Goal: Task Accomplishment & Management: Manage account settings

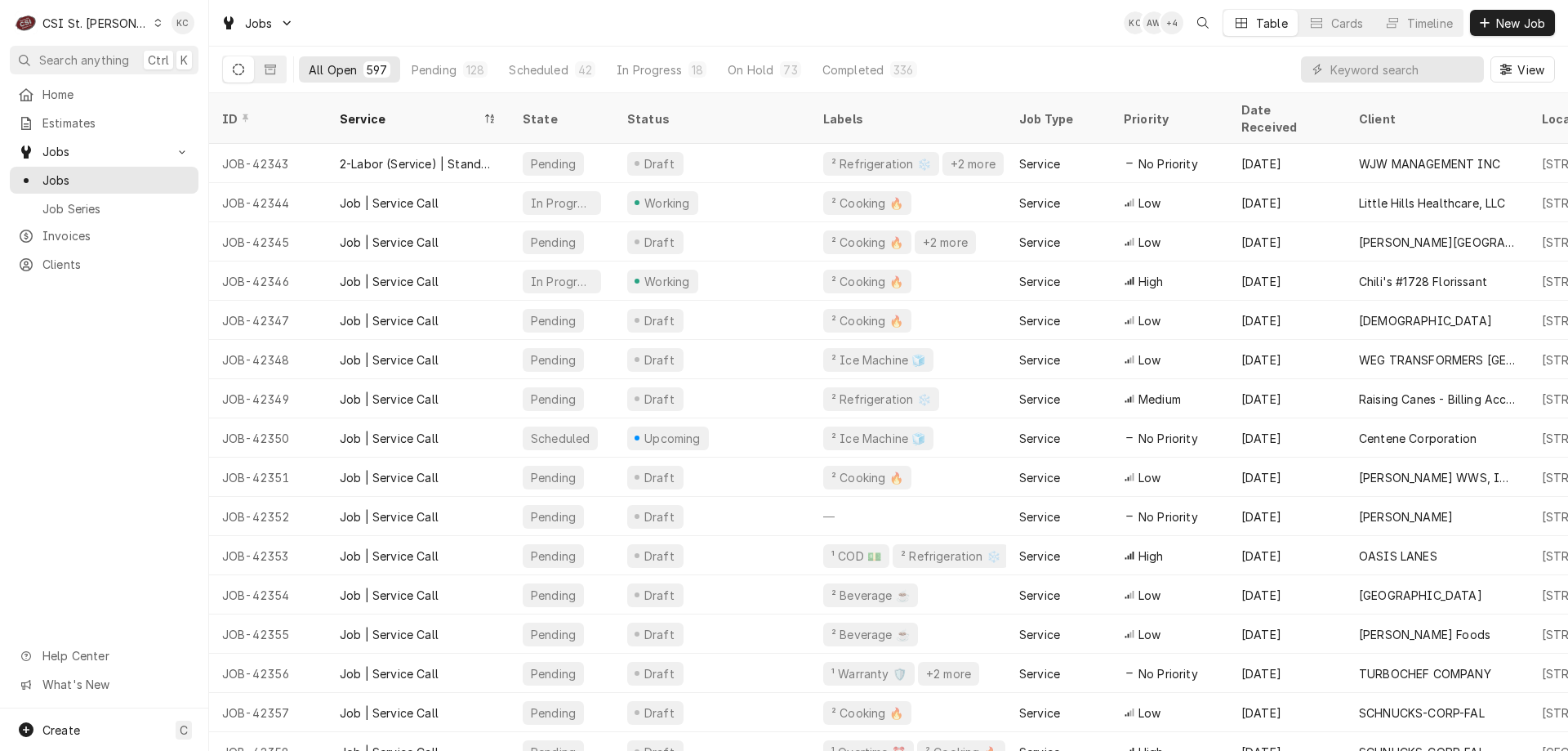
click at [153, 22] on div "Dynamic Content Wrapper" at bounding box center [157, 23] width 9 height 12
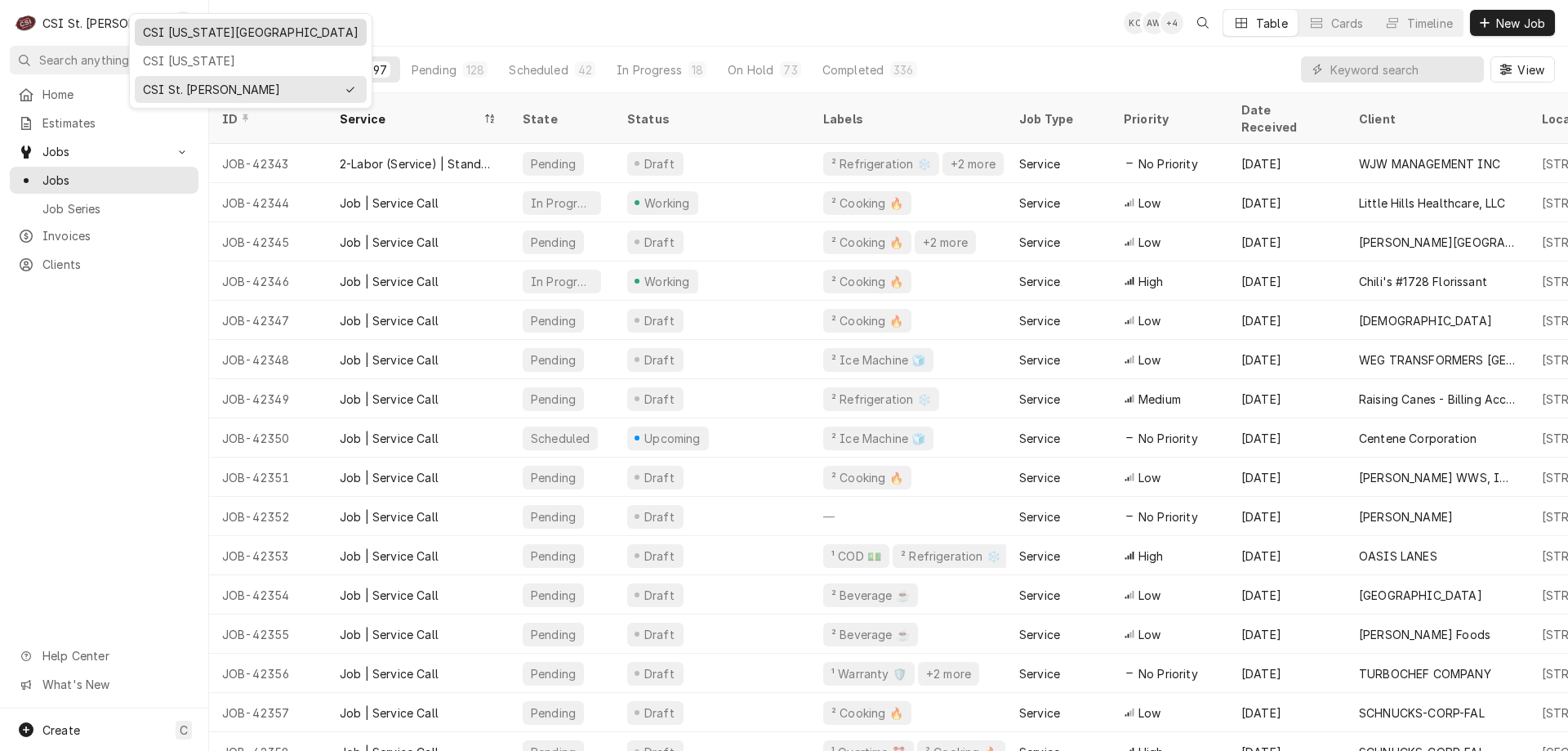
click at [217, 42] on div "CSI [US_STATE][GEOGRAPHIC_DATA]" at bounding box center [251, 32] width 232 height 27
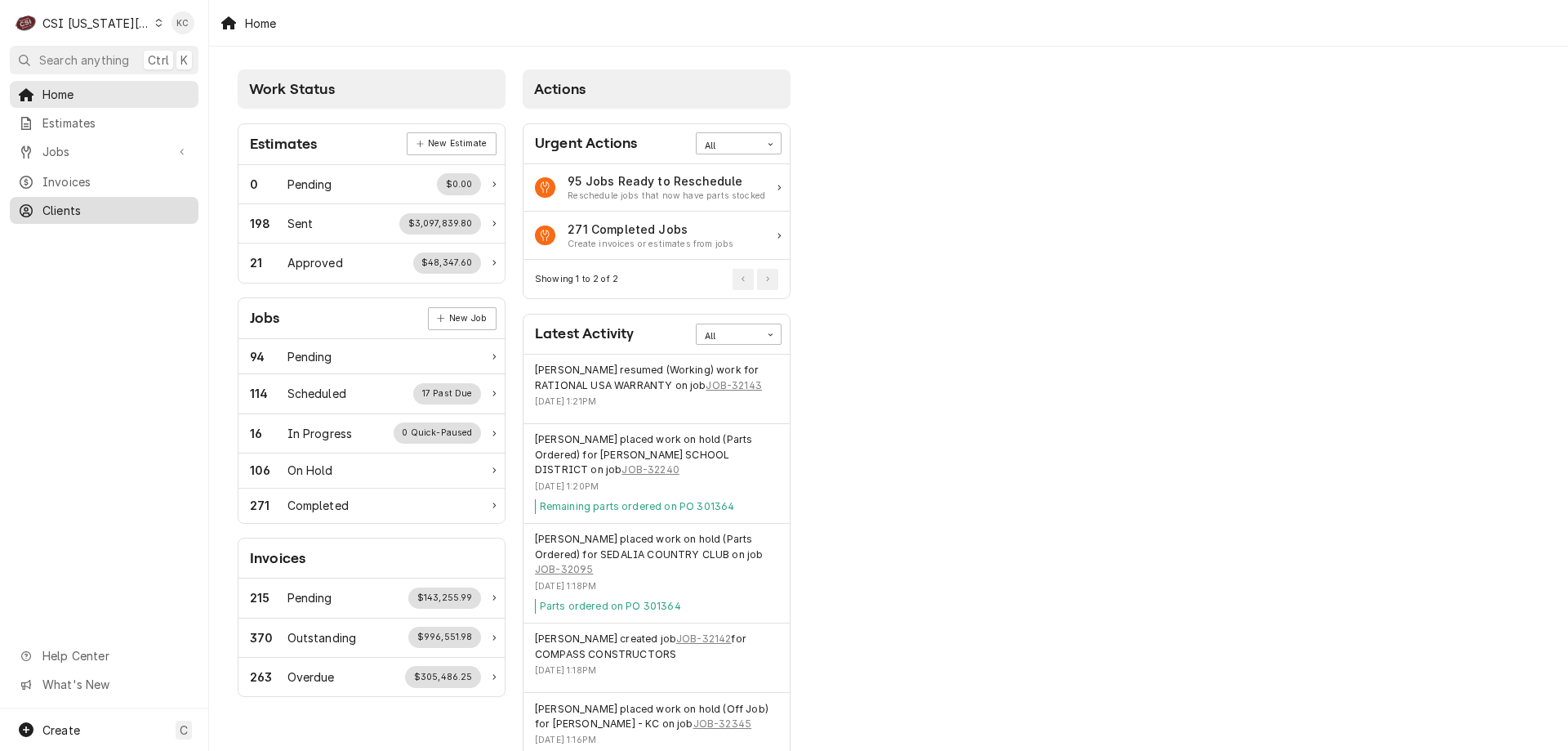
click at [77, 202] on span "Clients" at bounding box center [115, 211] width 147 height 18
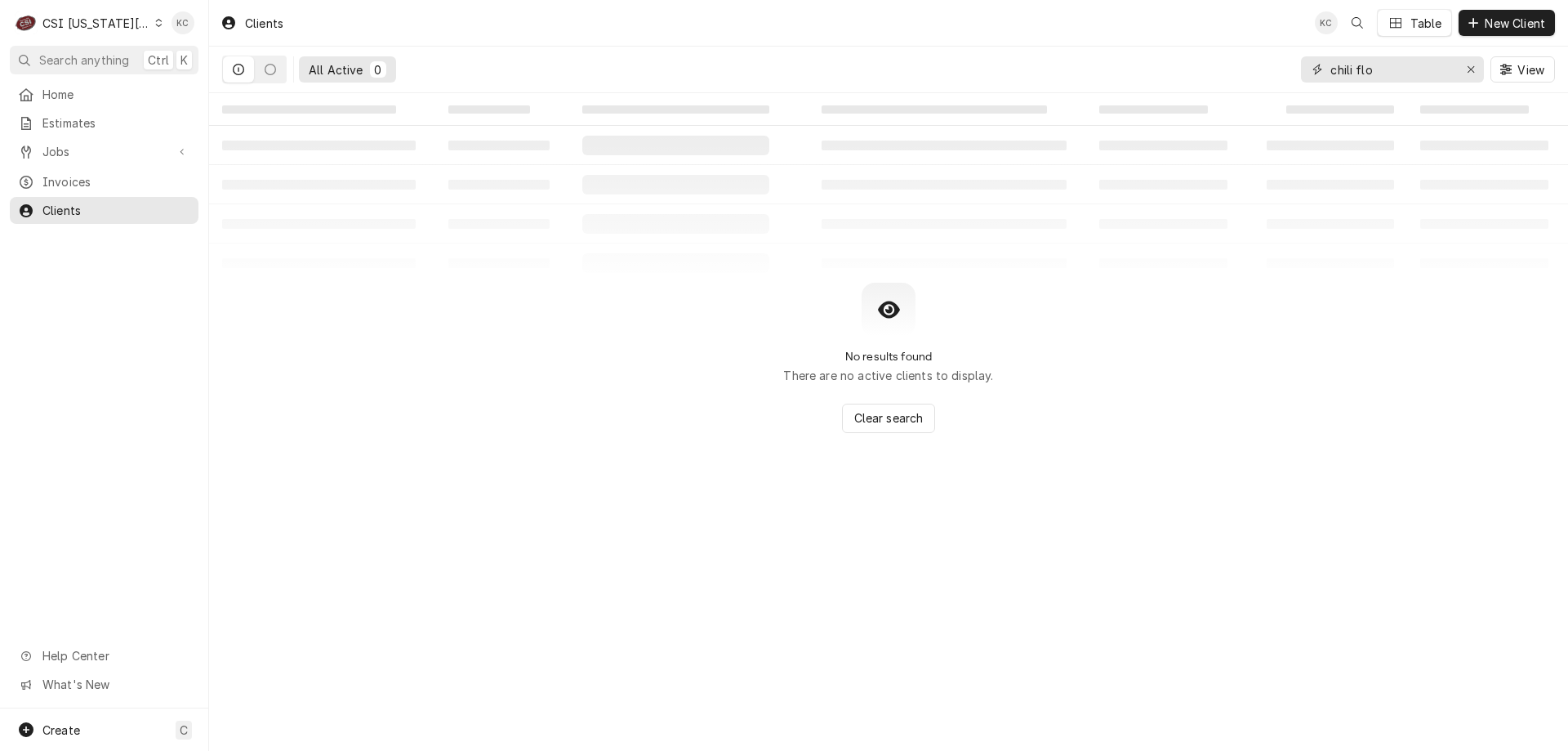
drag, startPoint x: 1420, startPoint y: 75, endPoint x: 1284, endPoint y: 75, distance: 136.0
click at [1284, 75] on div "All Active 0 chili flo View" at bounding box center [887, 69] width 1333 height 46
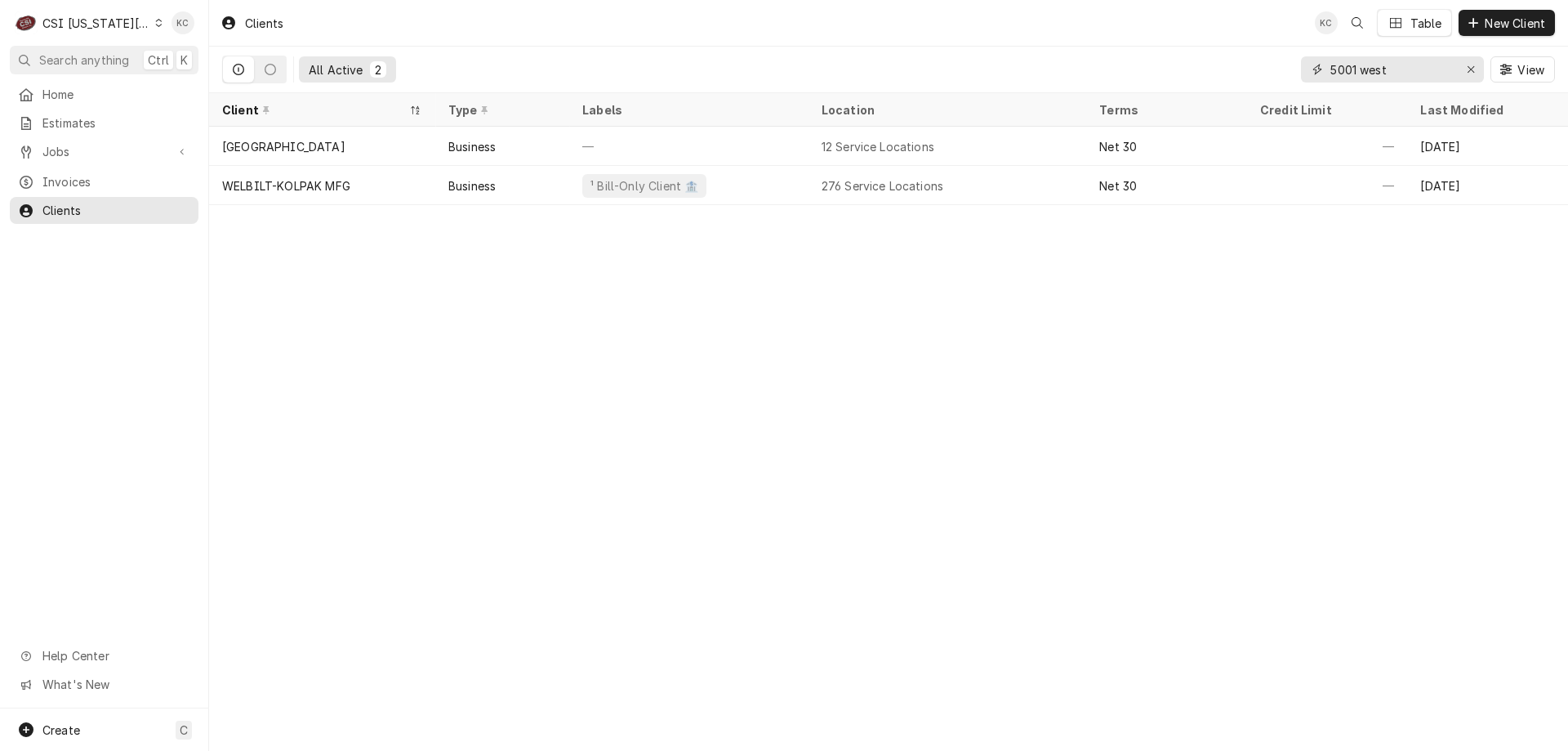
type input "5001 west"
drag, startPoint x: 1424, startPoint y: 79, endPoint x: 1291, endPoint y: 80, distance: 133.0
click at [1291, 80] on div "All Active 2 5001 west View" at bounding box center [887, 69] width 1333 height 46
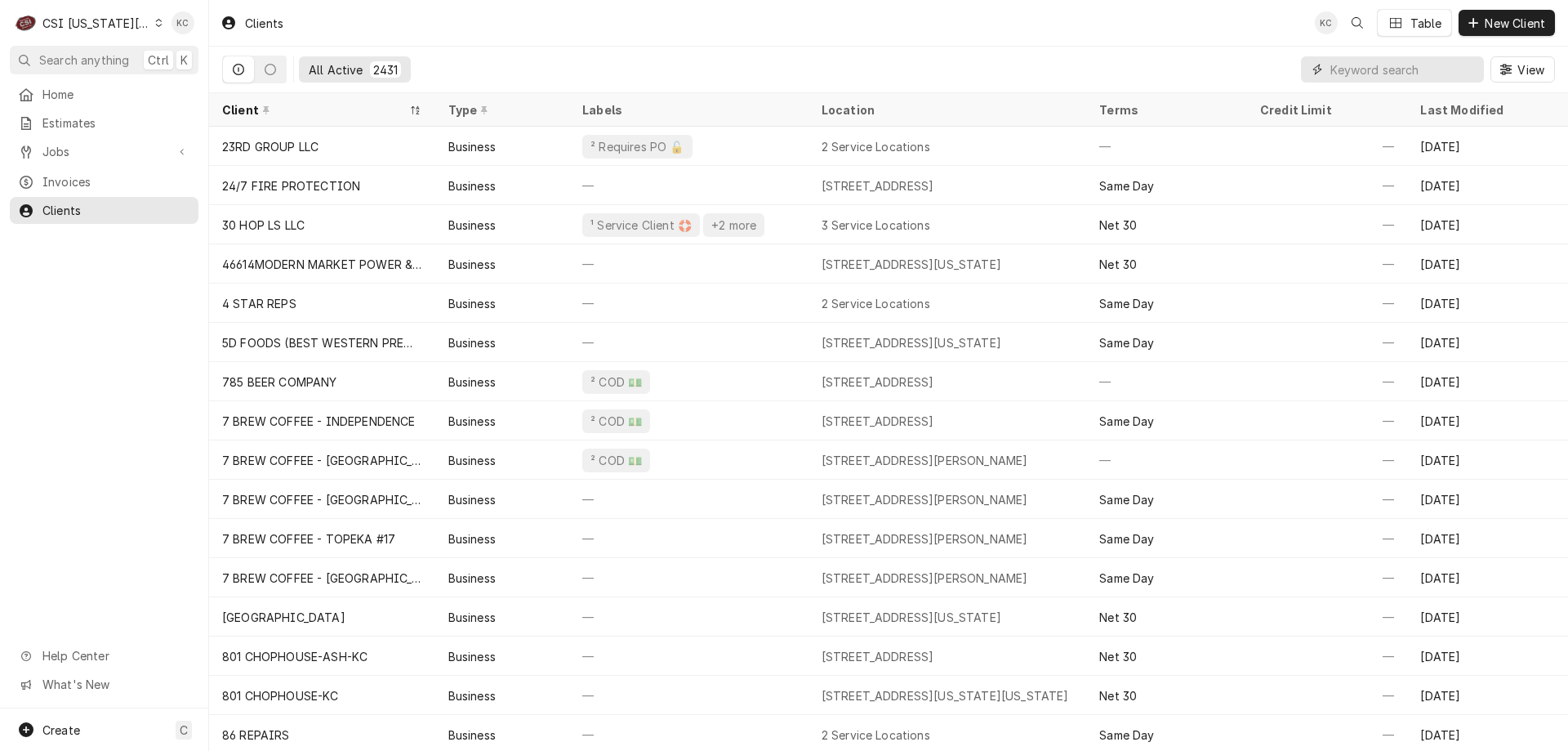
paste input "[DEMOGRAPHIC_DATA] of the Resurrection"
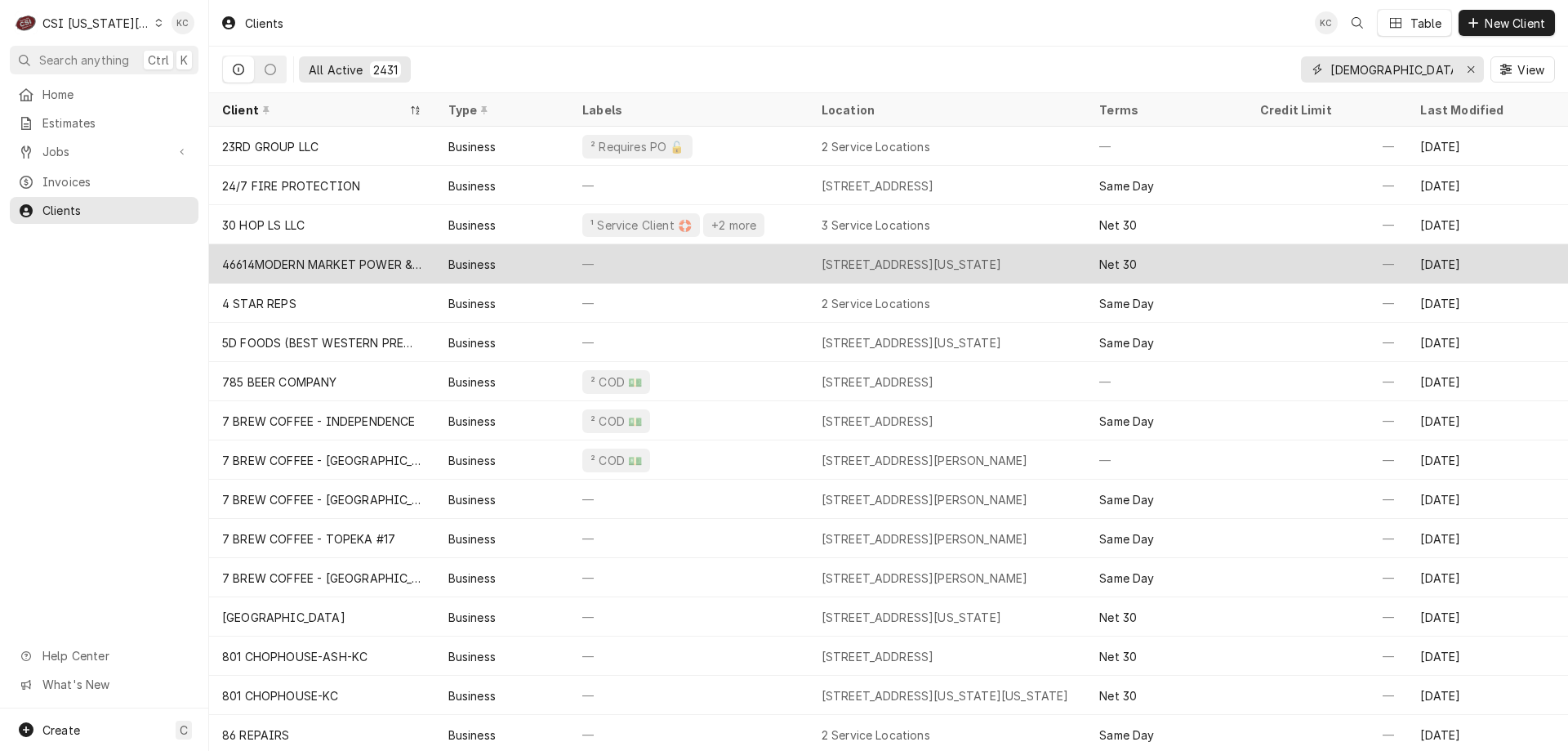
scroll to position [0, 28]
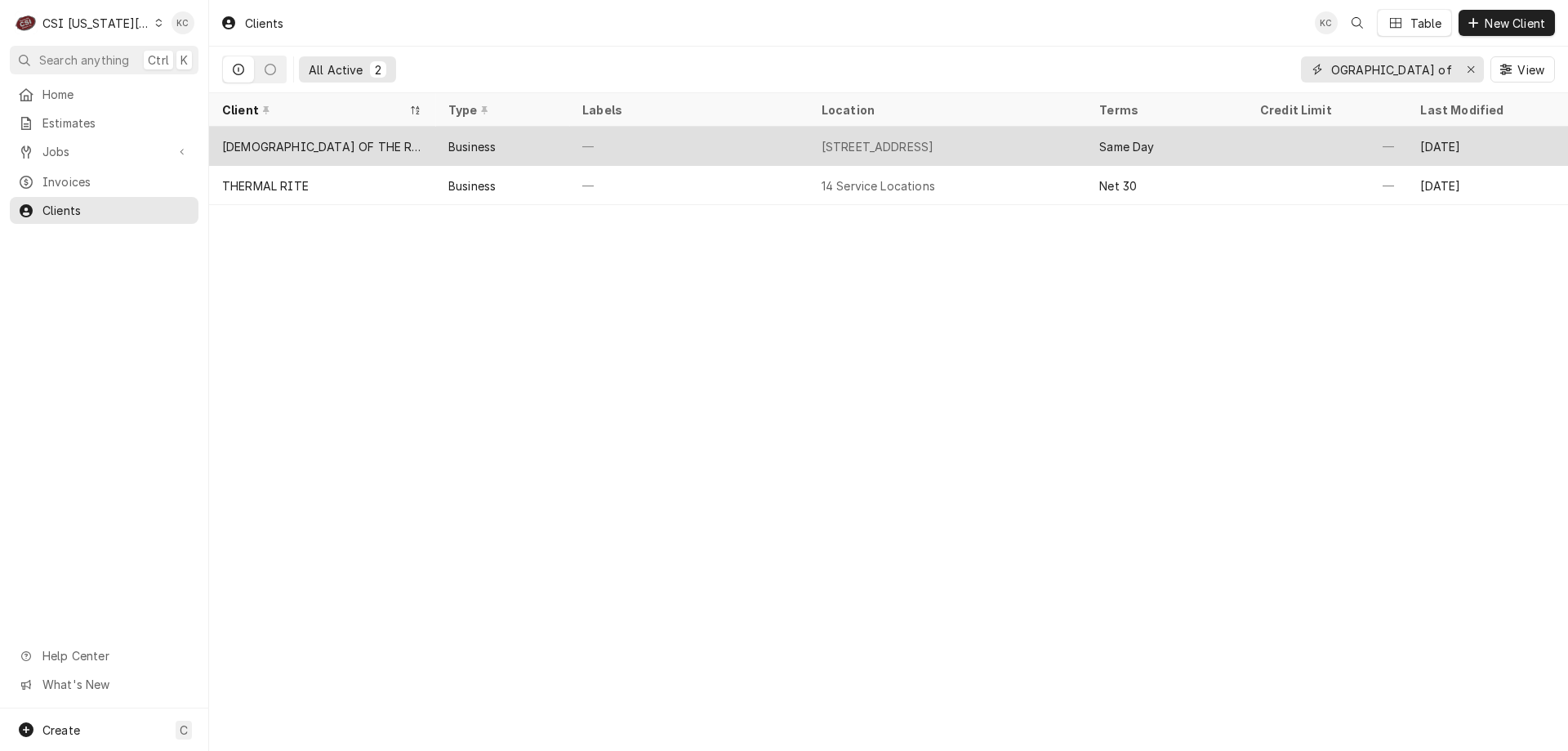
type input "Church of the Resurrection"
click at [733, 137] on div "—" at bounding box center [688, 146] width 239 height 39
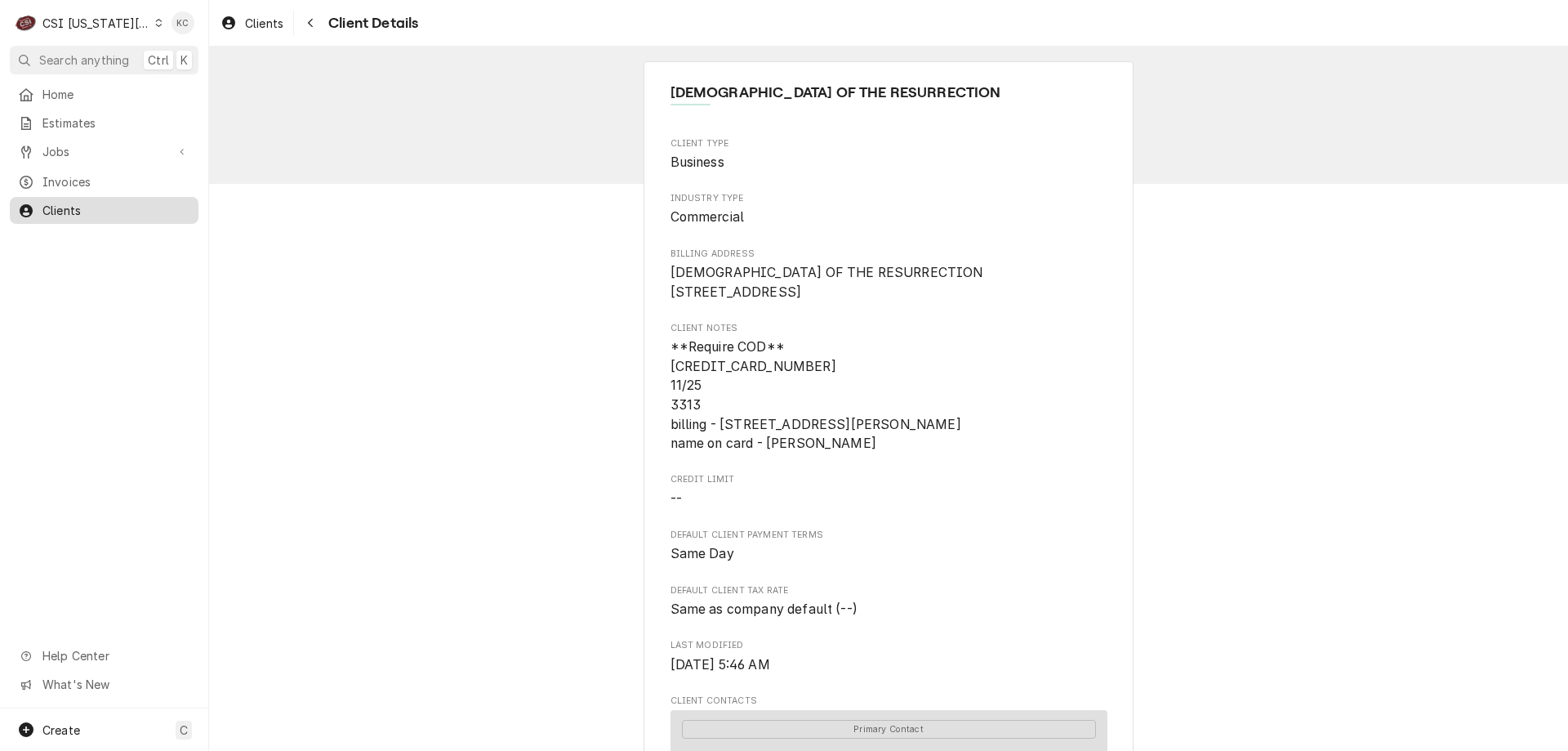
click at [58, 202] on span "Clients" at bounding box center [115, 211] width 147 height 18
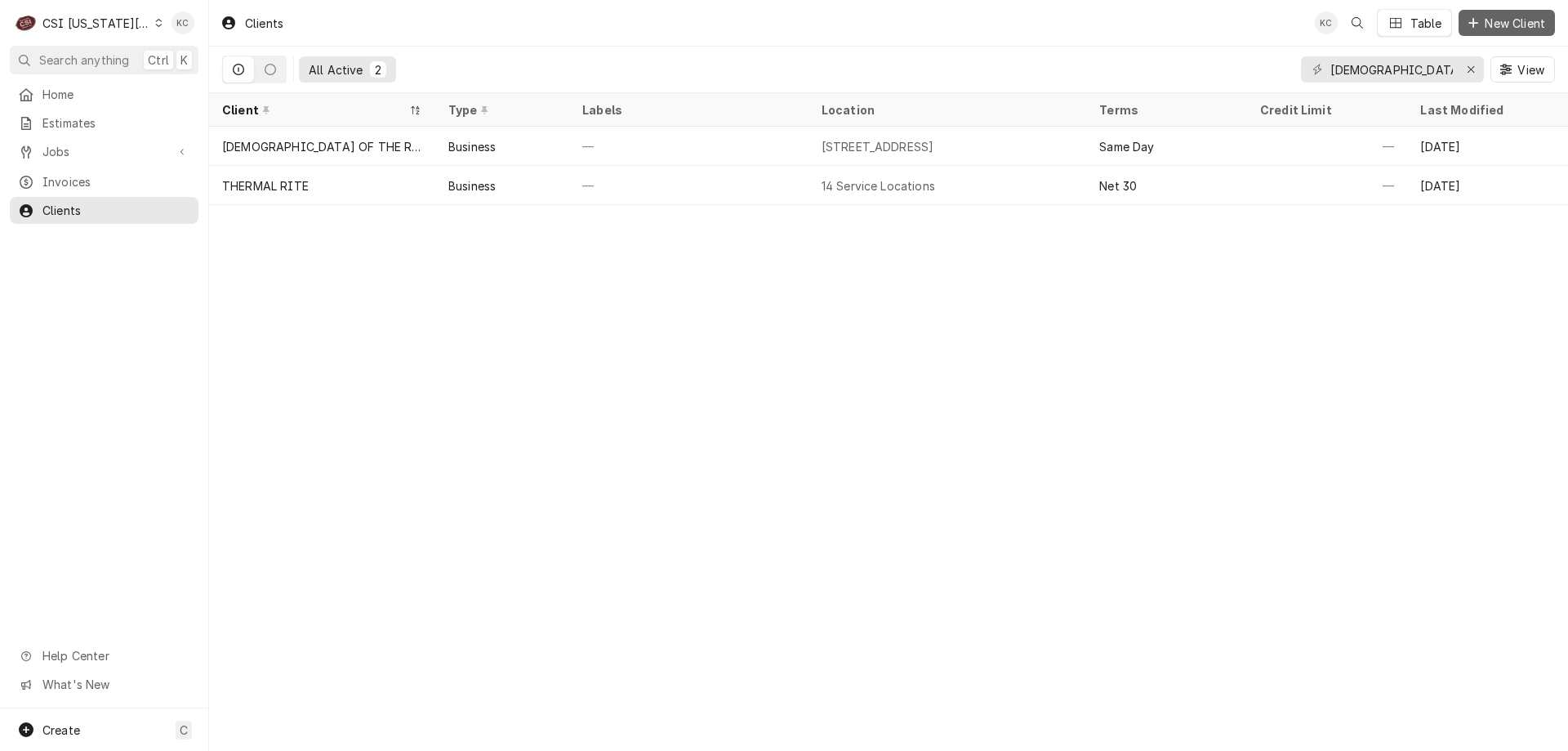
click at [1504, 20] on span "New Client" at bounding box center [1514, 23] width 67 height 18
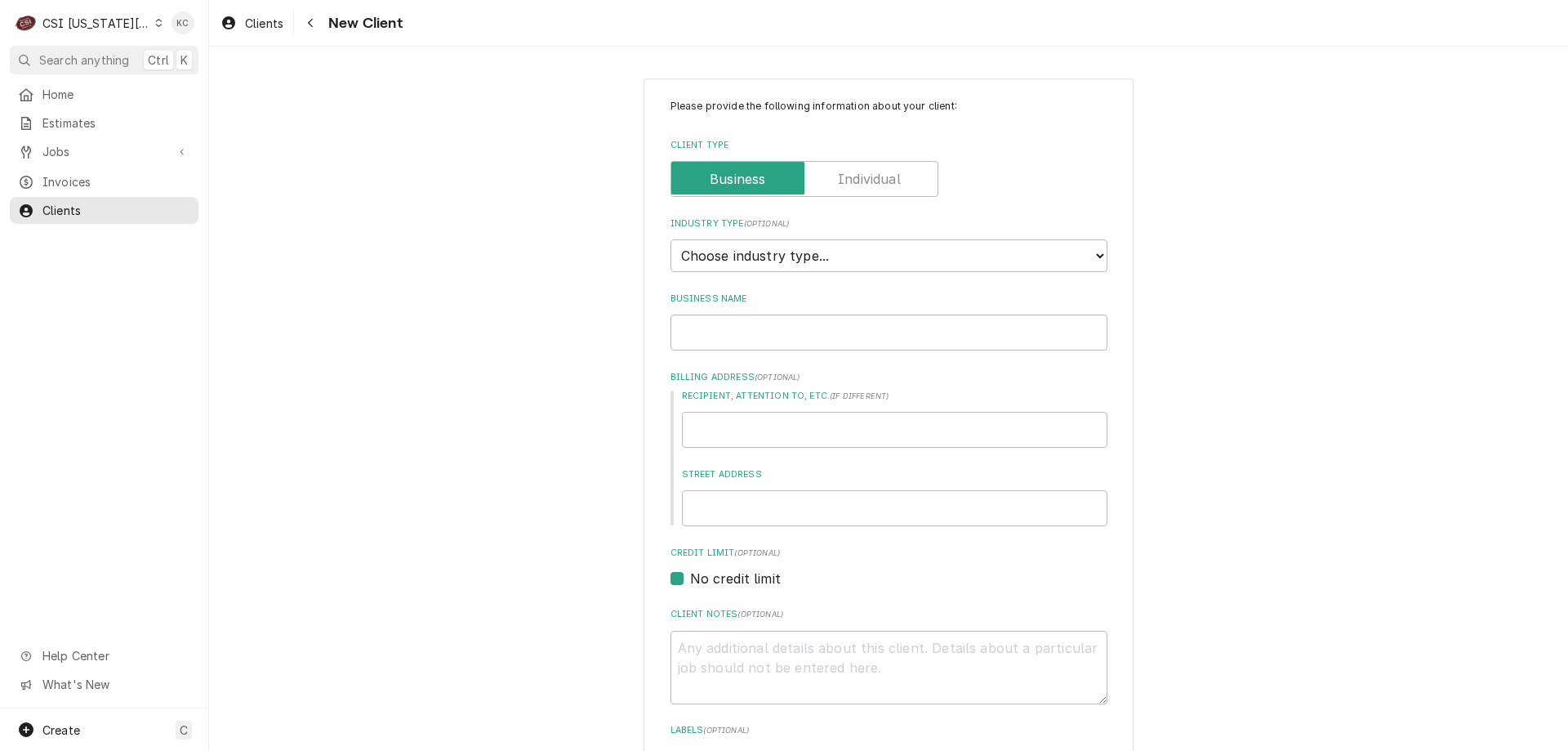
type textarea "x"
click at [805, 255] on select "Choose industry type... Residential Commercial Industrial Government" at bounding box center [888, 255] width 436 height 32
select select "2"
click at [671, 239] on select "Choose industry type... Residential Commercial Industrial Government" at bounding box center [888, 255] width 436 height 32
type textarea "x"
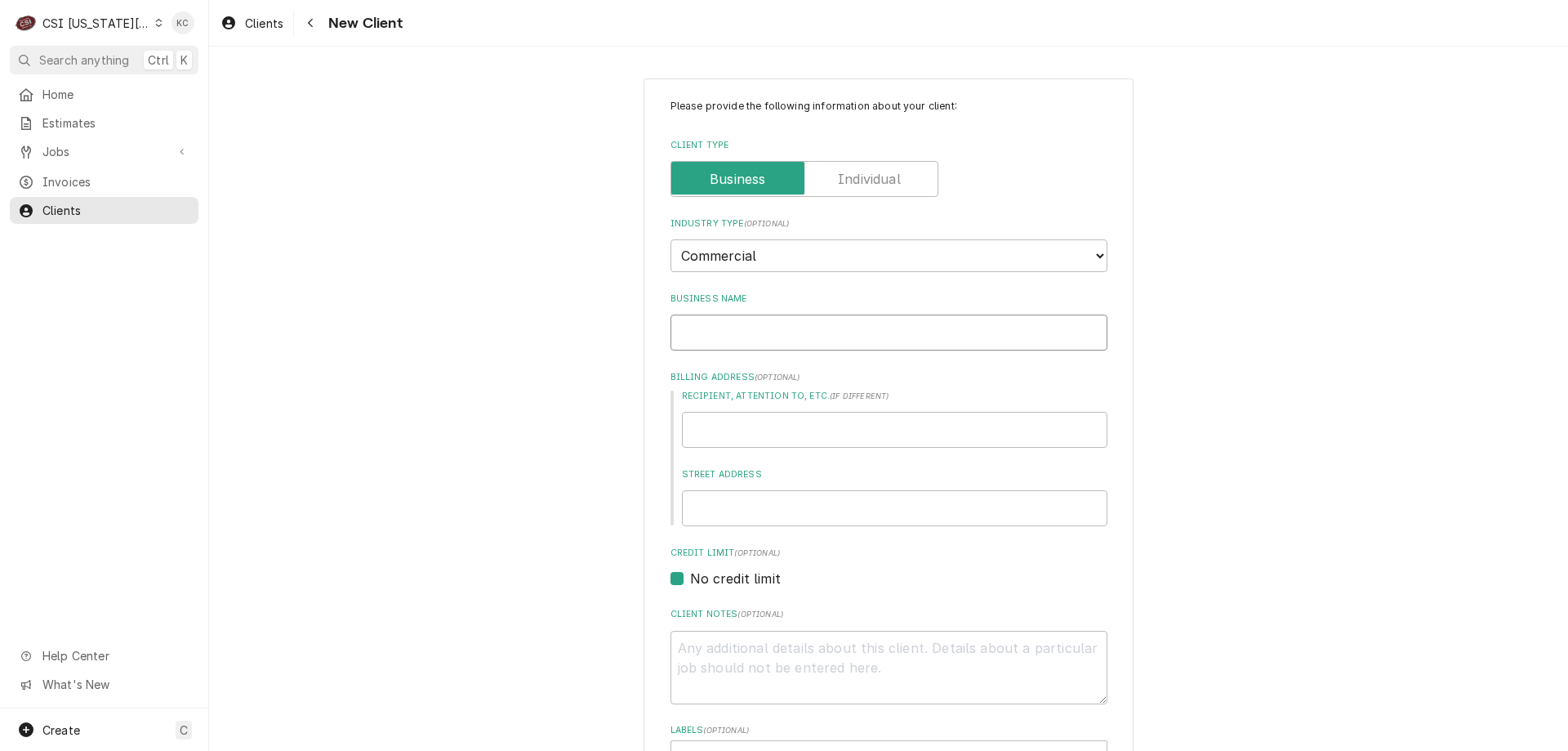
click at [765, 327] on input "Business Name" at bounding box center [888, 332] width 436 height 36
type input "C"
type textarea "x"
type input "CH"
type textarea "x"
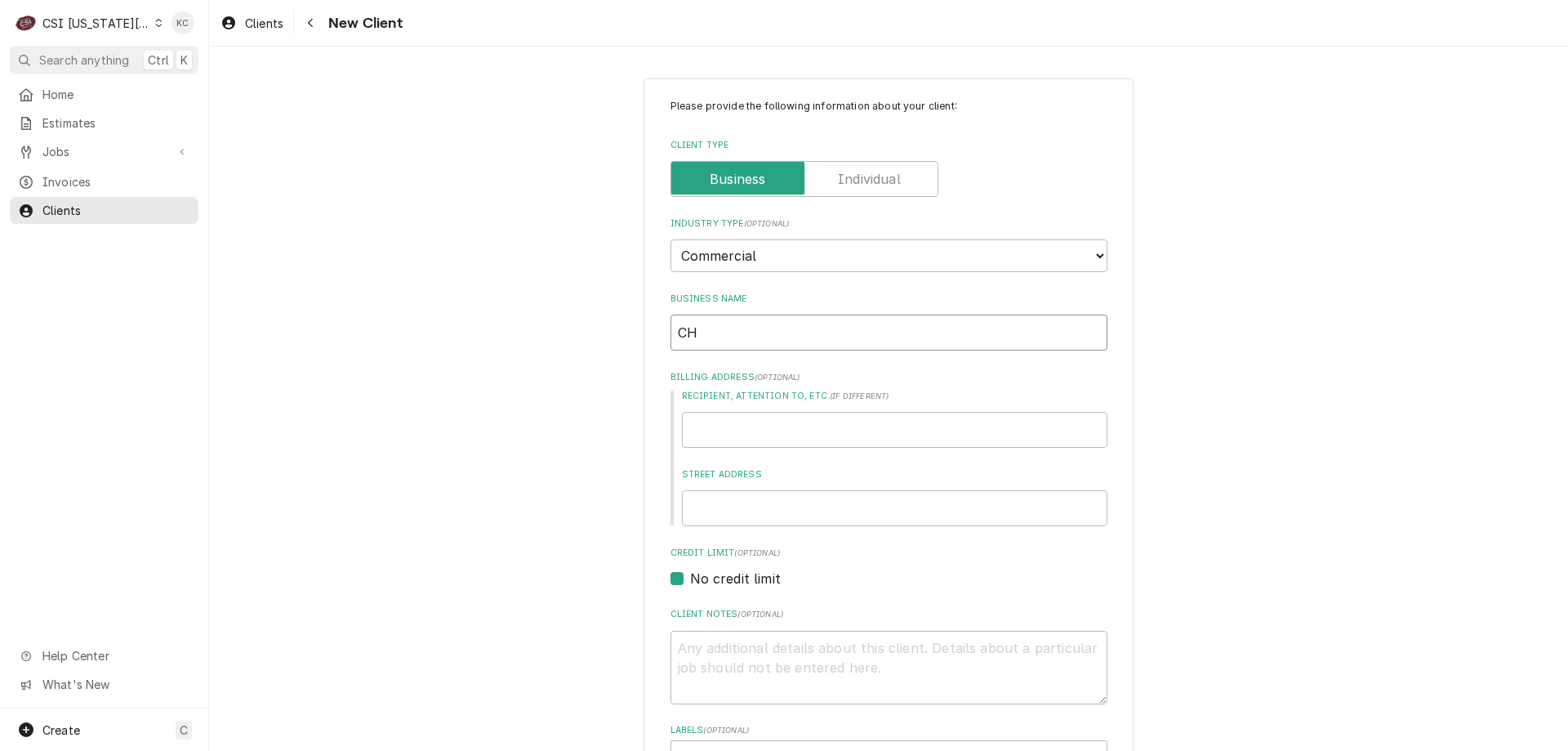
type input "CHR"
type textarea "x"
type input "CH"
type textarea "x"
type input "CHU"
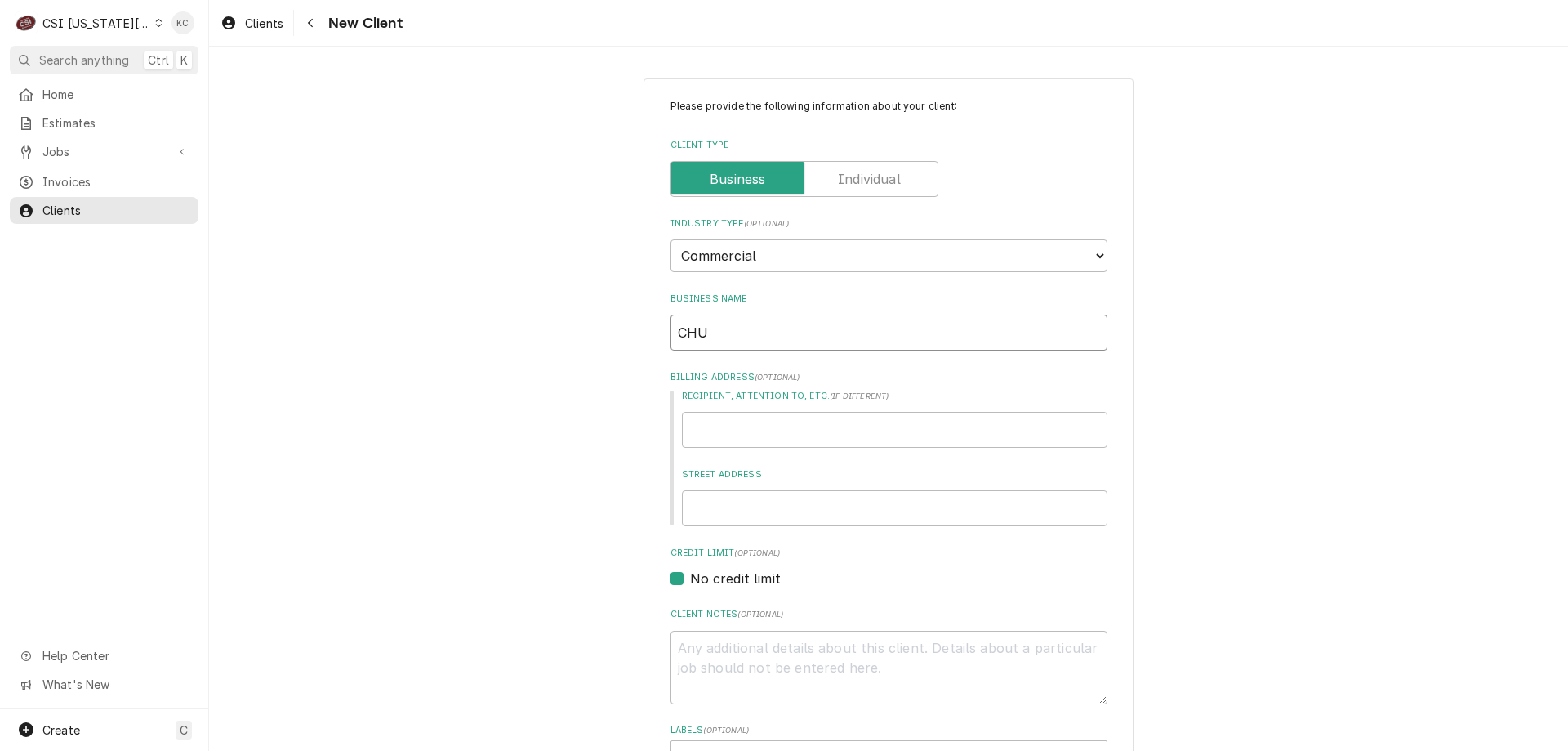
type textarea "x"
type input "CHUR"
type textarea "x"
type input "CHURC"
type textarea "x"
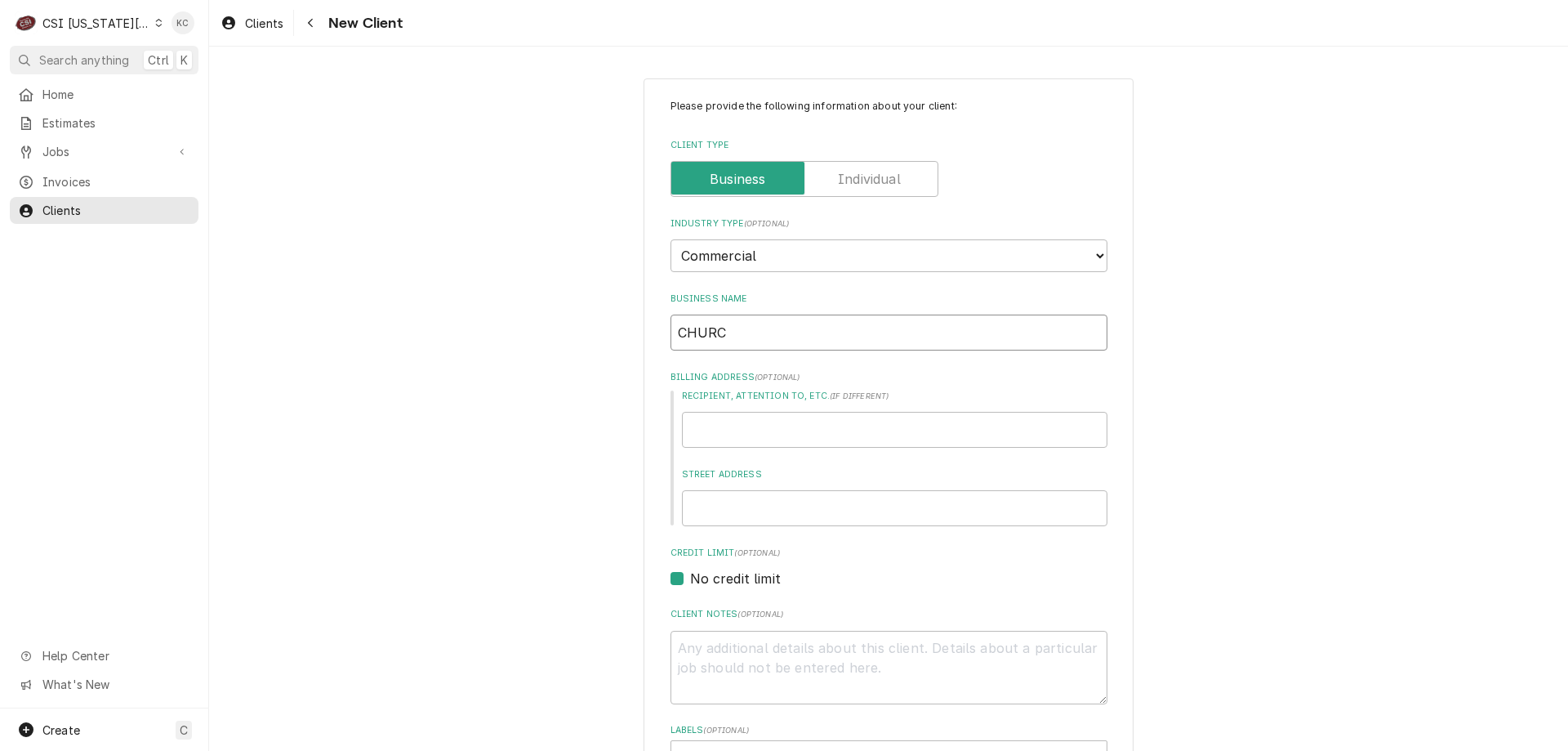
type input "CHURCH"
type textarea "x"
type input "CHURCH"
type textarea "x"
type input "CHURCH O"
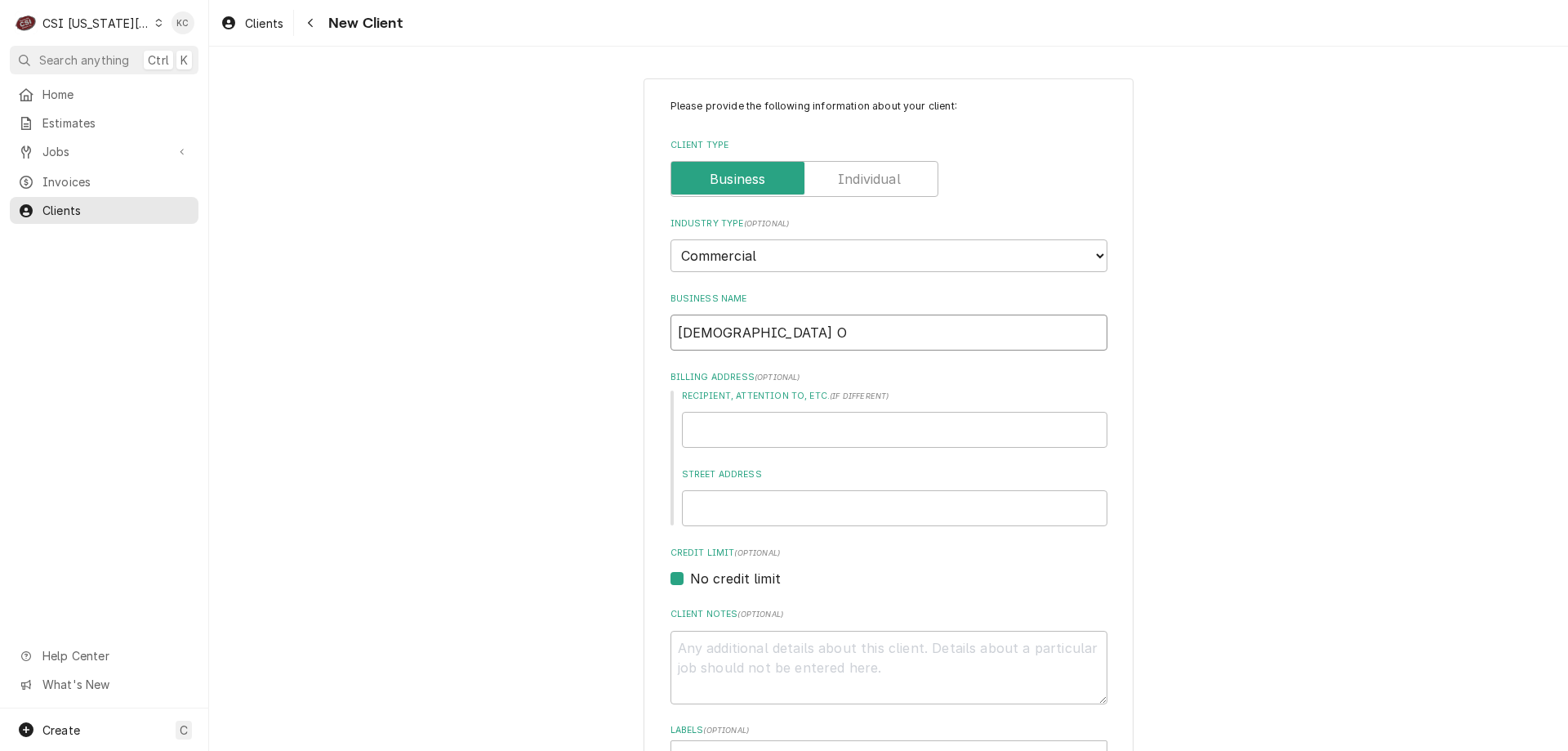
type textarea "x"
type input "CHURCH OF"
type textarea "x"
type input "CHURCH OF"
type textarea "x"
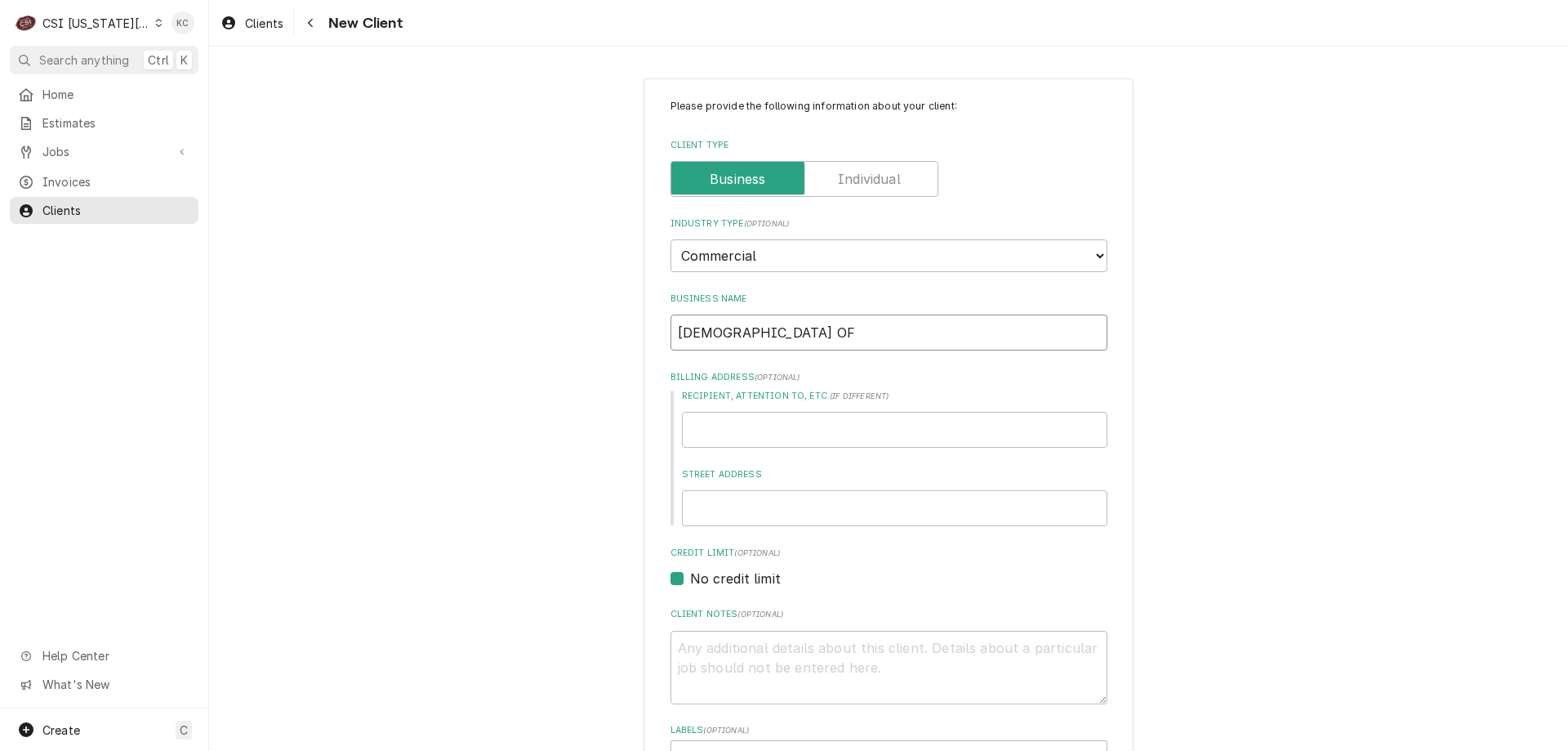
type input "CHURCH OF T"
type textarea "x"
type input "CHURCH OF TH"
type textarea "x"
type input "CHURCH OF THE"
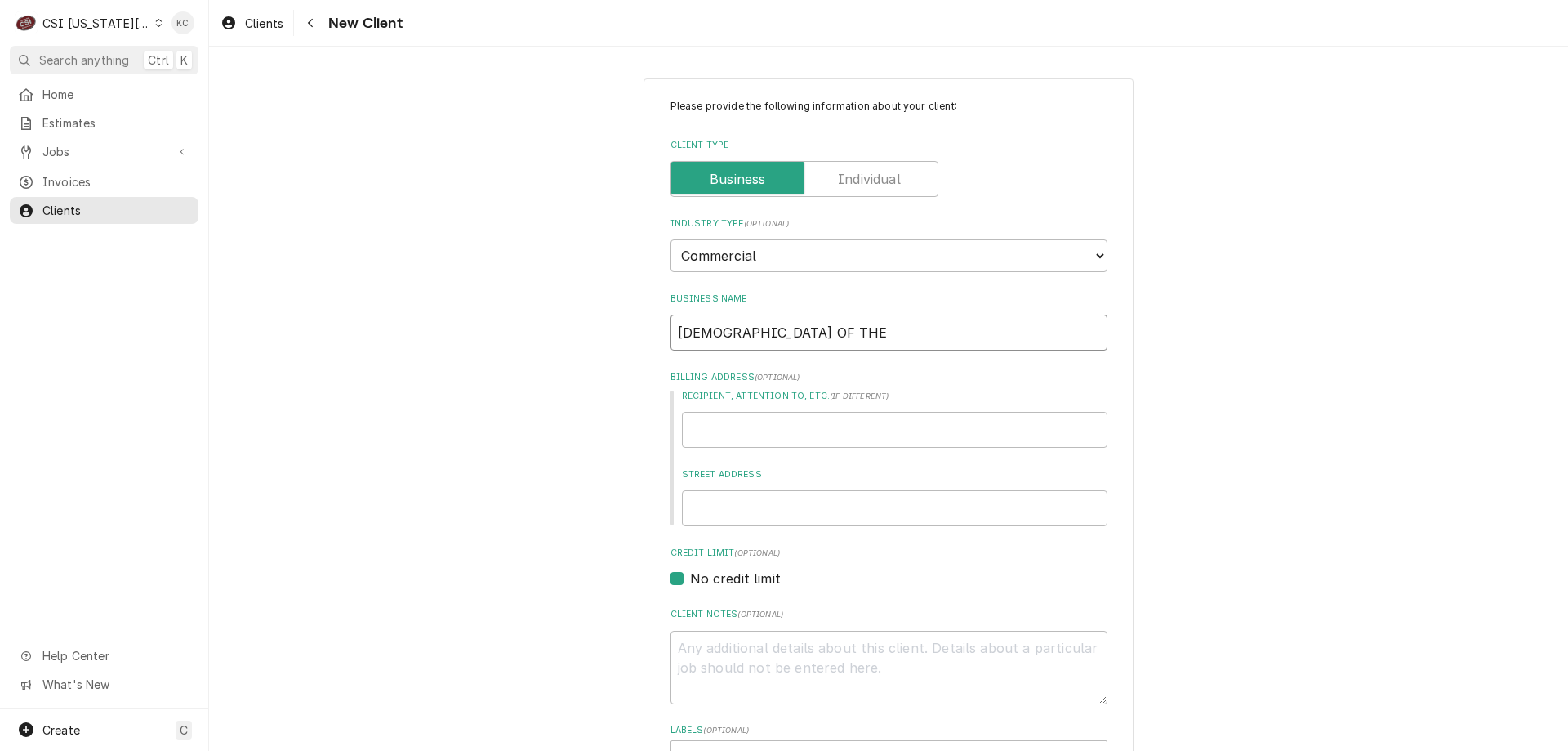
type textarea "x"
type input "CHURCH OF THE"
type textarea "x"
type input "CHURCH OF THE R"
type textarea "x"
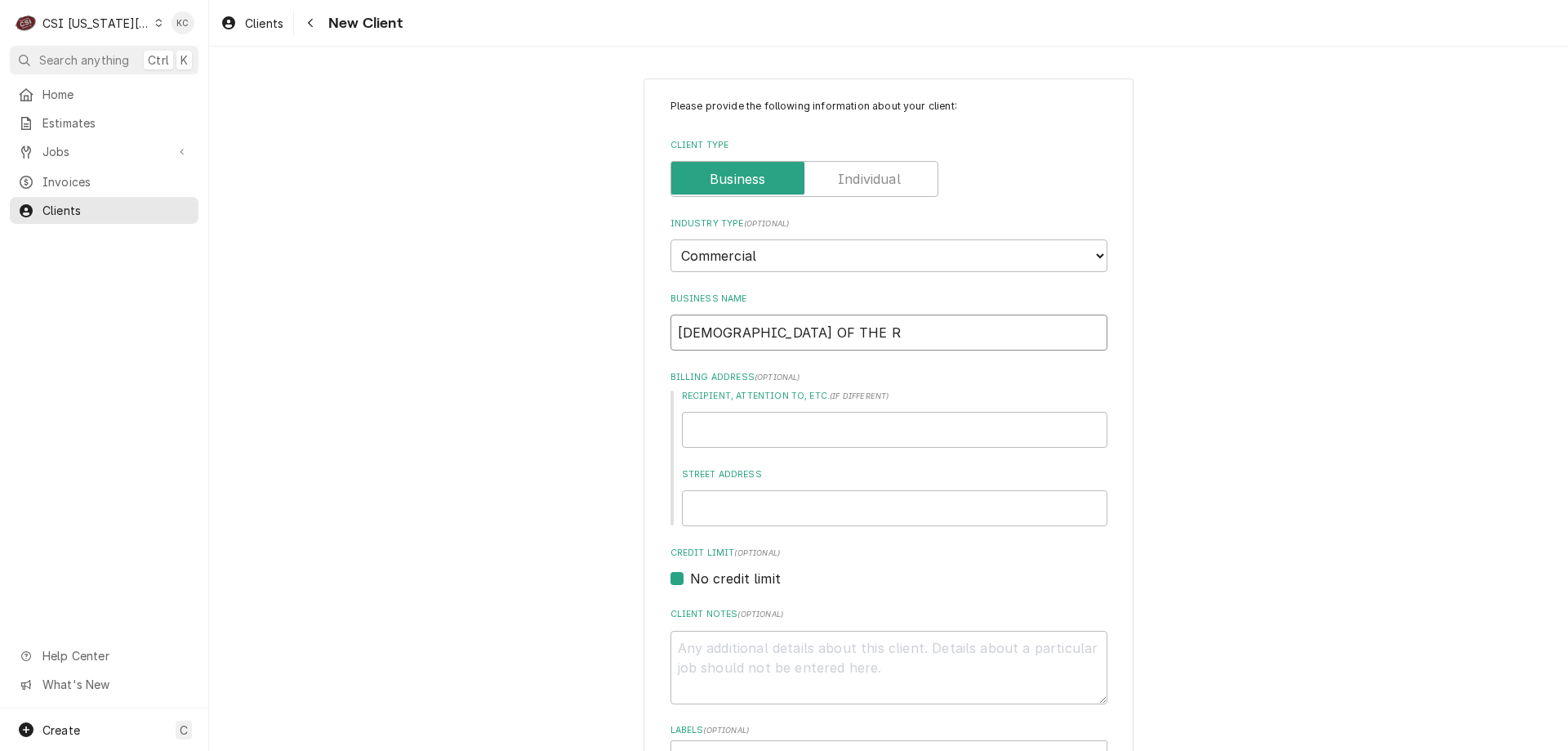
type input "CHURCH OF THE RE"
type textarea "x"
type input "CHURCH OF THE RES"
type textarea "x"
type input "CHURCH OF THE RESU"
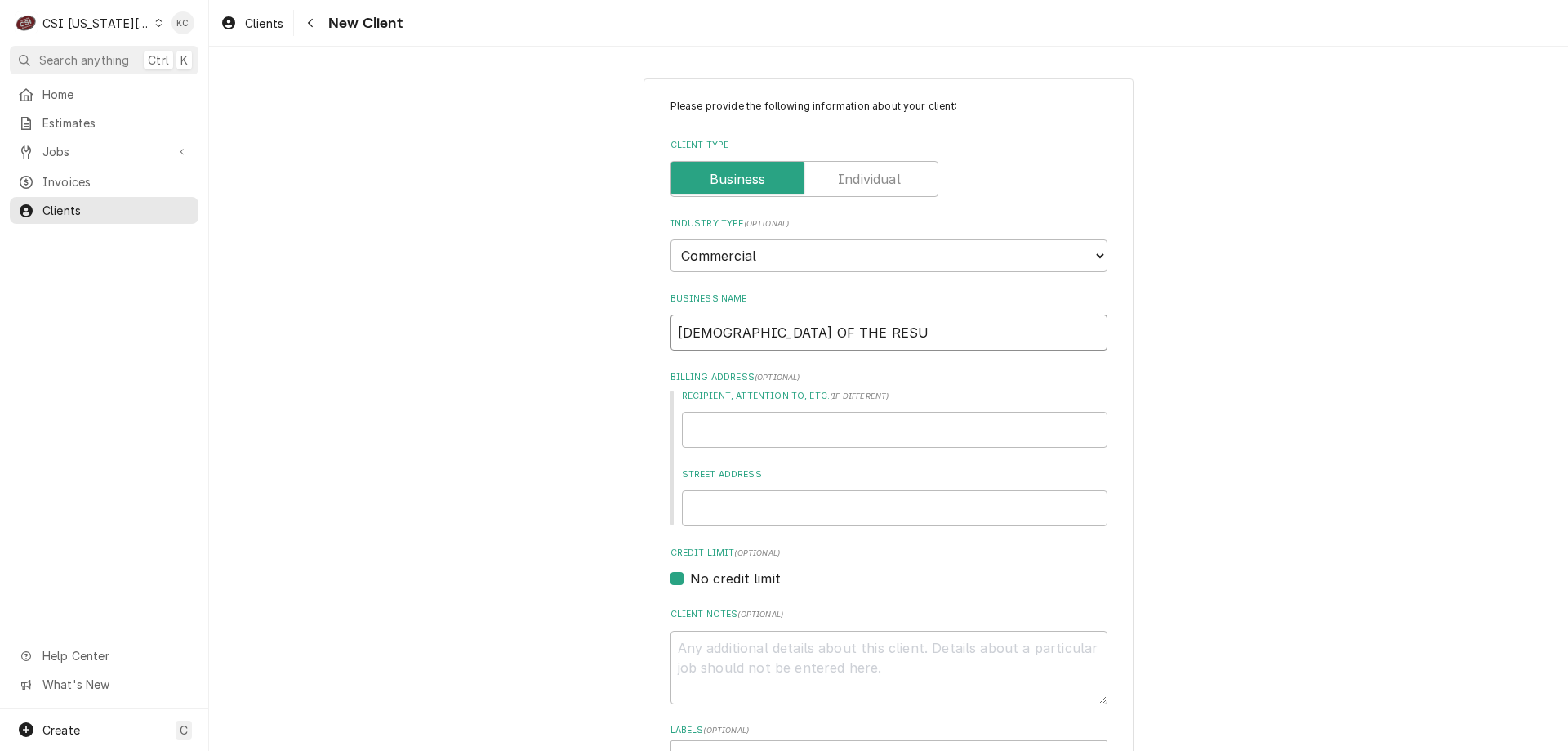
type textarea "x"
type input "CHURCH OF THE RESUR"
type textarea "x"
type input "CHURCH OF THE RESURR"
type textarea "x"
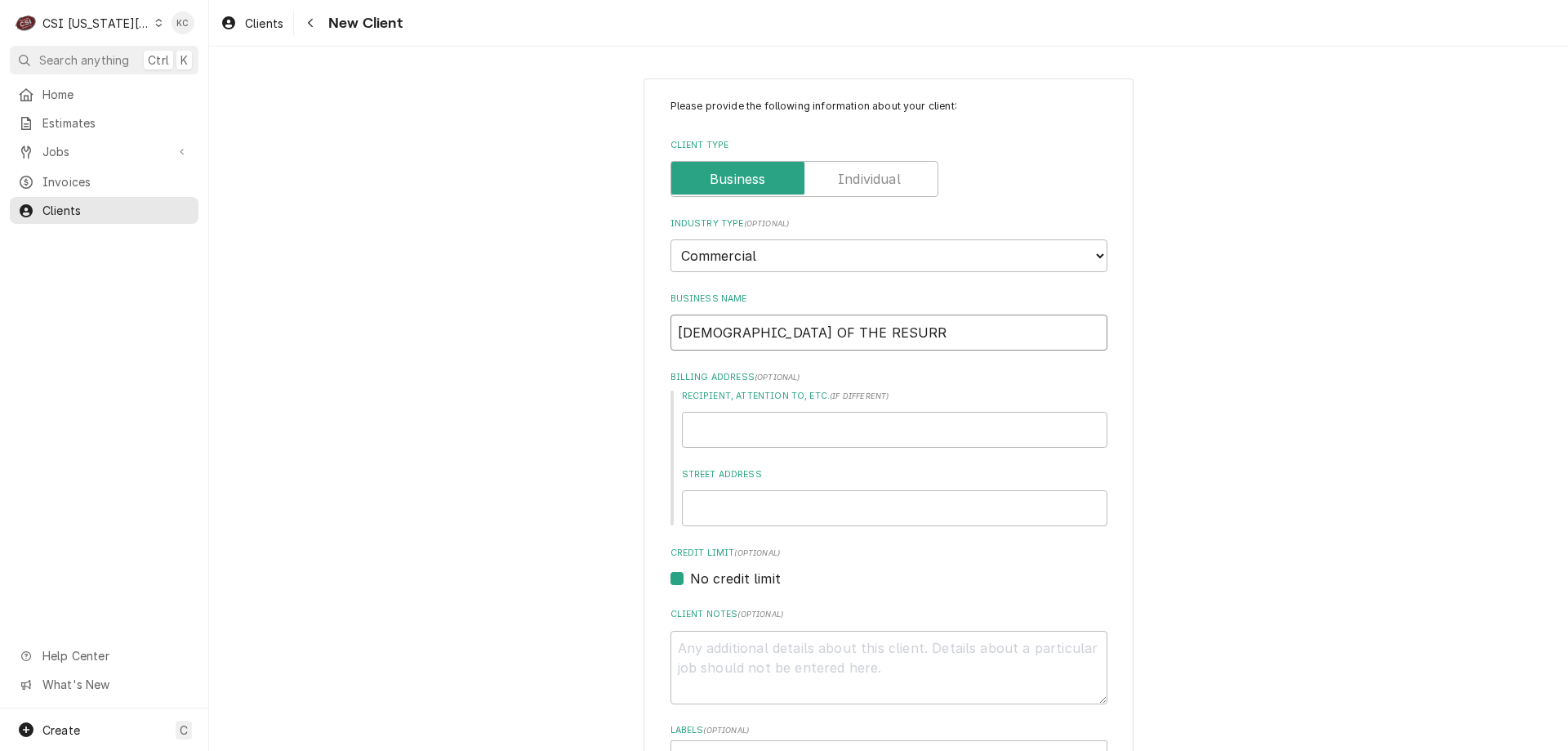
type input "CHURCH OF THE RESURRE"
type textarea "x"
type input "CHURCH OF THE RESURREC"
type textarea "x"
type input "CHURCH OF THE RESURRECT"
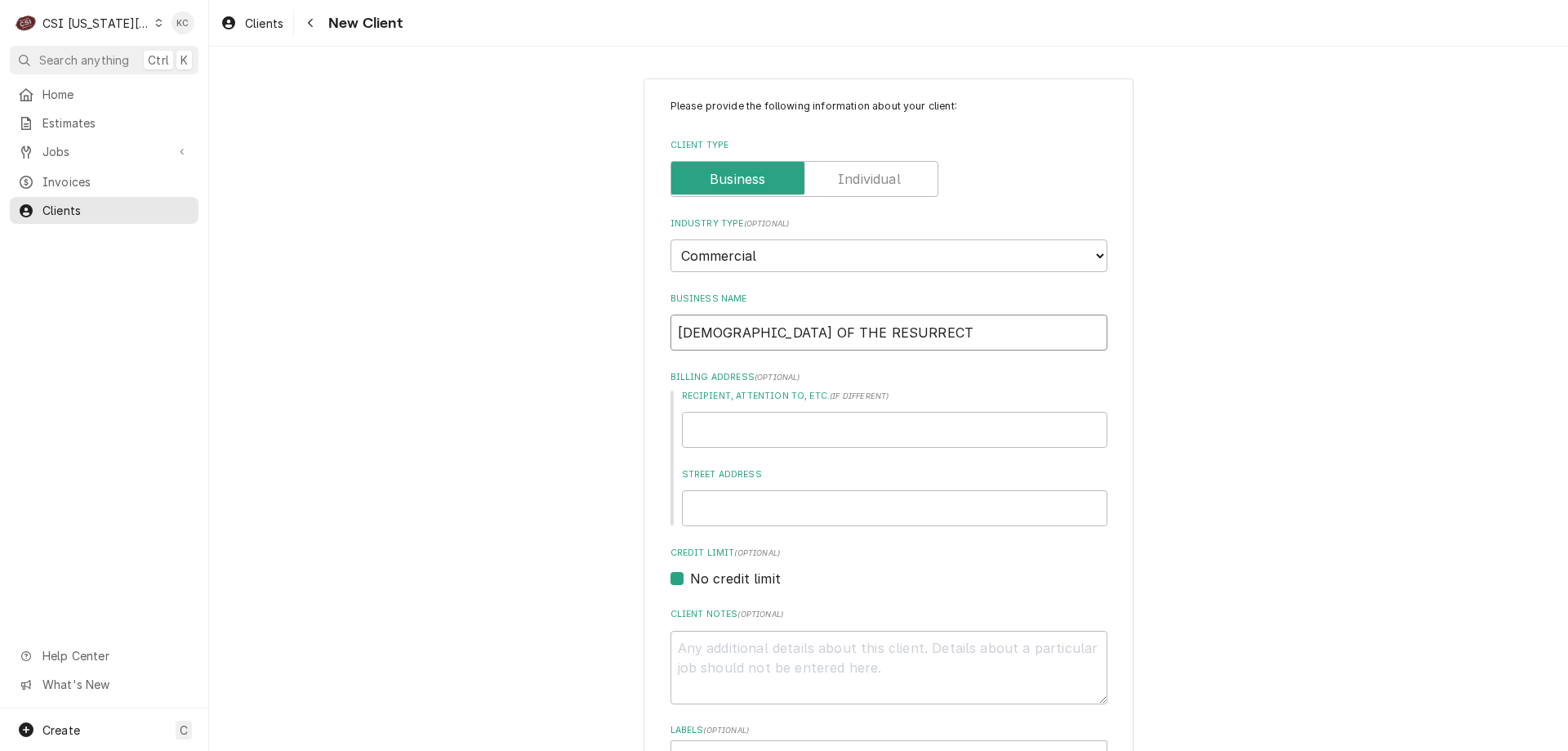
type textarea "x"
type input "CHURCH OF THE RESURRECTI"
type textarea "x"
type input "CHURCH OF THE RESURRECTIO"
type textarea "x"
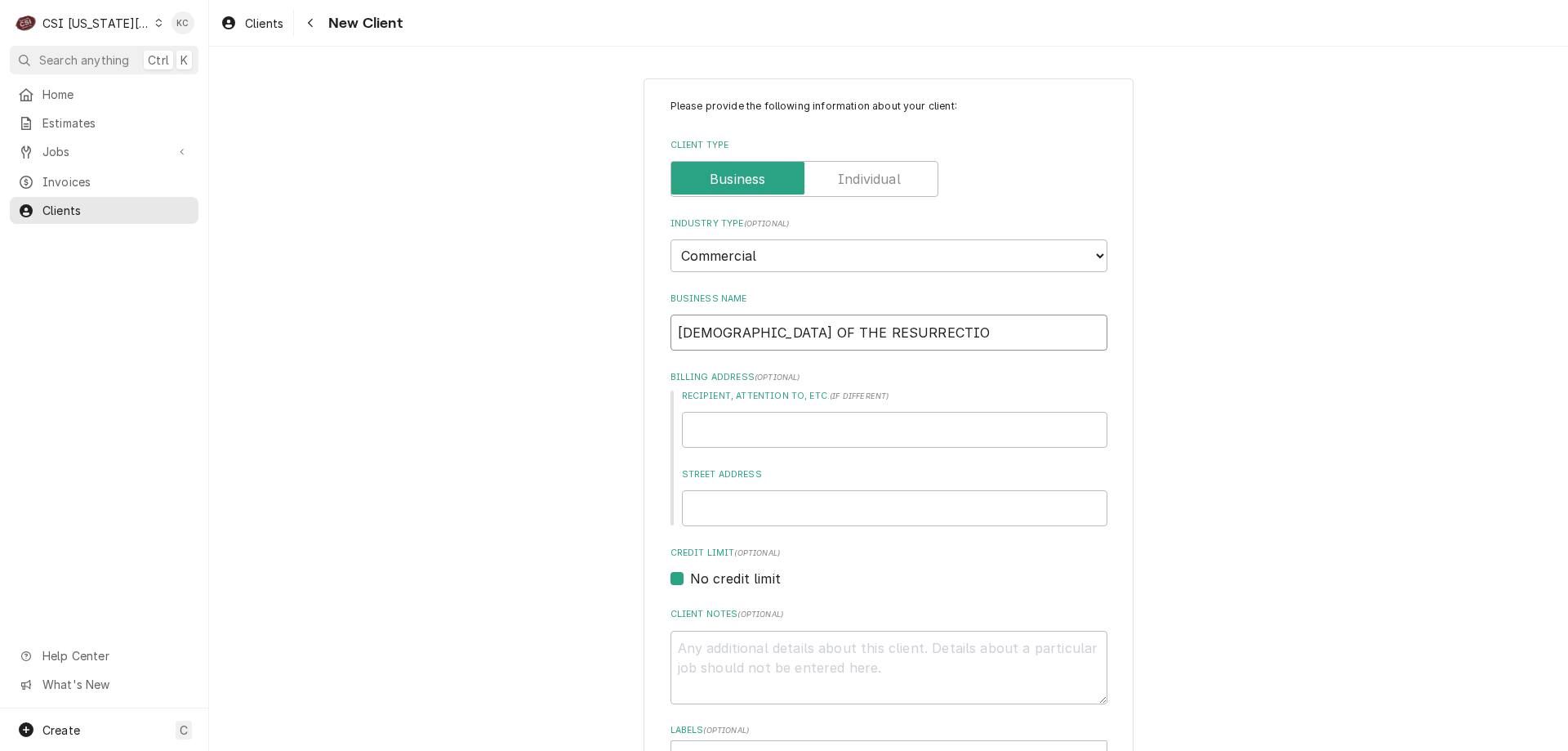
type input "CHURCH OF THE RESURRECTION"
type textarea "x"
type input "CHURCH OF THE RESURRECTION"
type textarea "x"
type input "CHURCH OF THE RESURRECTION -"
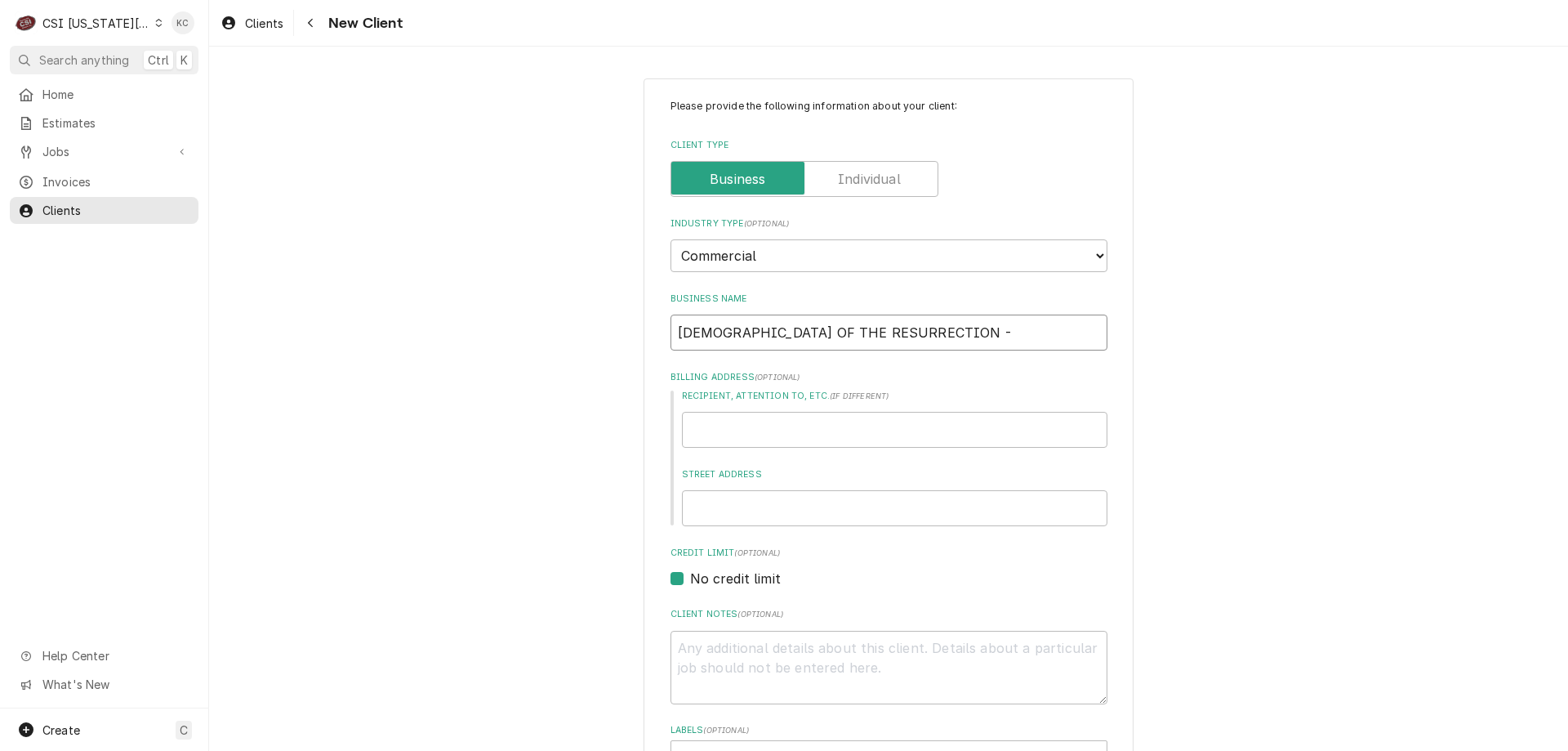
type textarea "x"
type input "CHURCH OF THE RESURRECTION -"
type textarea "x"
type input "CHURCH OF THE RESURRECTION - L"
type textarea "x"
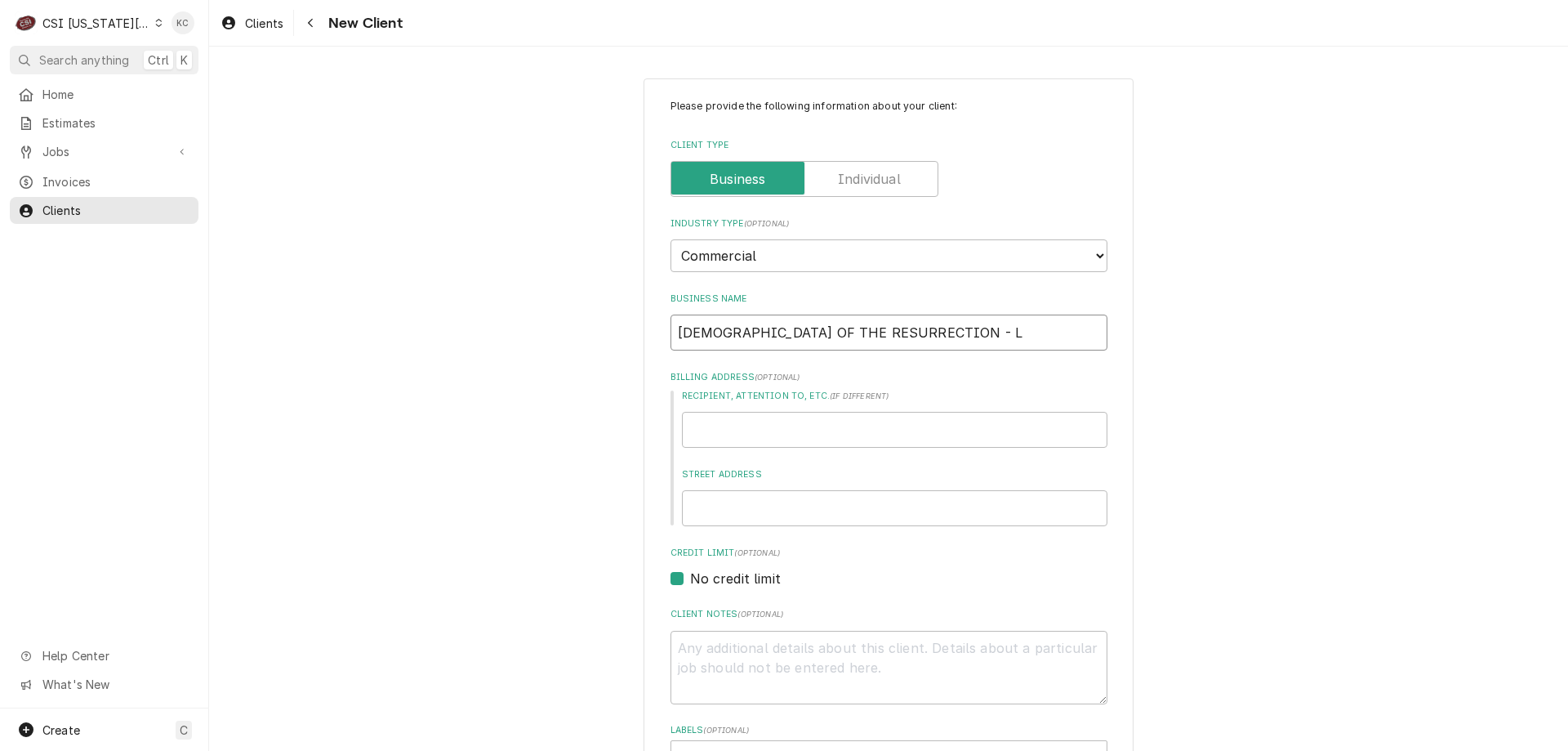
type input "CHURCH OF THE RESURRECTION - LE"
type textarea "x"
type input "CHURCH OF THE RESURRECTION - LEA"
type textarea "x"
type input "CHURCH OF THE RESURRECTION - LEAW"
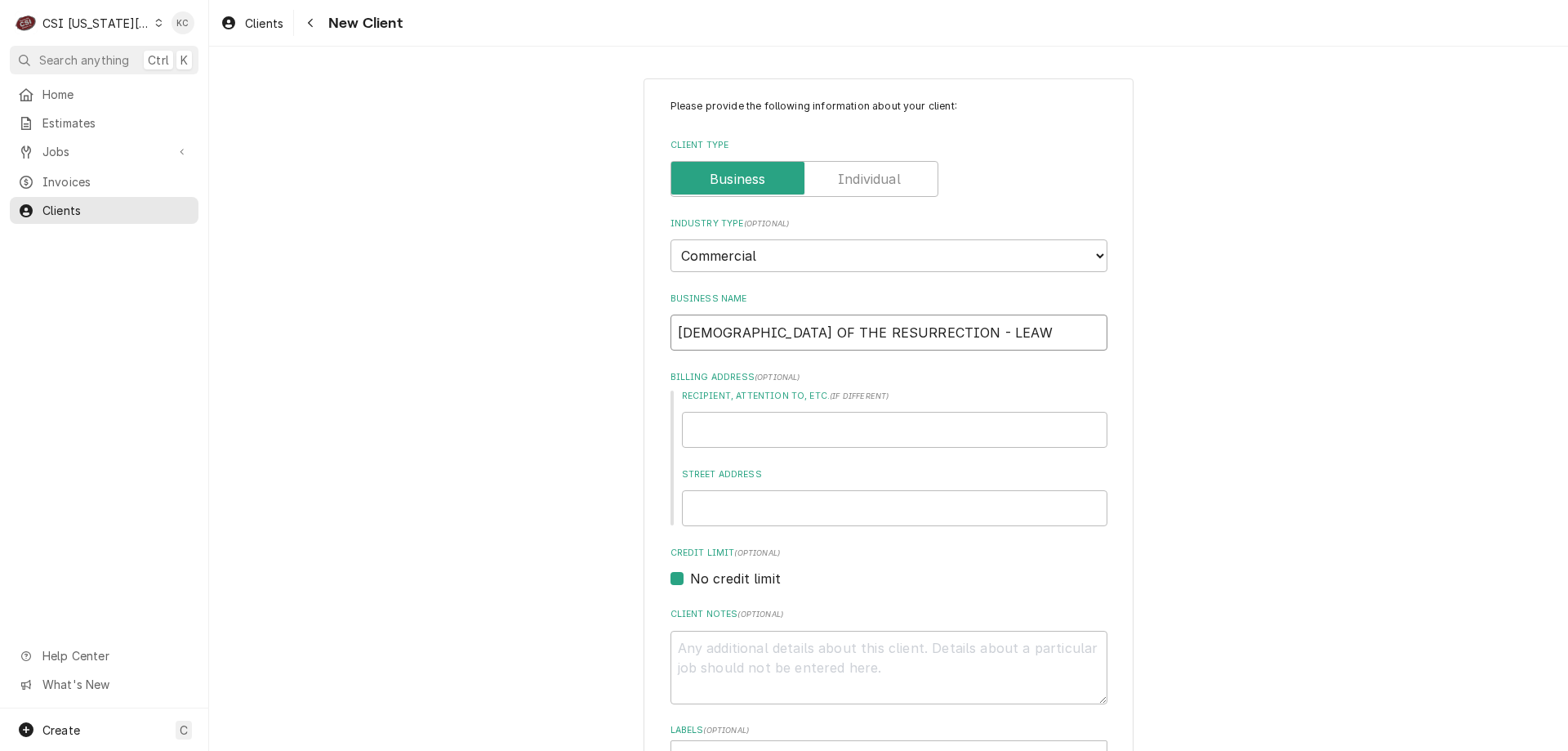
type textarea "x"
type input "CHURCH OF THE RESURRECTION - LEAWO"
type textarea "x"
type input "CHURCH OF THE RESURRECTION - LEAWOO"
type textarea "x"
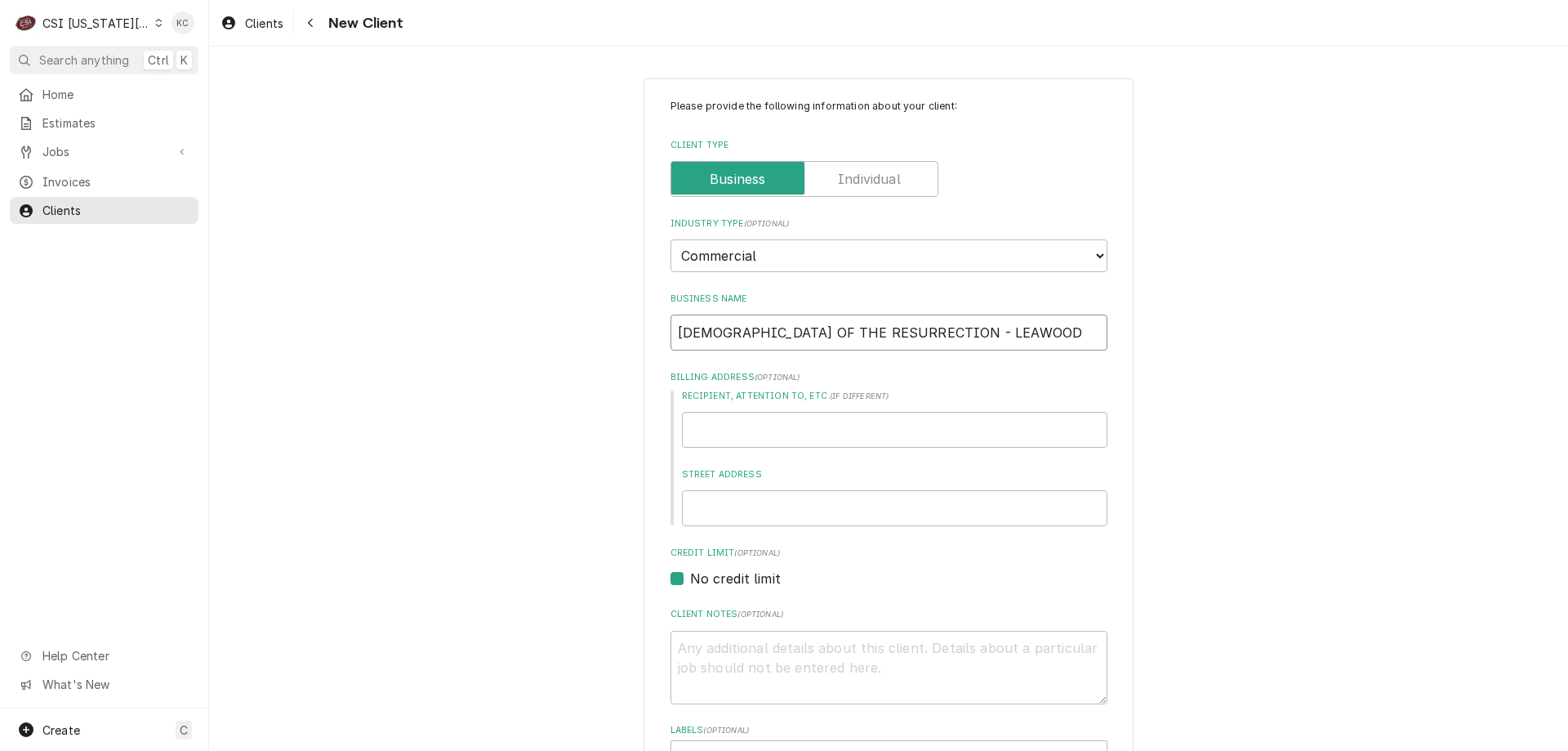
type input "CHURCH OF THE RESURRECTION - LEAWOOD"
type textarea "x"
type input "1"
type textarea "x"
type input "13"
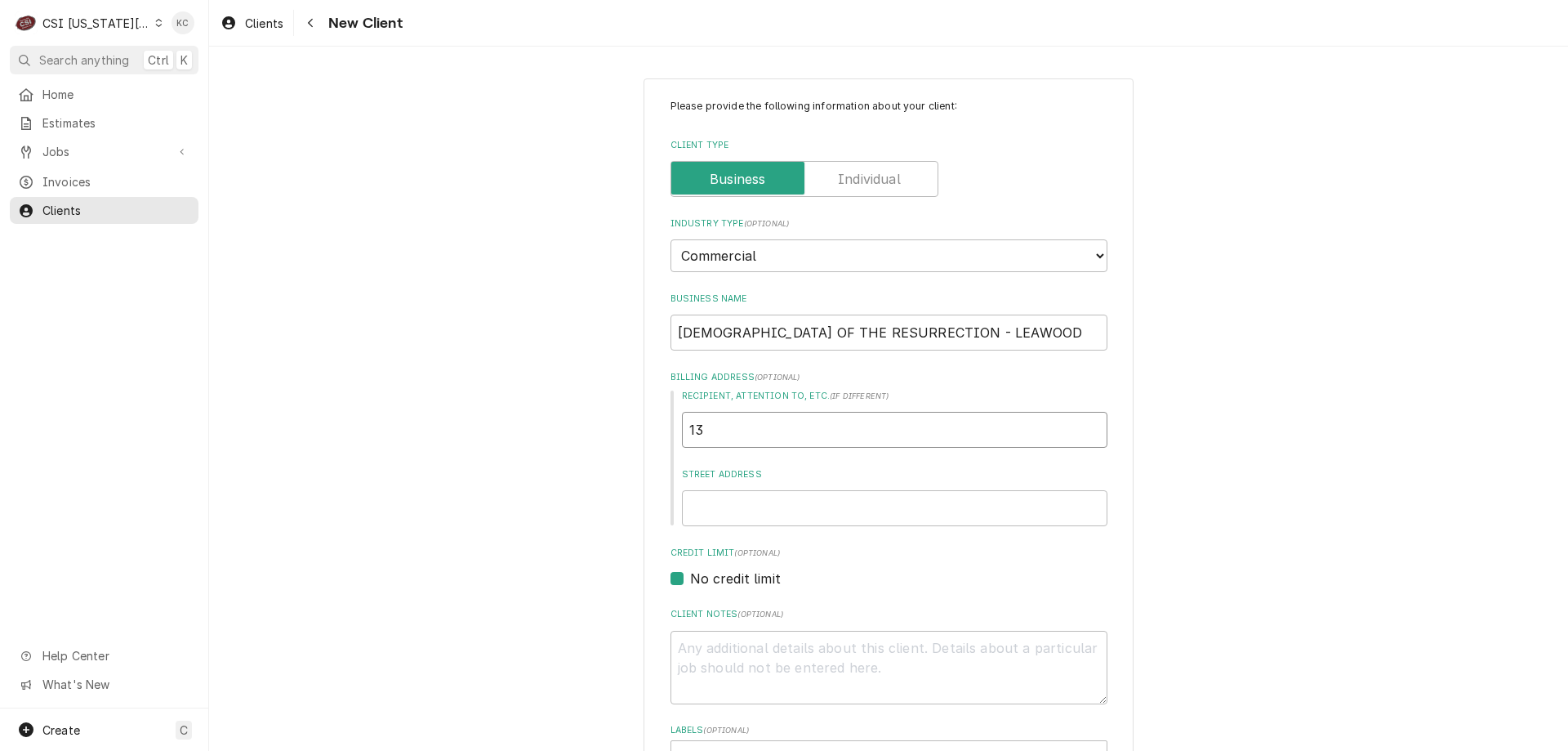
type textarea "x"
type input "137"
type textarea "x"
type input "1372"
type textarea "x"
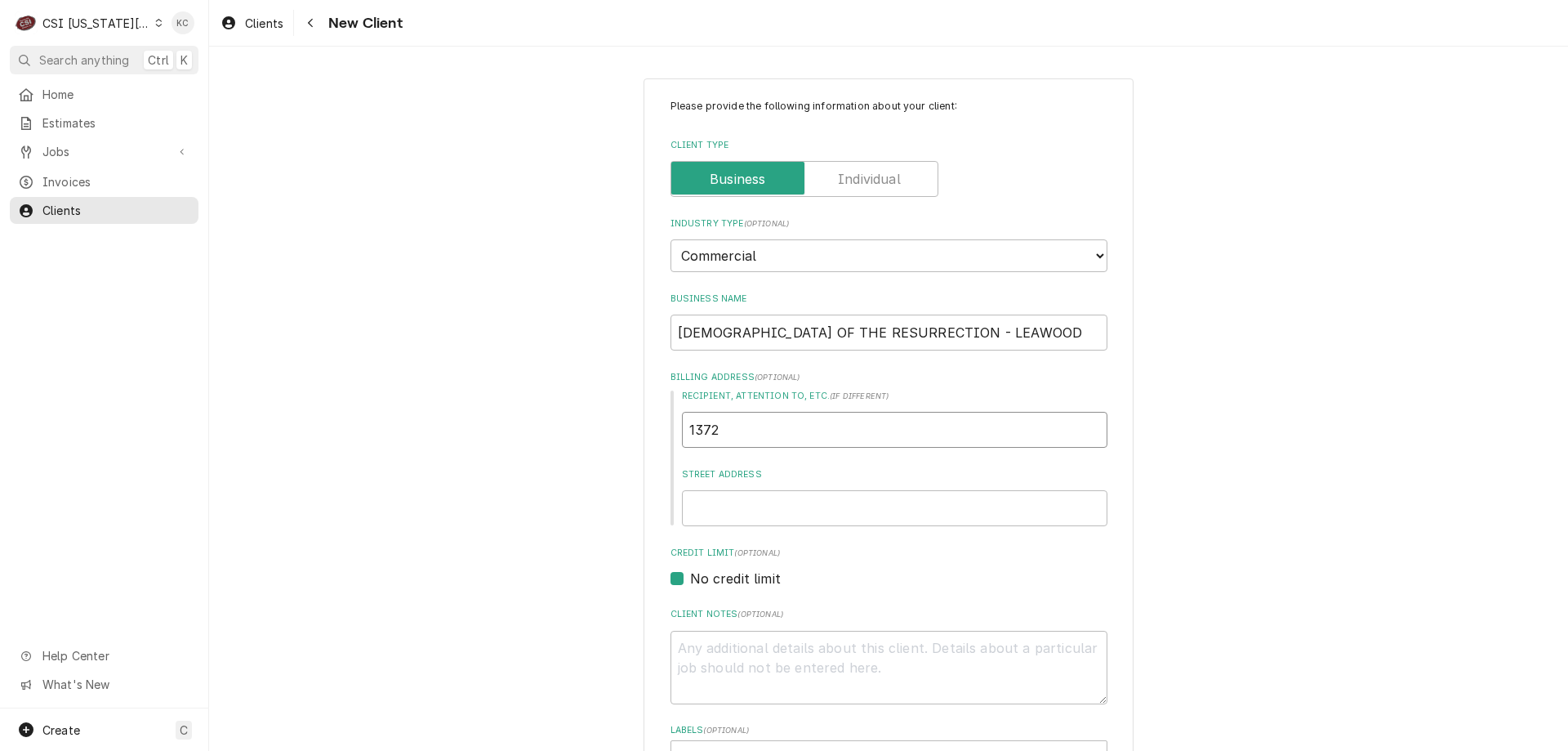
type input "13720"
type textarea "x"
type input "13720"
type textarea "x"
type input "13720 R"
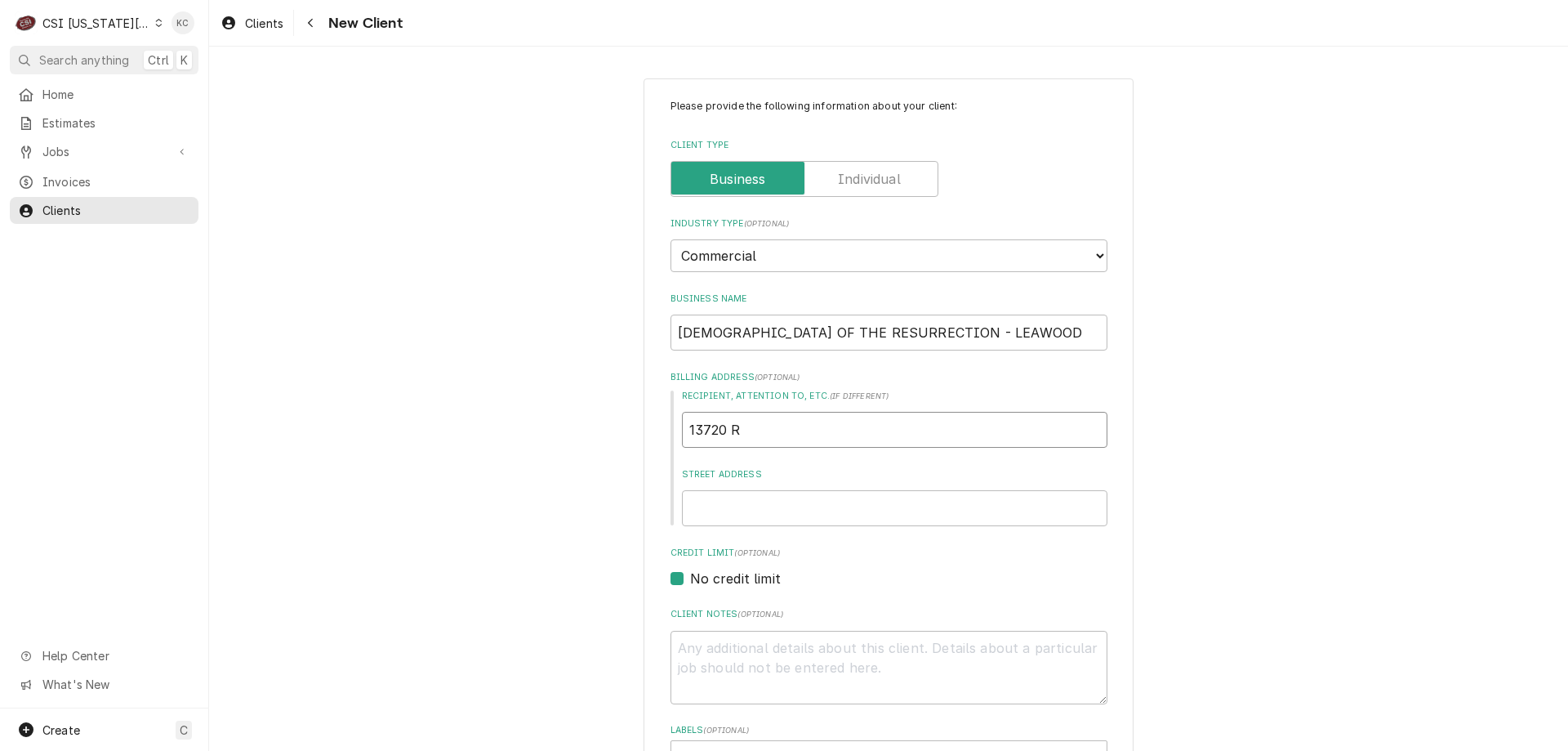
type textarea "x"
type input "13720 RO"
type textarea "x"
type input "13720 ROA"
type textarea "x"
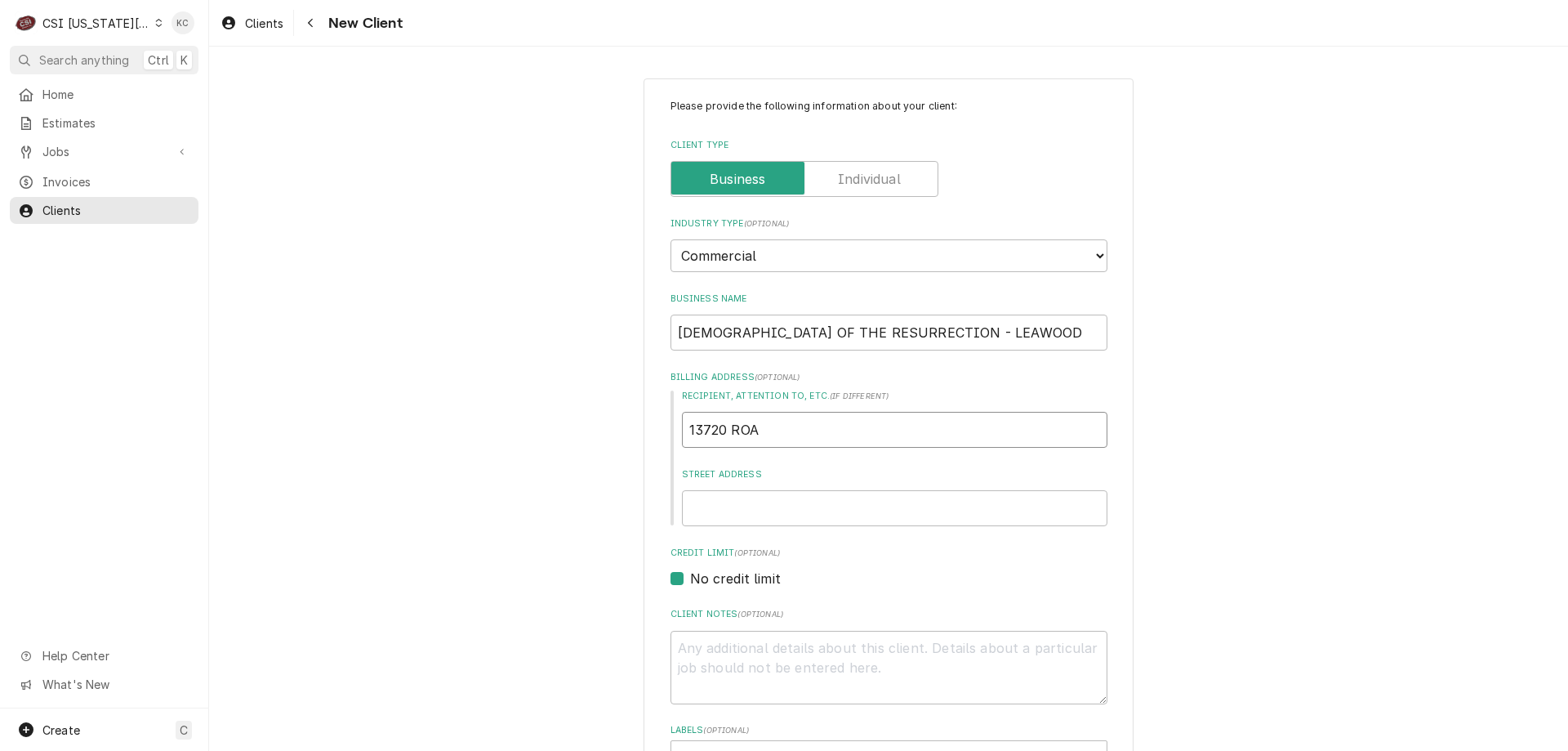
type input "13720 RO"
type textarea "x"
type input "13720 ROE"
type textarea "x"
type input "13720 ROE"
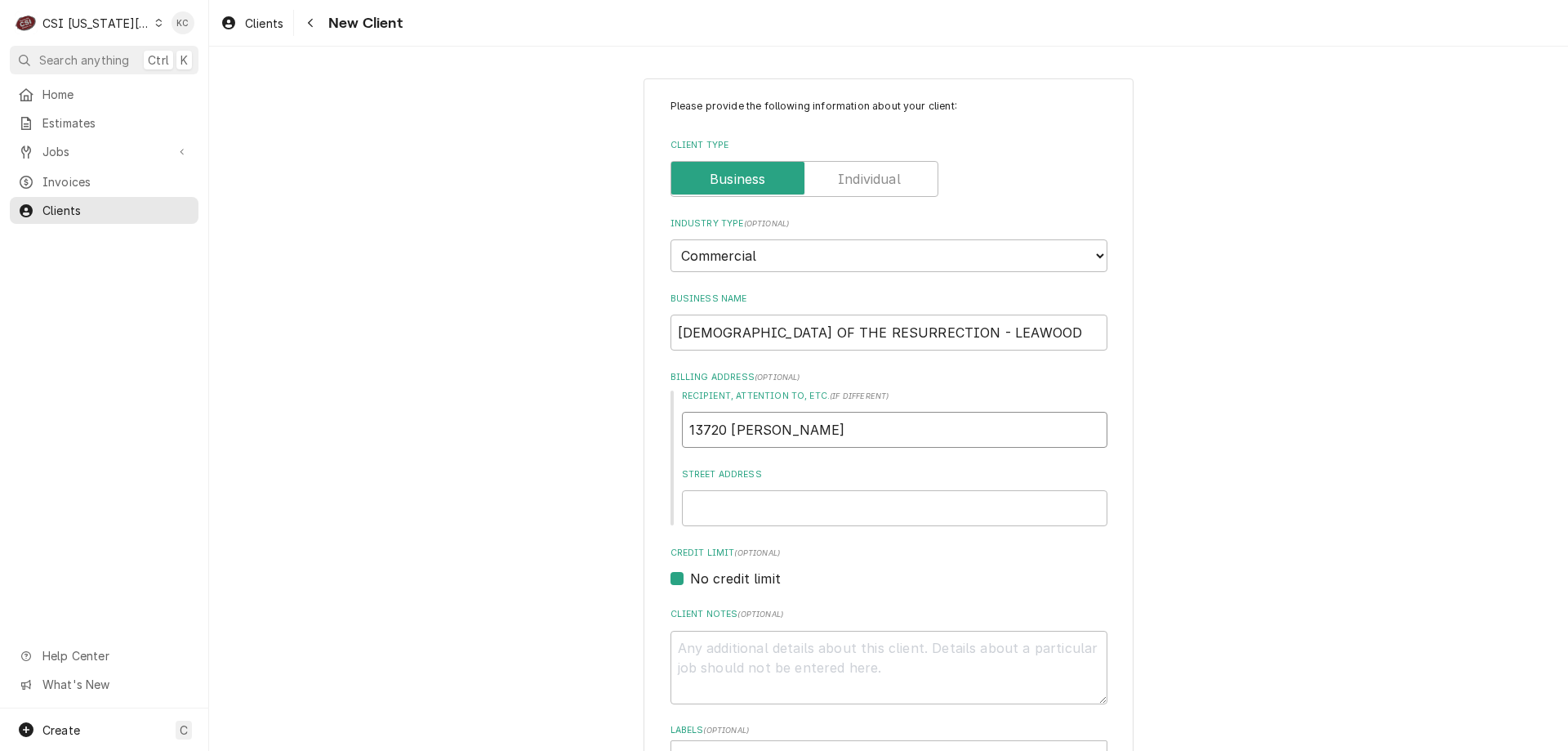
type textarea "x"
type input "13720 ROE A"
type textarea "x"
type input "13720 ROE AV"
type textarea "x"
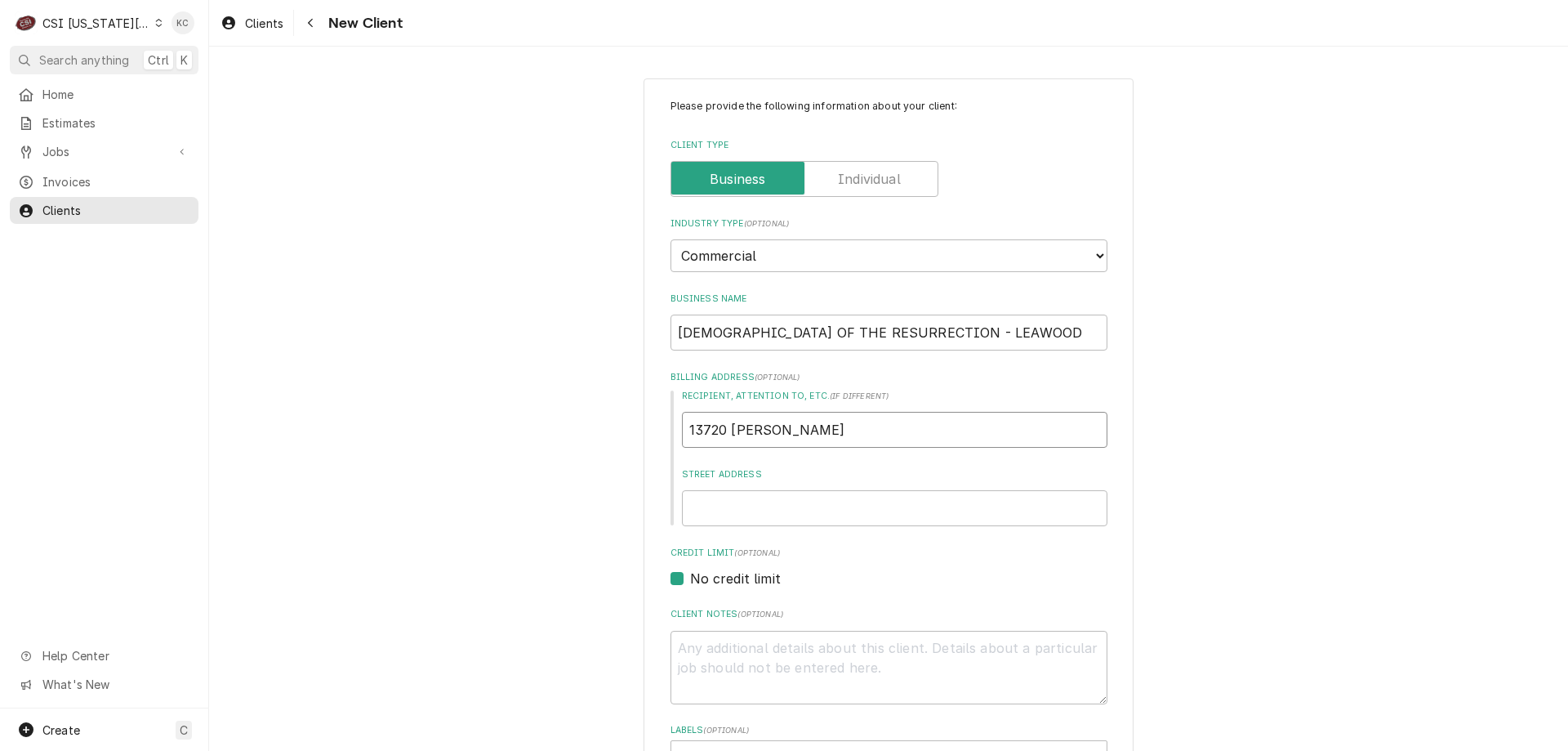
type input "13720 ROE AVE"
type textarea "x"
type input "13720 ROE AVEN"
type textarea "x"
type input "13720 ROE AVENU"
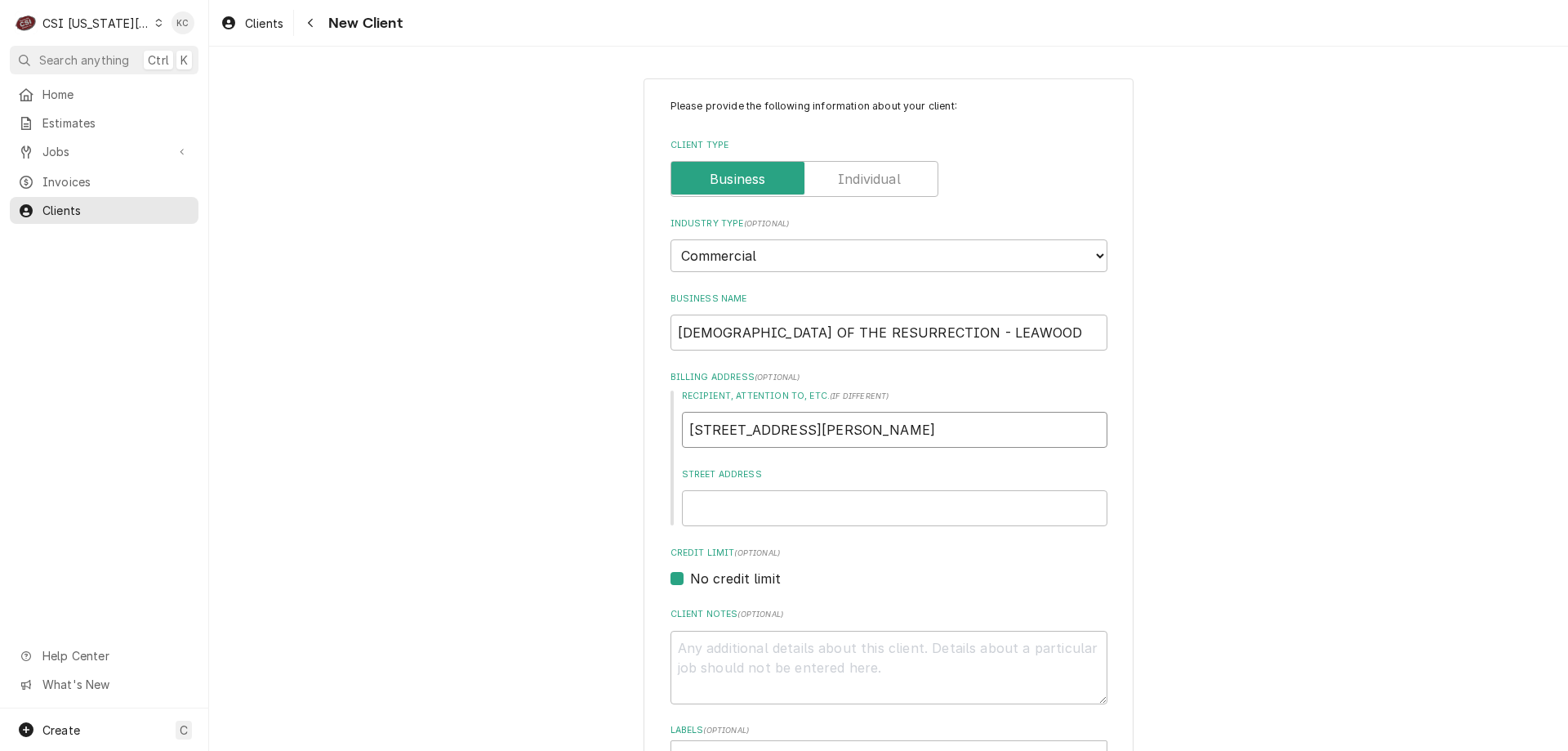
type textarea "x"
type input "13720 ROE AVENUE"
type textarea "x"
type input "13720 ROE AVENUE"
type textarea "x"
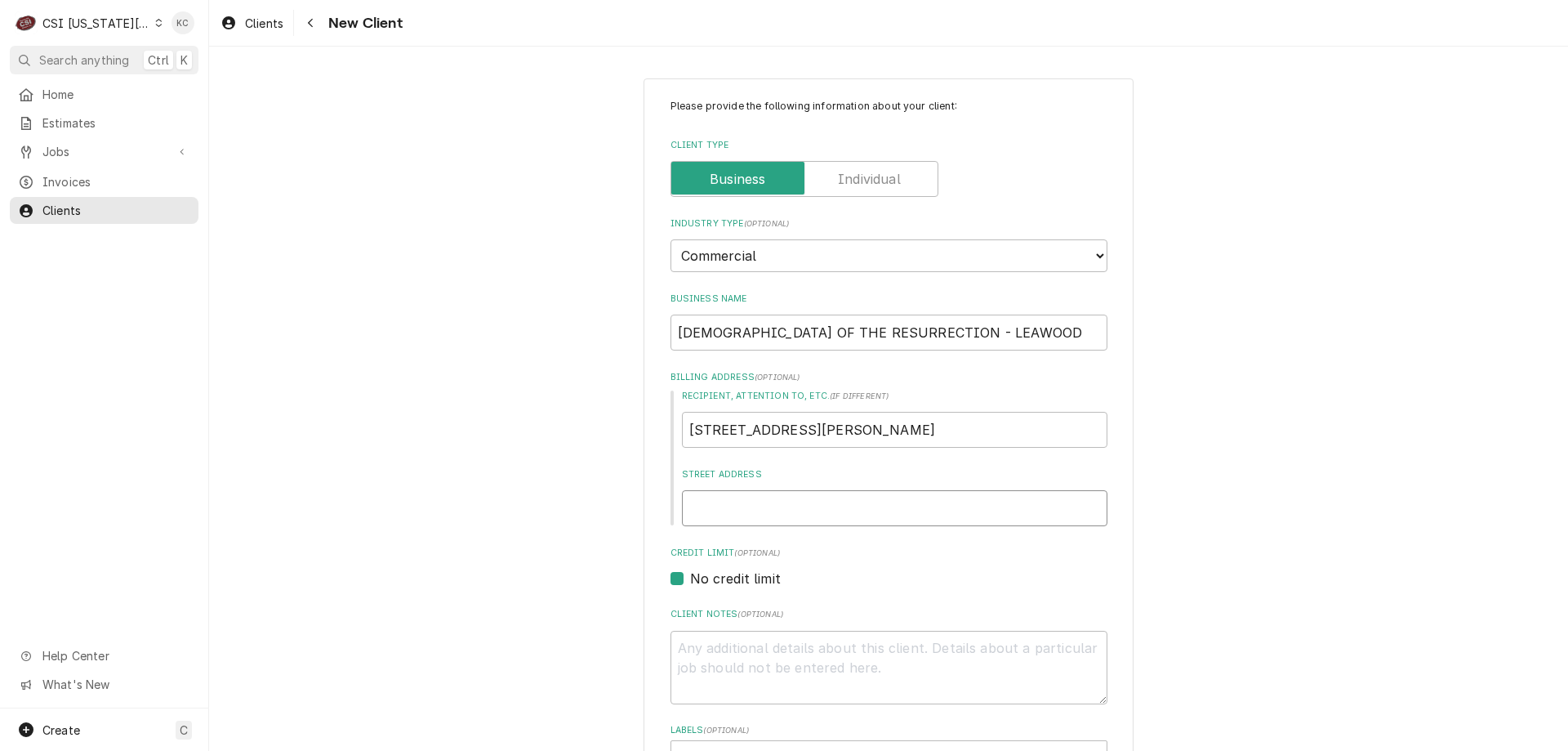
type input "5"
type textarea "x"
type input "50"
type textarea "x"
type input "500"
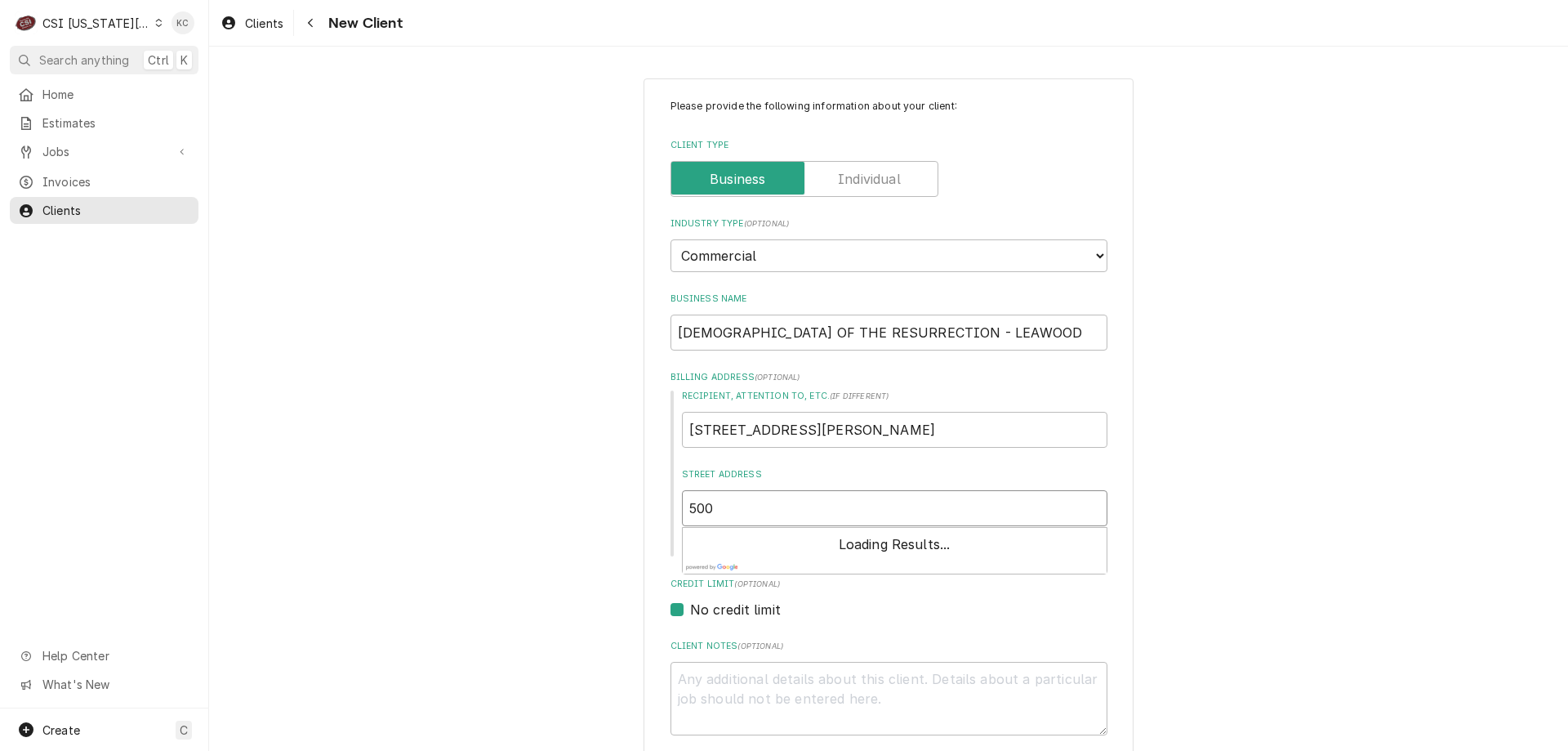
type textarea "x"
type input "5001"
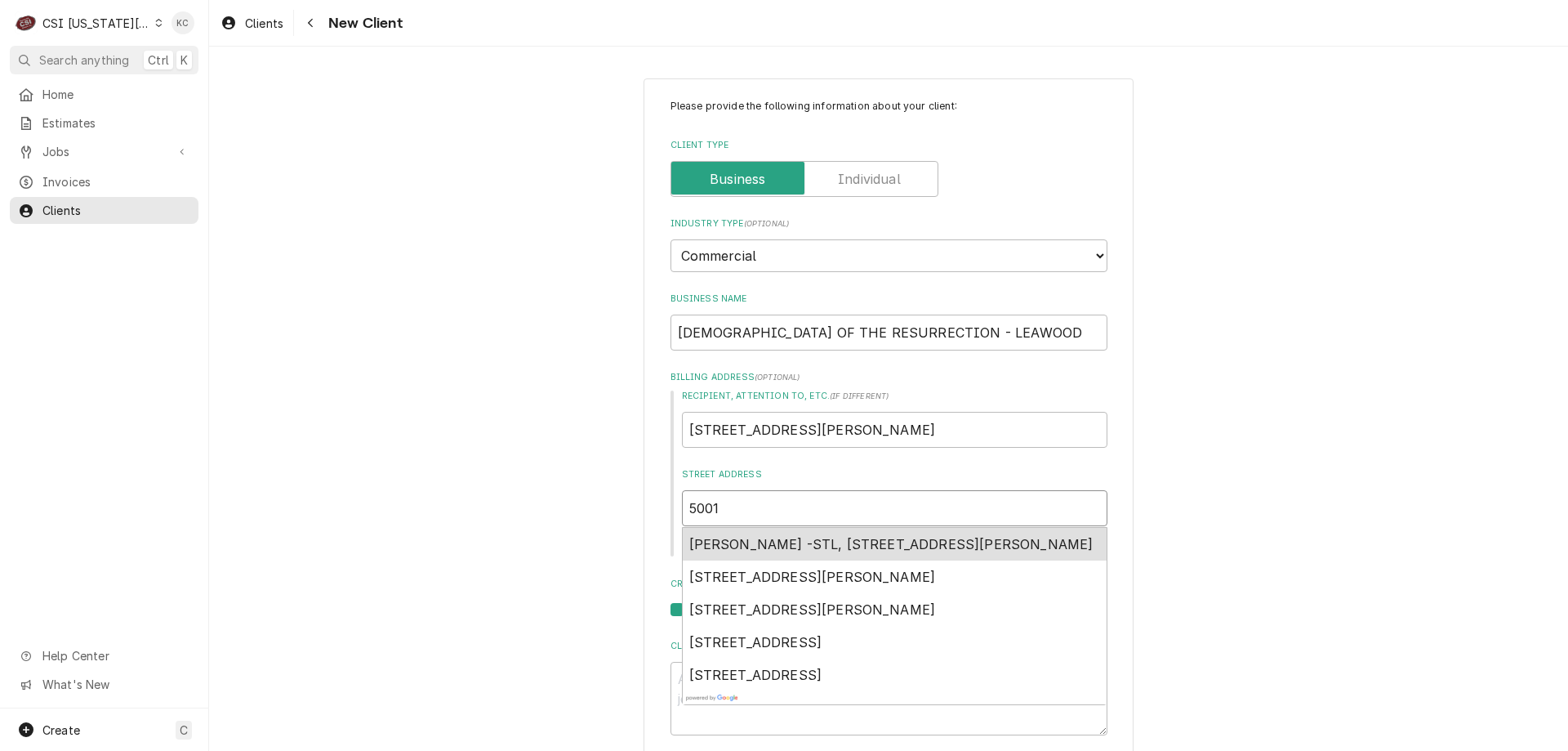
type textarea "x"
type input "5001"
type textarea "x"
type input "5001 W"
type textarea "x"
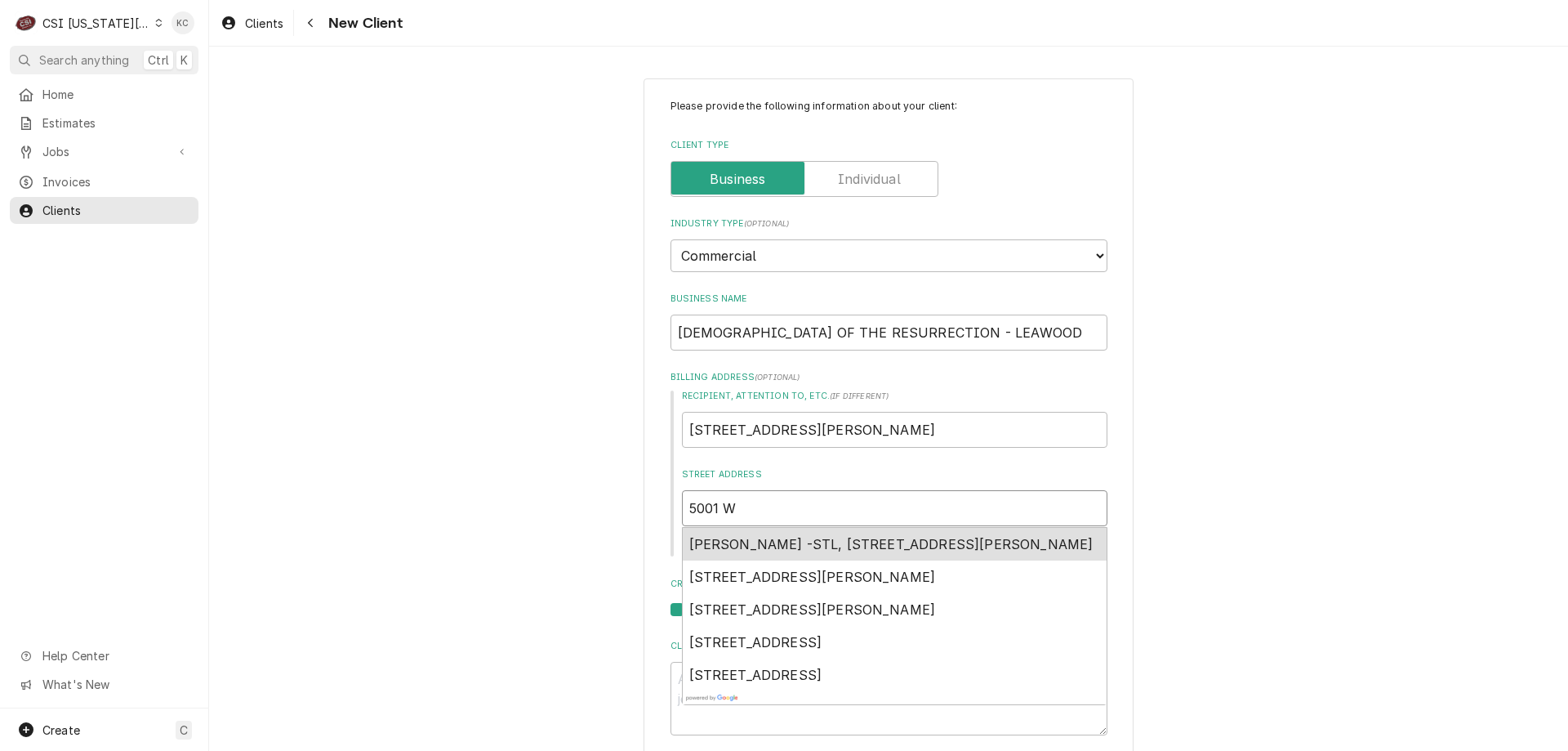
type input "5001 WE"
type textarea "x"
type input "5001 WES"
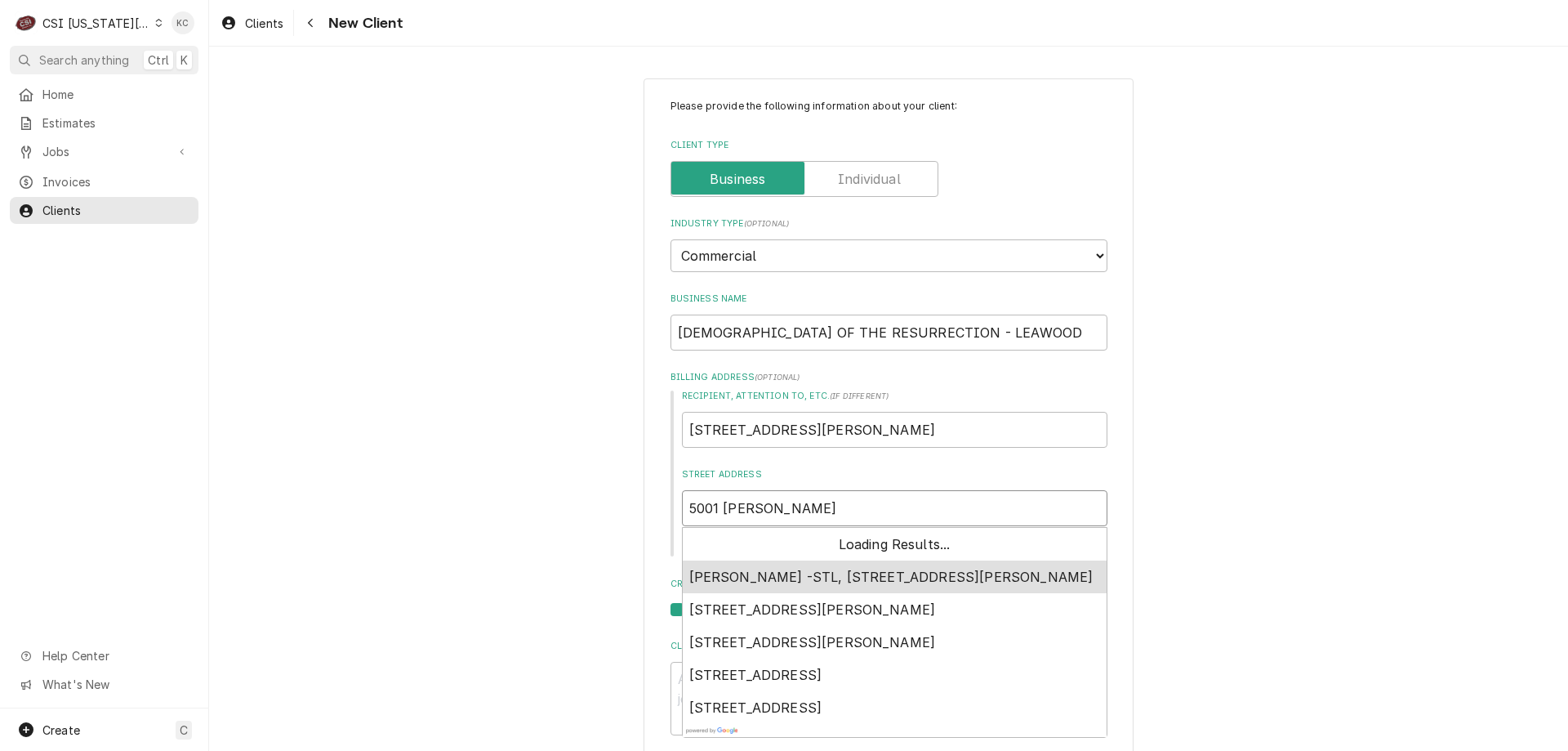
type textarea "x"
type input "5001 WEST"
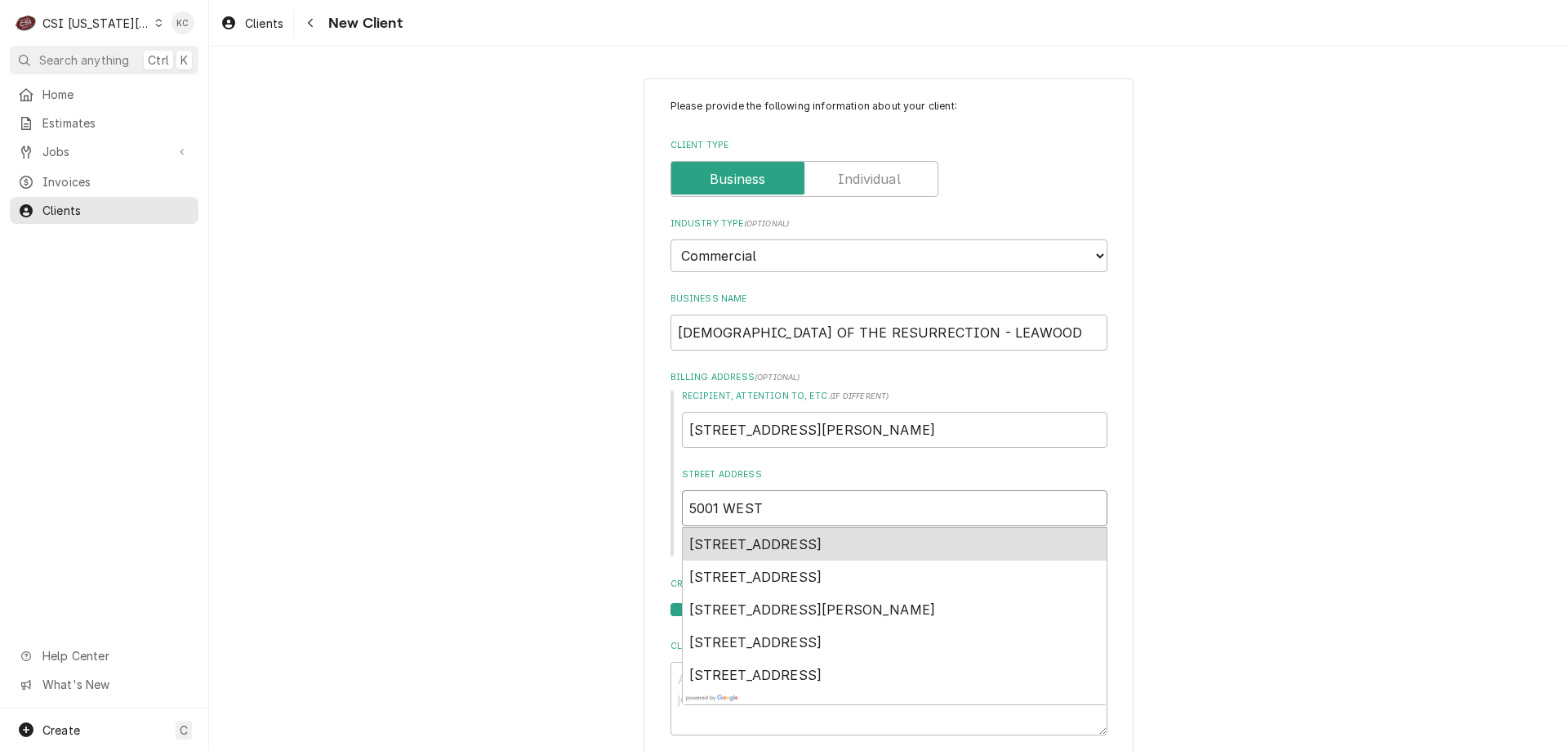
type textarea "x"
type input "5001 WEST"
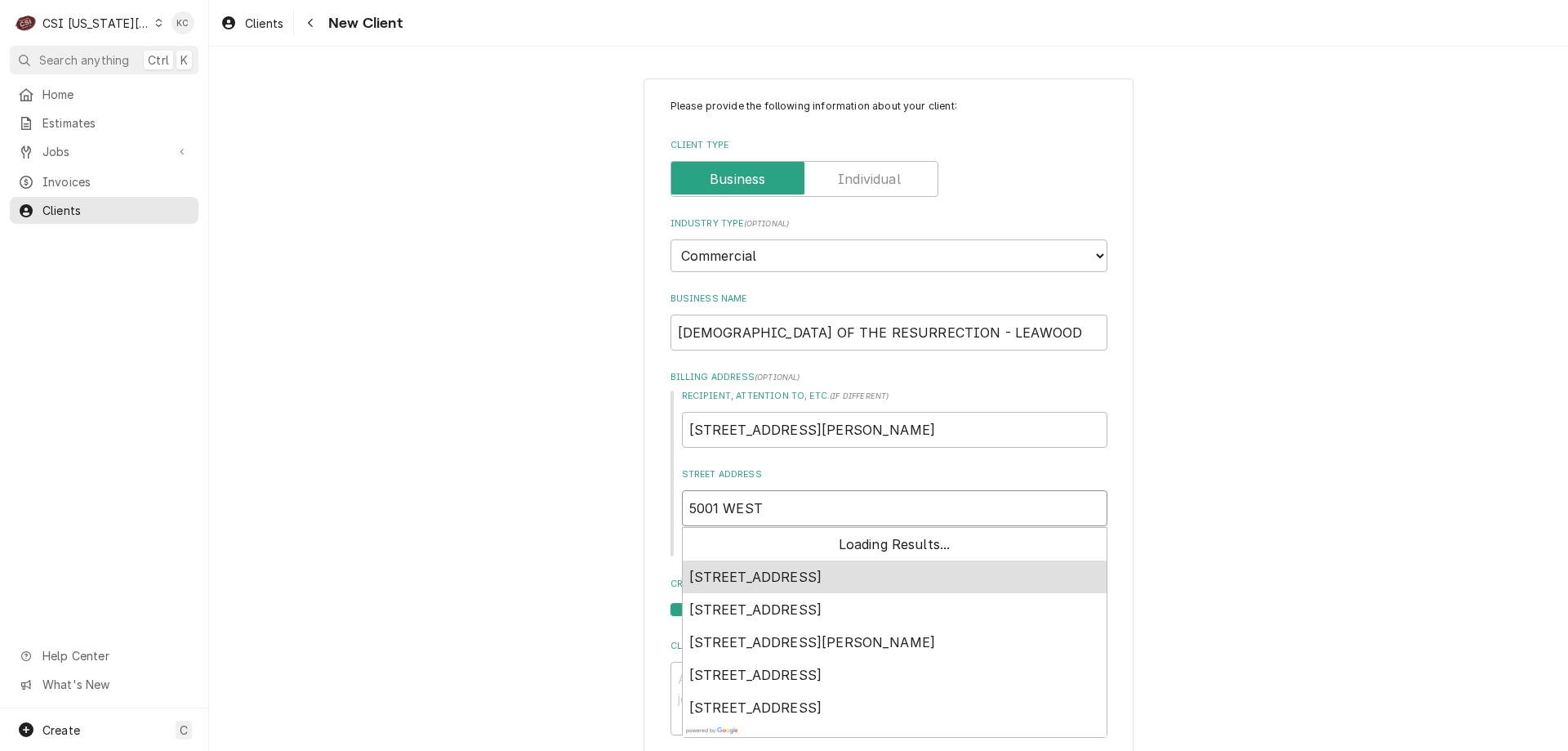
type textarea "x"
type input "5001 WEST 1"
type textarea "x"
type input "5001 WEST 13"
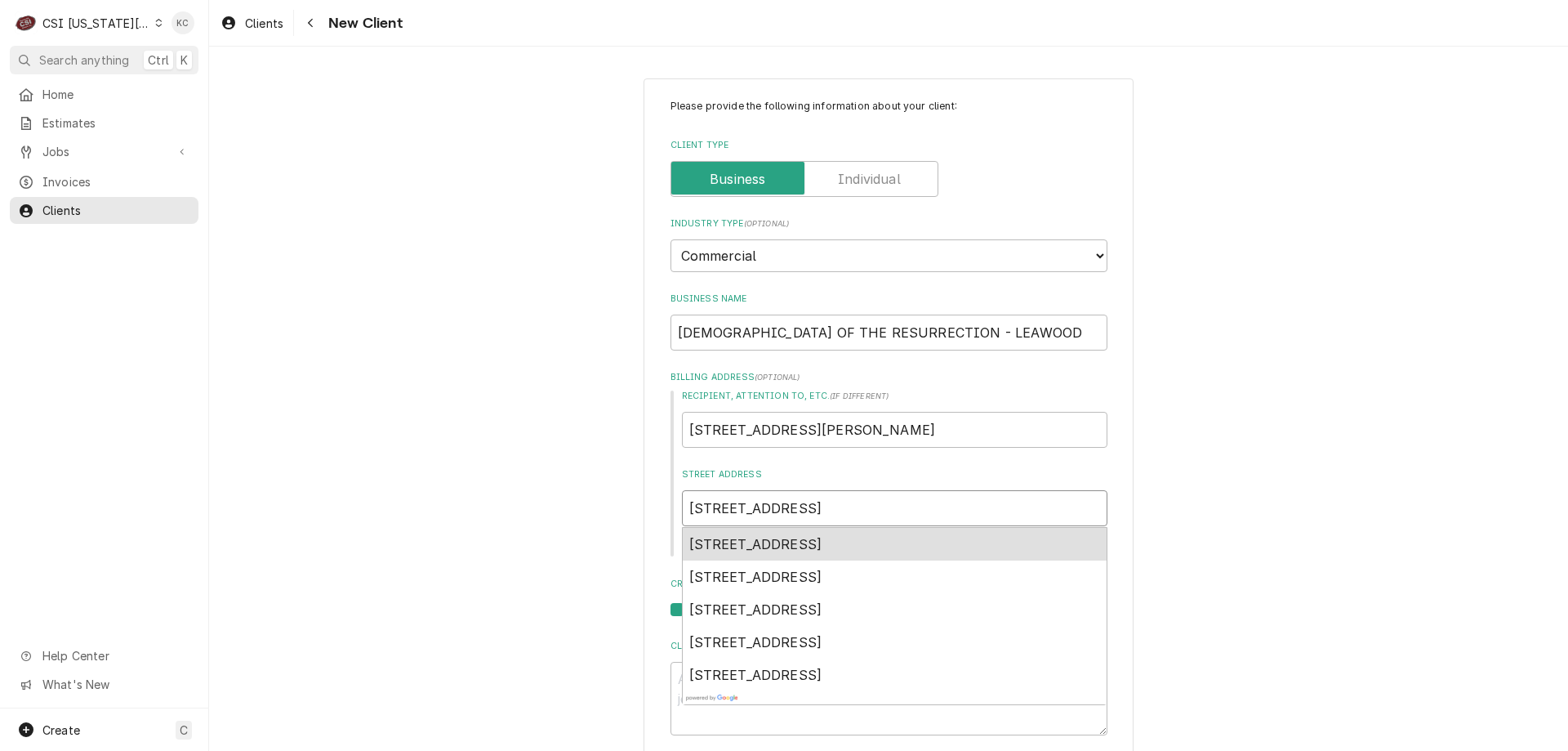
type textarea "x"
type input "5001 WEST 137"
click at [784, 544] on span "5001 West 137th Street, Leawood, KS, USA" at bounding box center [756, 544] width 133 height 17
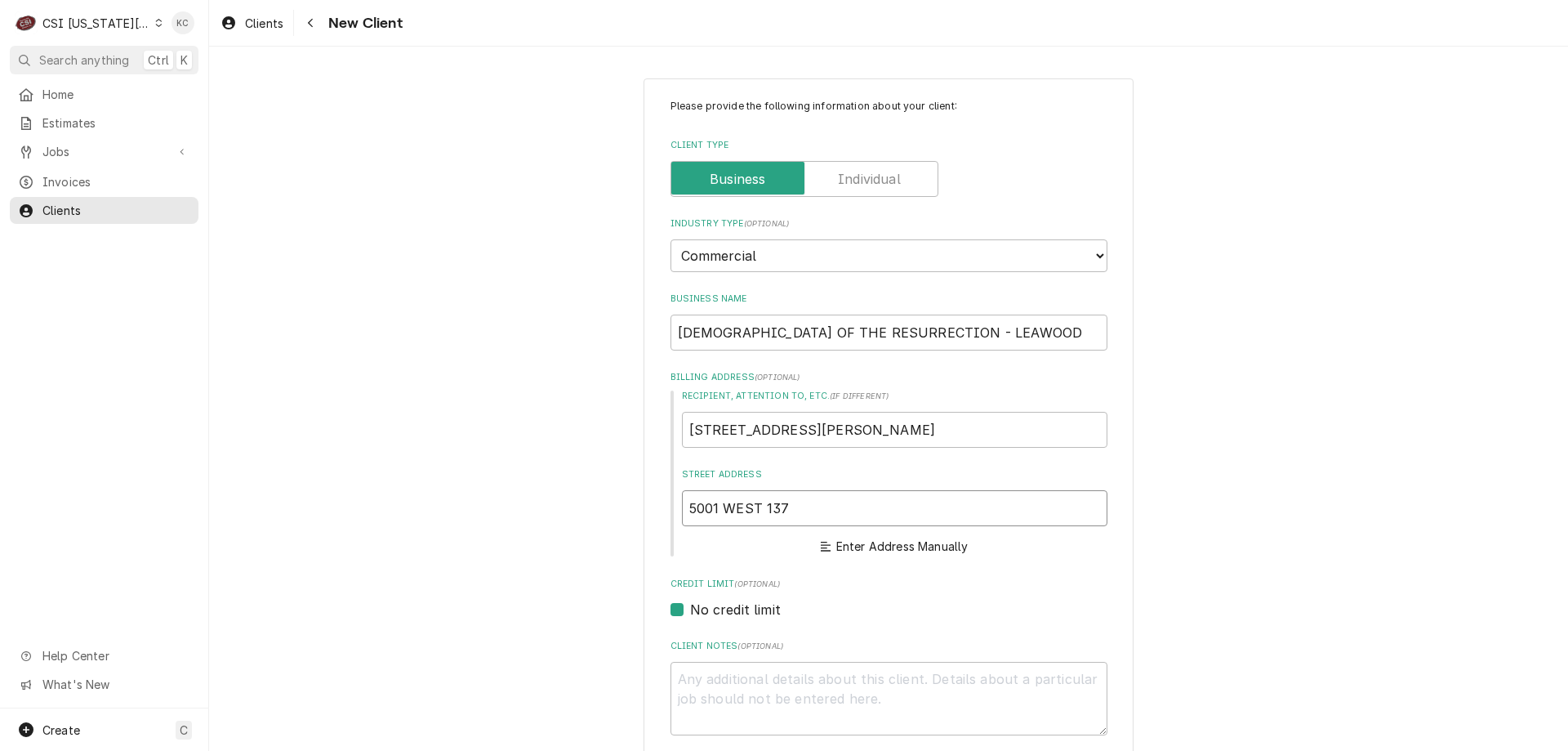
type textarea "x"
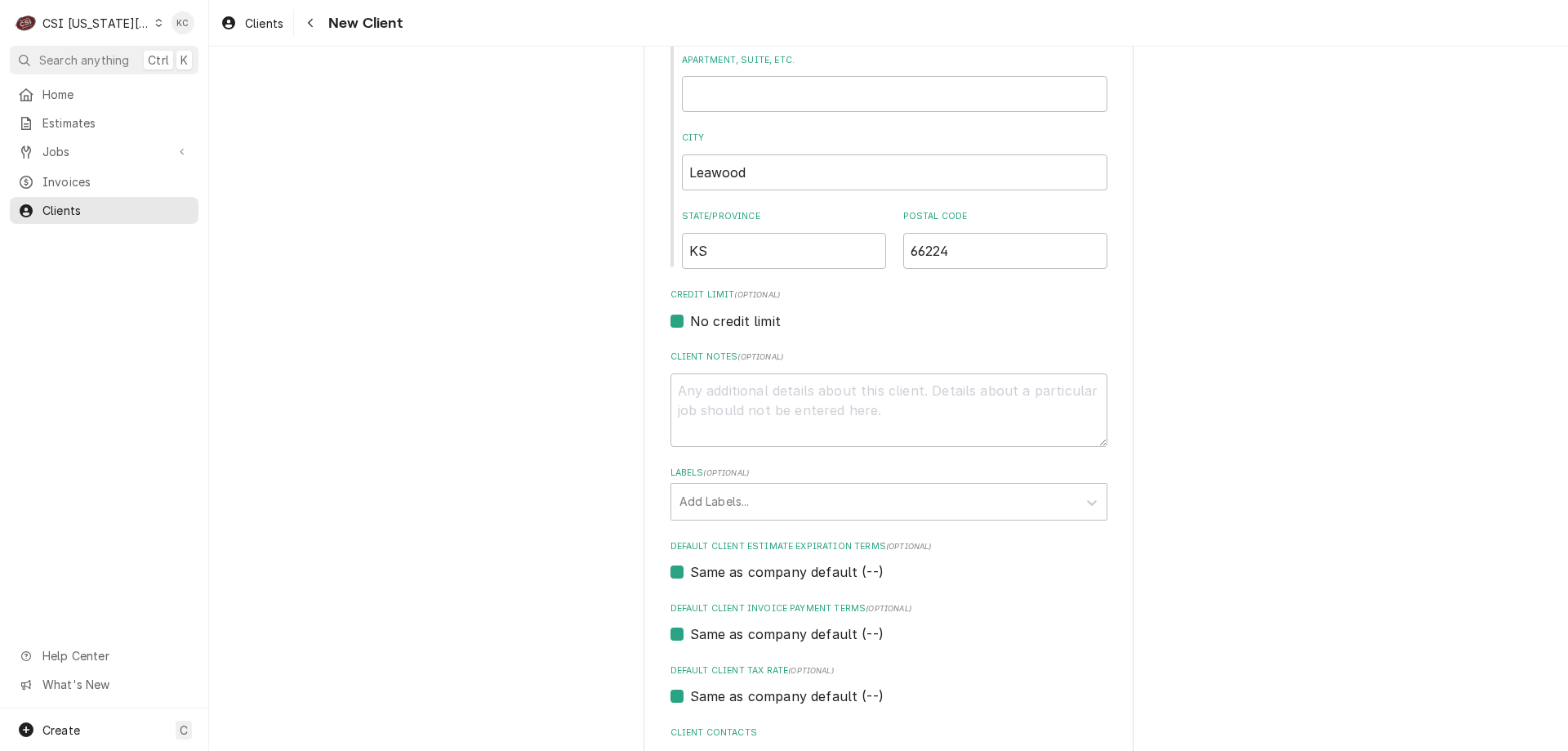
scroll to position [621, 0]
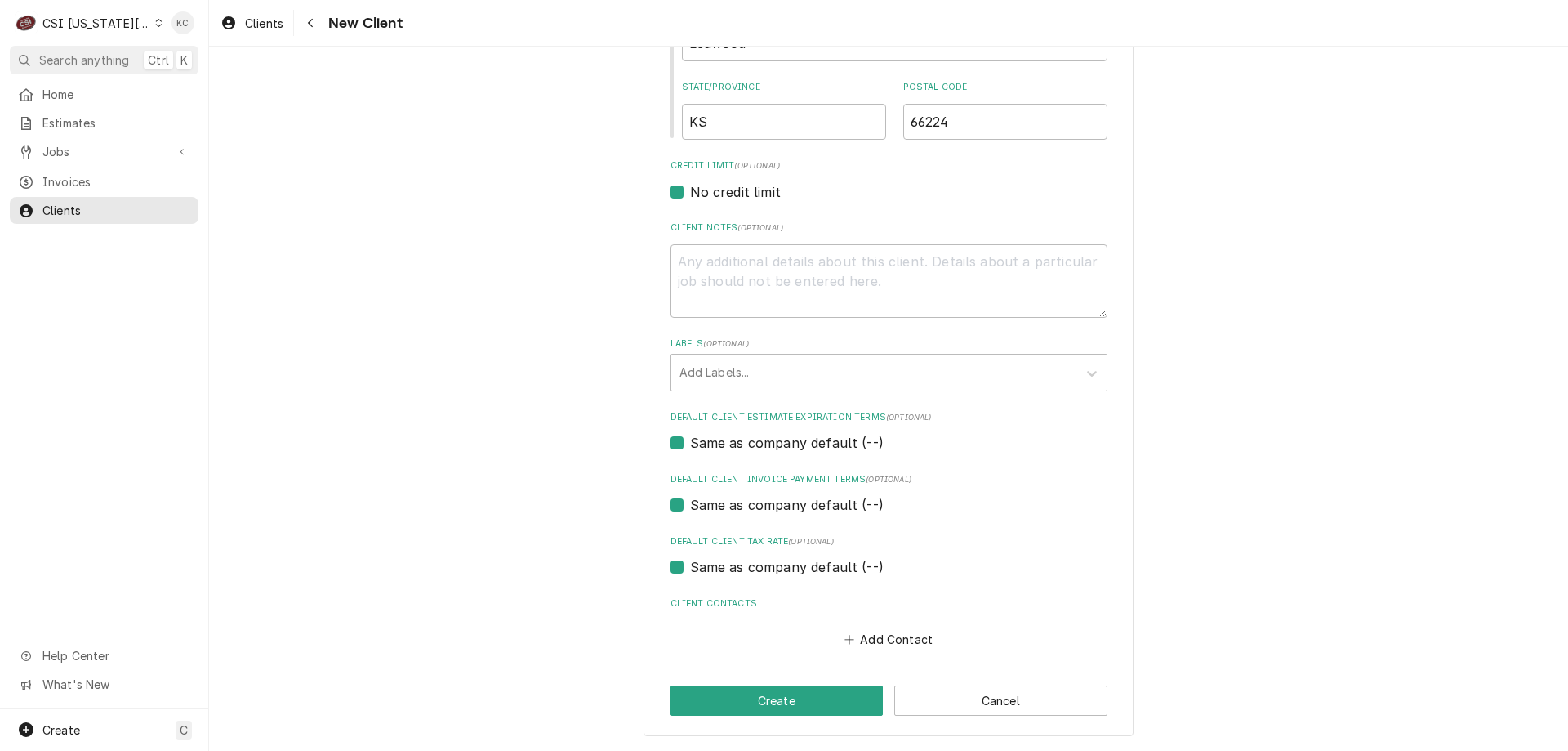
type input "5001 W 137th St"
click at [792, 278] on textarea "Client Notes ( optional )" at bounding box center [888, 280] width 436 height 73
type textarea "x"
type textarea "C"
type textarea "x"
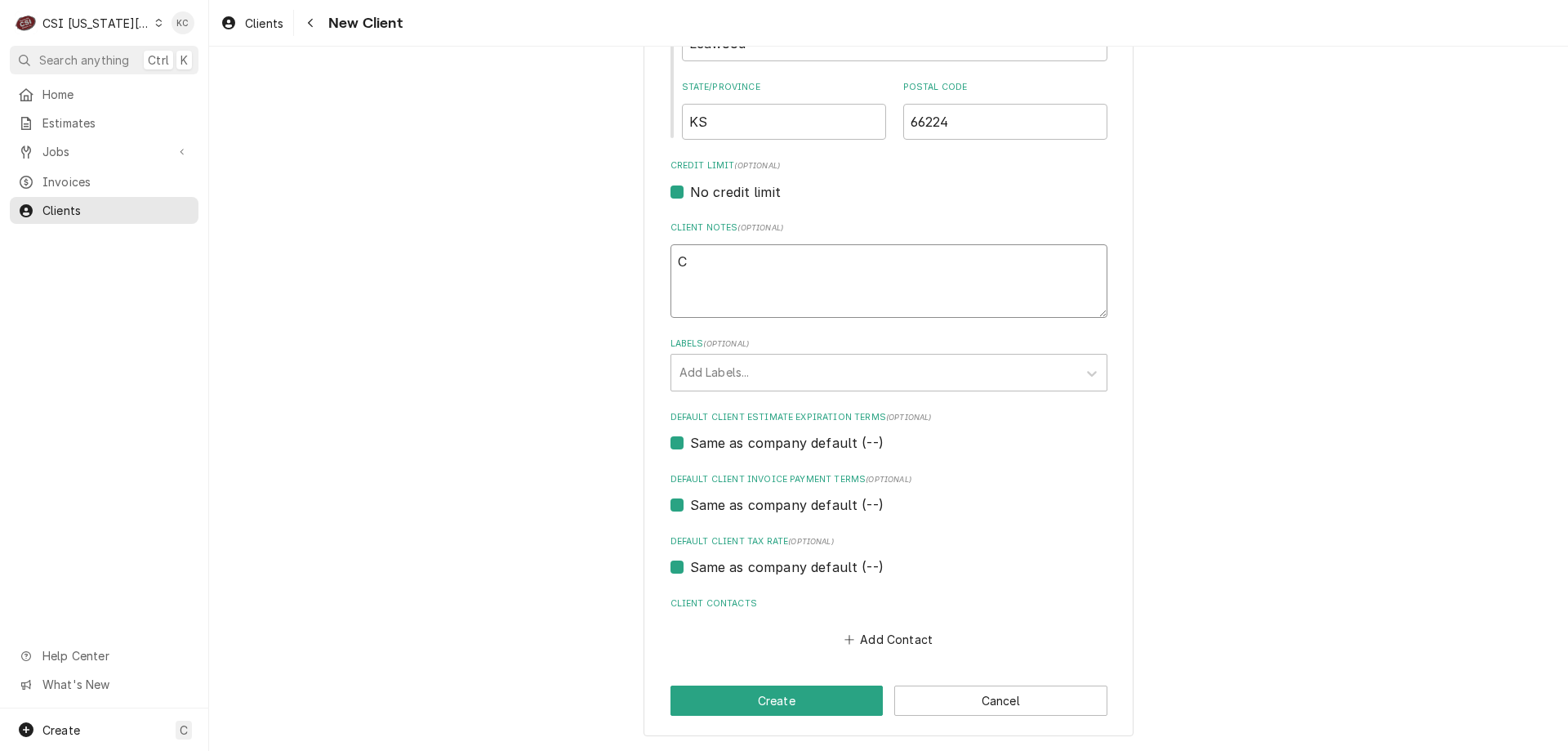
type textarea "CO"
type textarea "x"
type textarea "COD"
type textarea "x"
type textarea "COD"
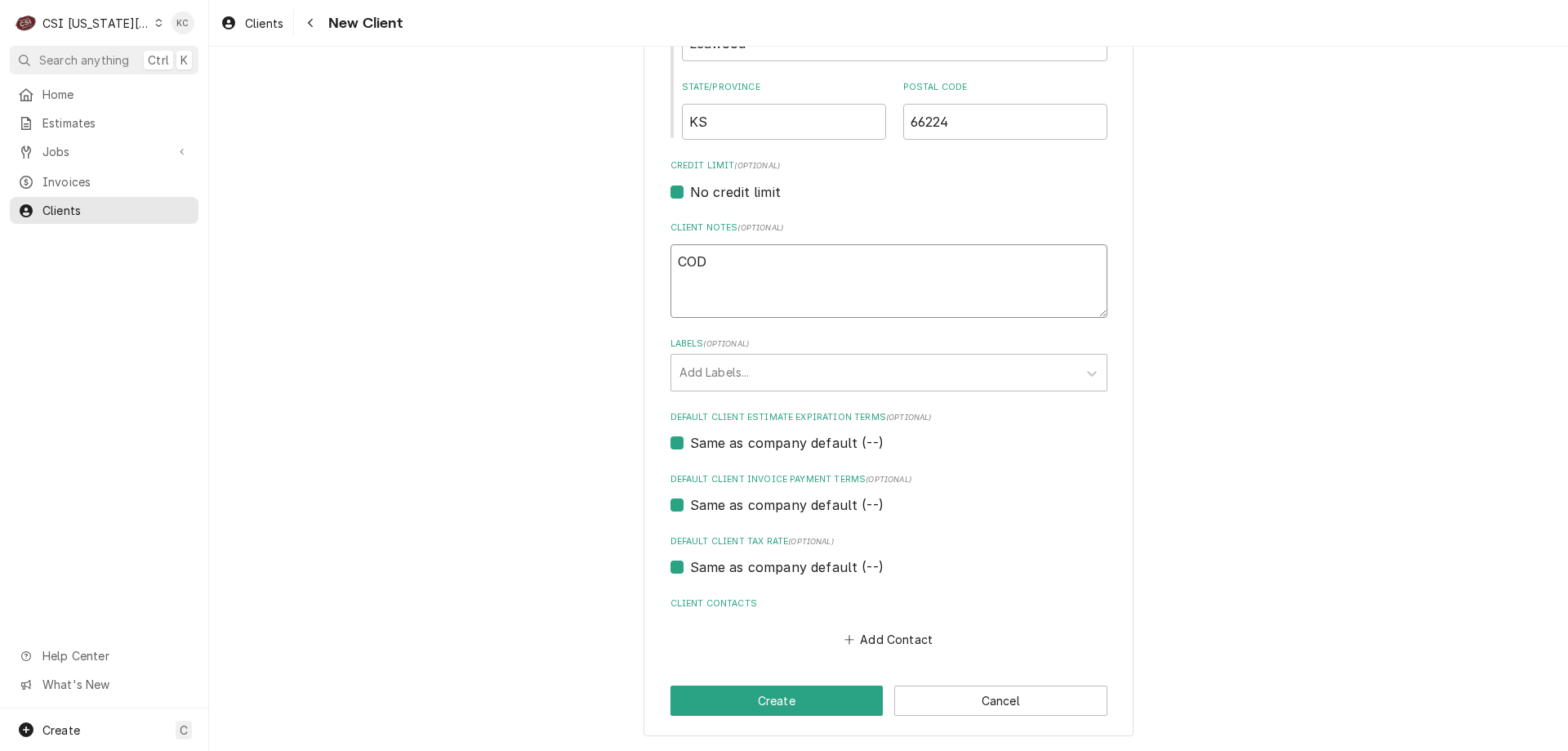
type textarea "x"
type textarea "COD 3"
type textarea "x"
type textarea "COD 37"
type textarea "x"
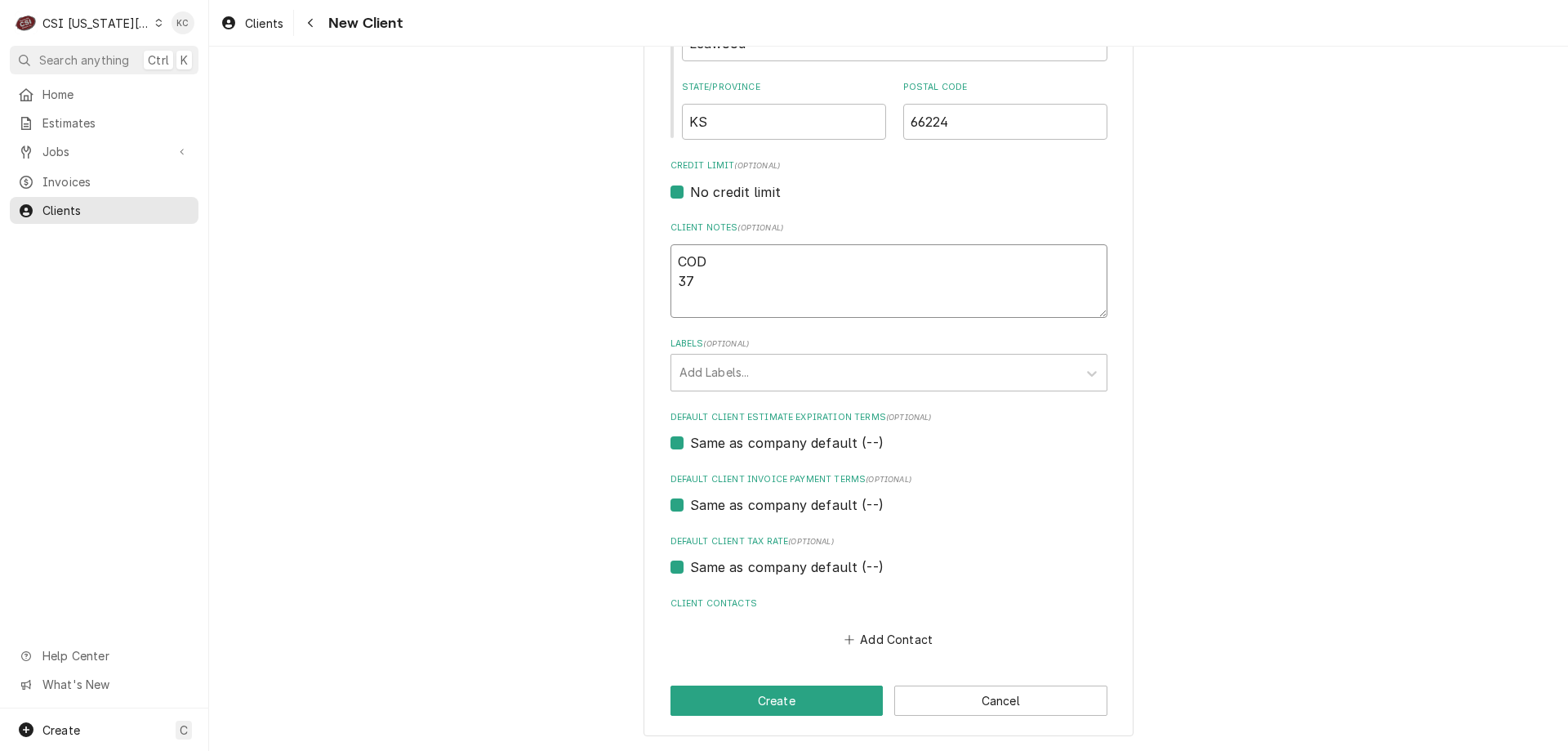
type textarea "COD 379"
type textarea "x"
type textarea "COD 3794"
type textarea "x"
type textarea "COD 3794-"
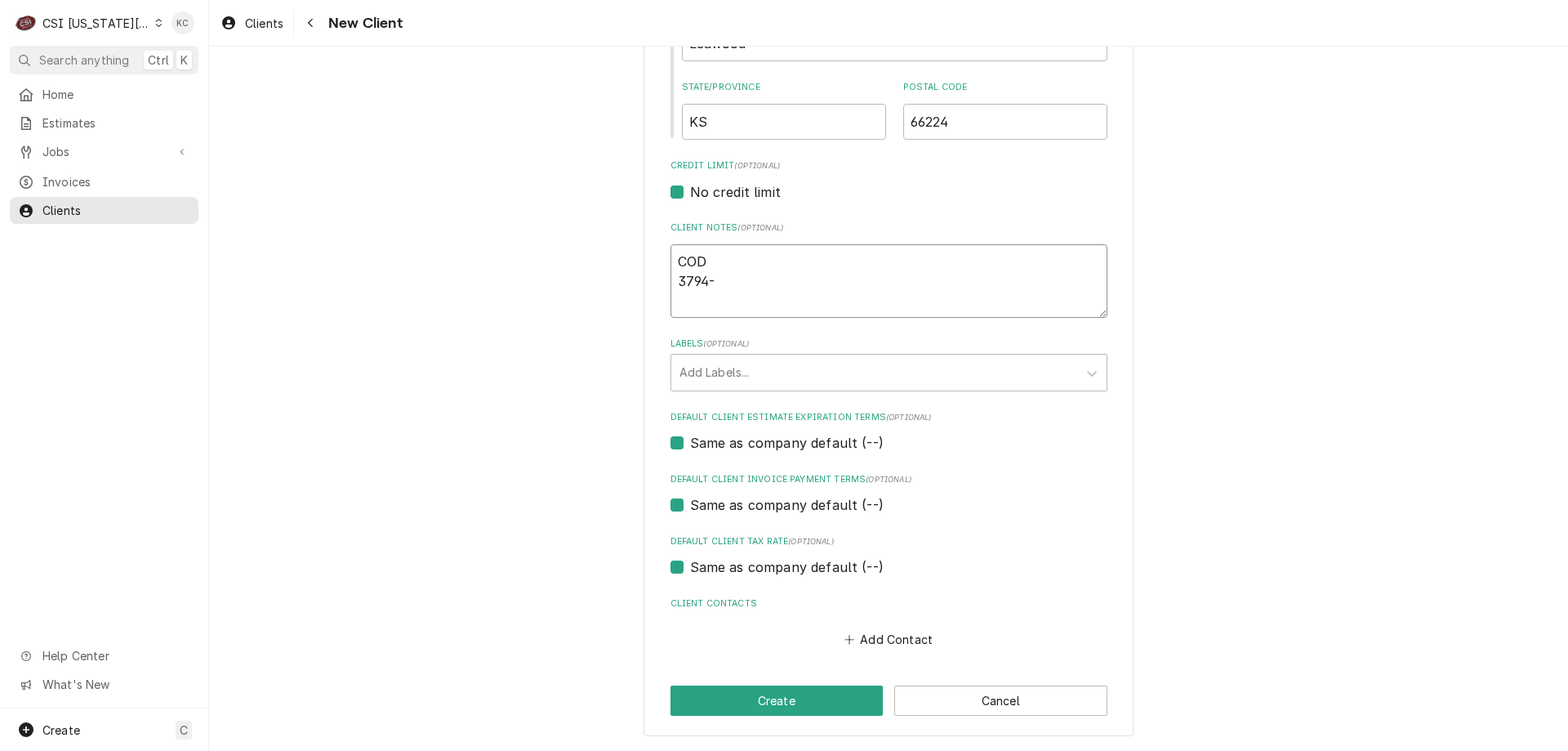
type textarea "x"
type textarea "COD 3794-3"
type textarea "x"
type textarea "COD 3794-32"
type textarea "x"
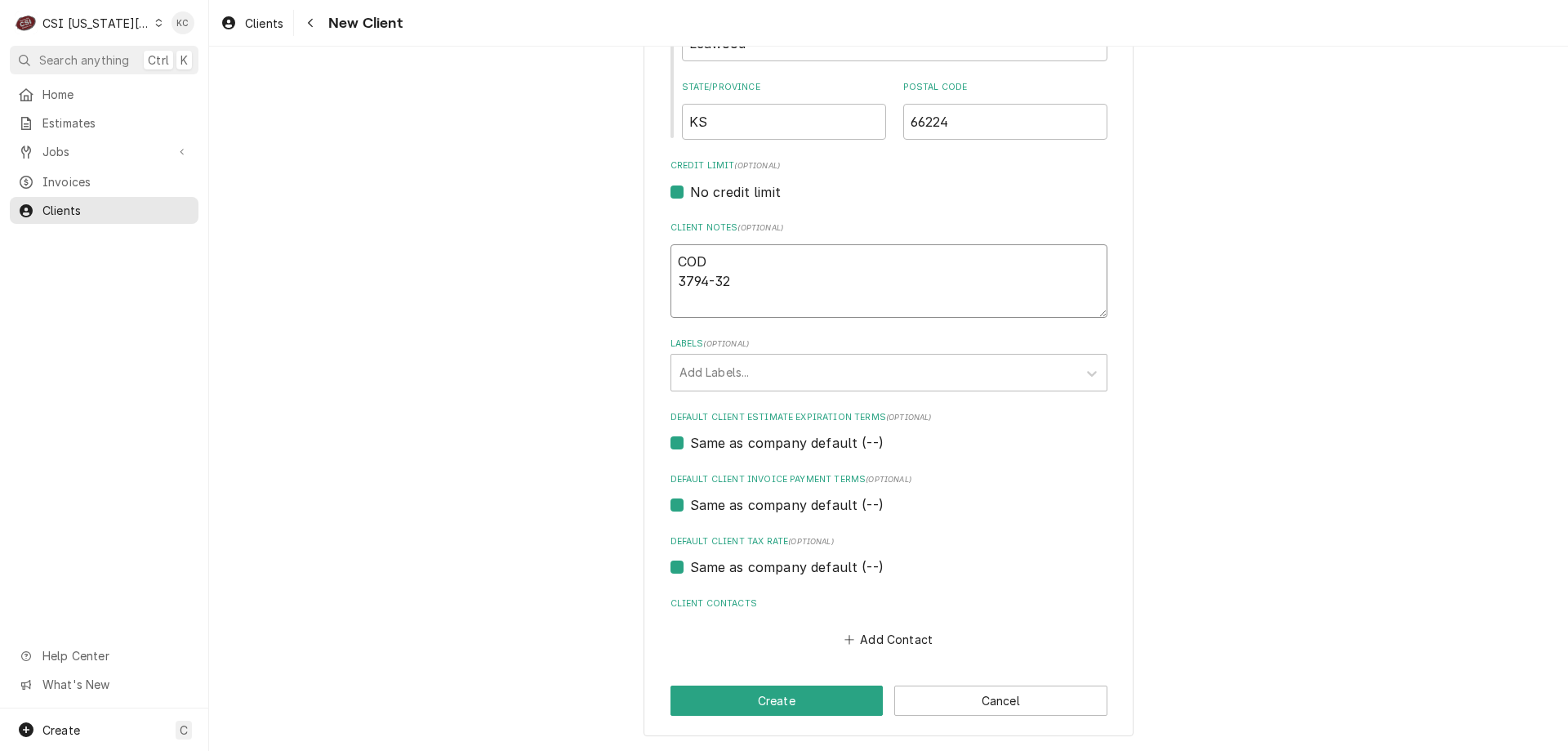
type textarea "COD 3794-320"
type textarea "x"
type textarea "COD 3794-3207"
type textarea "x"
type textarea "COD 3794-320715"
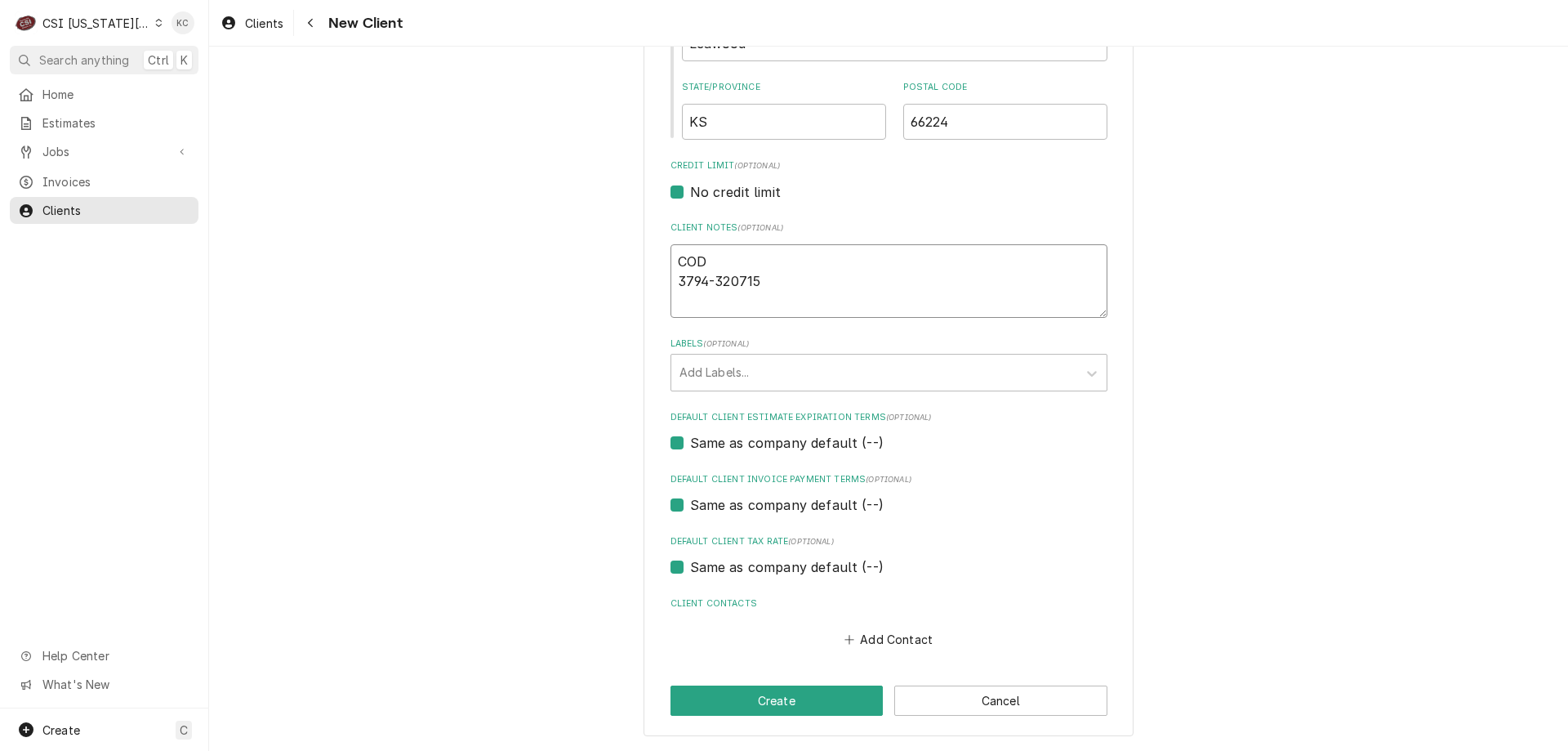
type textarea "x"
type textarea "COD 3794-320715-"
type textarea "x"
type textarea "COD 3794-320715-7"
type textarea "x"
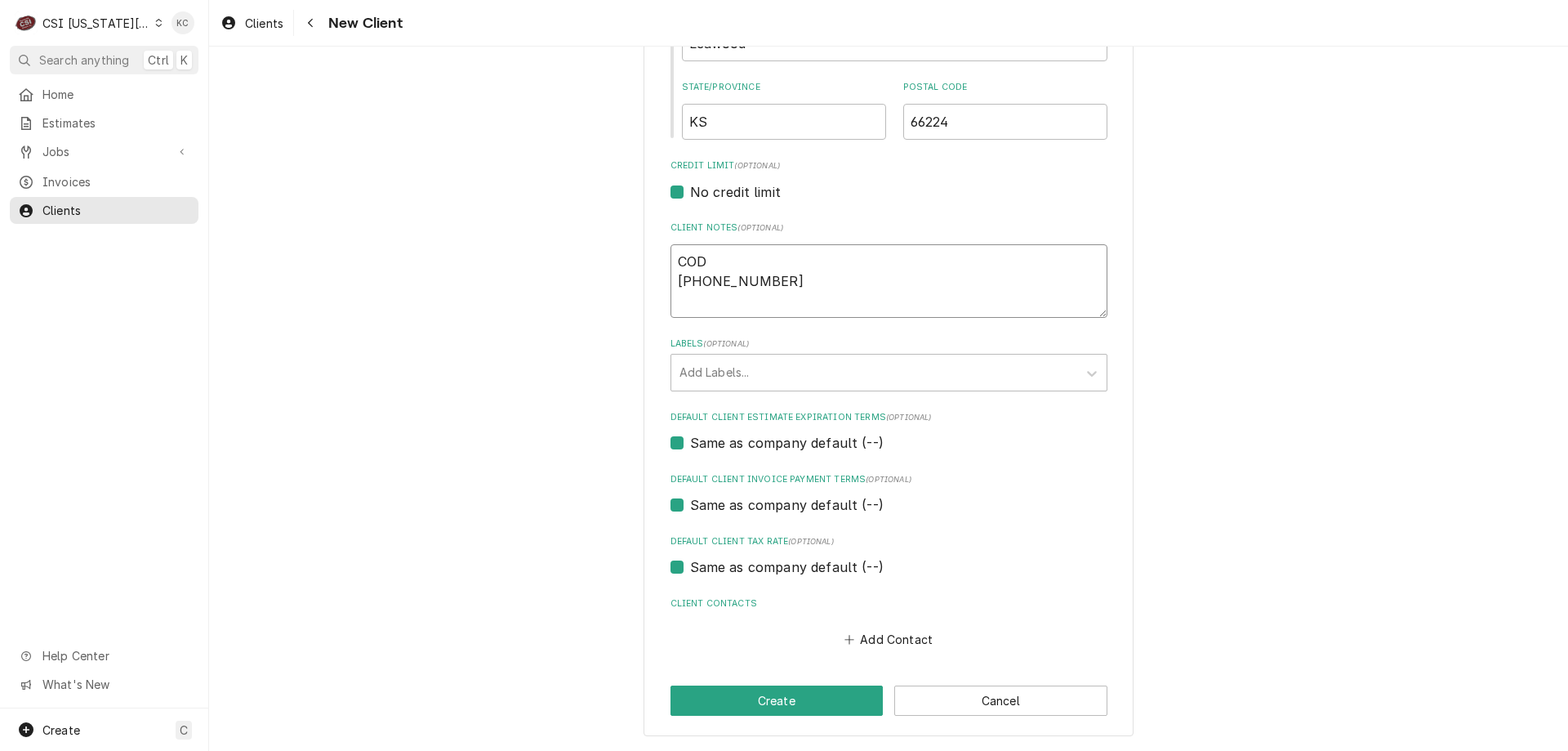
type textarea "COD 3794-320715-71"
type textarea "x"
type textarea "COD 3794-320715-710"
type textarea "x"
type textarea "COD 3794-320715-7100"
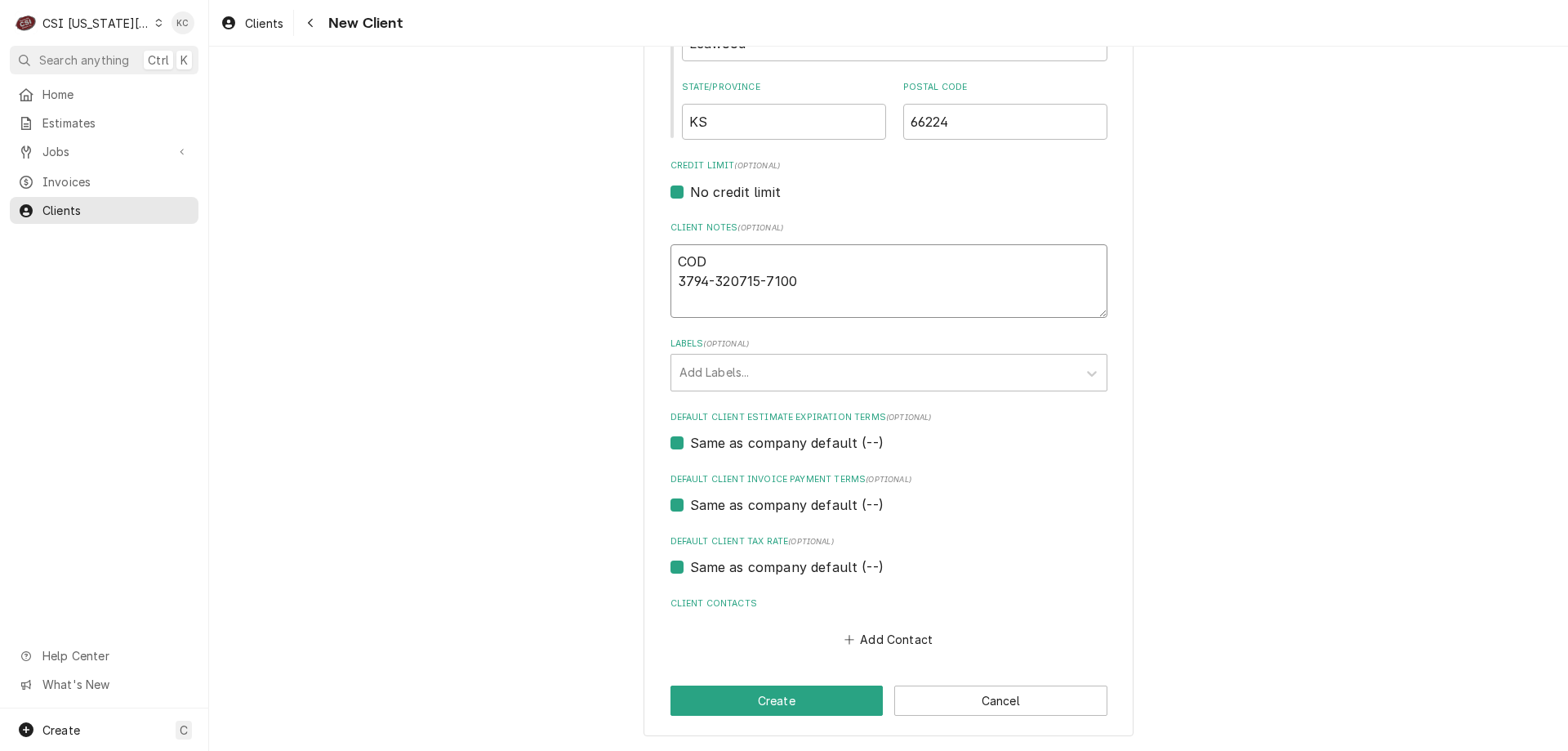
type textarea "x"
type textarea "COD 3794-320715-71002"
type textarea "x"
type textarea "COD 3794-320715-71002"
type textarea "x"
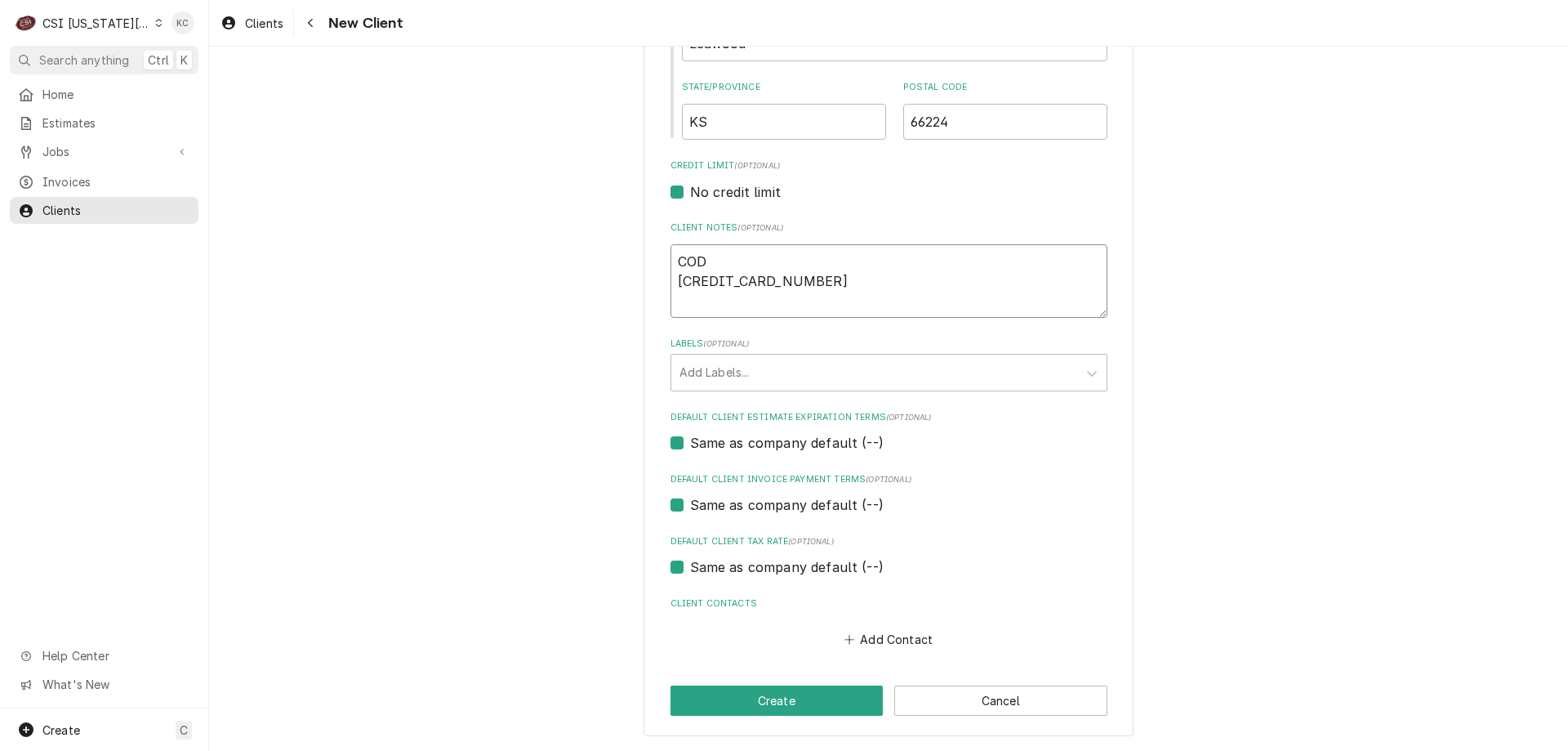
type textarea "COD 3794-320715-71002 1"
type textarea "x"
type textarea "COD 3794-320715-71002 11"
type textarea "x"
type textarea "COD 3794-320715-71002 11/"
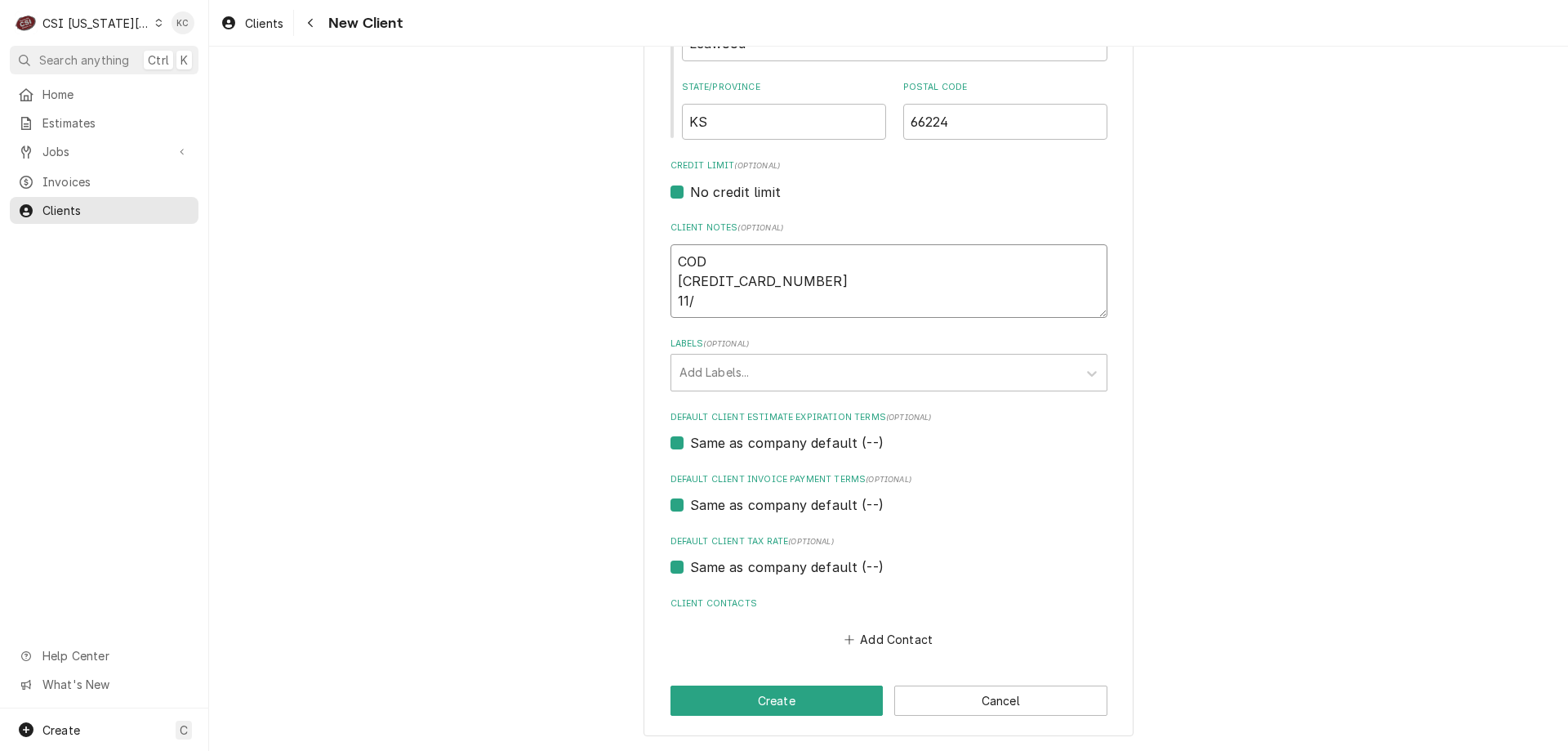
type textarea "x"
type textarea "COD 3794-320715-71002 11/2"
type textarea "x"
type textarea "COD 3794-320715-71002 11/28"
type textarea "x"
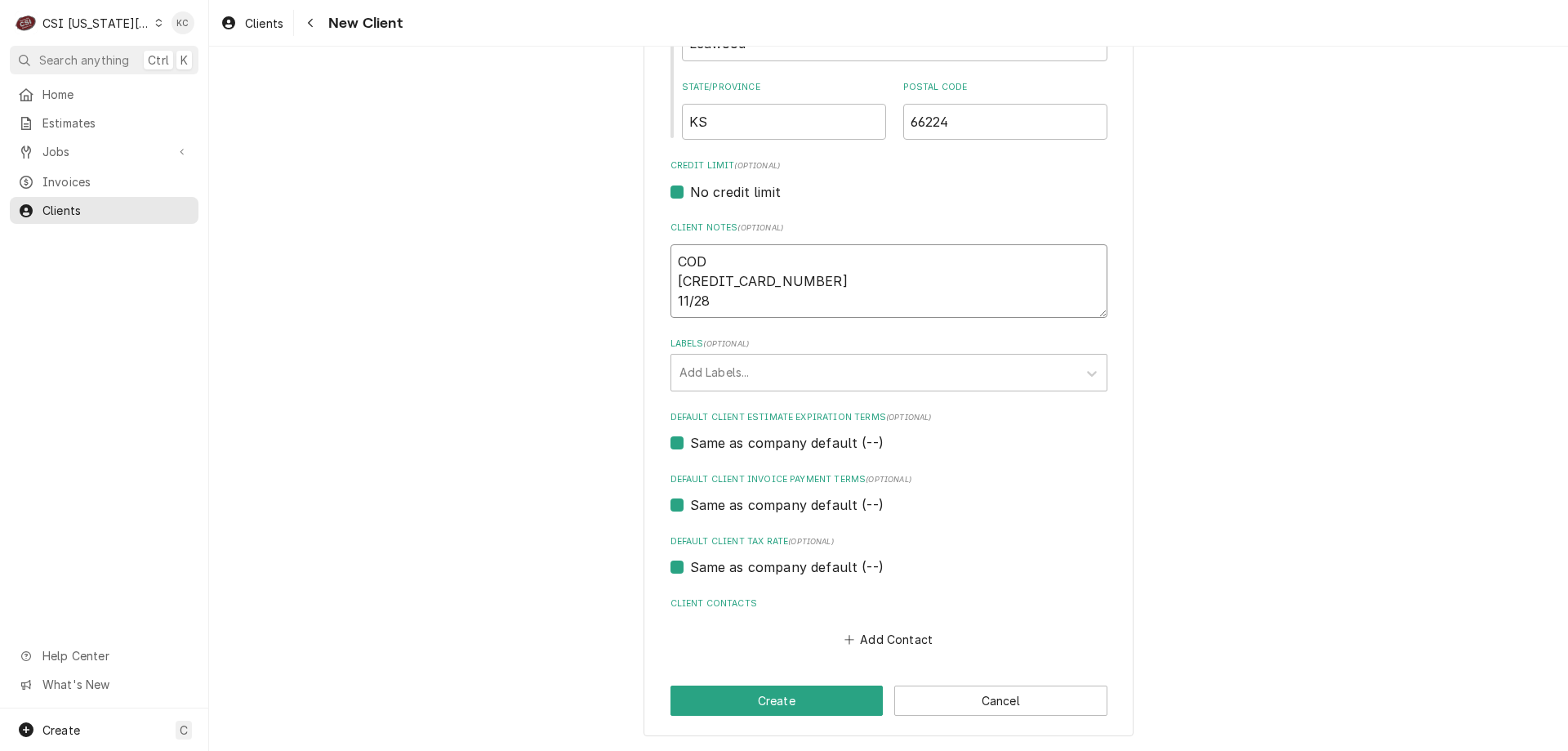
type textarea "COD 3794-320715-71002 11/28"
type textarea "x"
type textarea "COD 3794-320715-71002 11/28 3"
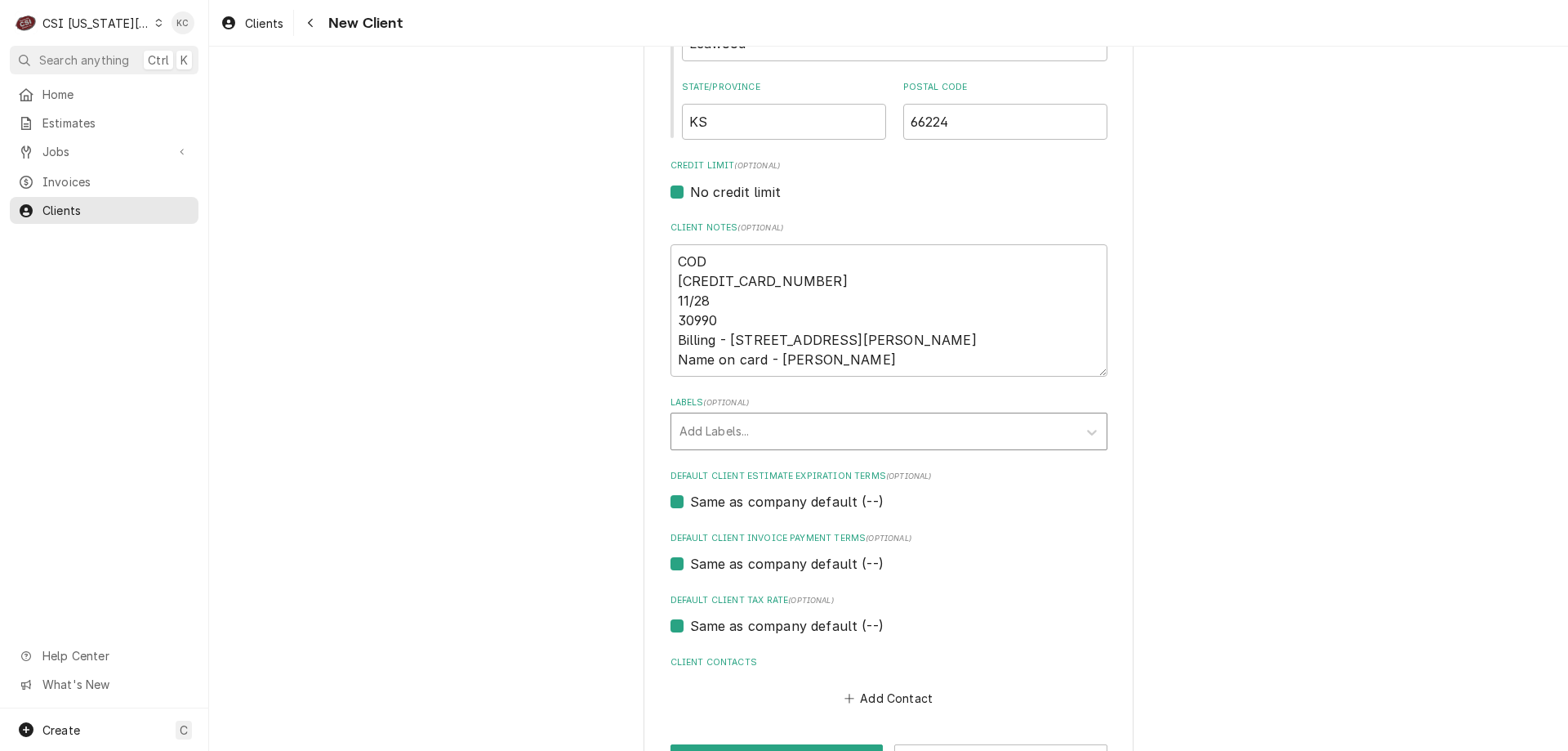
click at [779, 439] on div "Labels" at bounding box center [874, 432] width 390 height 29
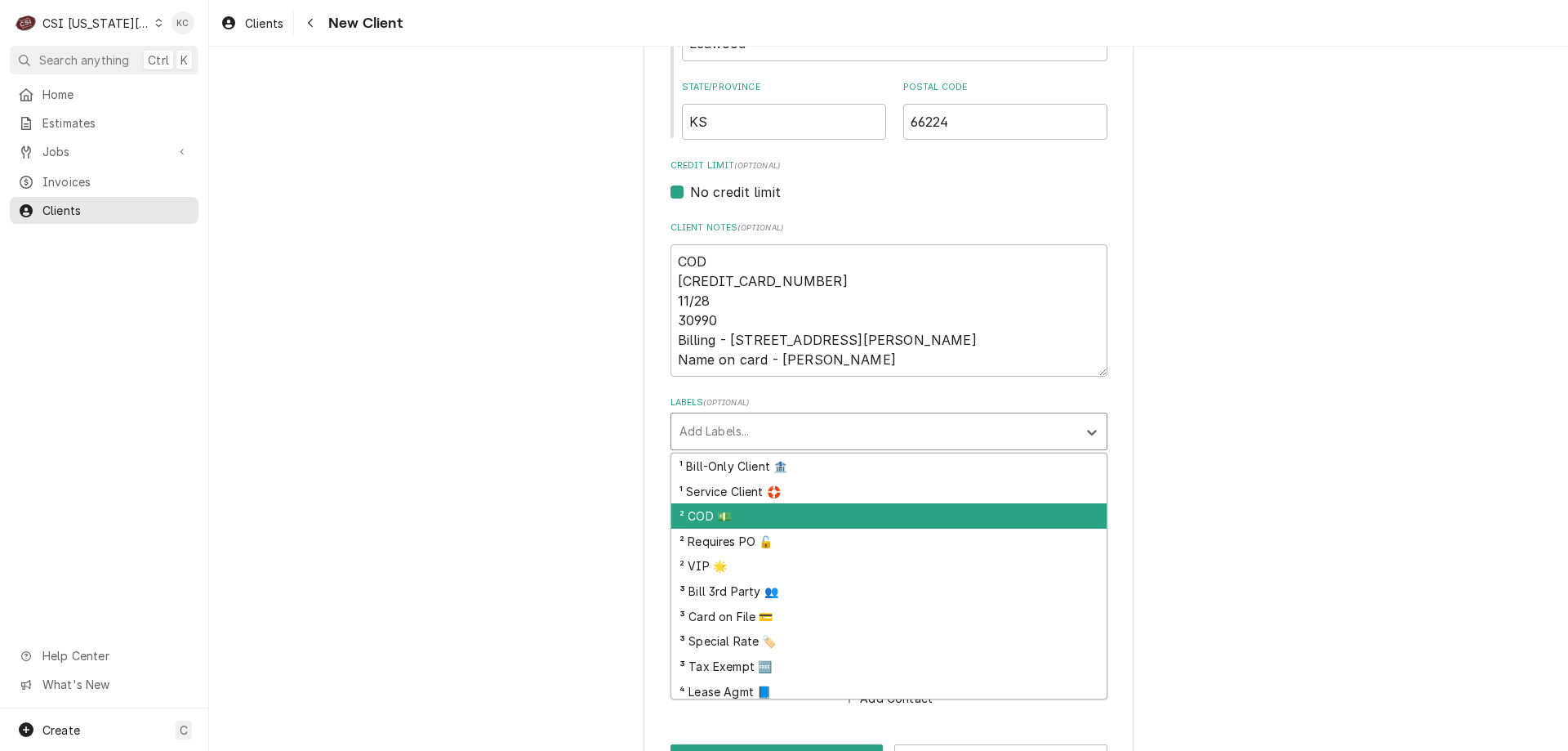
click at [744, 517] on div "² COD 💵" at bounding box center [888, 516] width 435 height 25
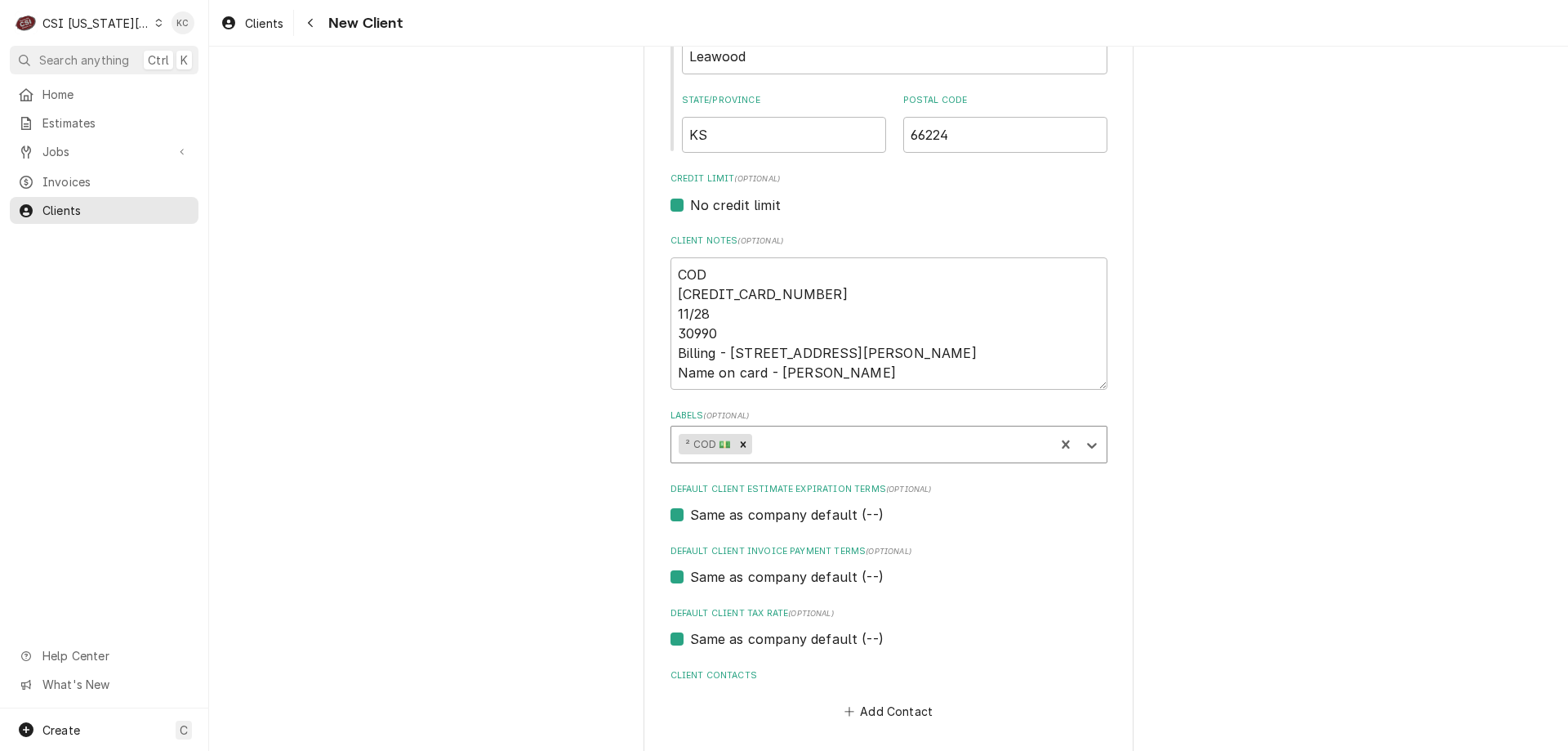
scroll to position [681, 0]
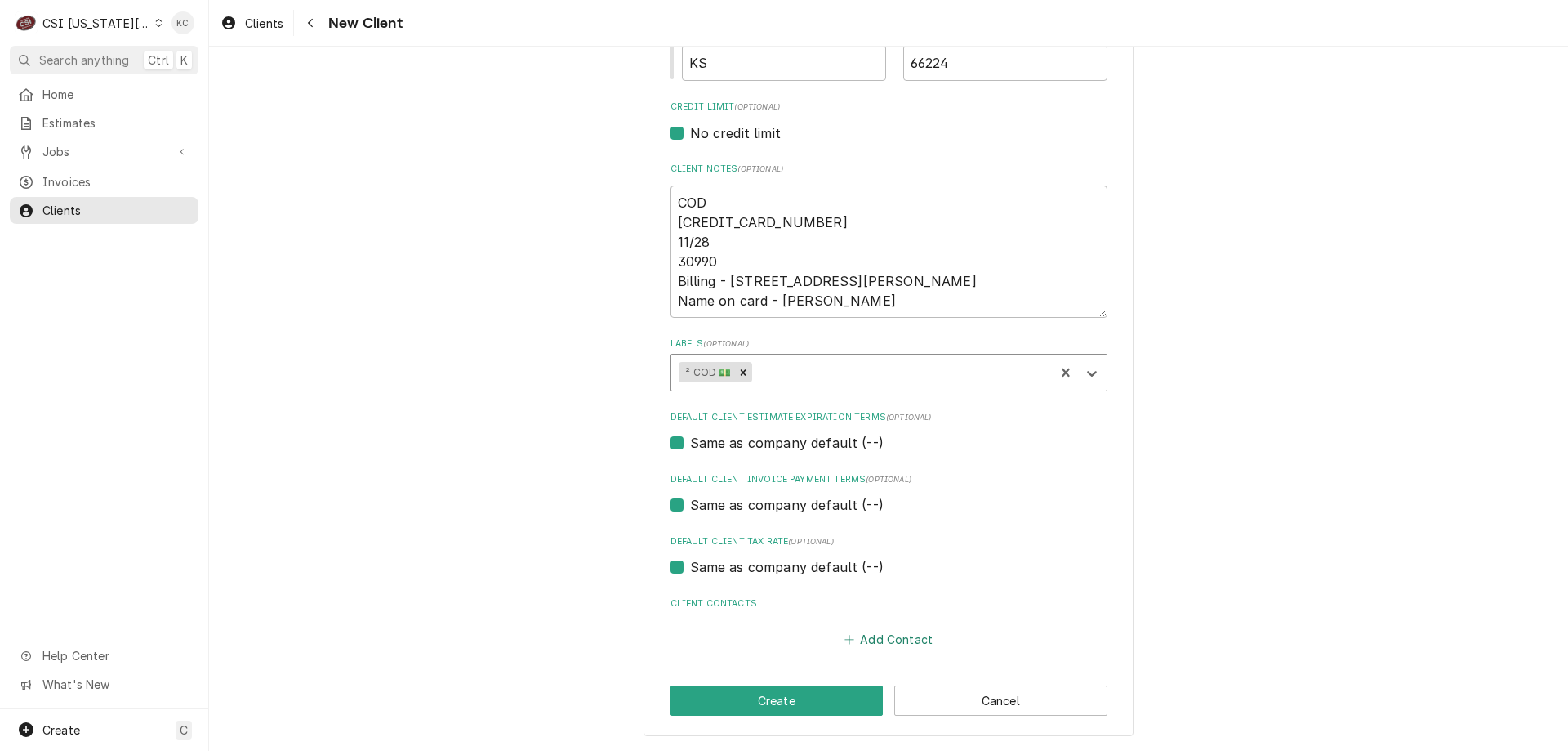
click at [880, 645] on button "Add Contact" at bounding box center [887, 639] width 94 height 22
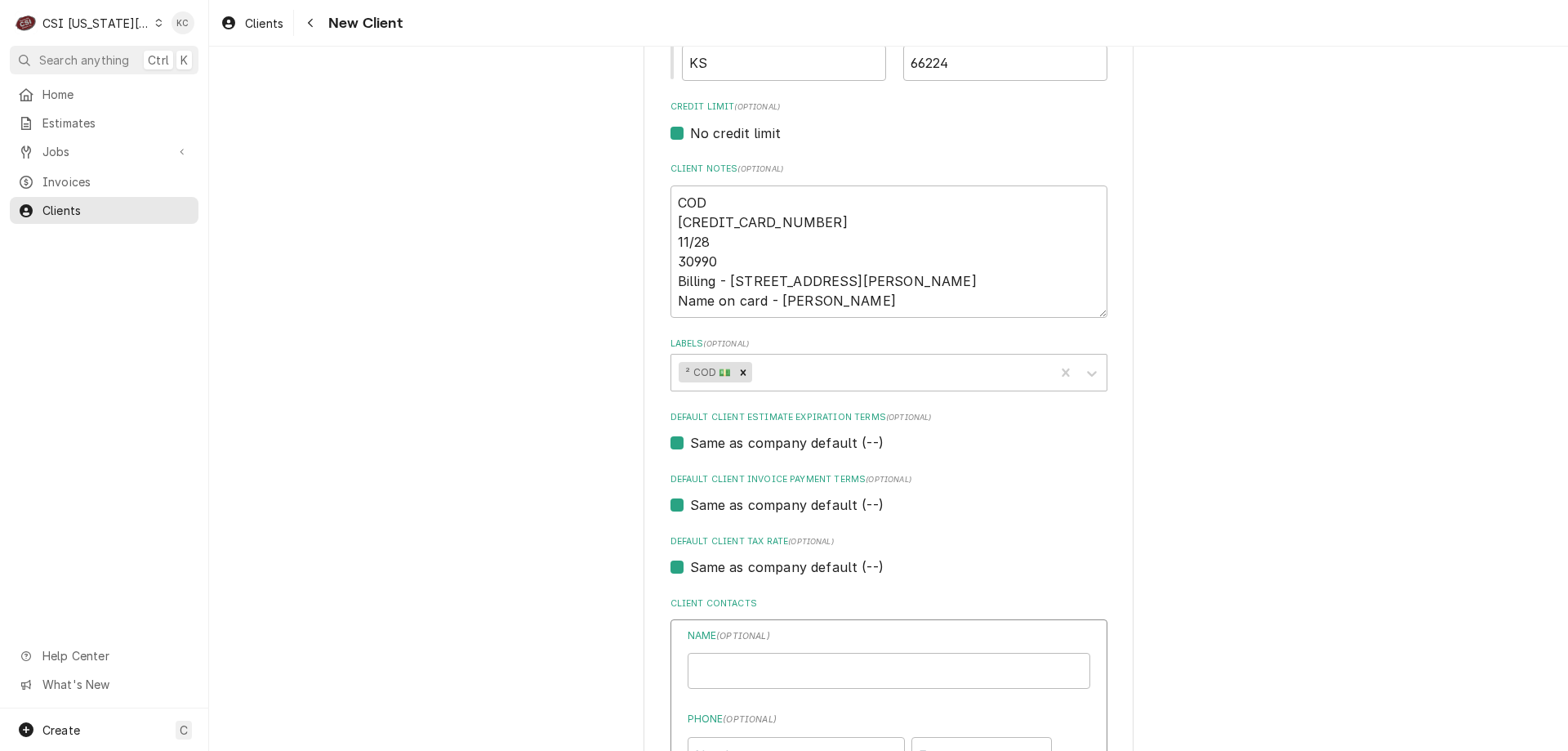
click at [877, 651] on div "Name ( optional )" at bounding box center [888, 658] width 402 height 61
click at [880, 674] on input "Business Name" at bounding box center [888, 670] width 402 height 36
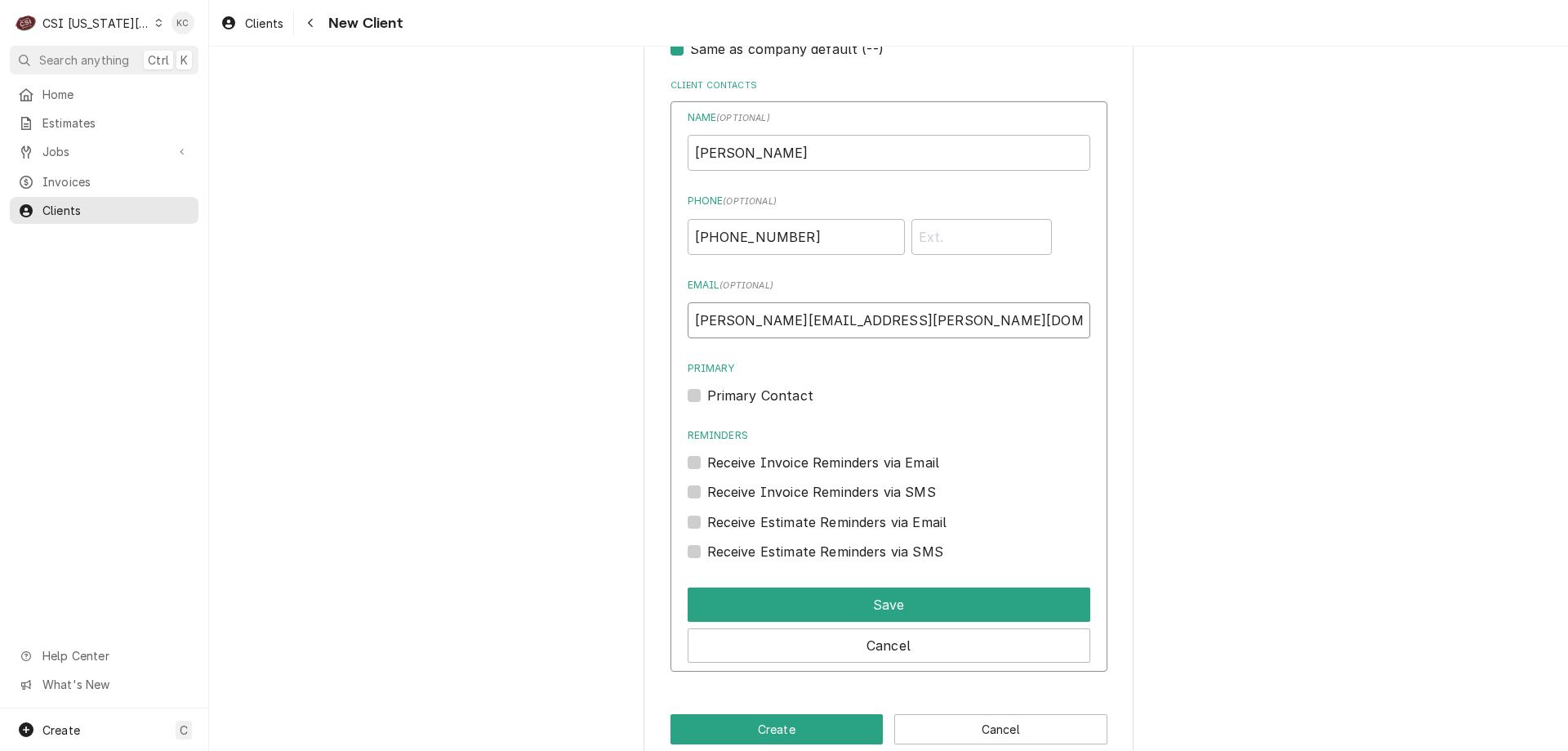
scroll to position [1201, 0]
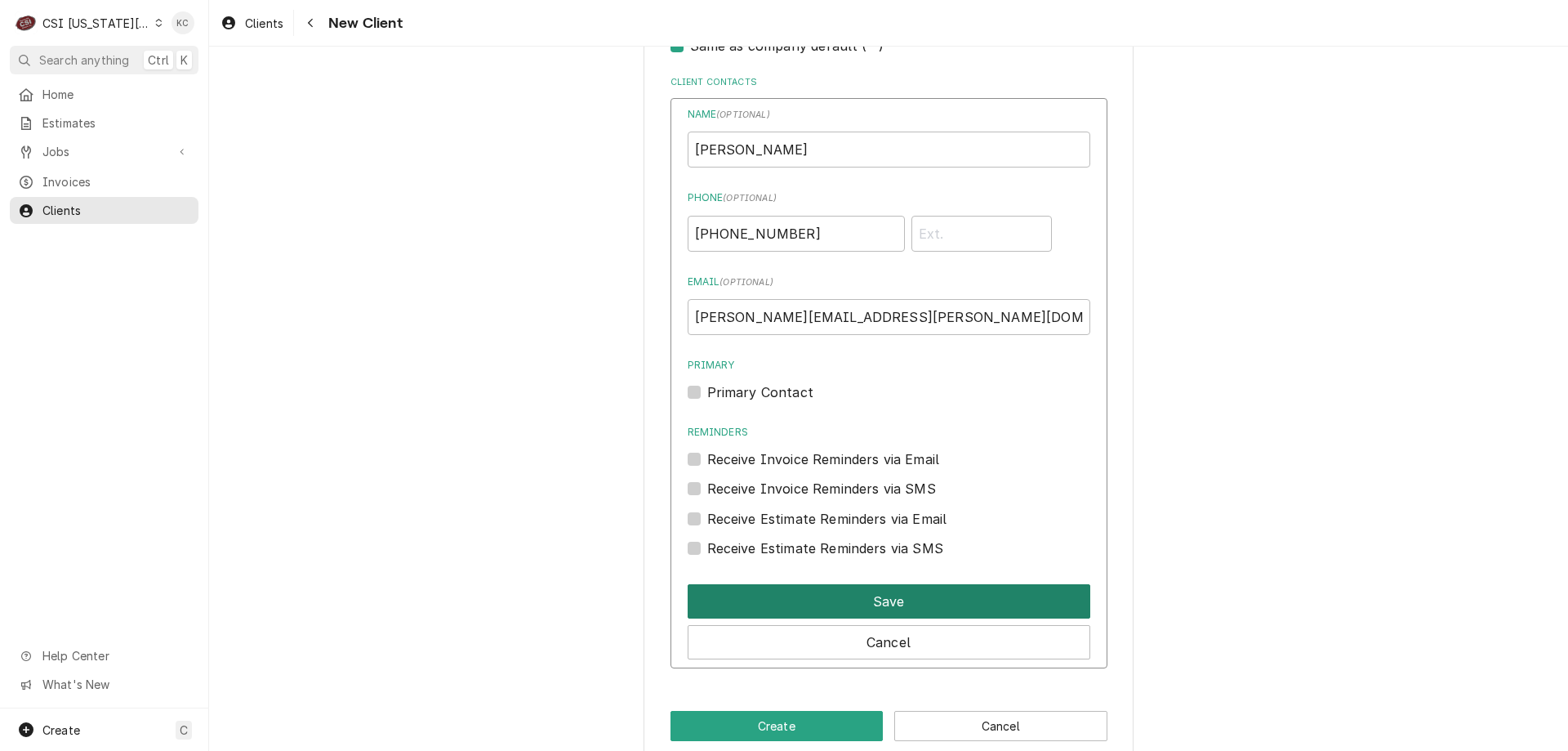
click at [938, 606] on button "Save" at bounding box center [888, 601] width 402 height 34
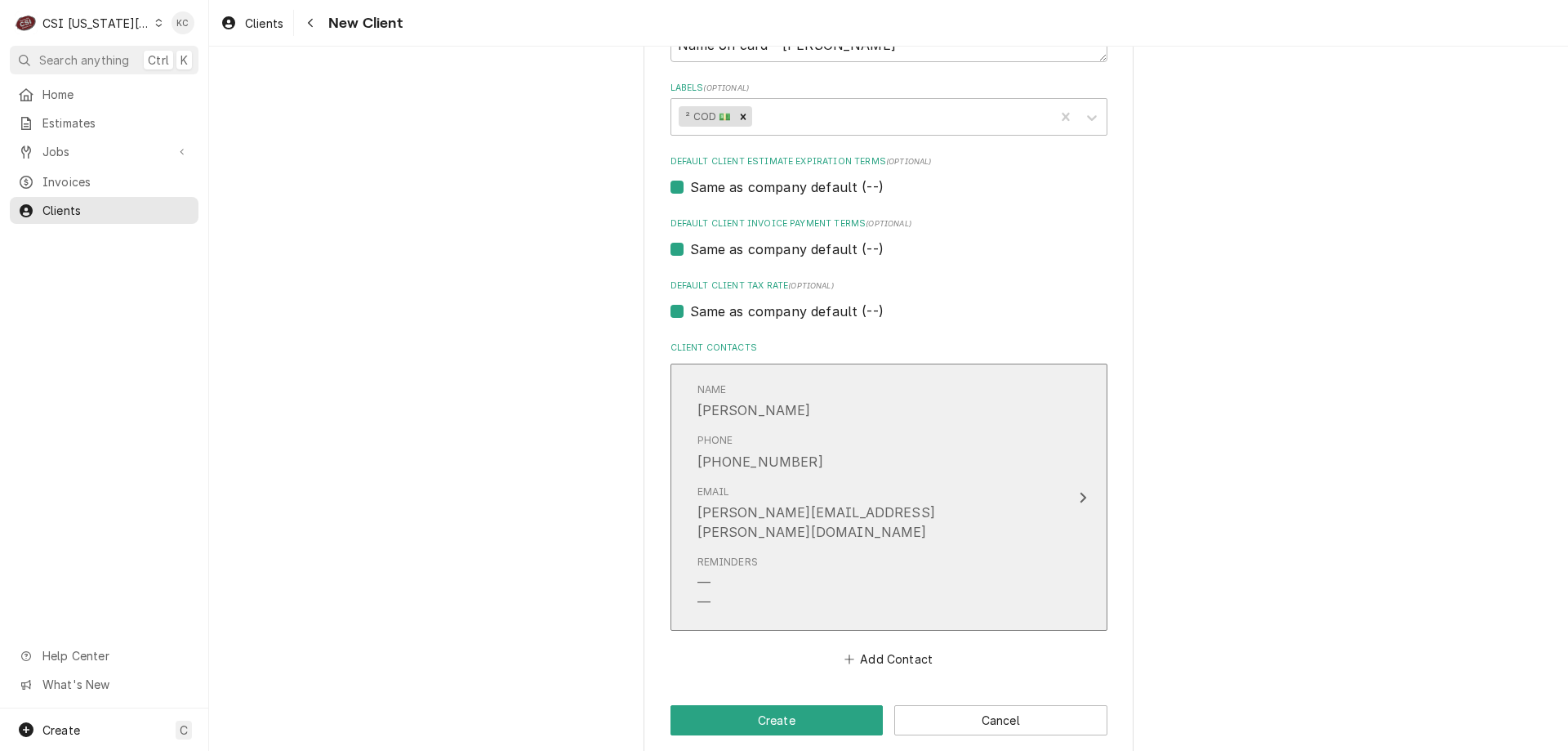
scroll to position [936, 0]
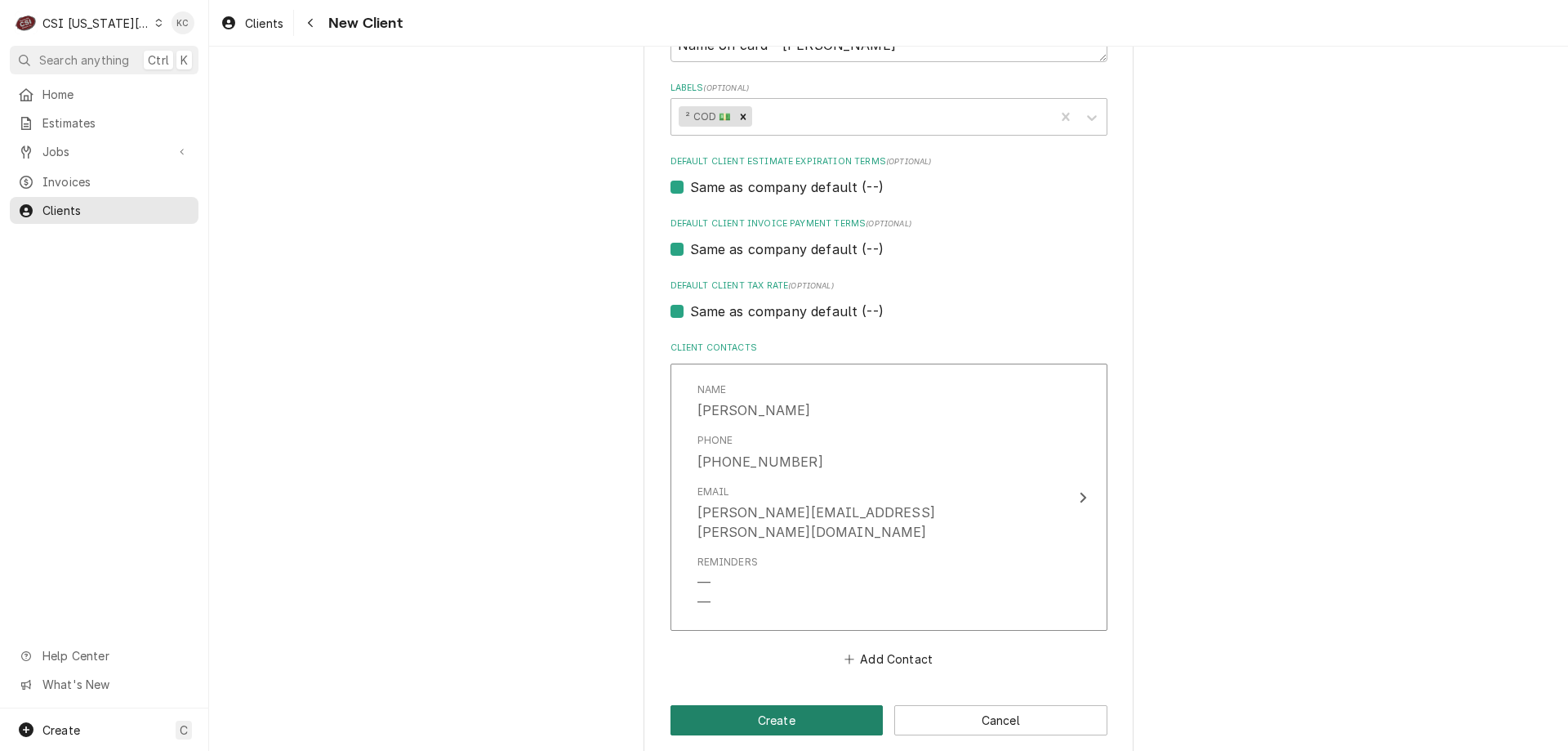
click at [839, 705] on button "Create" at bounding box center [777, 720] width 213 height 30
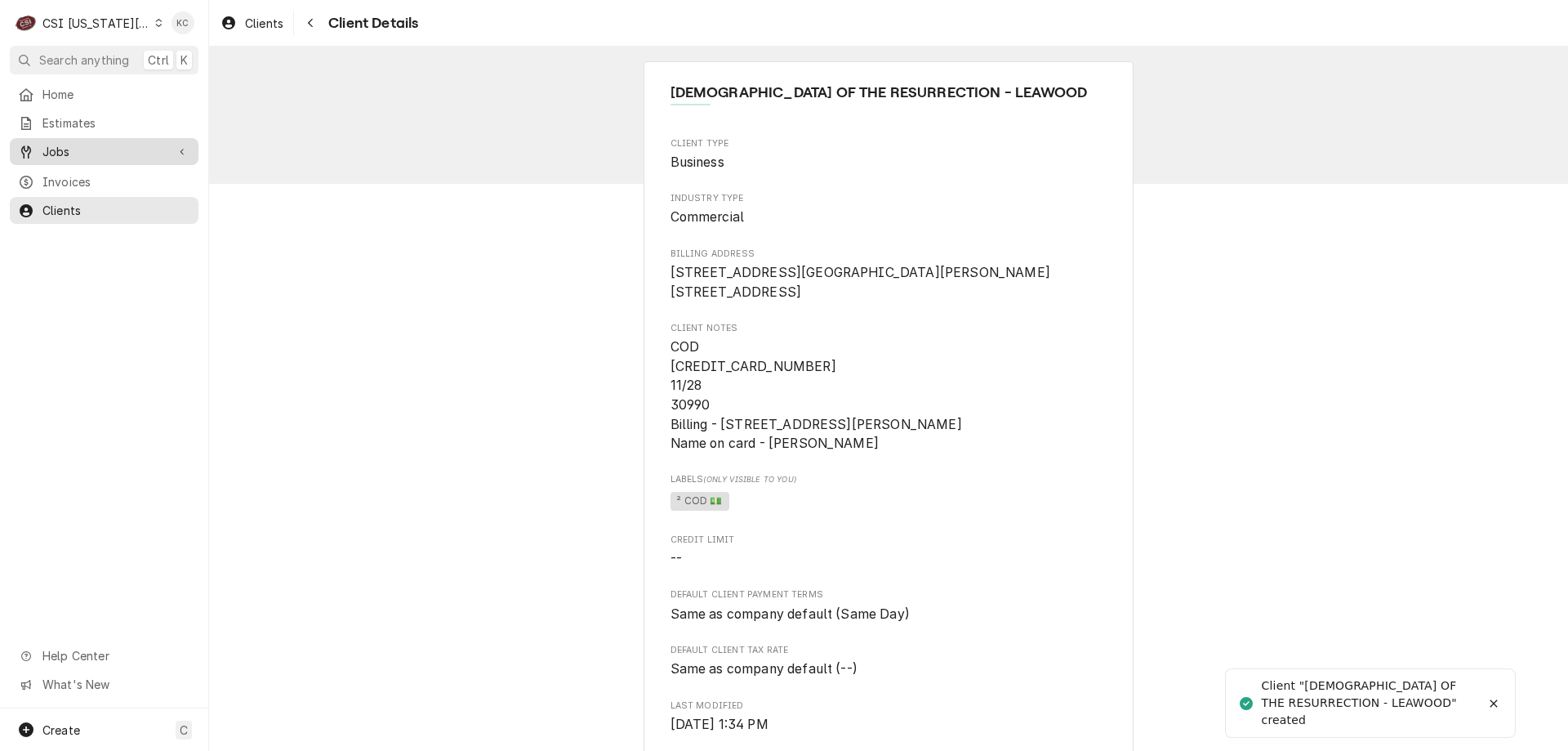
click at [93, 143] on span "Jobs" at bounding box center [103, 151] width 123 height 18
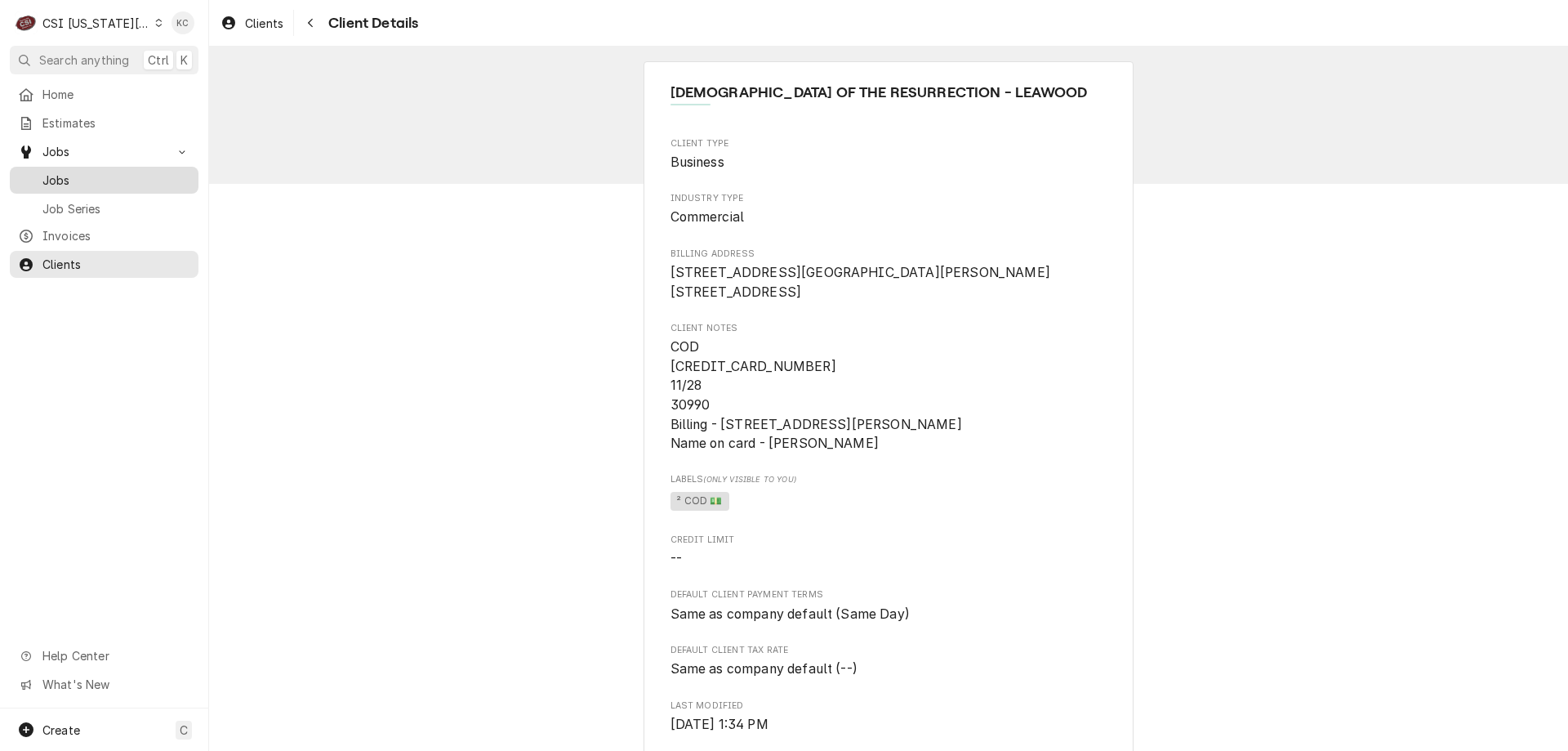
click at [58, 174] on span "Jobs" at bounding box center [115, 181] width 147 height 18
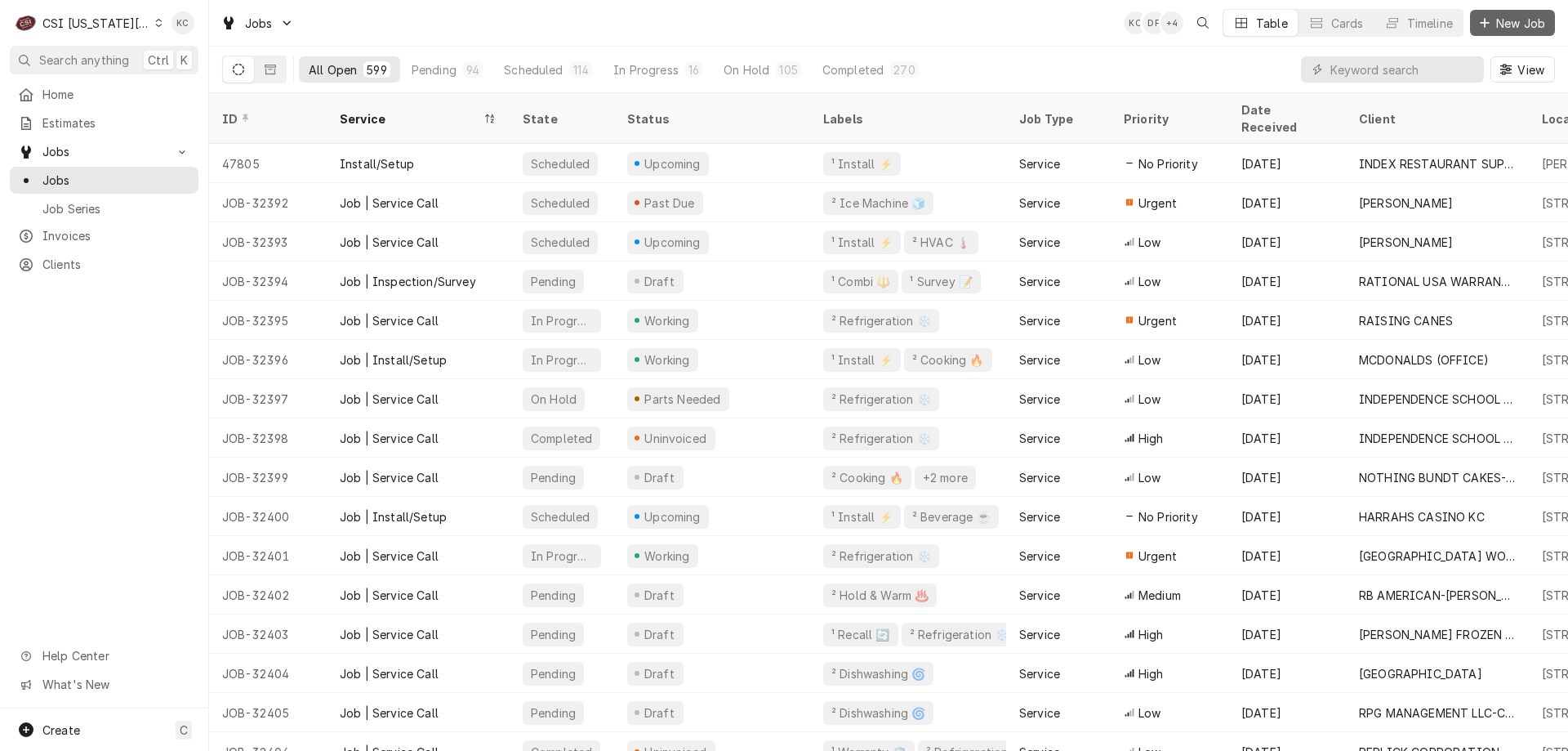
click at [1487, 28] on div "Dynamic Content Wrapper" at bounding box center [1484, 22] width 17 height 17
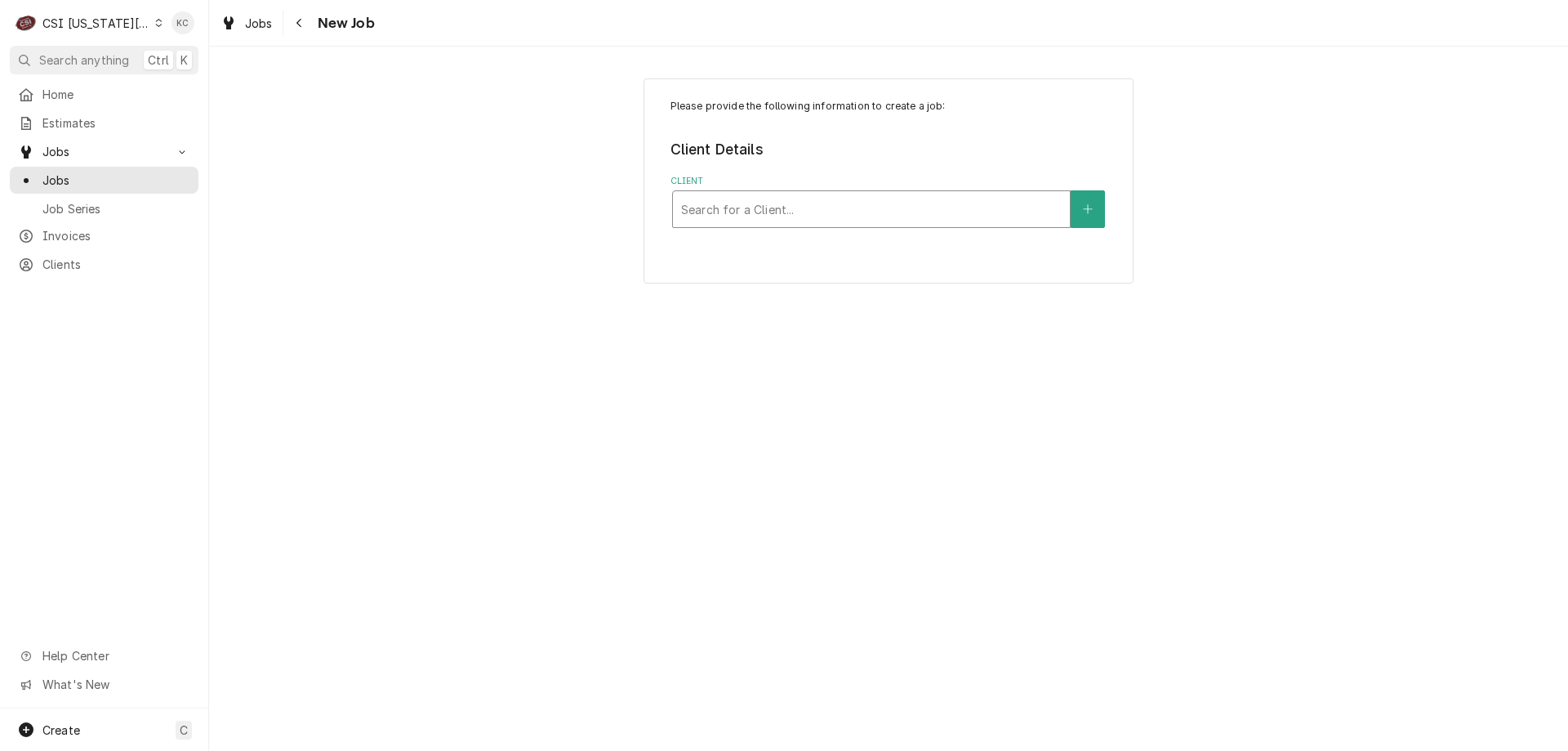
click at [804, 212] on div "Client" at bounding box center [871, 209] width 381 height 29
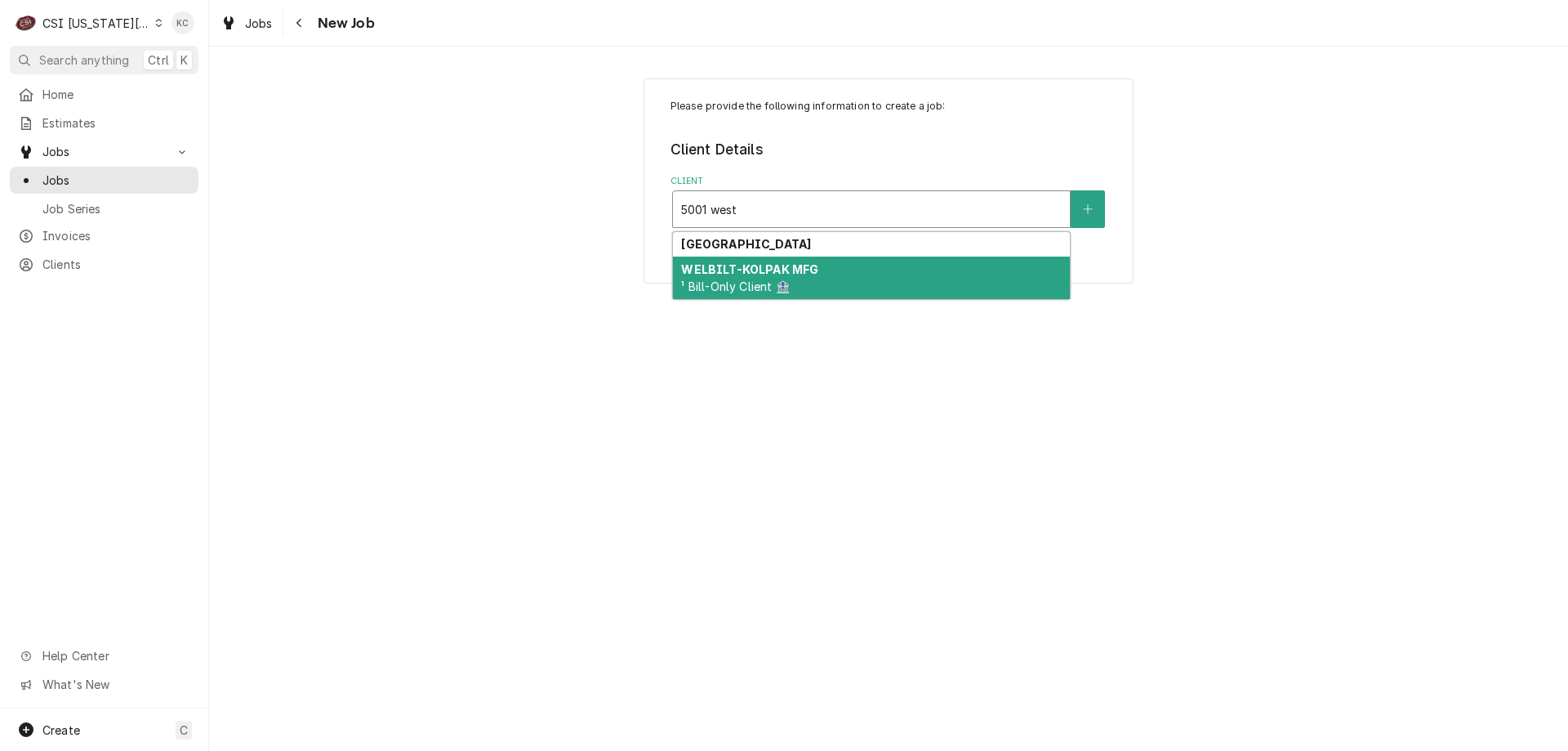
type input "5001 west"
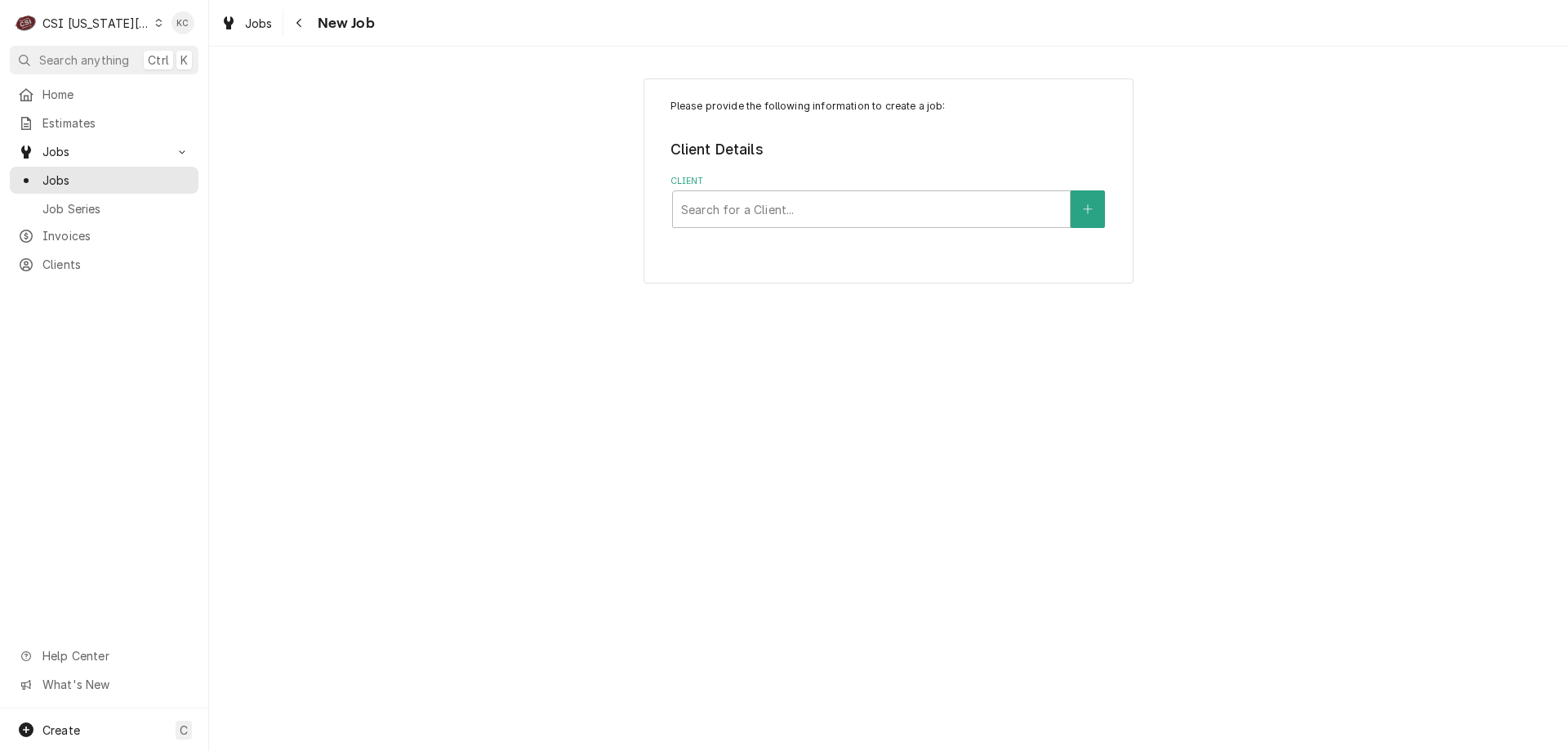
click at [1294, 367] on div "Please provide the following information to create a job: Client Details Client…" at bounding box center [888, 398] width 1359 height 704
click at [871, 195] on div "Client" at bounding box center [871, 209] width 381 height 29
type input "church of the"
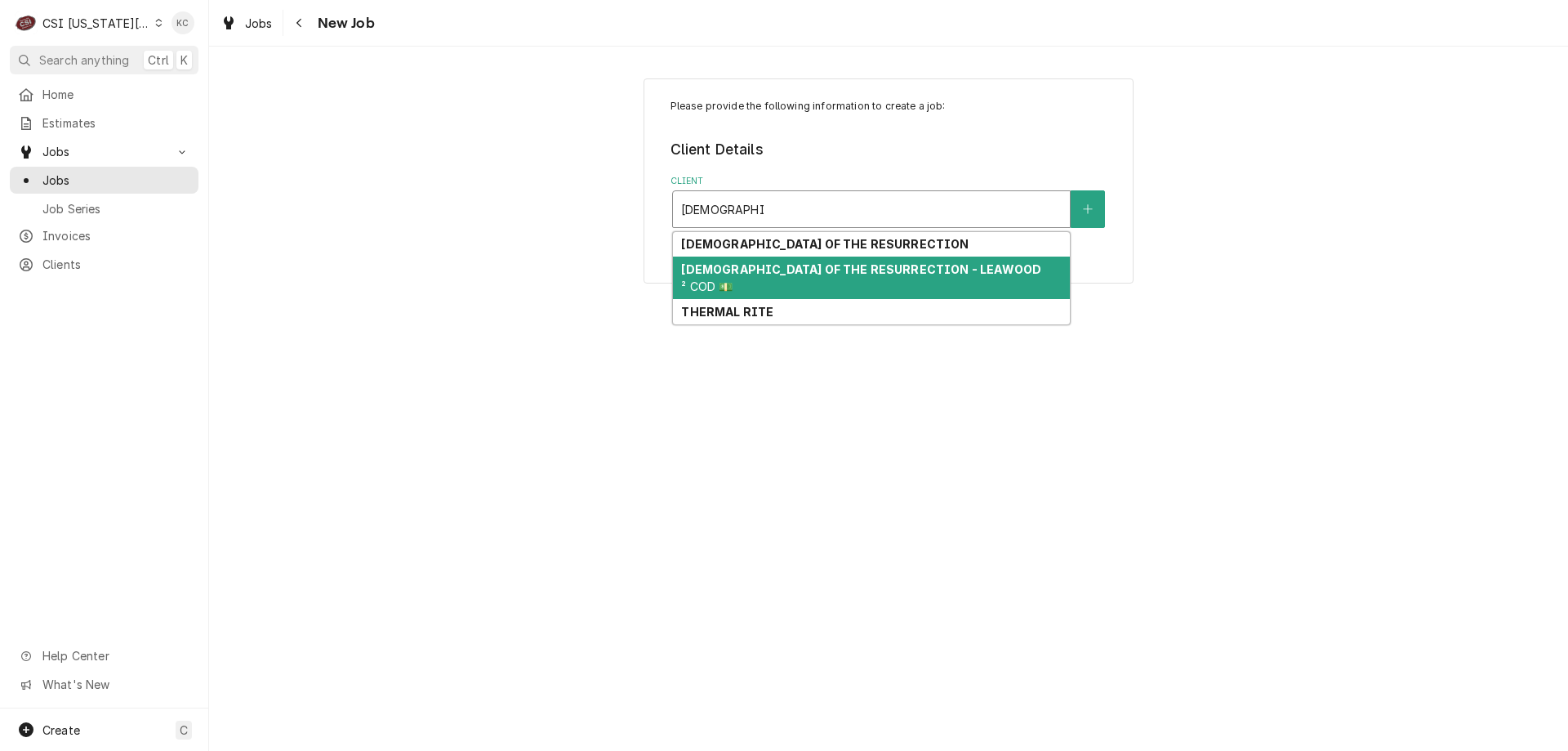
click at [849, 270] on strong "CHURCH OF THE RESURRECTION - LEAWOOD" at bounding box center [860, 269] width 360 height 14
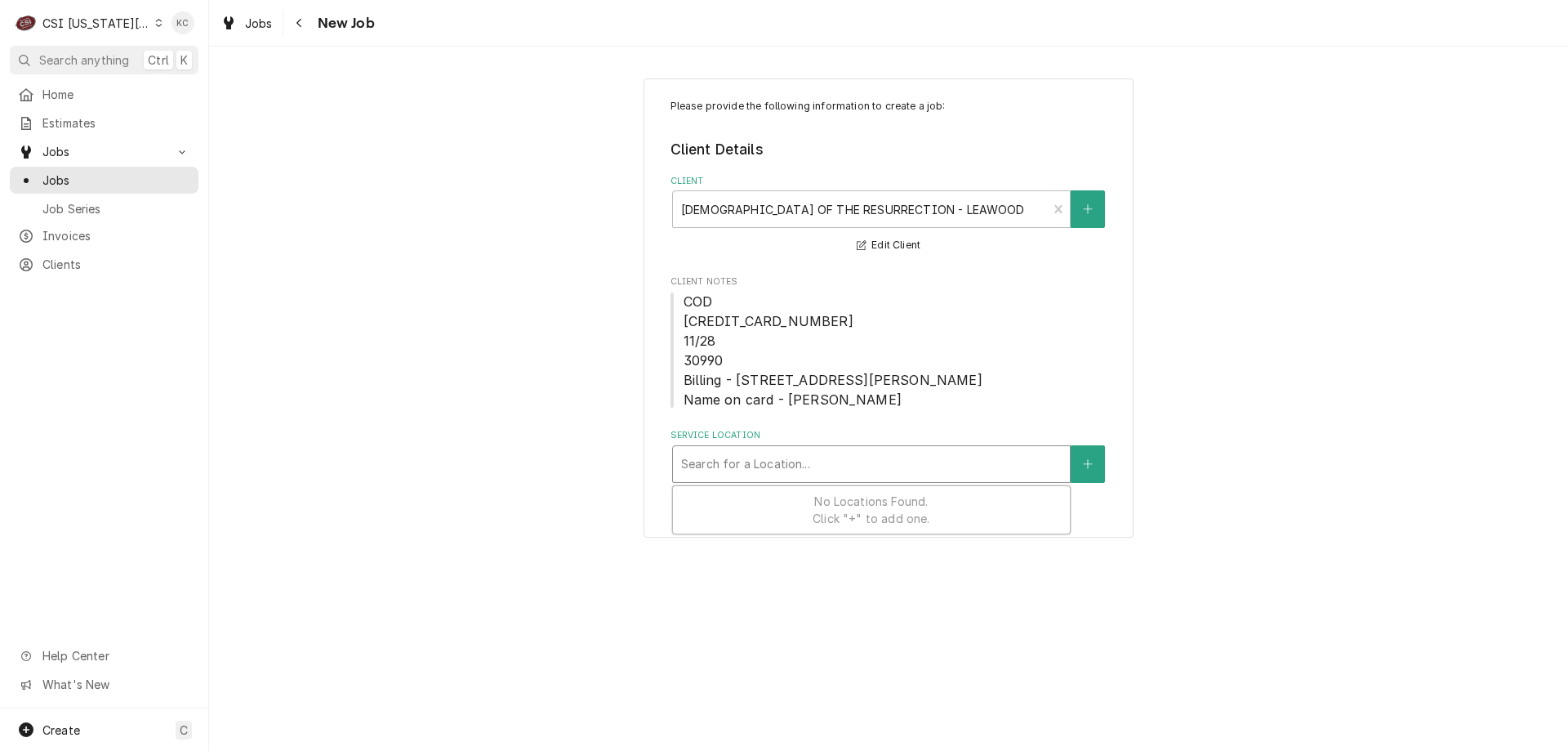
click at [984, 460] on div "Service Location" at bounding box center [871, 464] width 381 height 29
click at [1091, 462] on icon "Create New Location" at bounding box center [1088, 464] width 10 height 12
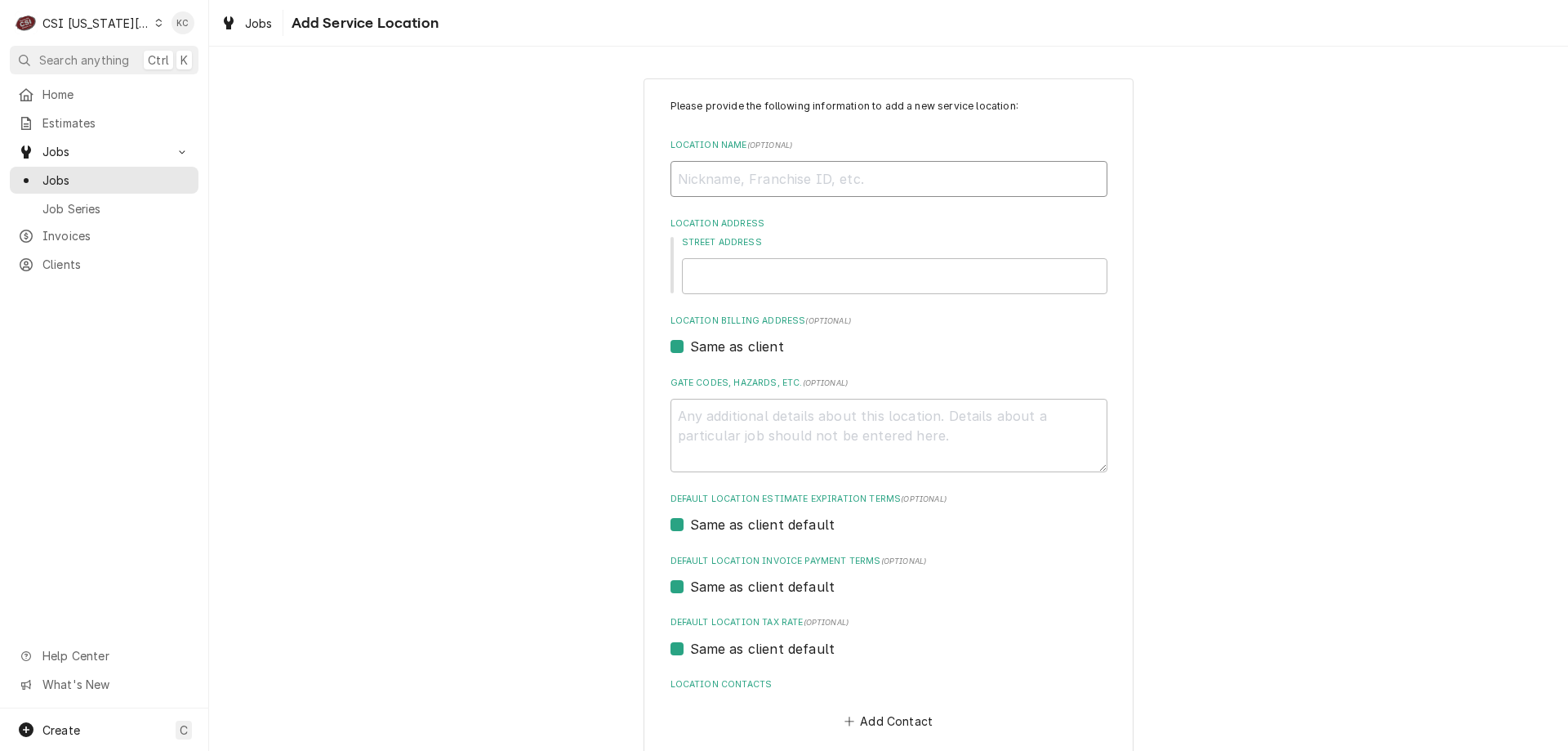
click at [862, 189] on input "Location Name ( optional )" at bounding box center [888, 179] width 436 height 36
type textarea "x"
type input "CH"
type textarea "x"
type input "CHU"
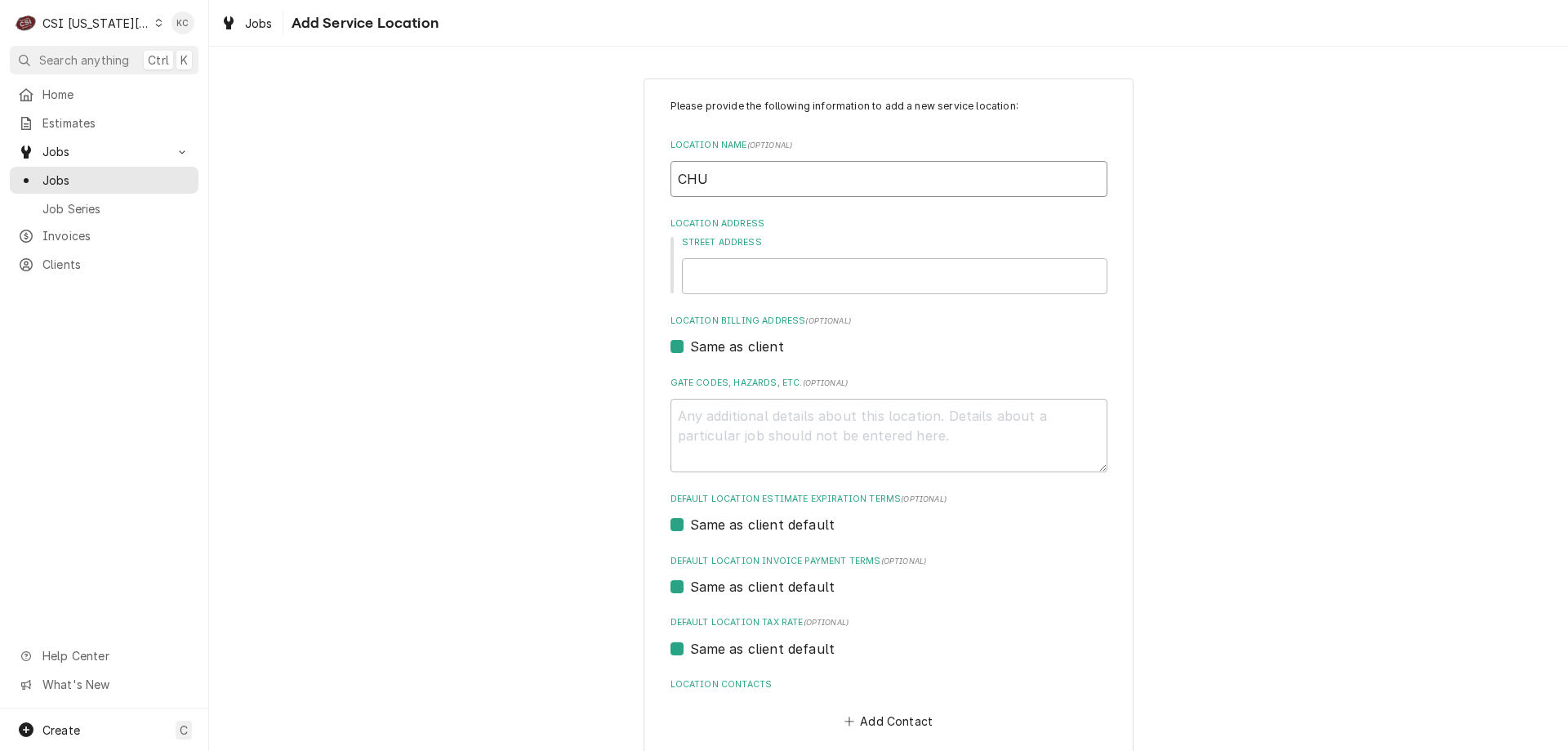
type textarea "x"
type input "CHUR"
type textarea "x"
type input "CHURC"
type textarea "x"
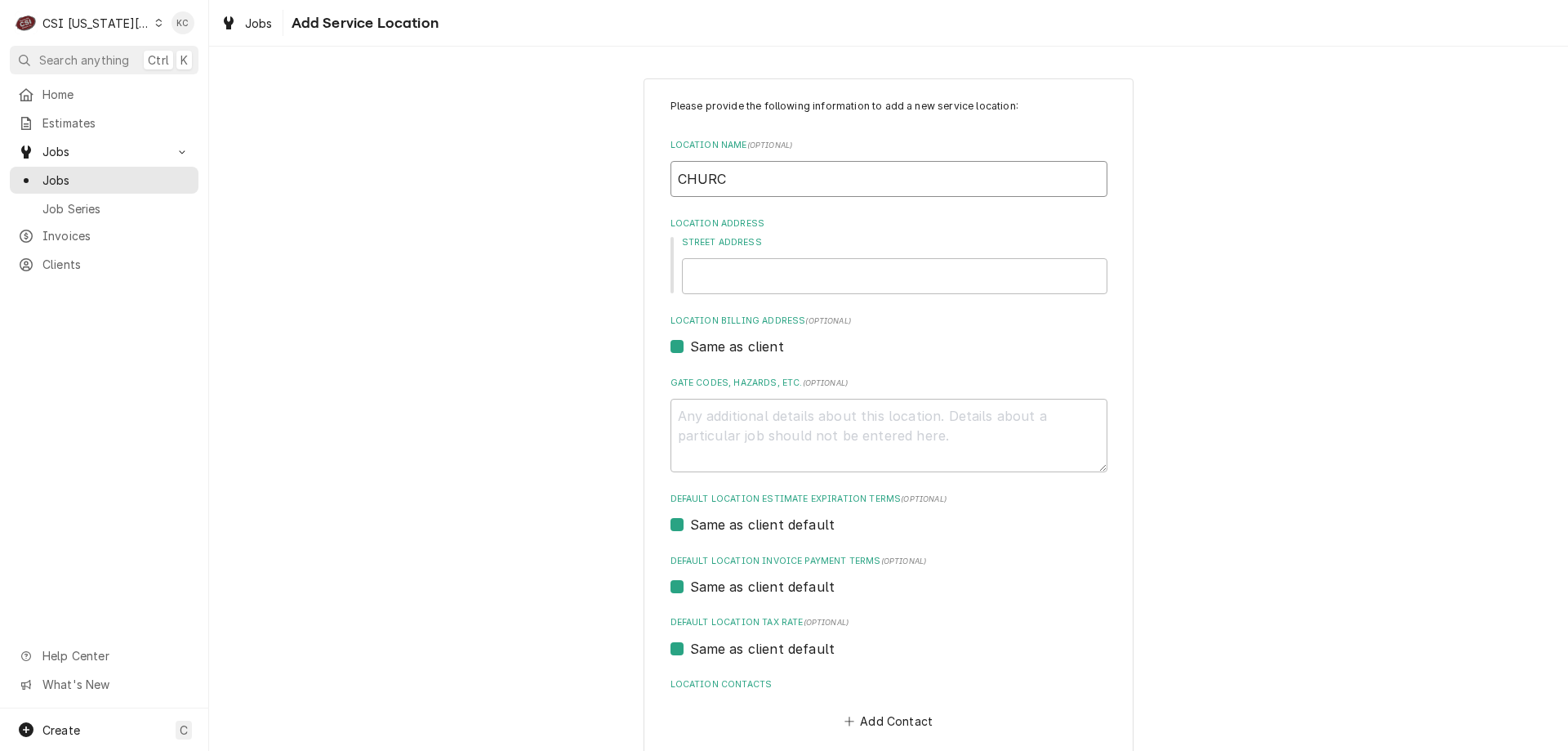
type input "CHURCH"
type textarea "x"
type input "CHURCH"
type textarea "x"
type input "CHURCH O"
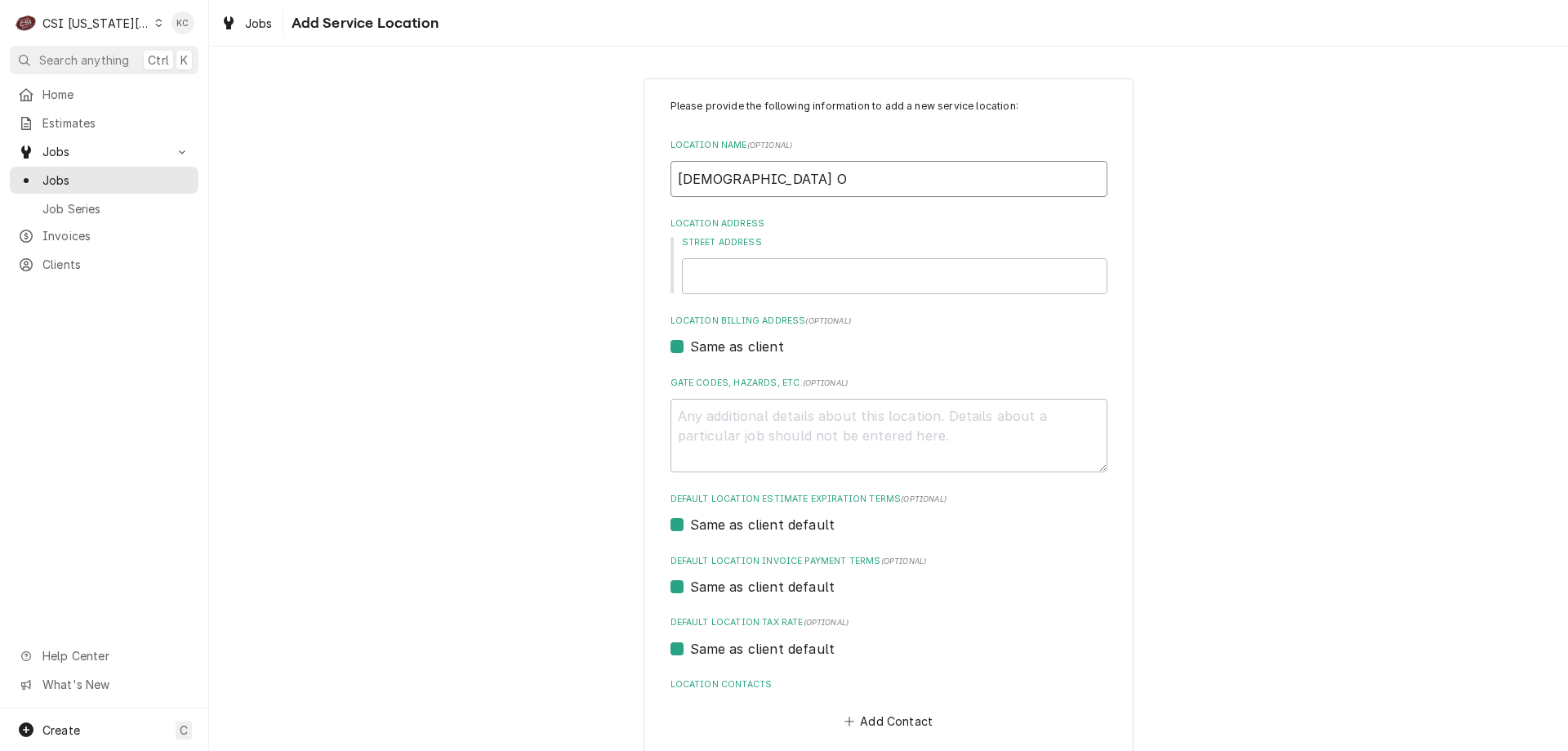
type textarea "x"
type input "CHURCH OF"
type textarea "x"
type input "CHURCH OF"
type textarea "x"
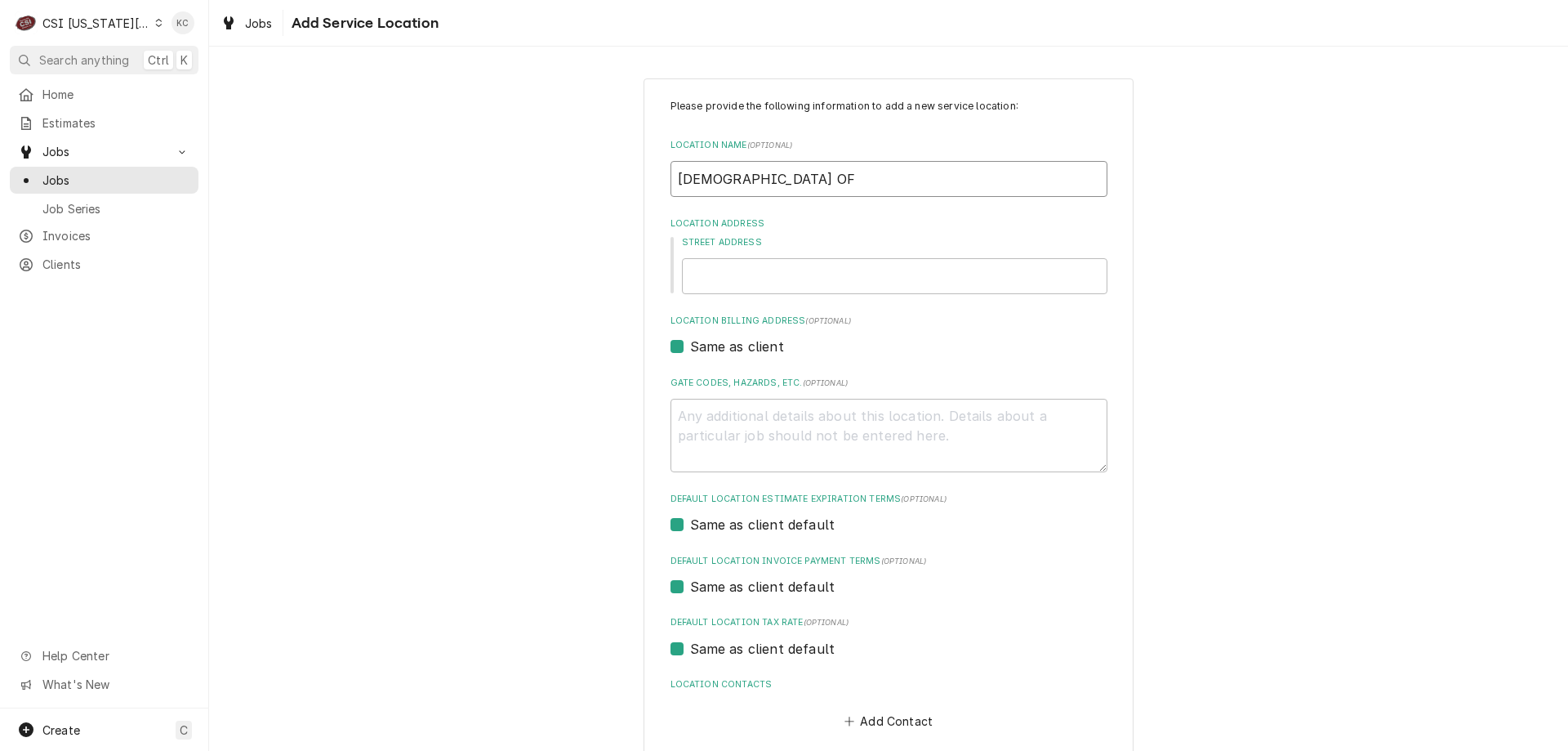
type input "CHURCH OF T"
type textarea "x"
type input "CHURCH OF TH"
type textarea "x"
type input "CHURCH OF THE"
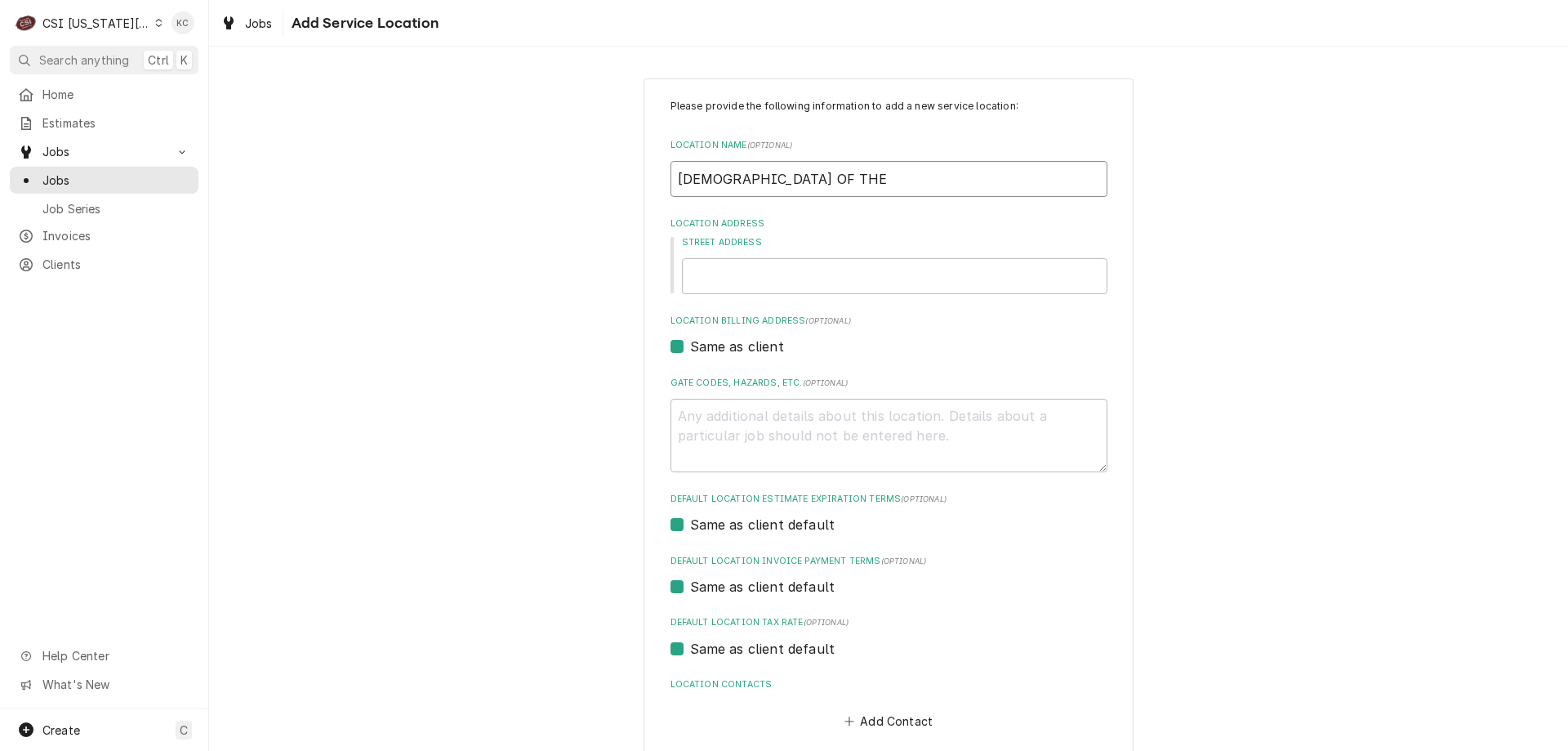
type textarea "x"
type input "CHURCH OF THE"
type textarea "x"
type input "CHURCH OF THE R"
type textarea "x"
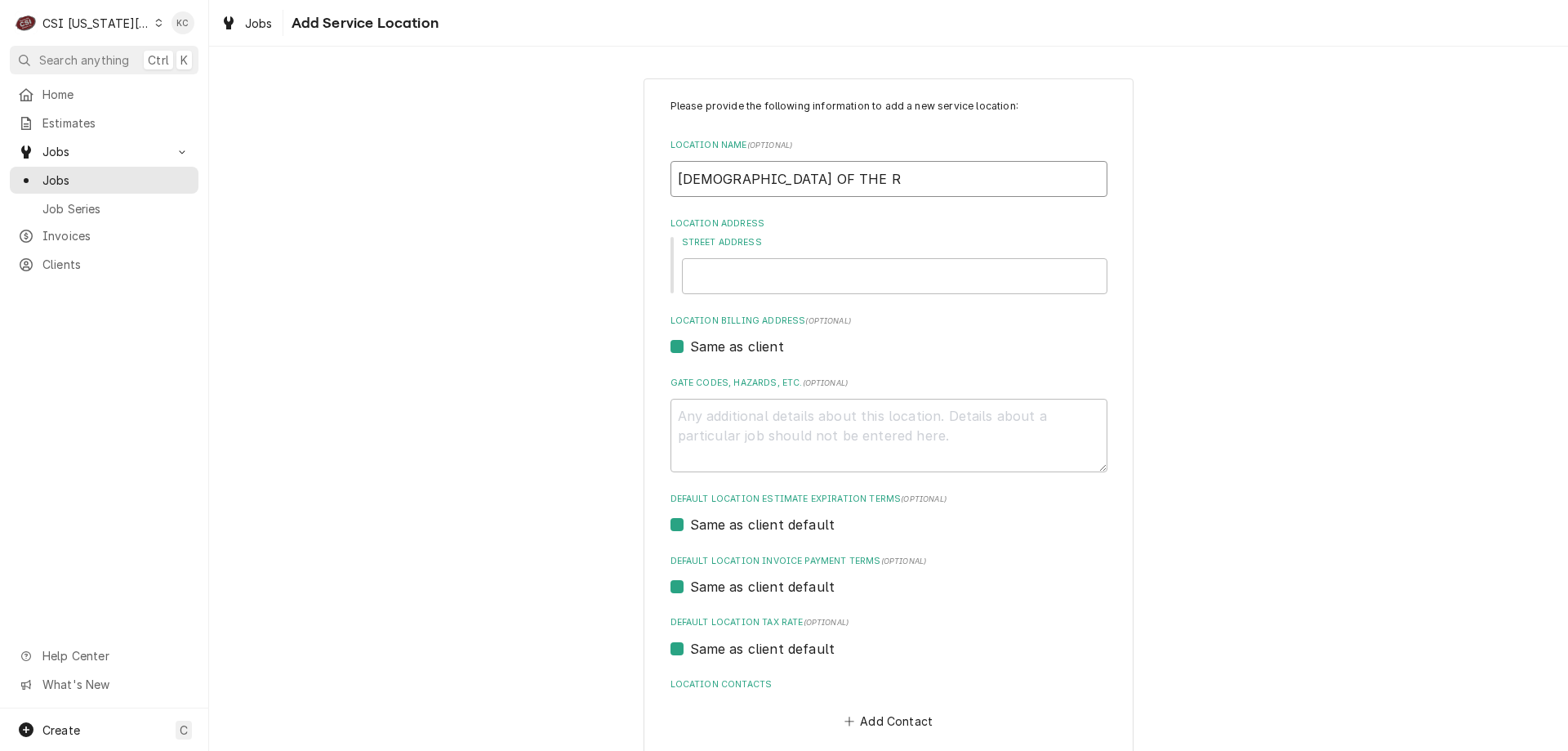
type input "CHURCH OF THE RE"
type textarea "x"
type input "CHURCH OF THE RES"
type textarea "x"
type input "CHURCH OF THE RESU"
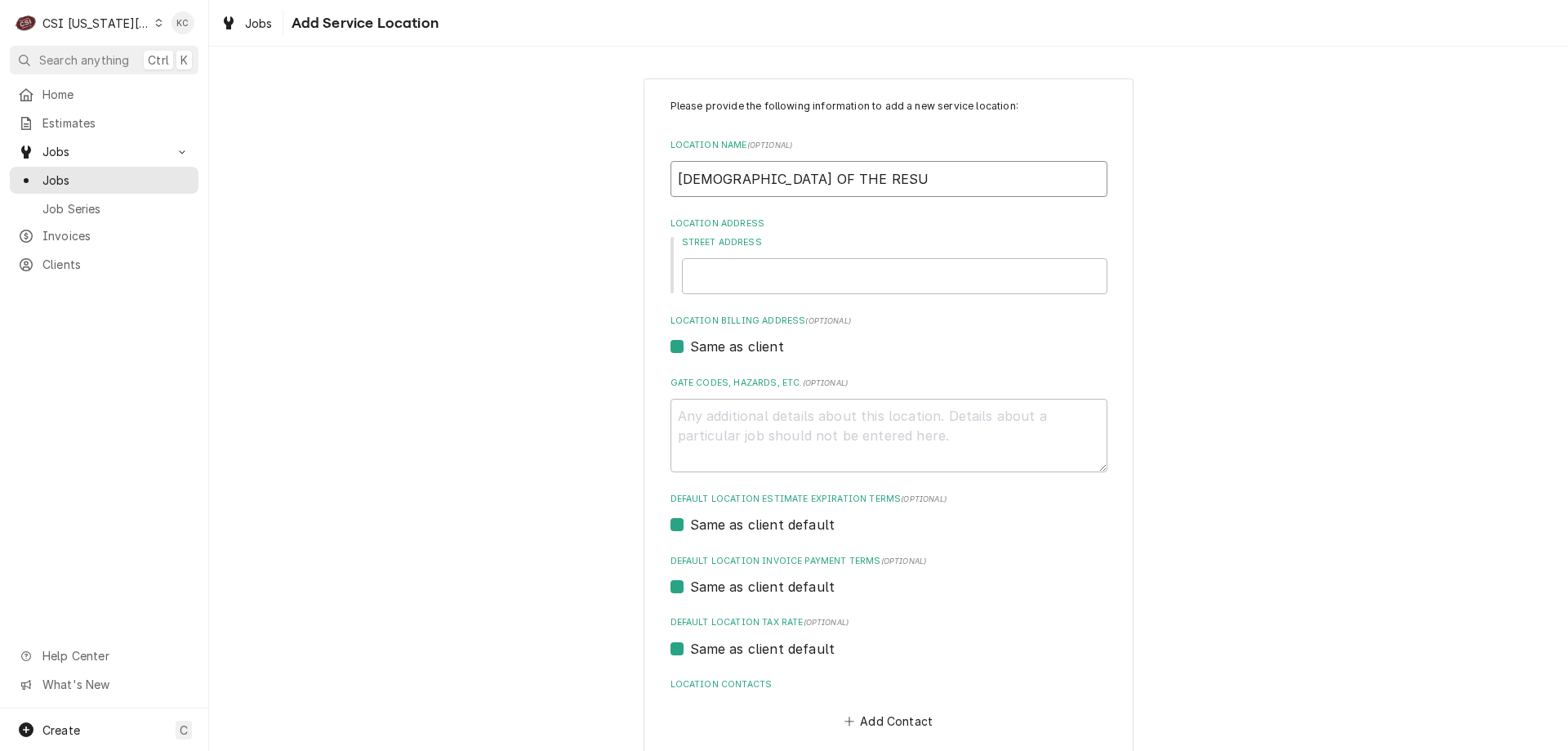
type textarea "x"
type input "CHURCH OF THE RESUR"
type textarea "x"
type input "CHURCH OF THE RESURR"
type textarea "x"
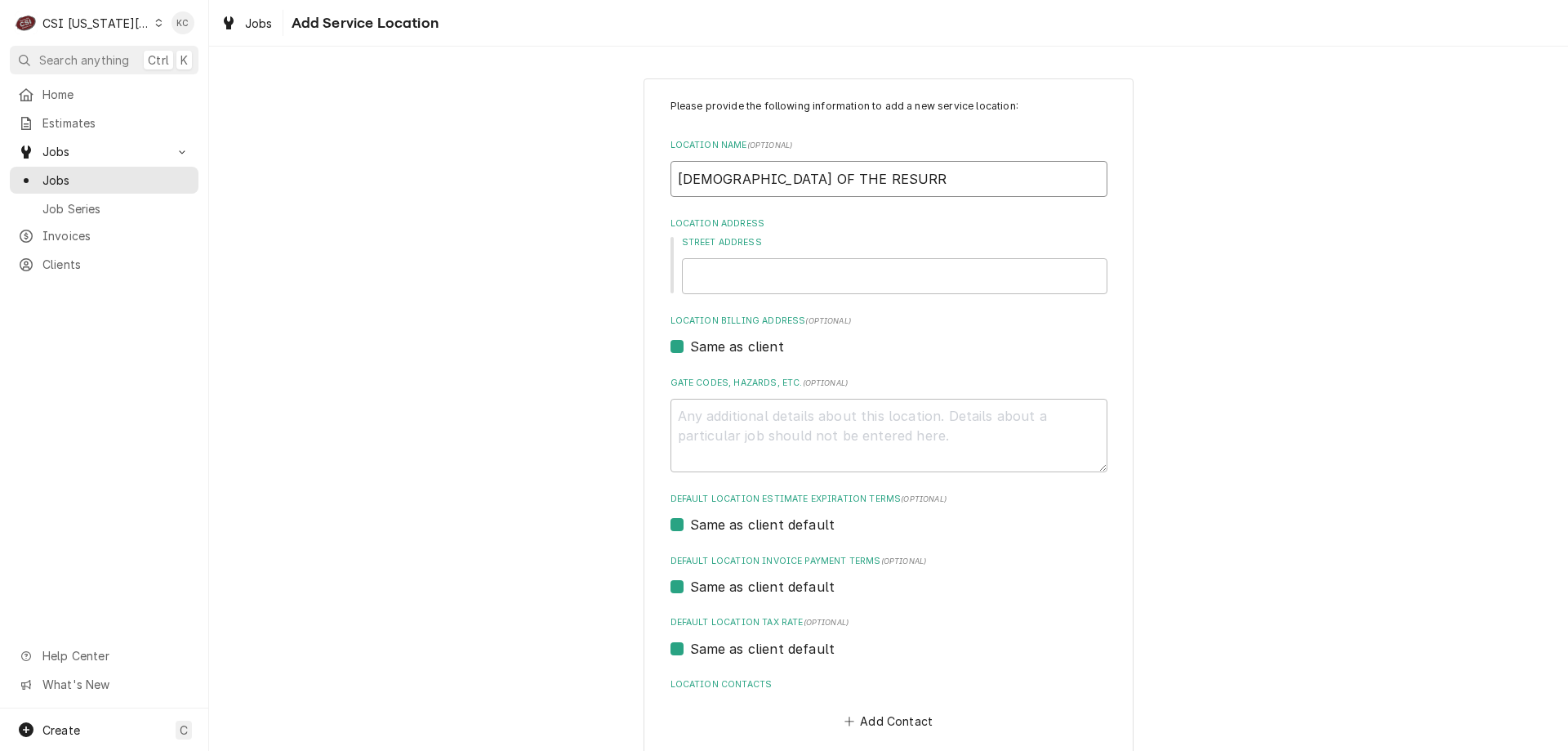
type input "CHURCH OF THE RESURRE"
type textarea "x"
type input "CHURCH OF THE RESURREC"
type textarea "x"
type input "CHURCH OF THE RESURRECT"
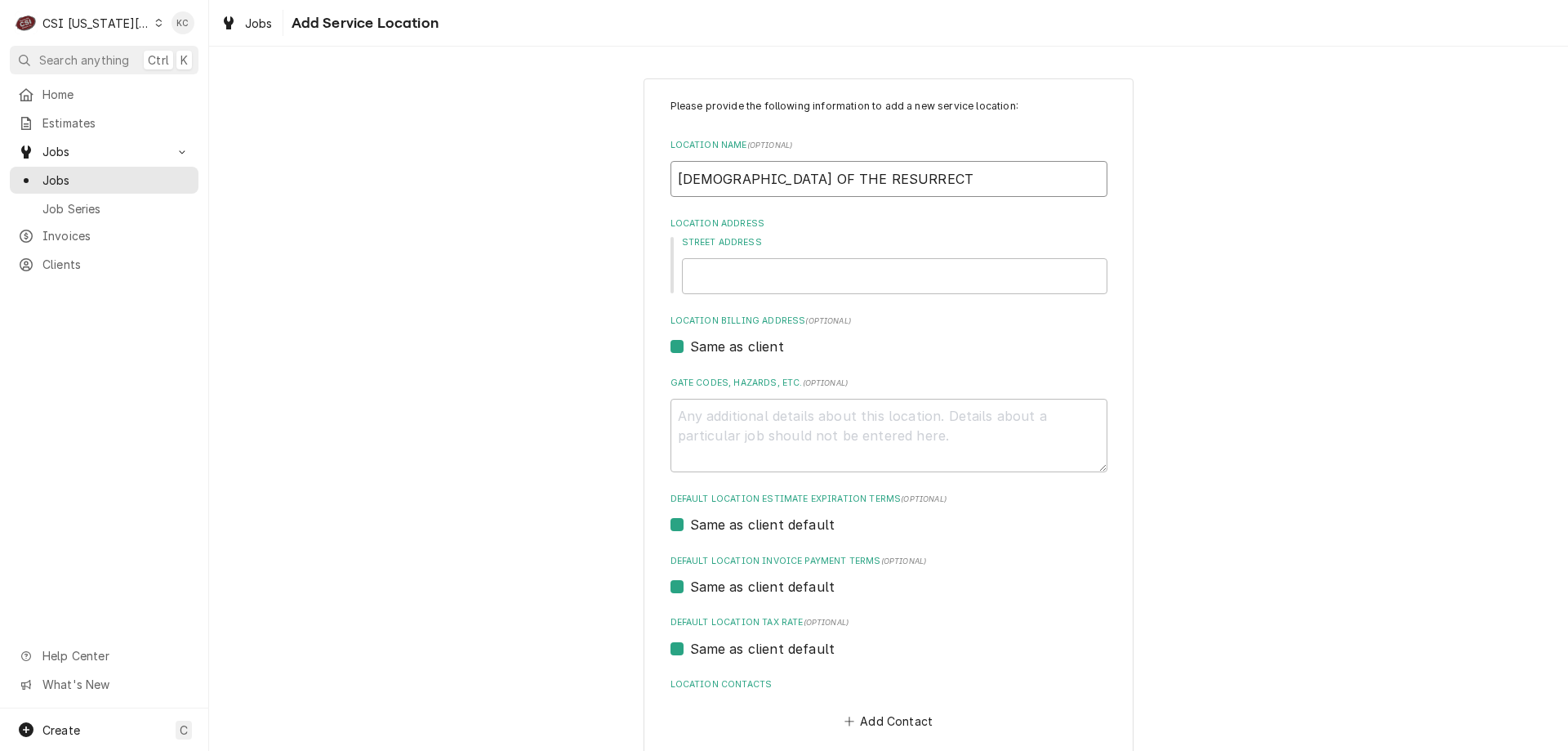
type textarea "x"
type input "CHURCH OF THE RESURRECTI"
type textarea "x"
type input "CHURCH OF THE RESURRECTIO"
type textarea "x"
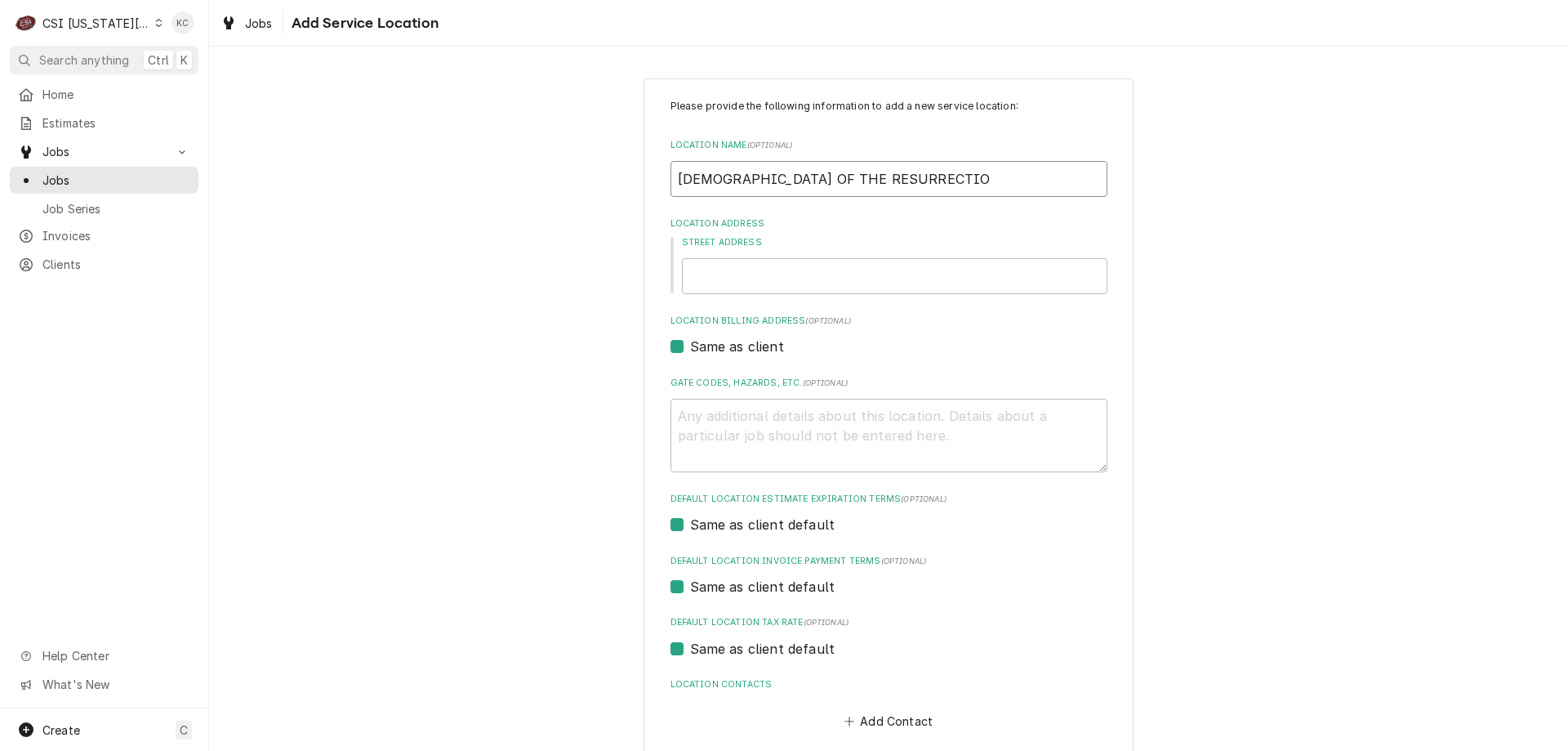
type input "CHURCH OF THE RESURRECTION"
type textarea "x"
type input "CHURCH OF THE RESURRECTION"
type textarea "x"
type input "CHURCH OF THE RESURRECTION -"
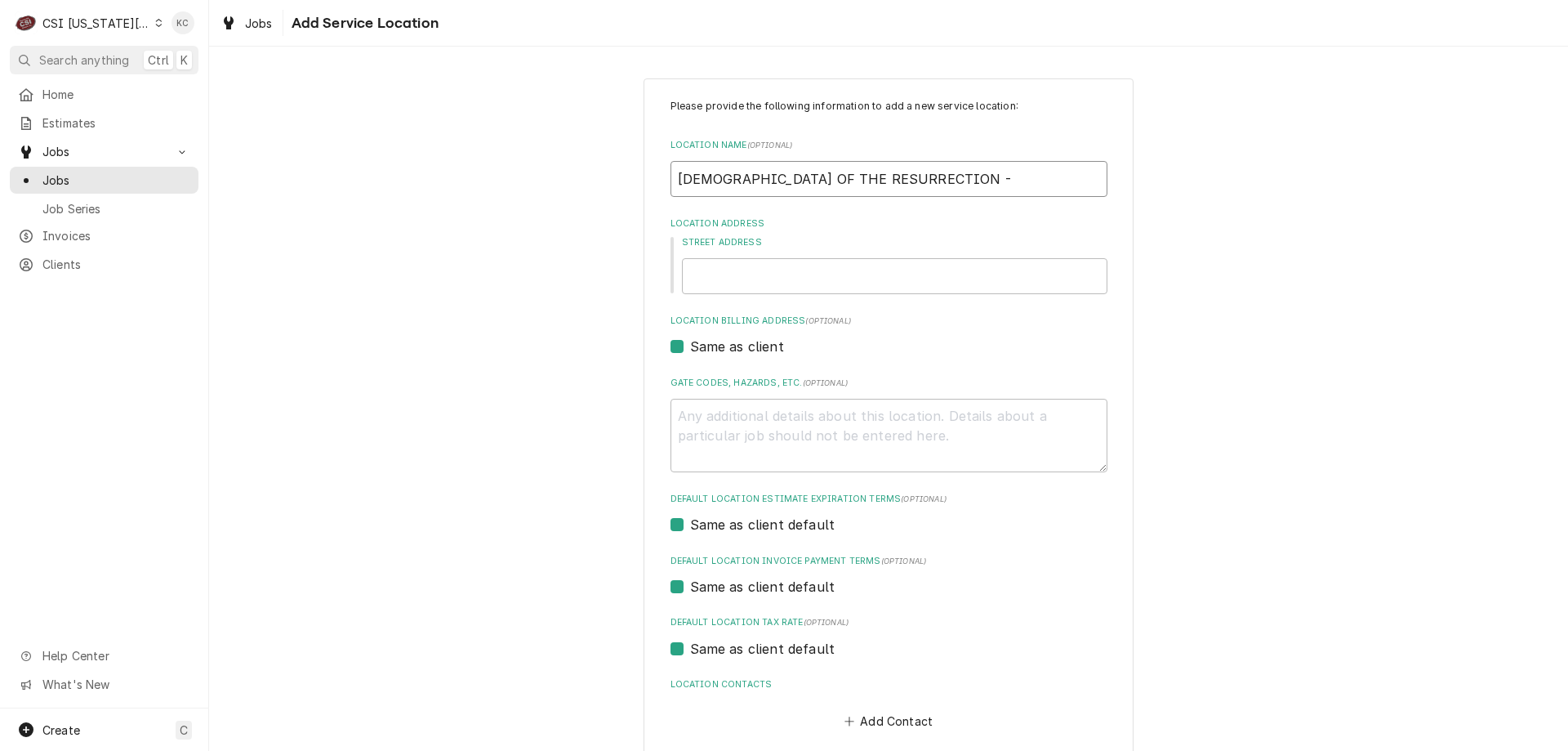
type textarea "x"
type input "CHURCH OF THE RESURRECTION -"
type textarea "x"
type input "CHURCH OF THE RESURRECTION - L"
type textarea "x"
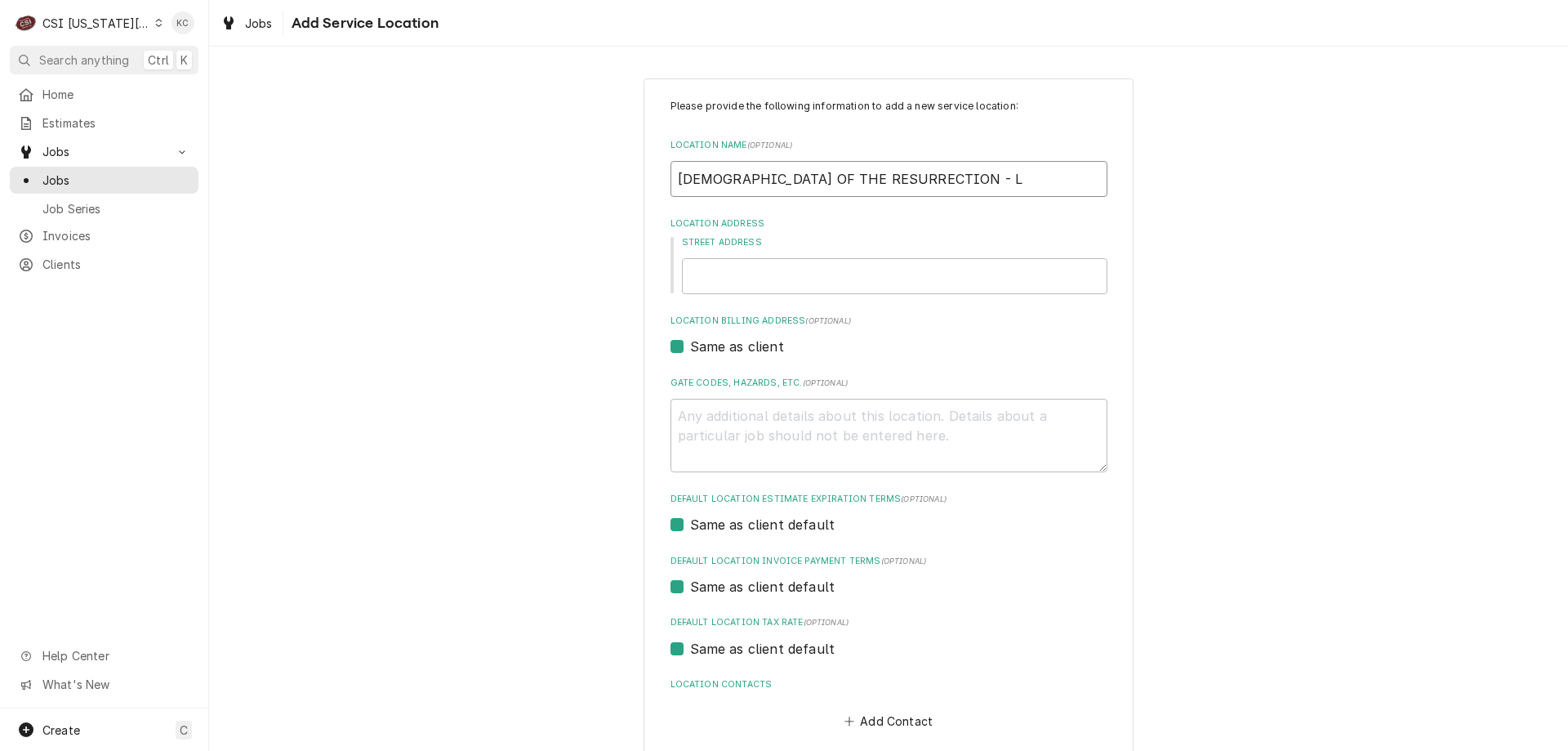
type input "CHURCH OF THE RESURRECTION - LE"
type textarea "x"
type input "CHURCH OF THE RESURRECTION - LEA"
type textarea "x"
type input "CHURCH OF THE RESURRECTION - LEAK"
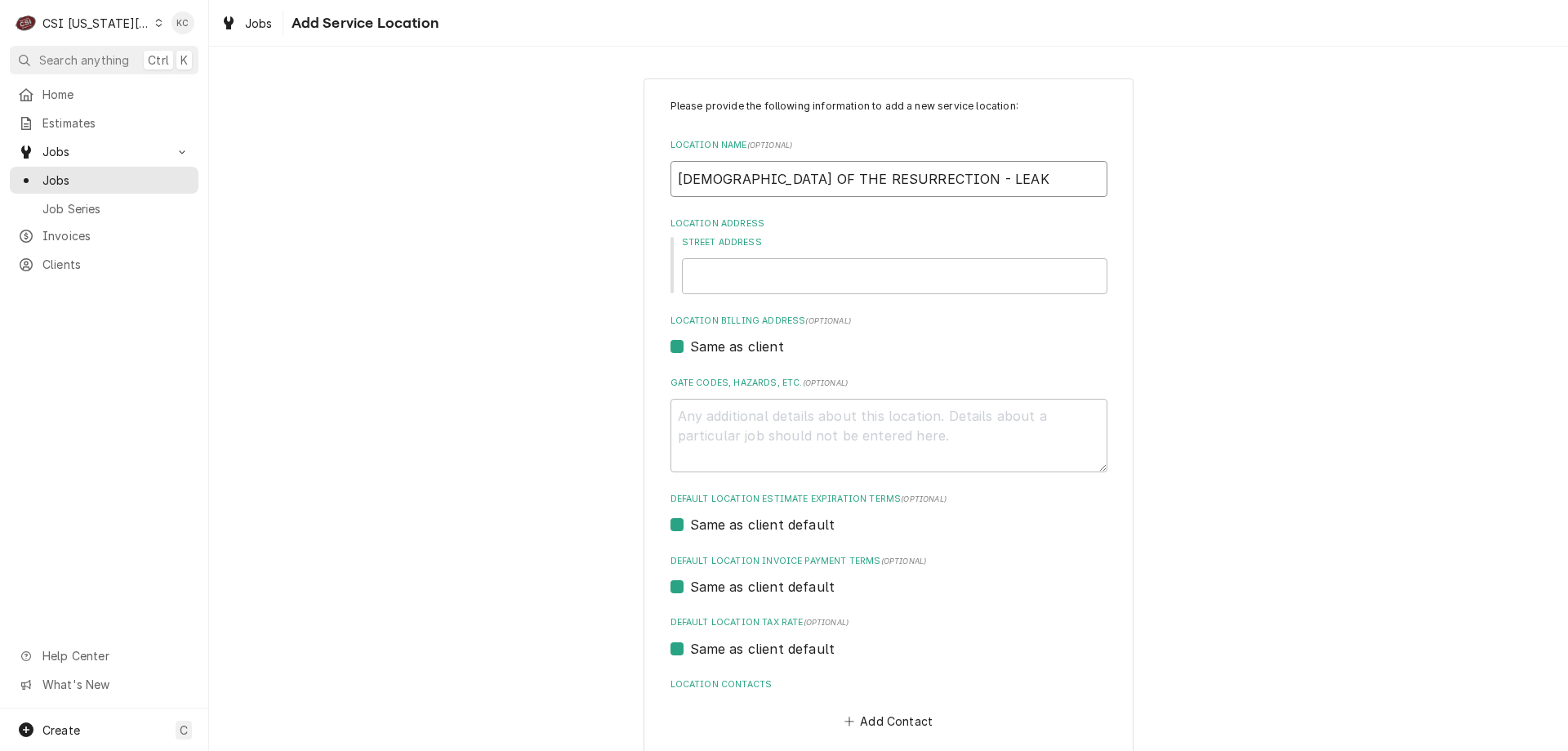
type textarea "x"
type input "CHURCH OF THE RESURRECTION - LEA"
type textarea "x"
type input "CHURCH OF THE RESURRECTION - LEAW"
type textarea "x"
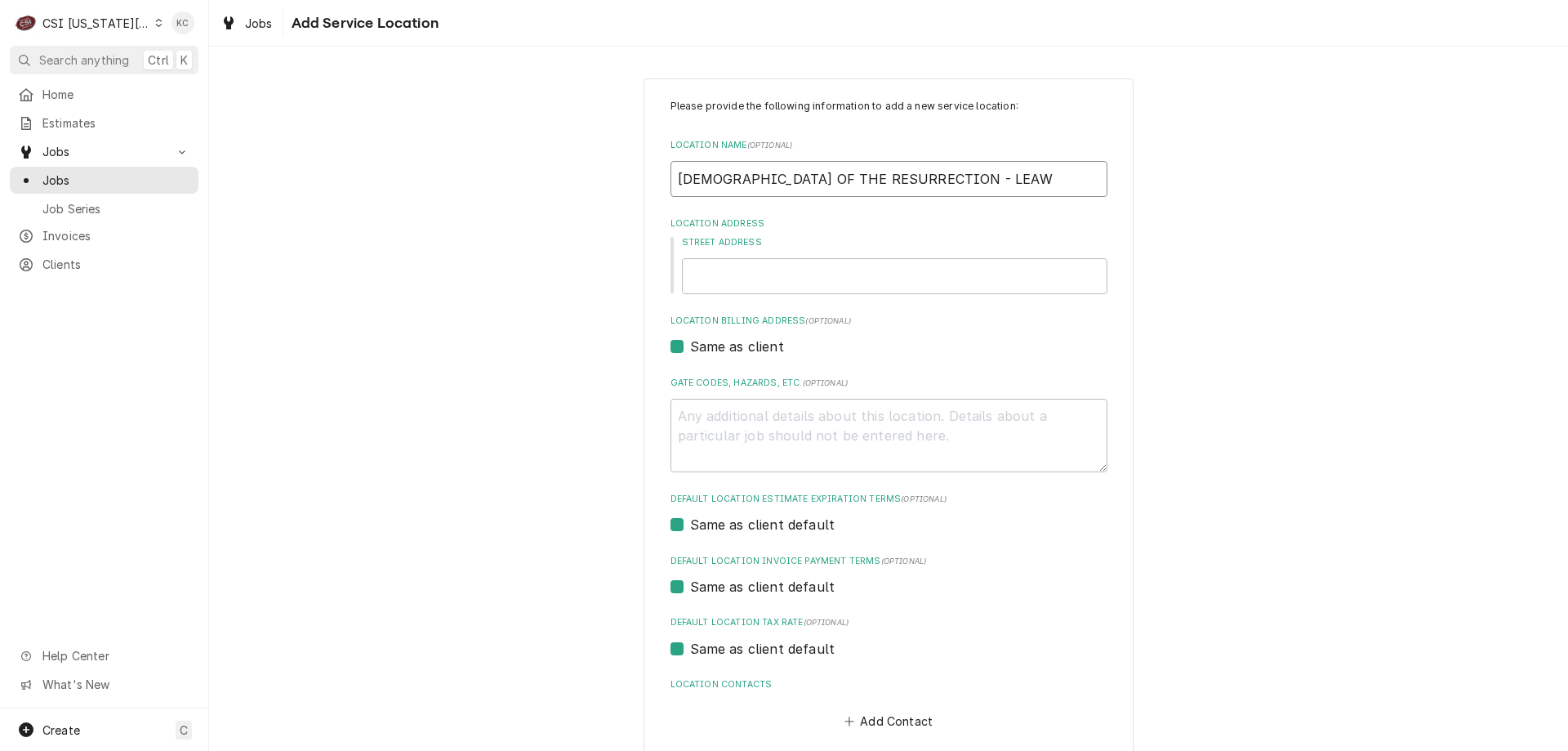
type input "CHURCH OF THE RESURRECTION - LEAWO"
type textarea "x"
type input "CHURCH OF THE RESURRECTION - LEAWOO"
type textarea "x"
type input "CHURCH OF THE RESURRECTION - LEAWOOD"
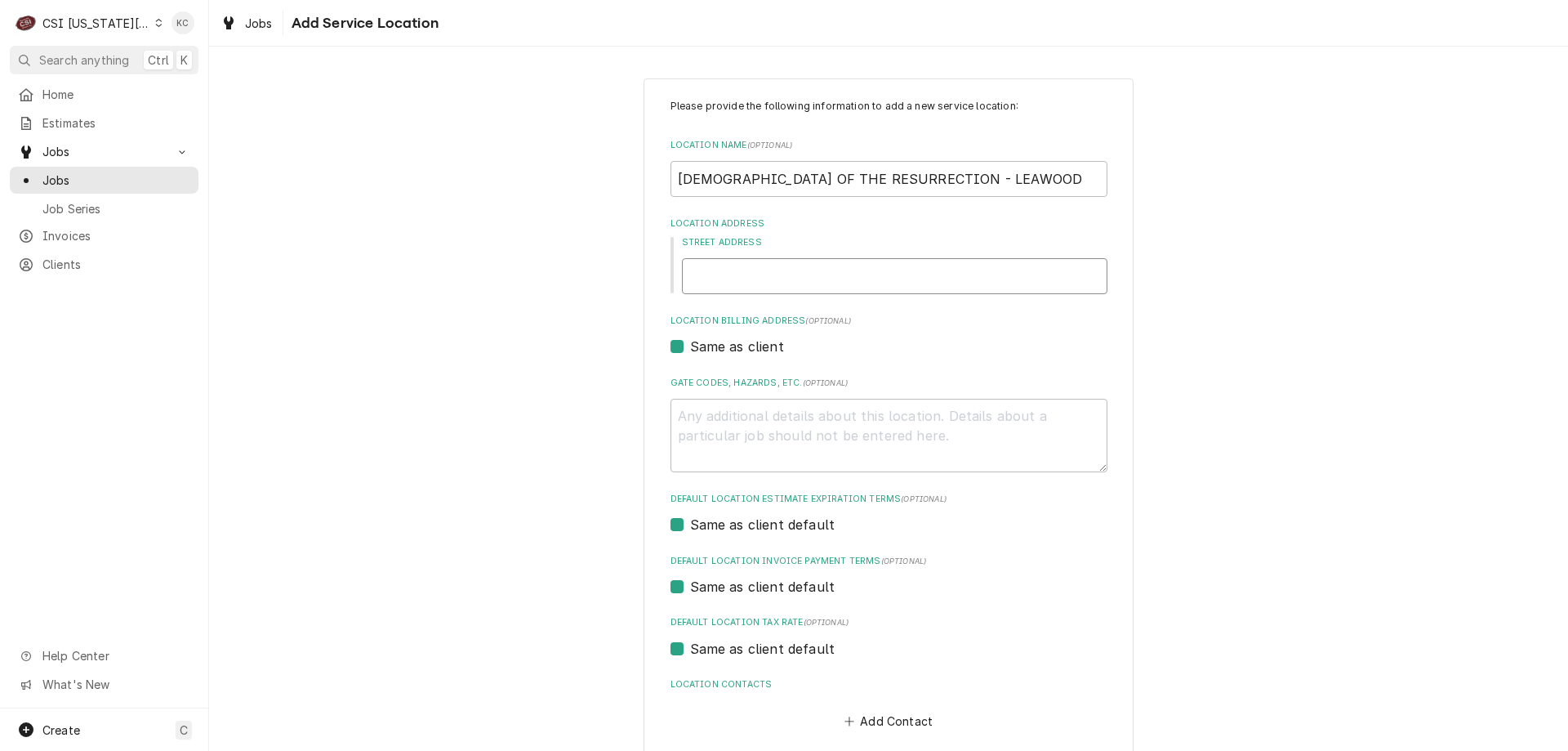
type textarea "x"
type input "5"
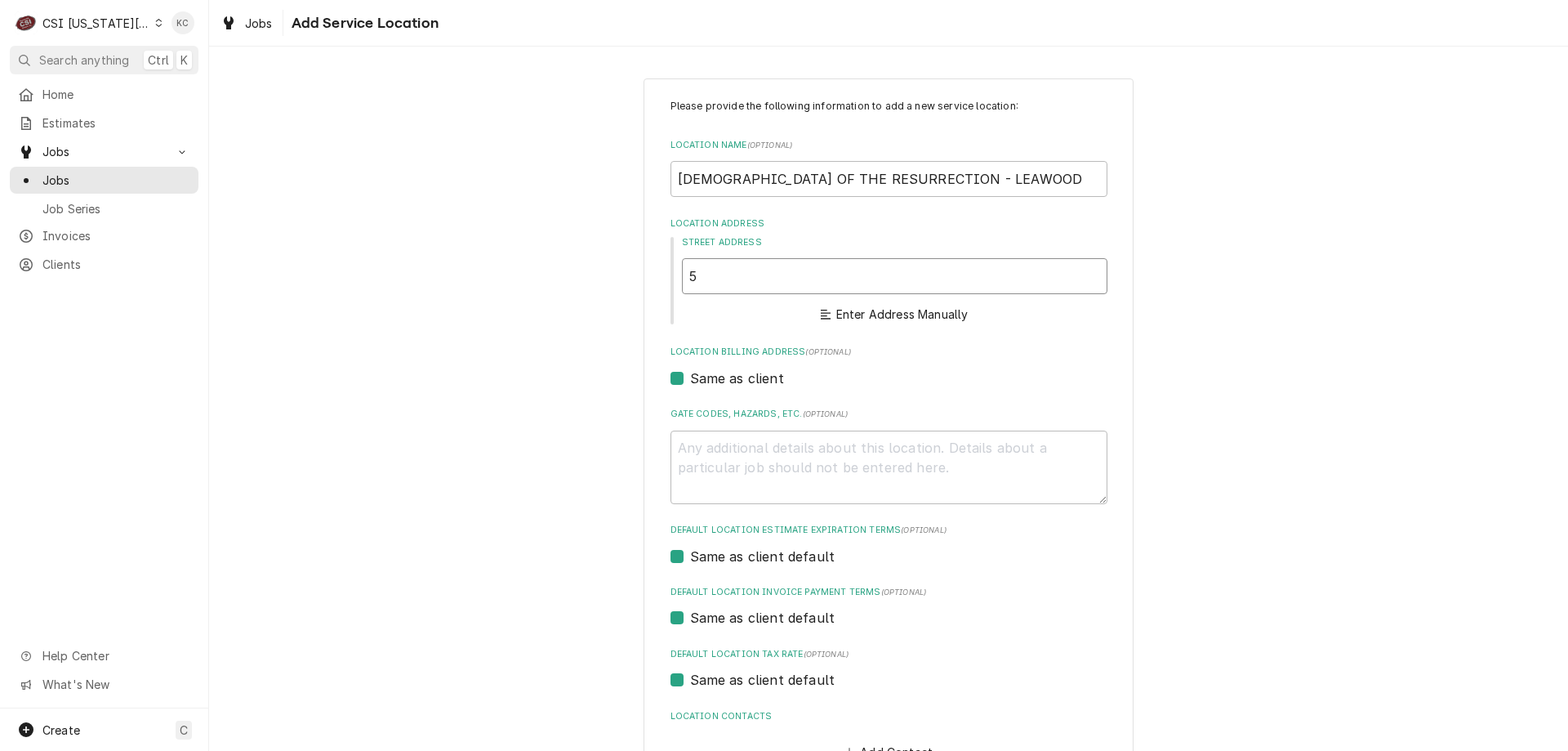
type textarea "x"
type input "50"
type textarea "x"
type input "500"
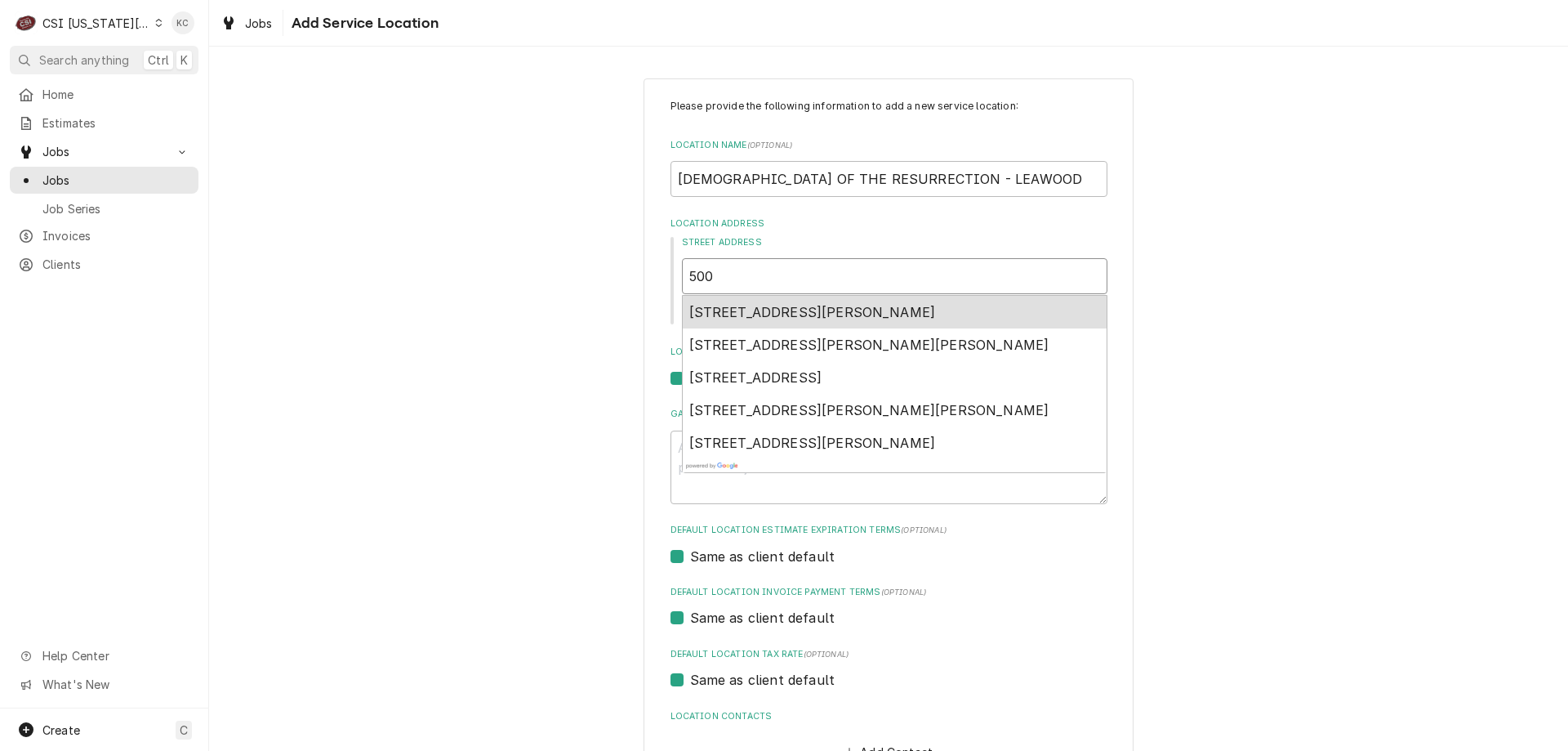
type textarea "x"
type input "5001"
type textarea "x"
type input "5001"
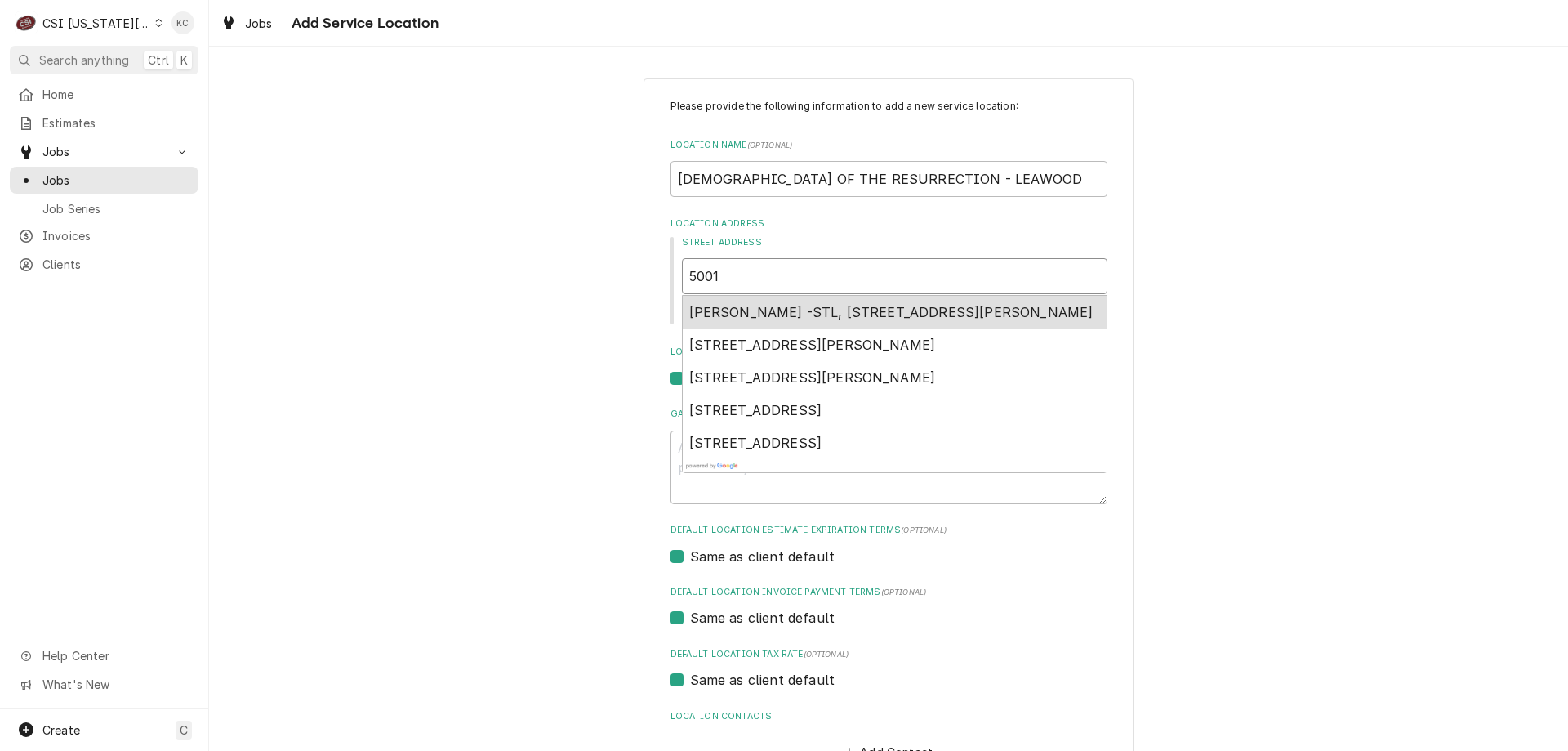
type textarea "x"
type input "5001 W"
type textarea "x"
type input "5001 WE"
type textarea "x"
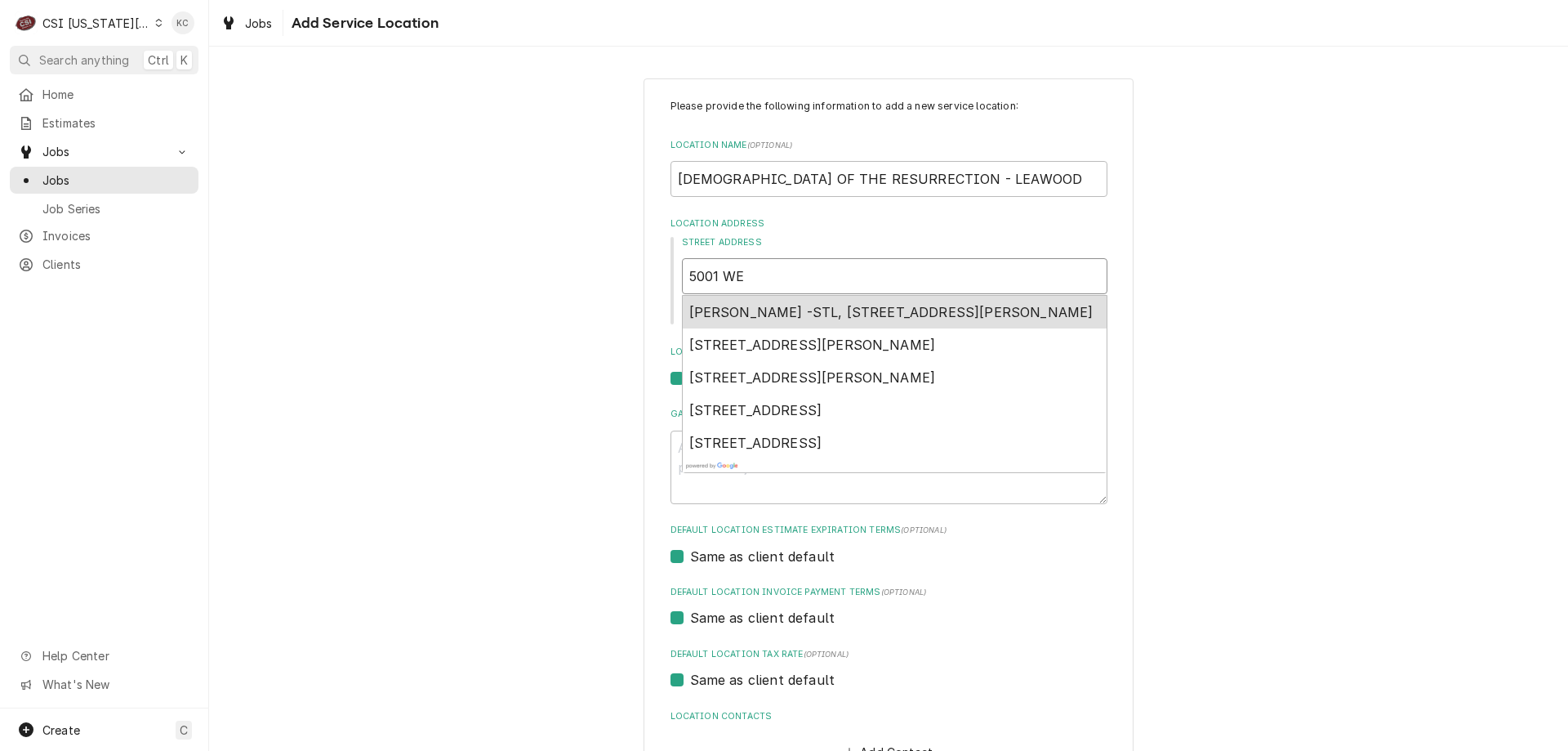
type input "5001 WES"
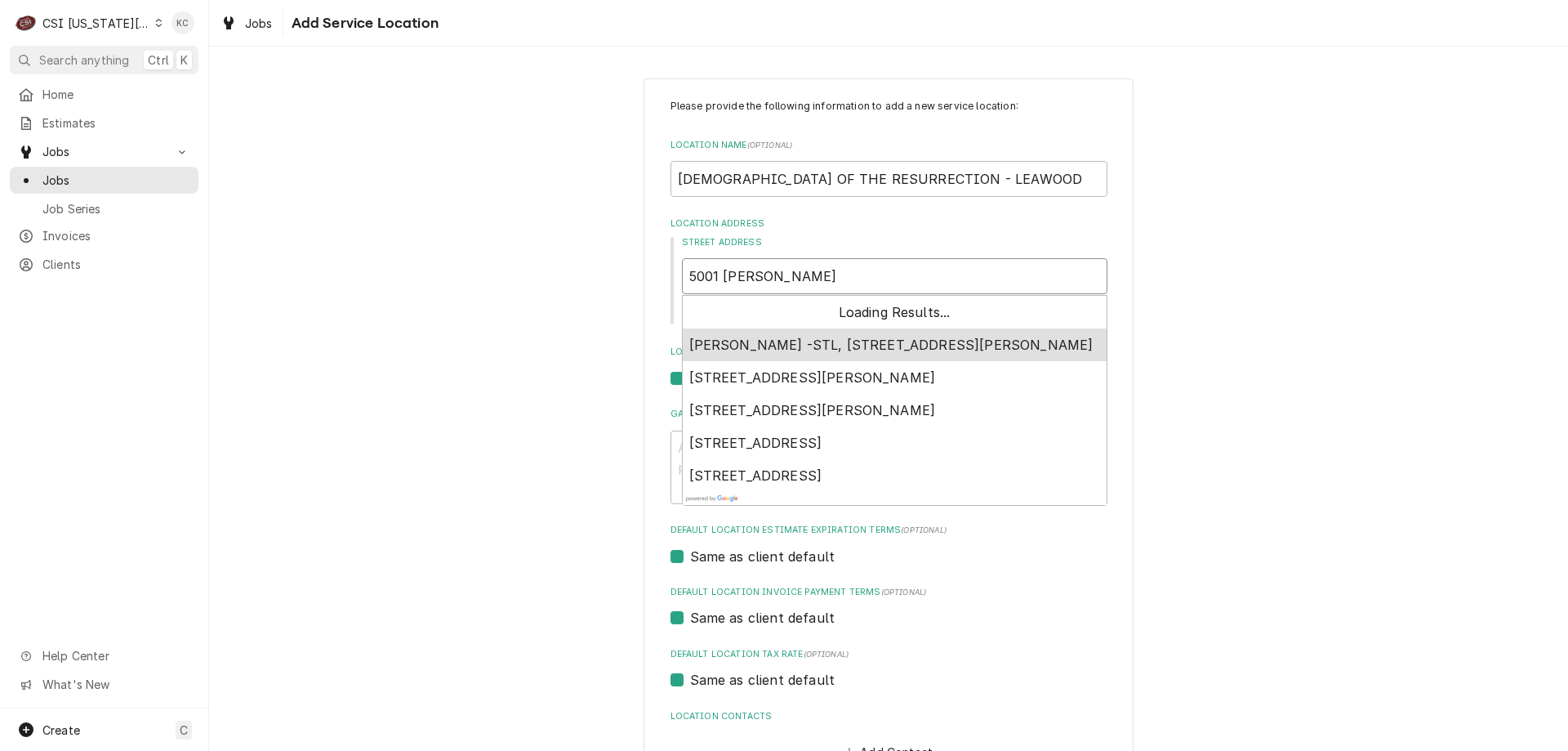
type textarea "x"
type input "5001 WEST"
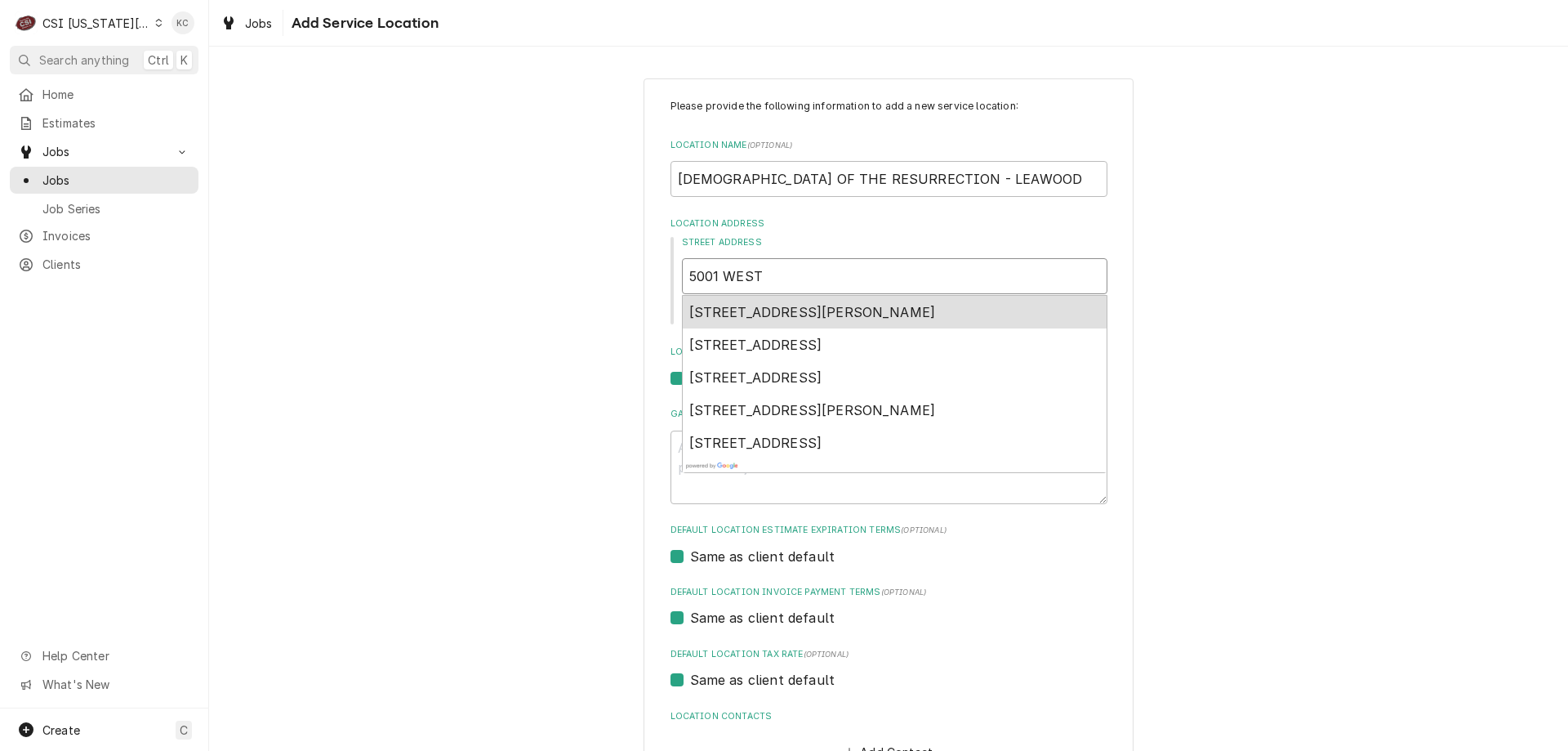
type textarea "x"
type input "5001 WEST"
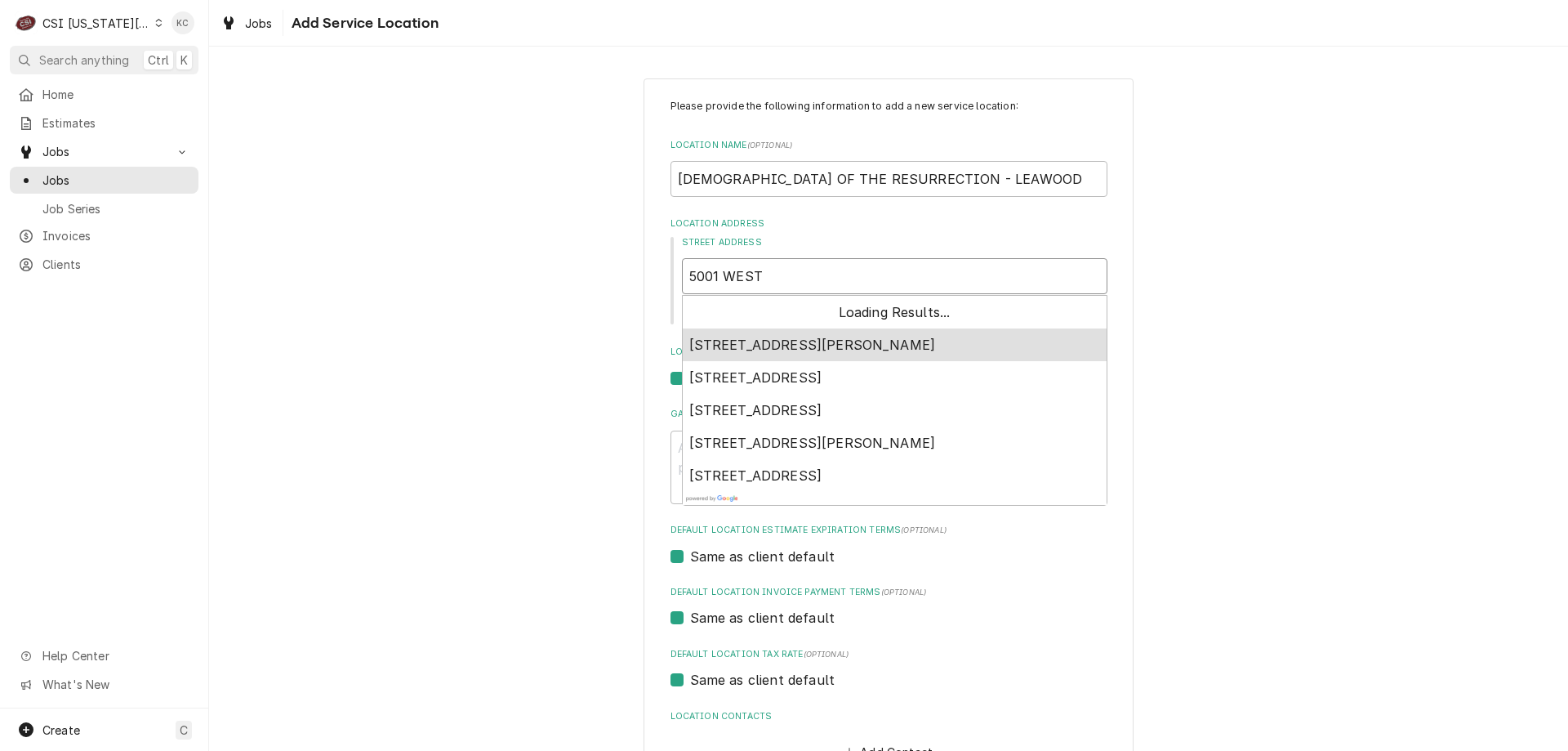
type textarea "x"
type input "5001 WEST 1"
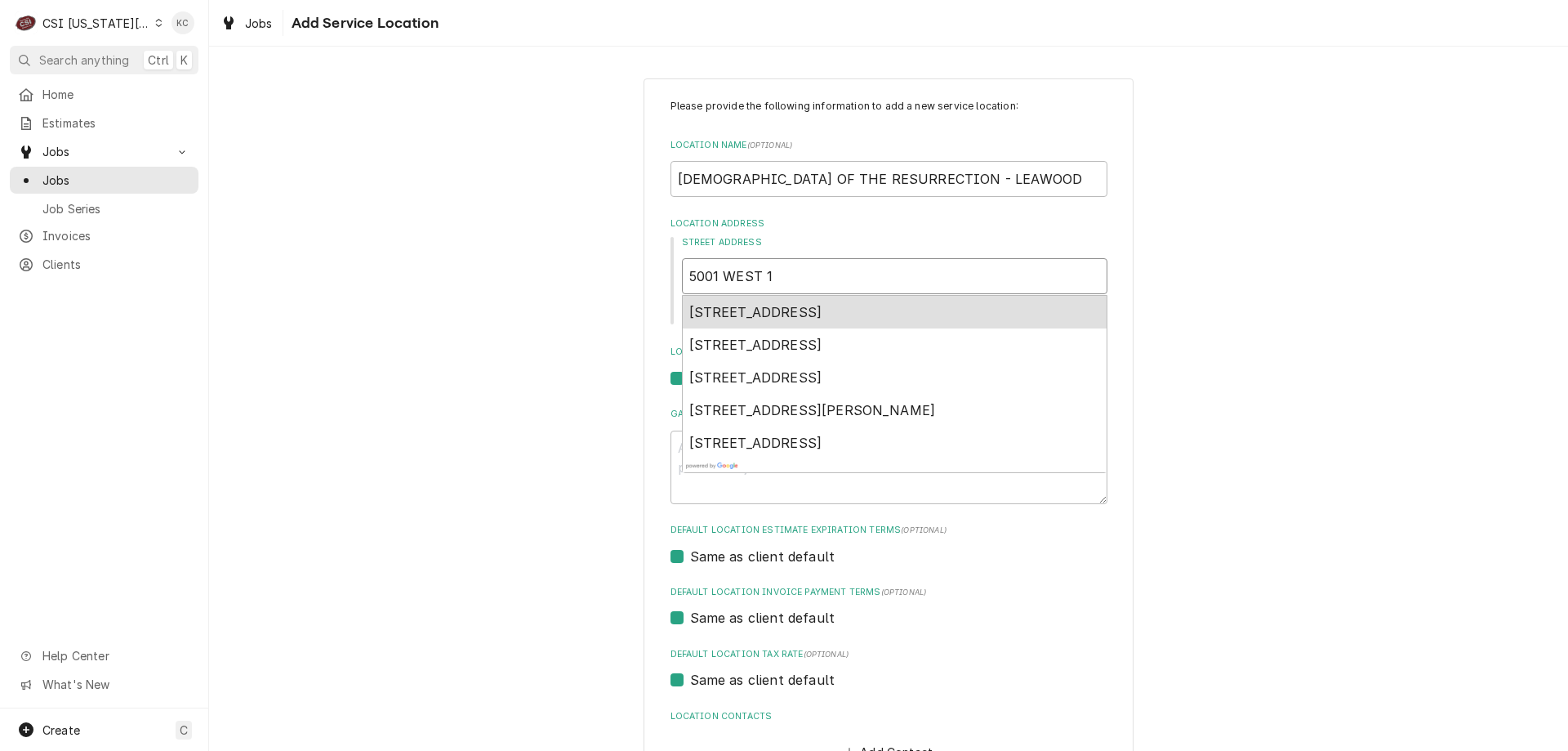
type textarea "x"
type input "5001 WEST 13"
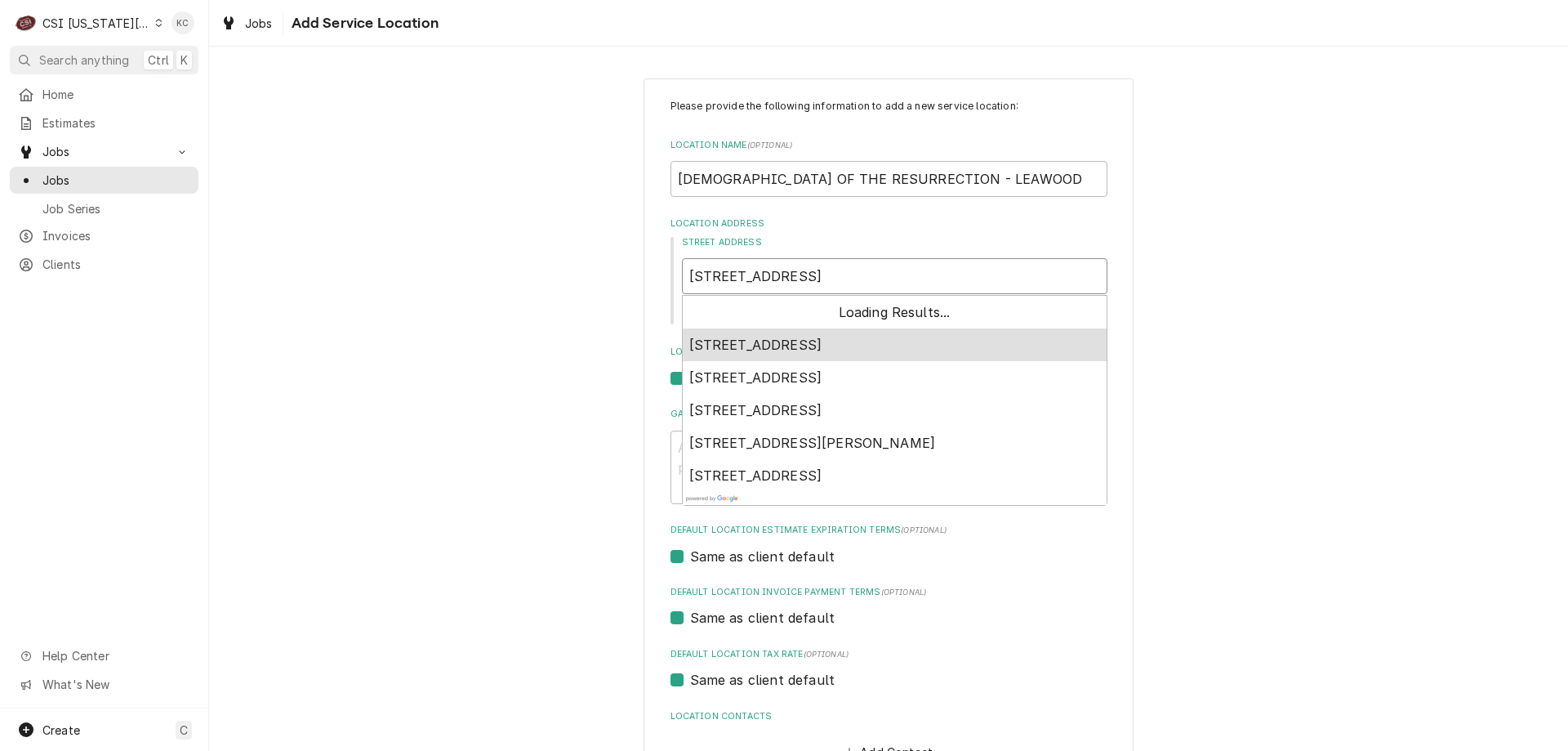
type textarea "x"
type input "5001 WEST 137"
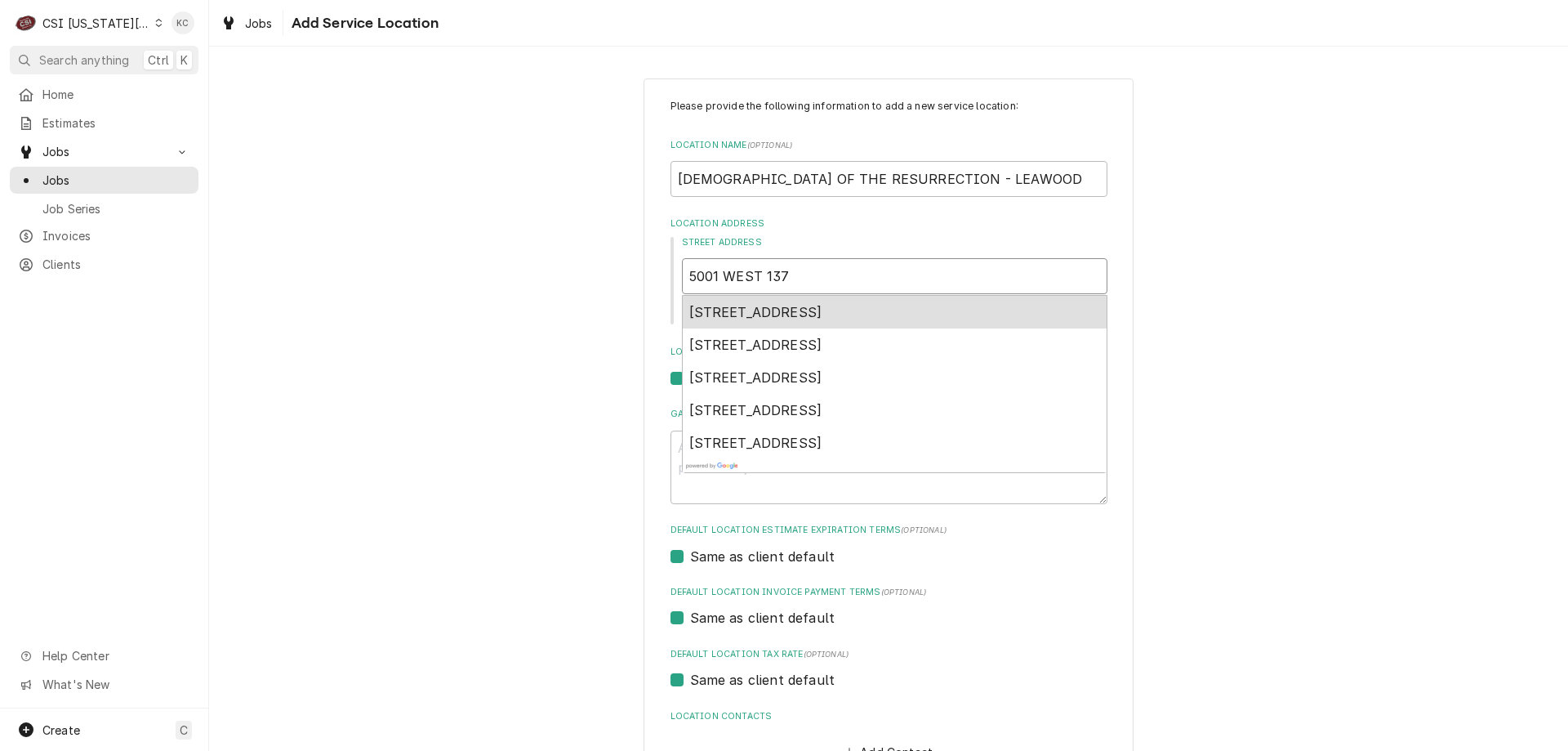
click at [822, 306] on span "5001 West 137th Street, Leawood, KS, USA" at bounding box center [756, 312] width 133 height 17
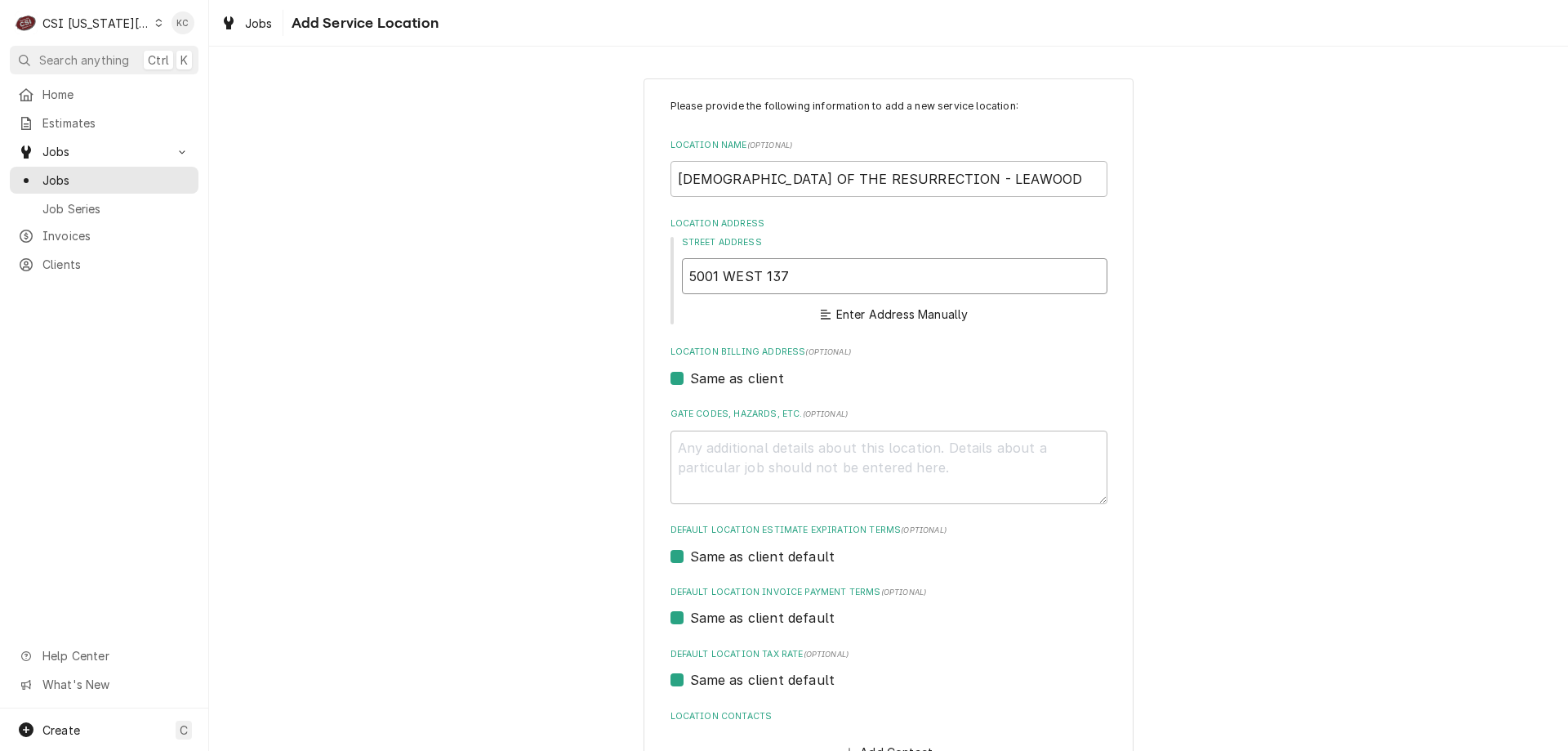
type textarea "x"
type input "5001 W 137th St"
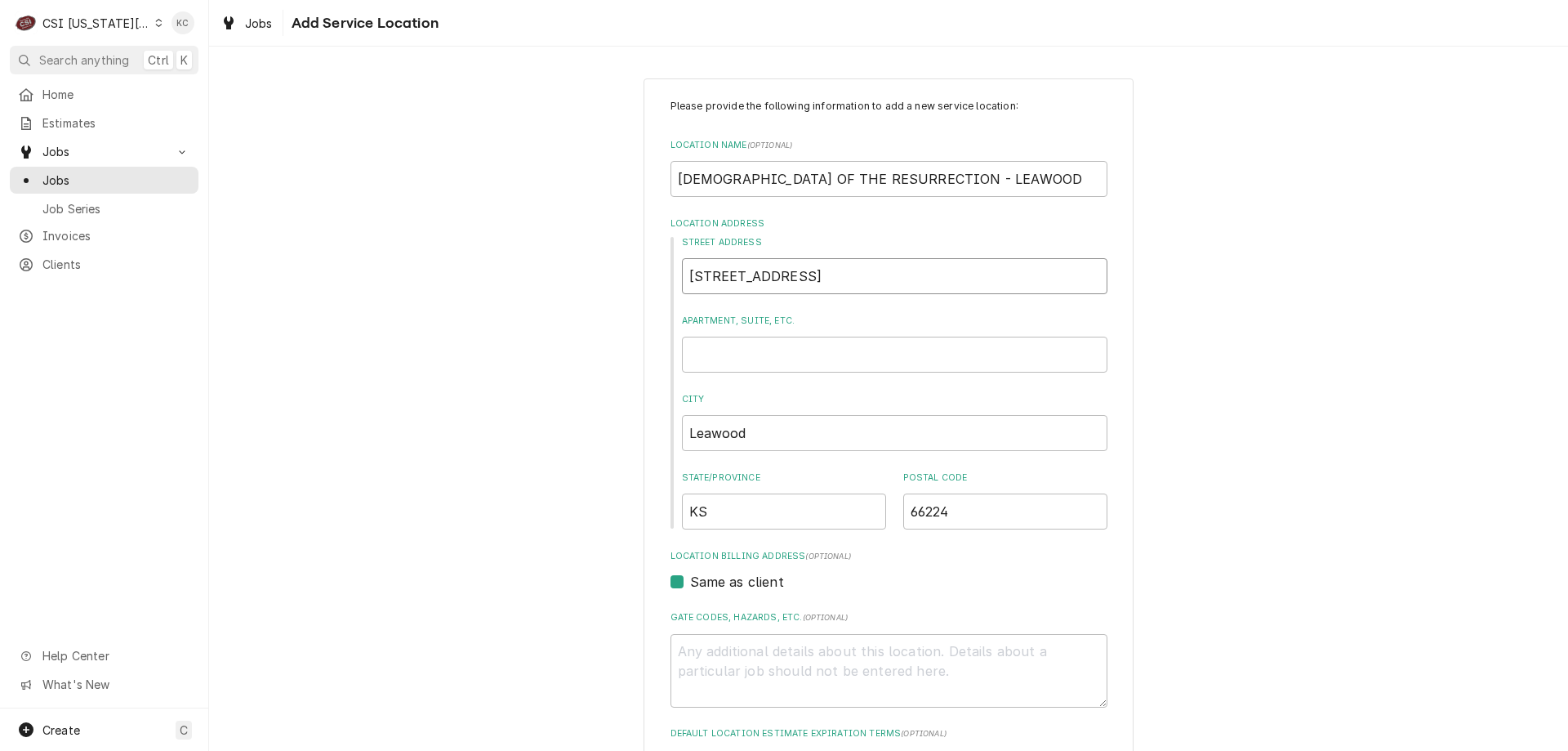
type textarea "x"
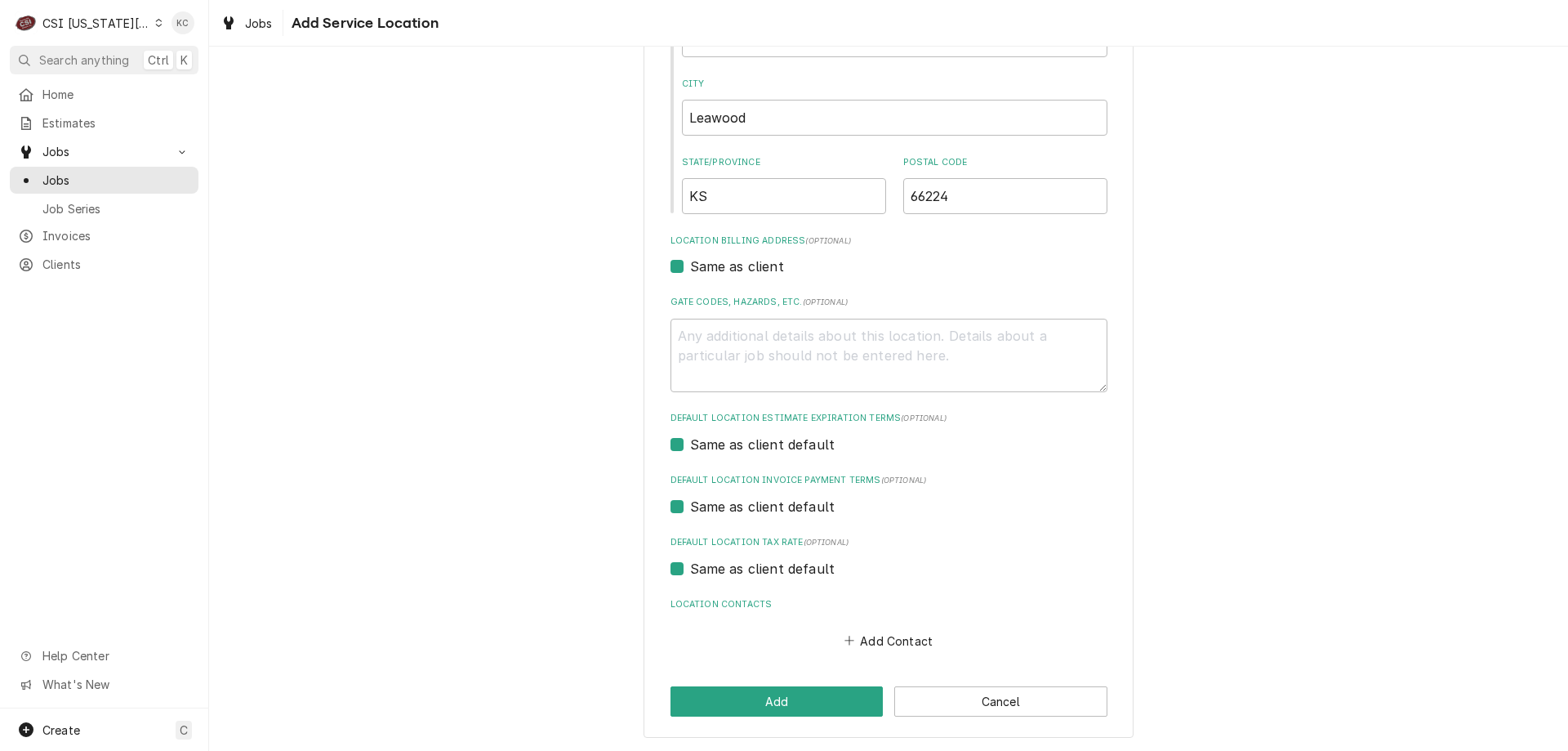
scroll to position [316, 0]
type input "5001 W 137th St"
click at [739, 701] on button "Add" at bounding box center [777, 700] width 213 height 30
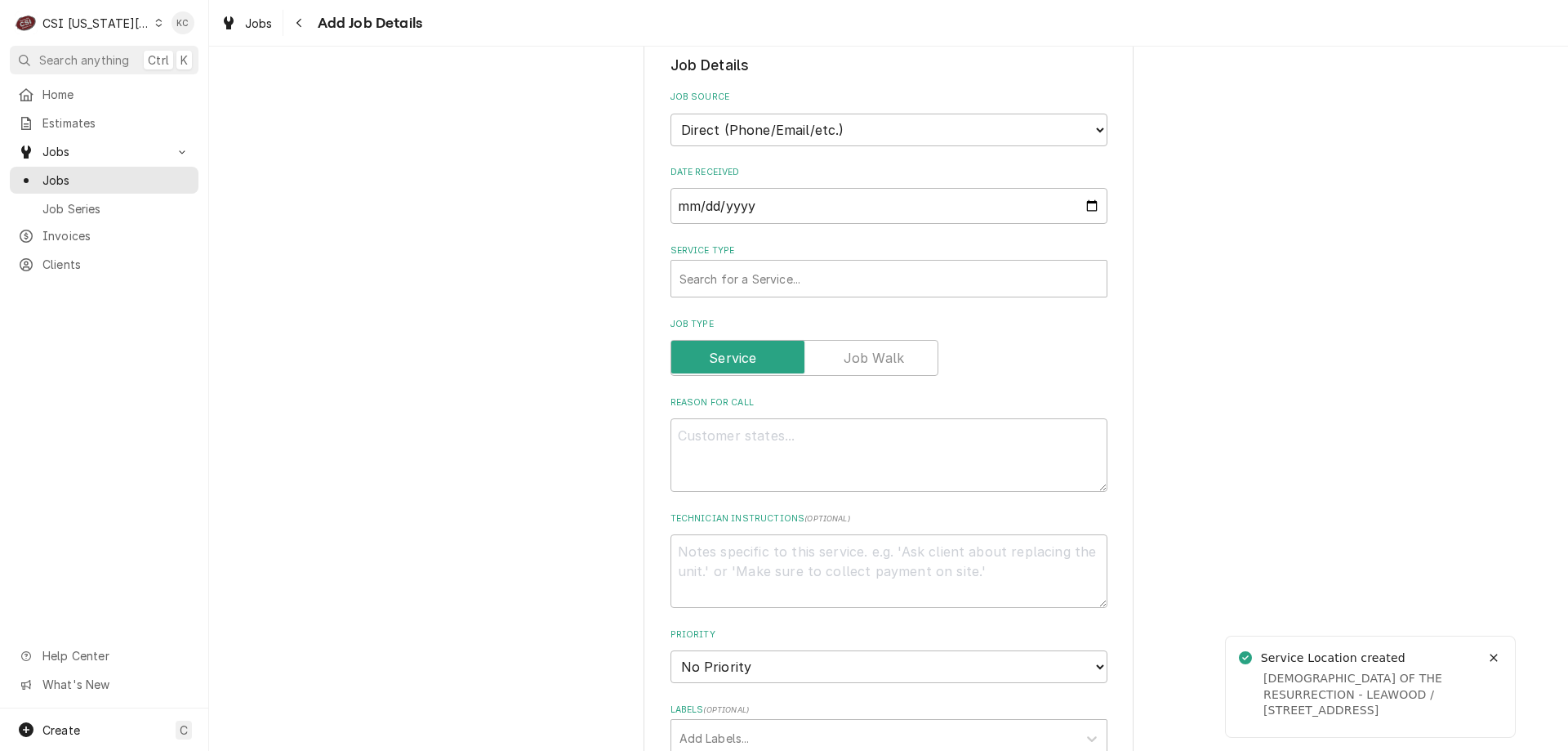
scroll to position [490, 0]
click at [841, 285] on div "Service Type" at bounding box center [888, 277] width 419 height 29
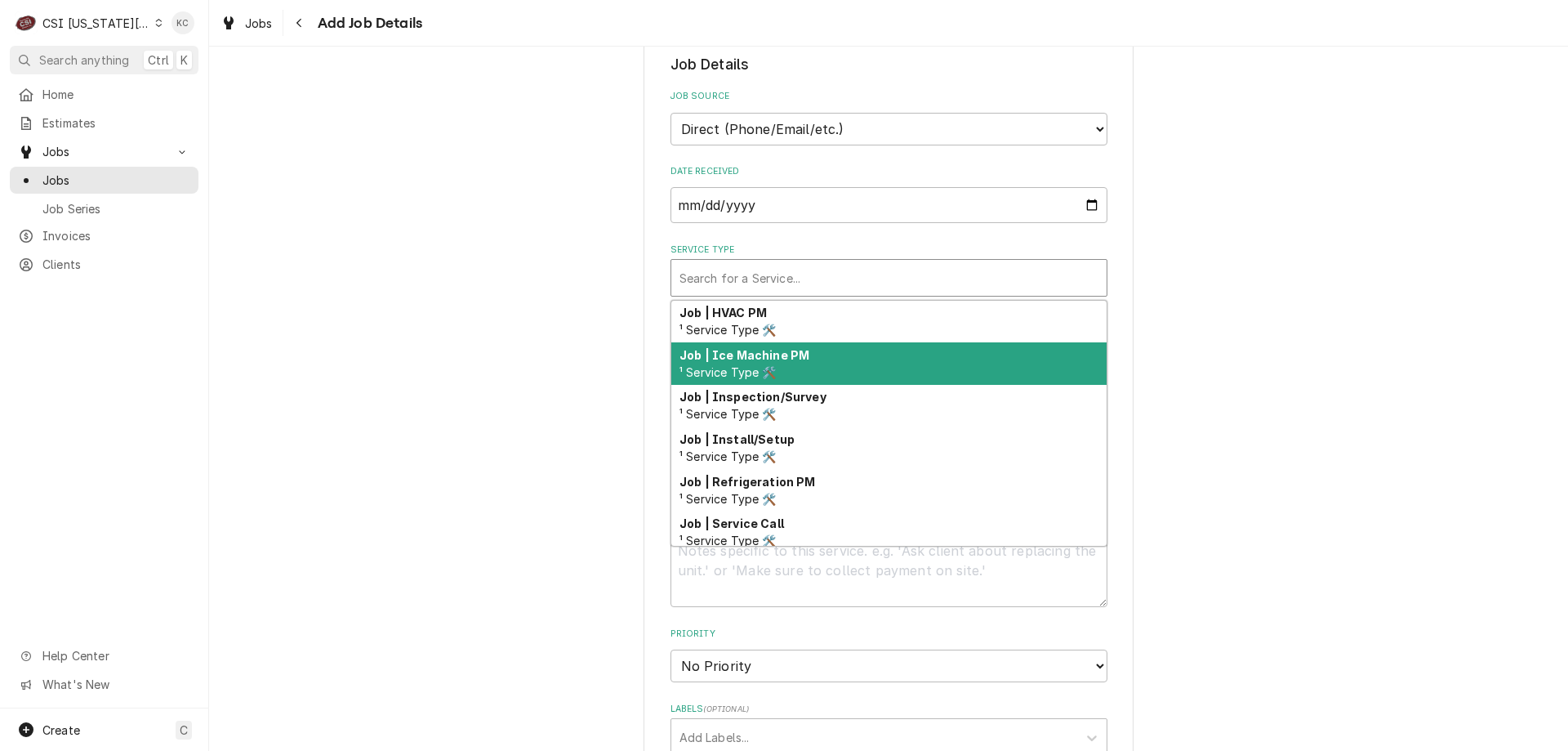
scroll to position [926, 0]
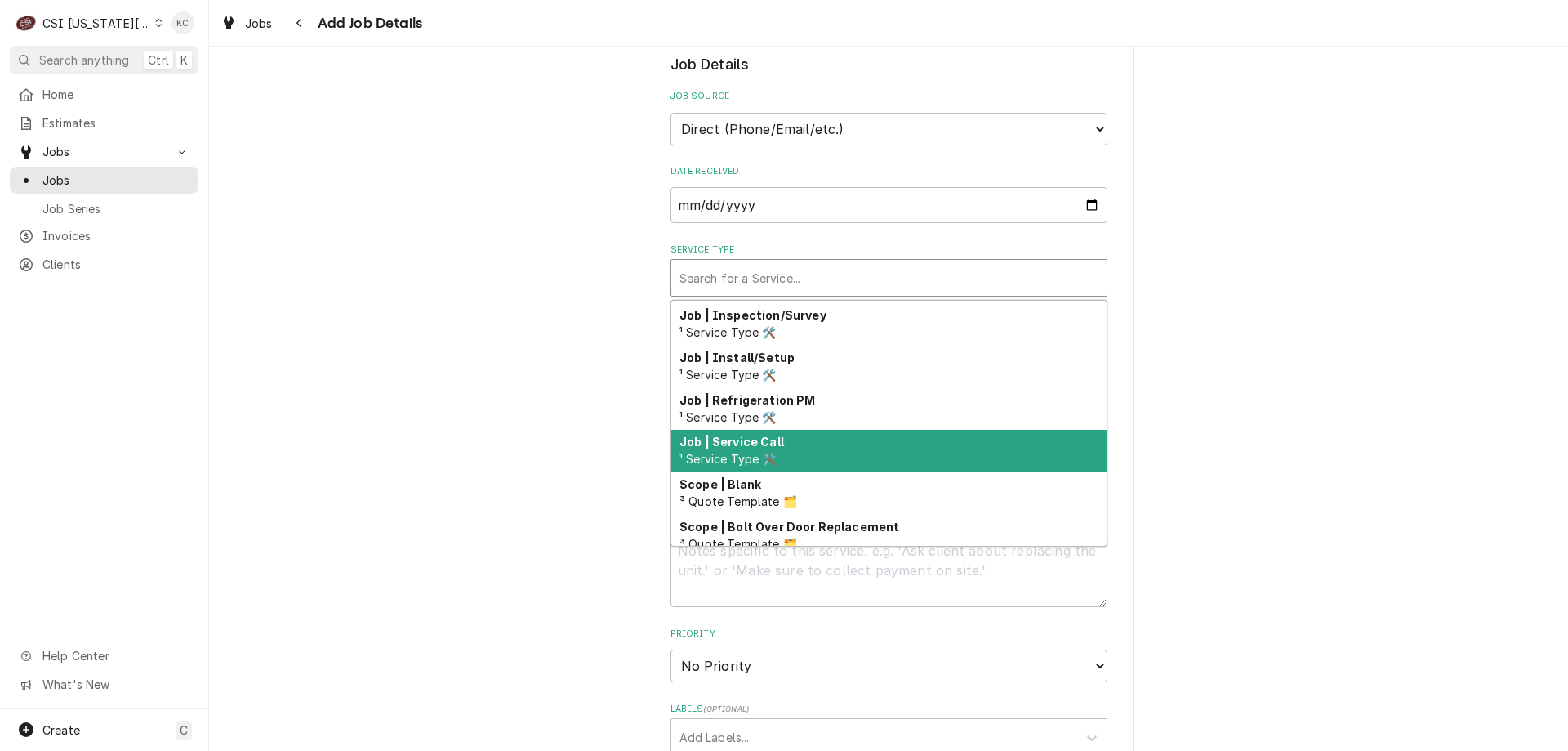
click at [831, 436] on div "Job | Service Call ¹ Service Type 🛠️" at bounding box center [888, 450] width 435 height 42
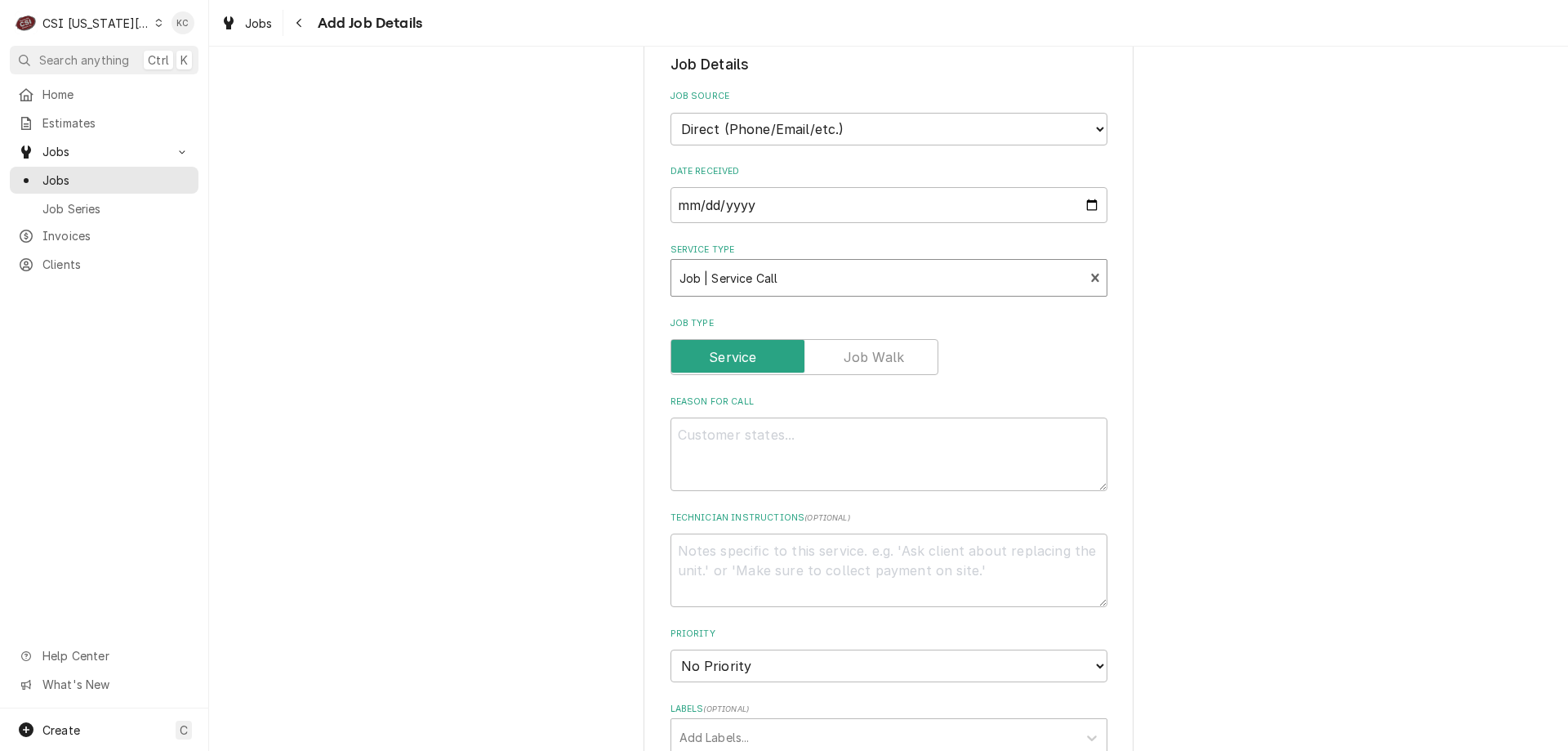
click at [1216, 422] on div "Please provide the following information to create a job: Client Details Client…" at bounding box center [888, 491] width 1359 height 1836
click at [974, 437] on textarea "Reason For Call" at bounding box center [888, 453] width 436 height 73
type textarea "x"
type textarea "m"
type textarea "x"
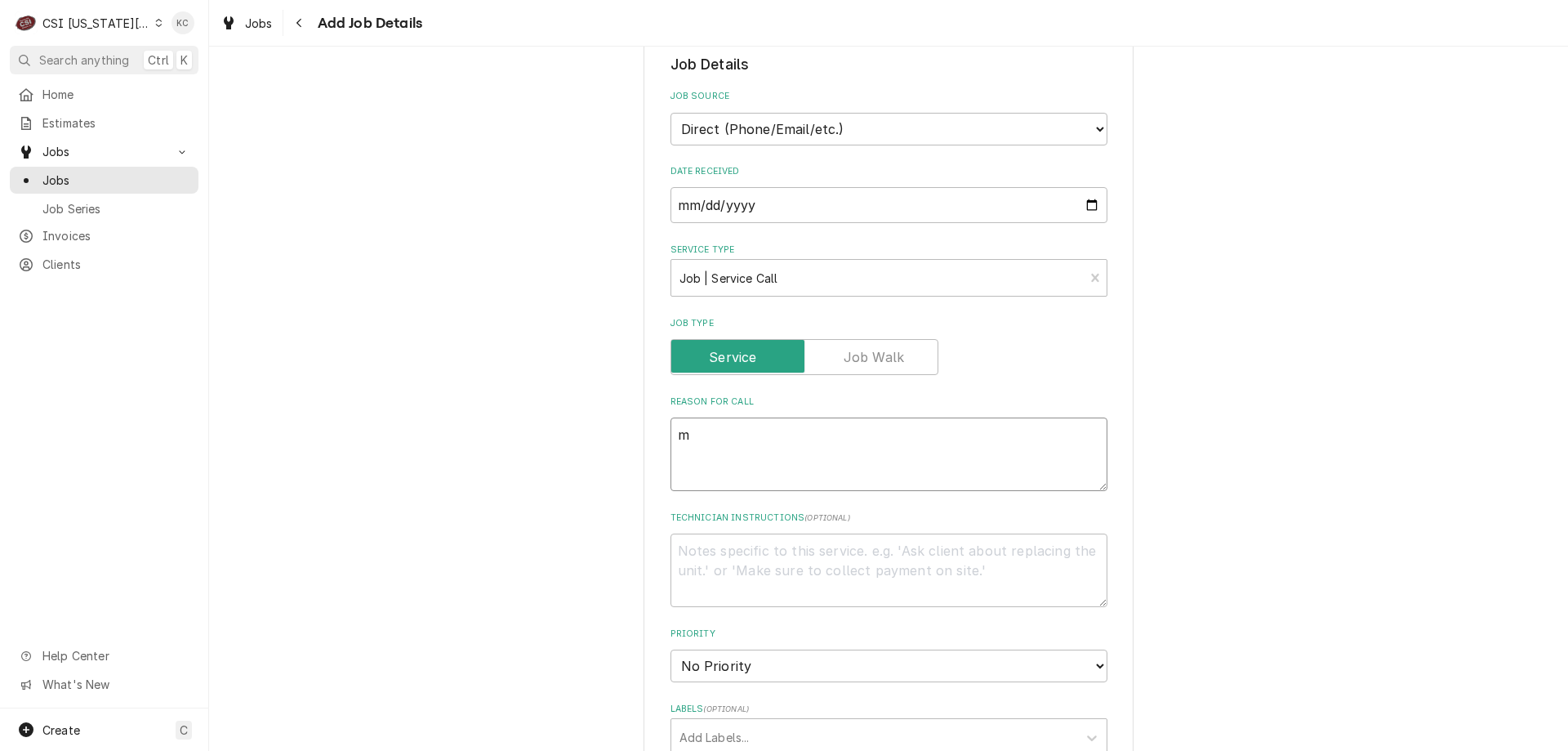
type textarea "mE"
type textarea "x"
type textarea "mER"
type textarea "x"
type textarea "mERY"
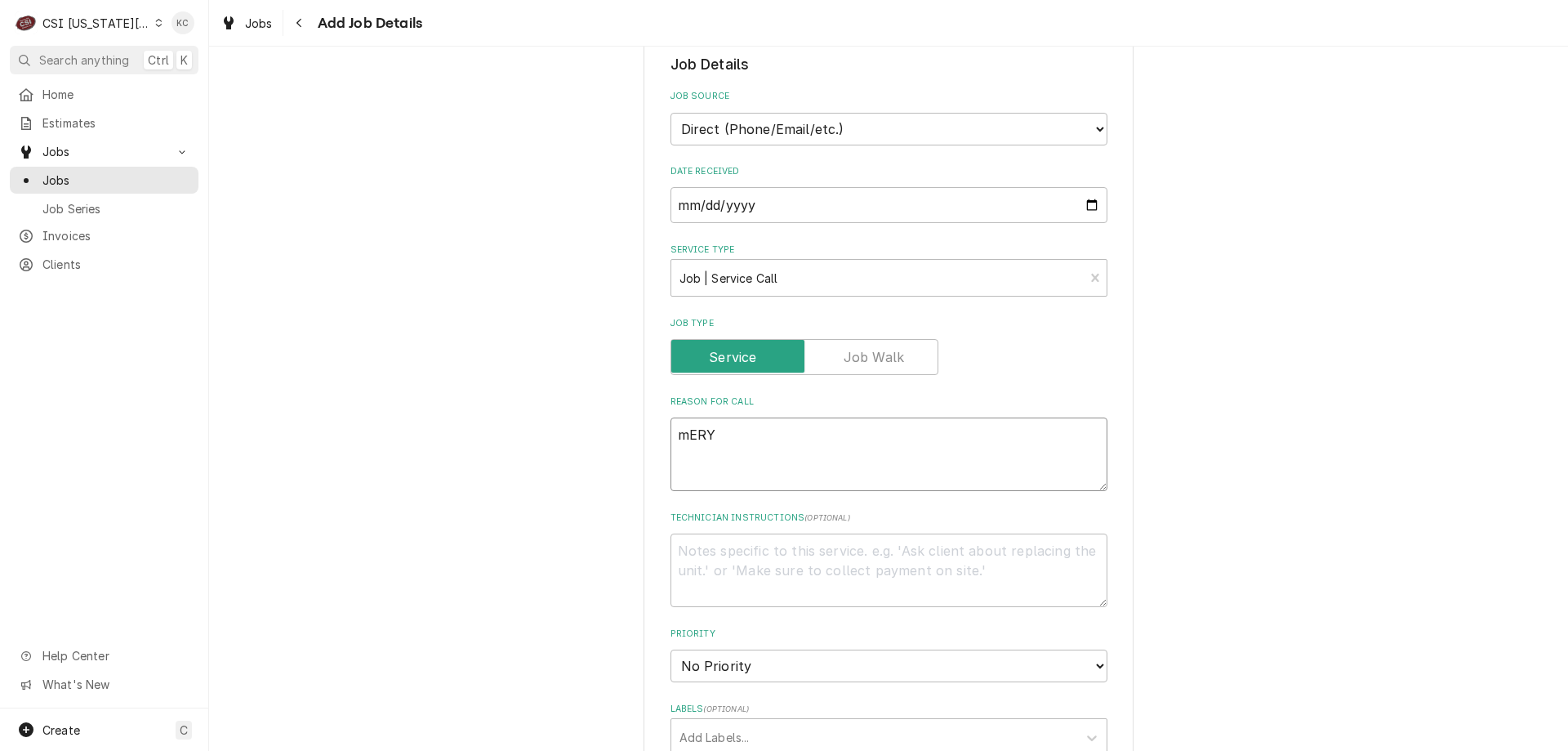
type textarea "x"
type textarea "mE"
type textarea "x"
type textarea "m"
type textarea "x"
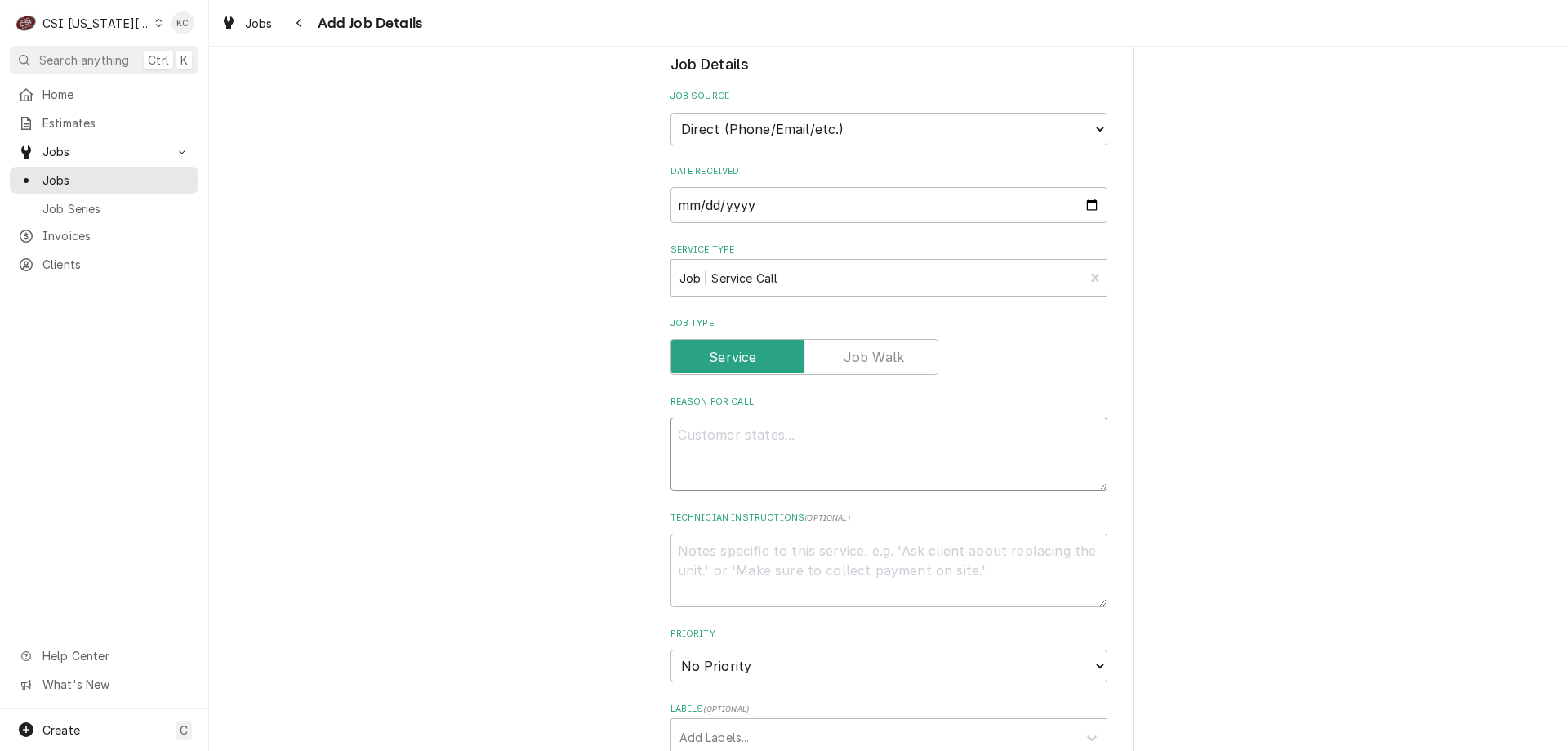
type textarea "x"
type textarea "M"
type textarea "x"
type textarea "Me"
type textarea "x"
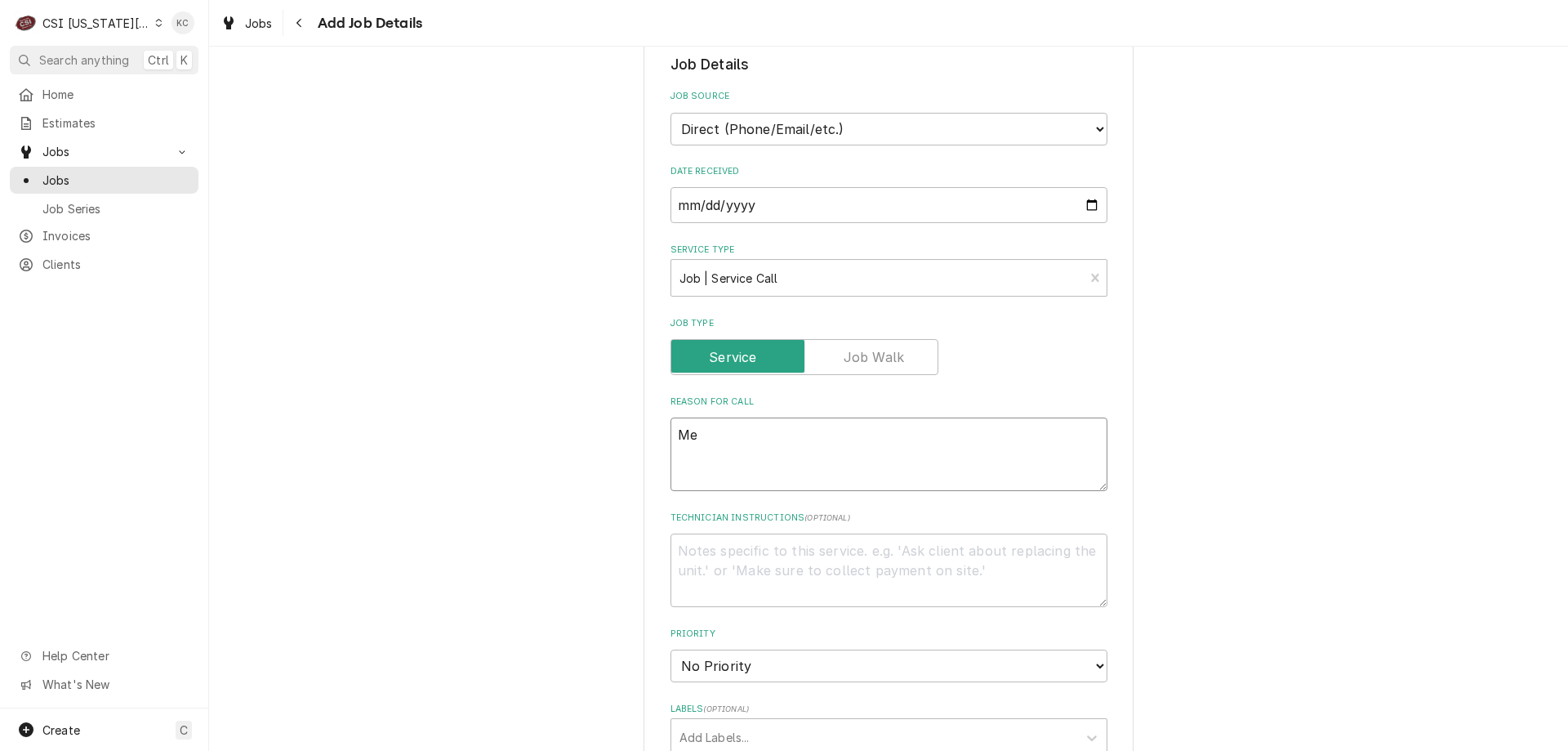
type textarea "Mer"
type textarea "x"
type textarea "Merr"
type textarea "x"
type textarea "Merry"
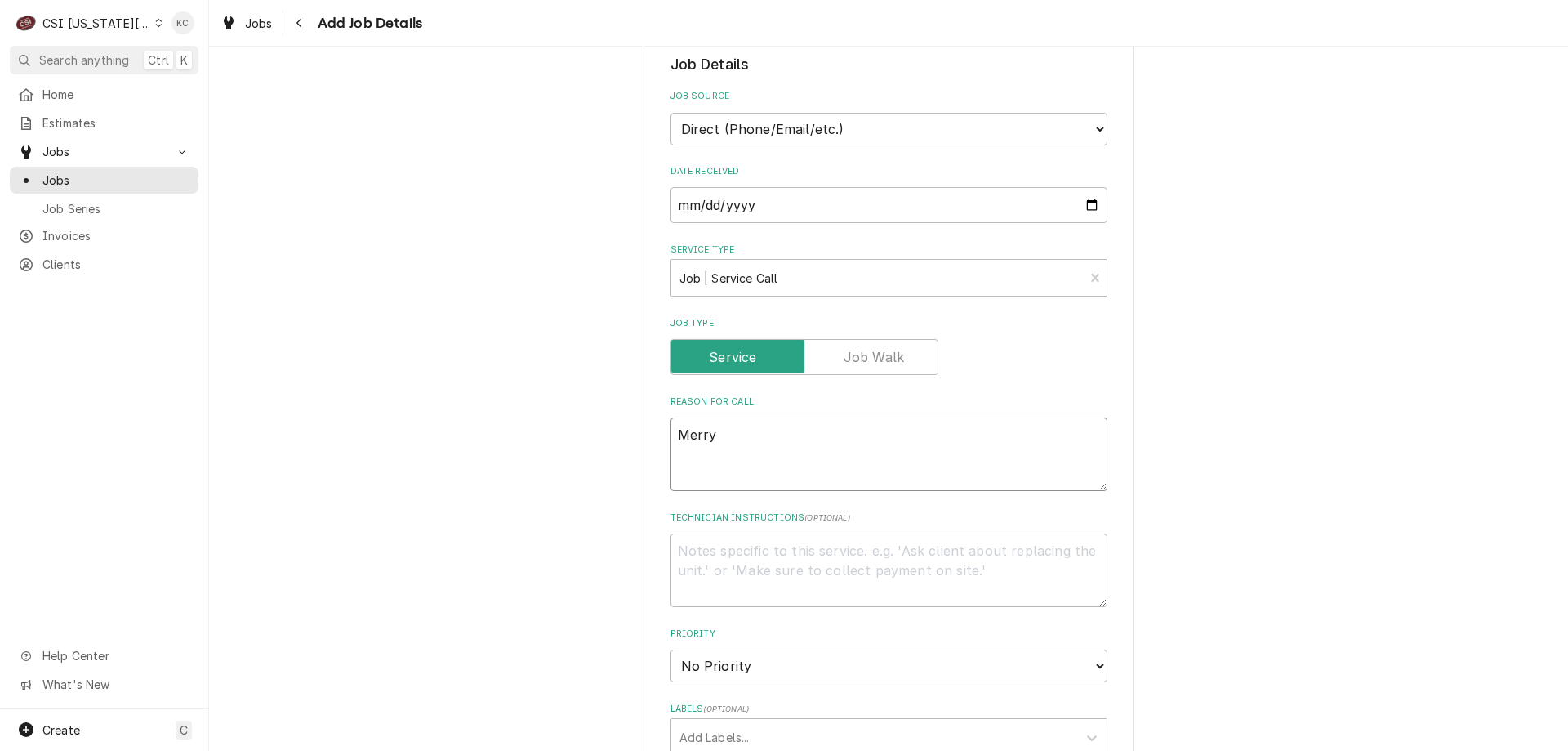
type textarea "x"
type textarea "Merry"
type textarea "x"
type textarea "Merry c"
type textarea "x"
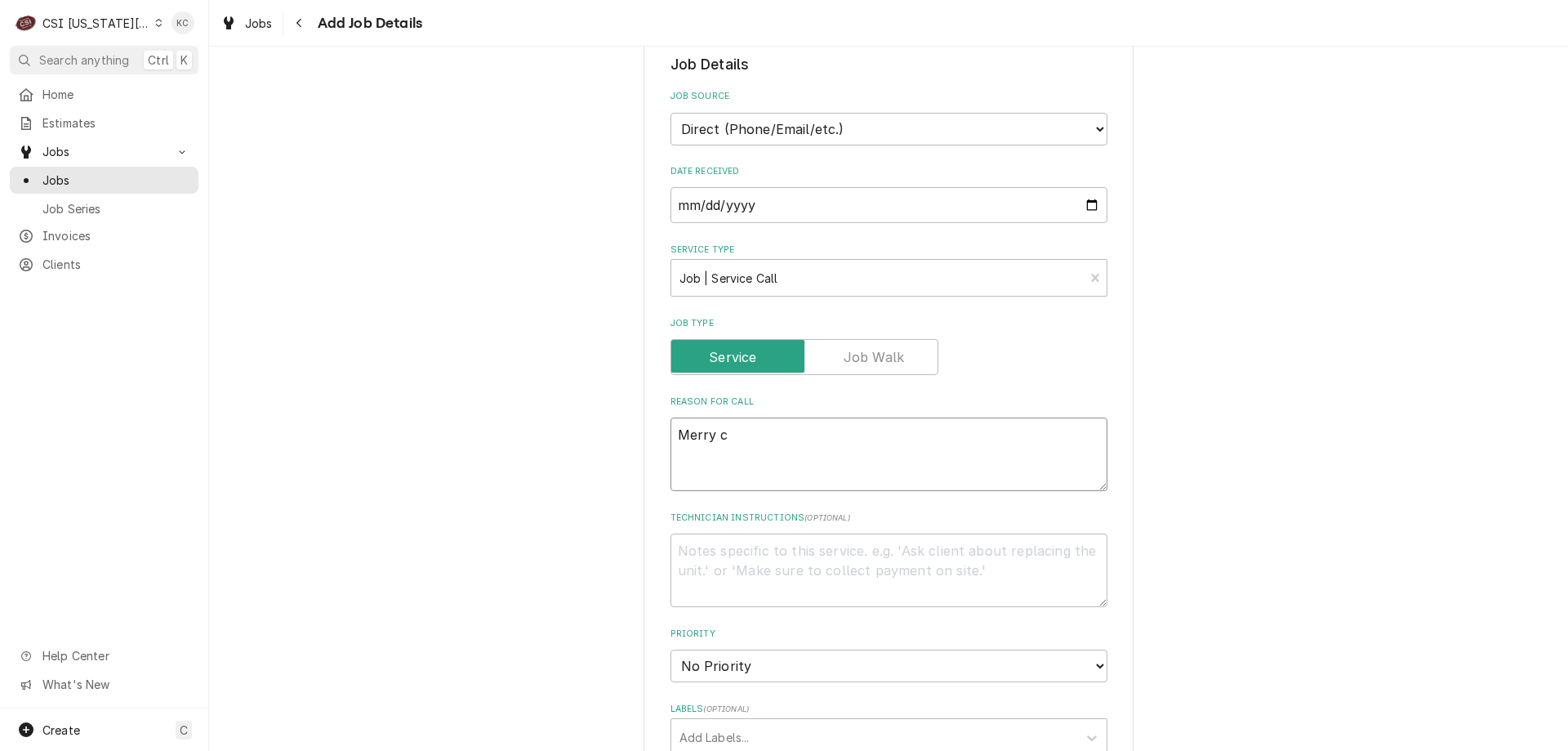
type textarea "Merry ch"
type textarea "x"
type textarea "Merry che"
type textarea "x"
type textarea "Merry chec"
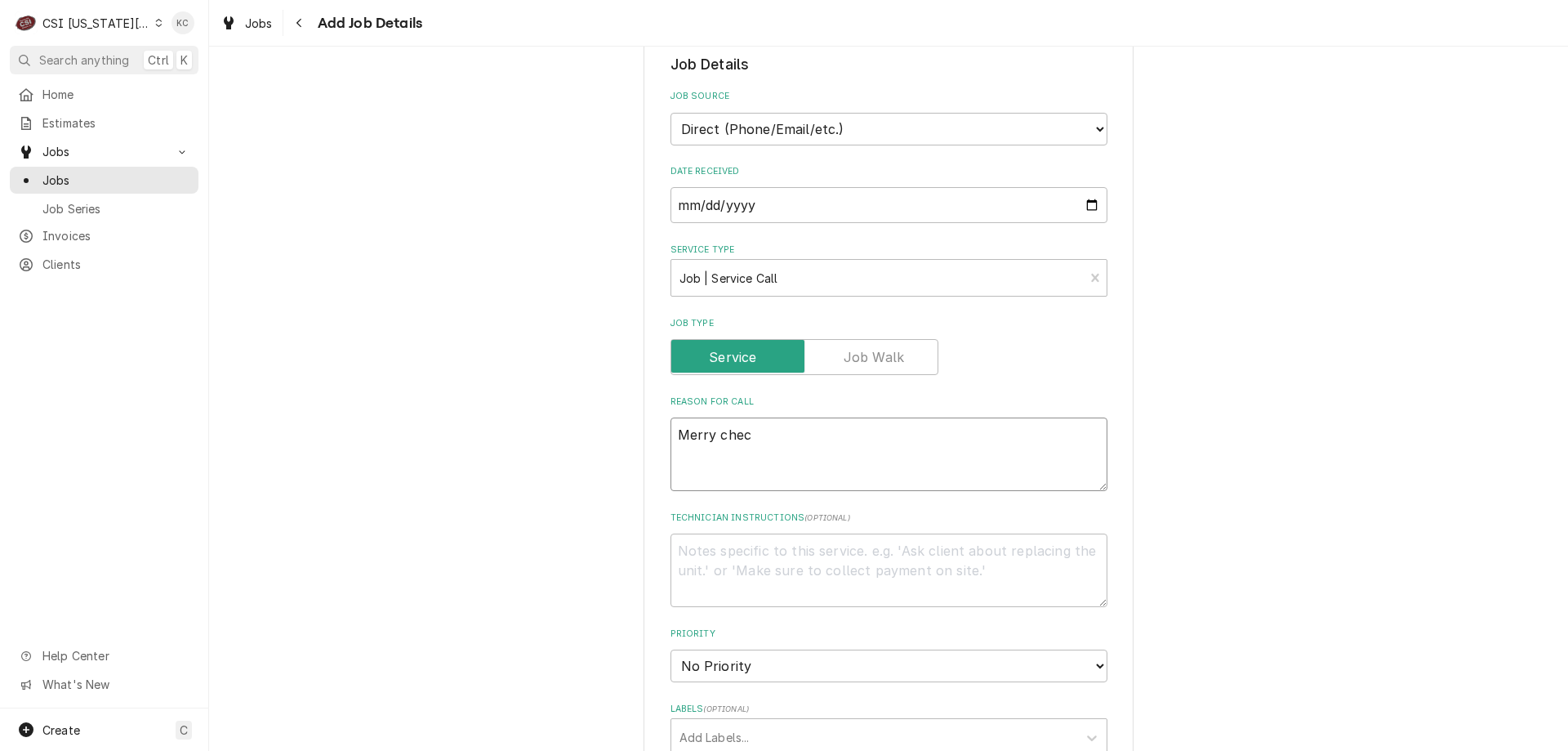
type textarea "x"
type textarea "Merry che"
type textarea "x"
type textarea "Merry chef"
type textarea "x"
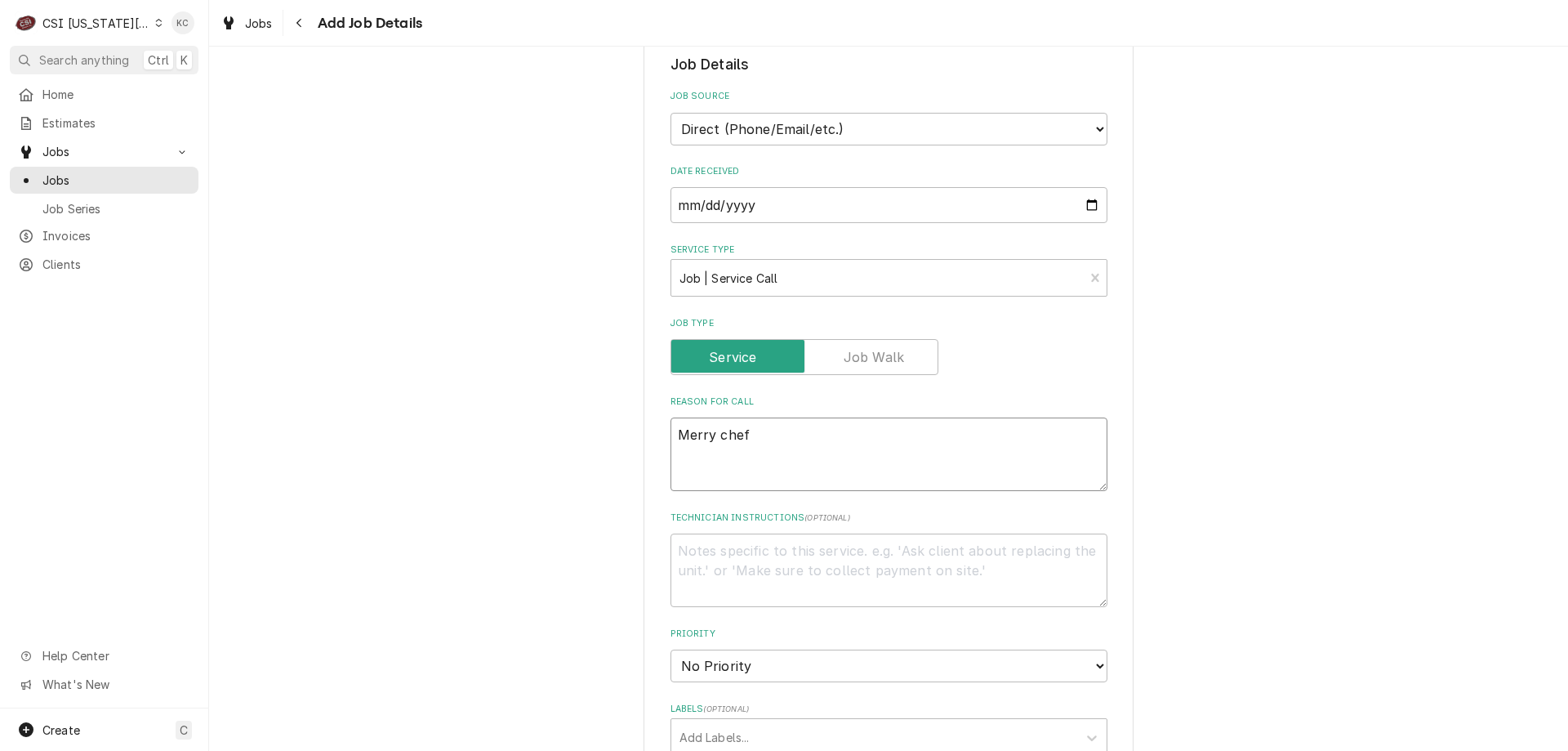
type textarea "Merry chef"
type textarea "x"
type textarea "Merry chef o"
type textarea "x"
type textarea "Merry chef"
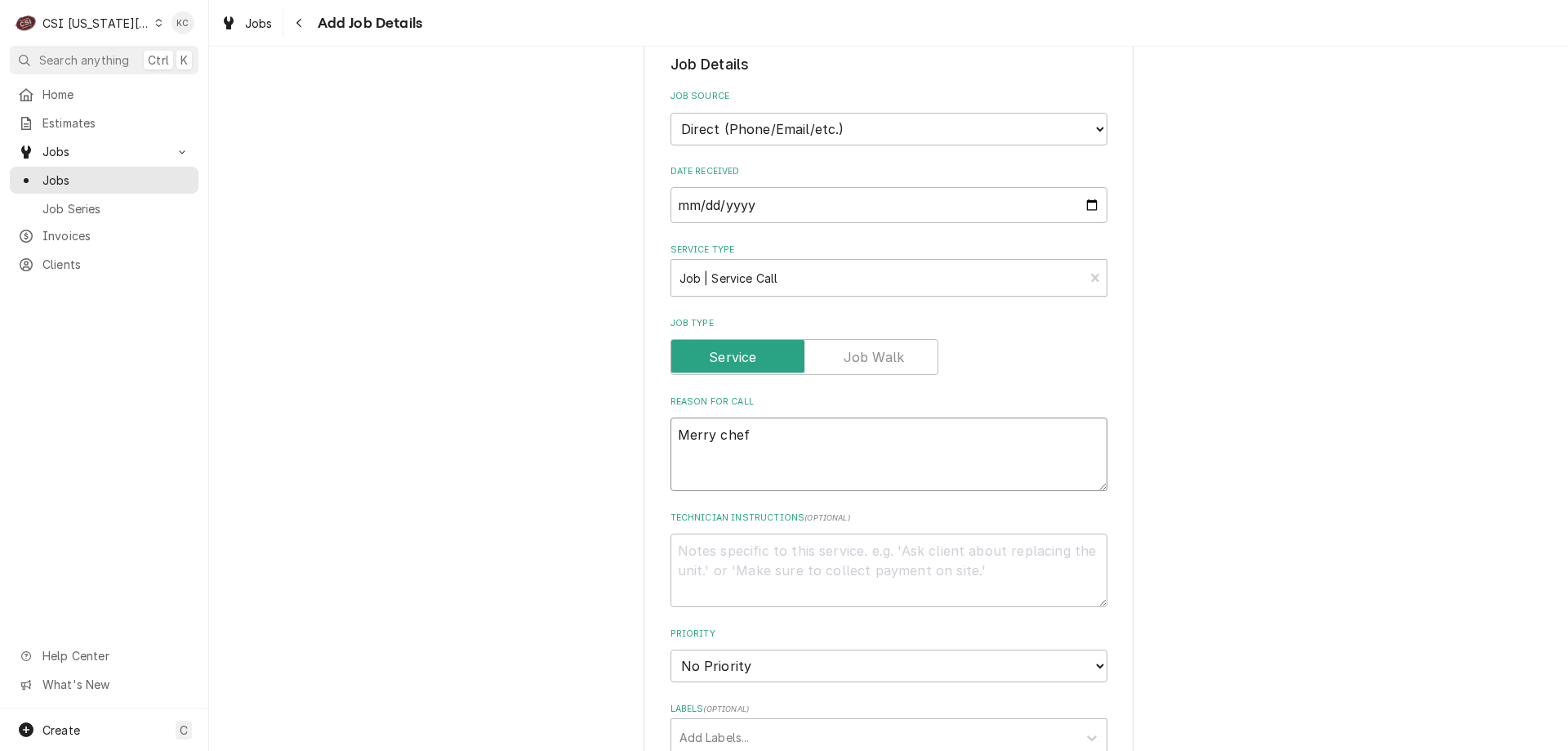
type textarea "x"
type textarea "Merry chef"
type textarea "x"
type textarea "Merry che"
type textarea "x"
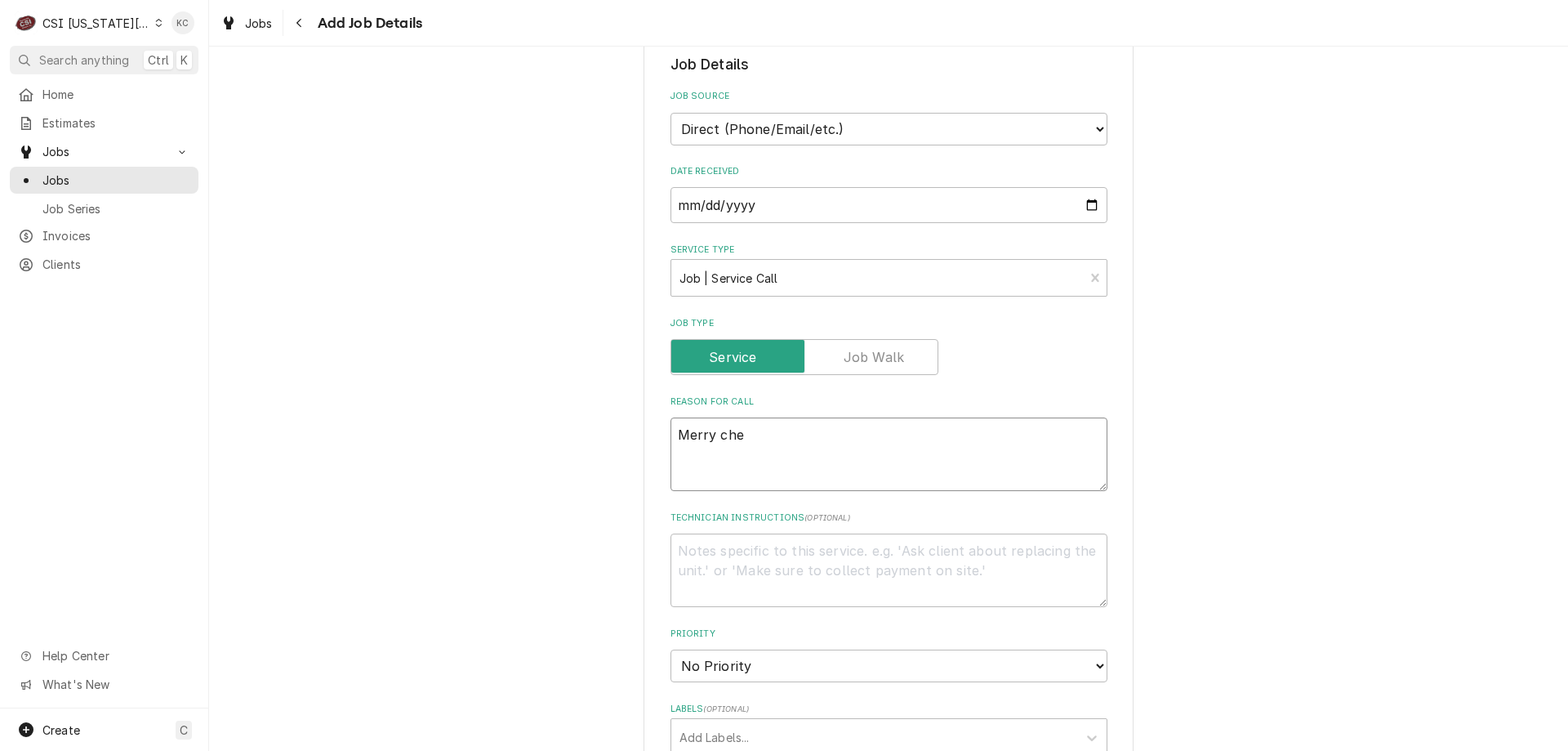
type textarea "Merry ch"
type textarea "x"
type textarea "Merry c"
type textarea "x"
type textarea "Merry"
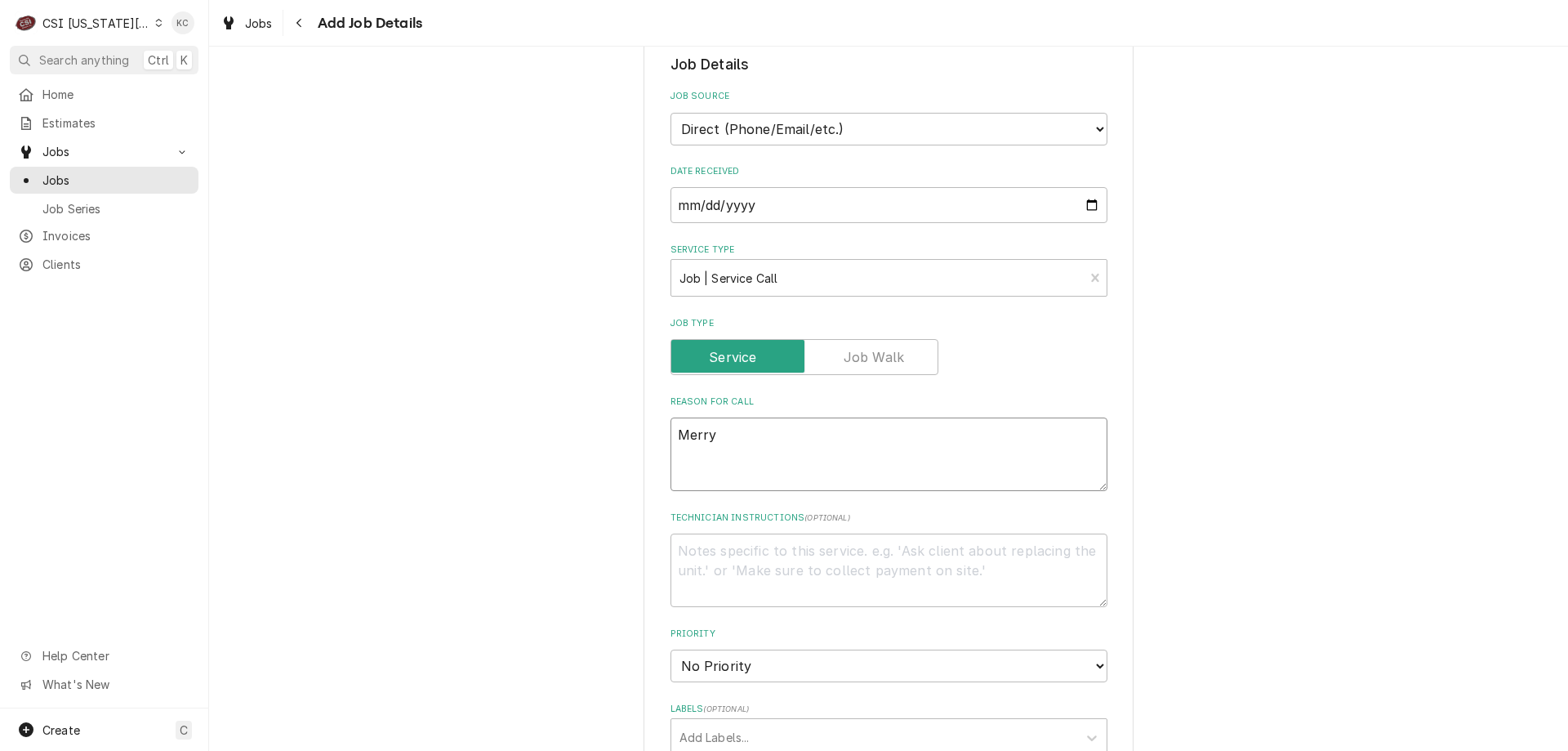
type textarea "x"
type textarea "Merry"
type textarea "x"
type textarea "Merryc"
type textarea "x"
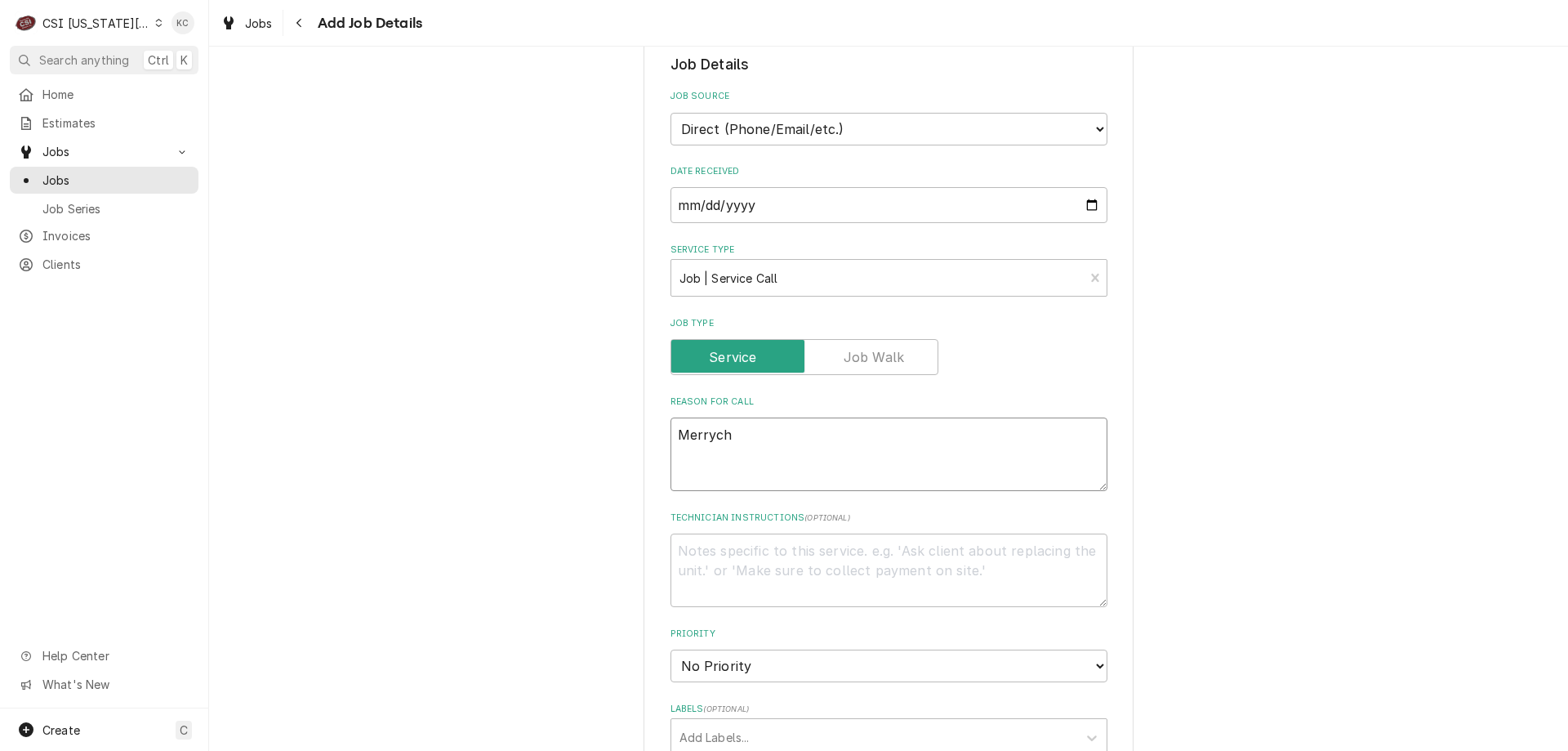
type textarea "Merryche"
type textarea "x"
type textarea "Merrychef"
type textarea "x"
type textarea "Merrychef"
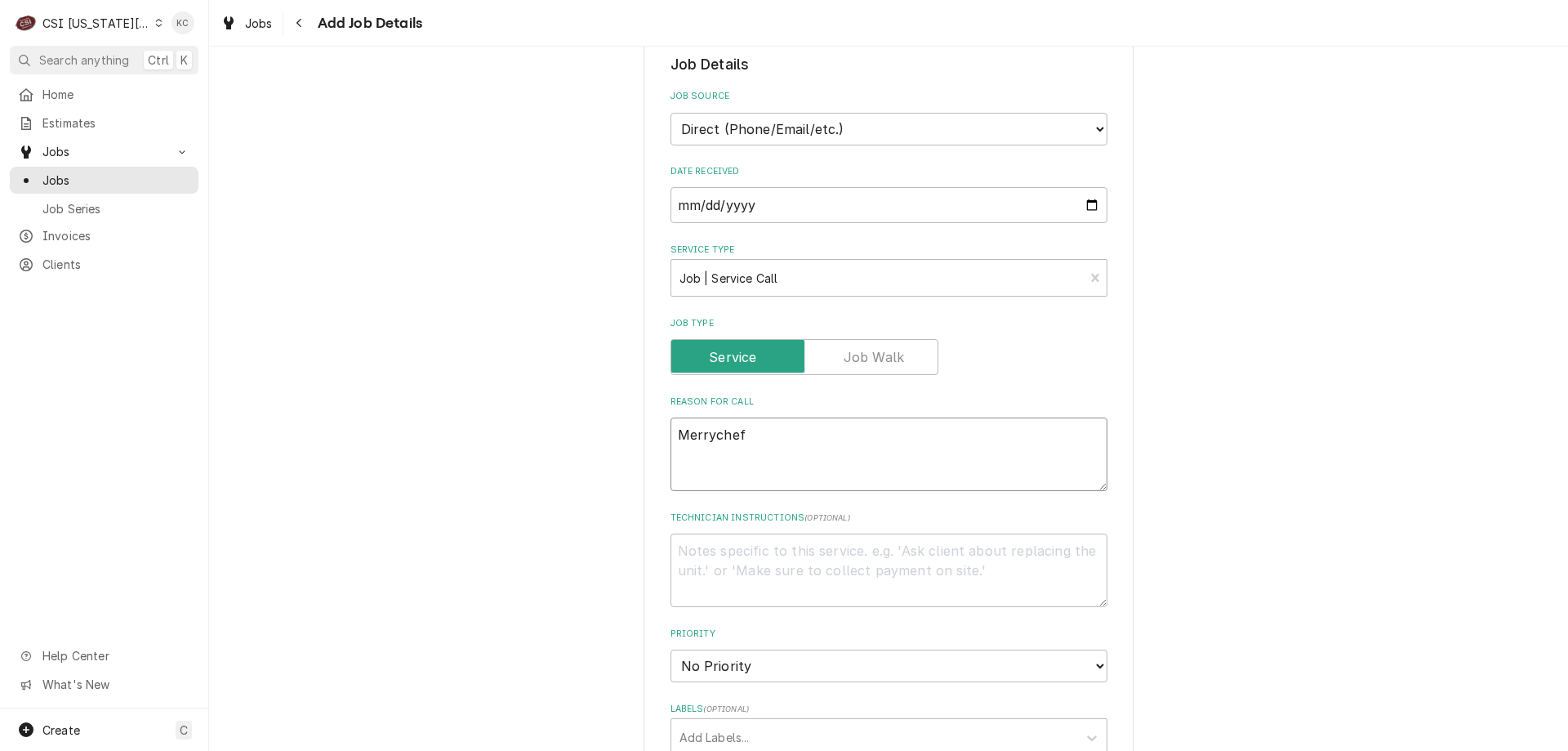
type textarea "x"
type textarea "Merrychef ov"
type textarea "x"
type textarea "Merrychef ove"
type textarea "x"
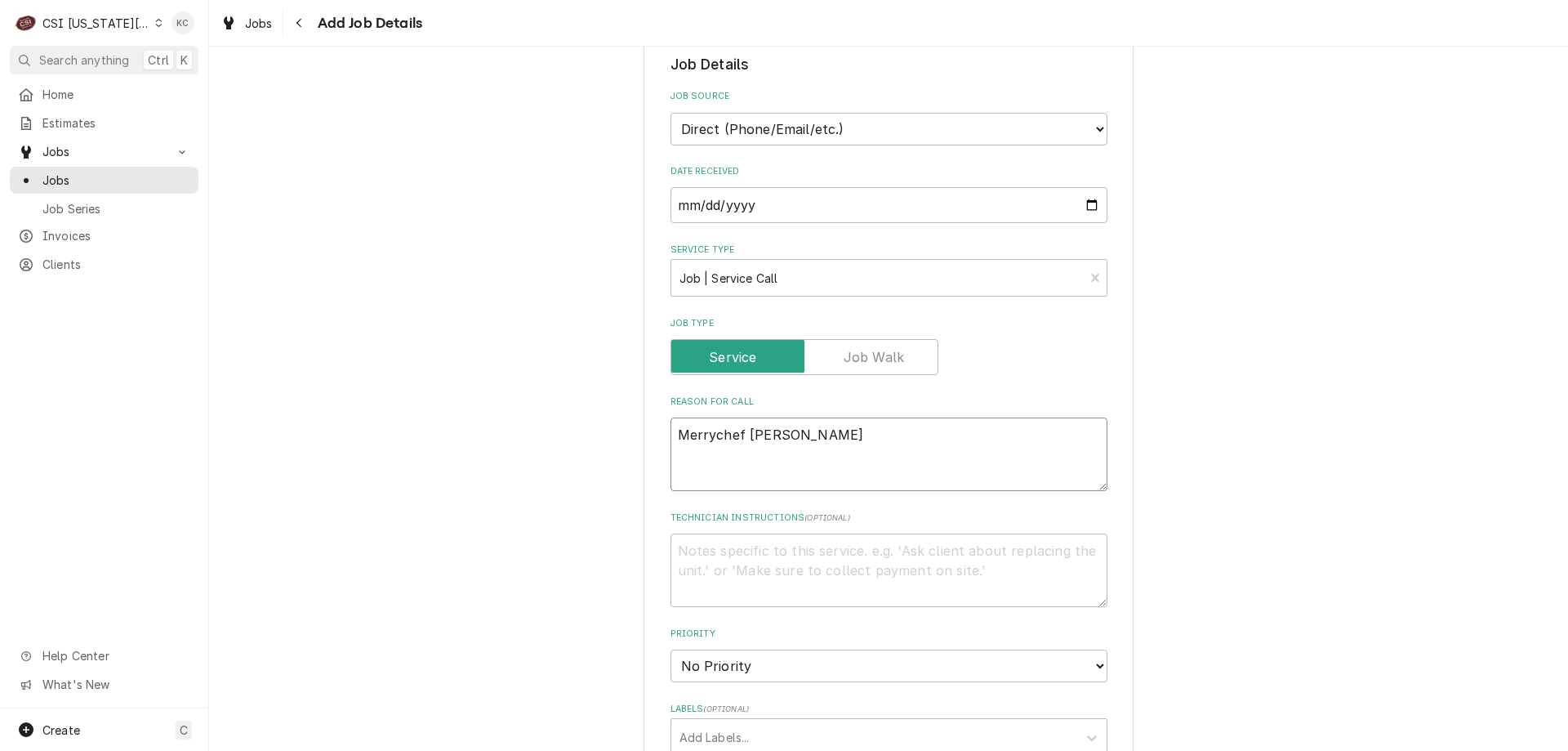
type textarea "Merrychef oven"
type textarea "x"
type textarea "Merrychef oven"
type textarea "x"
type textarea "Merrychef oven g"
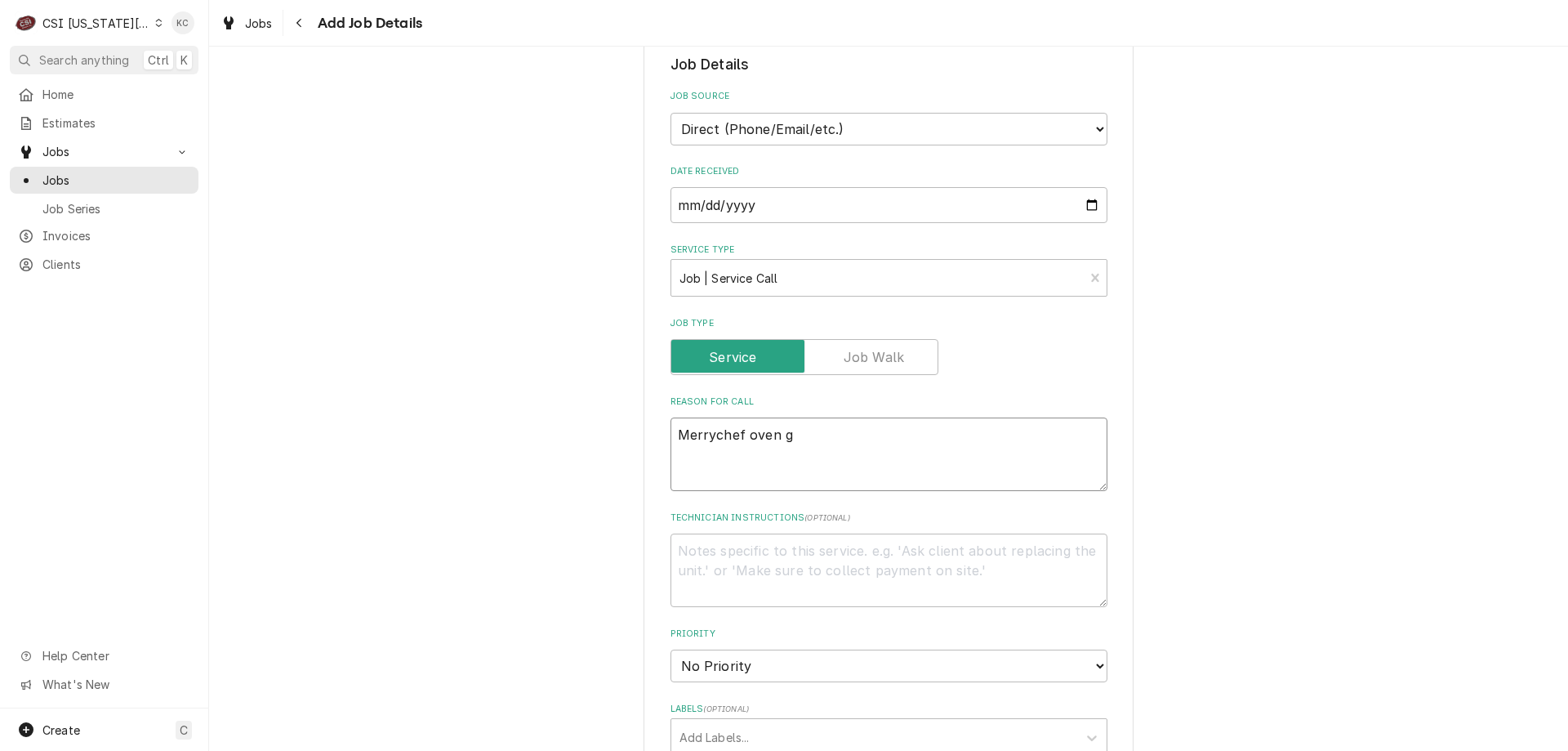
type textarea "x"
type textarea "Merrychef oven ge"
type textarea "x"
type textarea "Merrychef oven get"
type textarea "x"
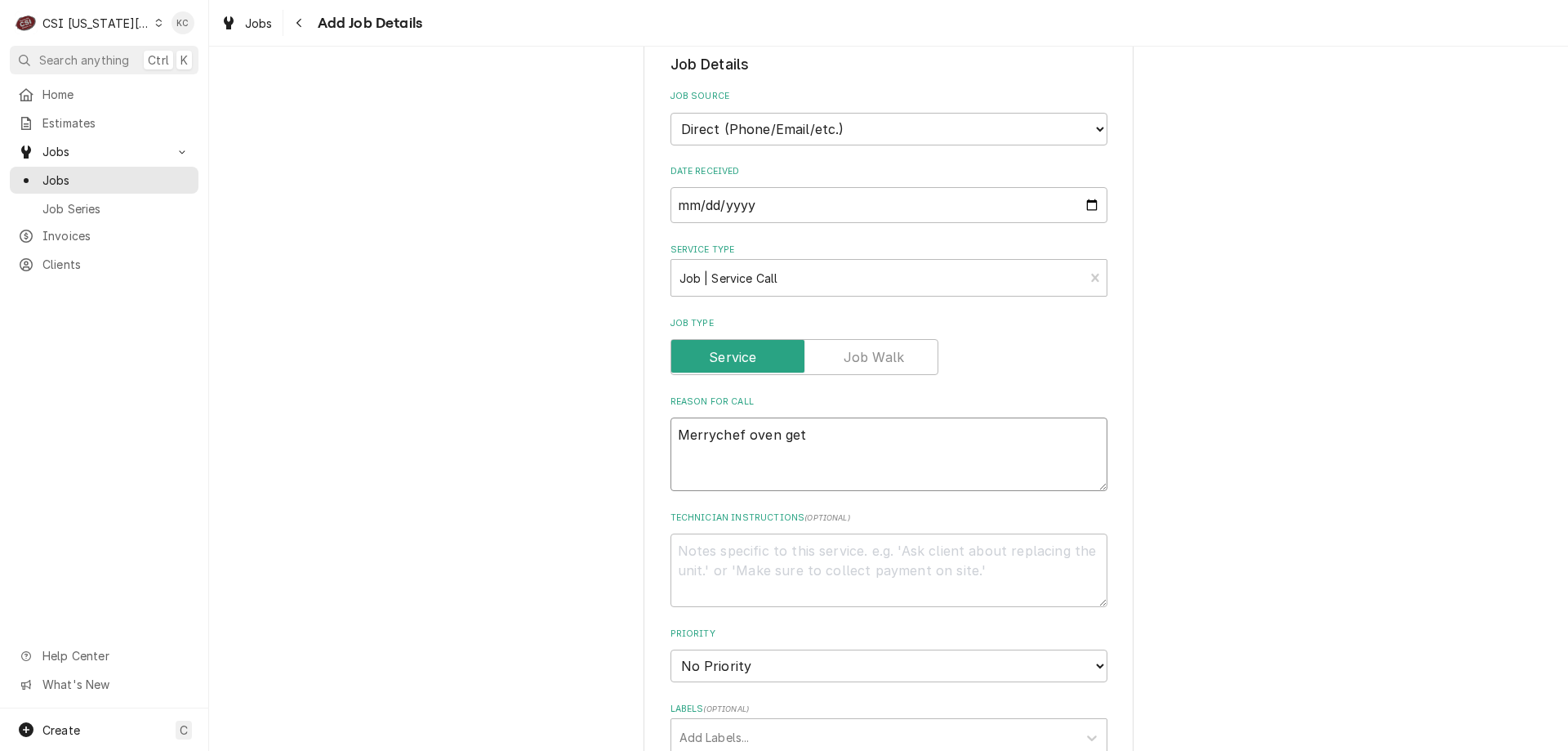
type textarea "Merrychef oven gett"
type textarea "x"
type textarea "Merrychef oven getti"
type textarea "x"
type textarea "Merrychef oven getting"
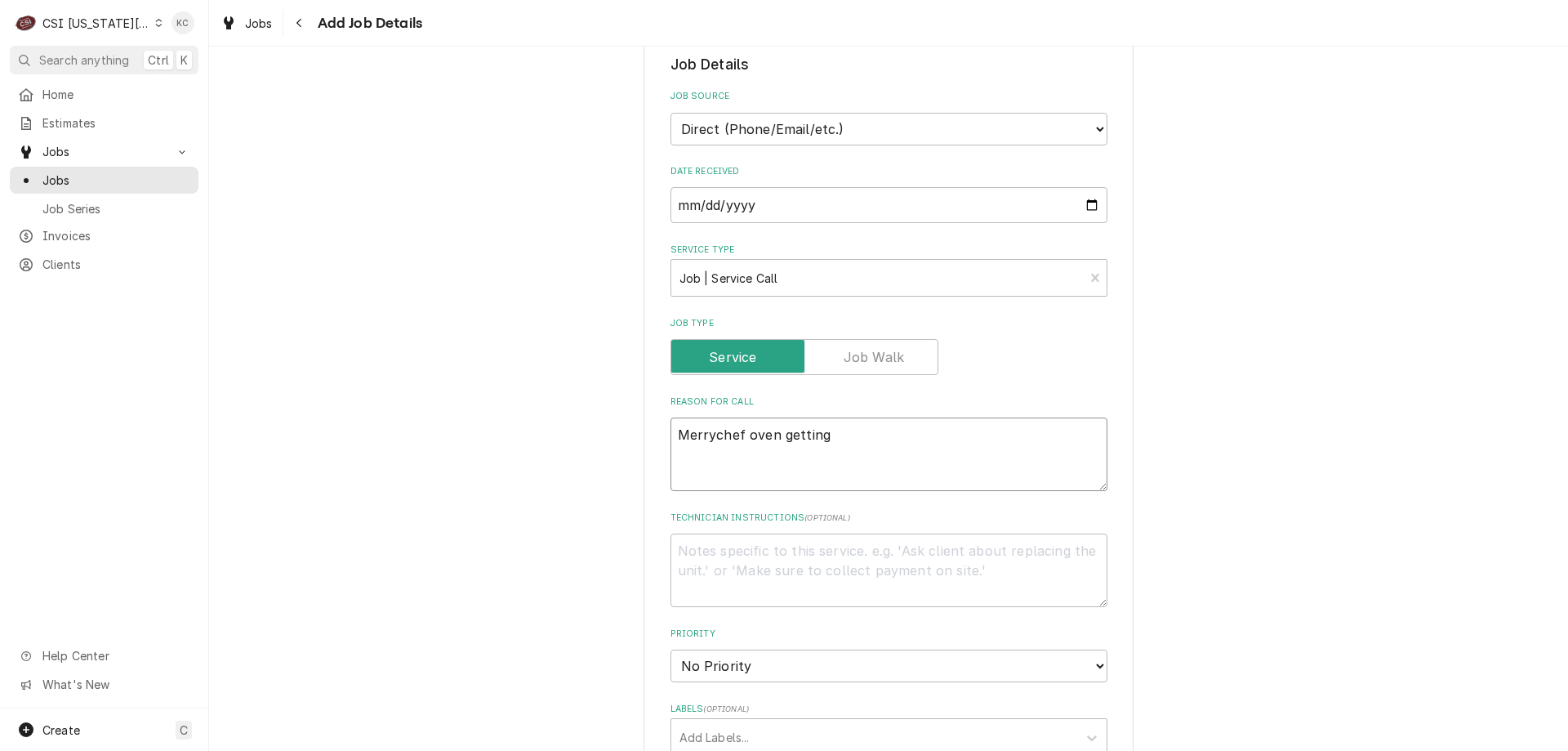
type textarea "x"
type textarea "Merrychef oven getting"
type textarea "x"
type textarea "Merrychef oven getting e"
type textarea "x"
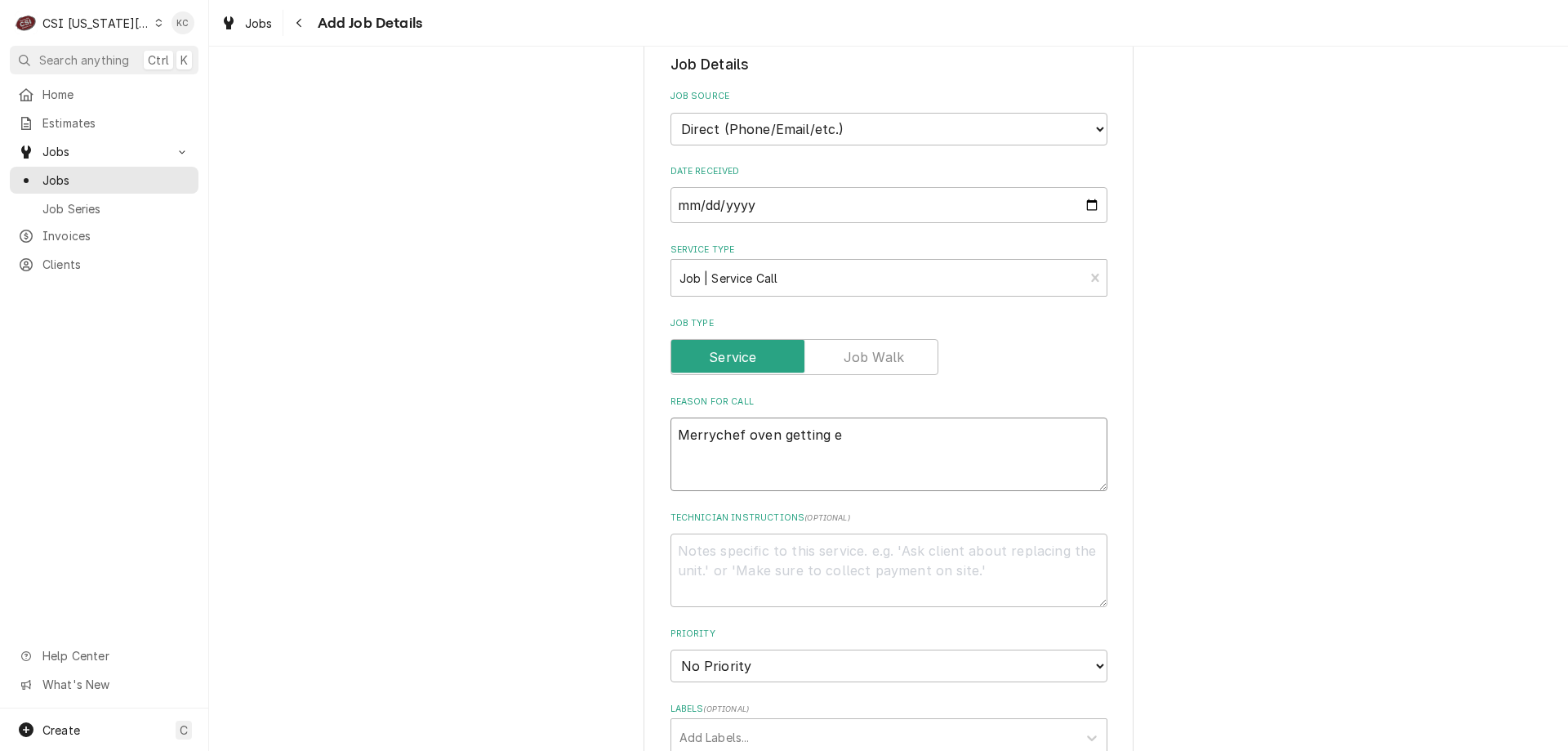
type textarea "Merrychef oven getting er"
type textarea "x"
type textarea "Merrychef oven getting err"
type textarea "x"
click at [675, 429] on textarea "Merrychef oven getting error code 104" at bounding box center [888, 453] width 436 height 73
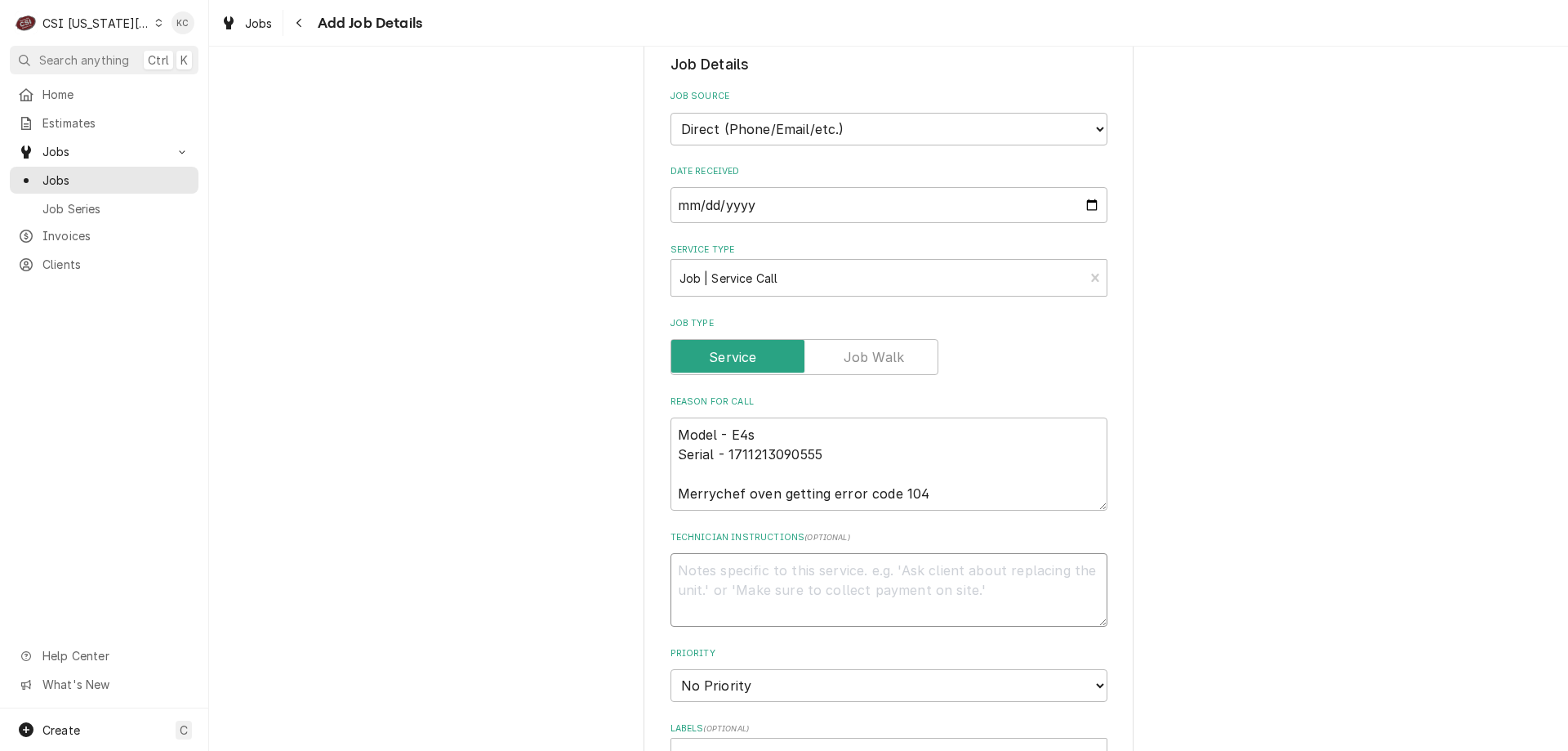
click at [786, 581] on textarea "Technician Instructions ( optional )" at bounding box center [888, 589] width 436 height 73
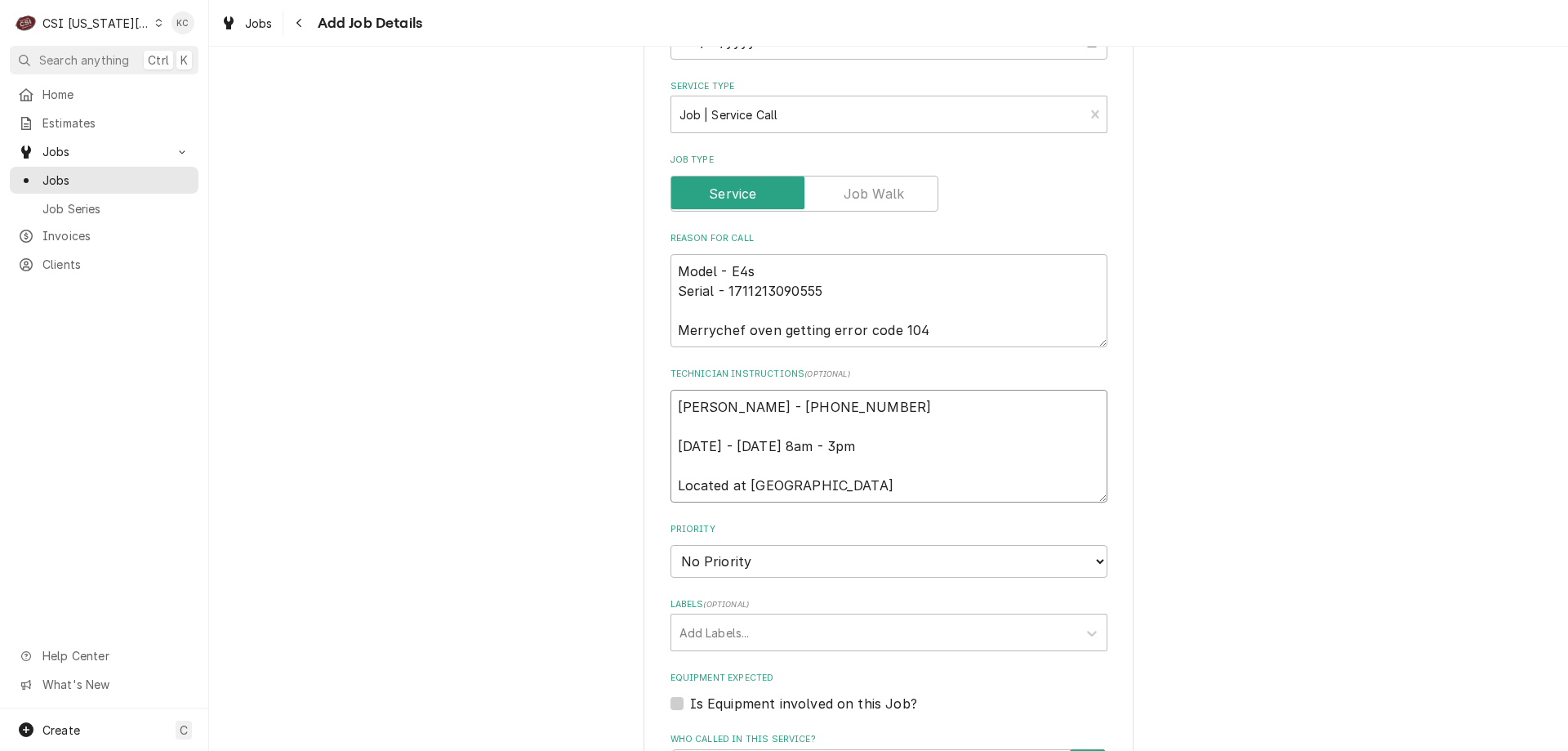
scroll to position [735, 0]
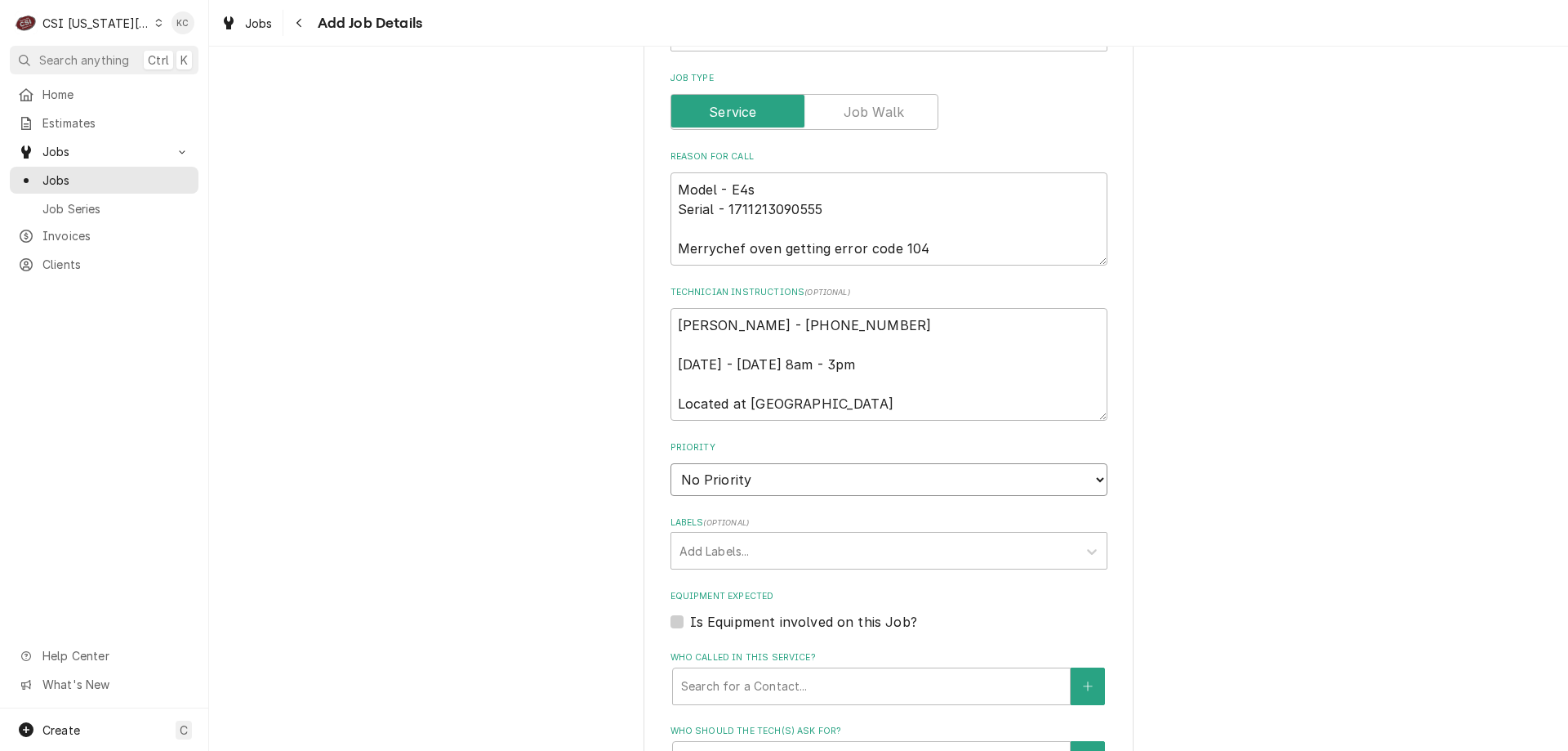
click at [777, 482] on select "No Priority Urgent High Medium Low" at bounding box center [888, 479] width 436 height 32
click at [671, 463] on select "No Priority Urgent High Medium Low" at bounding box center [888, 479] width 436 height 32
click at [761, 557] on div "Labels" at bounding box center [874, 551] width 390 height 29
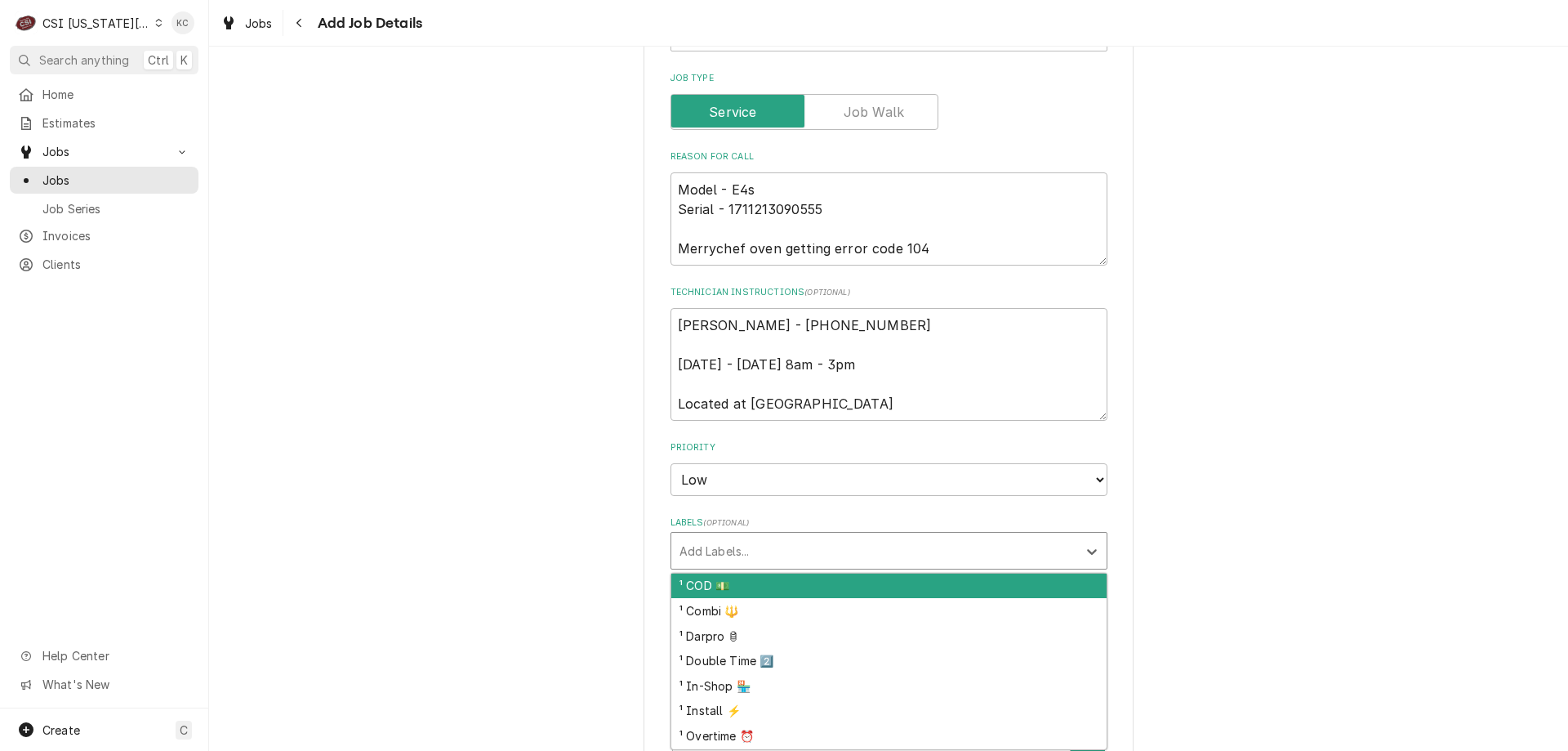
click at [751, 586] on div "¹ COD 💵" at bounding box center [888, 586] width 435 height 25
click at [780, 549] on div "Labels" at bounding box center [899, 551] width 292 height 29
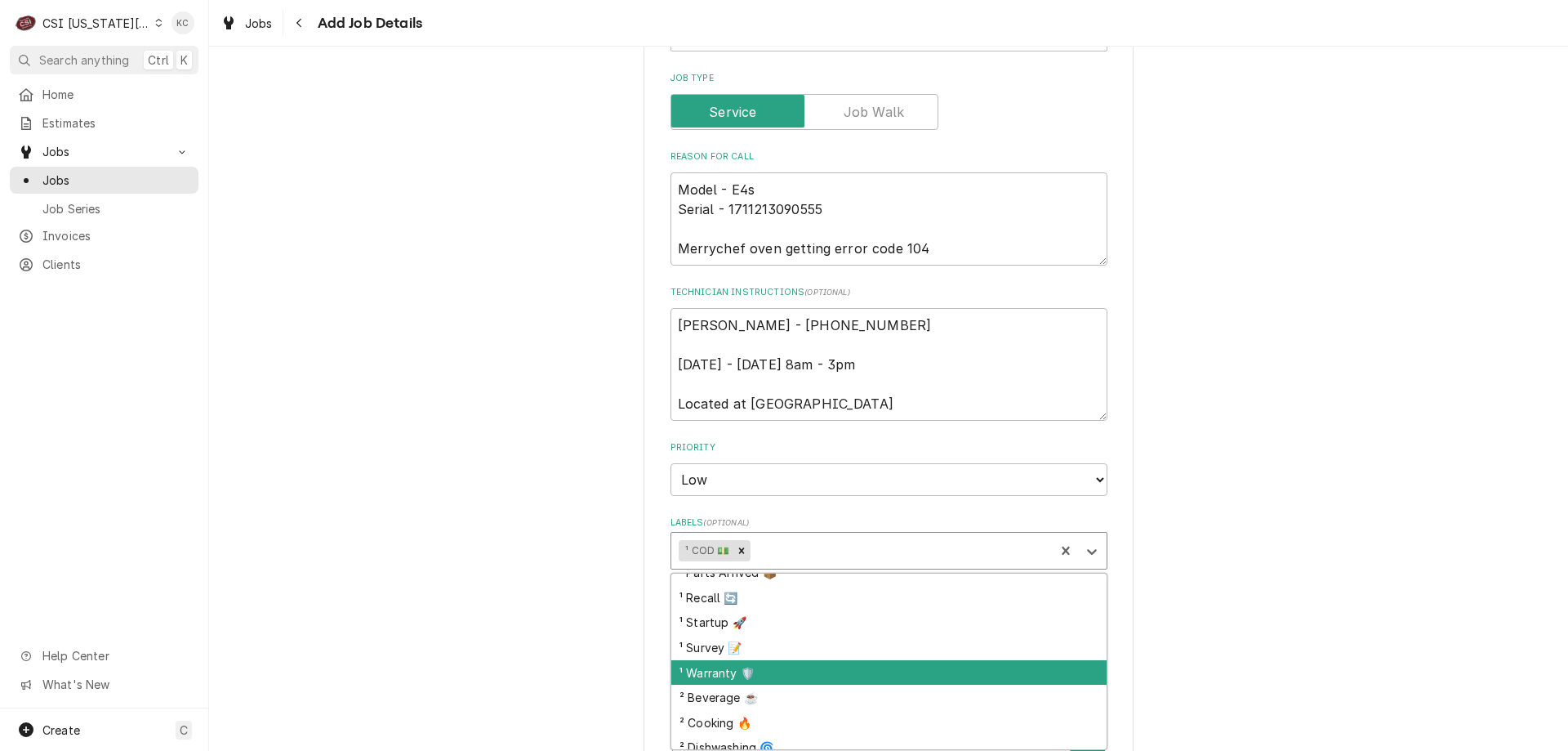
scroll to position [245, 0]
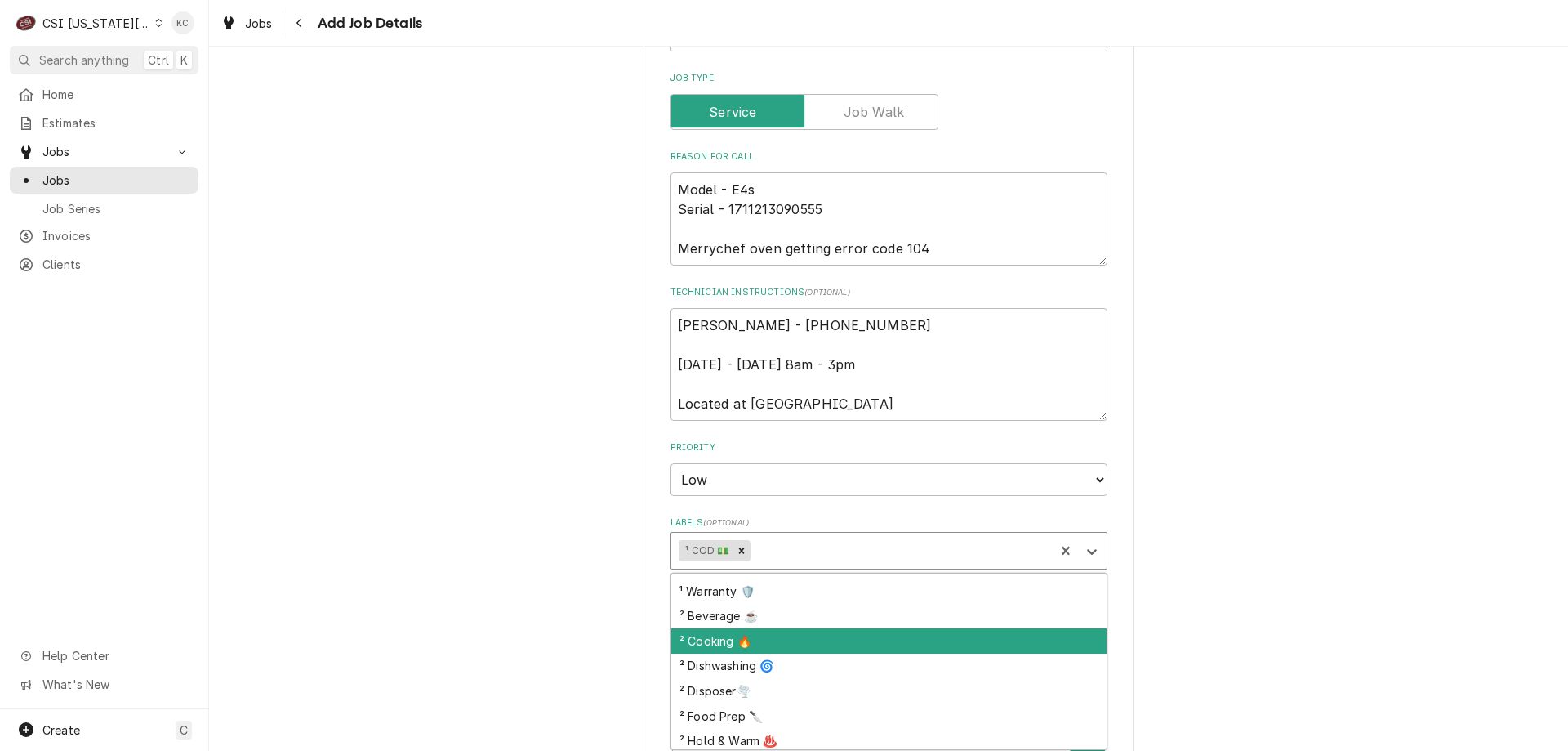
click at [800, 641] on div "² Cooking 🔥" at bounding box center [888, 641] width 435 height 25
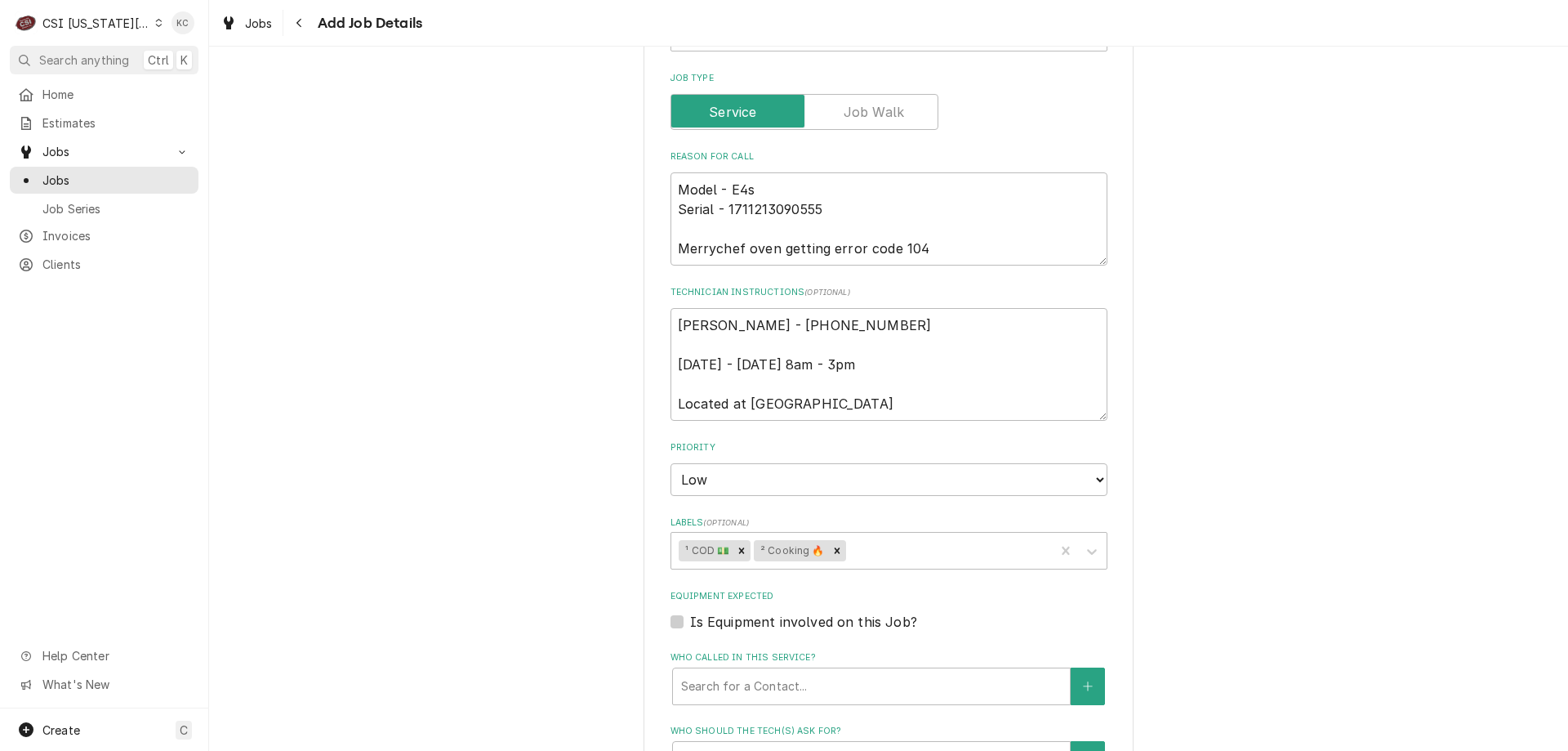
click at [1166, 596] on div "Please provide the following information to create a job: Client Details Client…" at bounding box center [888, 276] width 1359 height 1895
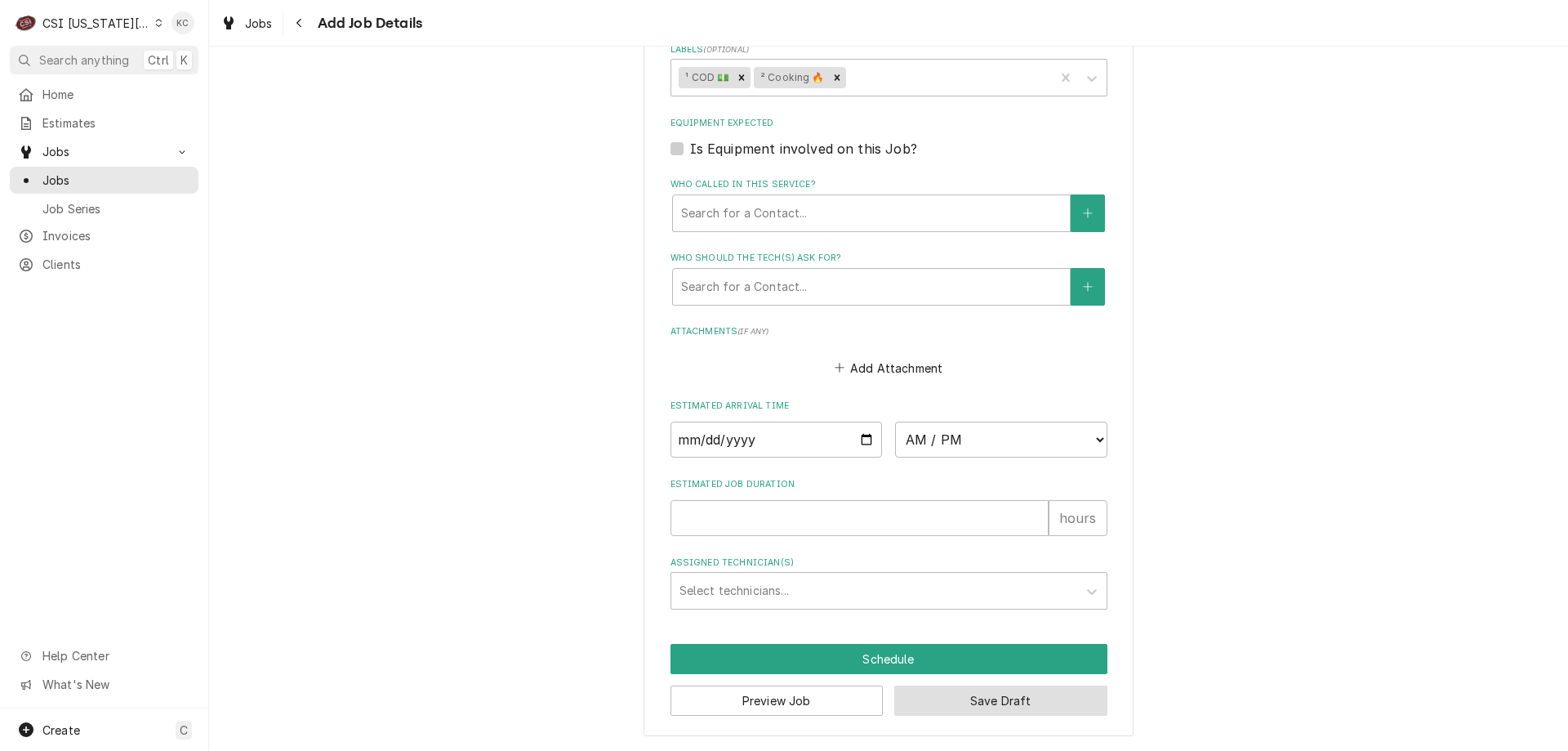
click at [1047, 713] on button "Save Draft" at bounding box center [1001, 700] width 213 height 30
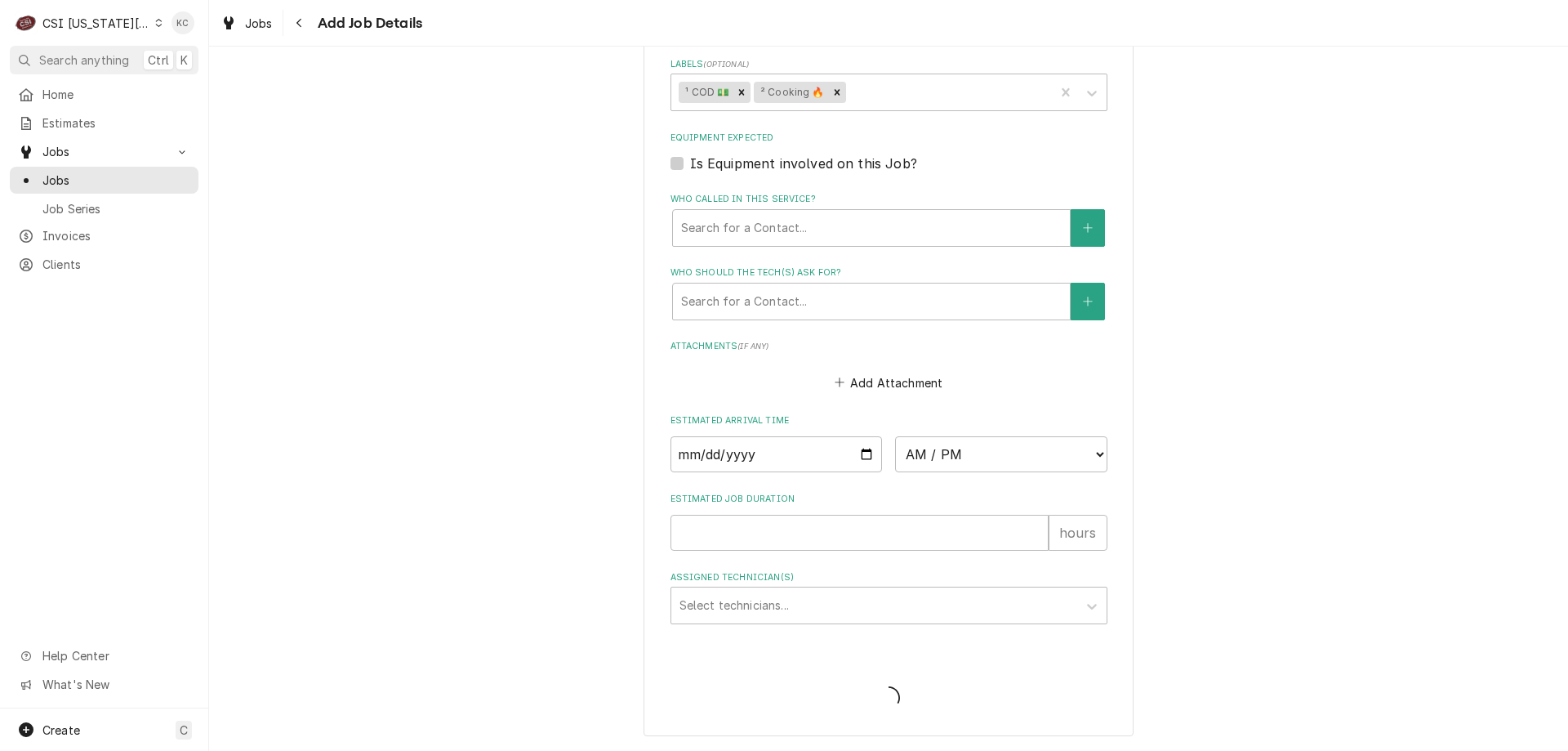
scroll to position [1193, 0]
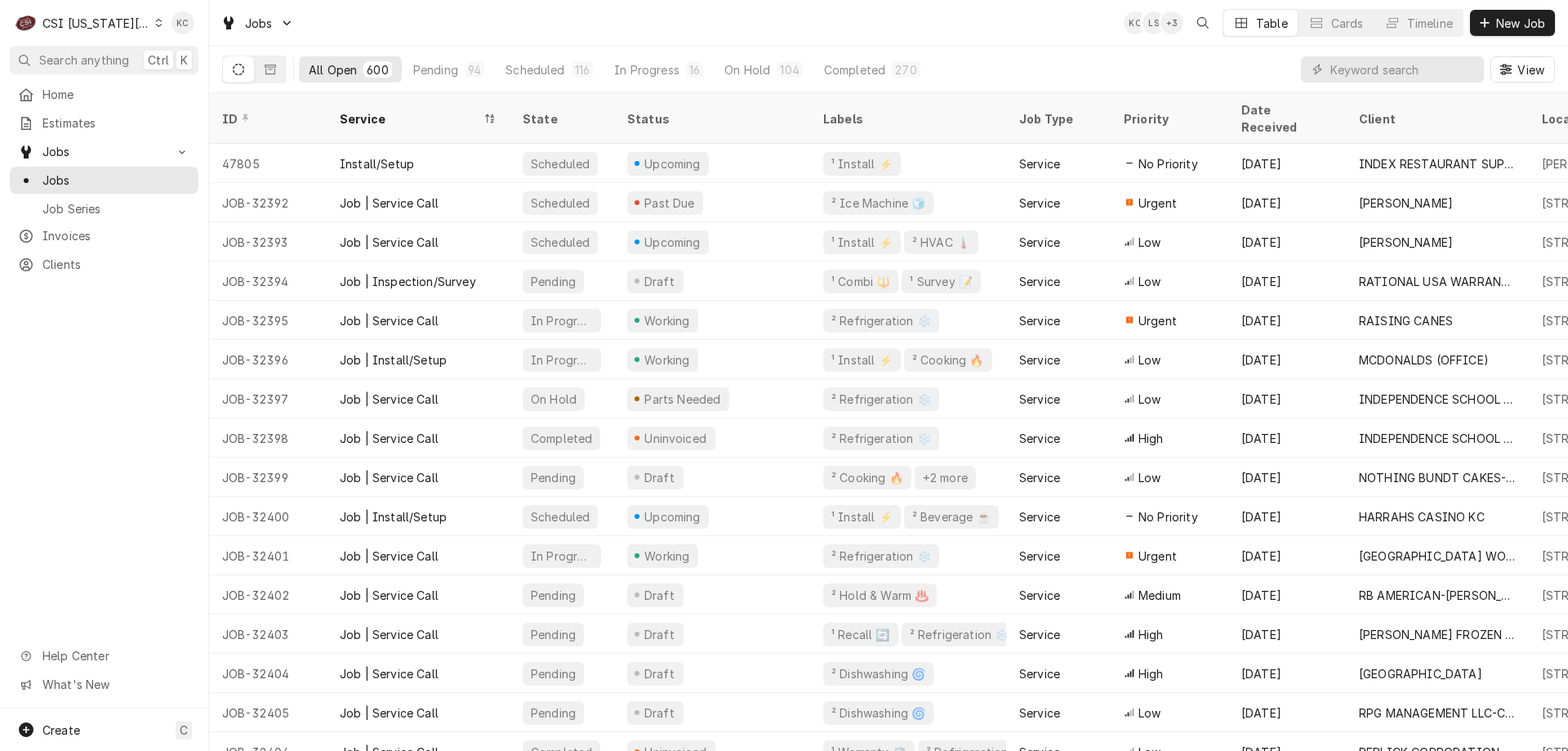
drag, startPoint x: 118, startPoint y: 20, endPoint x: 144, endPoint y: 32, distance: 28.6
click at [118, 20] on div "CSI [US_STATE][GEOGRAPHIC_DATA]" at bounding box center [96, 23] width 107 height 18
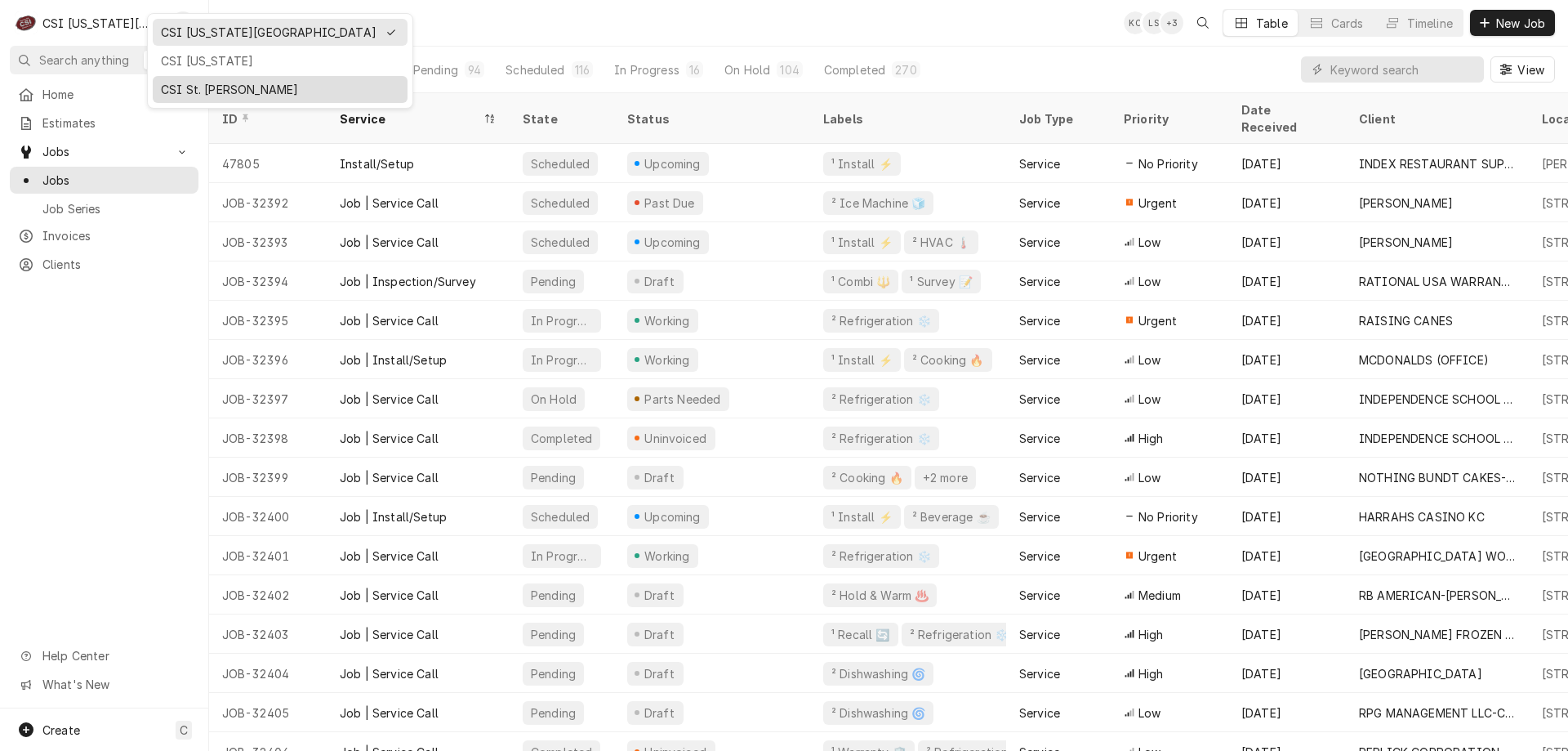
click at [166, 79] on div "CSI St. [PERSON_NAME]" at bounding box center [280, 89] width 248 height 21
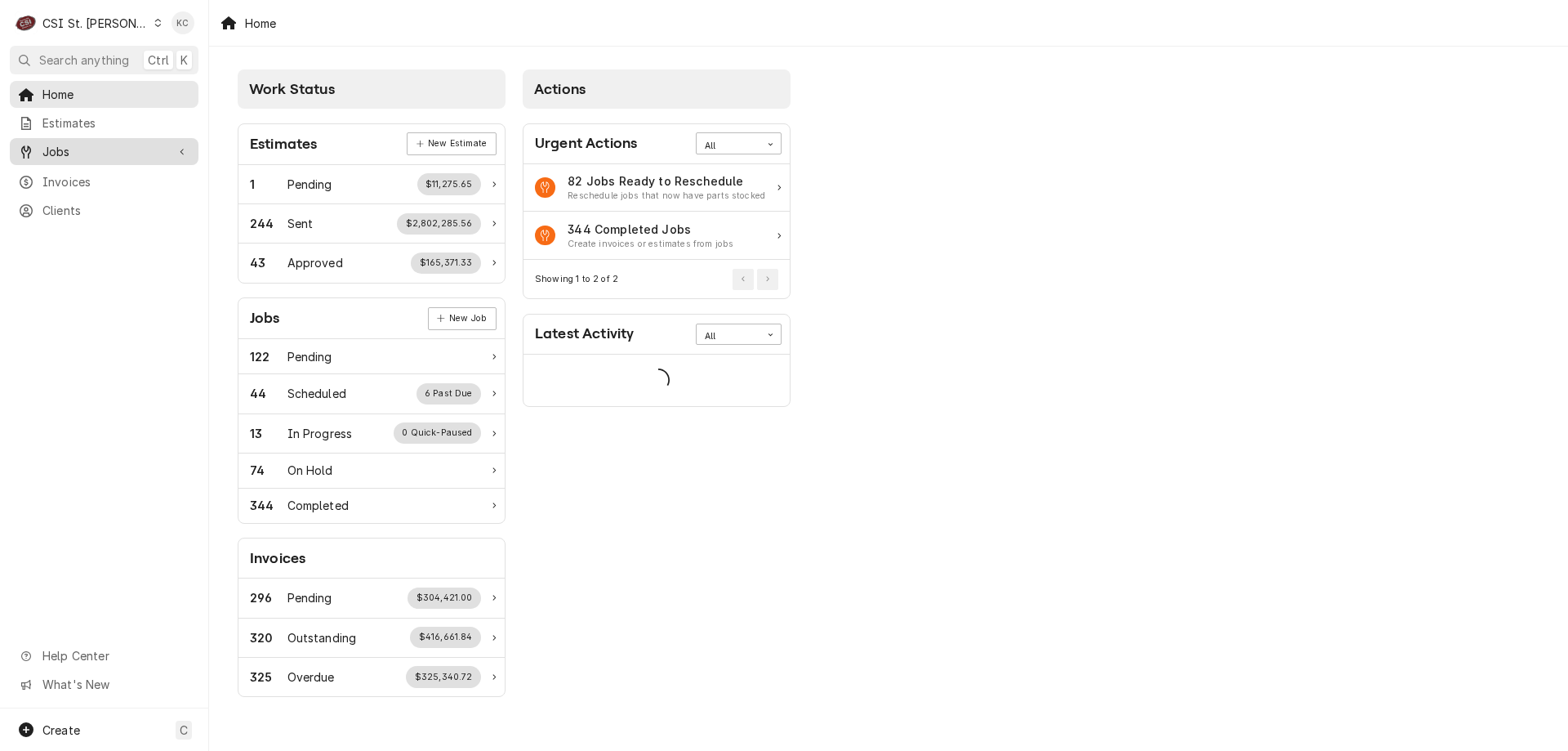
click at [93, 143] on span "Jobs" at bounding box center [103, 151] width 123 height 18
click at [82, 173] on span "Jobs" at bounding box center [115, 181] width 147 height 18
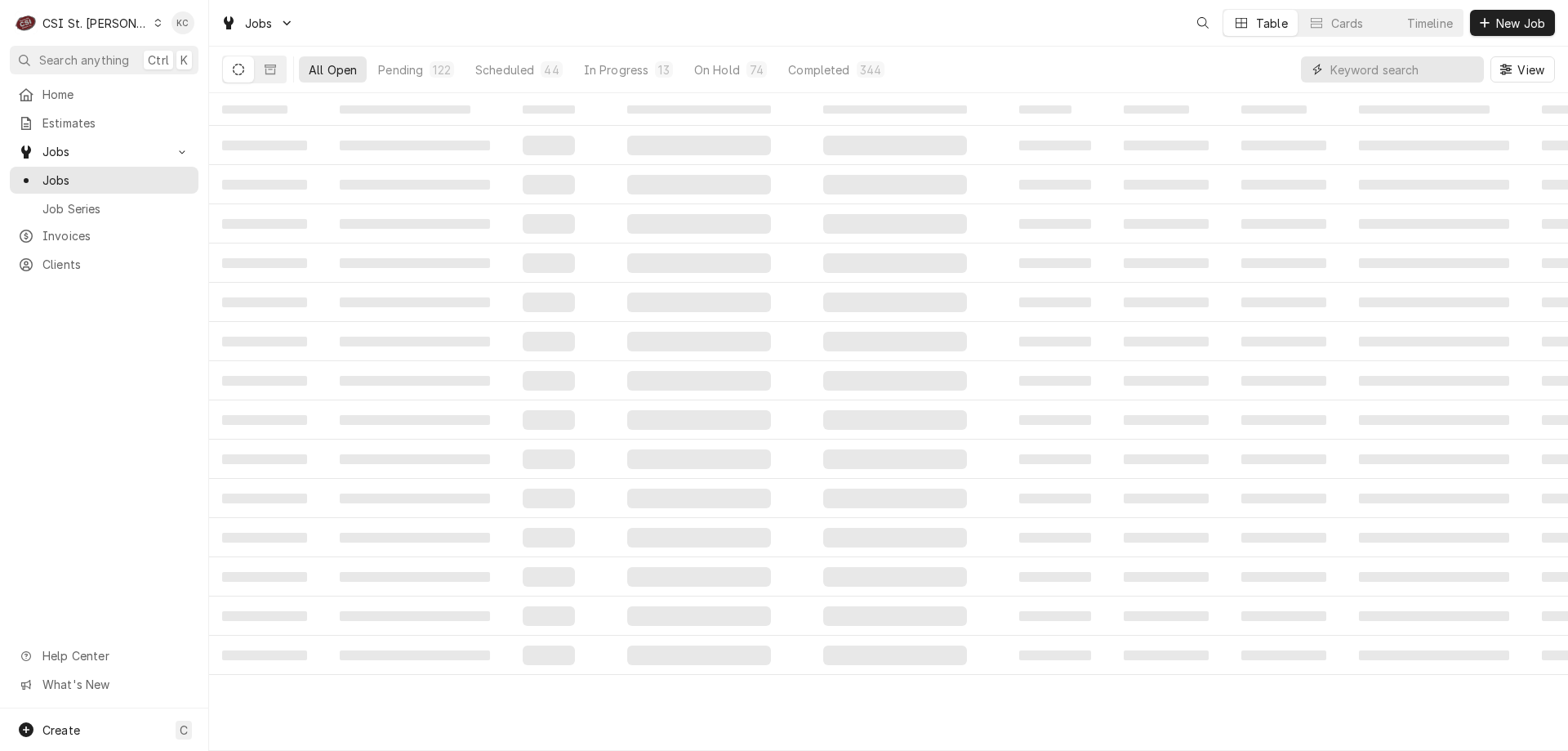
click at [1460, 63] on input "Dynamic Content Wrapper" at bounding box center [1402, 69] width 145 height 26
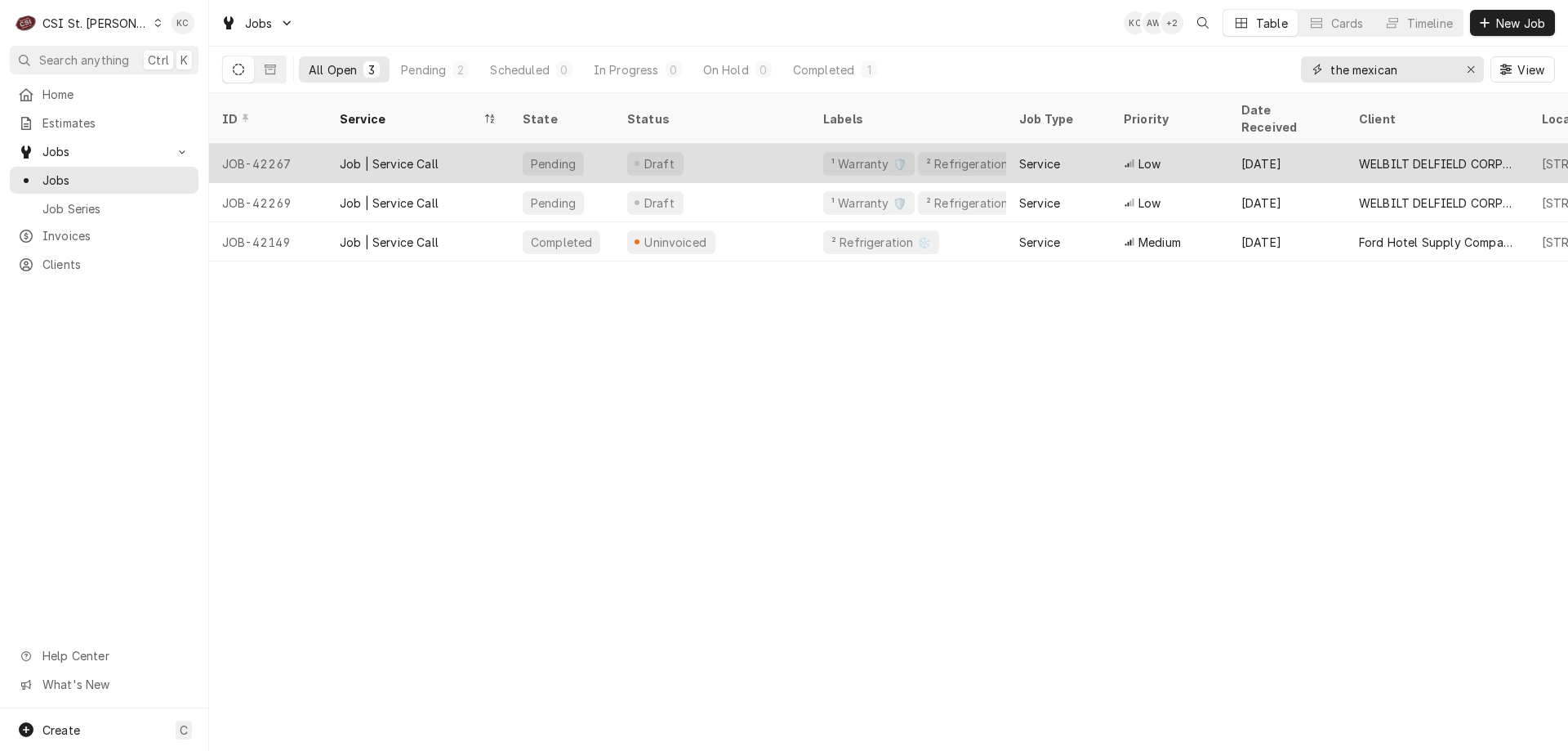
type input "the mexican"
click at [738, 151] on div "Draft" at bounding box center [712, 163] width 196 height 39
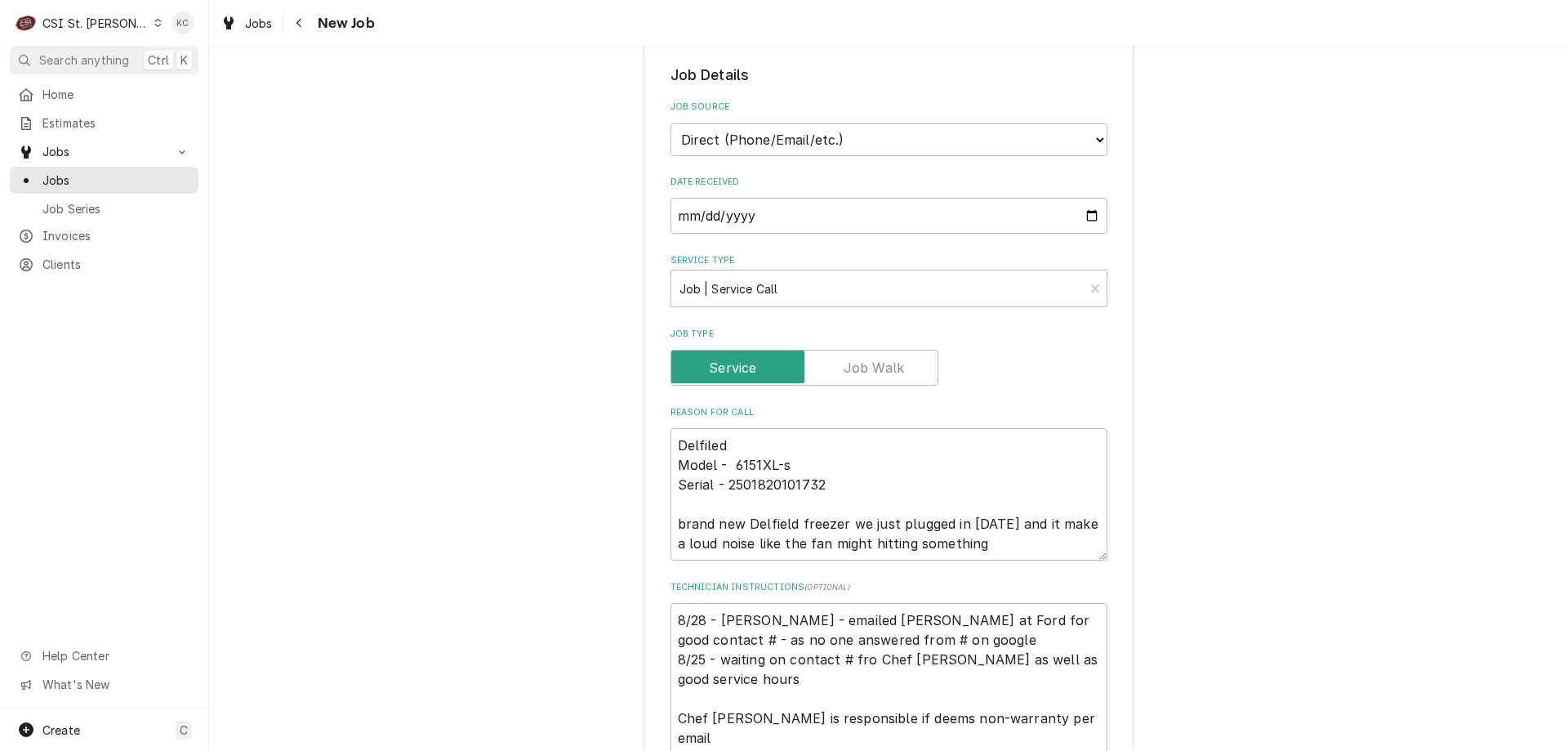
scroll to position [408, 0]
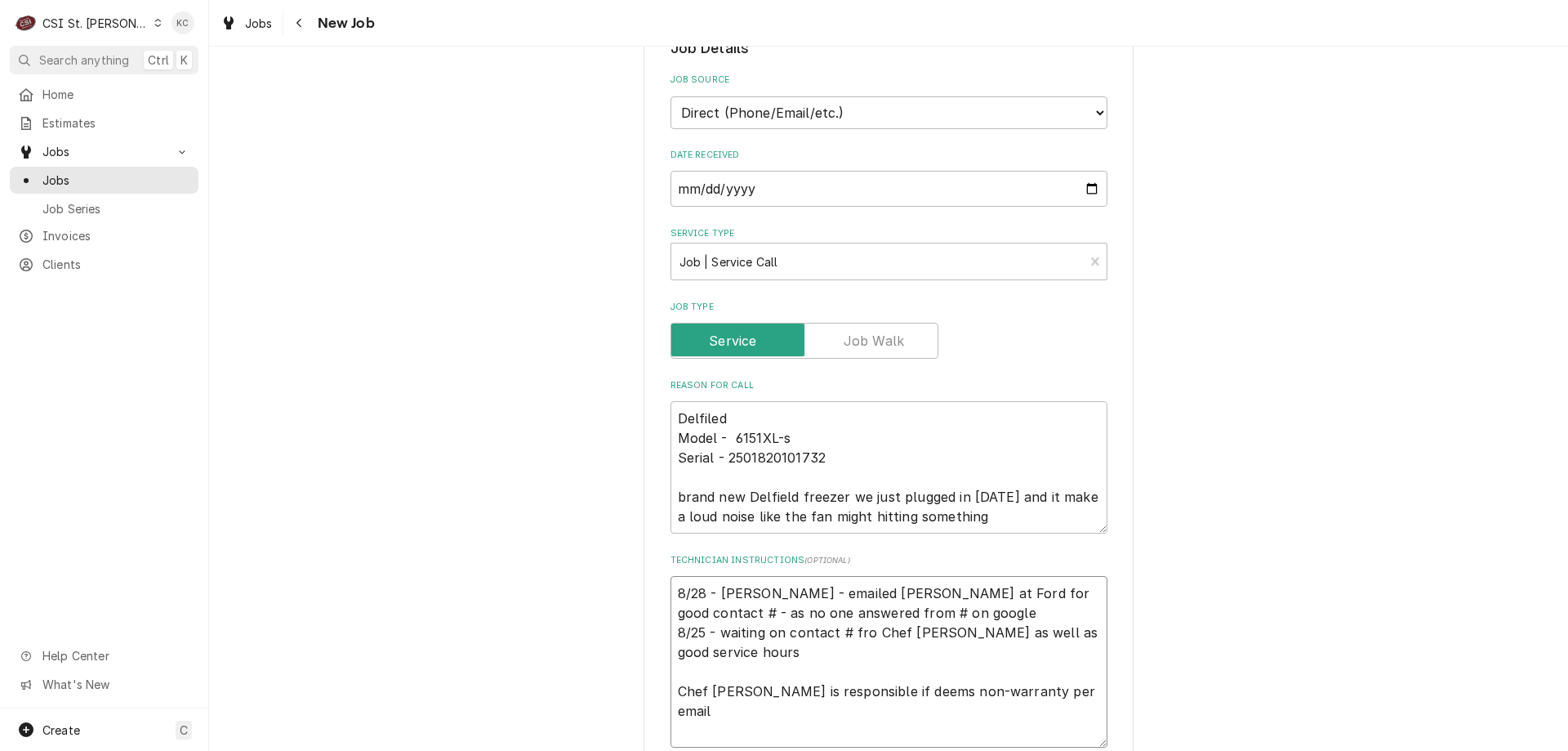
click at [862, 631] on textarea "8/28 - [PERSON_NAME] - emailed [PERSON_NAME] at Ford for good contact # - as no…" at bounding box center [888, 662] width 436 height 172
type textarea "x"
type textarea "8/28 - [PERSON_NAME] - emailed [PERSON_NAME] at Ford for good contact # - as no…"
click at [671, 599] on textarea "8/28 - [PERSON_NAME] - emailed [PERSON_NAME] at Ford for good contact # - as no…" at bounding box center [888, 662] width 436 height 172
type textarea "x"
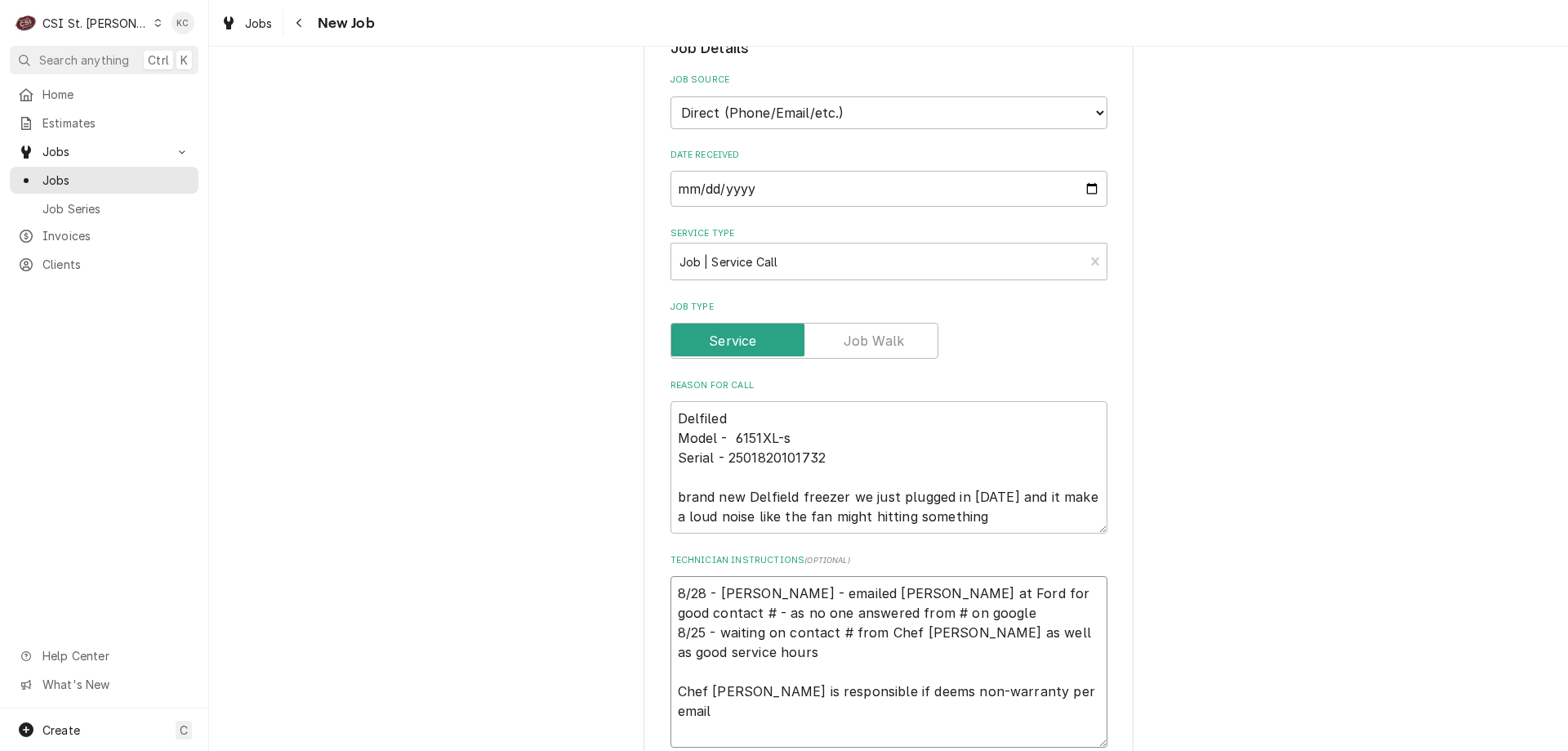
type textarea "8/28 - [PERSON_NAME] - emailed [PERSON_NAME] at Ford for good contact # - as no…"
type textarea "x"
type textarea "8/28 - [PERSON_NAME] - emailed [PERSON_NAME] at Ford for good contact # - as no…"
type textarea "x"
type textarea "8/28 - [PERSON_NAME] - emailed [PERSON_NAME] at Ford for good contact # - as no…"
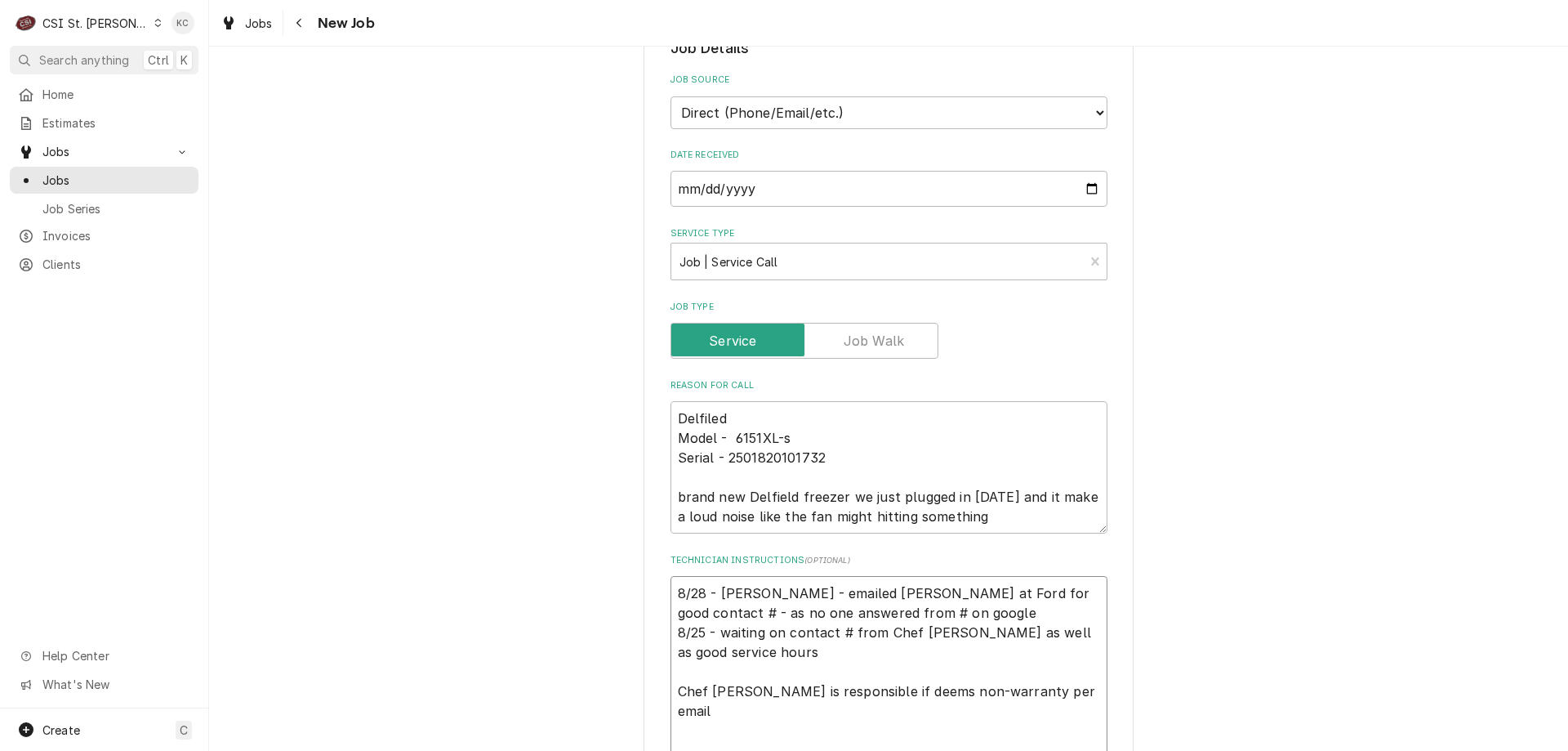
type textarea "x"
type textarea "8 8/28 - Kelly - emailed Greg at Ford for good contact # - as no one answered f…"
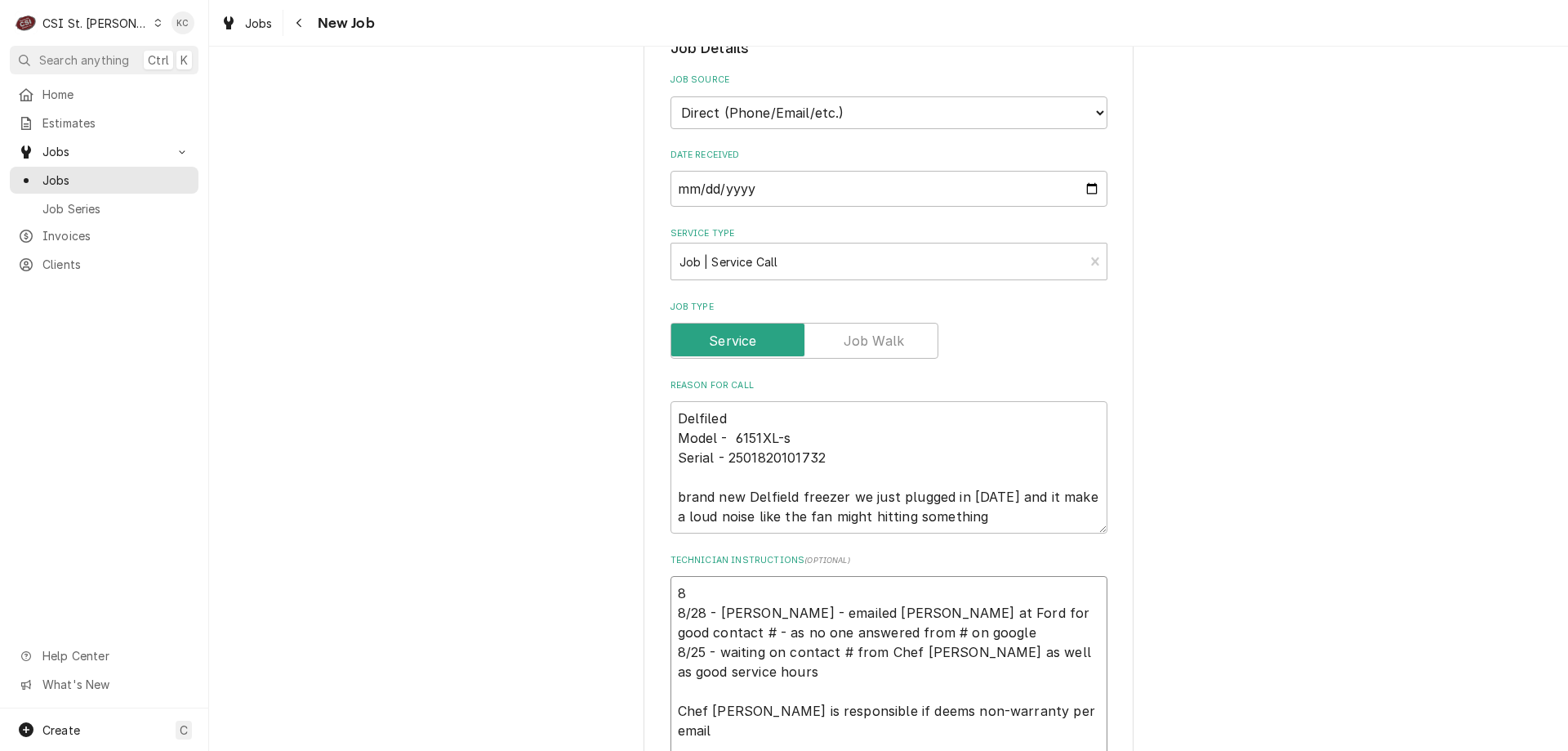
type textarea "x"
type textarea "8/ 8/28 - Kelly - emailed Greg at Ford for good contact # - as no one answered …"
type textarea "x"
type textarea "8/2 8/28 - Kelly - emailed Greg at Ford for good contact # - as no one answered…"
type textarea "x"
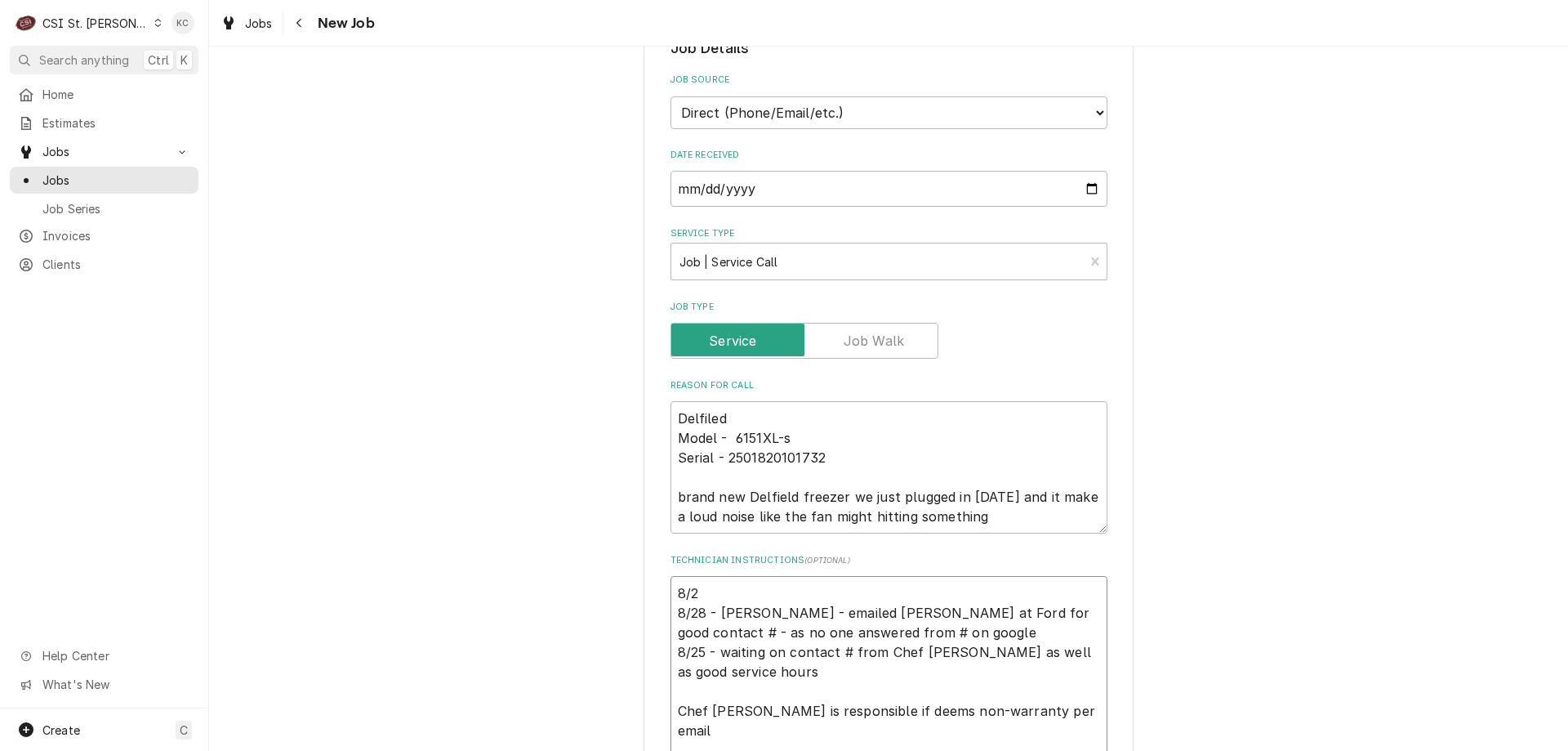
type textarea "8/28 8/28 - Kelly - emailed Greg at Ford for good contact # - as no one answere…"
type textarea "x"
type textarea "8/28 = 8/28 - Kelly - emailed Greg at Ford for good contact # - as no one answe…"
type textarea "x"
type textarea "8/28 =- 8/28 - Kelly - emailed Greg at Ford for good contact # - as no one answ…"
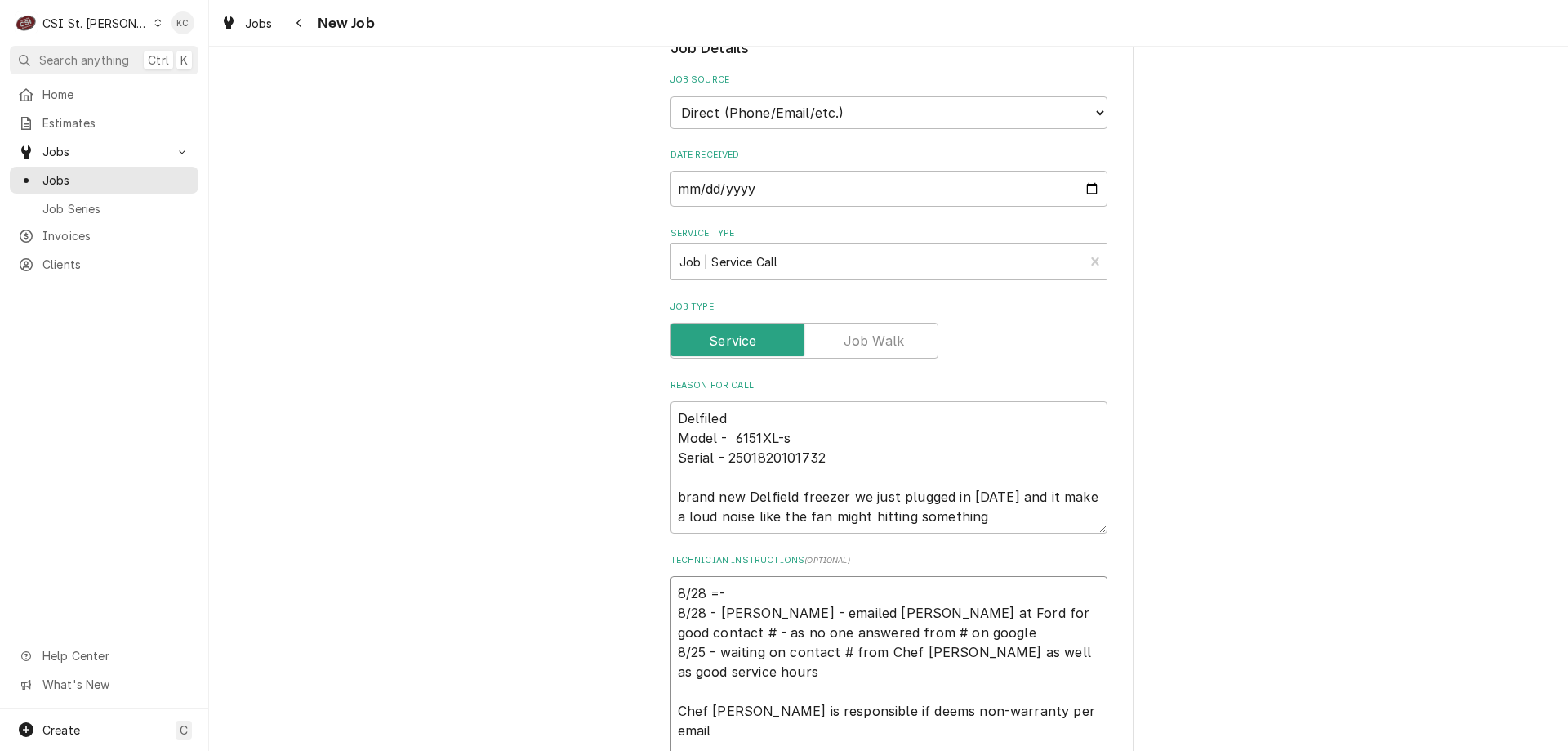
type textarea "x"
type textarea "8/28 =- 8/28 - Kelly - emailed Greg at Ford for good contact # - as no one answ…"
type textarea "x"
type textarea "8/28 =- 8/28 - Kelly - emailed Greg at Ford for good contact # - as no one answ…"
type textarea "x"
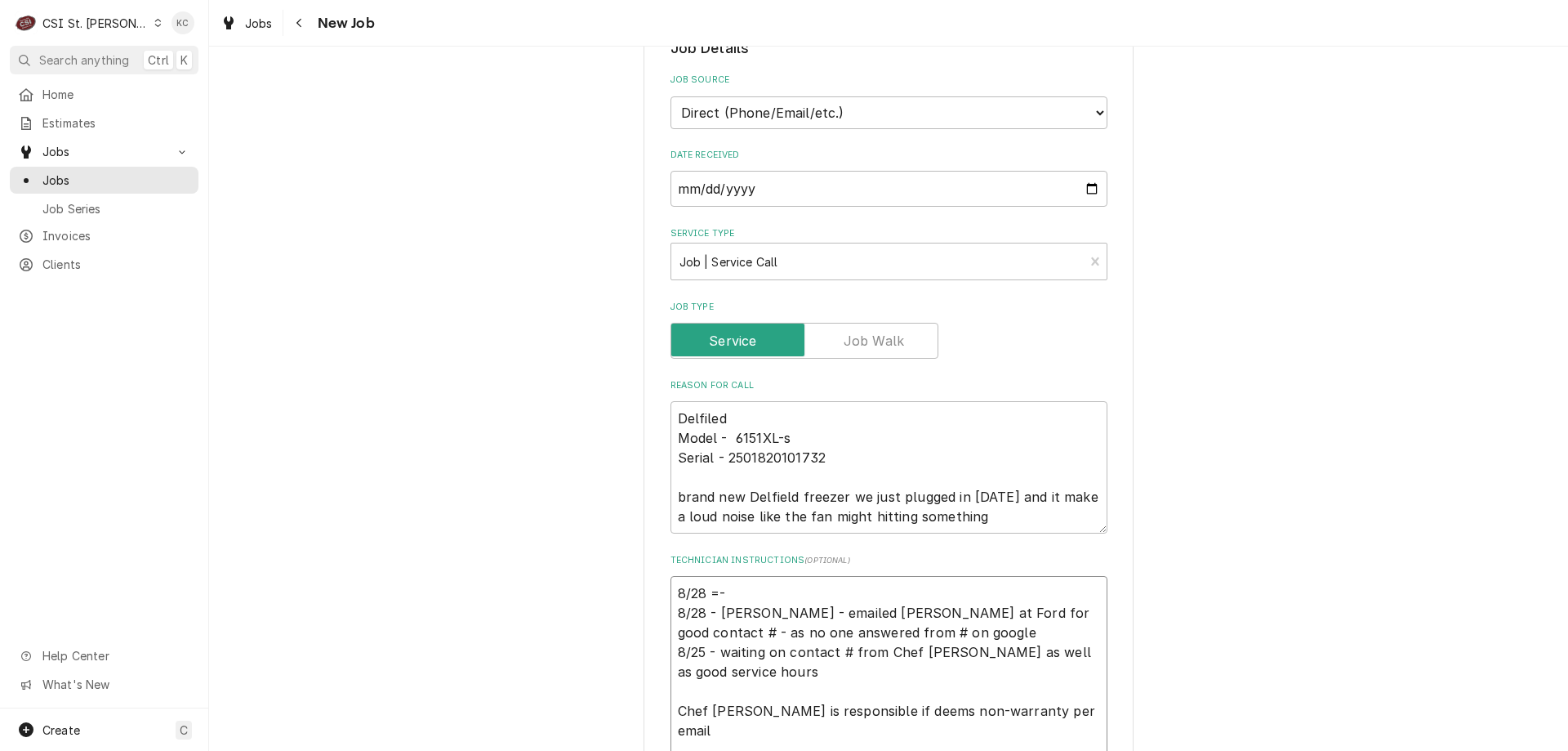
type textarea "8/28 = 8/28 - Kelly - emailed Greg at Ford for good contact # - as no one answe…"
type textarea "x"
type textarea "8/28 8/28 - Kelly - emailed Greg at Ford for good contact # - as no one answere…"
type textarea "x"
type textarea "8/28 - 8/28 - Kelly - emailed Greg at Ford for good contact # - as no one answe…"
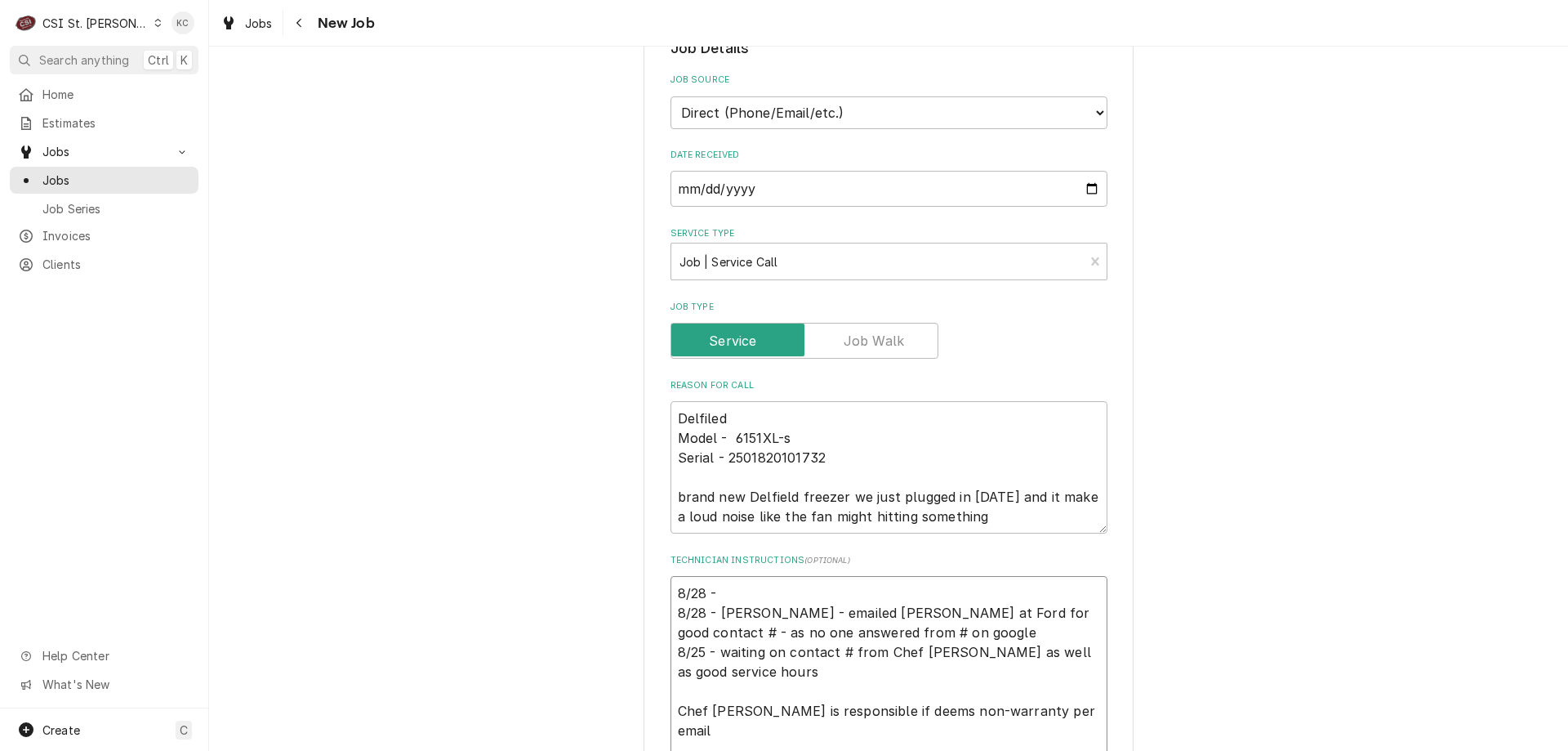
type textarea "x"
type textarea "8/28 - 8/28 - Kelly - emailed Greg at Ford for good contact # - as no one answe…"
type textarea "x"
type textarea "8/28 - K 8/28 - Kelly - emailed Greg at Ford for good contact # - as no one ans…"
type textarea "x"
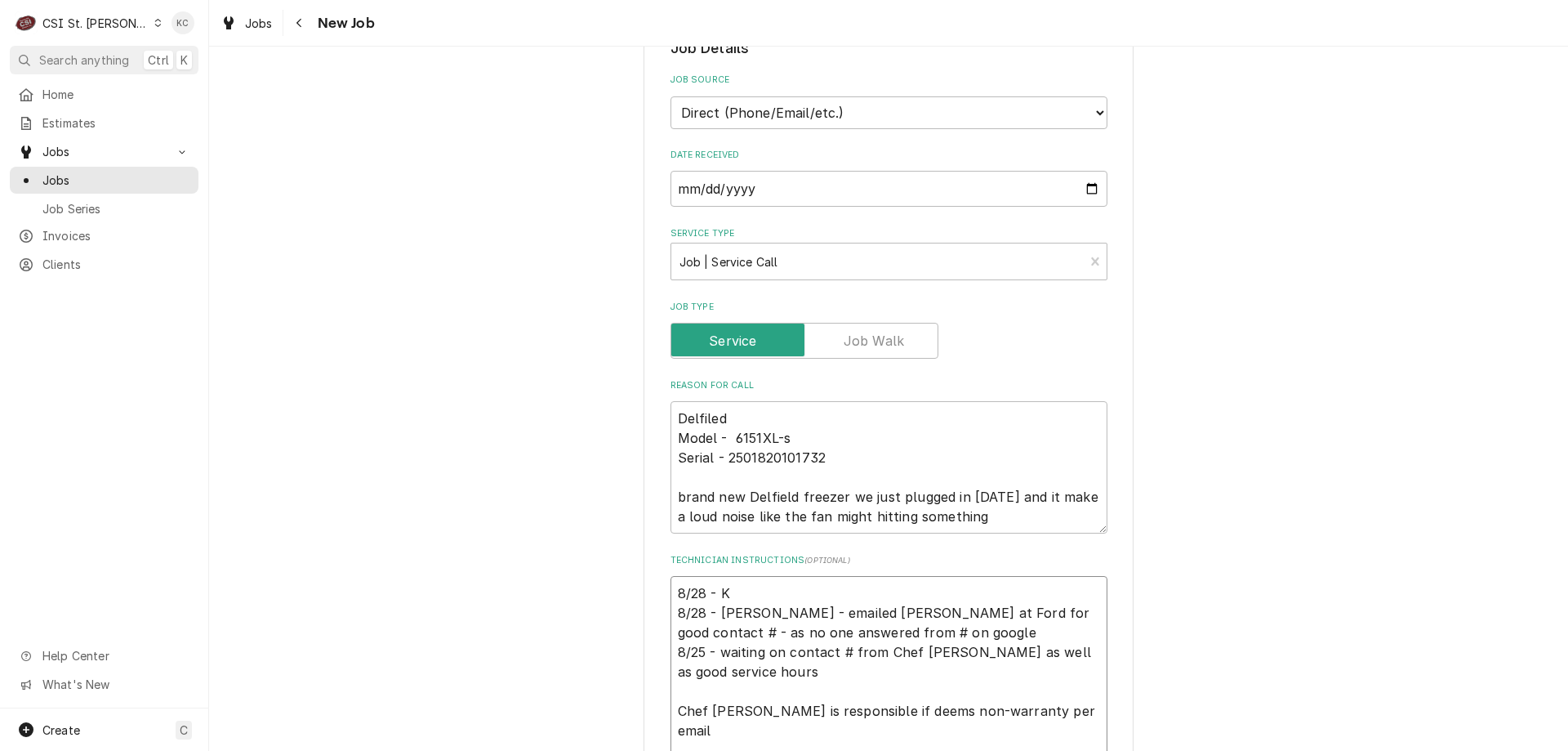
type textarea "8/28 - Ke 8/28 - Kelly - emailed Greg at Ford for good contact # - as no one an…"
type textarea "x"
type textarea "8/28 - Kel 8/28 - Kelly - emailed Greg at Ford for good contact # - as no one a…"
type textarea "x"
type textarea "8/28 - Kell 8/28 - Kelly - emailed Greg at Ford for good contact # - as no one …"
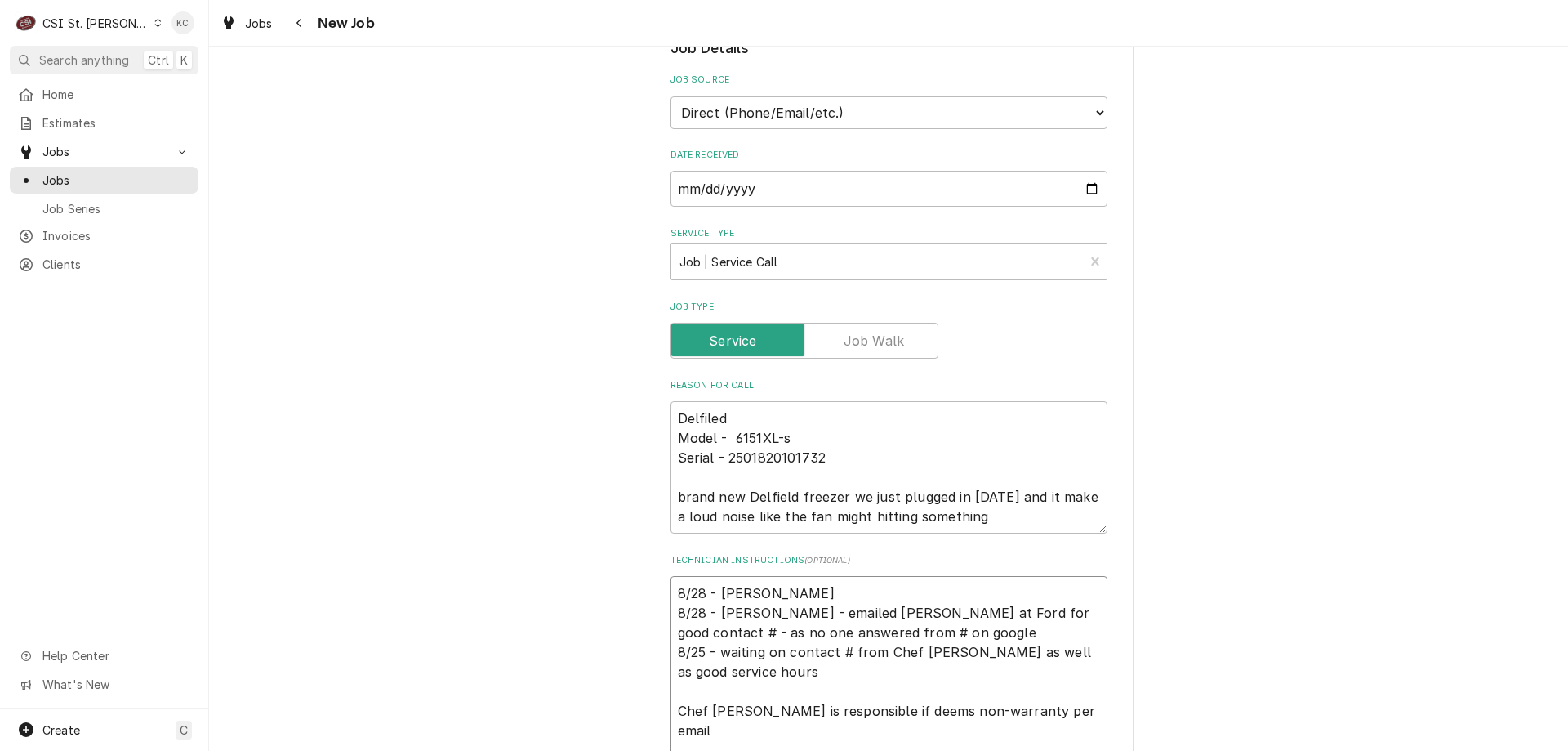
type textarea "x"
type textarea "8/28 - Kelly 8/28 - Kelly - emailed Greg at Ford for good contact # - as no one…"
type textarea "x"
type textarea "8/28 - Kelly 8/28 - Kelly - emailed Greg at Ford for good contact # - as no one…"
type textarea "x"
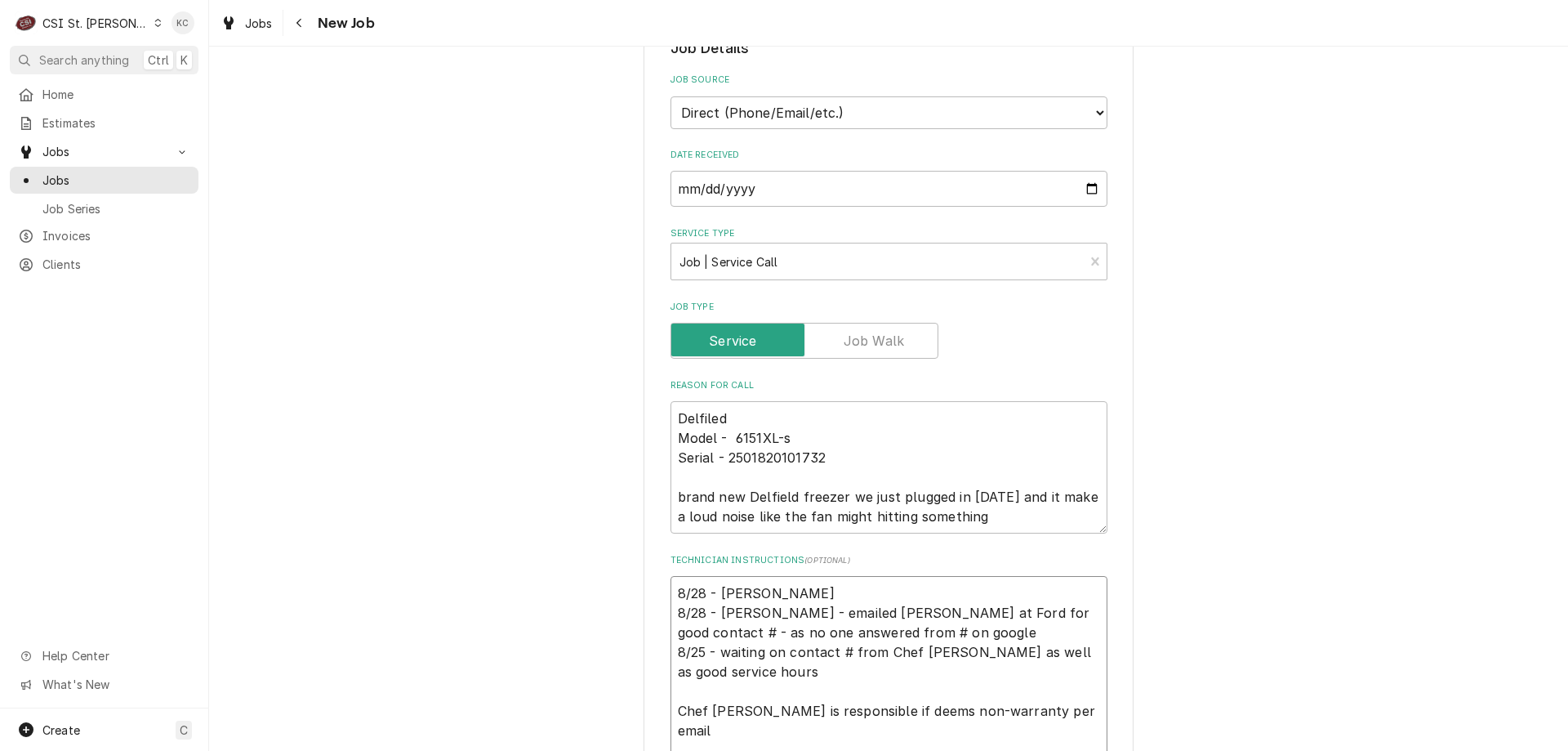
type textarea "8/28 - Kelly - 8/28 - Kelly - emailed Greg at Ford for good contact # - as no o…"
type textarea "x"
type textarea "8/28 - Kelly - C 8/28 - Kelly - emailed Greg at Ford for good contact # - as no…"
type textarea "x"
type textarea "8/28 - Kelly - Ca 8/28 - Kelly - emailed Greg at Ford for good contact # - as n…"
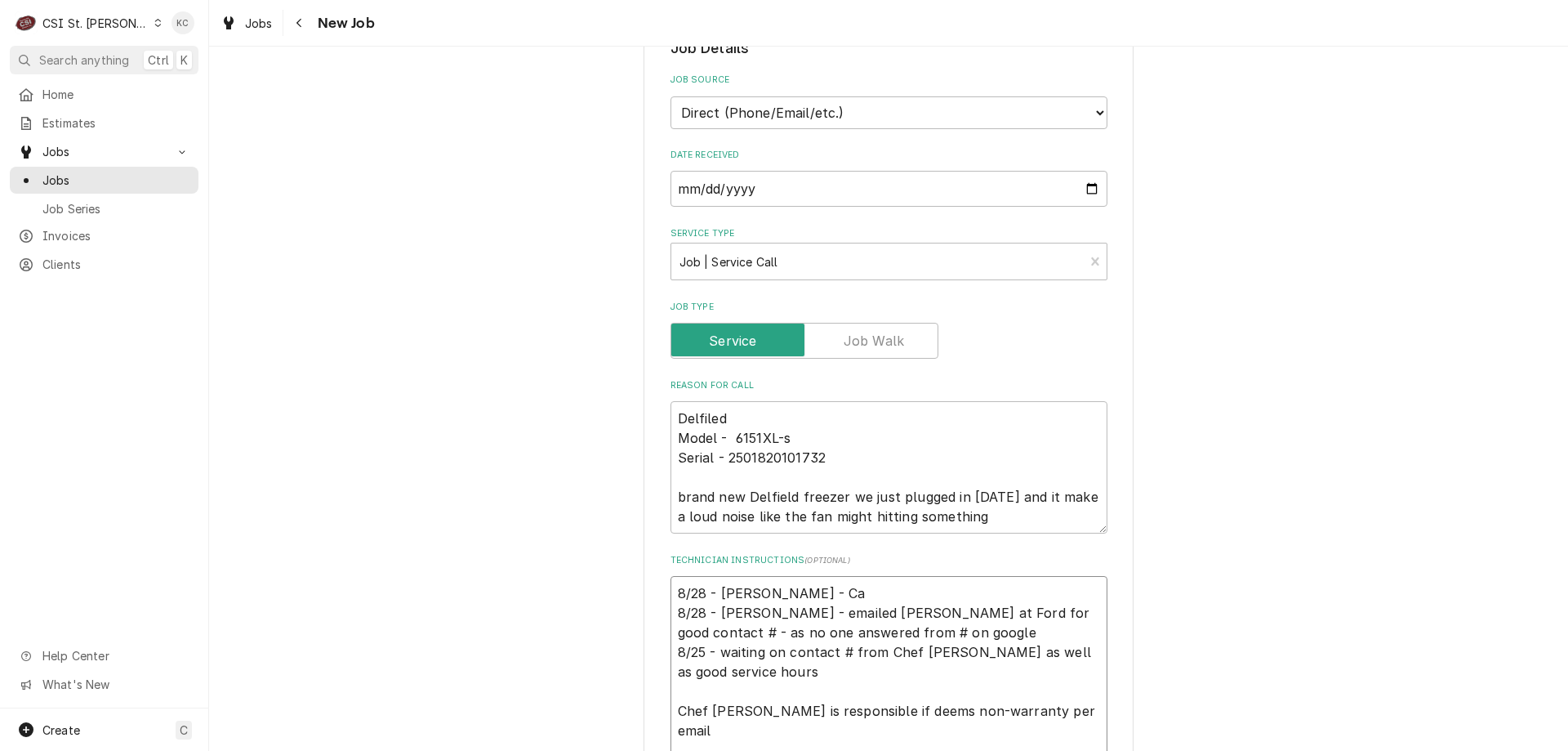
type textarea "x"
type textarea "8/28 - Kelly - Cal 8/28 - Kelly - emailed Greg at Ford for good contact # - as …"
type textarea "x"
type textarea "8/28 - Kelly - Call 8/28 - Kelly - emailed Greg at Ford for good contact # - as…"
type textarea "x"
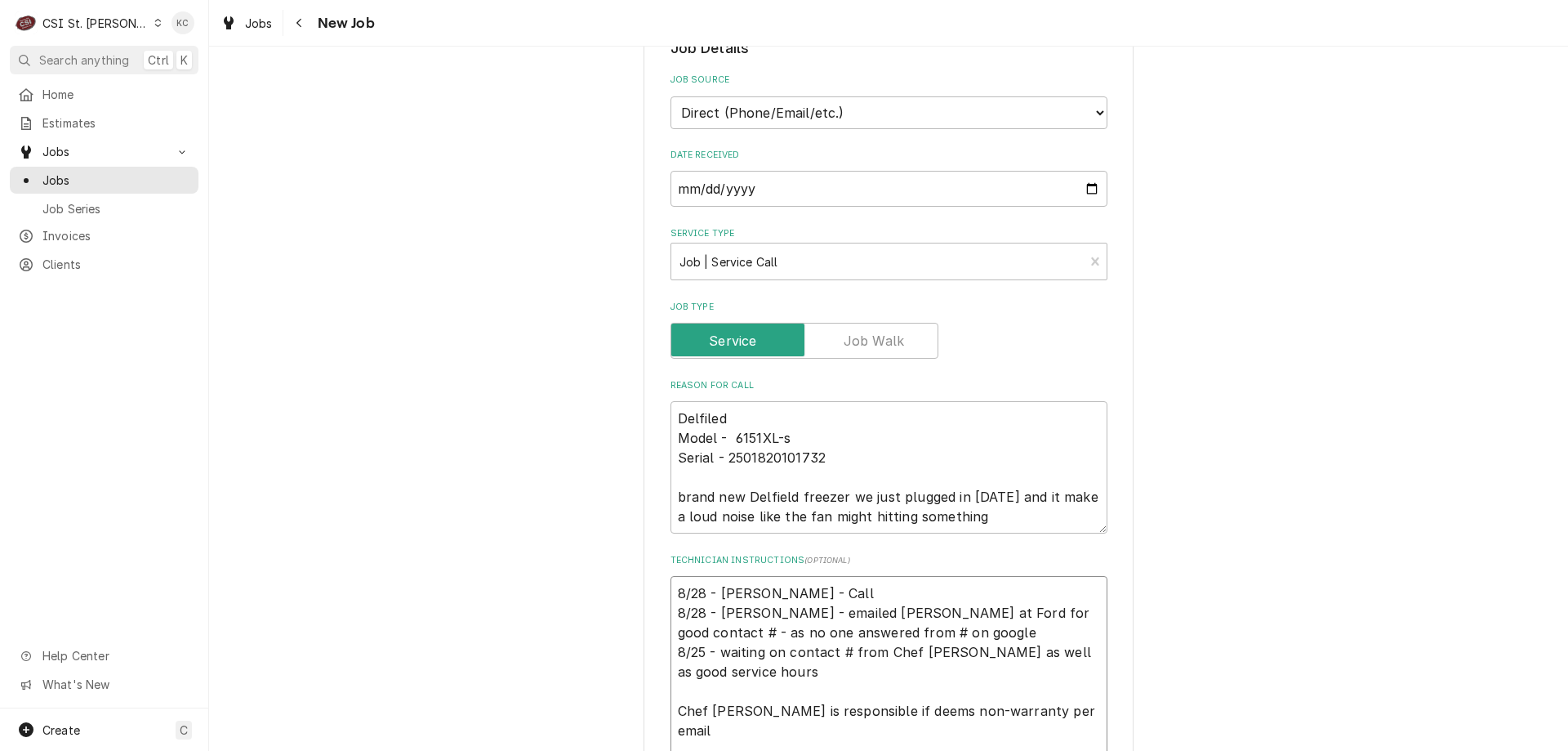
type textarea "8/28 - Kelly - Calle 8/28 - Kelly - emailed Greg at Ford for good contact # - a…"
type textarea "x"
type textarea "8/28 - Kelly - Called 8/28 - Kelly - emailed Greg at Ford for good contact # - …"
type textarea "x"
type textarea "8/28 - Kelly - Called 8/28 - Kelly - emailed Greg at Ford for good contact # - …"
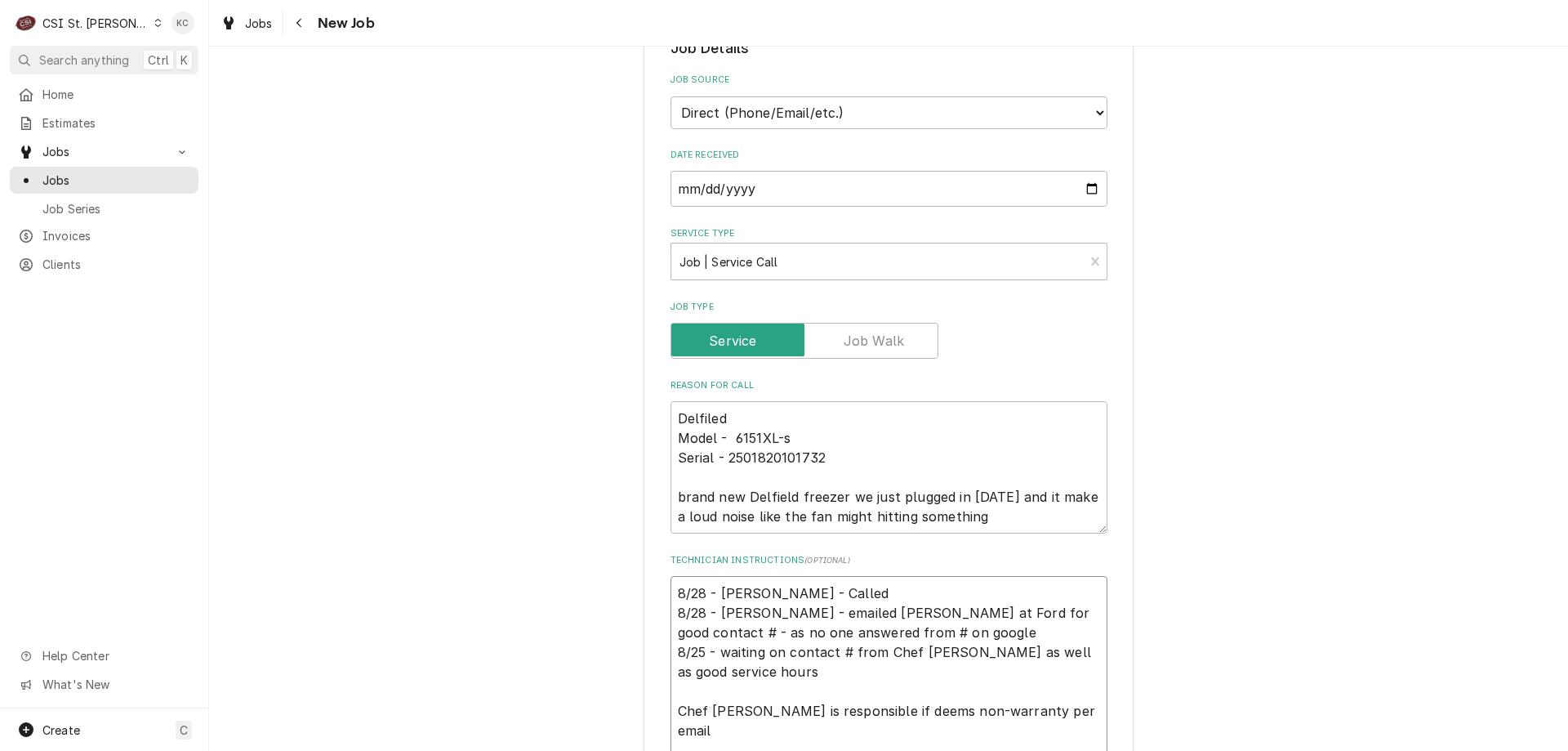
type textarea "x"
type textarea "8/28 - Kelly - Called C 8/28 - Kelly - emailed Greg at Ford for good contact # …"
type textarea "x"
type textarea "8/28 - Kelly - Called Ch 8/28 - Kelly - emailed Greg at Ford for good contact #…"
type textarea "x"
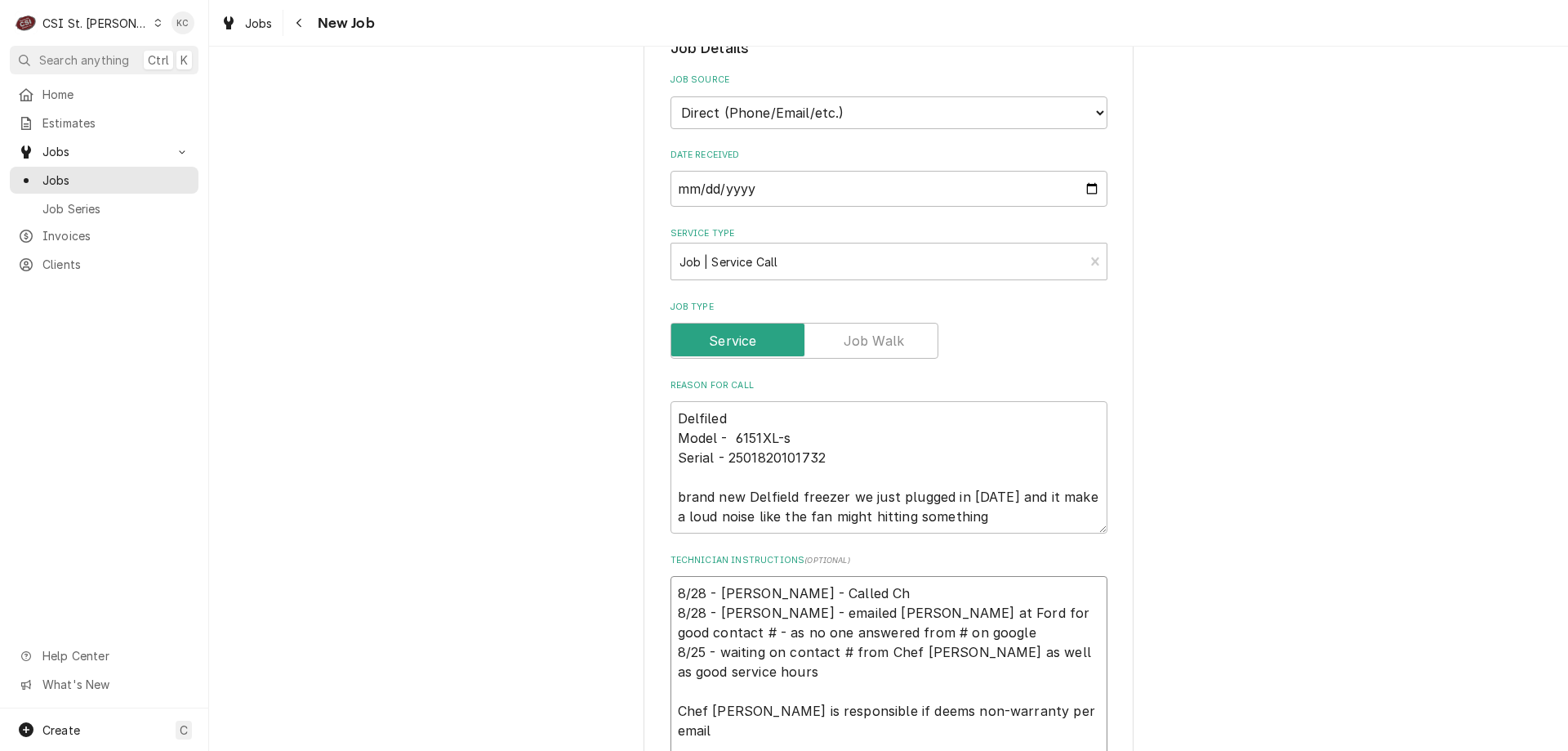
type textarea "8/28 - Kelly - Called Che 8/28 - Kelly - emailed Greg at Ford for good contact …"
type textarea "x"
type textarea "8/28 - Kelly - Called Chef 8/28 - Kelly - emailed Greg at Ford for good contact…"
type textarea "x"
type textarea "8/28 - Kelly - Called Chef 8/28 - Kelly - emailed Greg at Ford for good contact…"
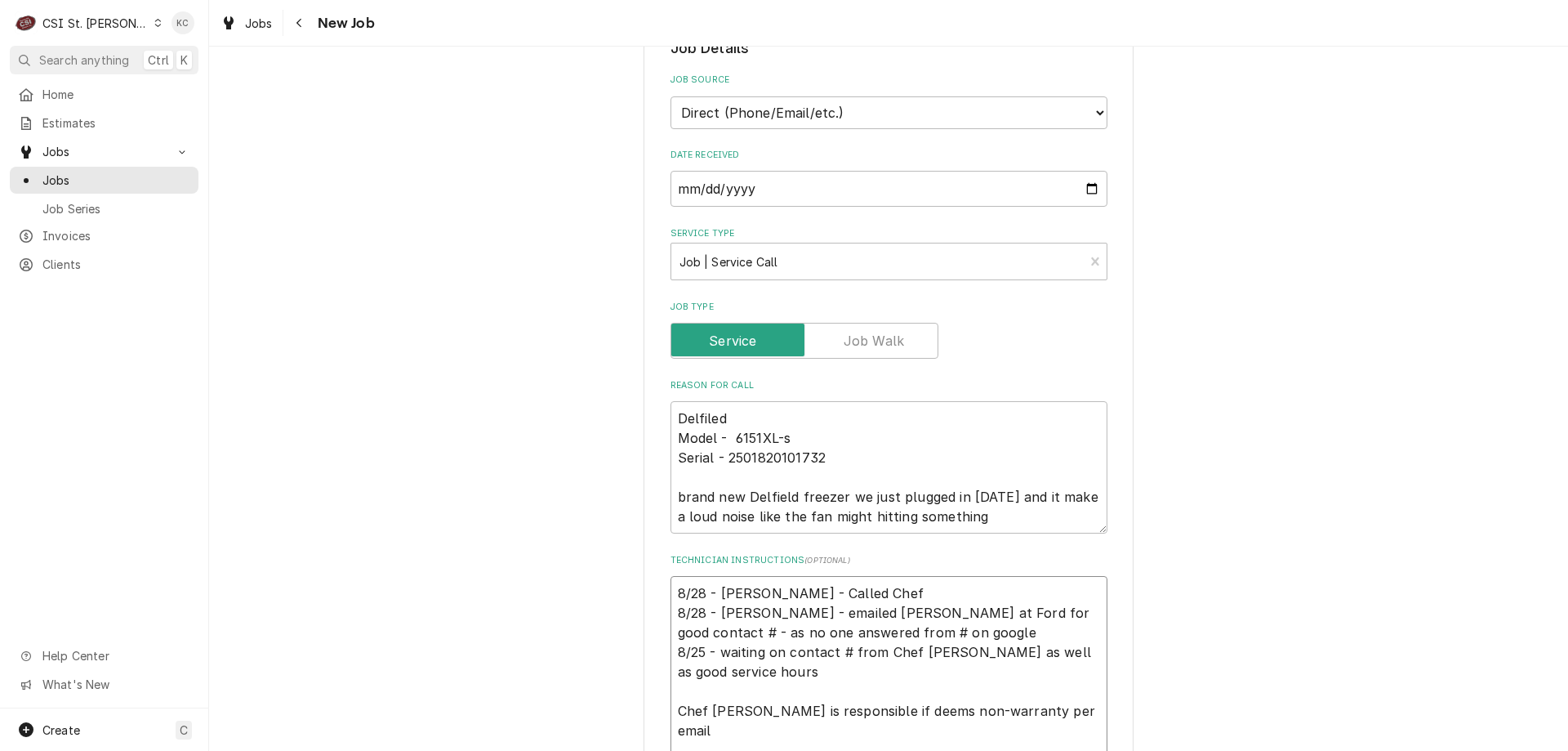
type textarea "x"
type textarea "8/28 - Kelly - Called Chef T 8/28 - Kelly - emailed Greg at Ford for good conta…"
type textarea "x"
type textarea "8/28 - Kelly - Called Chef Ty 8/28 - Kelly - emailed Greg at Ford for good cont…"
type textarea "x"
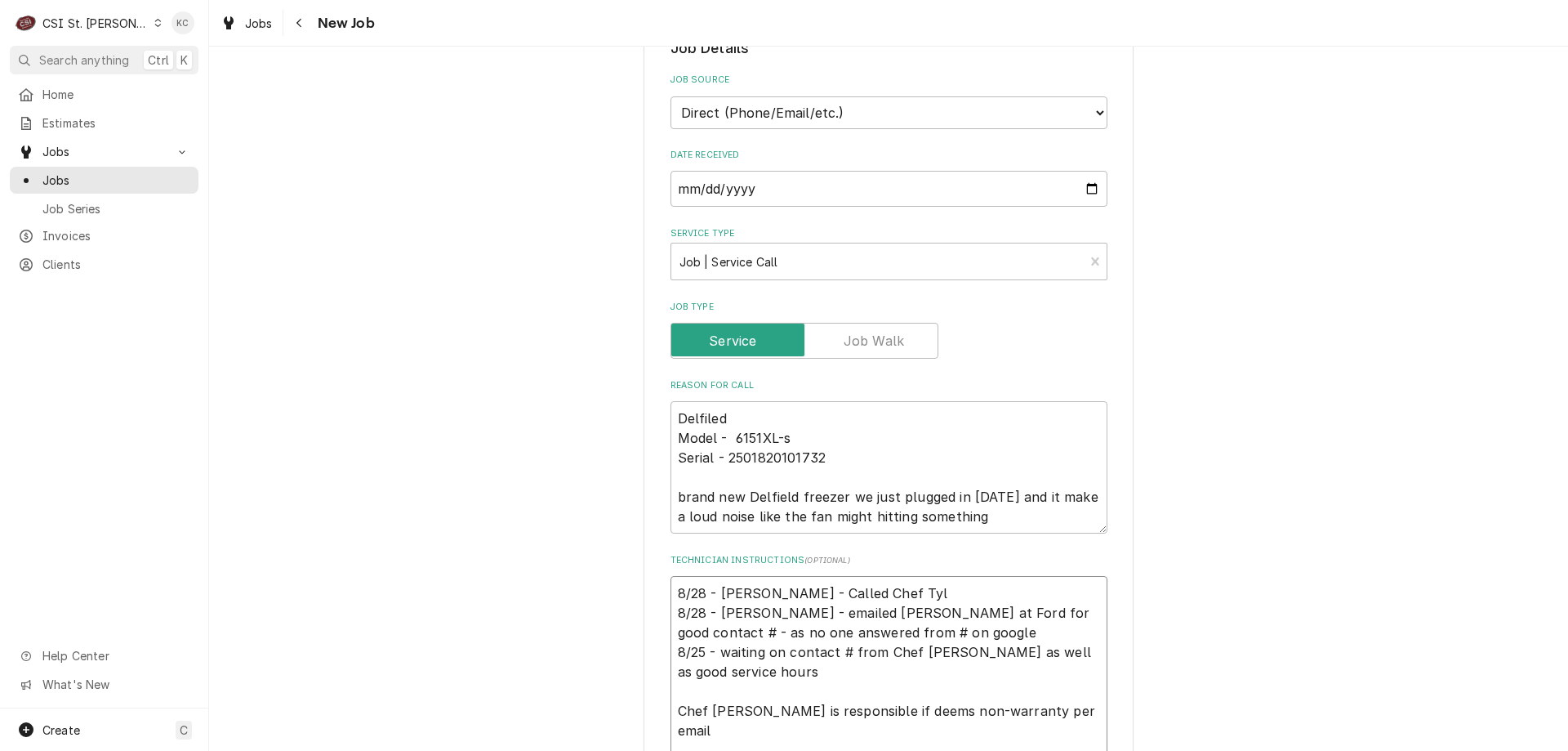
type textarea "8/28 - Kelly - Called Chef Tyle 8/28 - Kelly - emailed Greg at Ford for good co…"
type textarea "x"
type textarea "8/28 - Kelly - Called Chef Tyler 8/28 - Kelly - emailed Greg at Ford for good c…"
type textarea "x"
type textarea "8/28 - Kelly - Called Chef Tyler a 8/28 - Kelly - emailed Greg at Ford for good…"
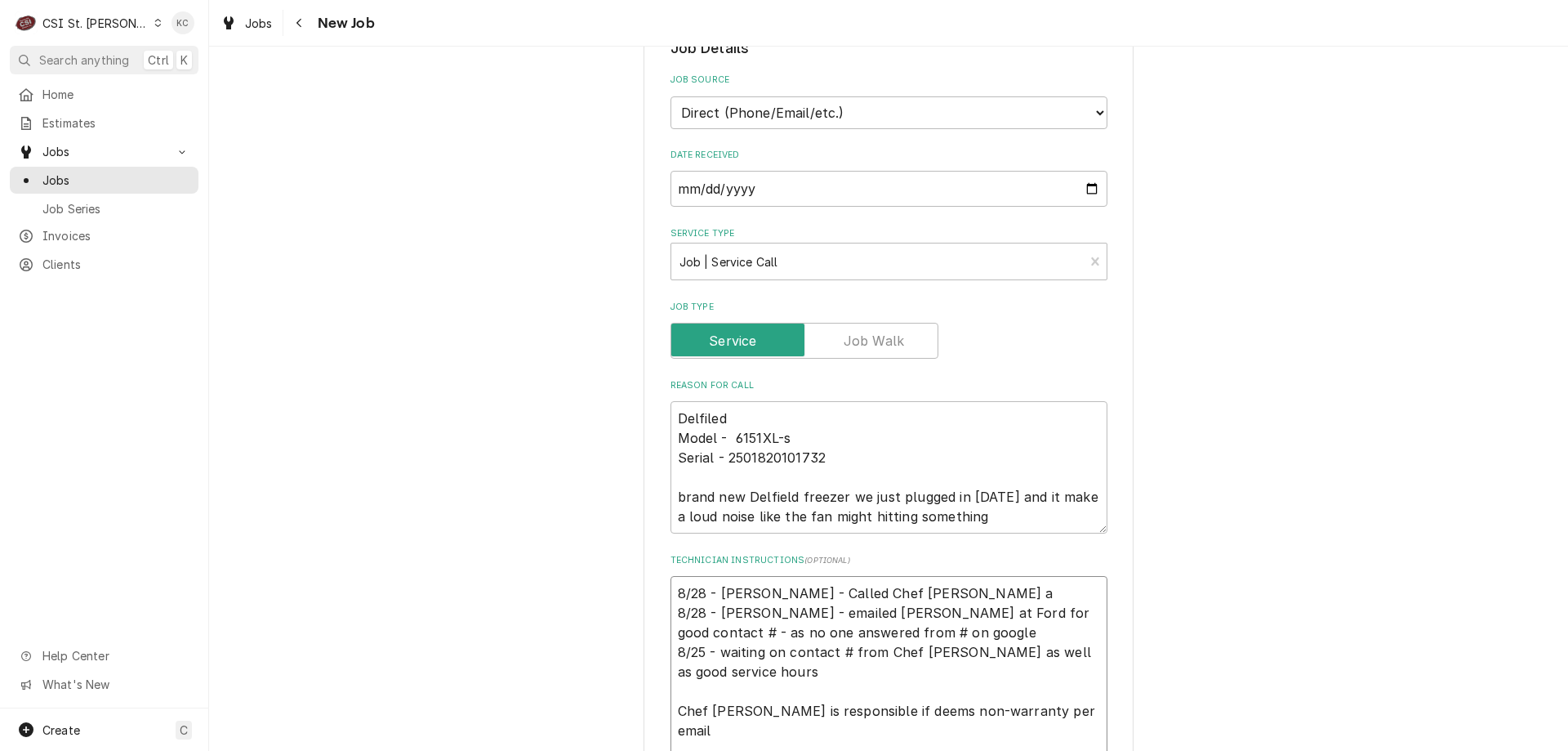
type textarea "x"
type textarea "8/28 - Kelly - Called Chef Tyler ad 8/28 - Kelly - emailed Greg at Ford for goo…"
type textarea "x"
type textarea "8/28 - Kelly - Called Chef Tyler adn 8/28 - Kelly - emailed Greg at Ford for go…"
type textarea "x"
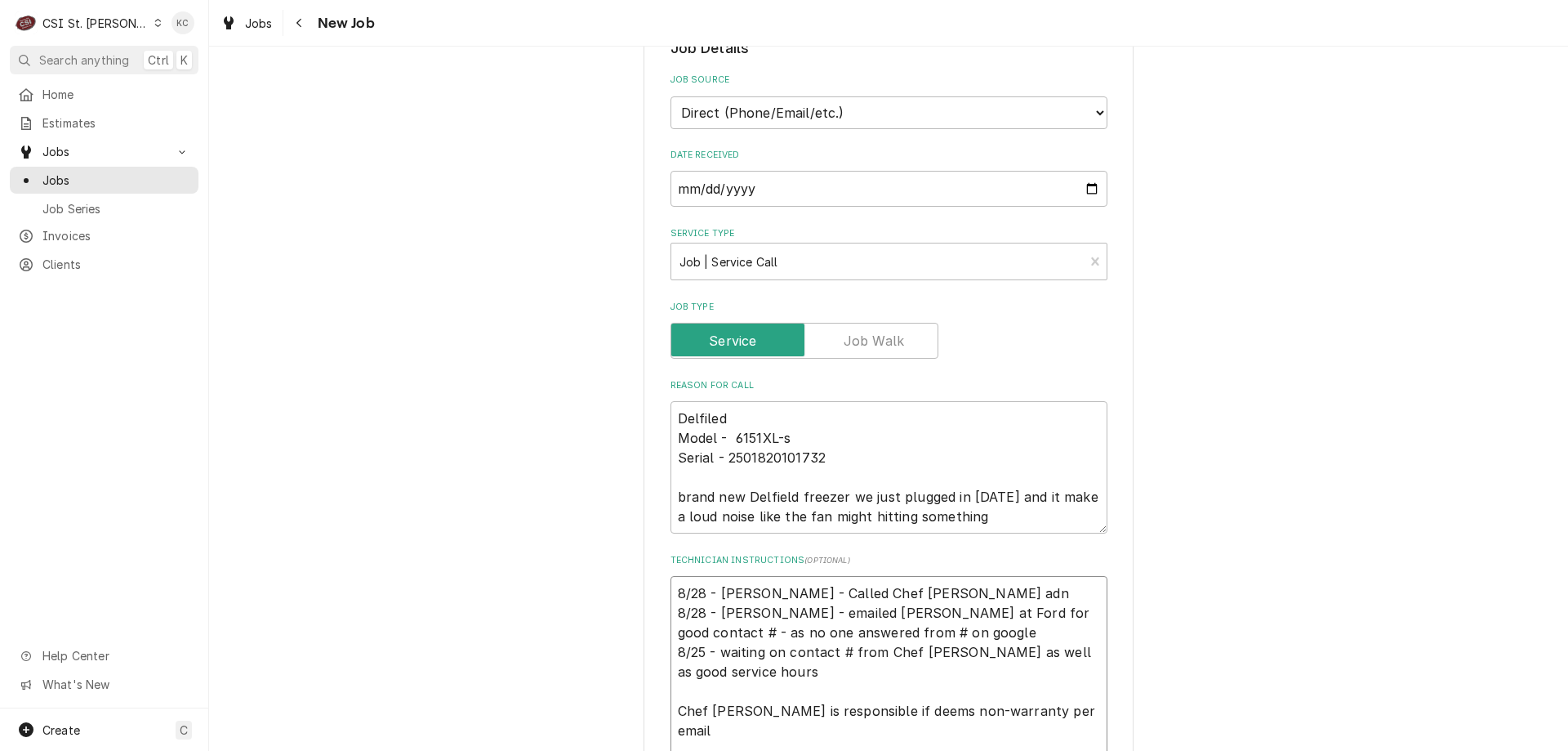
type textarea "8/28 - Kelly - Called Chef Tyler adn 8/28 - Kelly - emailed Greg at Ford for go…"
type textarea "x"
type textarea "8/28 - Kelly - Called Chef Tyler adn l 8/28 - Kelly - emailed Greg at Ford for …"
type textarea "x"
type textarea "8/28 - Kelly - Called Chef Tyler adn le 8/28 - Kelly - emailed Greg at Ford for…"
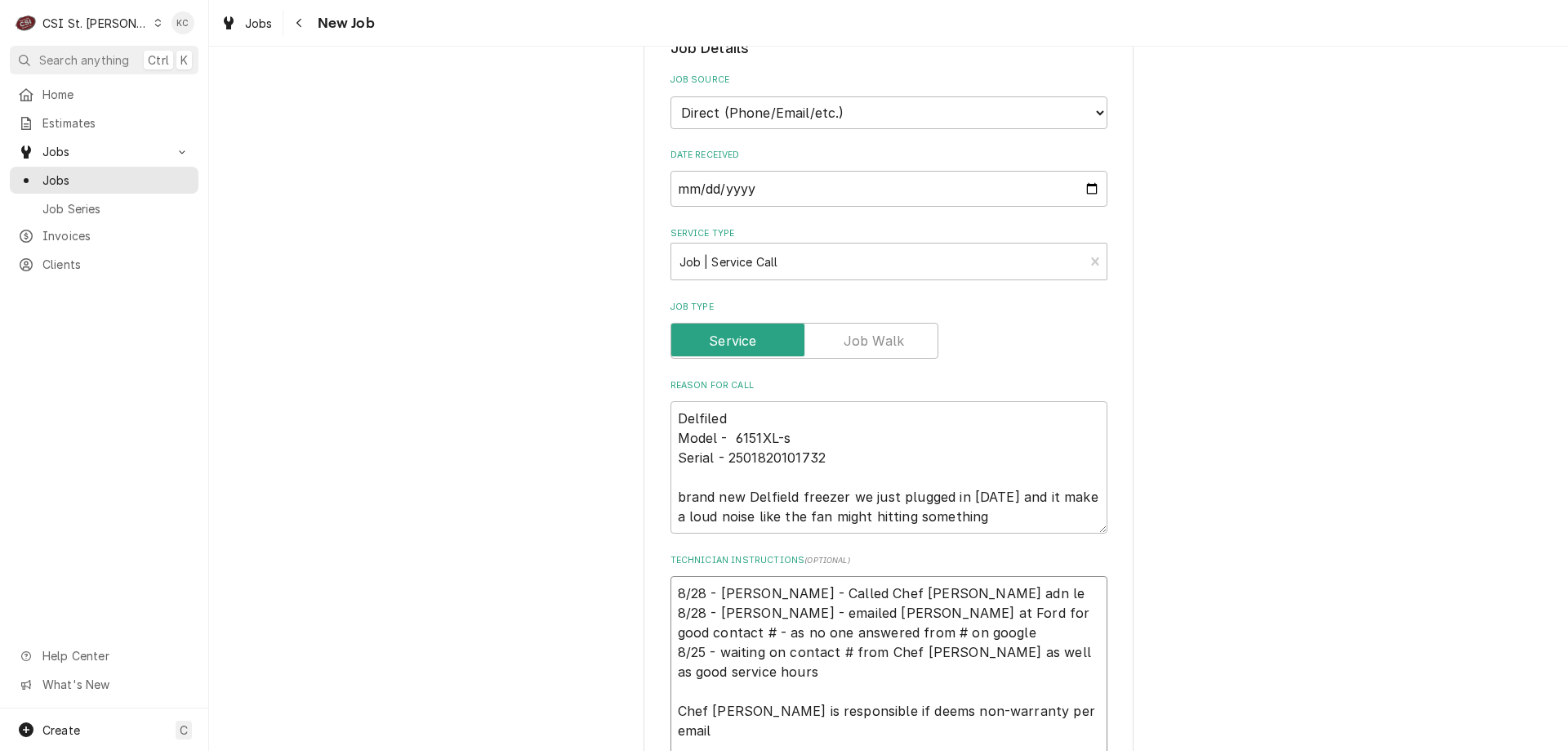
type textarea "x"
type textarea "8/28 - Kelly - Called Chef Tyler adn lef 8/28 - Kelly - emailed Greg at Ford fo…"
type textarea "x"
type textarea "8/28 - Kelly - Called Chef Tyler adn left 8/28 - Kelly - emailed Greg at Ford f…"
type textarea "x"
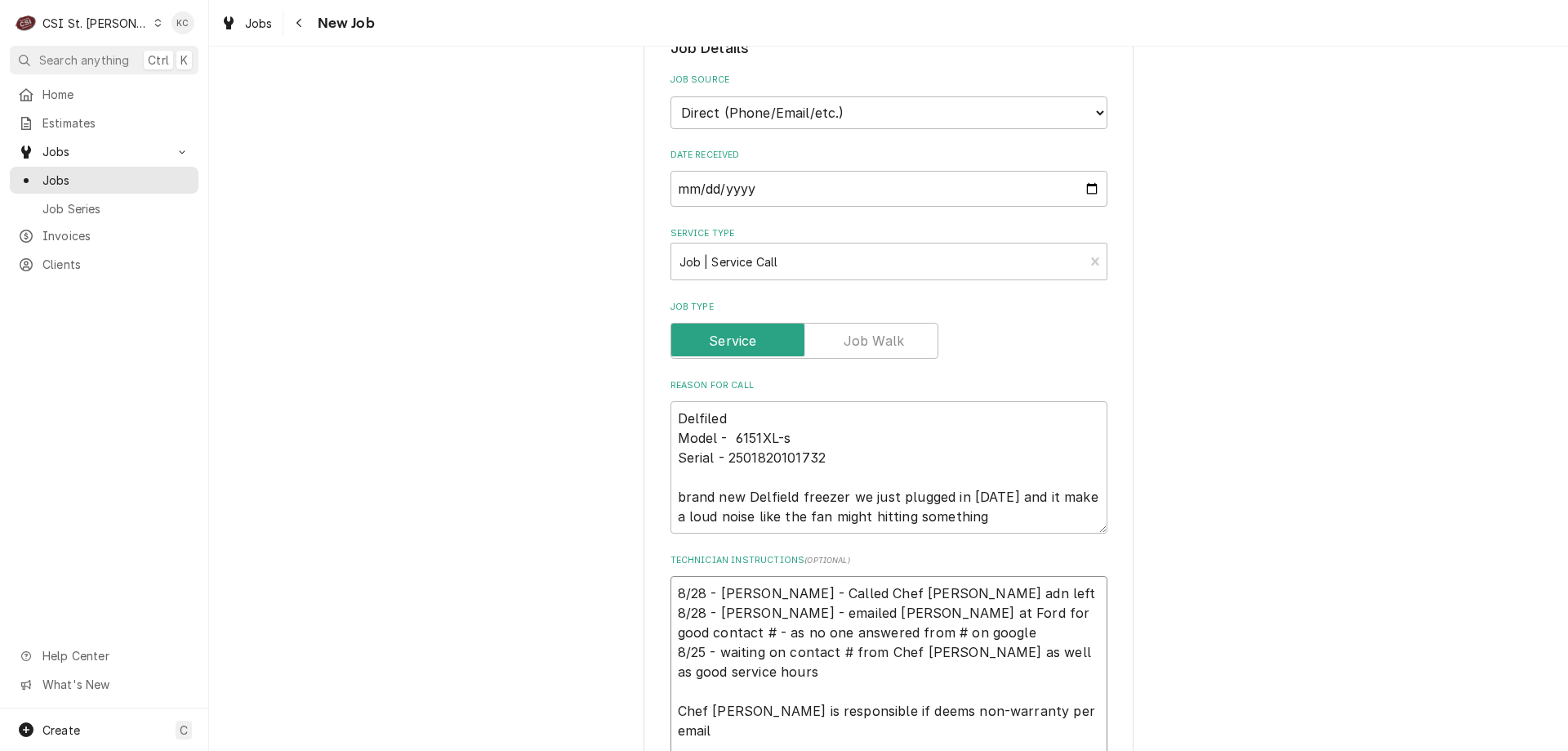
type textarea "8/28 - Kelly - Called Chef Tyler adn left 8/28 - Kelly - emailed Greg at Ford f…"
type textarea "x"
type textarea "8/28 - Kelly - Called Chef Tyler adn left v 8/28 - Kelly - emailed Greg at Ford…"
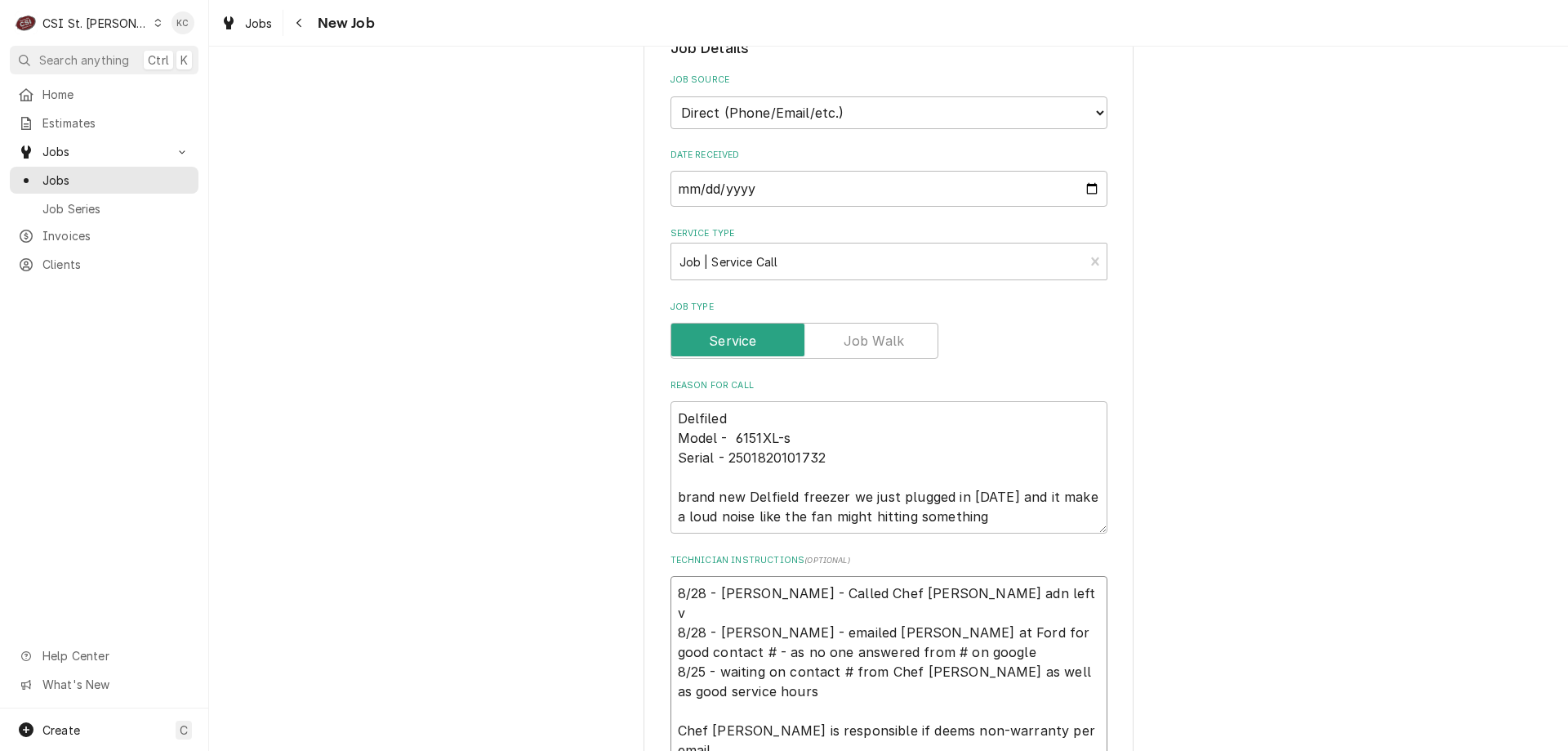
type textarea "x"
type textarea "8/28 - Kelly - Called Chef Tyler adn left vo 8/28 - Kelly - emailed Greg at For…"
type textarea "x"
type textarea "8/28 - Kelly - Called Chef Tyler adn left voi 8/28 - Kelly - emailed Greg at Fo…"
type textarea "x"
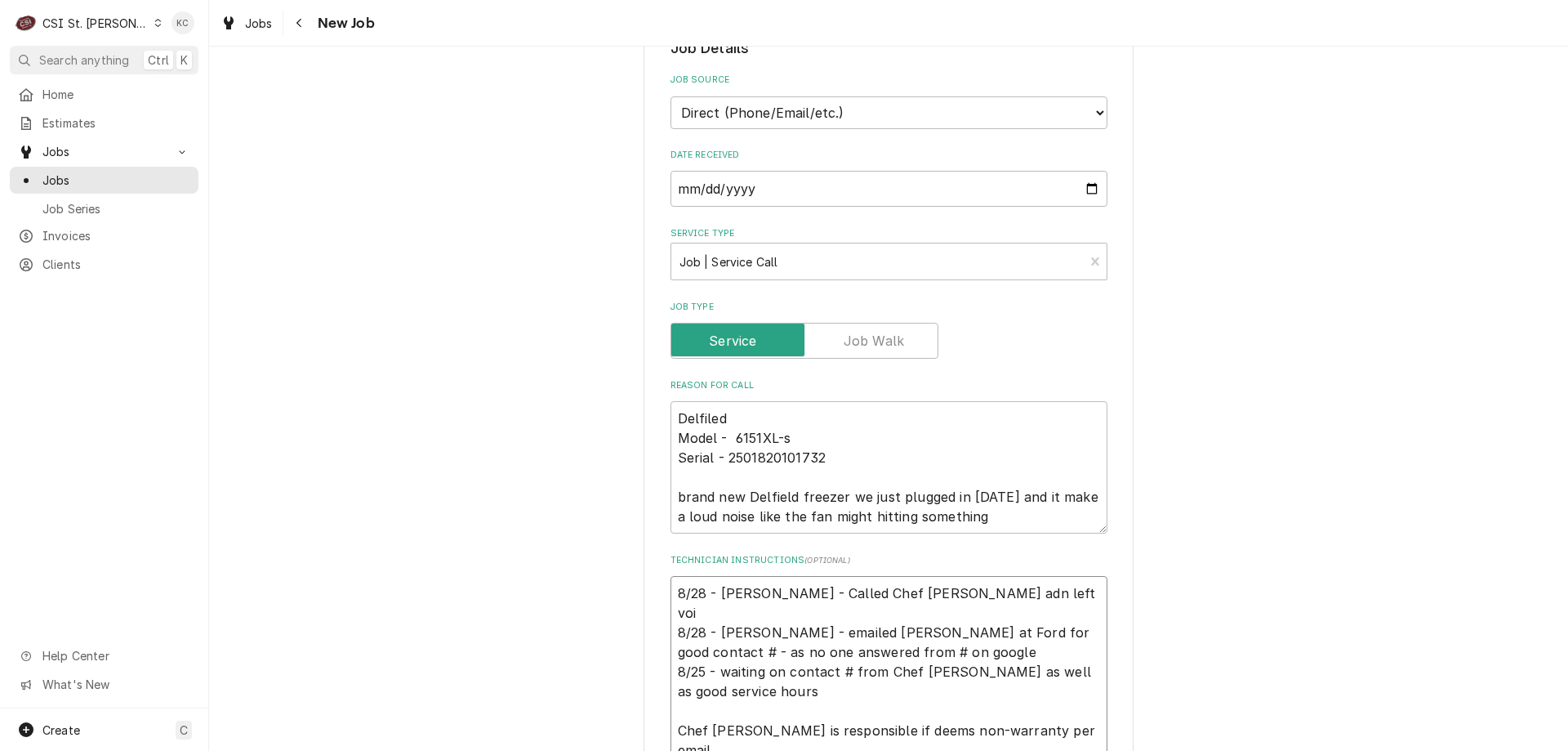
type textarea "8/28 - Kelly - Called Chef Tyler adn left voic 8/28 - Kelly - emailed Greg at F…"
type textarea "x"
type textarea "8/28 - Kelly - Called Chef Tyler adn left voice 8/28 - Kelly - emailed Greg at …"
type textarea "x"
type textarea "8/28 - Kelly - Called Chef Tyler adn left voicem 8/28 - Kelly - emailed Greg at…"
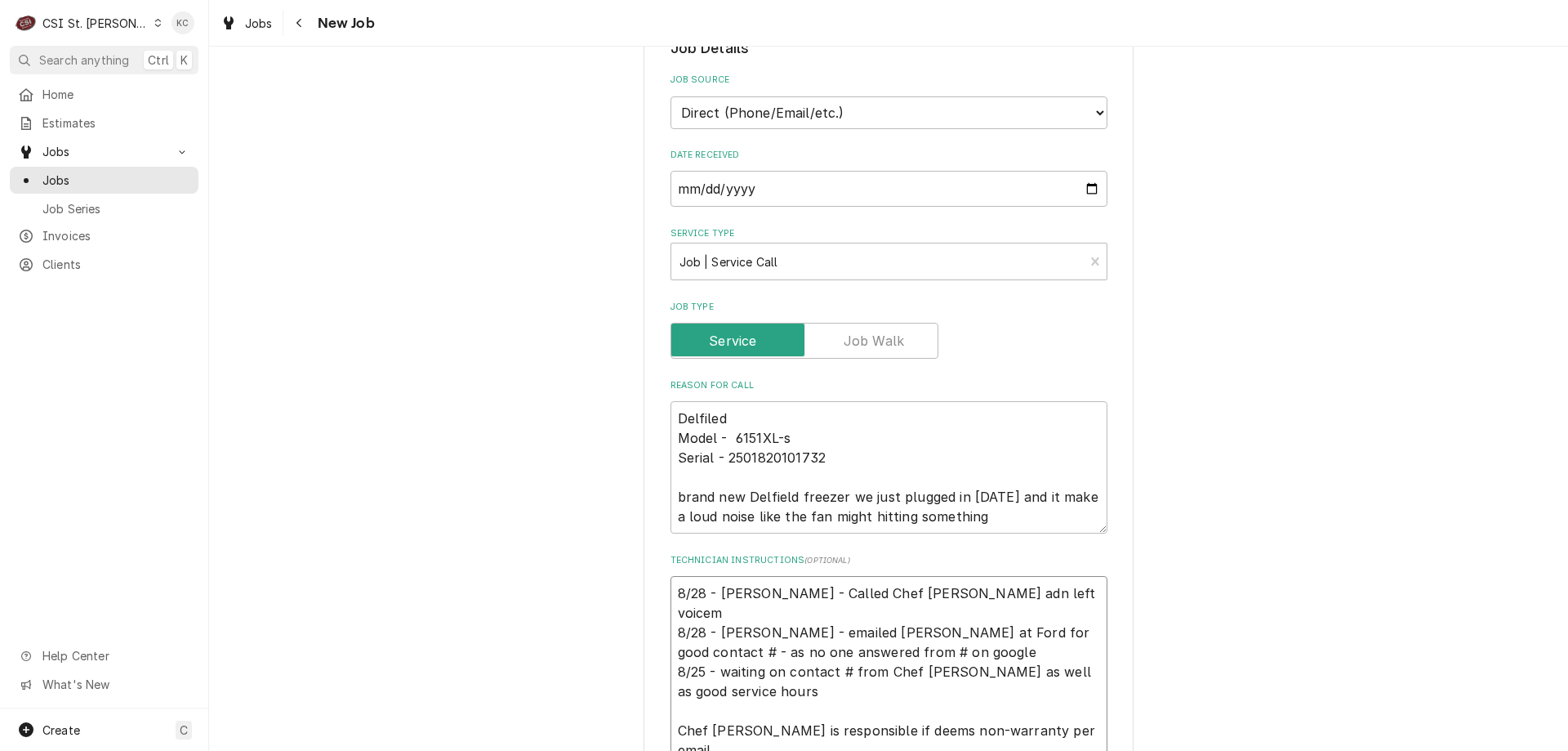
type textarea "x"
type textarea "8/28 - Kelly - Called Chef Tyler adn left voicema 8/28 - Kelly - emailed Greg a…"
type textarea "x"
type textarea "8/28 - Kelly - Called Chef Tyler adn left voicemai 8/28 - Kelly - emailed Greg …"
type textarea "x"
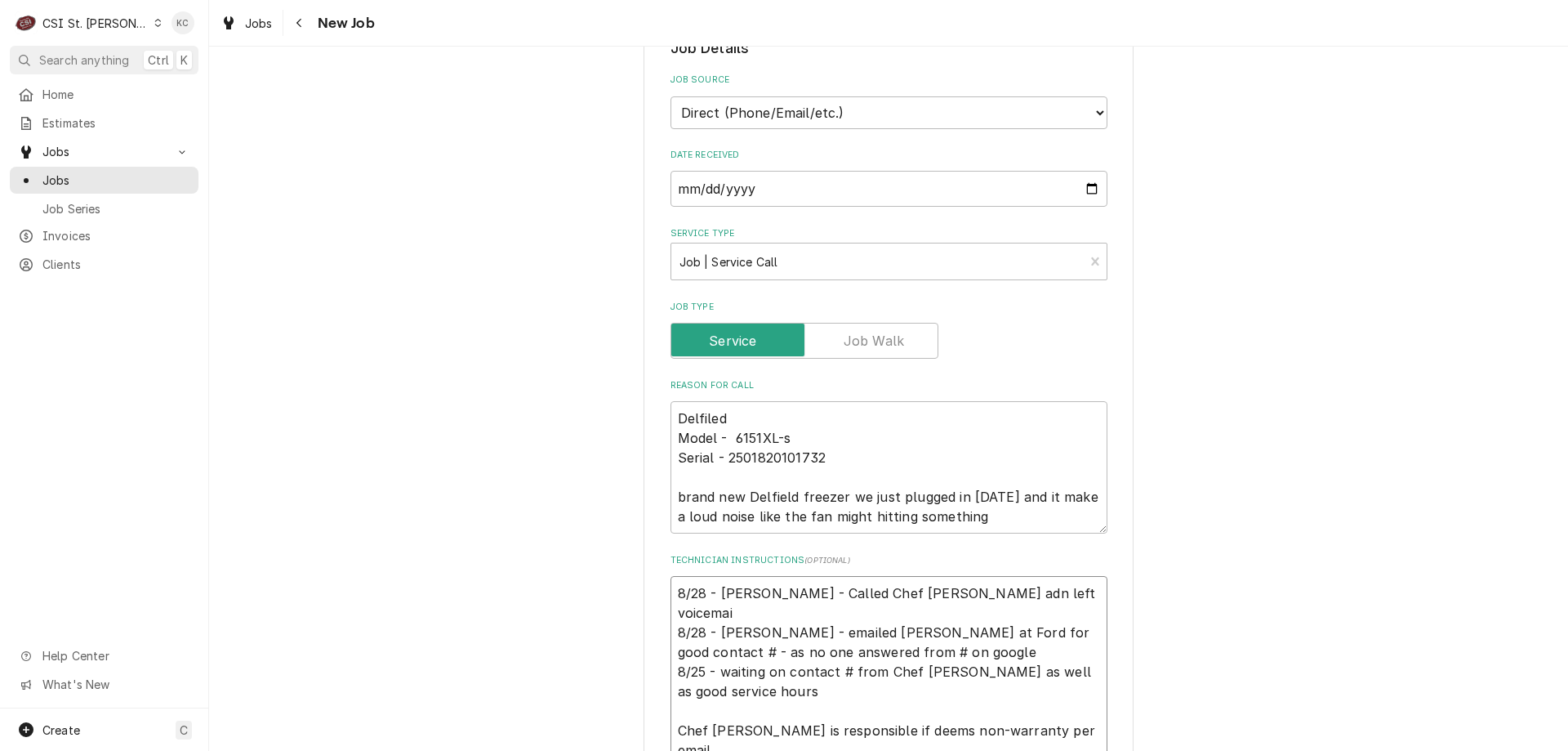
type textarea "8/28 - Kelly - Called Chef Tyler adn left voicemail 8/28 - Kelly - emailed Greg…"
type textarea "x"
type textarea "8/28 - Kelly - Called Chef Tyler adn left voicemail 8/28 - Kelly - emailed Greg…"
type textarea "x"
type textarea "8/28 - Kelly - Called Chef Tyler adn left voicemail n 8/28 - Kelly - emailed Gr…"
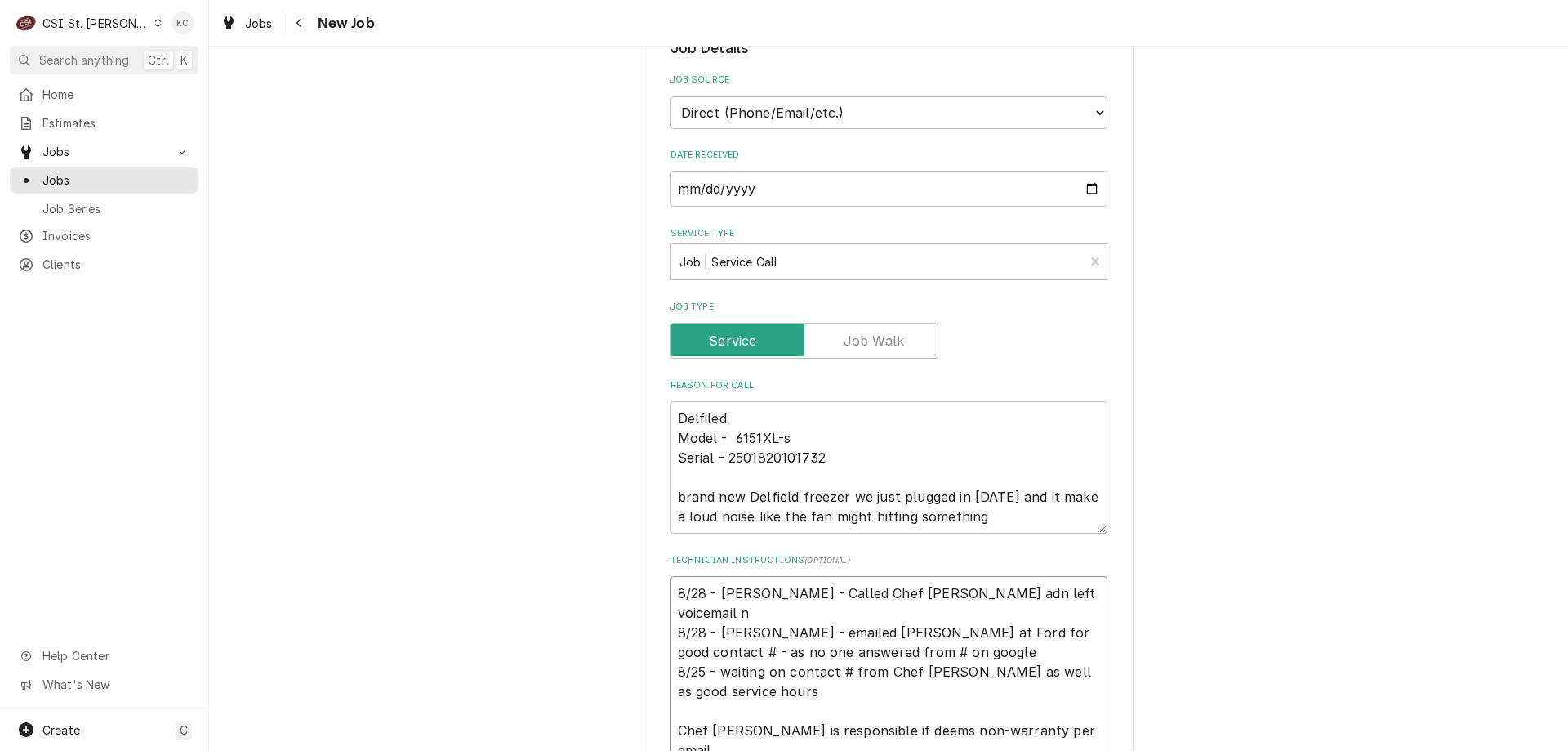
type textarea "x"
type textarea "8/28 - Kelly - Called Chef Tyler adn left voicemail ne 8/28 - Kelly - emailed G…"
type textarea "x"
type textarea "8/28 - Kelly - Called Chef Tyler adn left voicemail nee 8/28 - Kelly - emailed …"
type textarea "x"
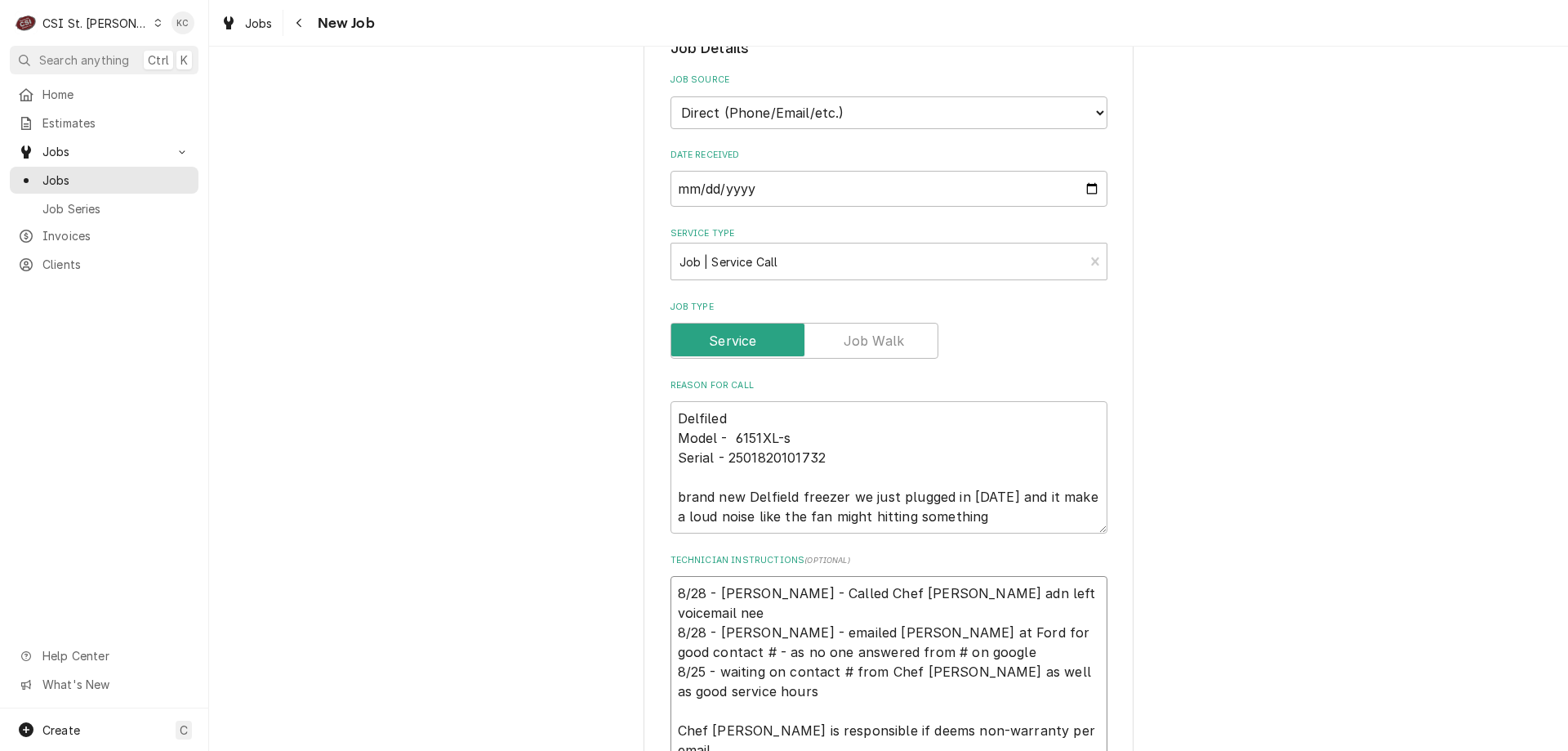
type textarea "8/28 - Kelly - Called Chef Tyler adn left voicemail need 8/28 - Kelly - emailed…"
type textarea "x"
type textarea "8/28 - Kelly - Called Chef Tyler adn left voicemail needi 8/28 - Kelly - emaile…"
type textarea "x"
type textarea "8/28 - Kelly - Called Chef Tyler adn left voicemail needing 8/28 - Kelly - emai…"
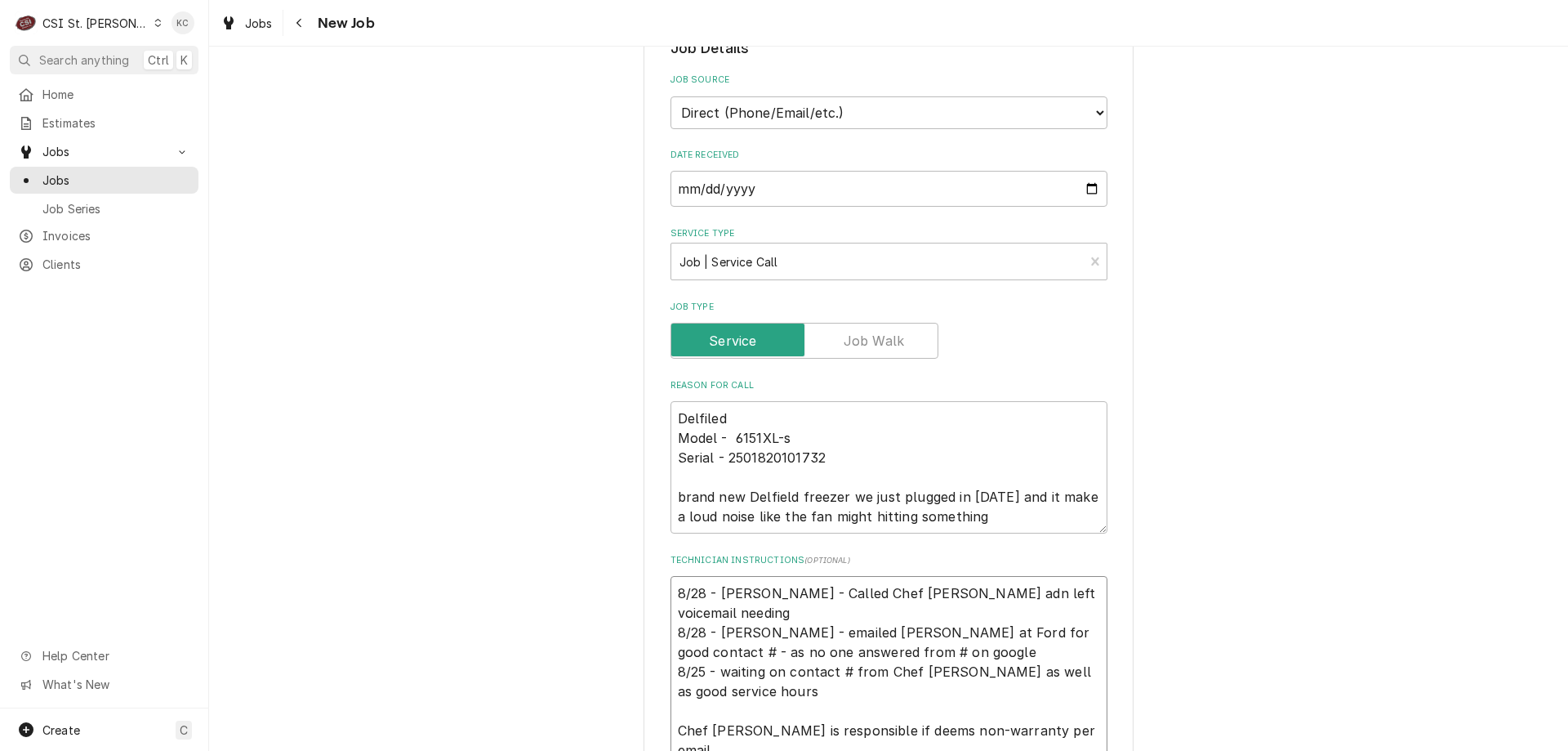
type textarea "x"
type textarea "8/28 - Kelly - Called Chef Tyler adn left voicemail needing 8/28 - Kelly - emai…"
type textarea "x"
type textarea "8/28 - Kelly - Called Chef Tyler adn left voicemail needing g 8/28 - Kelly - em…"
type textarea "x"
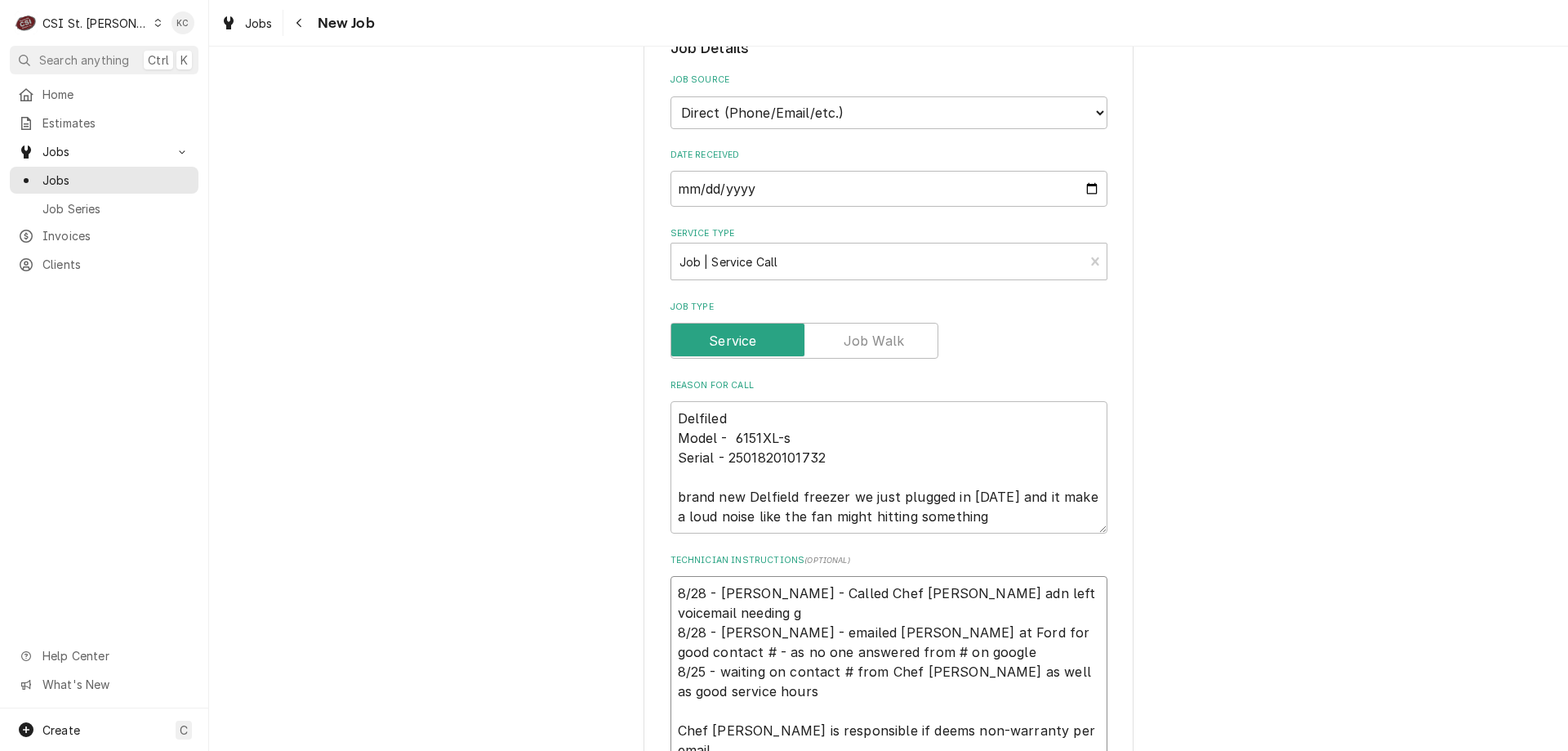
type textarea "8/28 - Kelly - Called Chef Tyler adn left voicemail needing go 8/28 - Kelly - e…"
type textarea "x"
type textarea "8/28 - Kelly - Called Chef Tyler adn left voicemail needing goo 8/28 - Kelly - …"
type textarea "x"
type textarea "8/28 - Kelly - Called Chef Tyler adn left voicemail needing good 8/28 - Kelly -…"
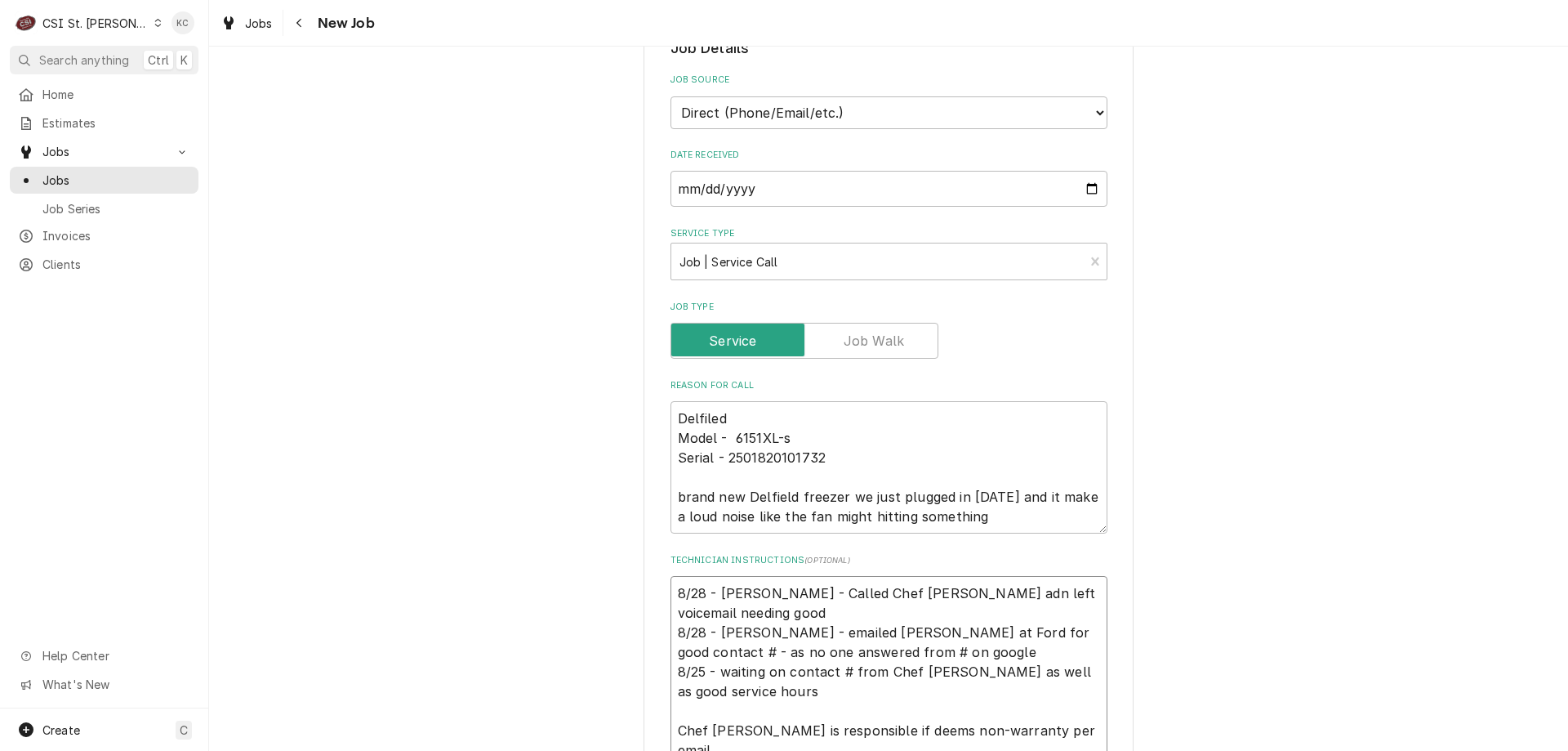
type textarea "x"
type textarea "8/28 - Kelly - Called Chef Tyler adn left voicemail needing good s 8/28 - Kelly…"
type textarea "x"
type textarea "8/28 - Kelly - Called Chef Tyler adn left voicemail needing good se 8/28 - Kell…"
type textarea "x"
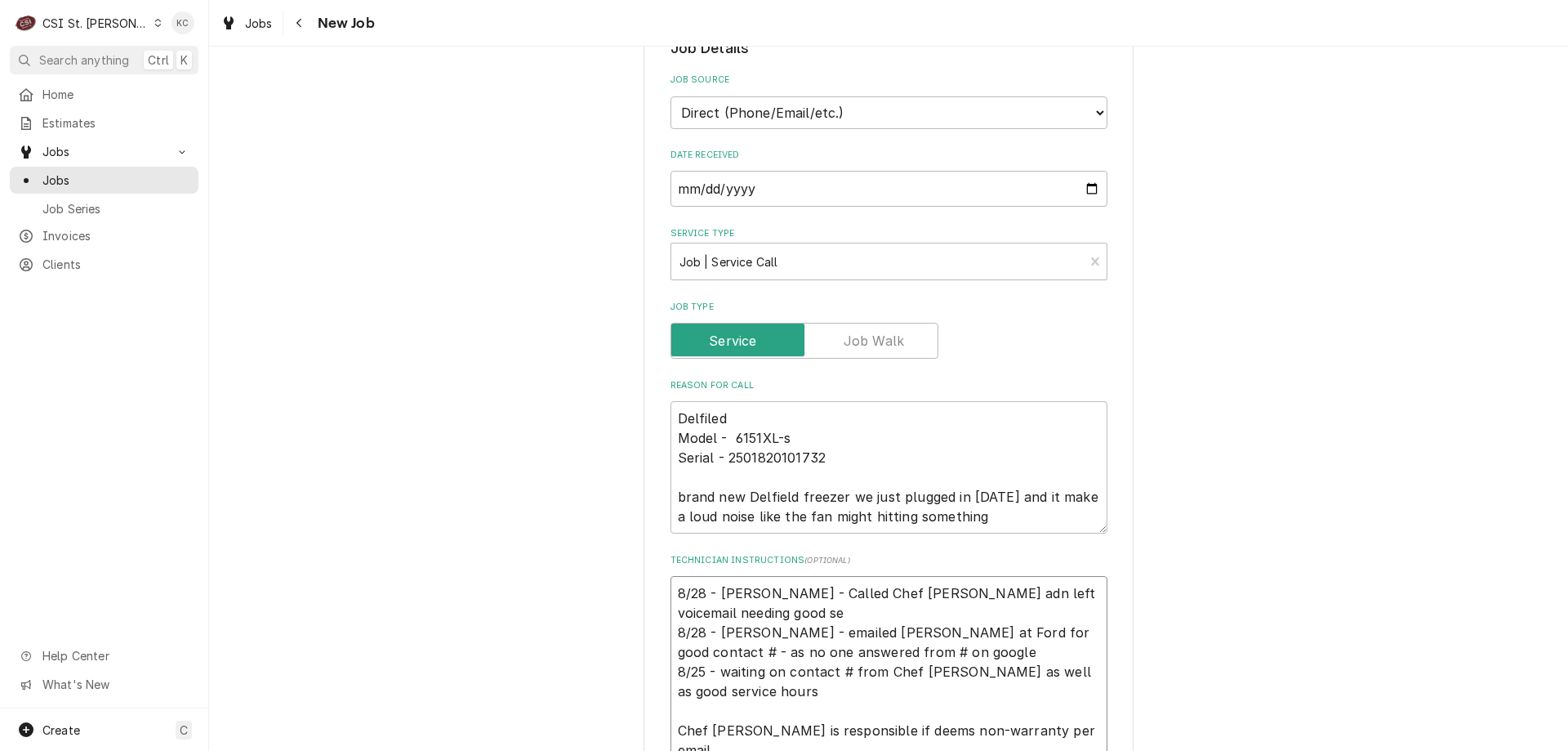
type textarea "8/28 - Kelly - Called Chef Tyler adn left voicemail needing good ser 8/28 - Kel…"
type textarea "x"
type textarea "8/28 - Kelly - Called Chef Tyler adn left voicemail needing good serv 8/28 - Ke…"
type textarea "x"
type textarea "8/28 - Kelly - Called Chef Tyler adn left voicemail needing good servic 8/28 - …"
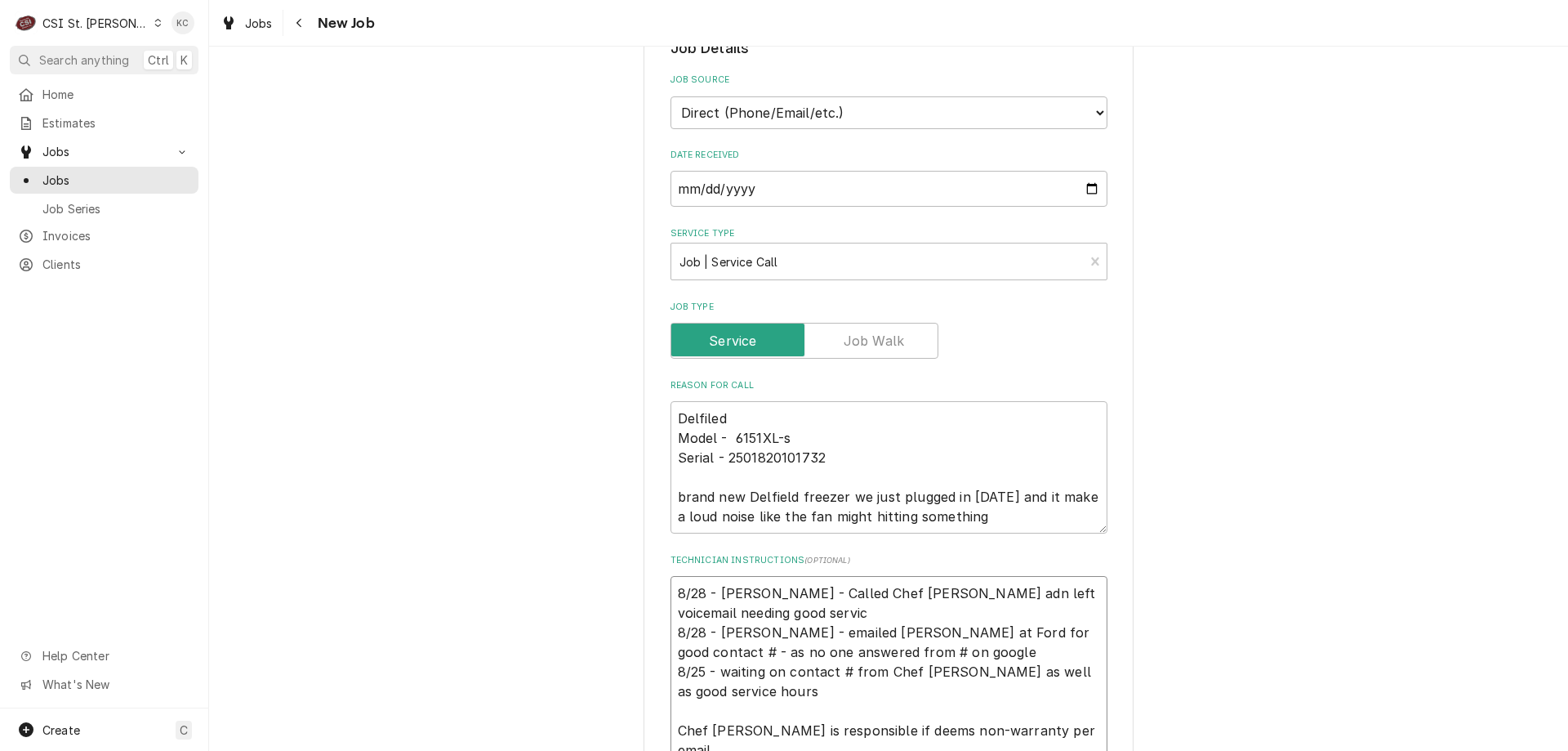
type textarea "x"
type textarea "8/28 - Kelly - Called Chef Tyler adn left voicemail needing good service 8/28 -…"
type textarea "x"
type textarea "8/28 - Kelly - Called Chef Tyler adn left voicemail needing good service 8/28 -…"
type textarea "x"
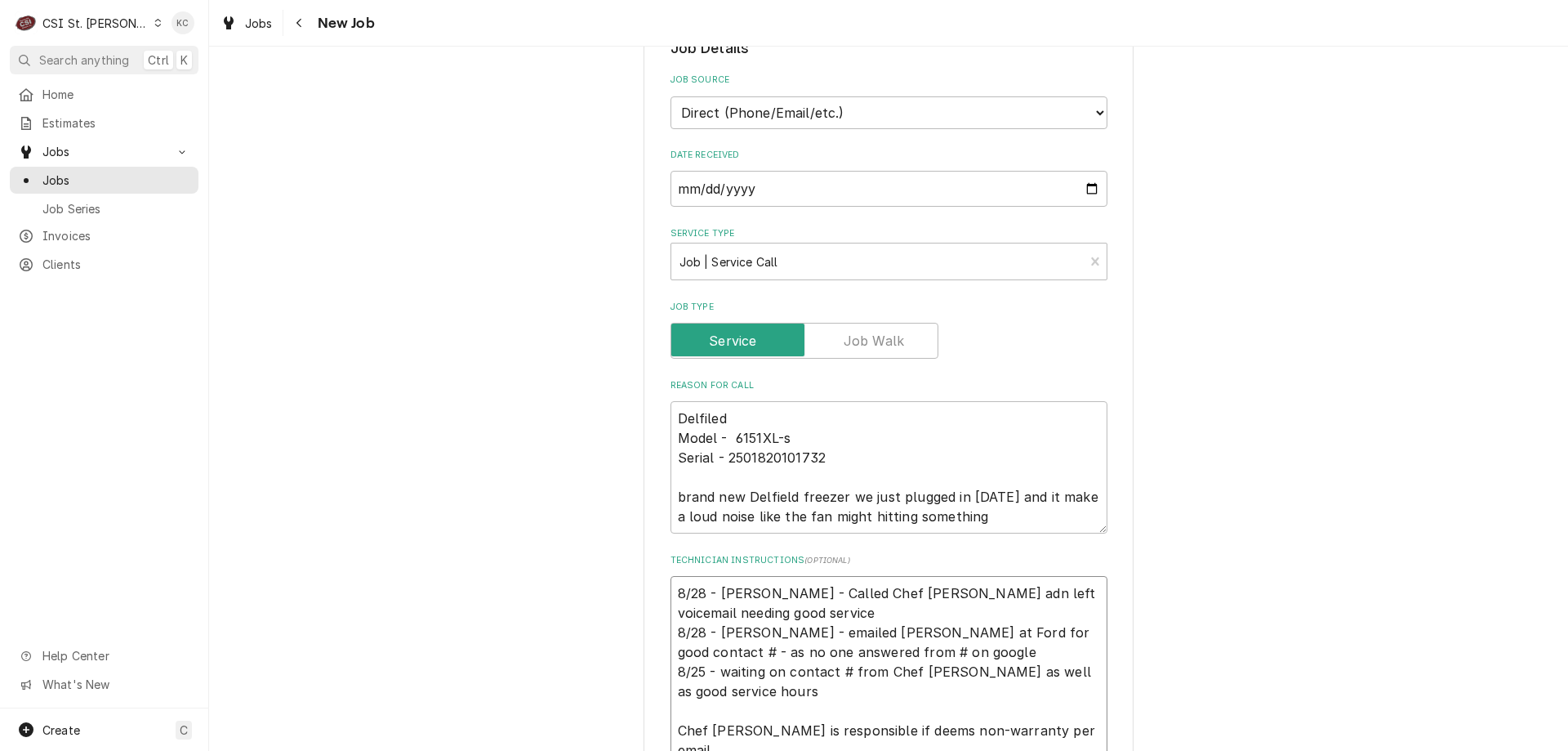
type textarea "8/28 - Kelly - Called Chef Tyler adn left voicemail needing good service h 8/28…"
type textarea "x"
type textarea "8/28 - Kelly - Called Chef Tyler adn left voicemail needing good service ho 8/2…"
type textarea "x"
type textarea "8/28 - Kelly - Called Chef Tyler adn left voicemail needing good service hou 8/…"
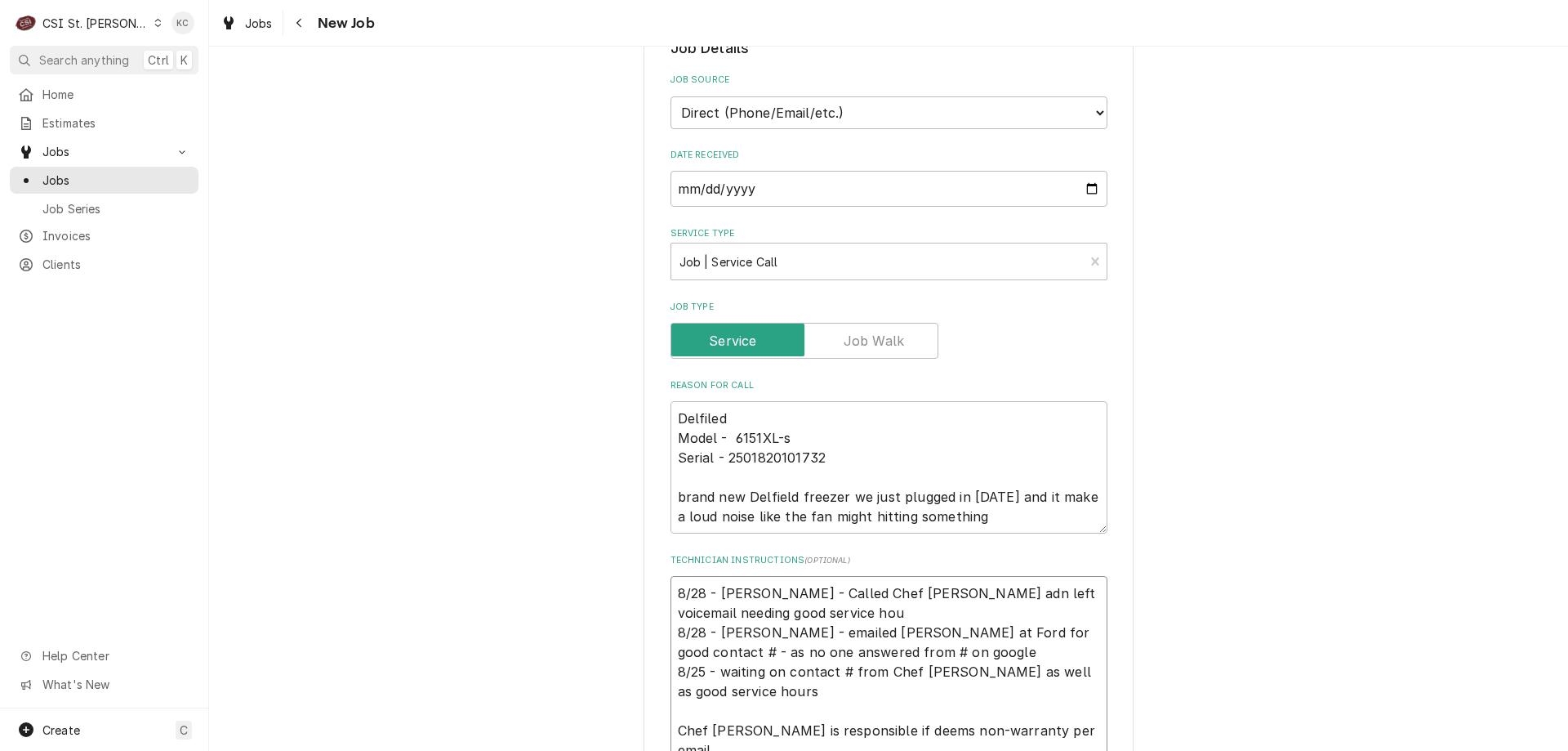
type textarea "x"
type textarea "8/28 - Kelly - Called Chef Tyler adn left voicemail needing good service hourw …"
type textarea "x"
type textarea "8/28 - Kelly - Called Chef Tyler adn left voicemail needing good service hourws…"
type textarea "x"
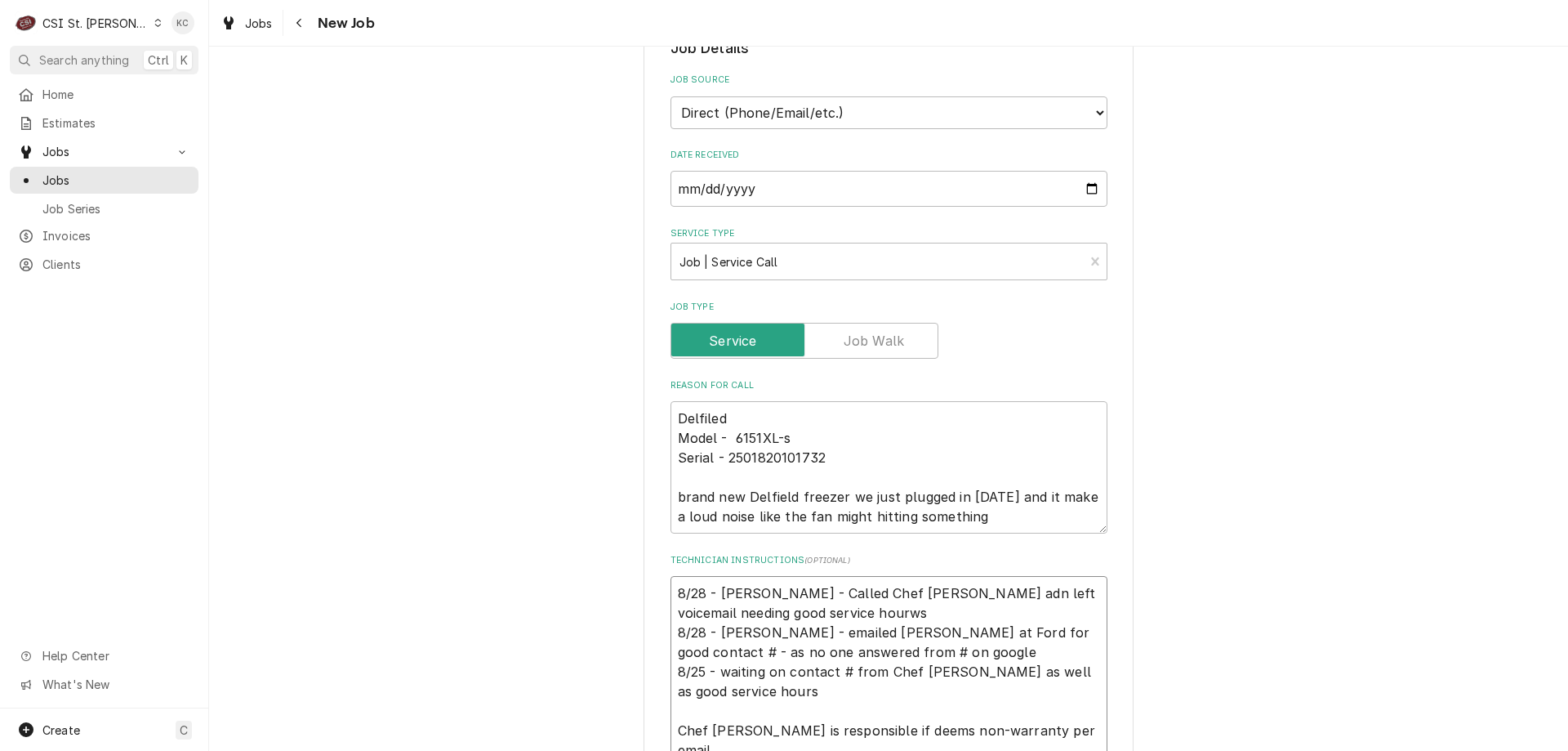
type textarea "8/28 - Kelly - Called Chef Tyler adn left voicemail needing good service hourw …"
type textarea "x"
type textarea "8/28 - Kelly - Called Chef Tyler adn left voicemail needing good service hour 8…"
type textarea "x"
type textarea "8/28 - Kelly - Called Chef Tyler adn left voicemail needing good service hours …"
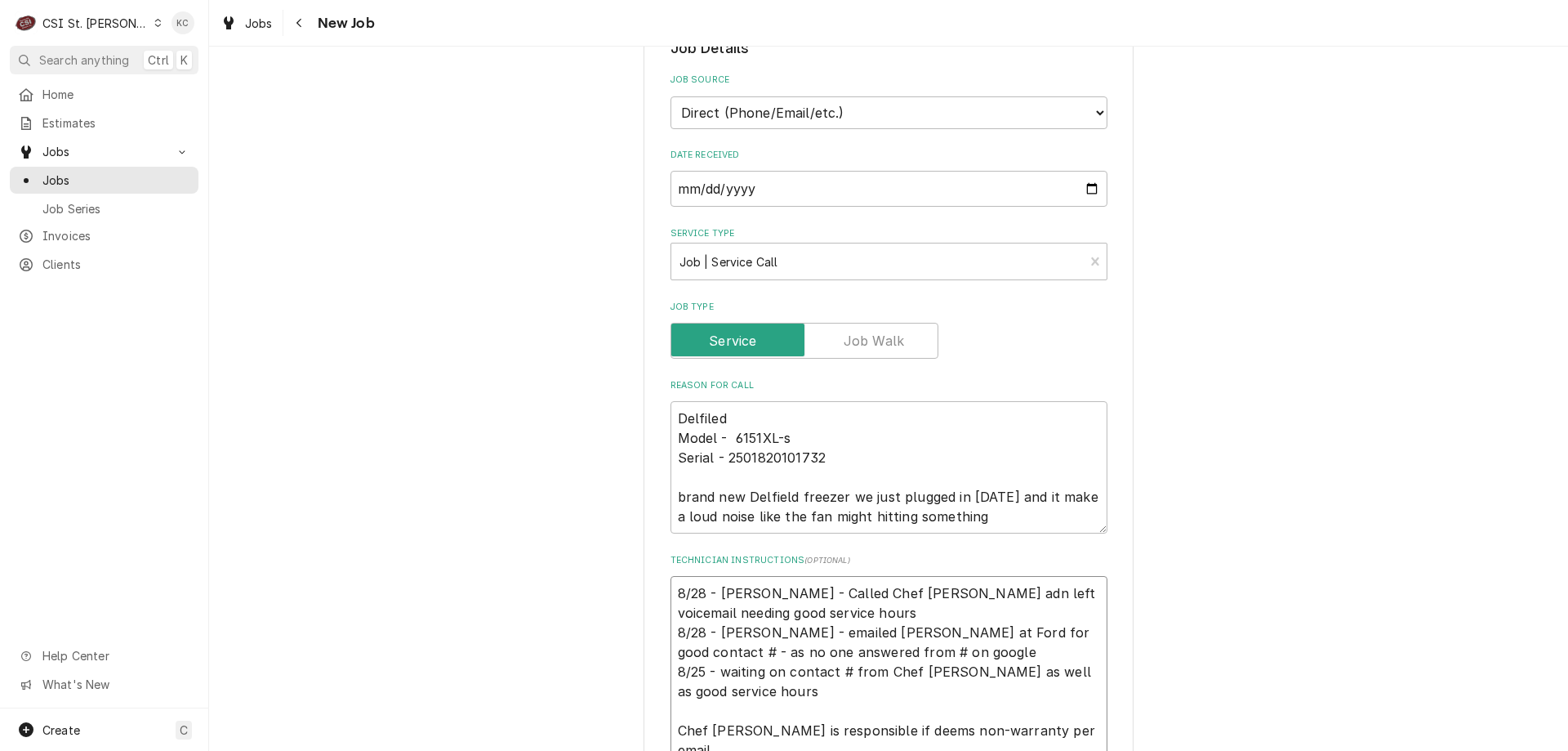
click at [874, 671] on textarea "8/28 - Kelly - Called Chef Tyler adn left voicemail needing good service hours …" at bounding box center [888, 682] width 436 height 211
type textarea "x"
type textarea "8/28 - Kelly - Called Chef Tyler adn left voicemail needing good service hours …"
type textarea "x"
type textarea "8/28 - Kelly - Called Chef Tyler adn left voicemail needing good service hours …"
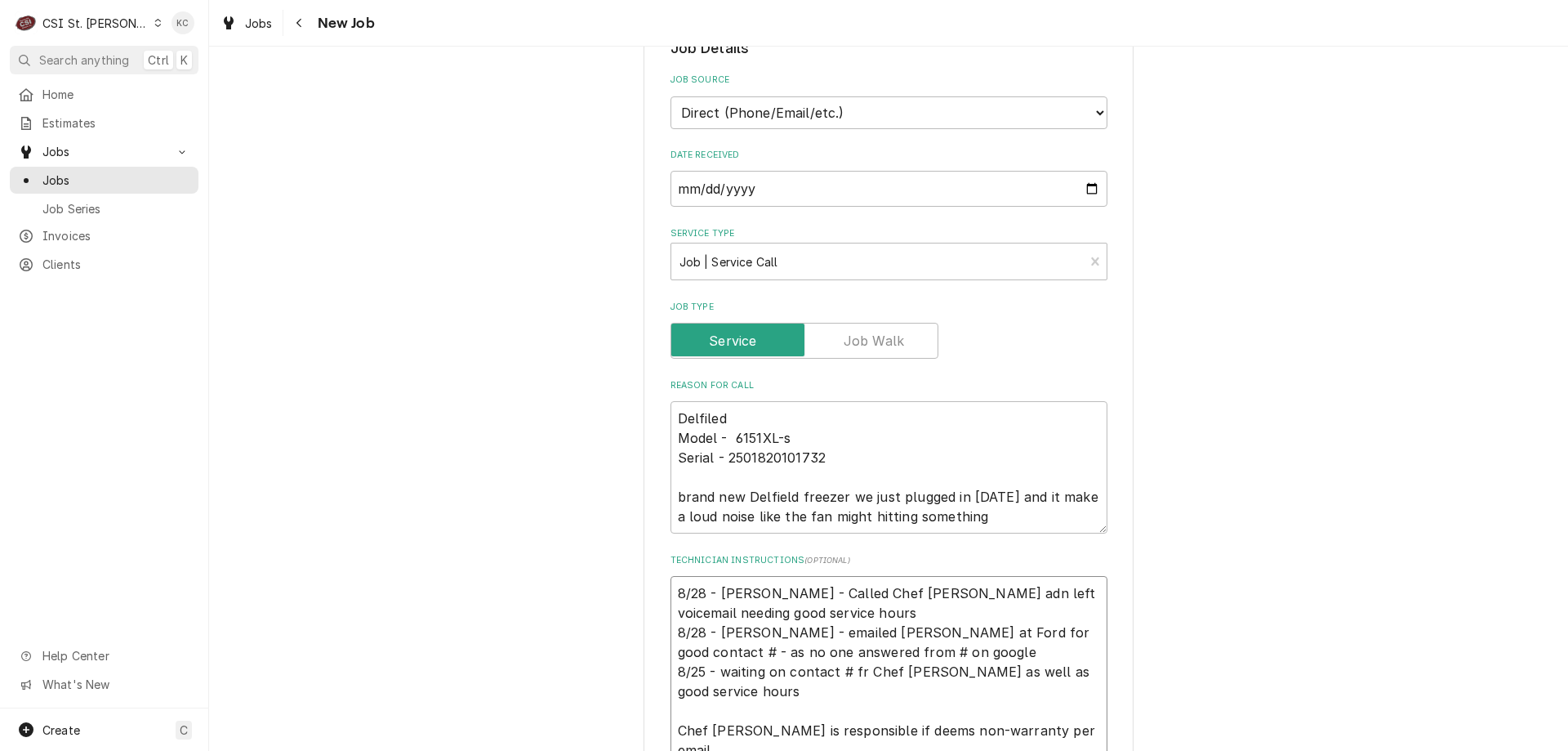
type textarea "x"
type textarea "8/28 - Kelly - Called Chef Tyler adn left voicemail needing good service hours …"
type textarea "x"
type textarea "8/28 - Kelly - Called Chef Tyler adn left voicemail needing good service hours …"
type textarea "x"
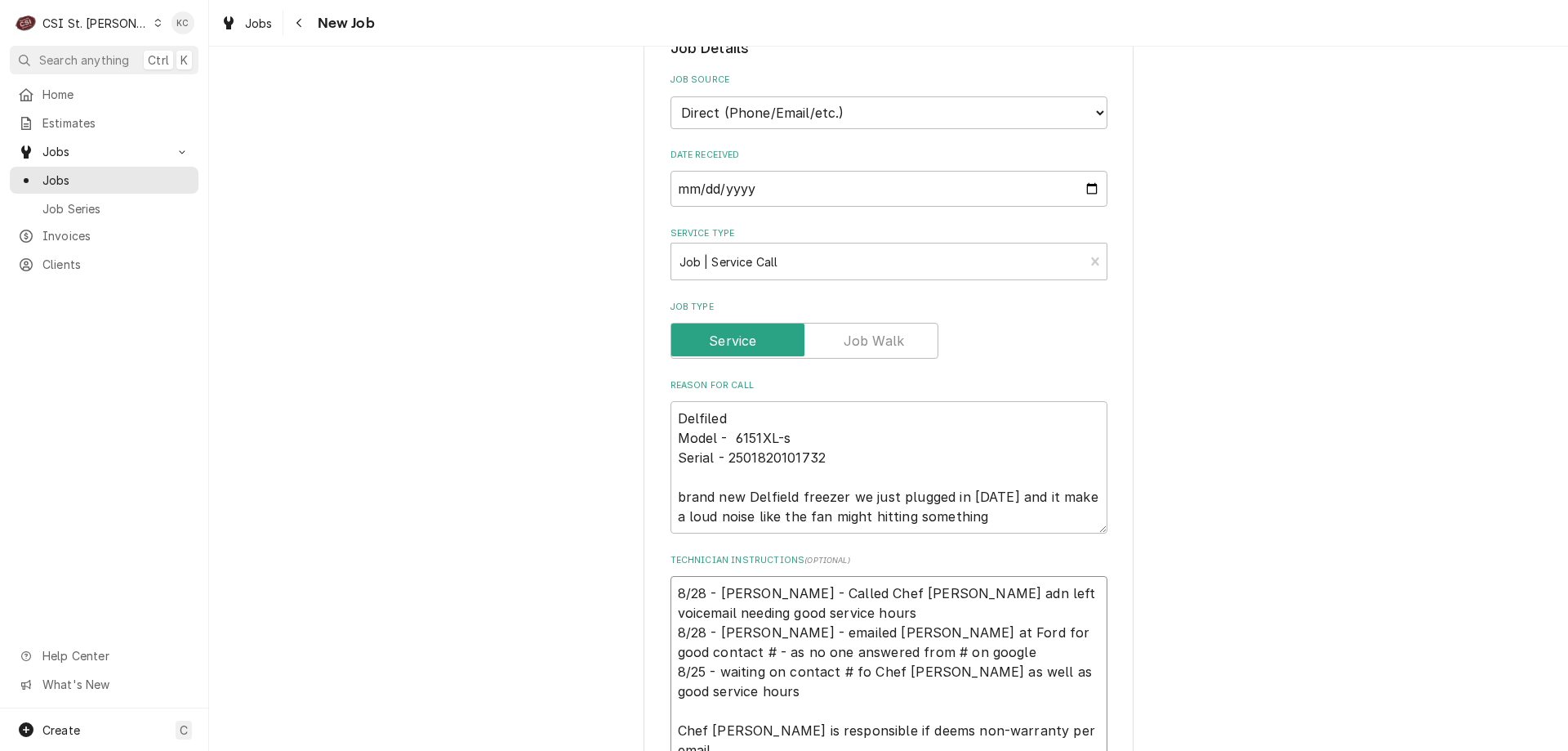
type textarea "8/28 - Kelly - Called Chef Tyler adn left voicemail needing good service hours …"
click at [724, 691] on textarea "8/28 - Kelly - Called Chef Tyler adn left voicemail needing good service hours …" at bounding box center [888, 682] width 436 height 211
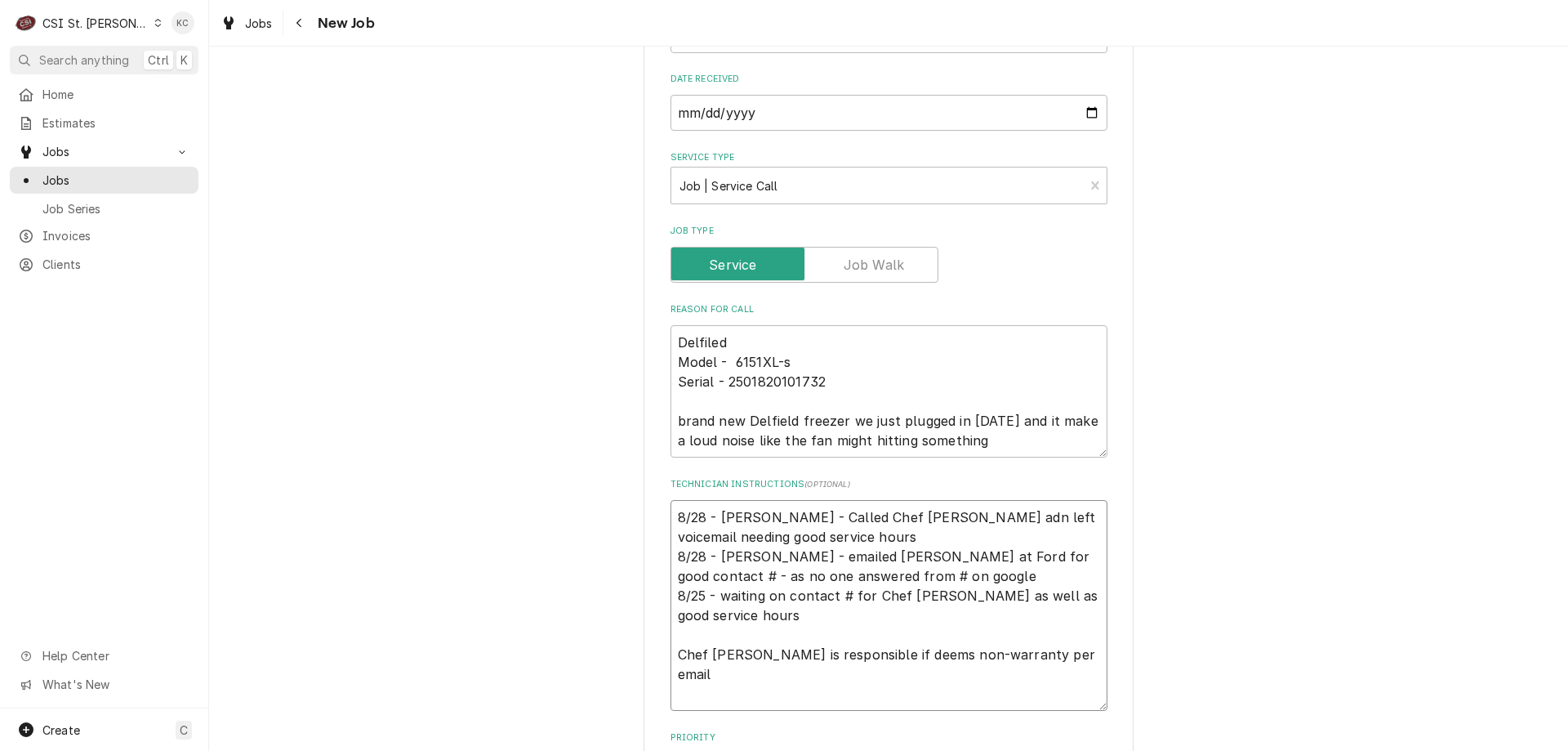
scroll to position [490, 0]
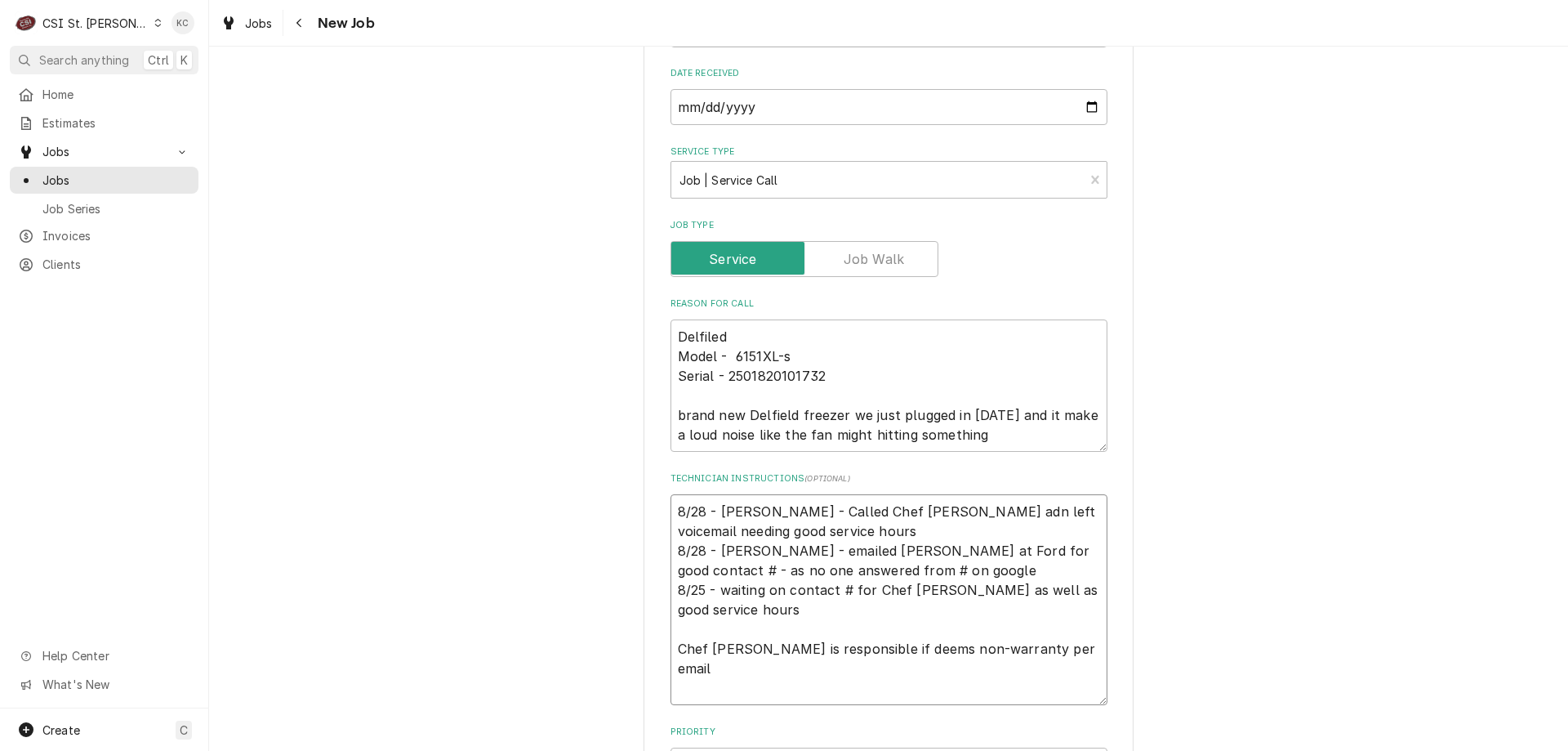
click at [818, 646] on textarea "8/28 - Kelly - Called Chef Tyler adn left voicemail needing good service hours …" at bounding box center [888, 600] width 436 height 211
type textarea "x"
type textarea "8/28 - Kelly - Called Chef Tyler adn left voicemail needing good service hours …"
type textarea "x"
type textarea "8/28 - Kelly - Called Chef Tyler adn left voicemail needing good service hours …"
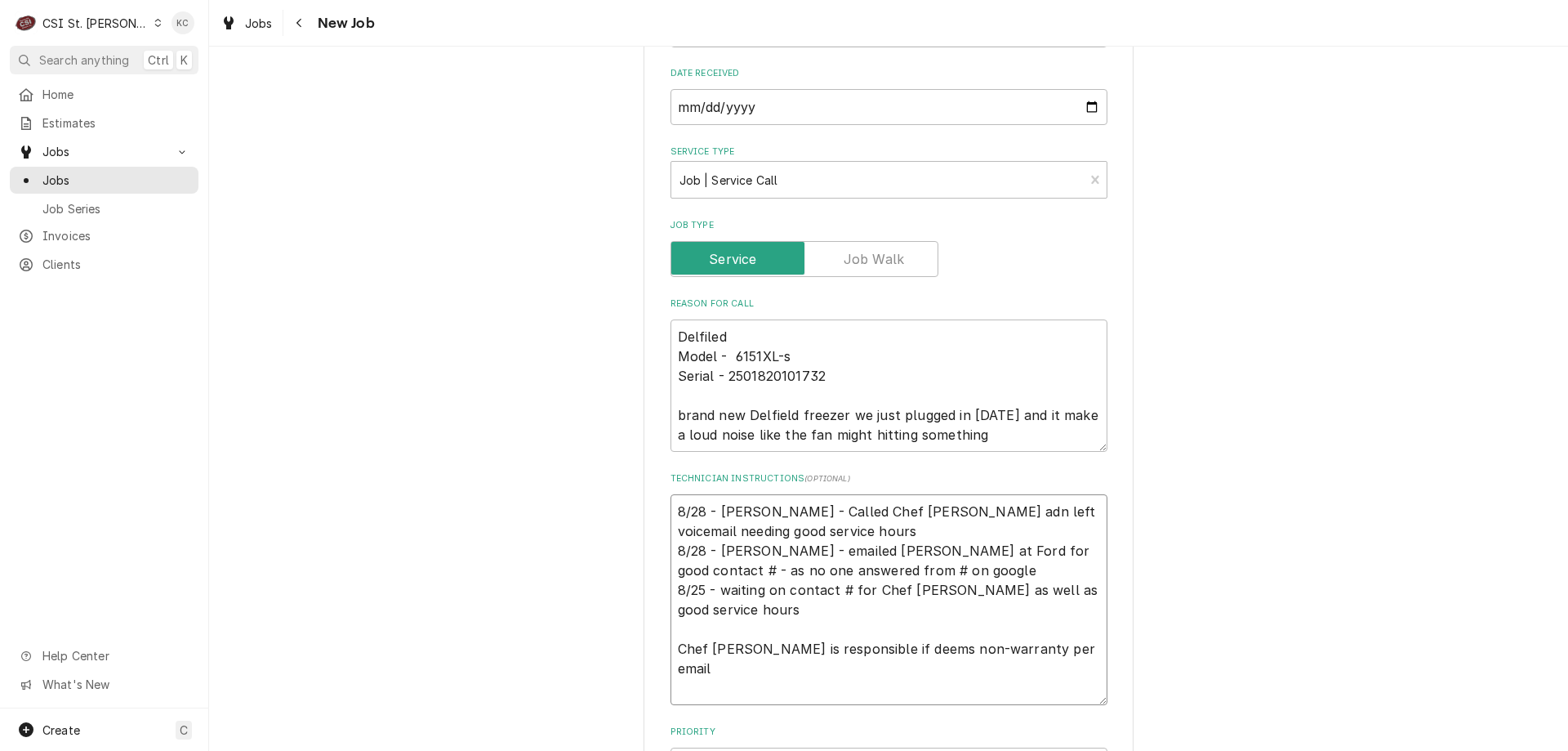
type textarea "x"
type textarea "8/28 - Kelly - Called Chef Tyler adn left voicemail needing good service hours …"
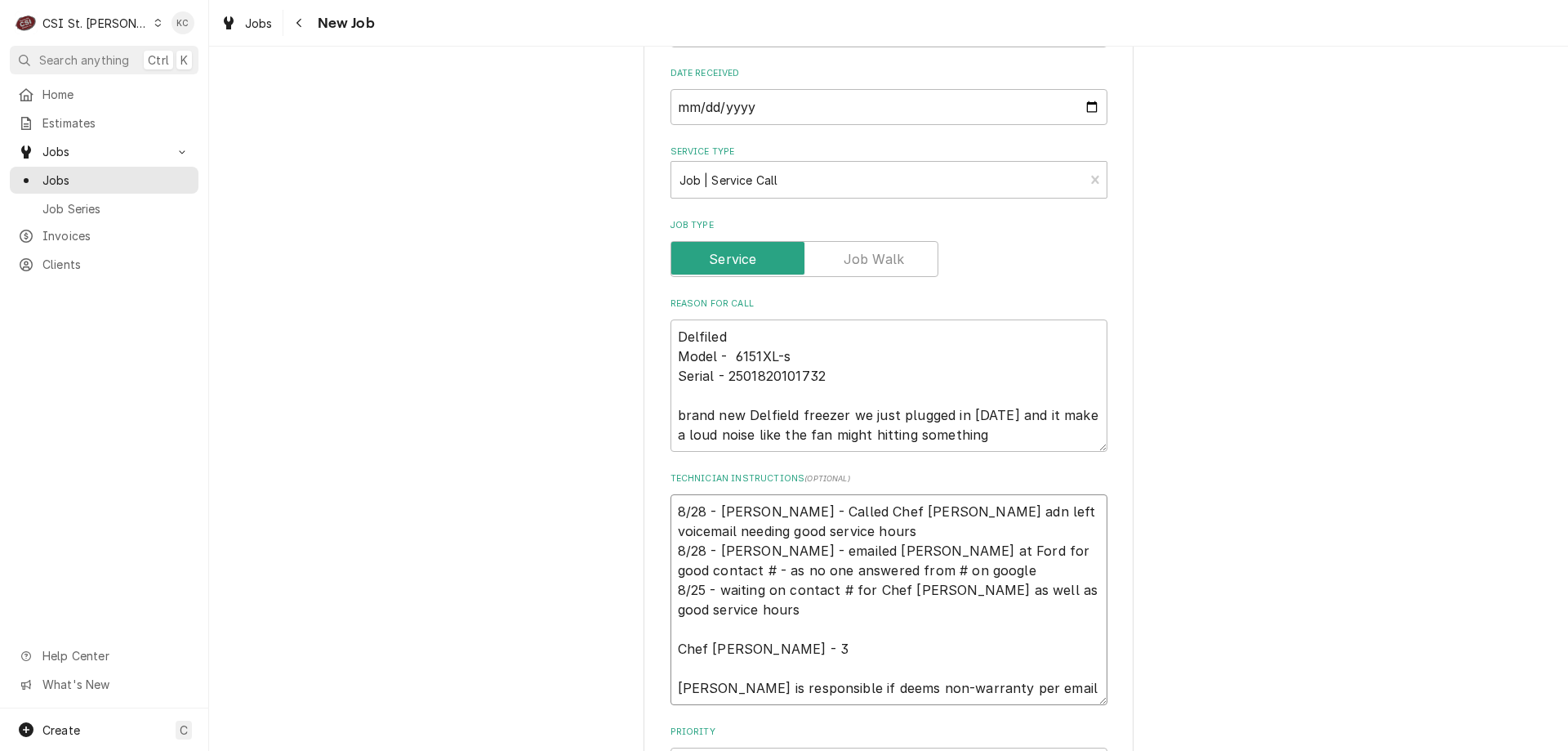
type textarea "x"
type textarea "8/28 - Kelly - Called Chef Tyler adn left voicemail needing good service hours …"
type textarea "x"
type textarea "8/28 - Kelly - Called Chef Tyler adn left voicemail needing good service hours …"
type textarea "x"
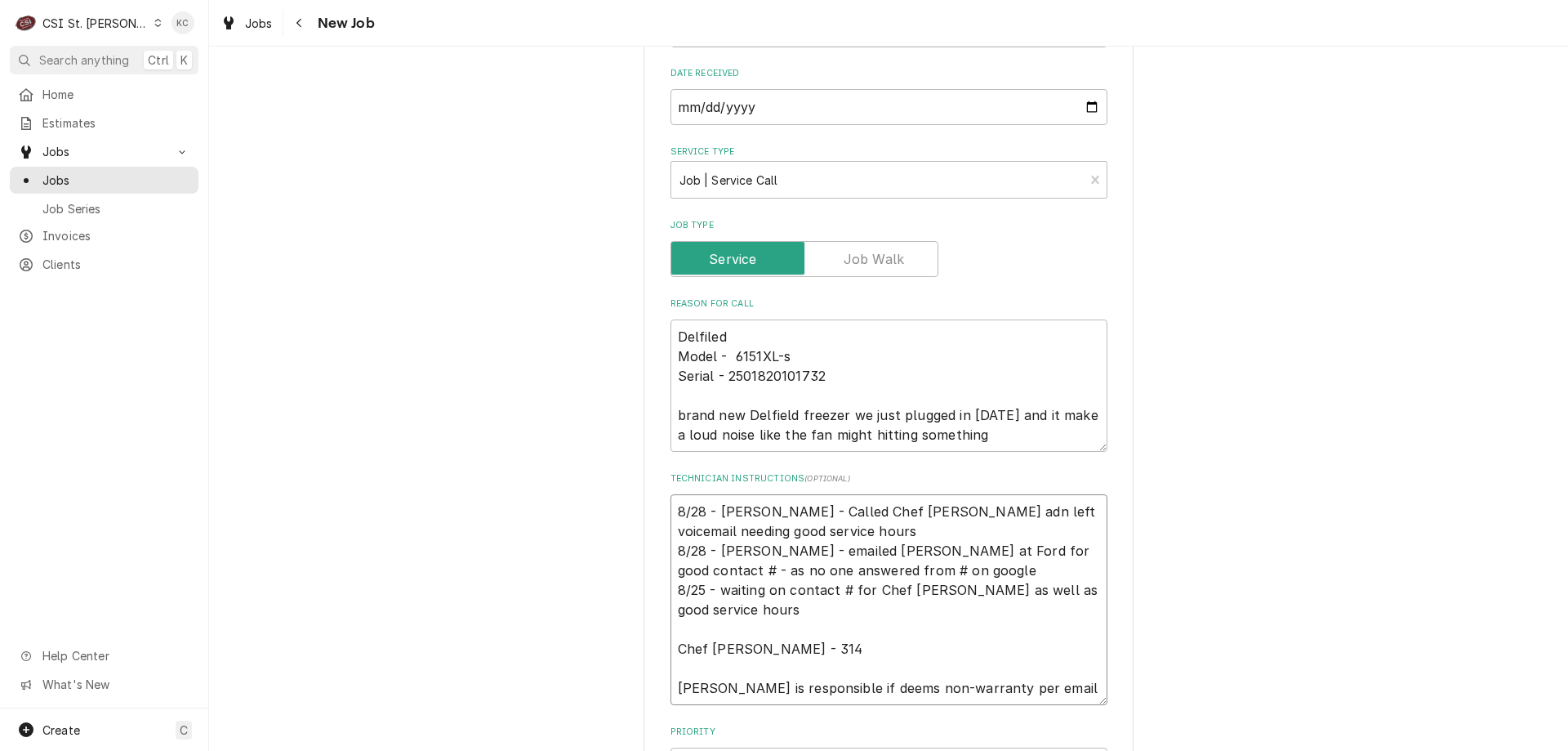
type textarea "8/28 - Kelly - Called Chef Tyler adn left voicemail needing good service hours …"
type textarea "x"
type textarea "8/28 - Kelly - Called Chef Tyler adn left voicemail needing good service hours …"
type textarea "x"
type textarea "8/28 - Kelly - Called Chef Tyler adn left voicemail needing good service hours …"
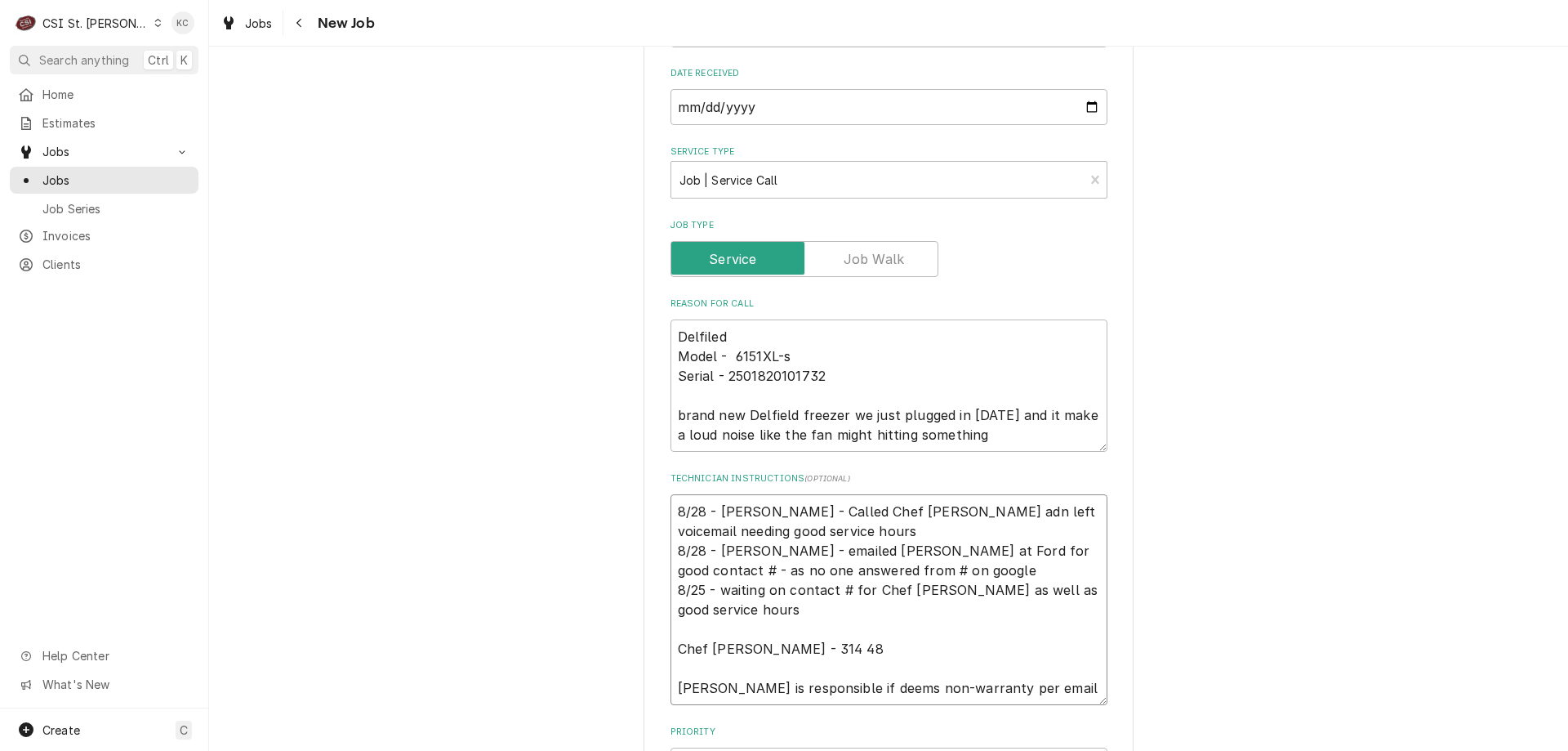
type textarea "x"
type textarea "8/28 - Kelly - Called Chef Tyler adn left voicemail needing good service hours …"
type textarea "x"
type textarea "8/28 - Kelly - Called Chef Tyler adn left voicemail needing good service hours …"
type textarea "x"
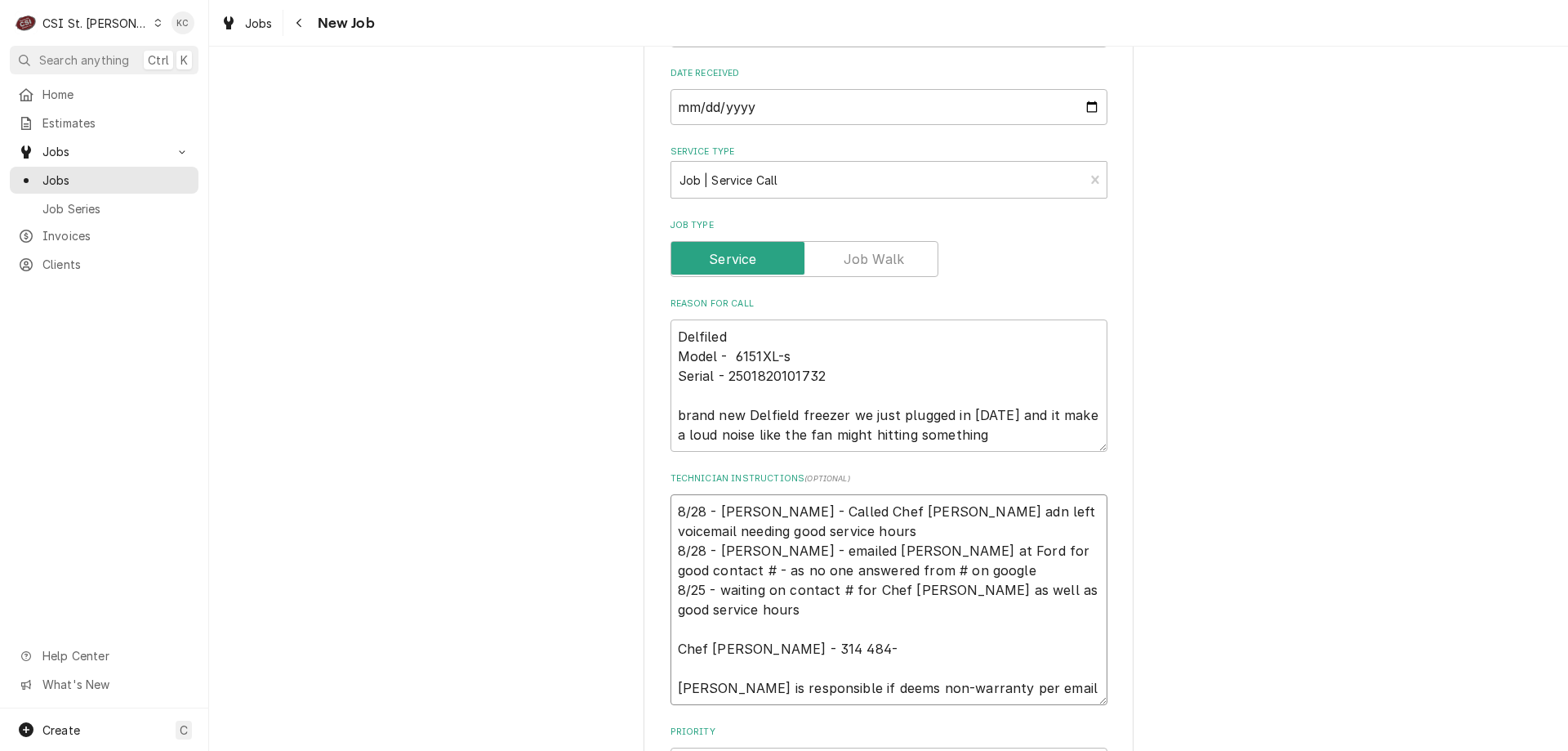
type textarea "8/28 - Kelly - Called Chef Tyler adn left voicemail needing good service hours …"
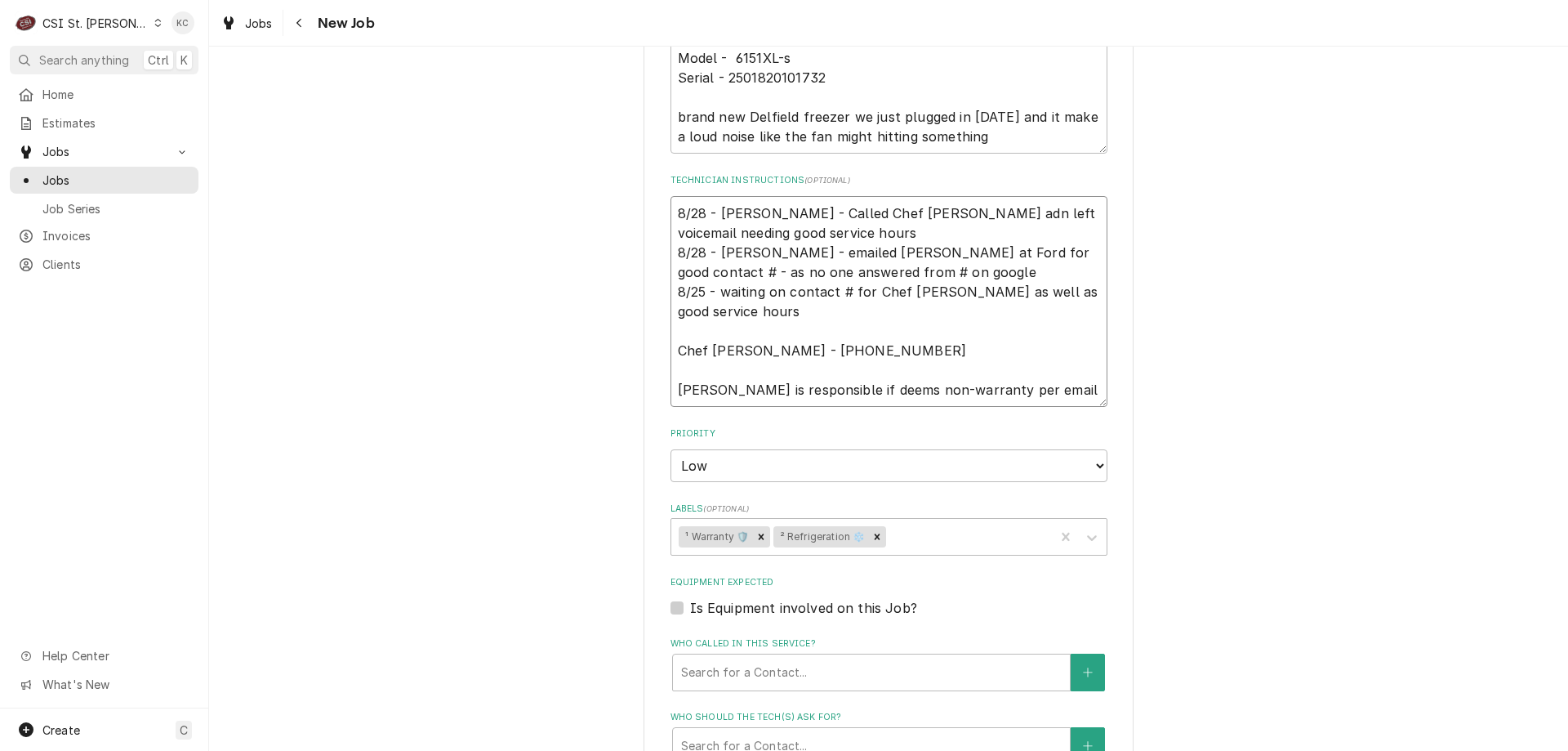
scroll to position [742, 0]
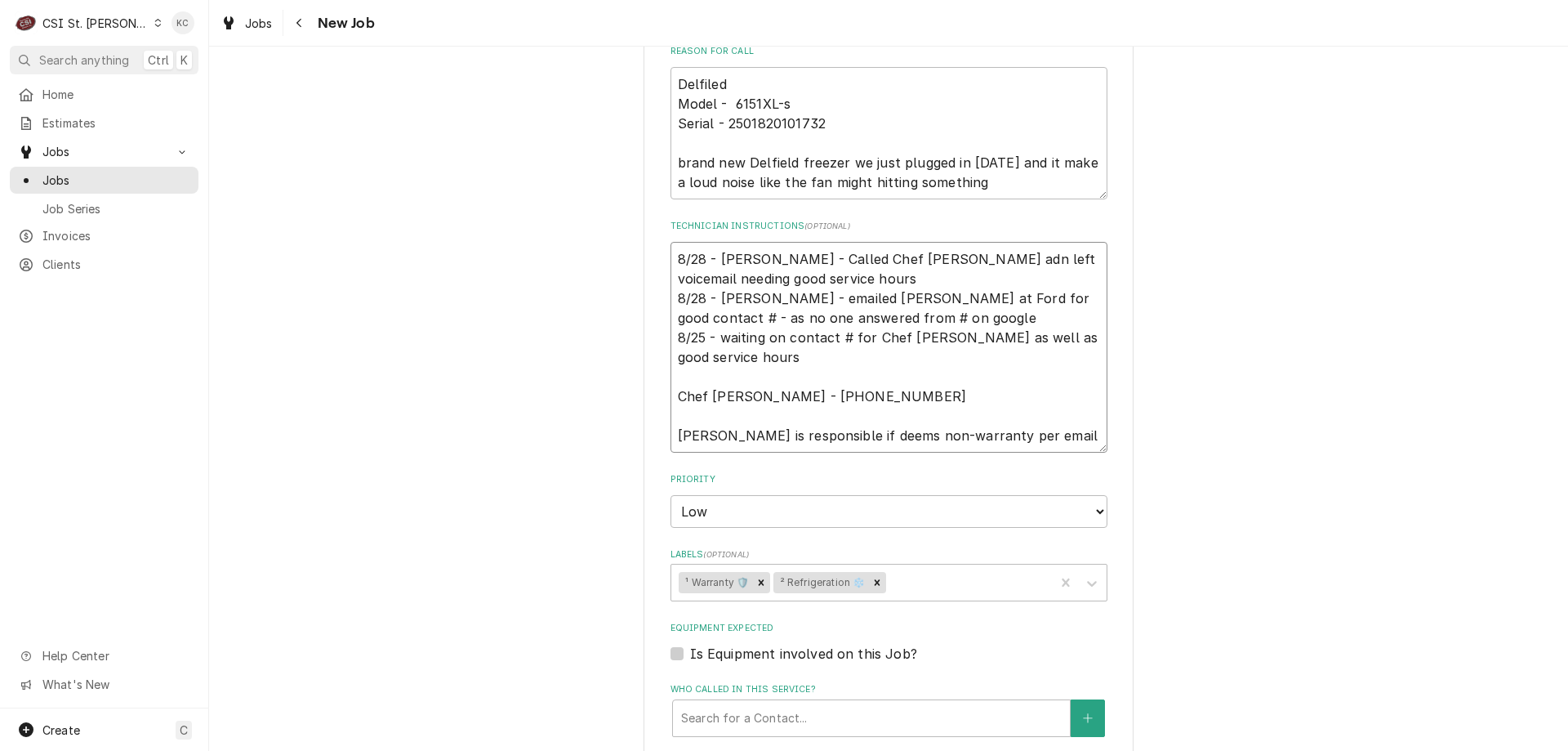
drag, startPoint x: 765, startPoint y: 278, endPoint x: 667, endPoint y: 249, distance: 102.2
click at [671, 249] on textarea "8/28 - Kelly - Called Chef Tyler adn left voicemail needing good service hours …" at bounding box center [888, 348] width 436 height 211
click at [869, 253] on textarea "8/28 - Kelly - Called Chef Tyler adn left voicemail needing good service hours …" at bounding box center [888, 348] width 436 height 211
click at [900, 260] on textarea "8/28 - Kelly - Called Chef Tyler adn left voicemail needing good service hours …" at bounding box center [888, 348] width 436 height 211
click at [894, 260] on textarea "8/28 - Kelly - Called Chef Tyler adn left voicemail needing good service hours …" at bounding box center [888, 348] width 436 height 211
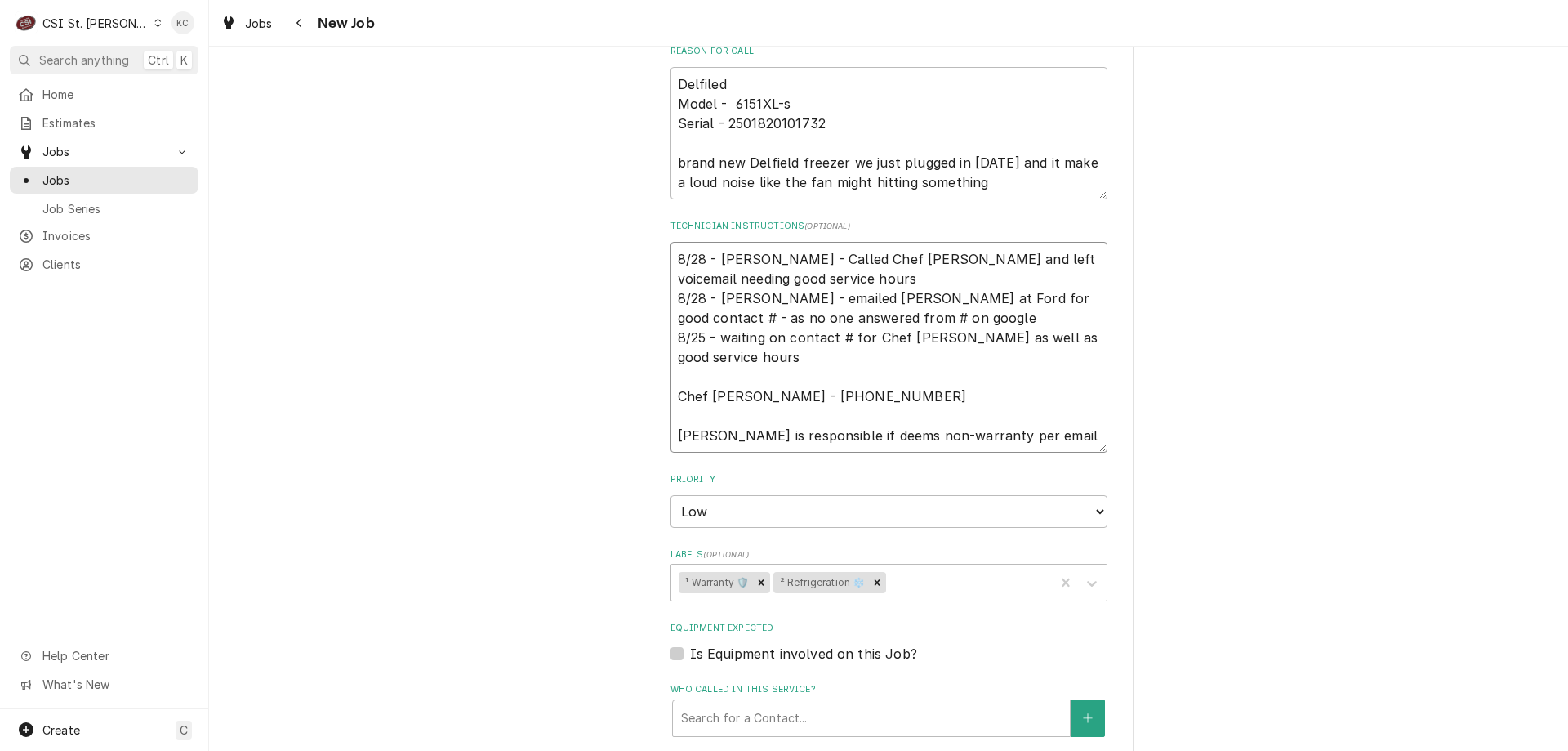
drag, startPoint x: 816, startPoint y: 278, endPoint x: 658, endPoint y: 262, distance: 158.8
click at [658, 262] on div "Use the fields below to edit this job: Client Details Client WELBILT DELFIELD C…" at bounding box center [888, 357] width 490 height 2043
click at [1186, 316] on div "Use the fields below to edit this job: Client Details Client WELBILT DELFIELD C…" at bounding box center [888, 357] width 1359 height 2072
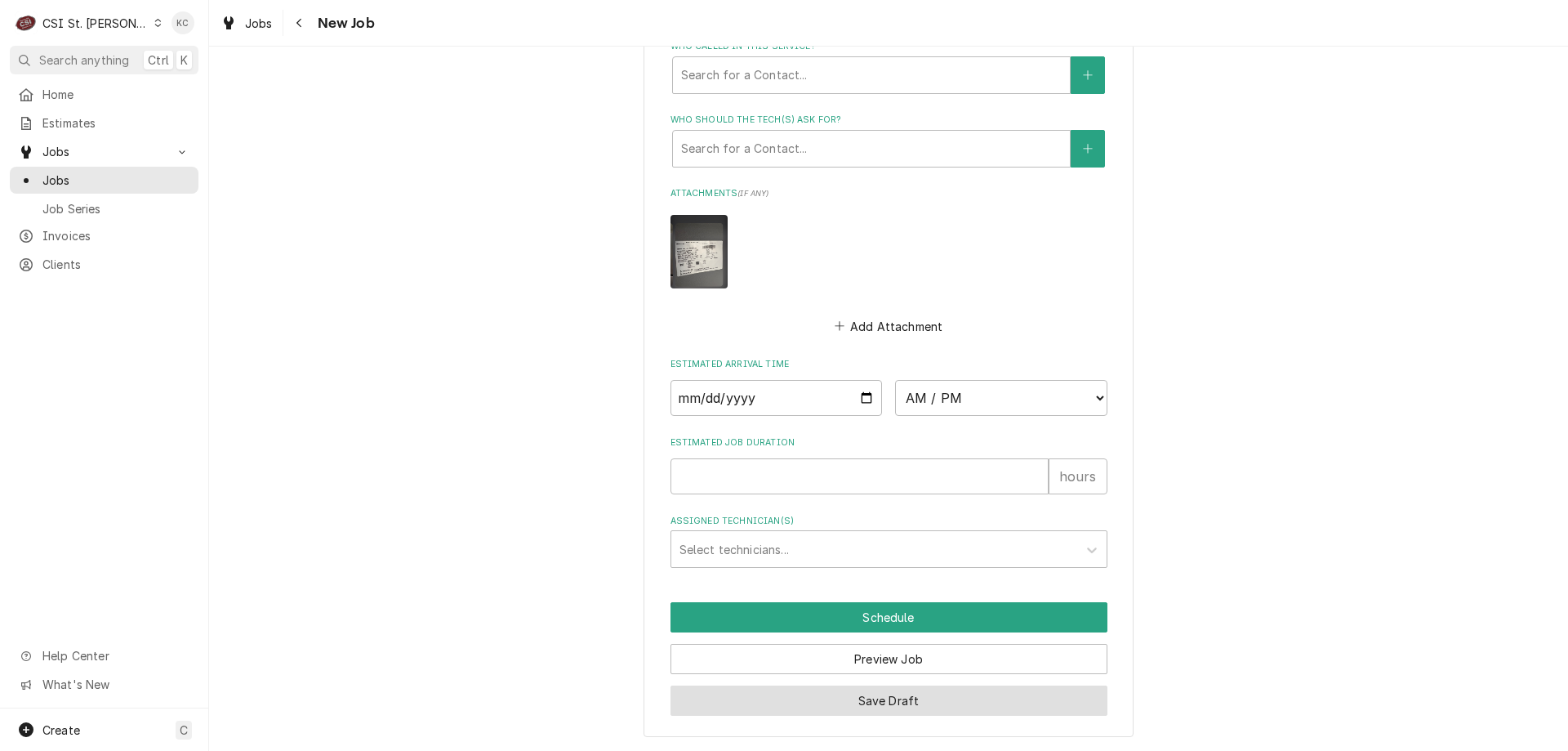
click at [833, 703] on button "Save Draft" at bounding box center [888, 700] width 436 height 30
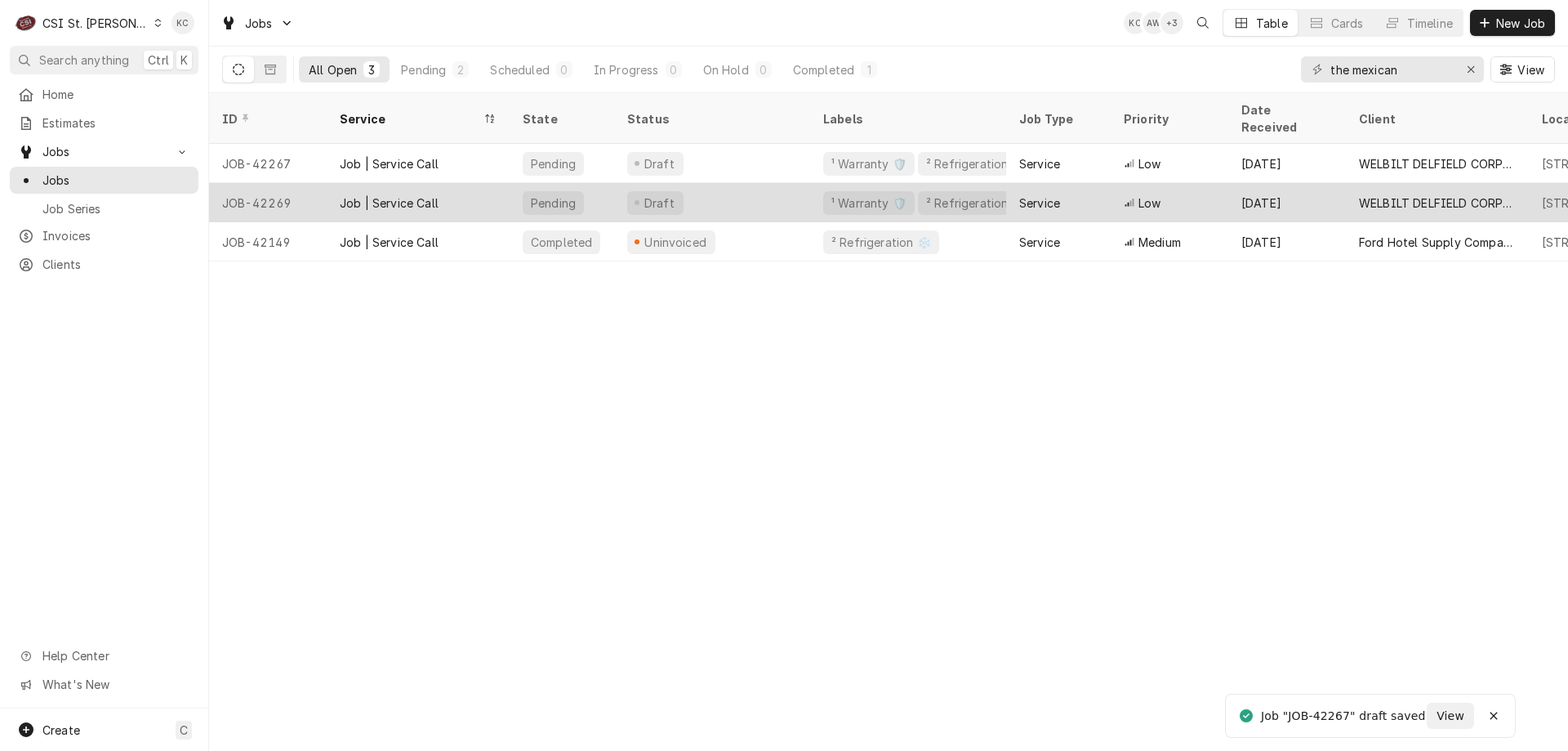
click at [299, 183] on div "JOB-42269" at bounding box center [268, 202] width 117 height 39
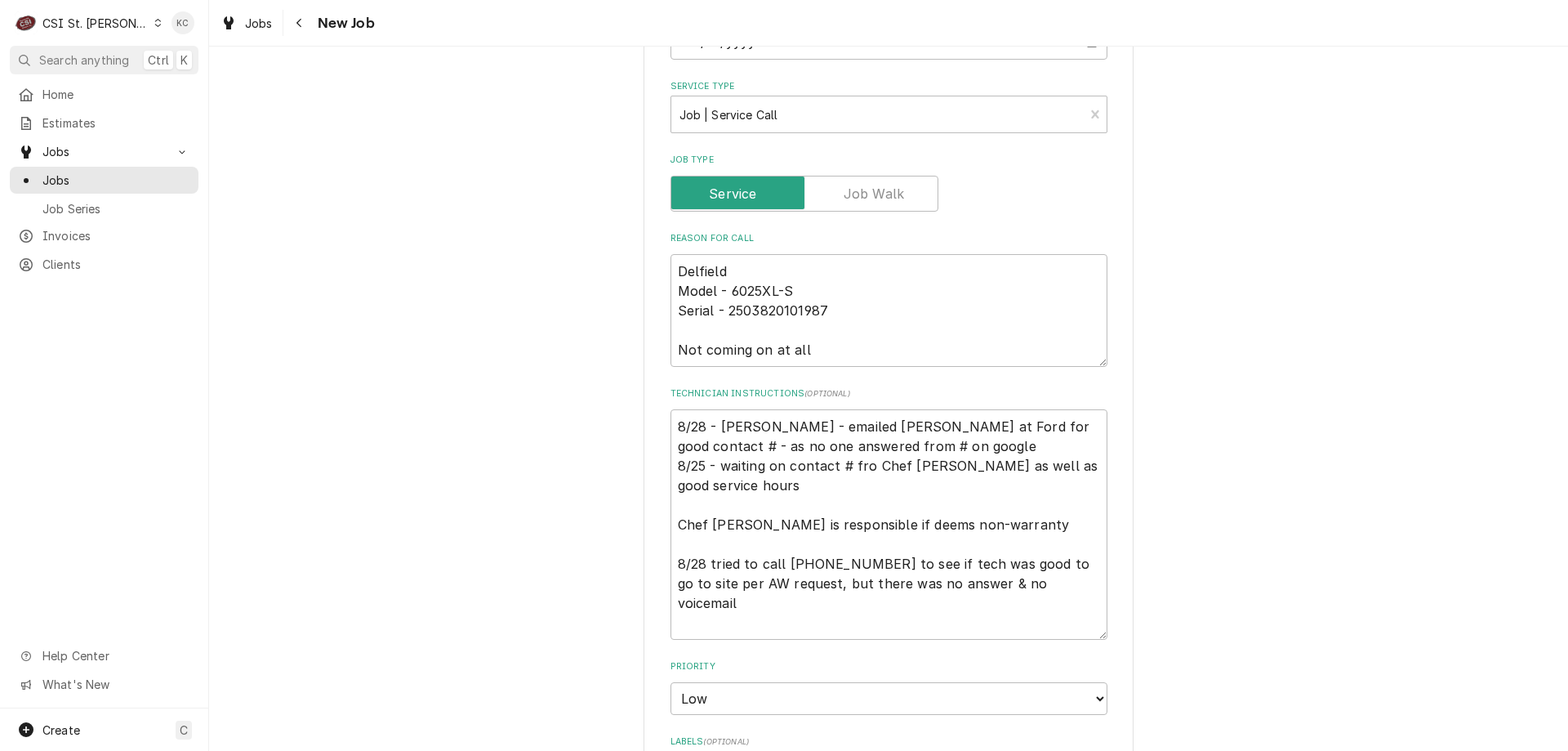
scroll to position [597, 0]
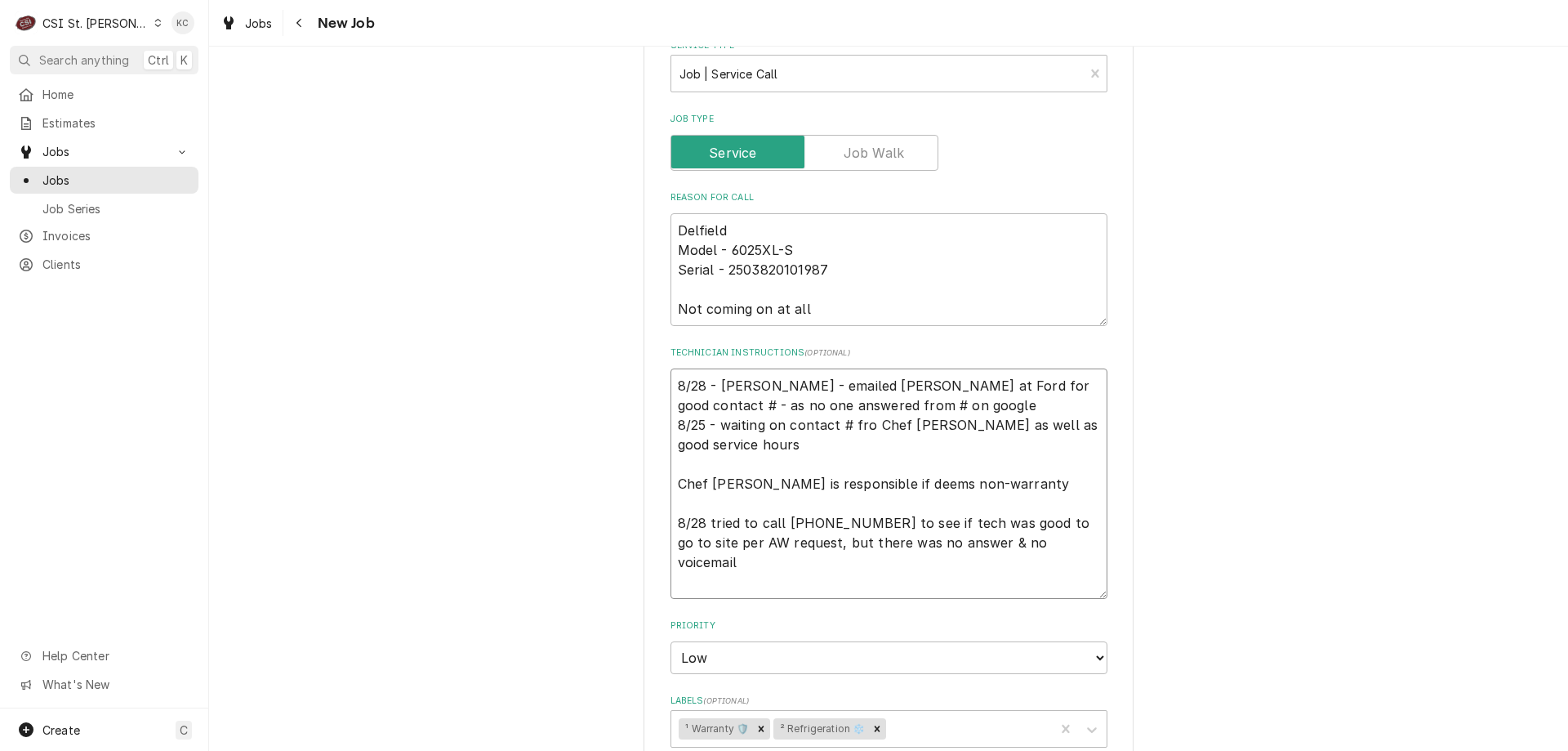
click at [859, 425] on textarea "8/28 - [PERSON_NAME] - emailed [PERSON_NAME] at Ford for good contact # - as no…" at bounding box center [888, 483] width 436 height 230
type textarea "x"
type textarea "8/28 - [PERSON_NAME] - emailed [PERSON_NAME] at Ford for good contact # - as no…"
type textarea "x"
type textarea "8/28 - [PERSON_NAME] - emailed [PERSON_NAME] at Ford for good contact # - as no…"
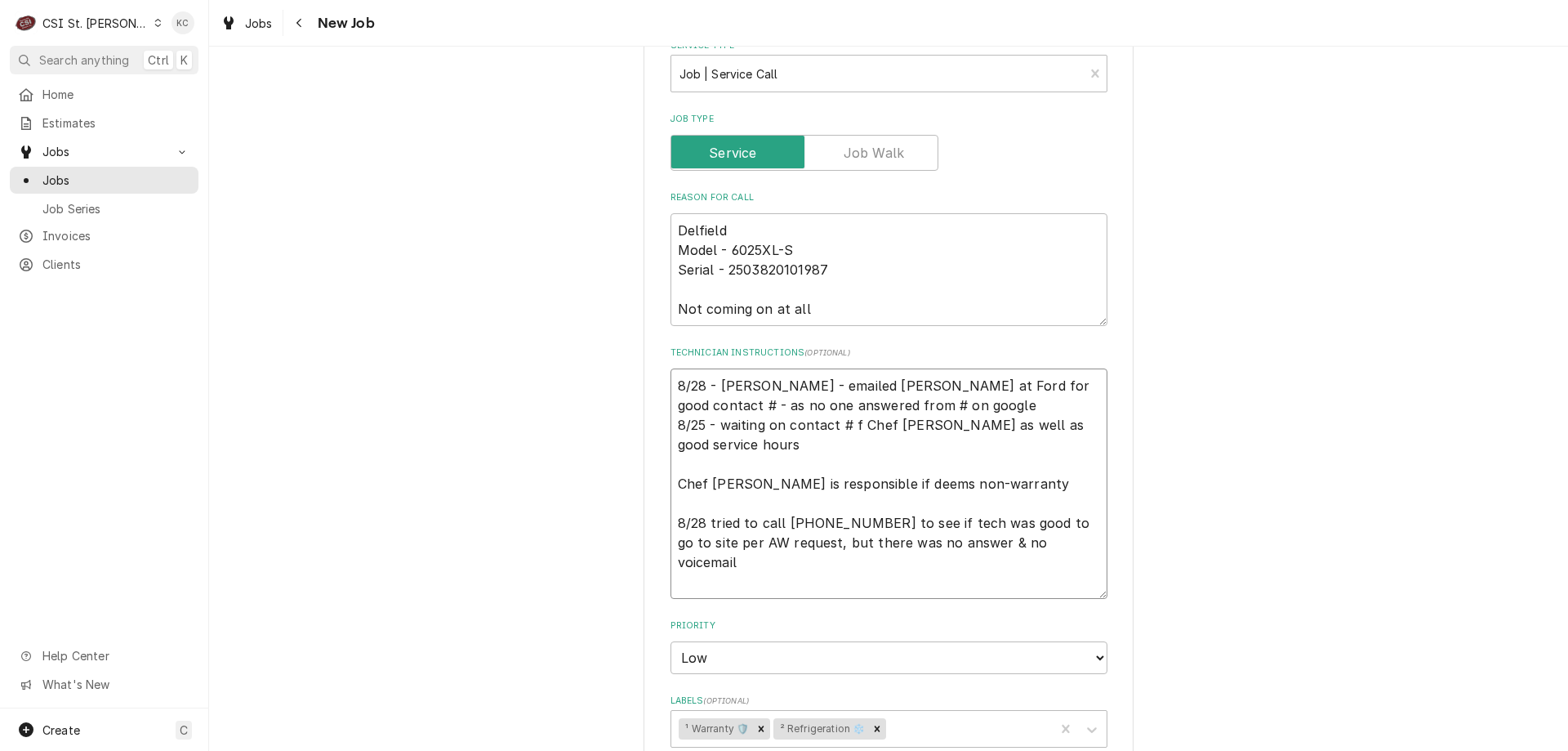
type textarea "x"
type textarea "8/28 - [PERSON_NAME] - emailed [PERSON_NAME] at Ford for good contact # - as no…"
type textarea "x"
type textarea "8/28 - [PERSON_NAME] - emailed [PERSON_NAME] at Ford for good contact # - as no…"
click at [671, 383] on textarea "8/28 - [PERSON_NAME] - emailed [PERSON_NAME] at Ford for good contact # - as no…" at bounding box center [888, 483] width 436 height 230
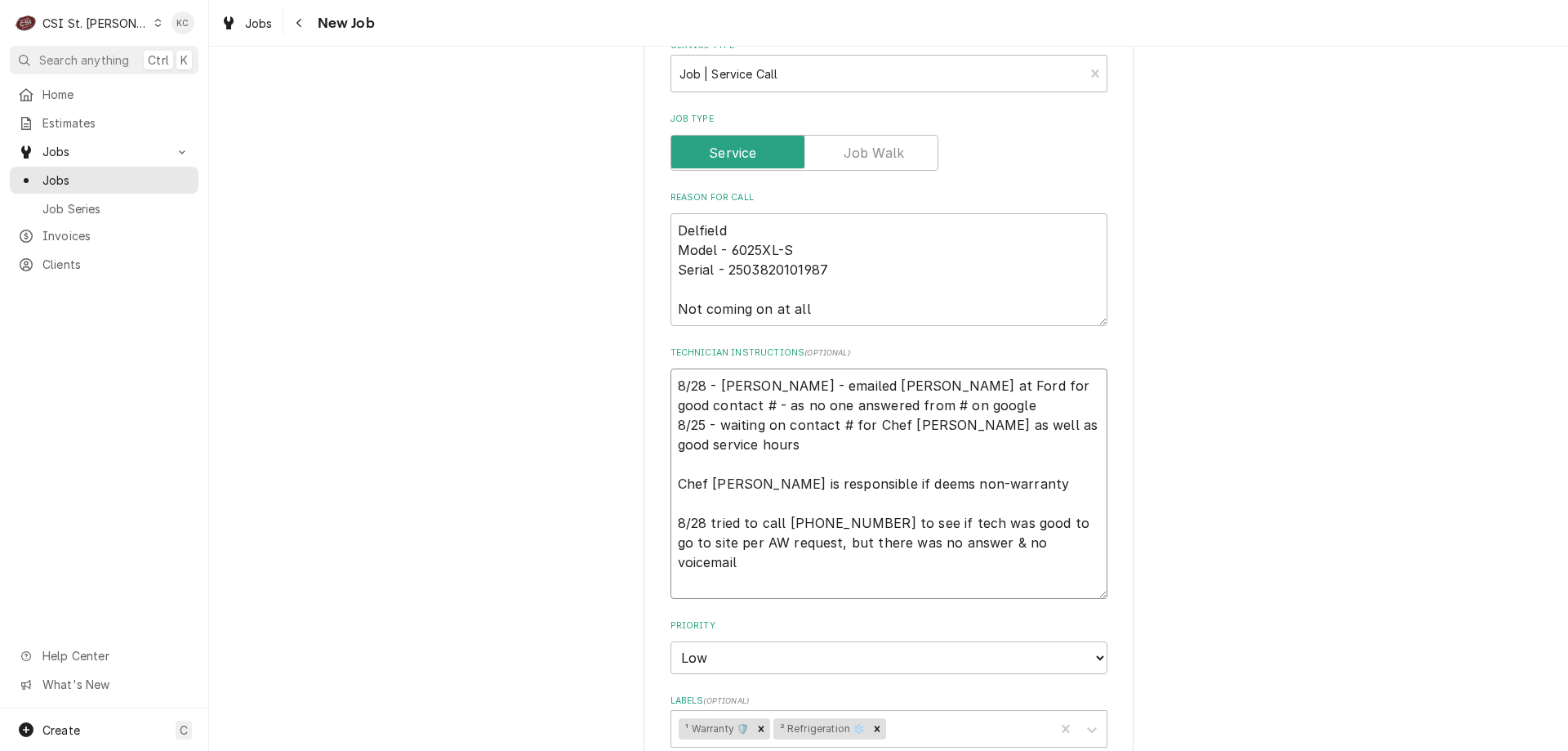
type textarea "x"
type textarea "8/28 - [PERSON_NAME] - emailed [PERSON_NAME] at Ford for good contact # - as no…"
paste textarea "8/28 - [PERSON_NAME] - Called Chef [PERSON_NAME] and left voicemail needing goo…"
type textarea "x"
type textarea "8/28 - [PERSON_NAME] - Called Chef [PERSON_NAME] and left voicemail needing goo…"
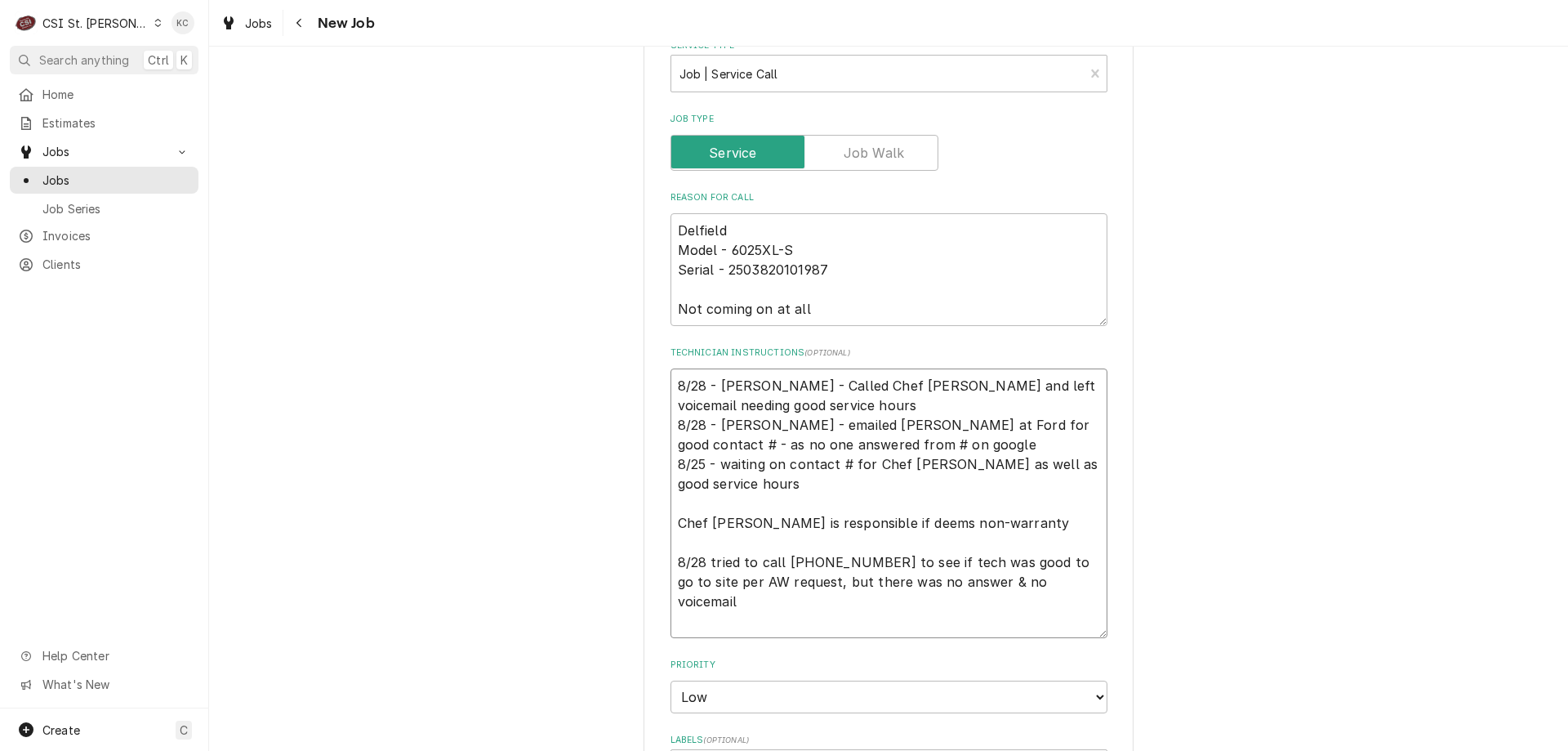
click at [775, 527] on textarea "8/28 - [PERSON_NAME] - Called Chef [PERSON_NAME] and left voicemail needing goo…" at bounding box center [888, 503] width 436 height 270
type textarea "x"
type textarea "8/28 - [PERSON_NAME] - Called Chef [PERSON_NAME] and left voicemail needing goo…"
type textarea "x"
type textarea "8/28 - [PERSON_NAME] - Called Chef [PERSON_NAME] and left voicemail needing goo…"
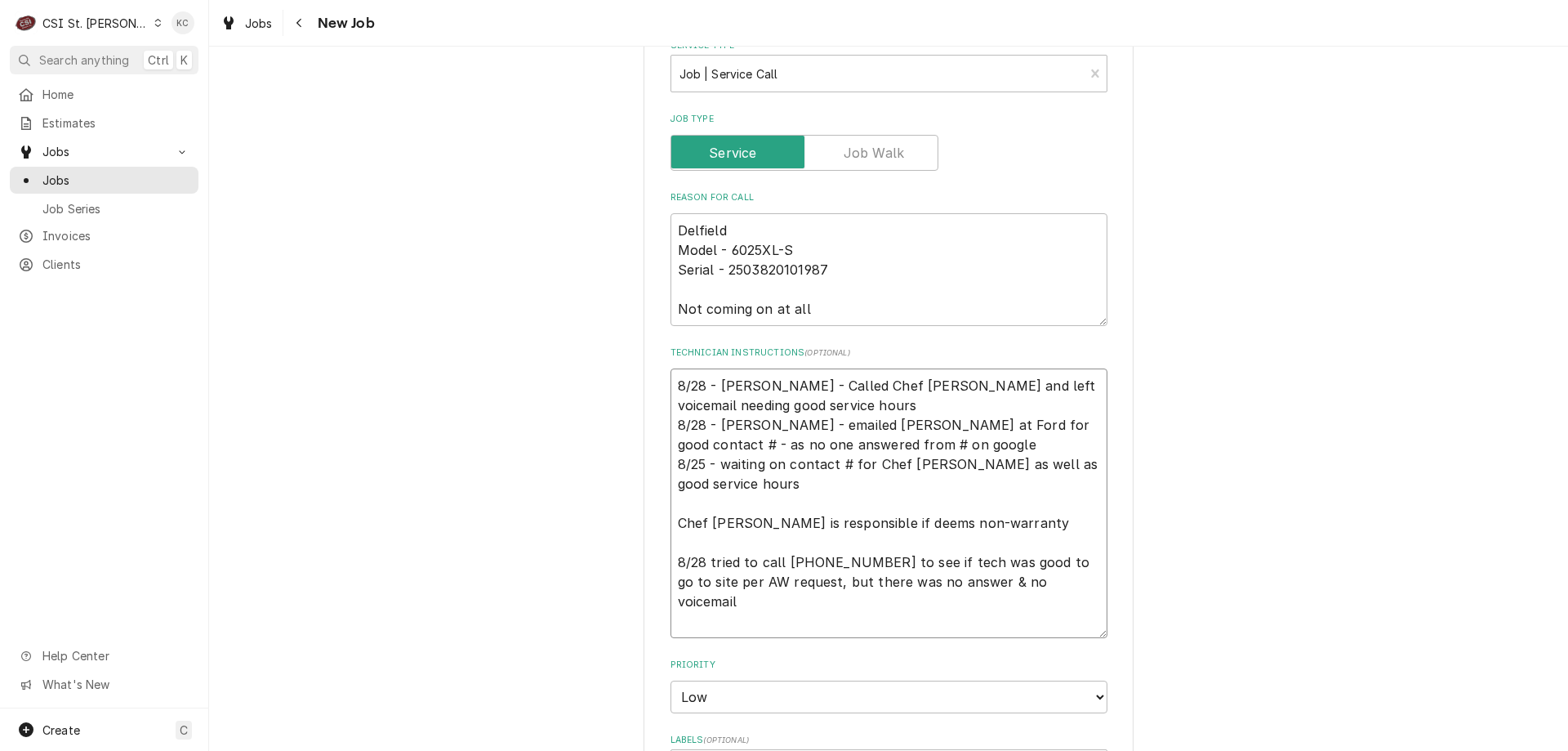
type textarea "x"
type textarea "8/28 - [PERSON_NAME] - Called Chef [PERSON_NAME] and left voicemail needing goo…"
type textarea "x"
type textarea "8/28 - [PERSON_NAME] - Called Chef [PERSON_NAME] and left voicemail needing goo…"
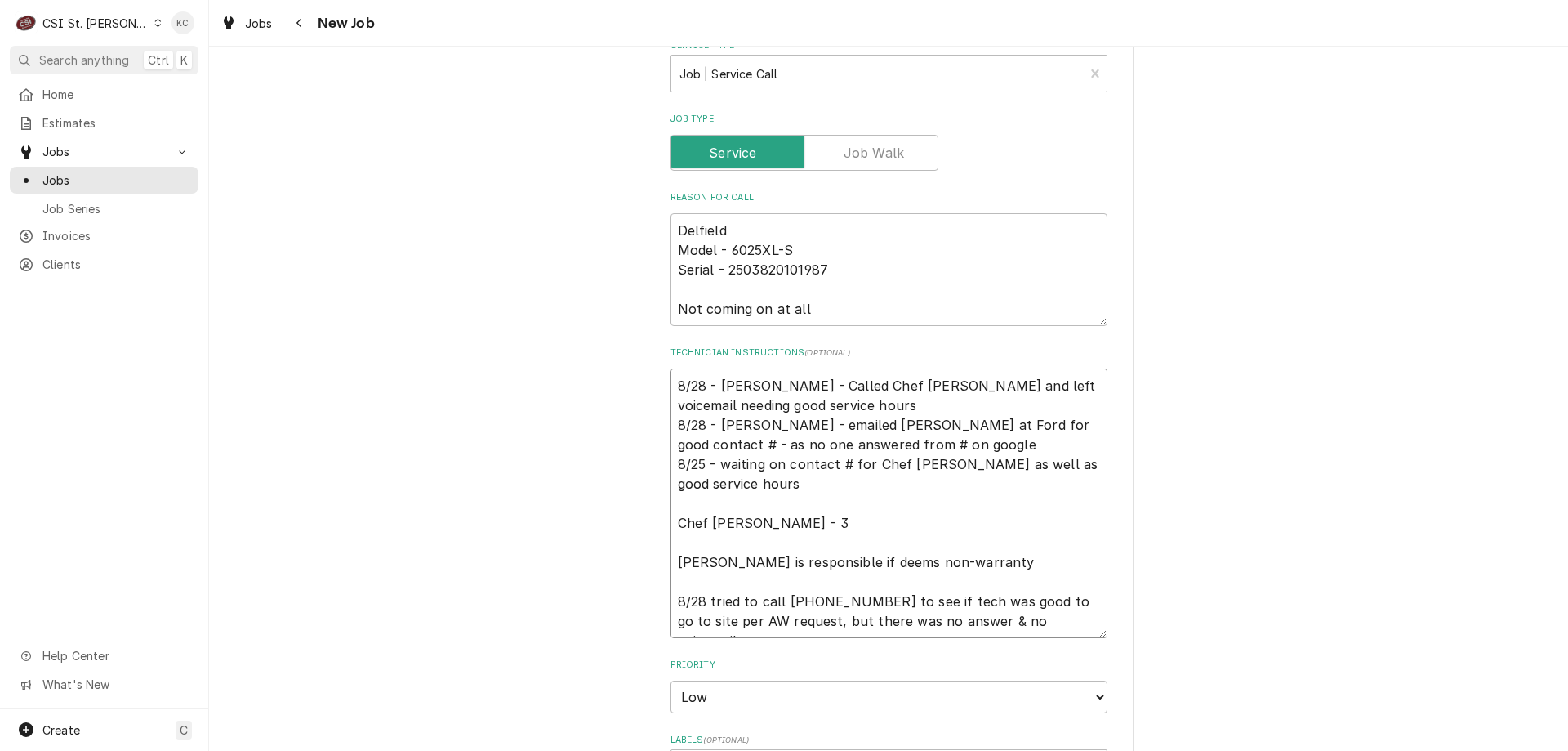
type textarea "x"
type textarea "8/28 - [PERSON_NAME] - Called Chef [PERSON_NAME] and left voicemail needing goo…"
type textarea "x"
type textarea "8/28 - [PERSON_NAME] - Called Chef [PERSON_NAME] and left voicemail needing goo…"
type textarea "x"
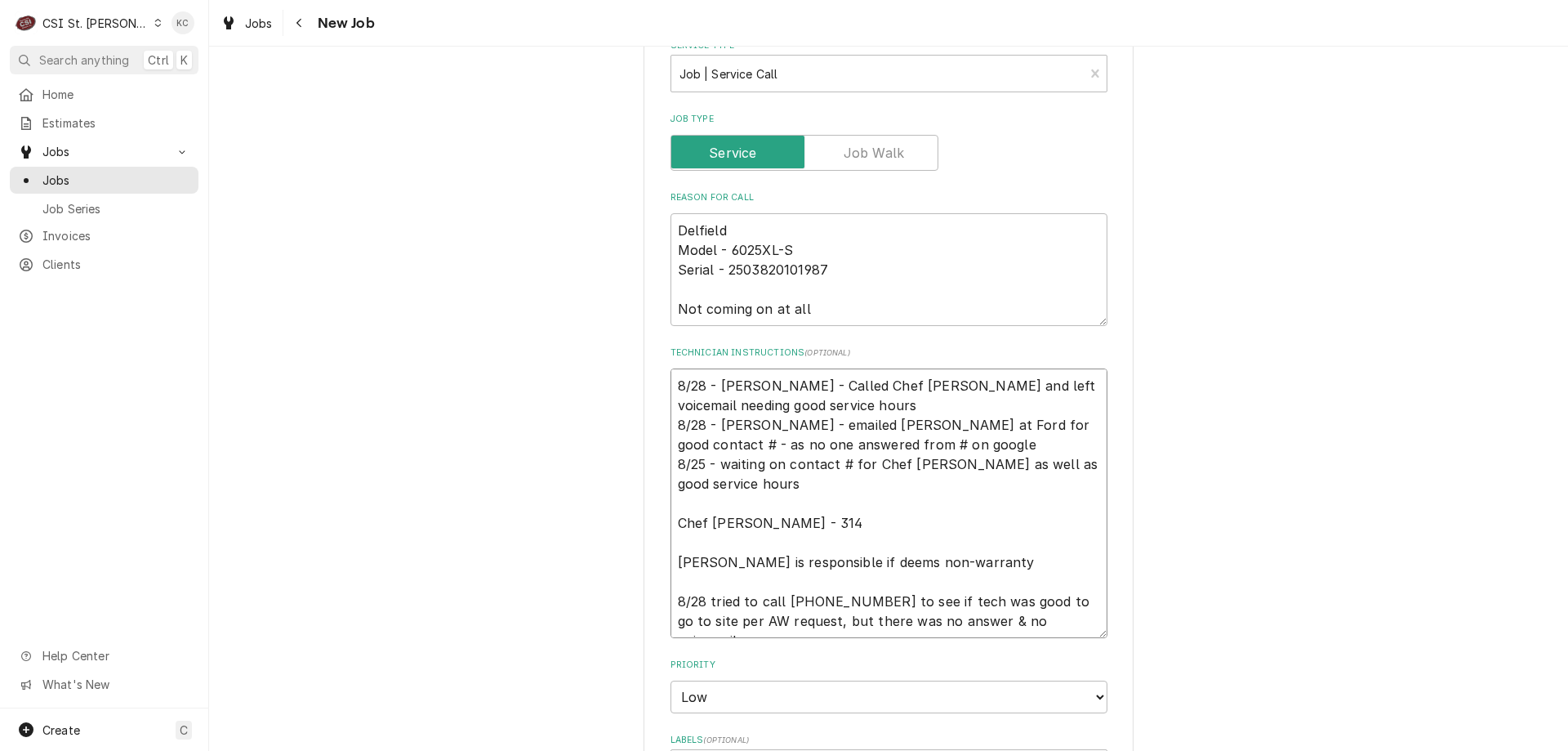
type textarea "8/28 - [PERSON_NAME] - Called Chef [PERSON_NAME] and left voicemail needing goo…"
type textarea "x"
type textarea "8/28 - [PERSON_NAME] - Called Chef [PERSON_NAME] and left voicemail needing goo…"
type textarea "x"
type textarea "8/28 - [PERSON_NAME] - Called Chef [PERSON_NAME] and left voicemail needing goo…"
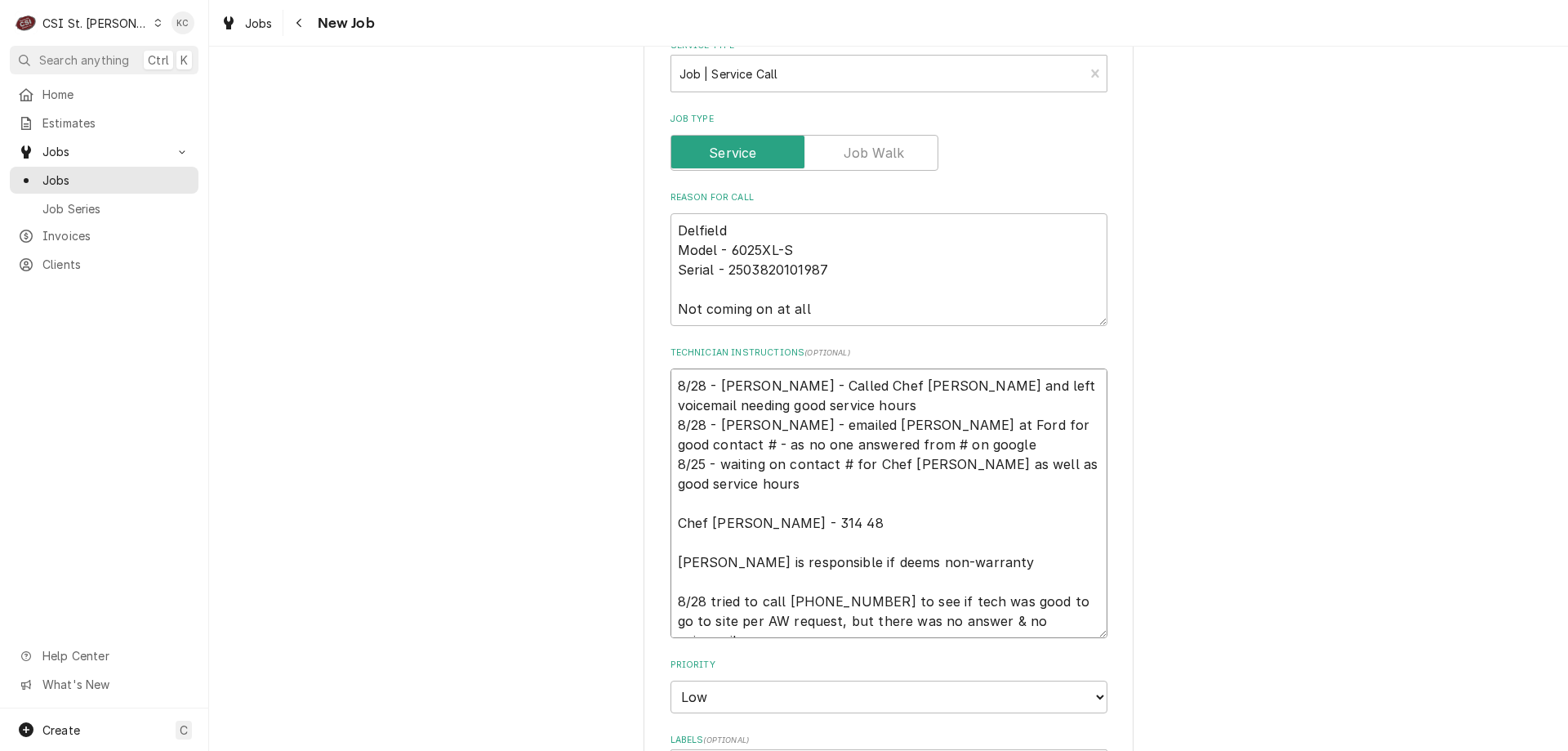
type textarea "x"
type textarea "8/28 - [PERSON_NAME] - Called Chef [PERSON_NAME] and left voicemail needing goo…"
type textarea "x"
type textarea "8/28 - [PERSON_NAME] - Called Chef [PERSON_NAME] and left voicemail needing goo…"
type textarea "x"
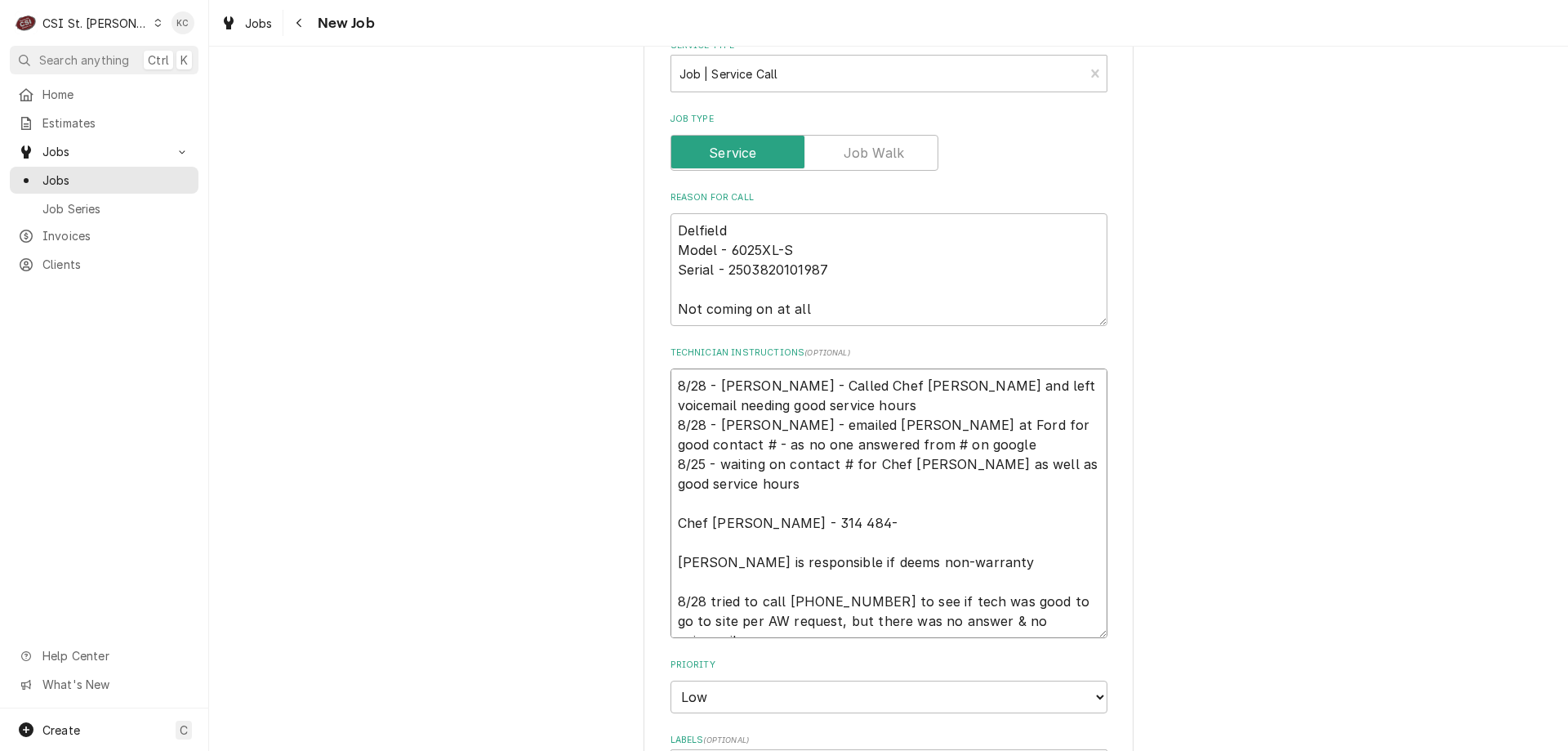
type textarea "8/28 - [PERSON_NAME] - Called Chef [PERSON_NAME] and left voicemail needing goo…"
type textarea "x"
type textarea "8/28 - [PERSON_NAME] - Called Chef [PERSON_NAME] and left voicemail needing goo…"
type textarea "x"
type textarea "8/28 - [PERSON_NAME] - Called Chef [PERSON_NAME] and left voicemail needing goo…"
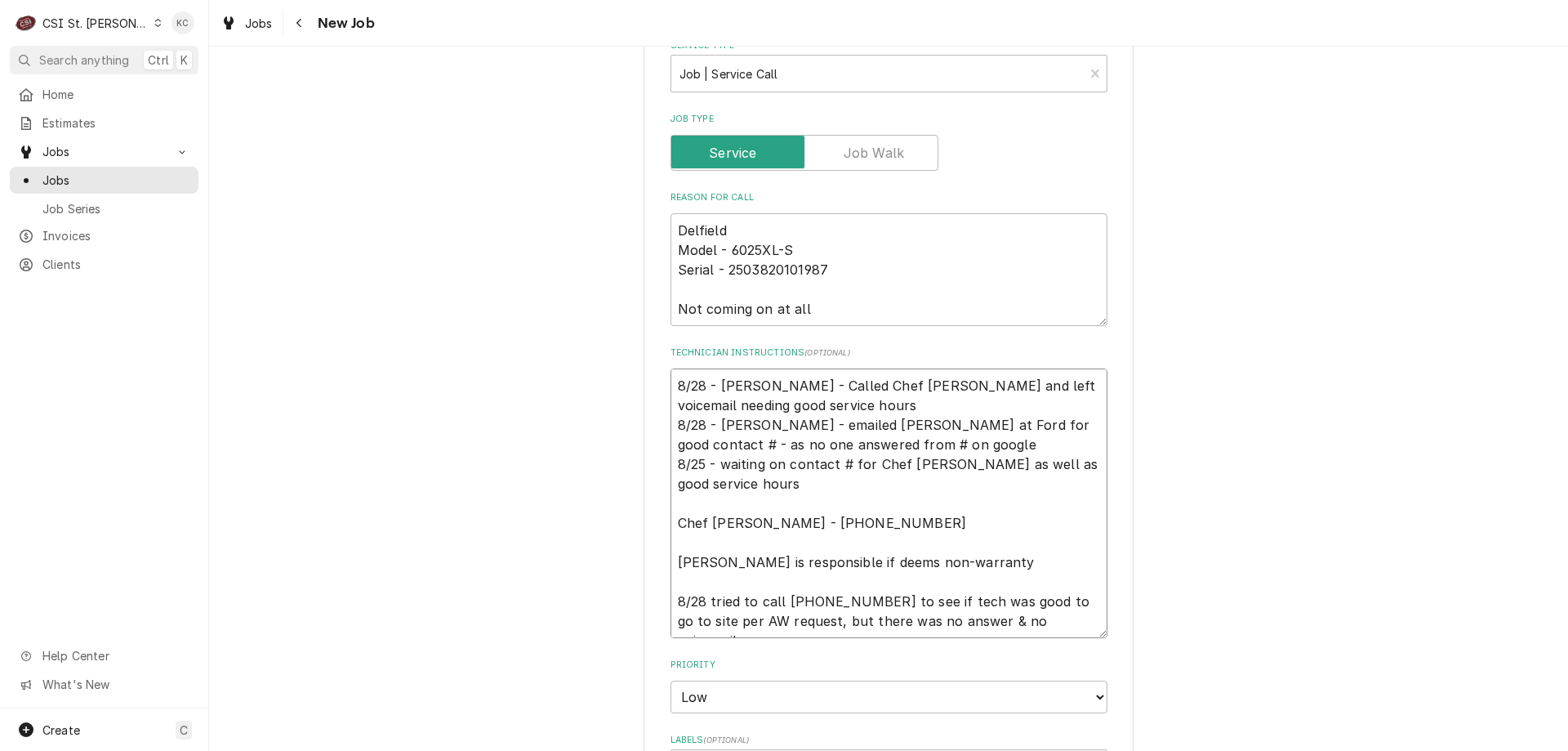
type textarea "x"
type textarea "8/28 - [PERSON_NAME] - Called Chef [PERSON_NAME] and left voicemail needing goo…"
type textarea "x"
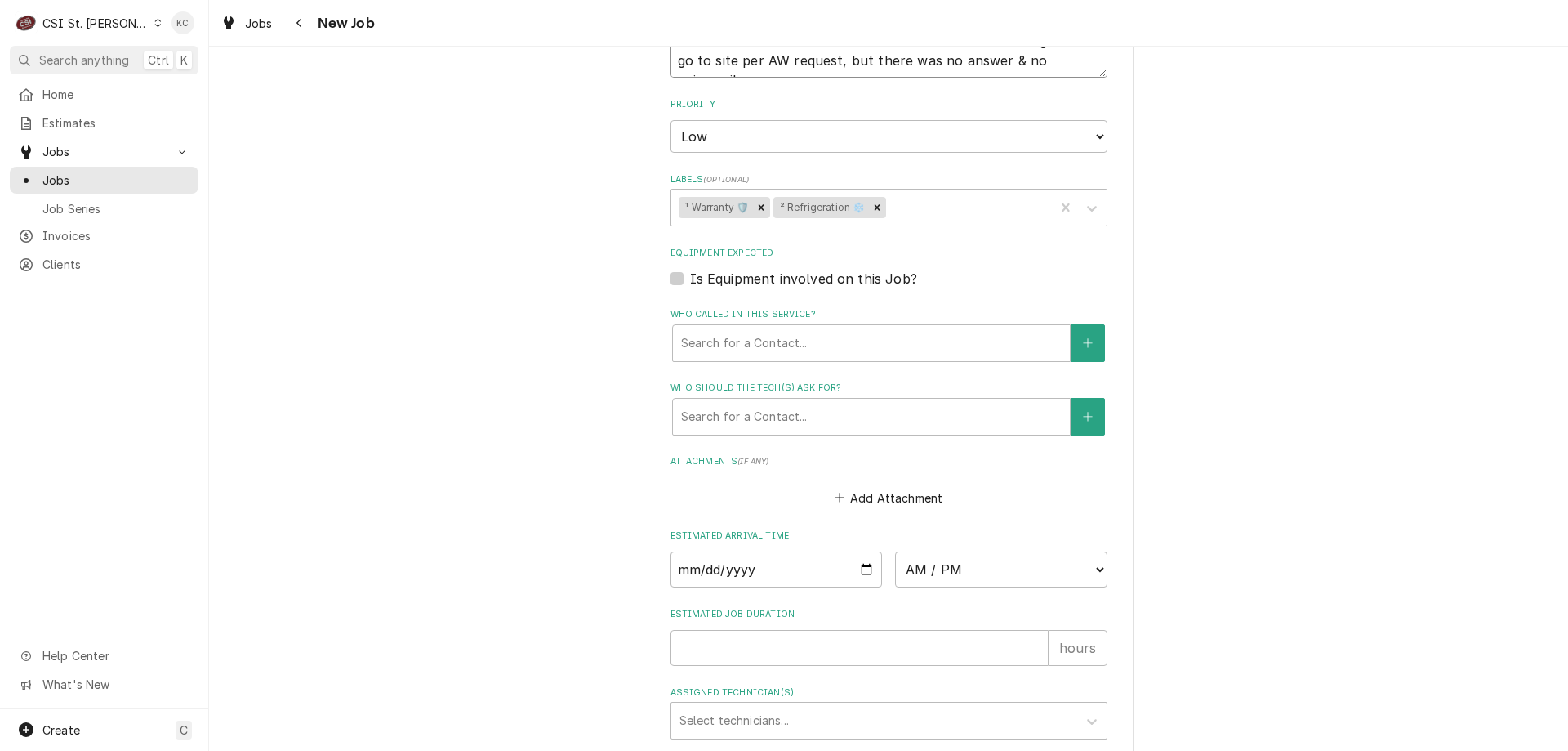
scroll to position [1328, 0]
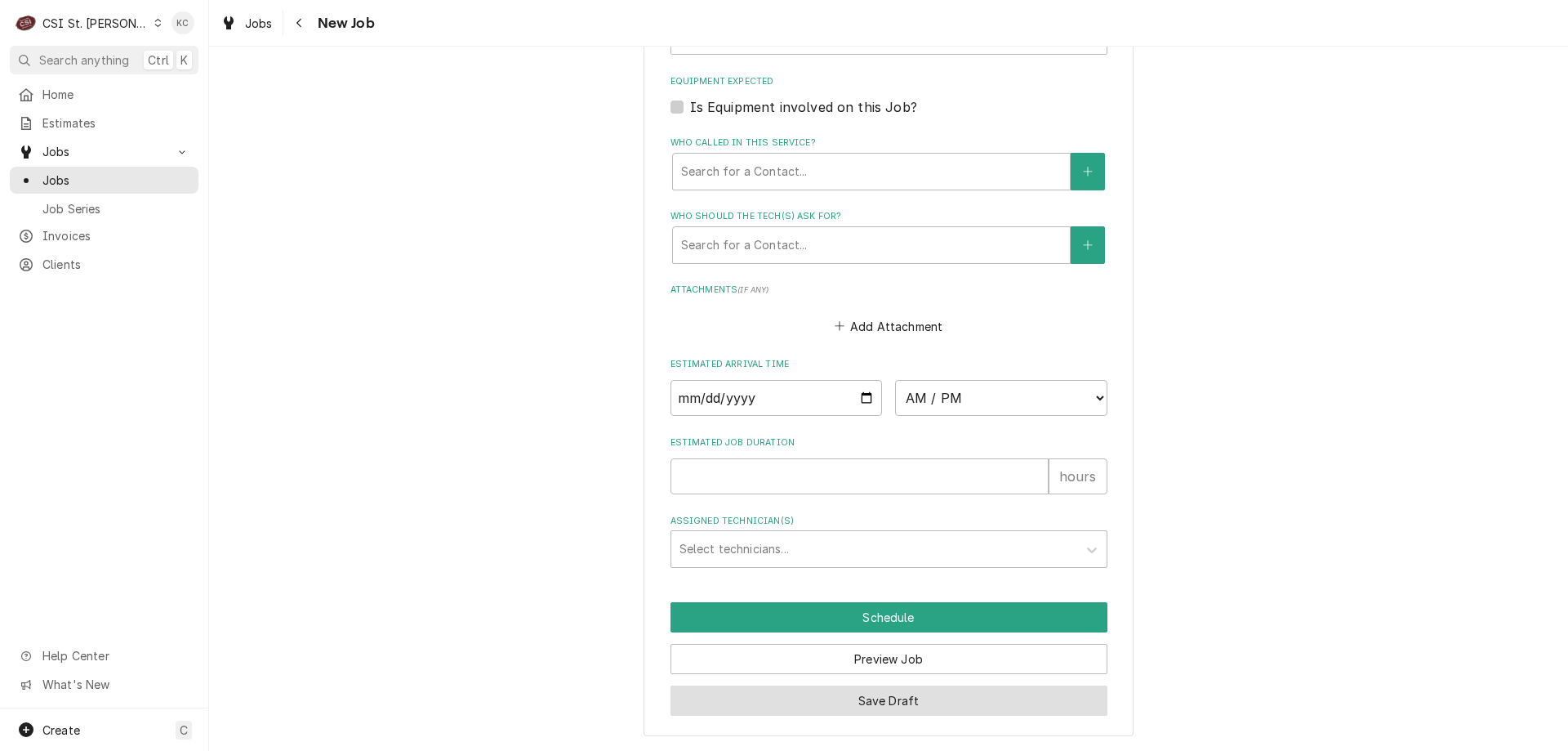
type textarea "8/28 - [PERSON_NAME] - Called Chef [PERSON_NAME] and left voicemail needing goo…"
click at [895, 701] on button "Save Draft" at bounding box center [888, 700] width 436 height 30
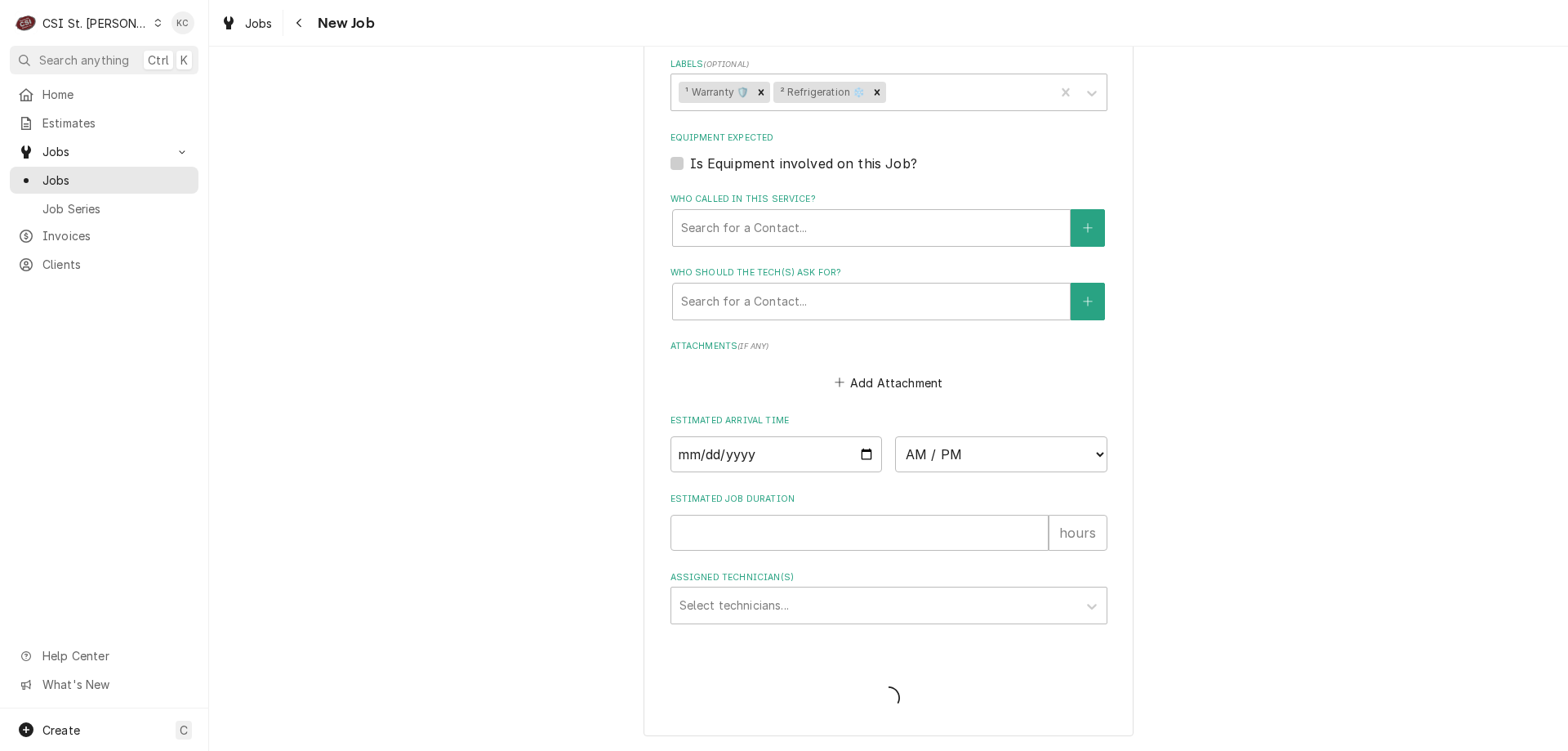
type textarea "x"
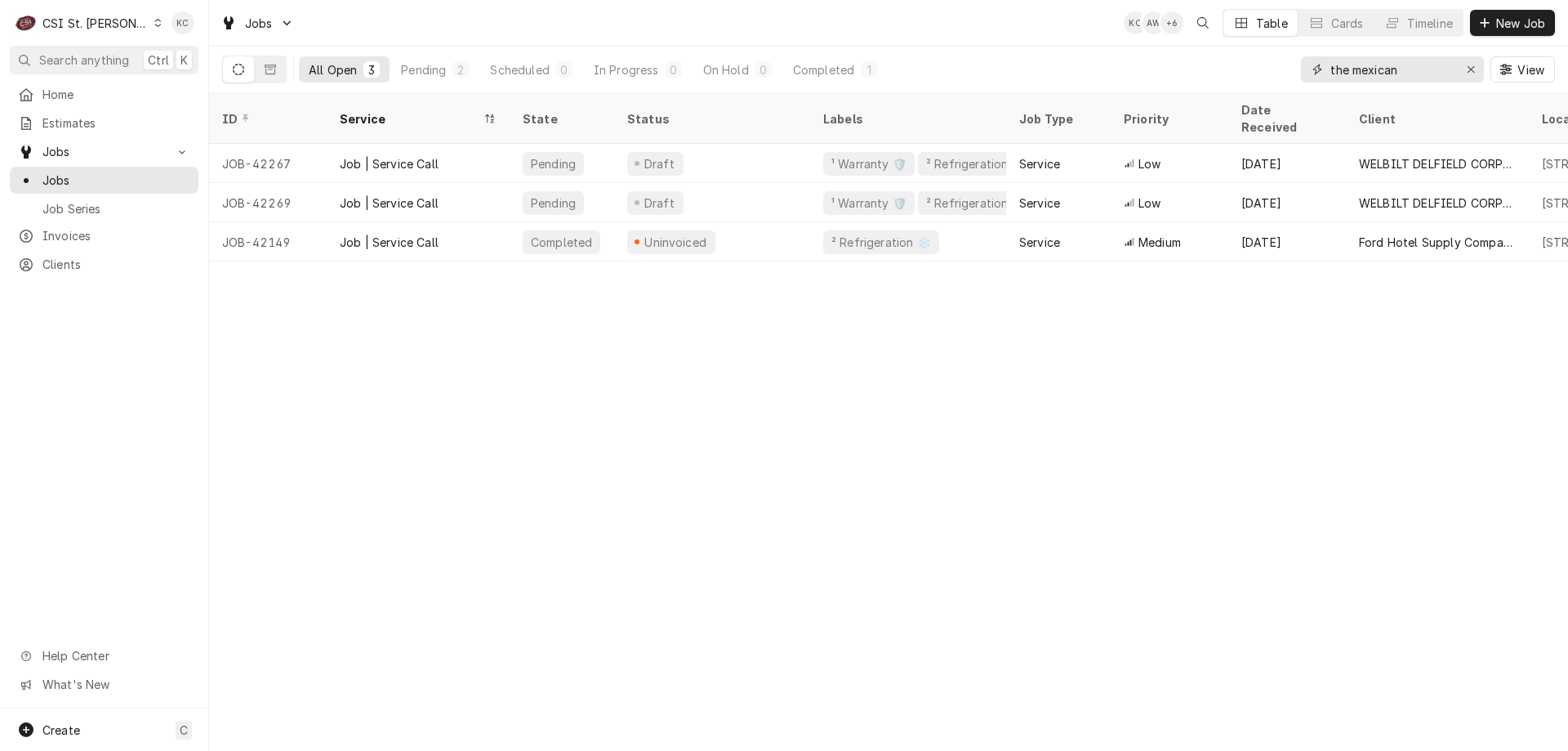
drag, startPoint x: 1424, startPoint y: 71, endPoint x: 1337, endPoint y: 71, distance: 87.0
click at [1337, 71] on input "the mexican" at bounding box center [1390, 69] width 122 height 26
type input "t"
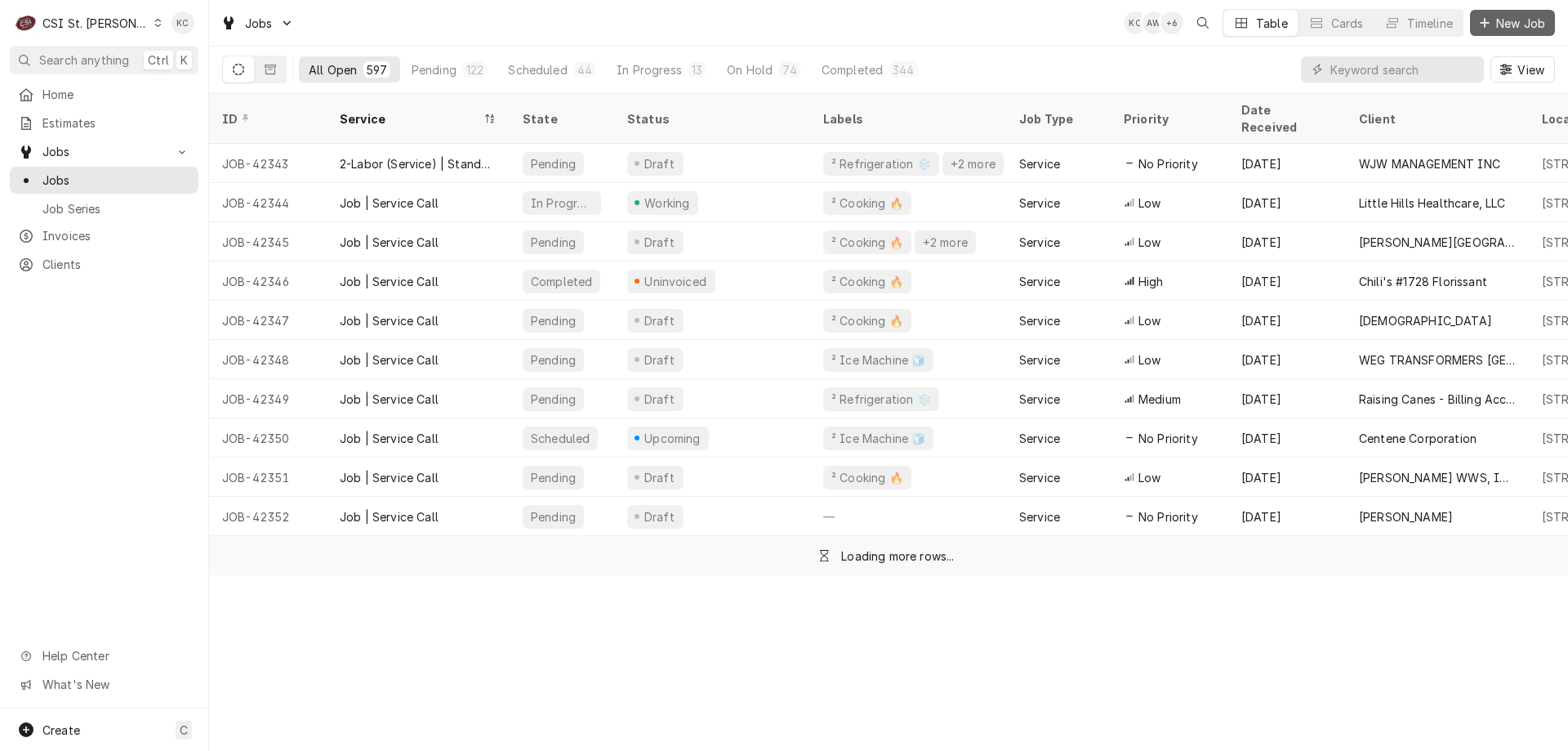
click at [1498, 23] on span "New Job" at bounding box center [1520, 23] width 56 height 18
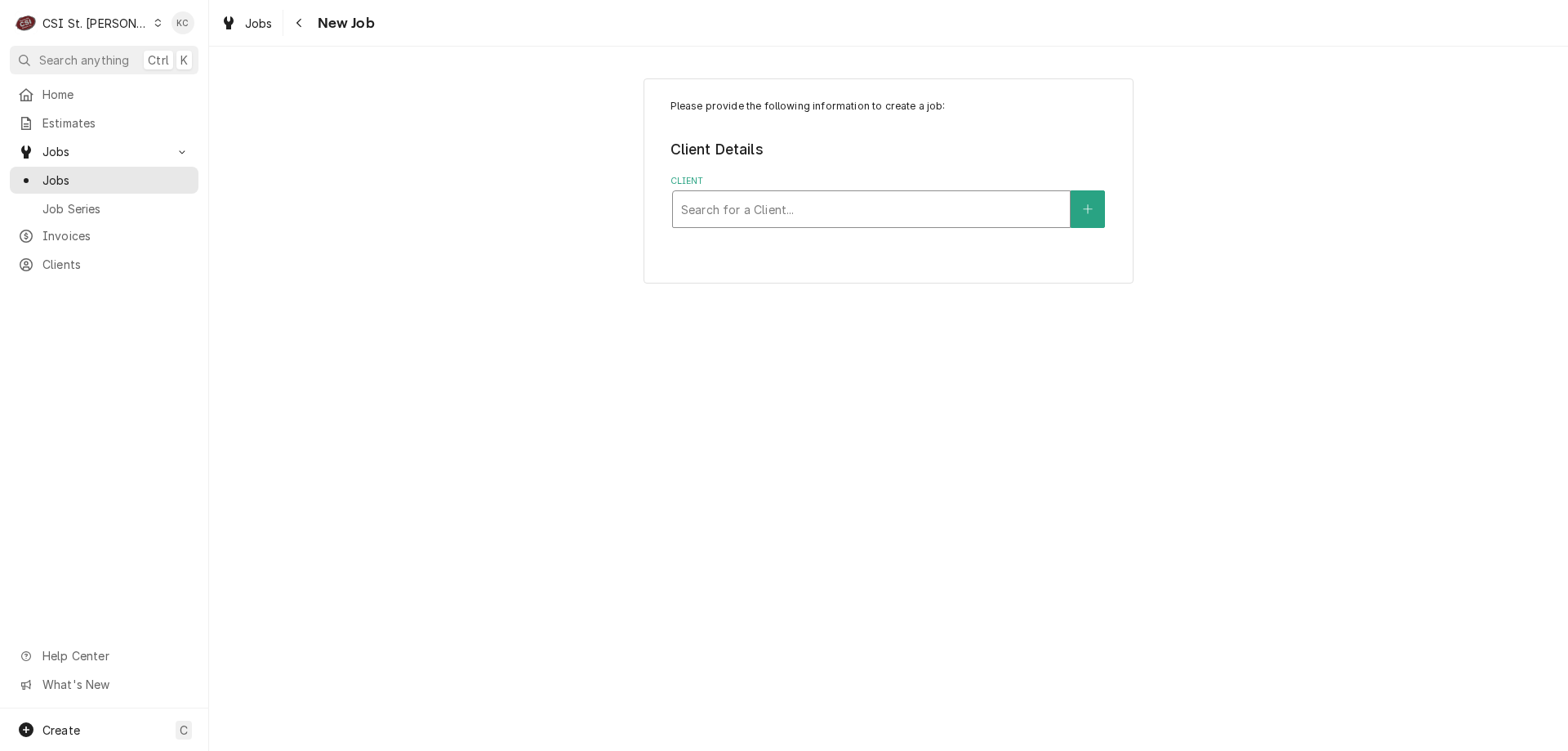
click at [889, 197] on div "Client" at bounding box center [871, 209] width 381 height 29
type input "3201 ch"
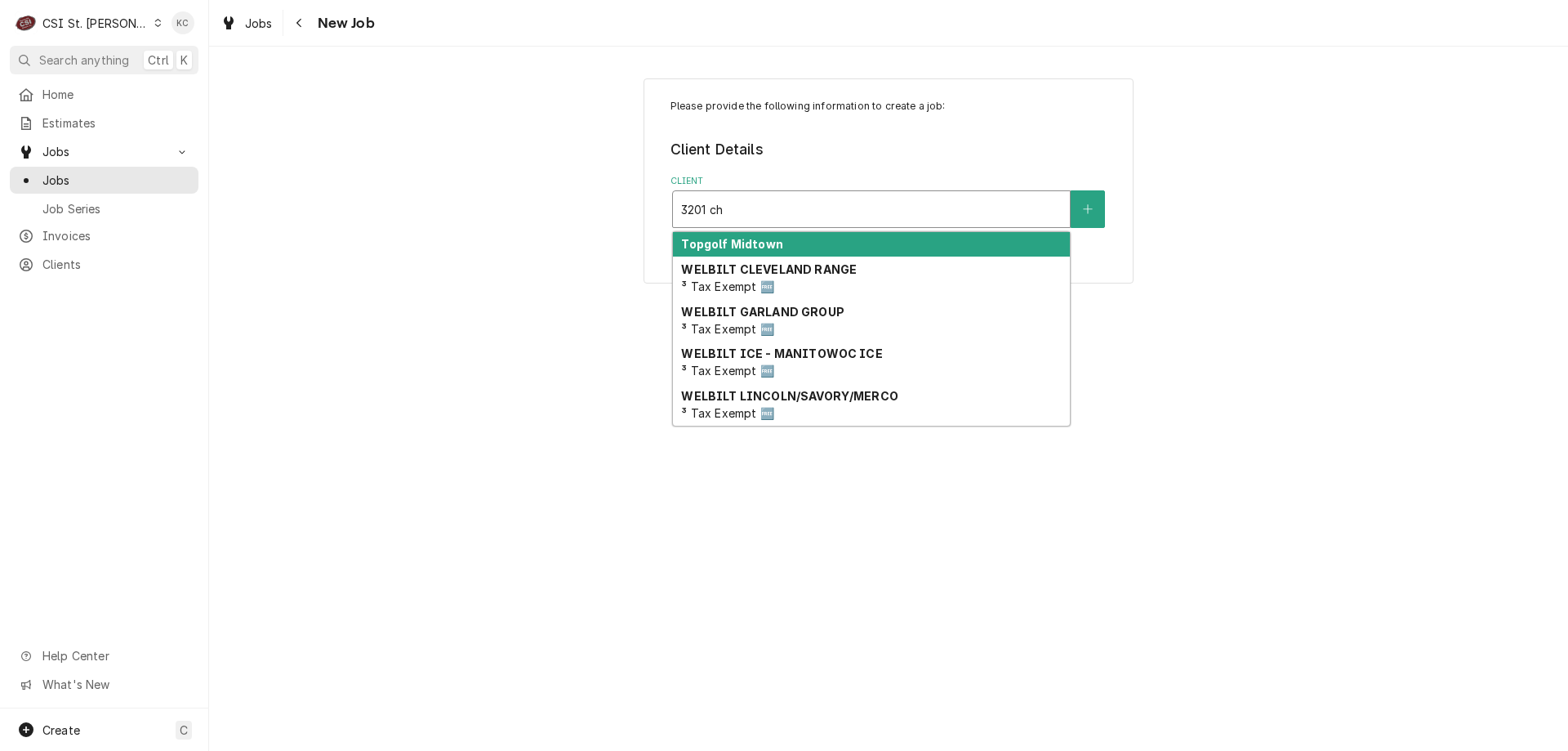
click at [916, 237] on div "Topgolf Midtown" at bounding box center [871, 245] width 396 height 25
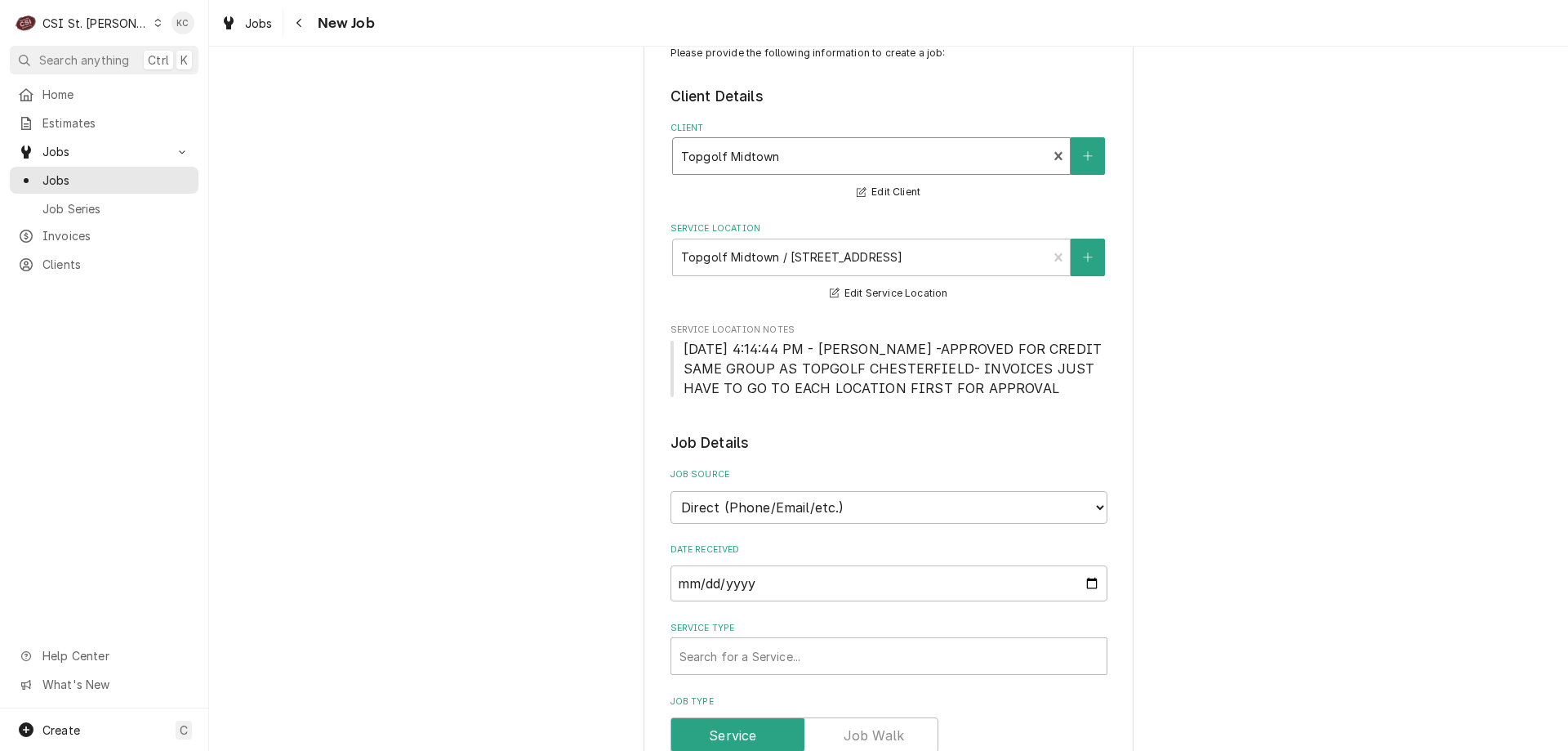
scroll to position [82, 0]
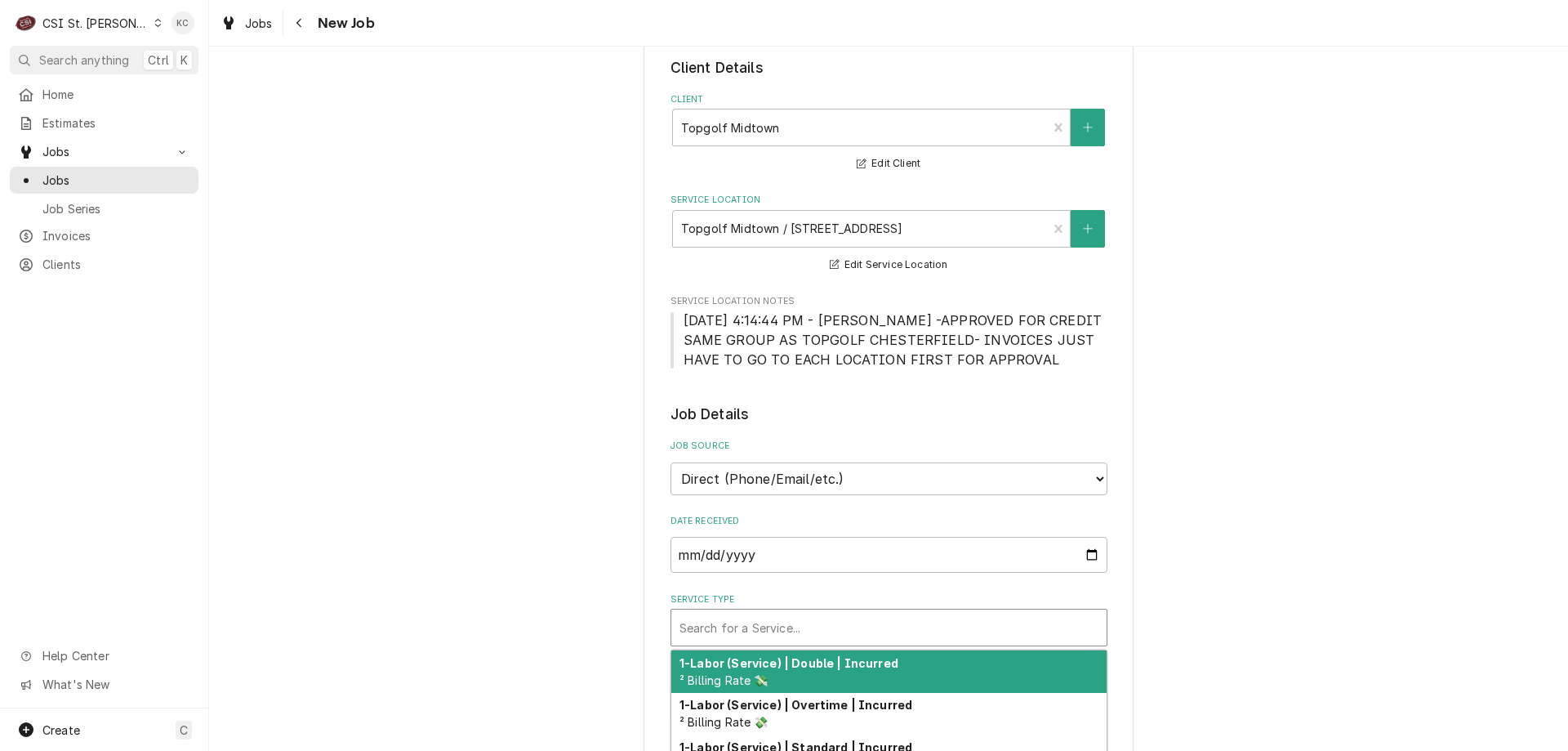
click at [836, 629] on div "Service Type" at bounding box center [888, 627] width 419 height 29
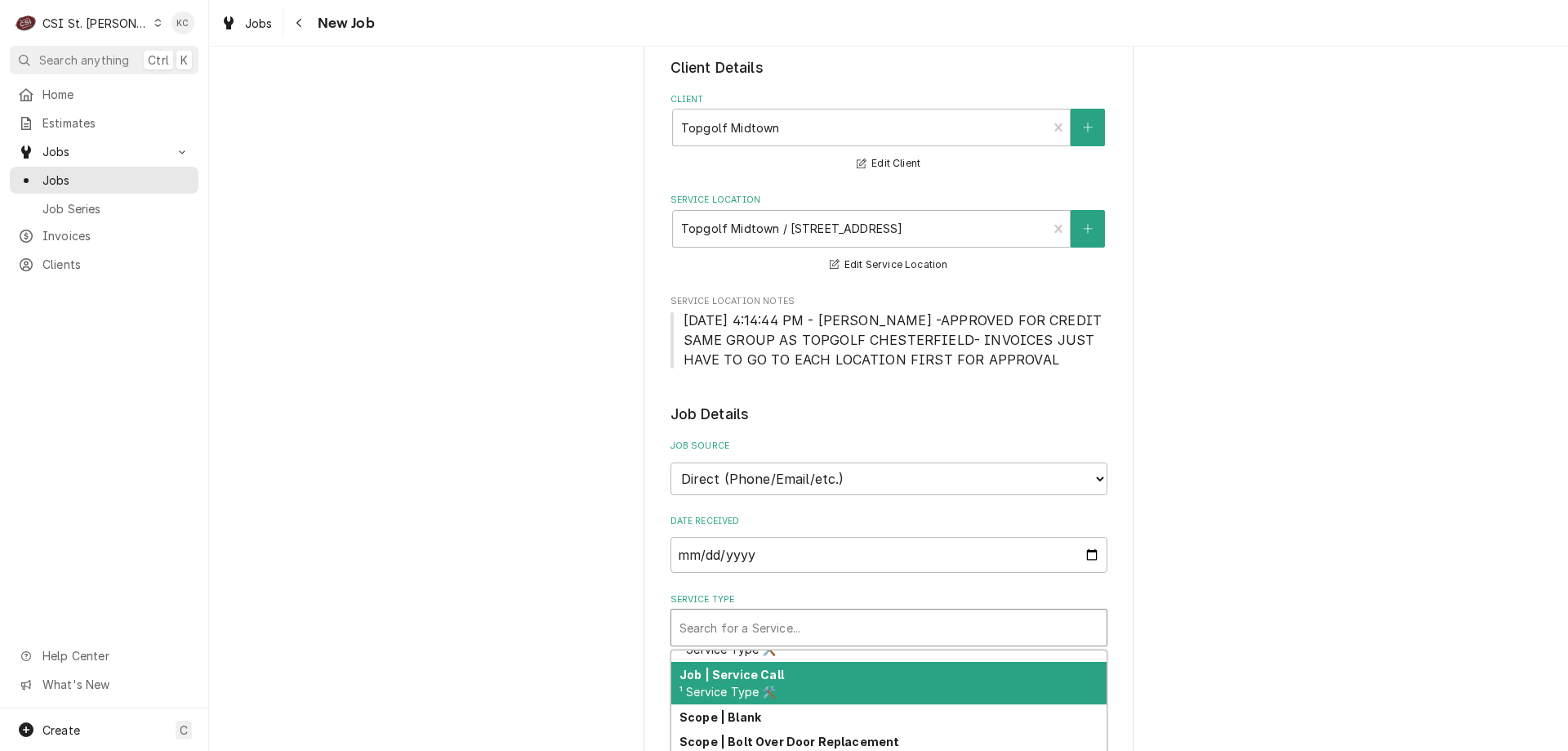
click at [923, 672] on div "Job | Service Call ¹ Service Type 🛠️" at bounding box center [888, 682] width 435 height 42
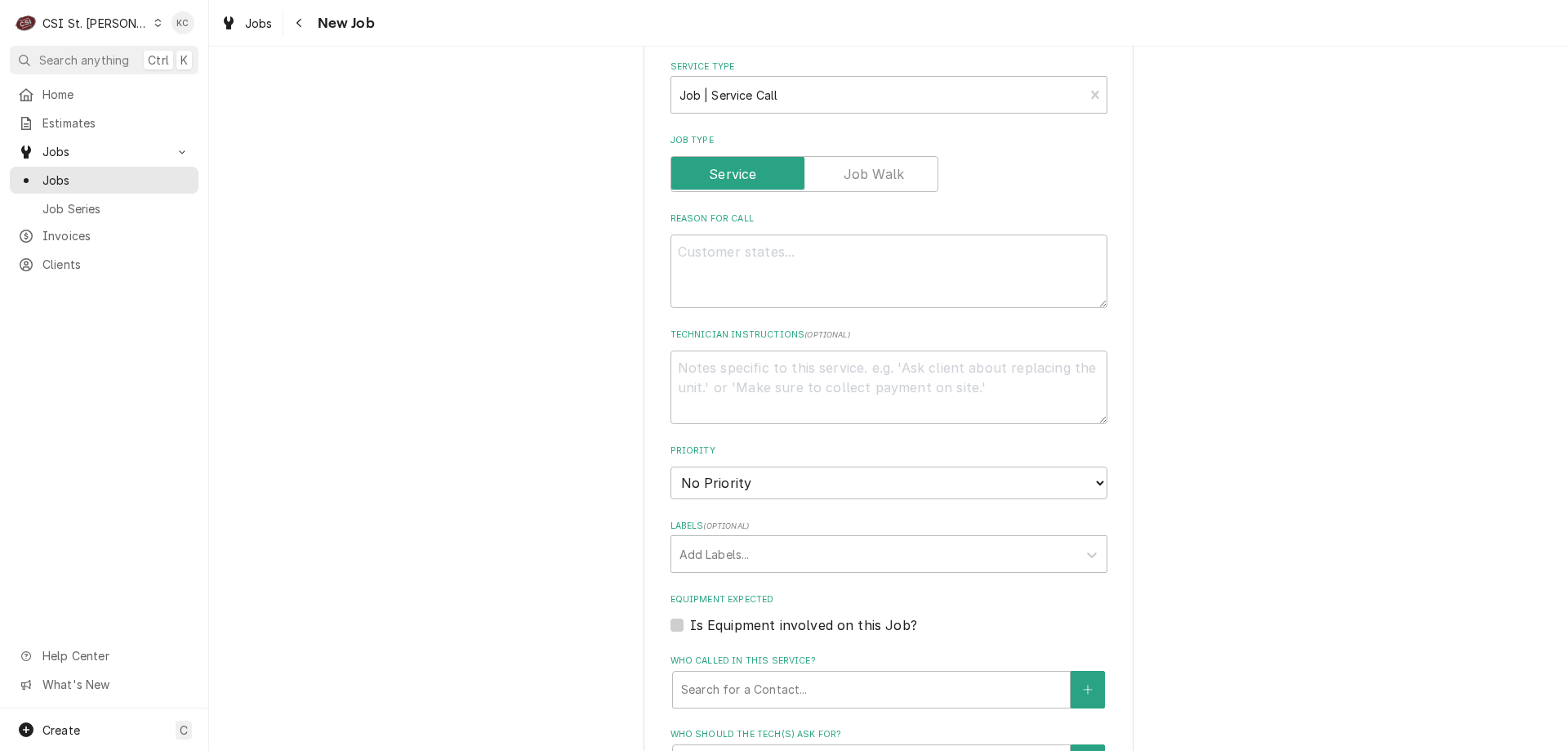
scroll to position [735, 0]
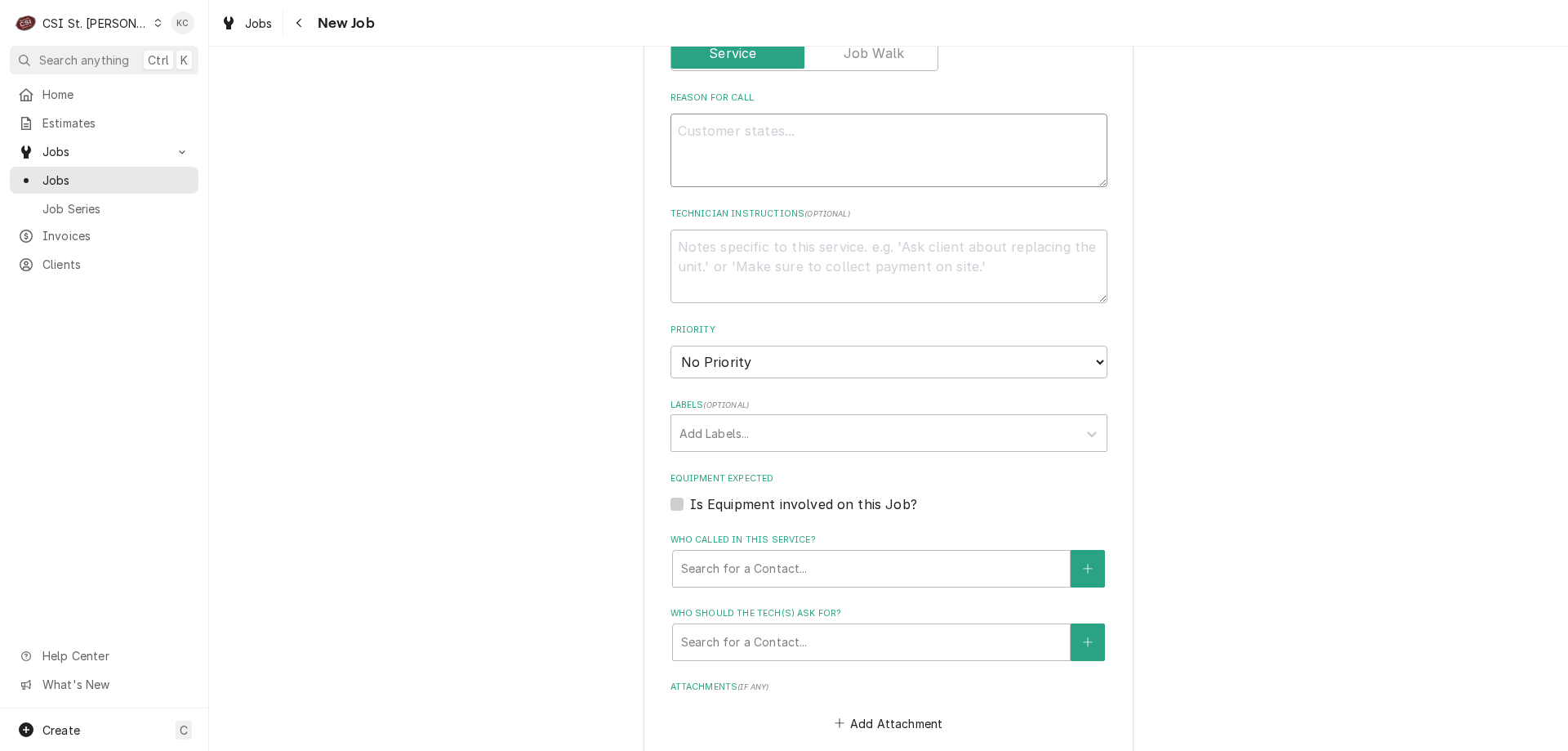
click at [706, 133] on textarea "Reason For Call" at bounding box center [888, 149] width 436 height 73
paste textarea "The belt pizza oven in our kitchen has one belt that will not heat up to temp. …"
type textarea "x"
type textarea "The belt pizza oven in our kitchen has one belt that will not heat up to temp. …"
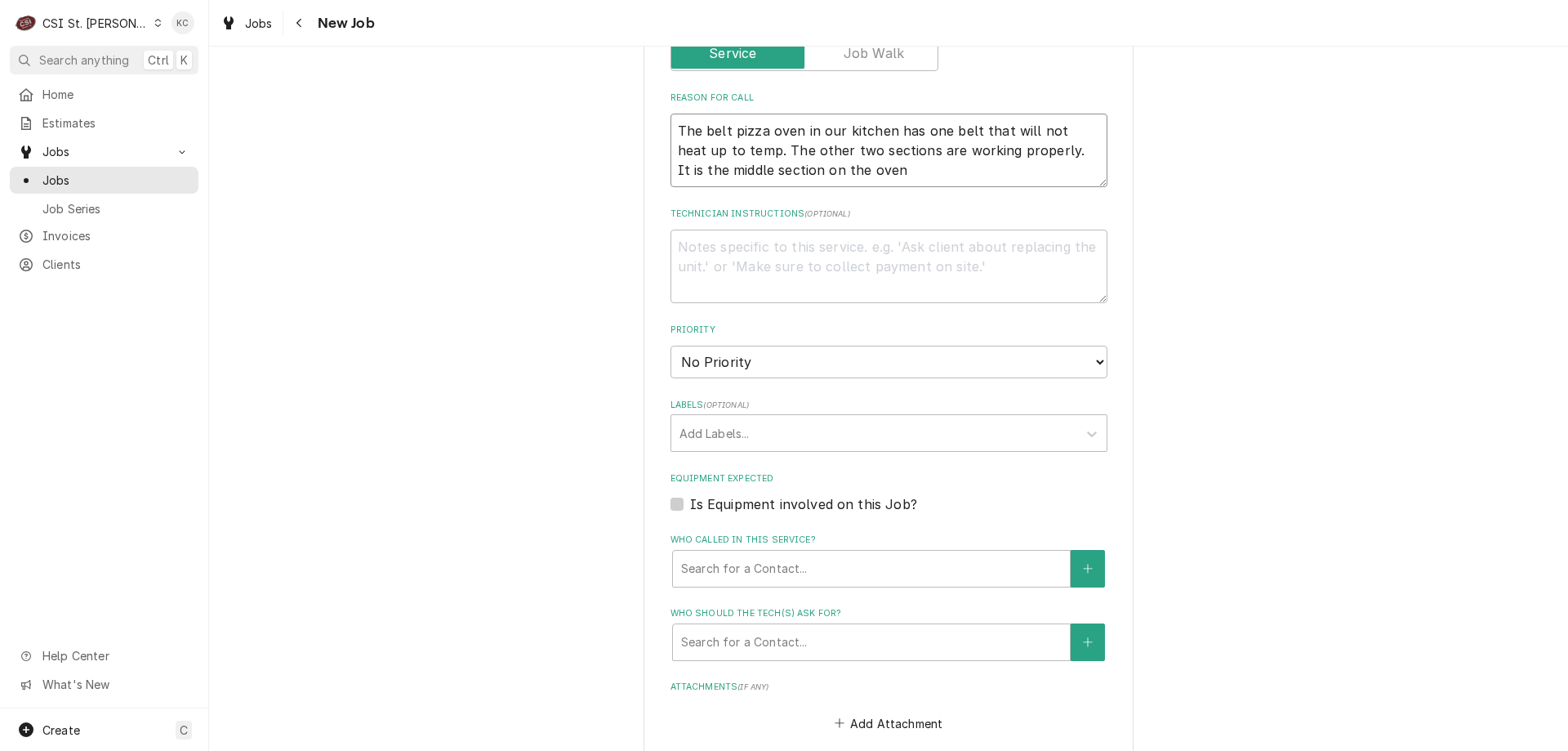
type textarea "x"
type textarea "The belt pizza oven in our kitchen has one belt that will not heat up to temp. …"
click at [744, 252] on textarea "Technician Instructions ( optional )" at bounding box center [888, 266] width 436 height 73
type textarea "x"
type textarea "R"
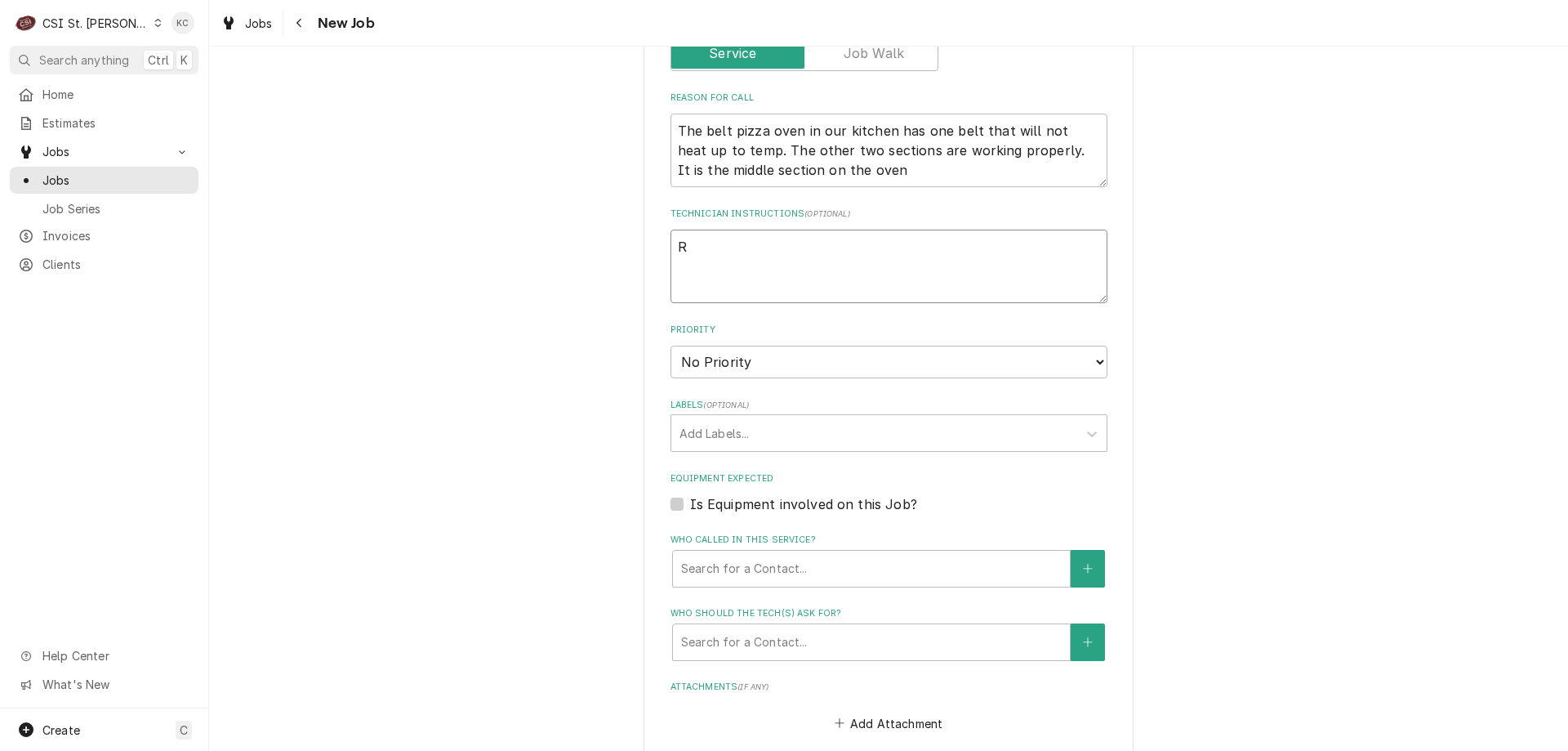
type textarea "x"
type textarea "Ru"
type textarea "x"
type textarea "Rus"
type textarea "x"
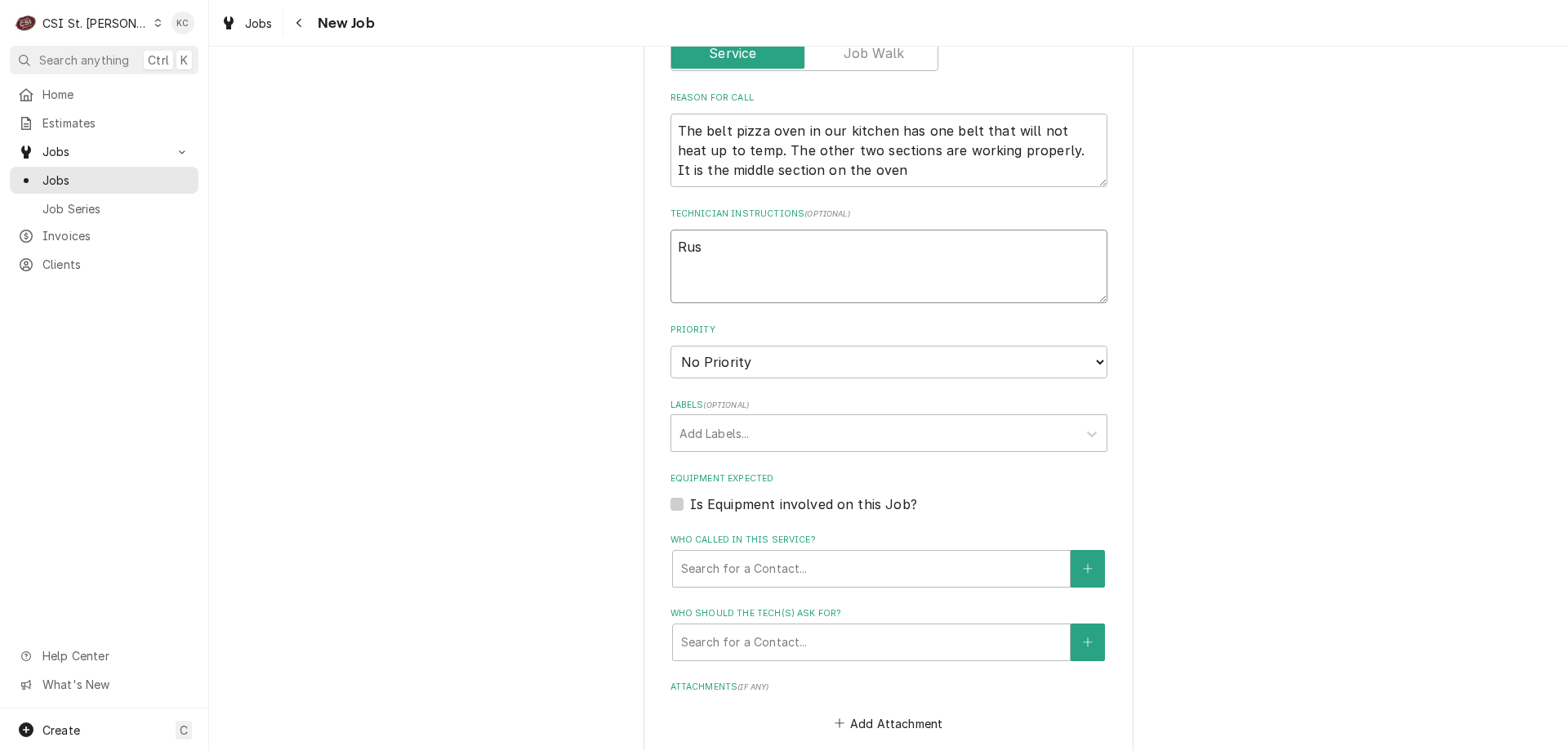
type textarea "[PERSON_NAME]"
type textarea "x"
type textarea "Russe"
type textarea "x"
type textarea "[PERSON_NAME]"
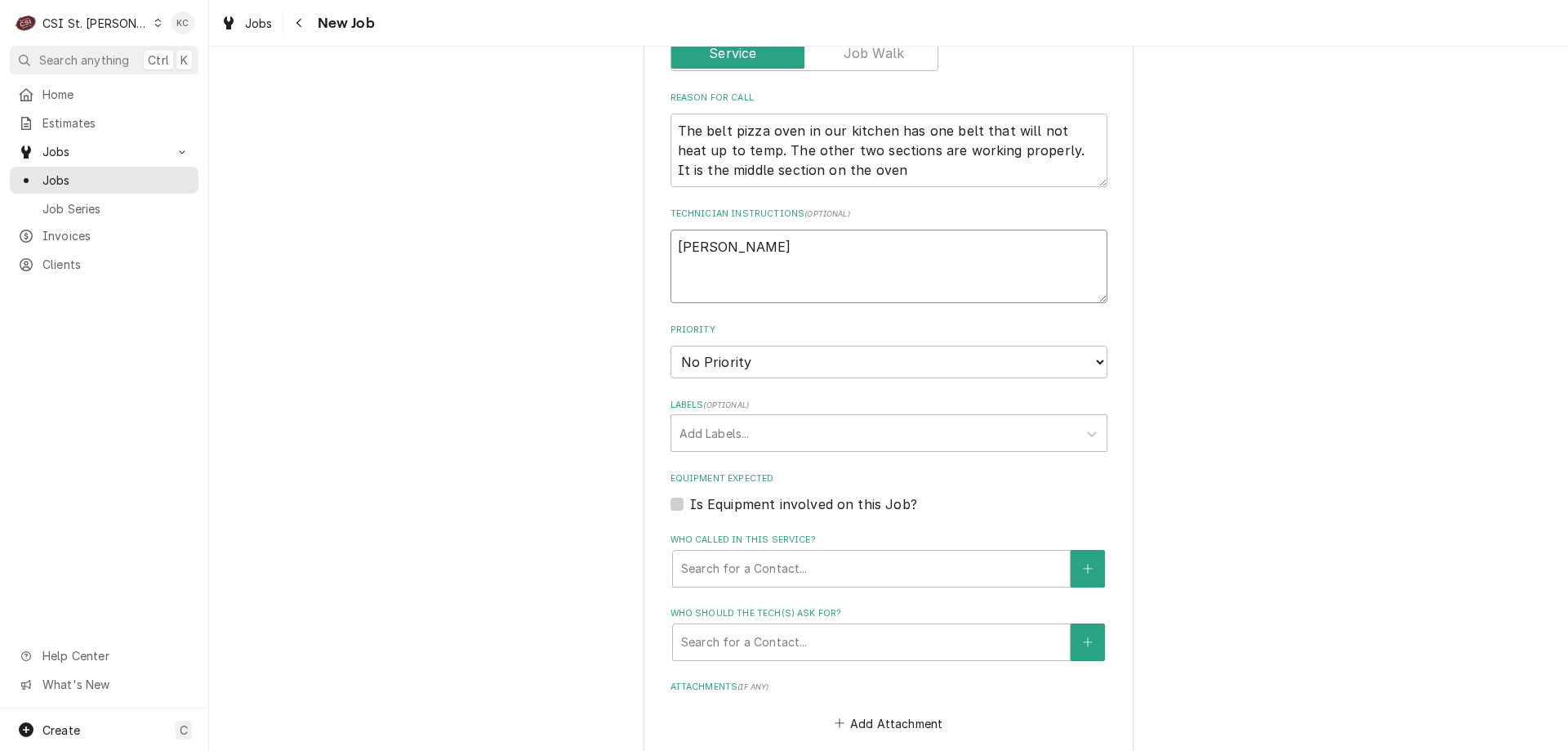
type textarea "x"
type textarea "[PERSON_NAME]"
type textarea "x"
type textarea "Russell"
type textarea "x"
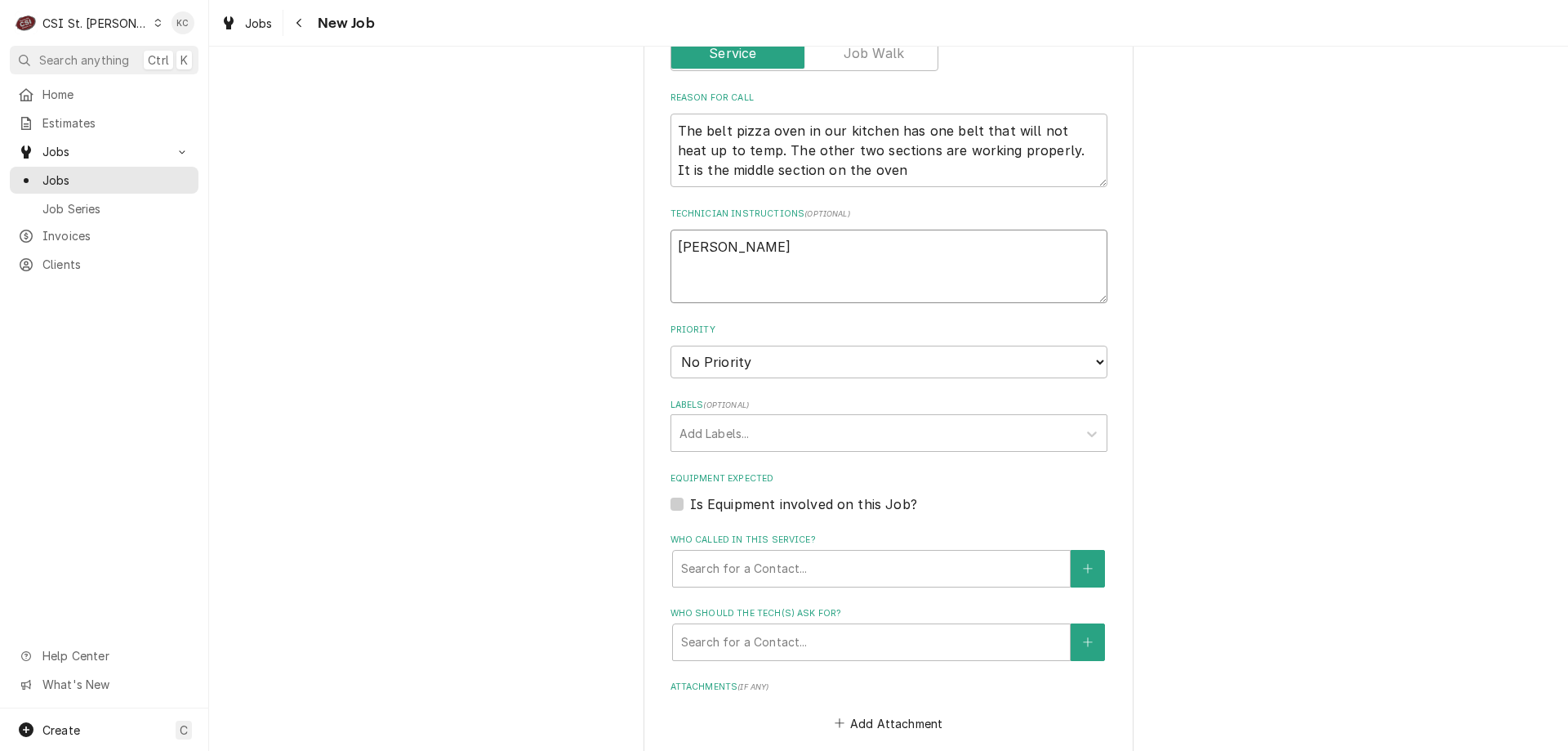
type textarea "Russell S"
type textarea "x"
type textarea "Russell Sa"
type textarea "x"
type textarea "Russell San"
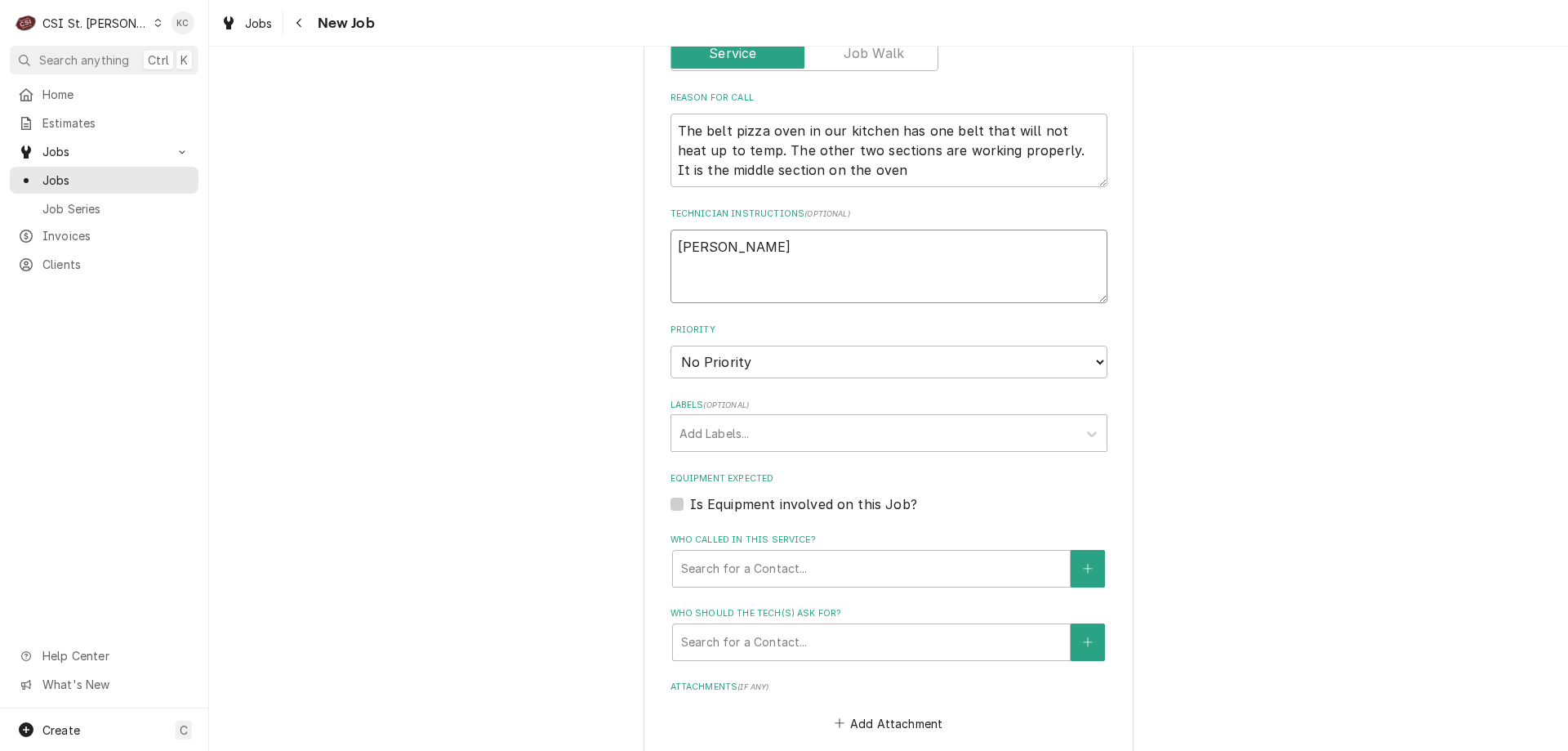
type textarea "x"
type textarea "Russell Sand"
type textarea "x"
type textarea "Russell Sande"
type textarea "x"
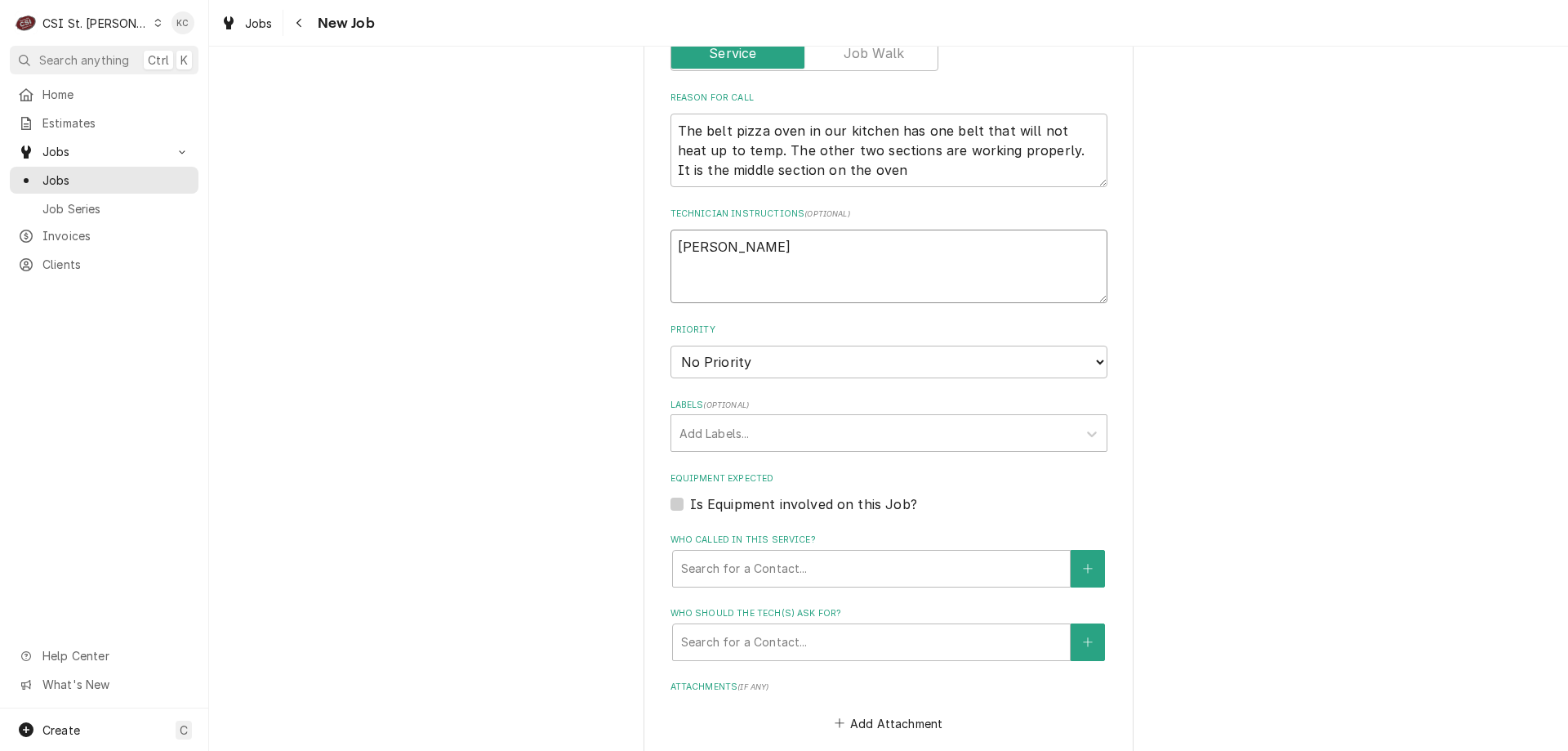
type textarea "Russell Sander"
type textarea "x"
type textarea "Russell Sanders"
type textarea "x"
type textarea "Russell Sanders"
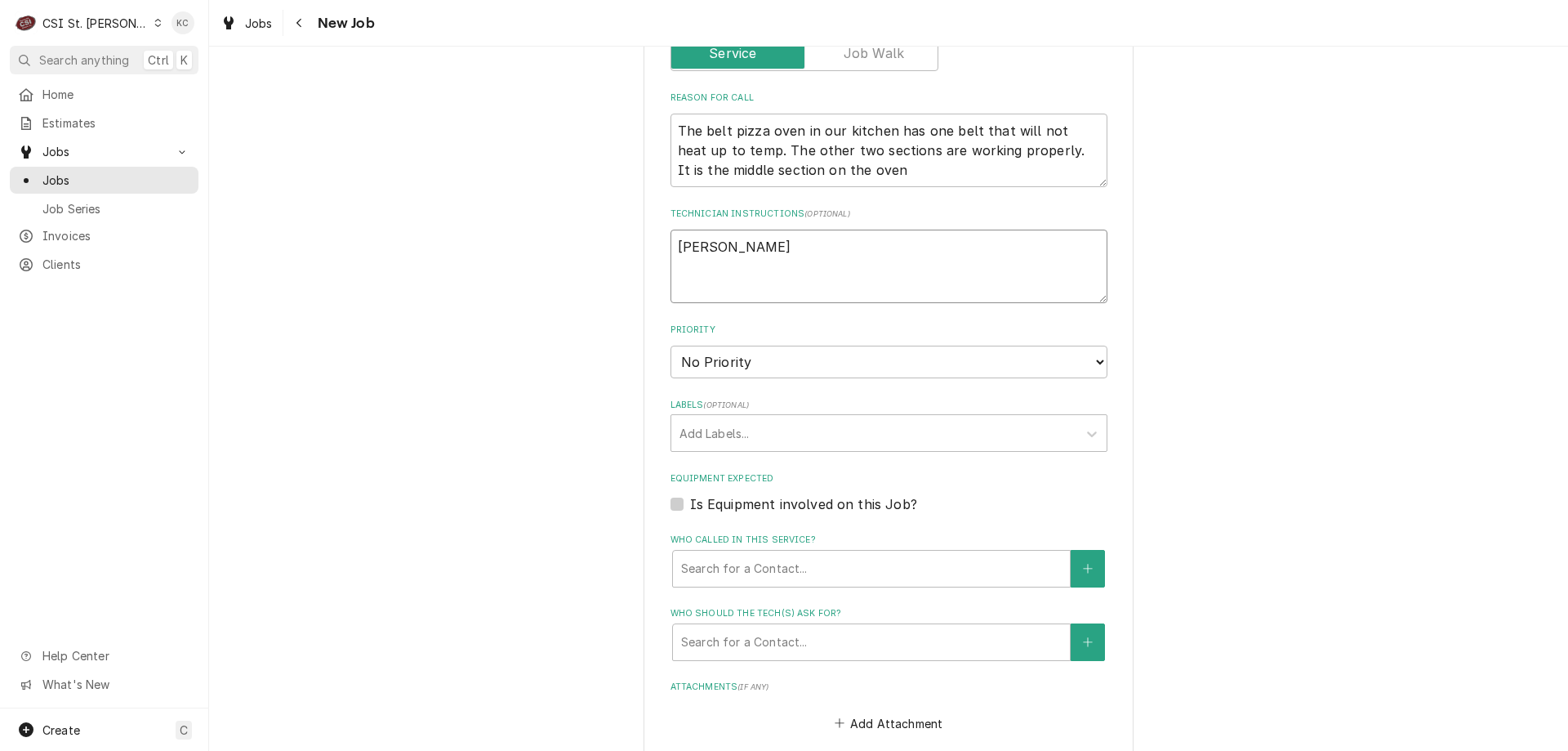
type textarea "x"
type textarea "Russell Sanders -"
type textarea "x"
type textarea "Russell Sanders -"
type textarea "x"
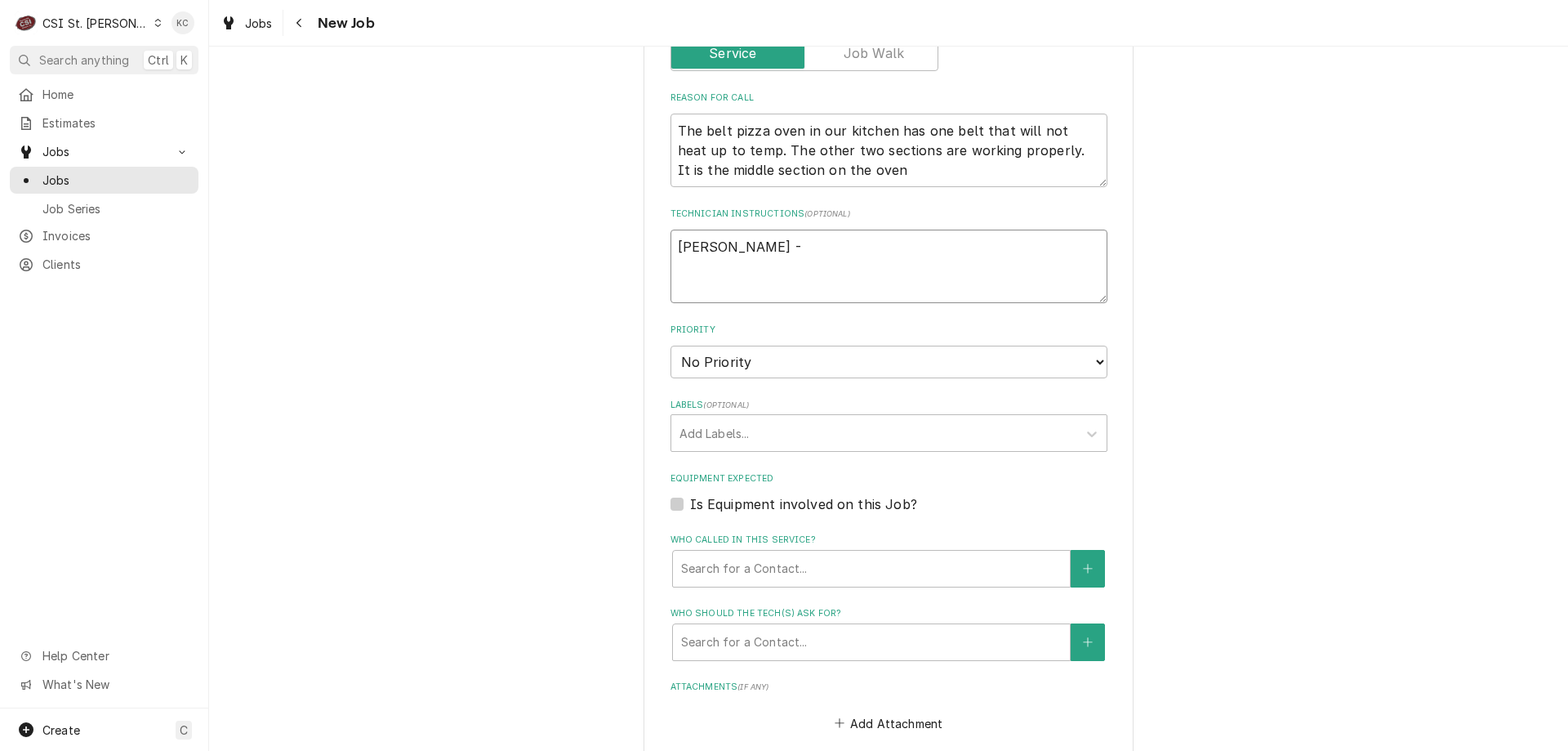
type textarea "Russell Sanders - 6"
type textarea "x"
type textarea "Russell Sanders - 63"
type textarea "x"
type textarea "Russell Sanders - 636"
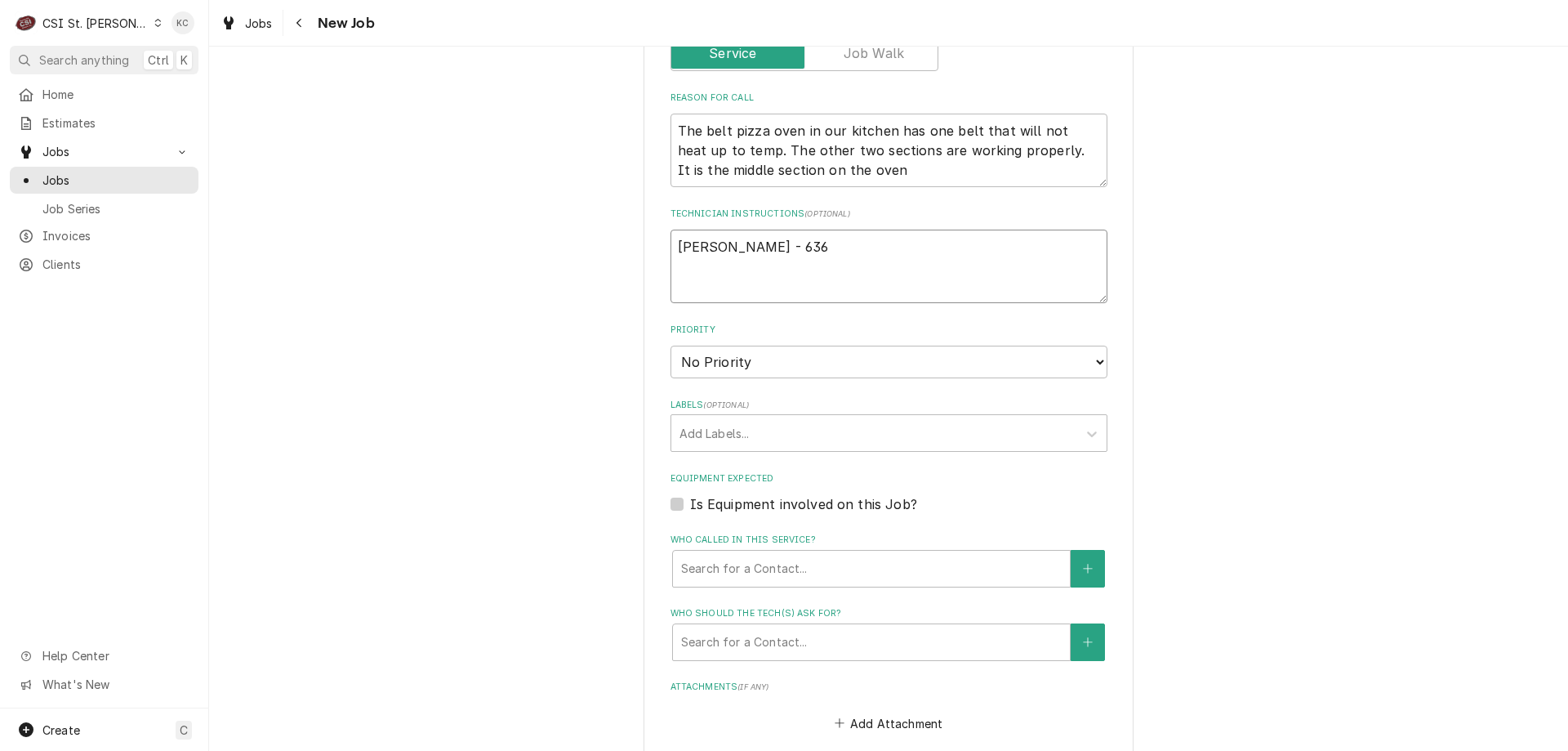
type textarea "x"
type textarea "Russell Sanders - 636"
type textarea "x"
type textarea "Russell Sanders - 636 2"
type textarea "x"
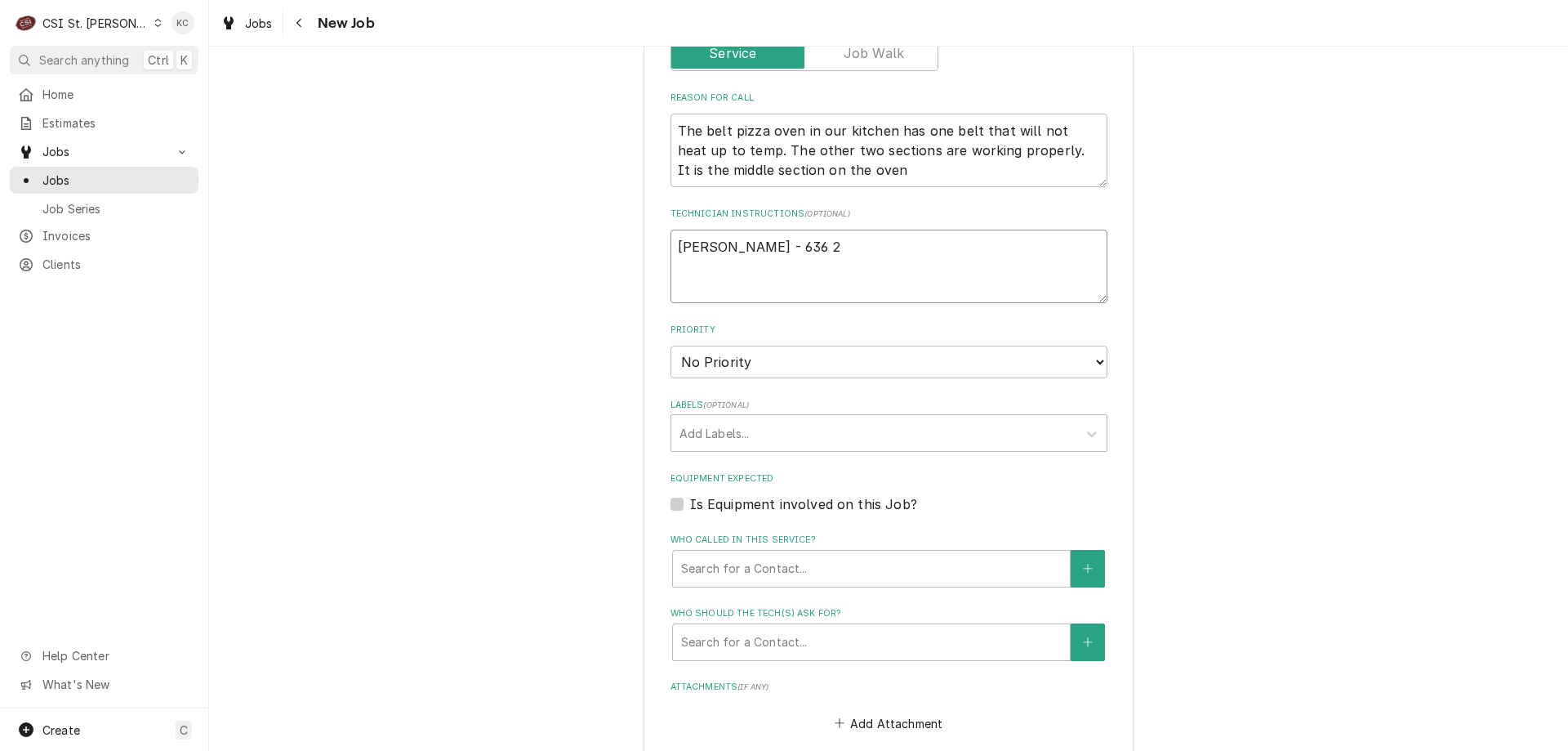
type textarea "Russell Sanders - 636 22"
type textarea "x"
type textarea "Russell Sanders - 636 221"
type textarea "x"
type textarea "Russell Sanders - 636 221-"
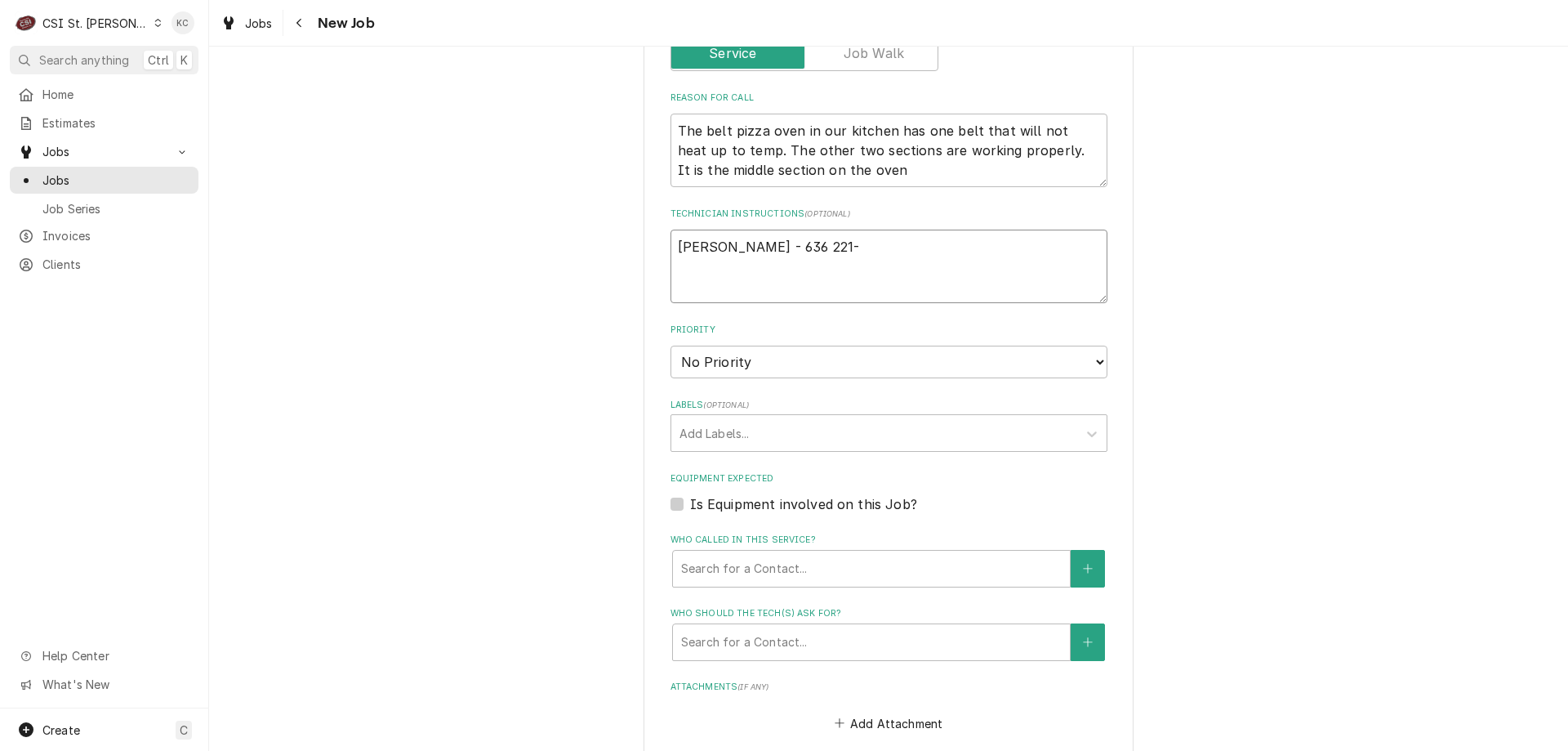
type textarea "x"
type textarea "Russell Sanders - 636 221-0"
type textarea "x"
type textarea "Russell Sanders - 636 221-02"
type textarea "x"
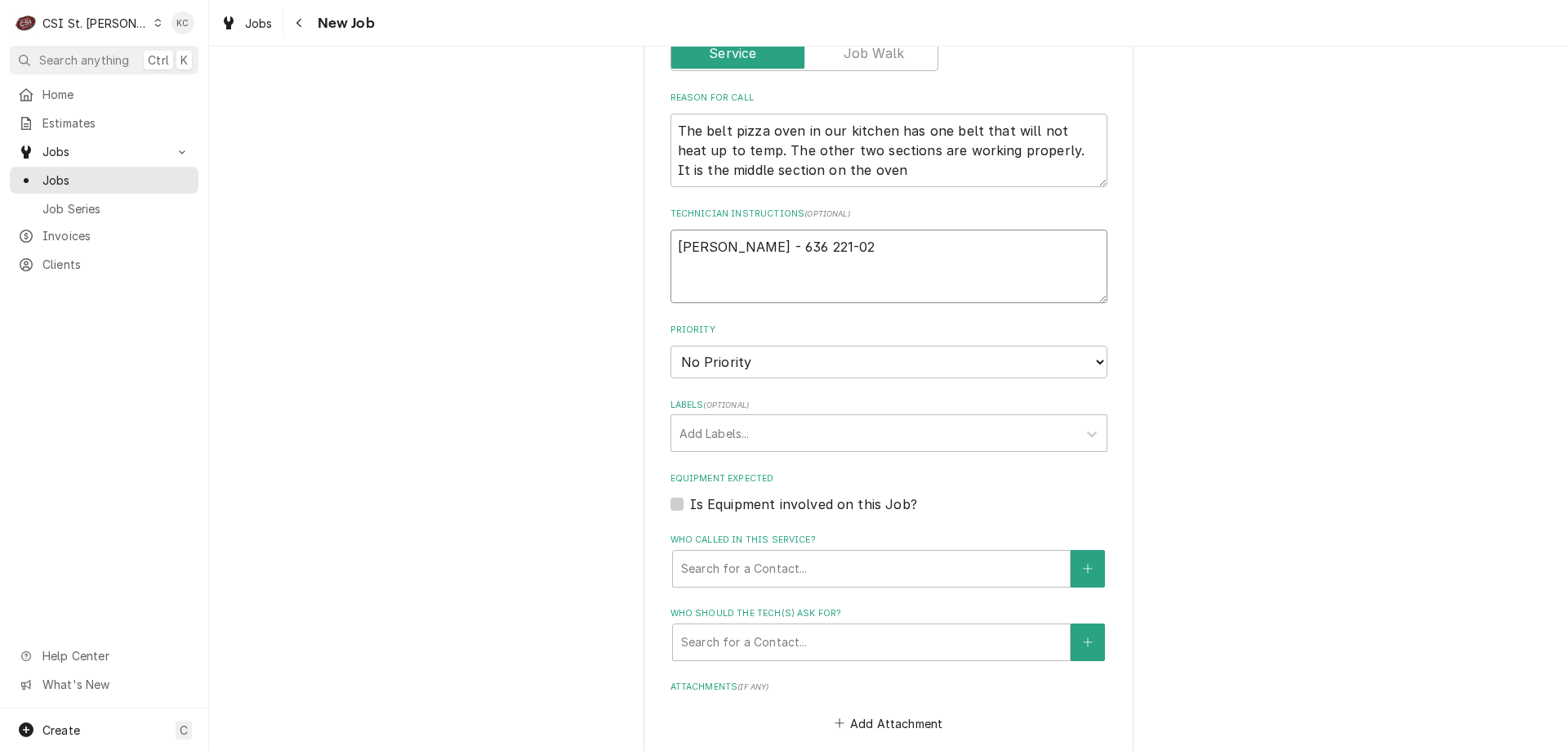
type textarea "Russell Sanders - 636 221-028"
type textarea "x"
type textarea "Russell Sanders - 636 221-0281"
type textarea "x"
type textarea "Russell Sanders - 636 221-0281"
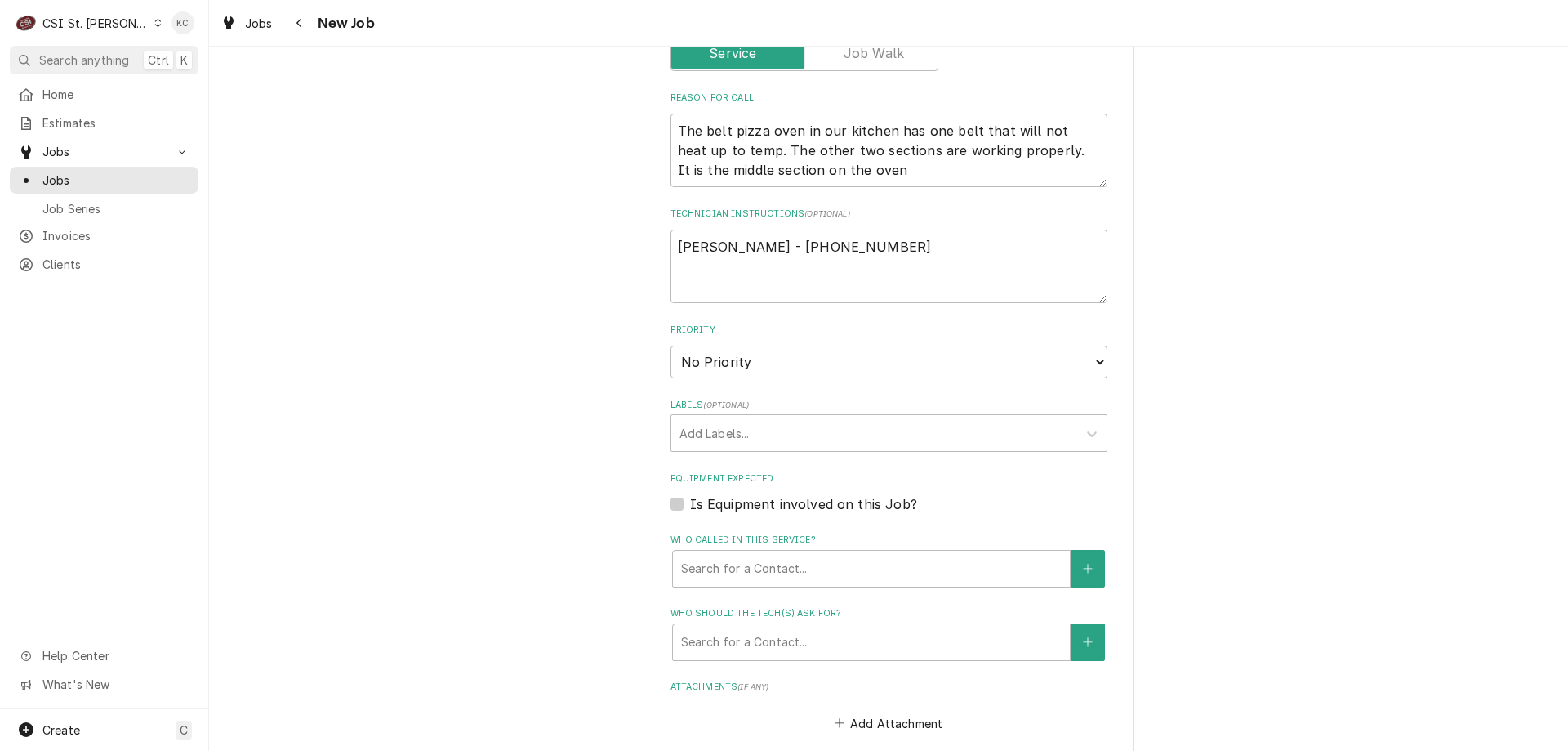
click at [1331, 464] on div "Please provide the following information to create a job: Client Details Client…" at bounding box center [888, 316] width 1359 height 1975
click at [671, 247] on textarea "Russell Sanders - 636 221-0281" at bounding box center [888, 266] width 436 height 73
type textarea "x"
type textarea "Russell Sanders - 636 221-0281"
type textarea "x"
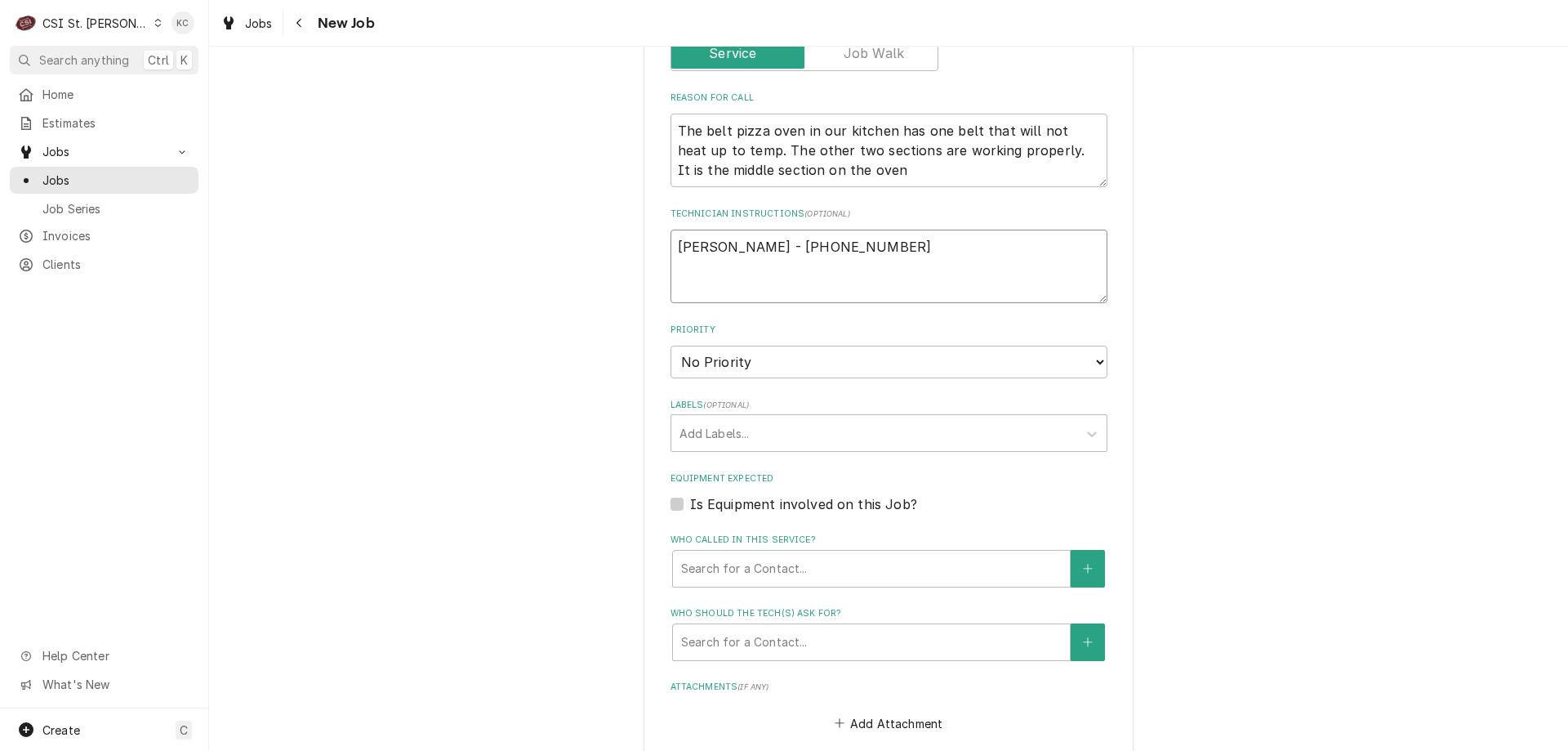
type textarea "Russell Sanders - 636 221-0281"
type textarea "x"
type textarea "8 Russell Sanders - 636 221-0281"
type textarea "x"
type textarea "8/ Russell Sanders - 636 221-0281"
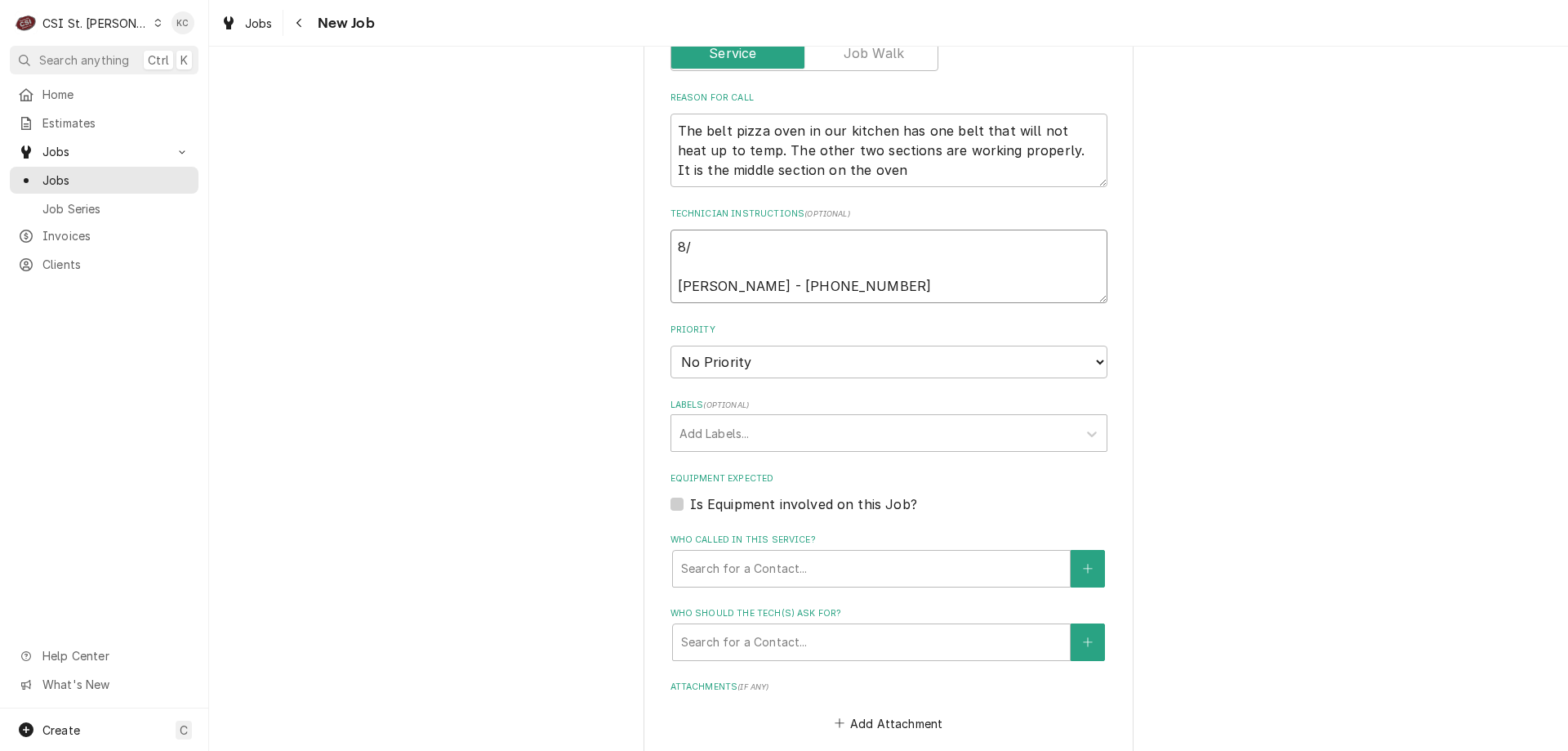
type textarea "x"
type textarea "8/2 Russell Sanders - 636 221-0281"
type textarea "x"
type textarea "8/28 Russell Sanders - 636 221-0281"
type textarea "x"
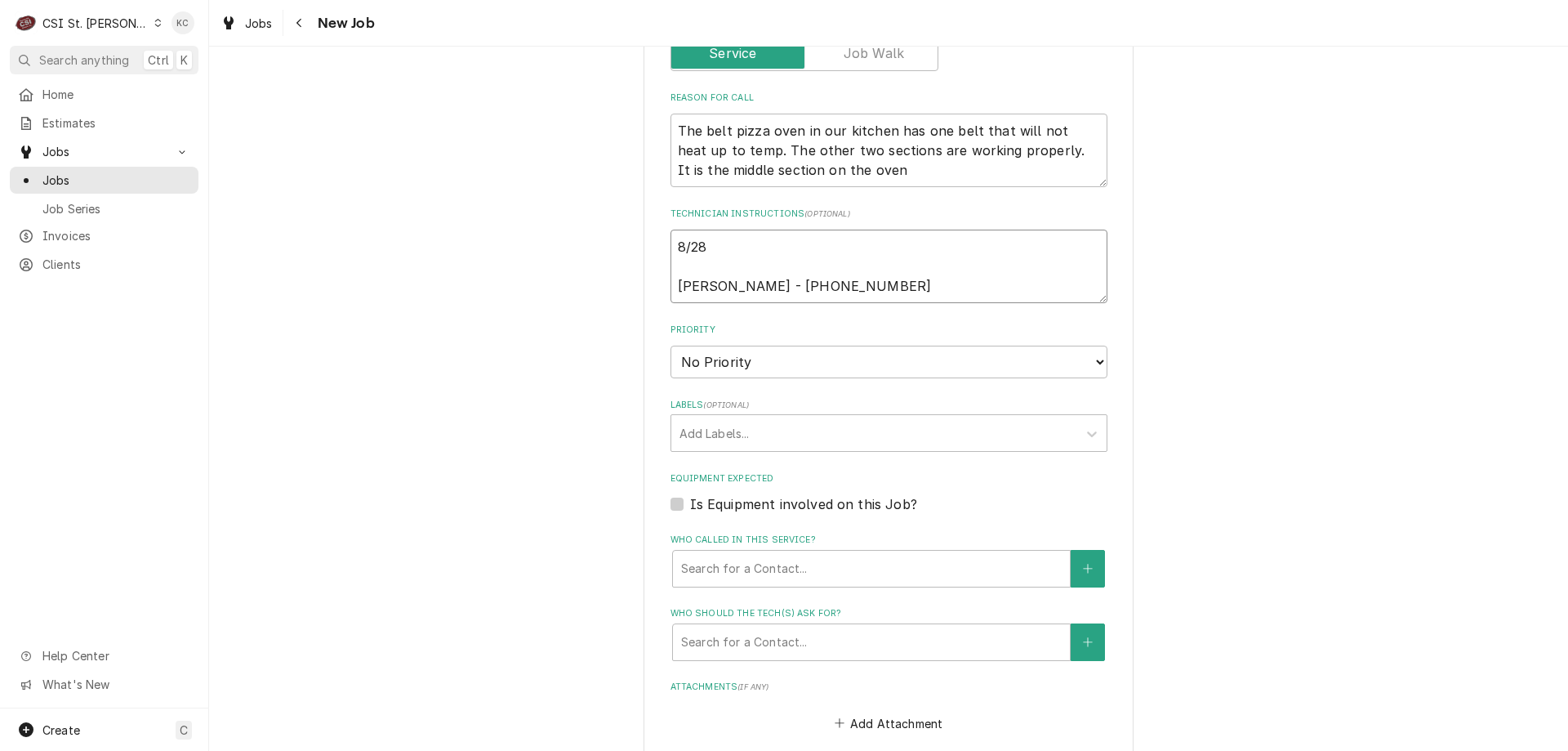
type textarea "8/28 Russell Sanders - 636 221-0281"
type textarea "x"
type textarea "8/28 - Russell Sanders - 636 221-0281"
type textarea "x"
type textarea "8/28 - Russell Sanders - 636 221-0281"
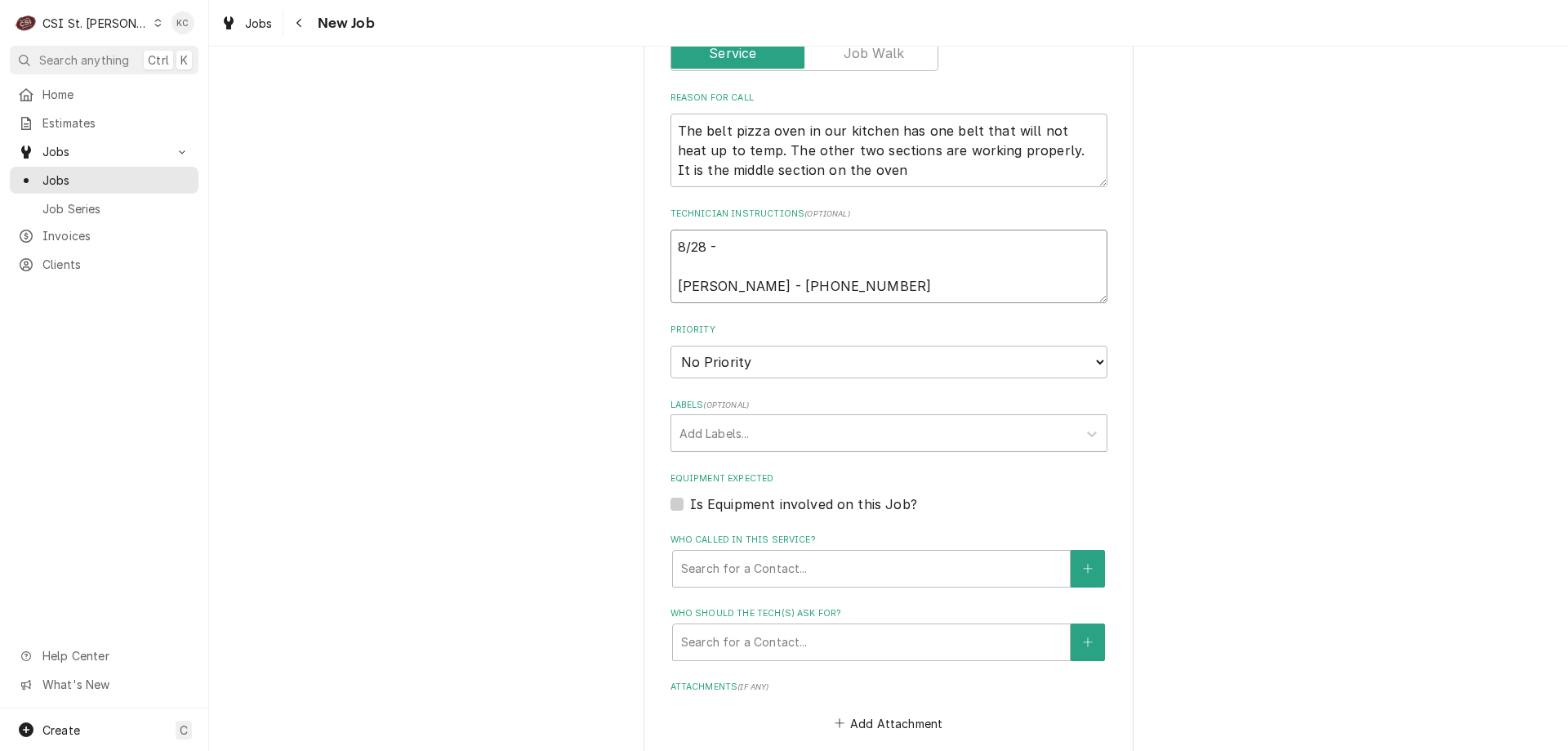
type textarea "x"
type textarea "8/28 - K Russell Sanders - 636 221-0281"
type textarea "x"
type textarea "8/28 - Ke Russell Sanders - 636 221-0281"
type textarea "x"
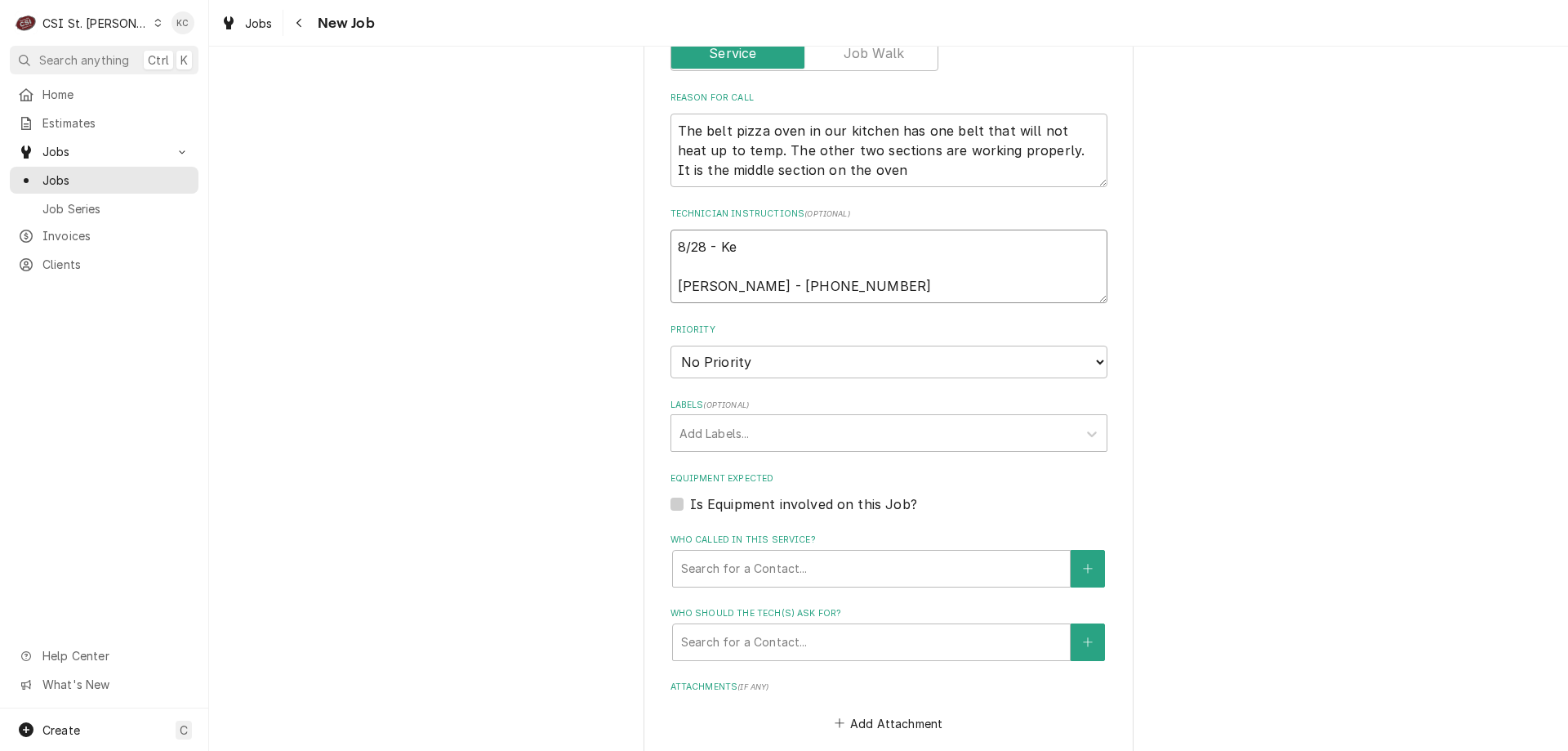
type textarea "8/28 - Kel Russell Sanders - 636 221-0281"
type textarea "x"
type textarea "8/28 - Kell Russell Sanders - 636 221-0281"
type textarea "x"
type textarea "8/28 - Kelly Russell Sanders - 636 221-0281"
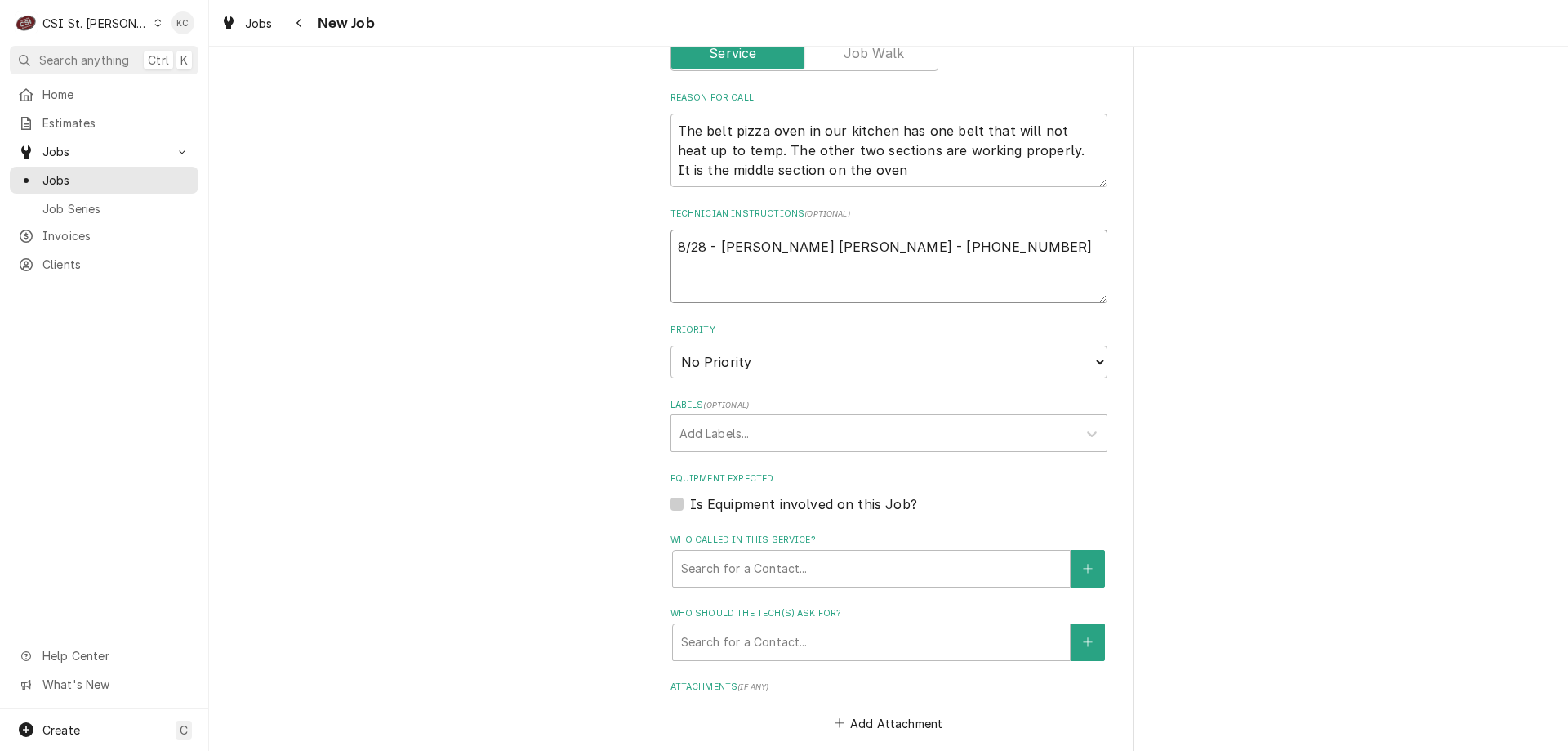
type textarea "x"
type textarea "8/28 - Kelly Russell Sanders - 636 221-0281"
type textarea "x"
type textarea "8/28 - Kelly - Russell Sanders - 636 221-0281"
type textarea "x"
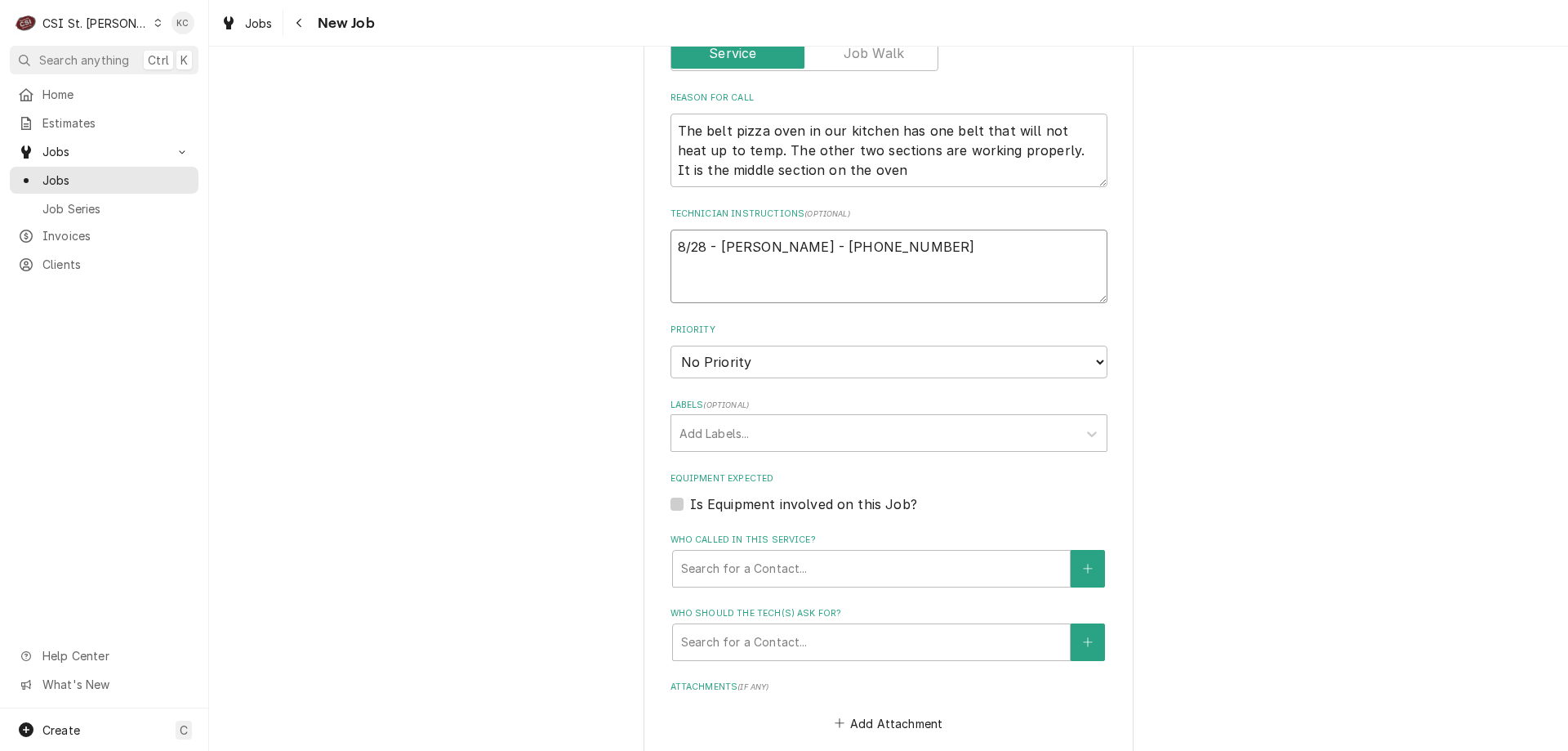
type textarea "8/28 - Kelly - Russell Sanders - 636 221-0281"
type textarea "x"
type textarea "8/28 - Kelly - W Russell Sanders - 636 221-0281"
type textarea "x"
type textarea "8/28 - Kelly - Wa Russell Sanders - 636 221-0281"
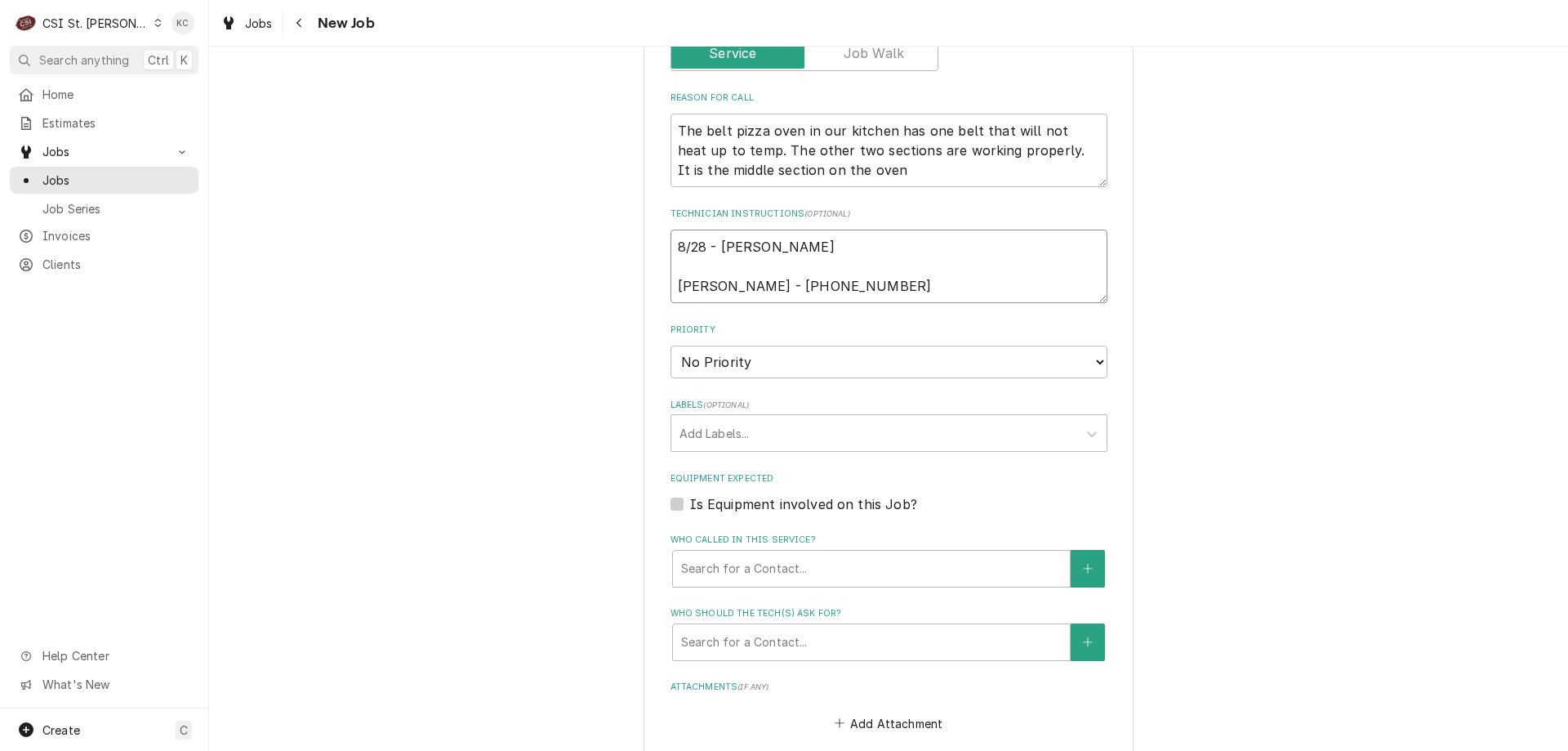
type textarea "x"
type textarea "8/28 - Kelly - Wai Russell Sanders - 636 221-0281"
type textarea "x"
type textarea "8/28 - Kelly - Wait Russell Sanders - 636 221-0281"
type textarea "x"
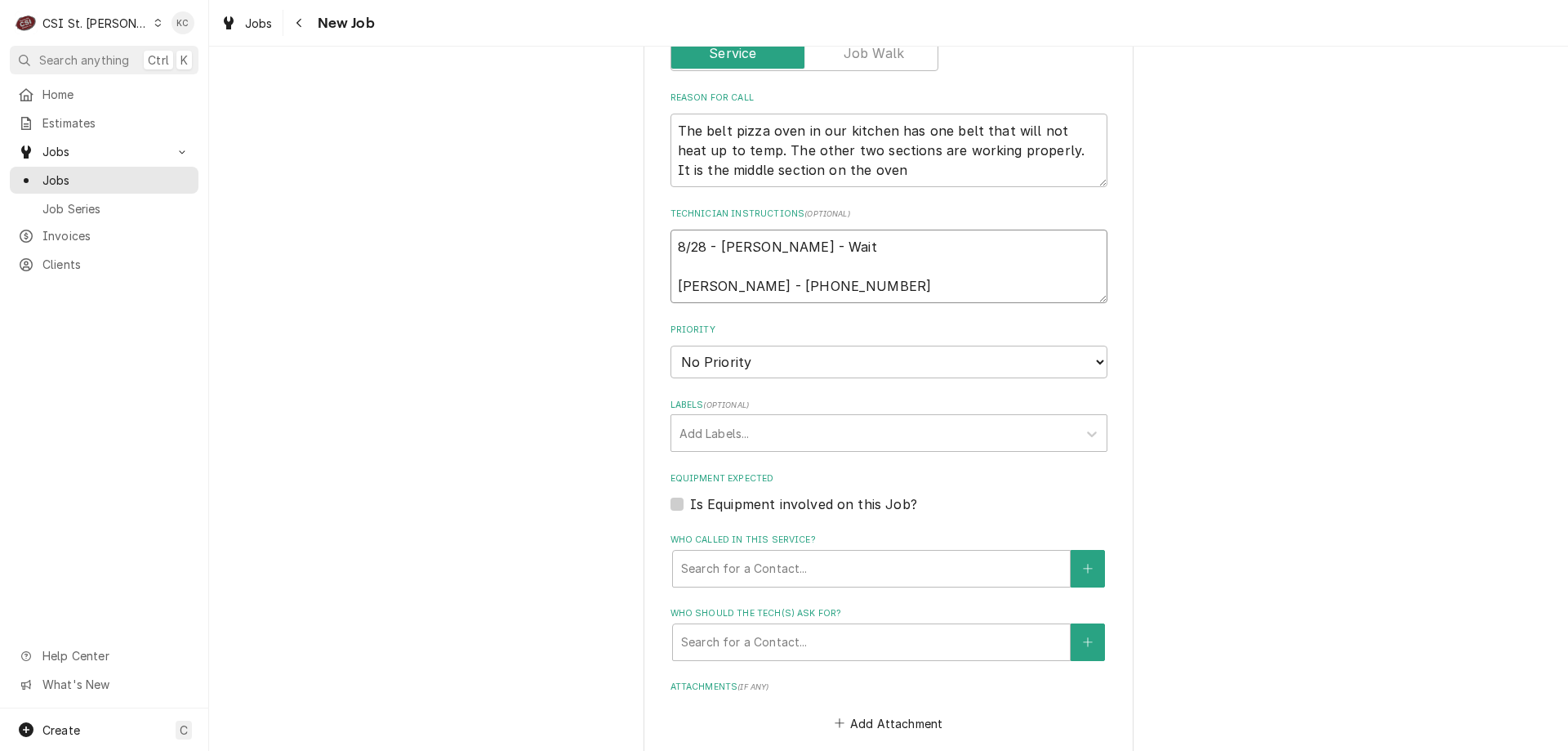
type textarea "8/28 - Kelly - Waitn Russell Sanders - 636 221-0281"
type textarea "x"
type textarea "8/28 - Kelly - Wait Russell Sanders - 636 221-0281"
type textarea "x"
type textarea "8/28 - Kelly - Wai Russell Sanders - 636 221-0281"
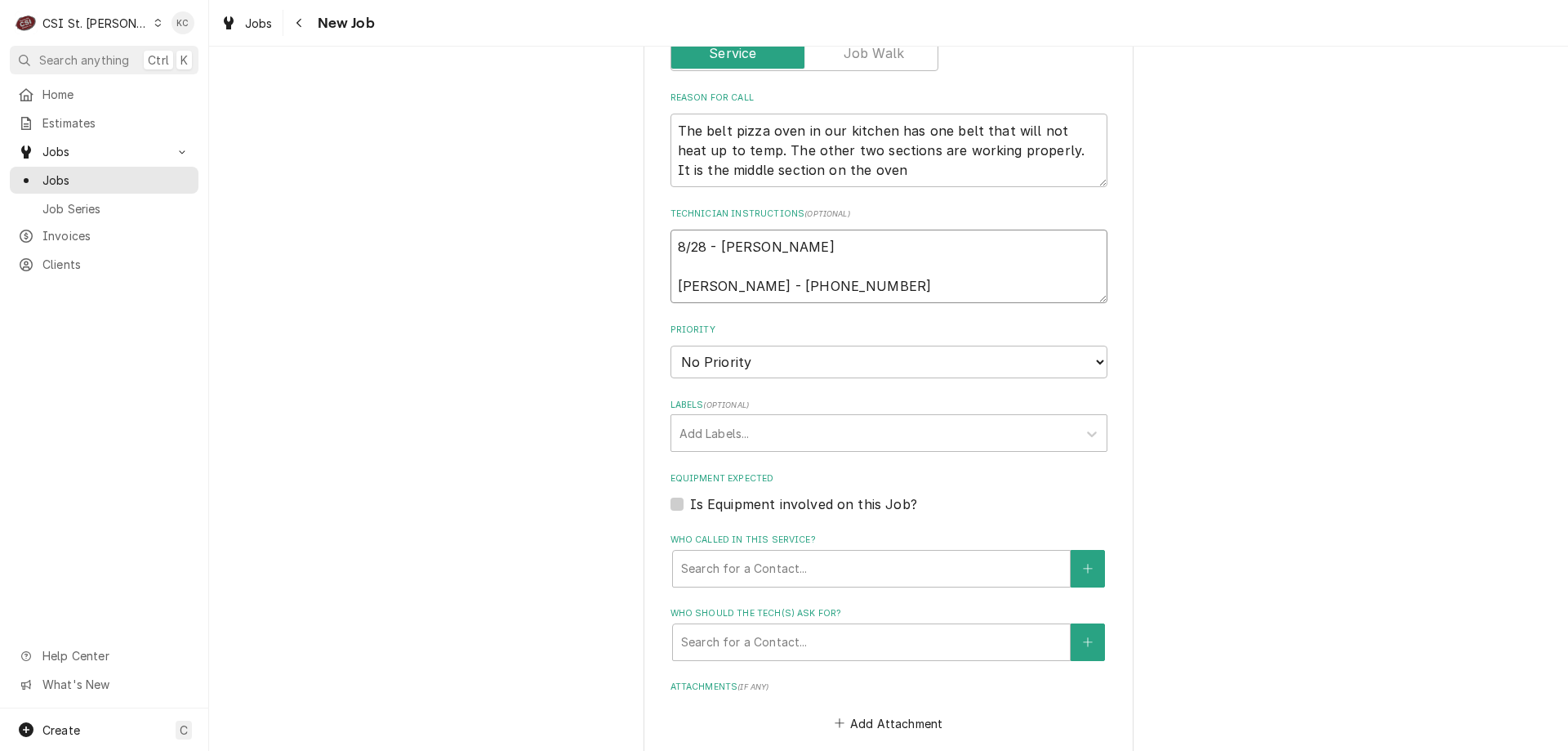
type textarea "x"
type textarea "8/28 - Kelly - Wait Russell Sanders - 636 221-0281"
type textarea "x"
type textarea "8/28 - Kelly - Waiti Russell Sanders - 636 221-0281"
type textarea "x"
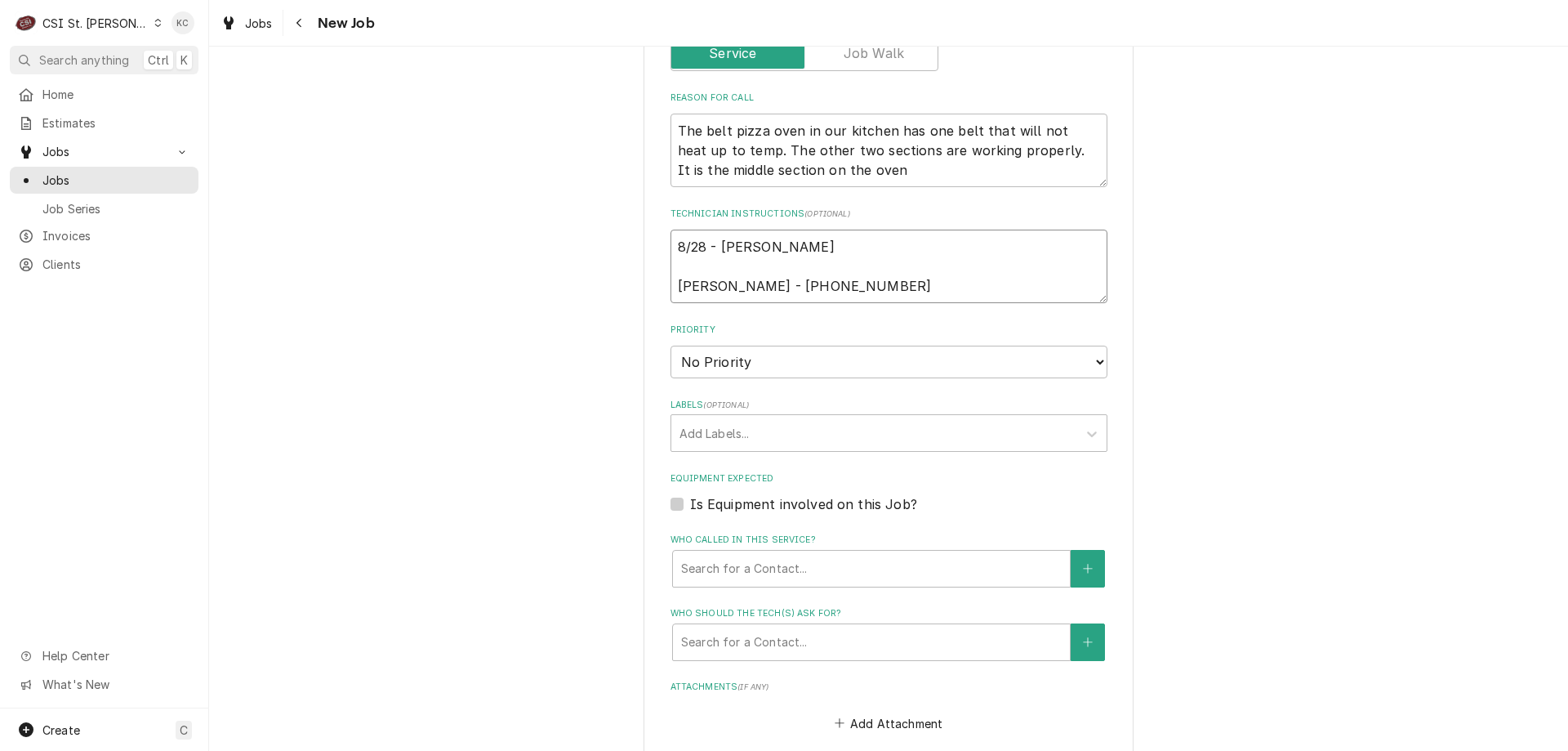
type textarea "8/28 - Kelly - Waiting Russell Sanders - 636 221-0281"
type textarea "x"
type textarea "8/28 - Kelly - Waiting Russell Sanders - 636 221-0281"
type textarea "x"
type textarea "8/28 - Kelly - Waiting t Russell Sanders - 636 221-0281"
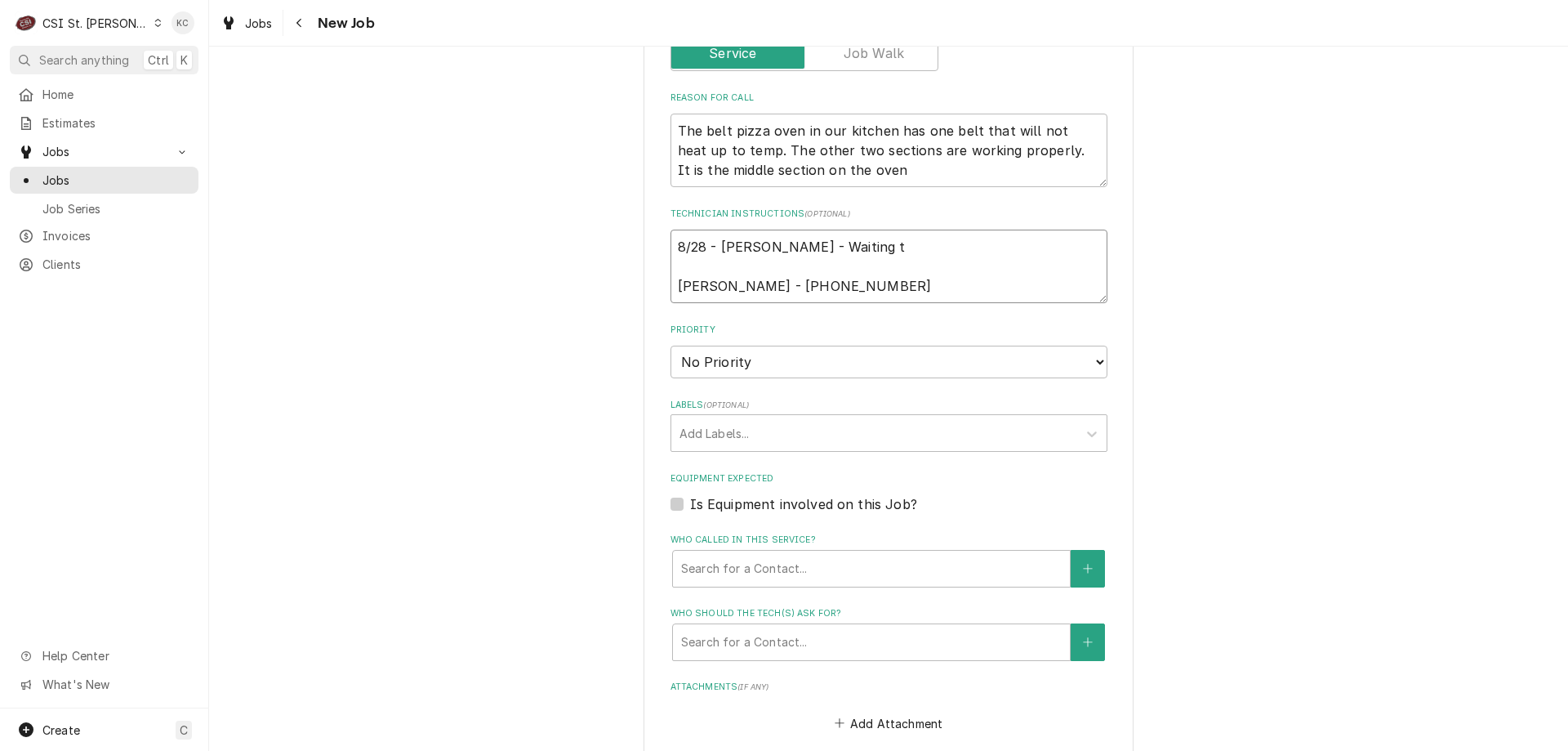
type textarea "x"
type textarea "8/28 - Kelly - Waiting to Russell Sanders - 636 221-0281"
type textarea "x"
type textarea "8/28 - Kelly - Waiting to Russell Sanders - 636 221-0281"
type textarea "x"
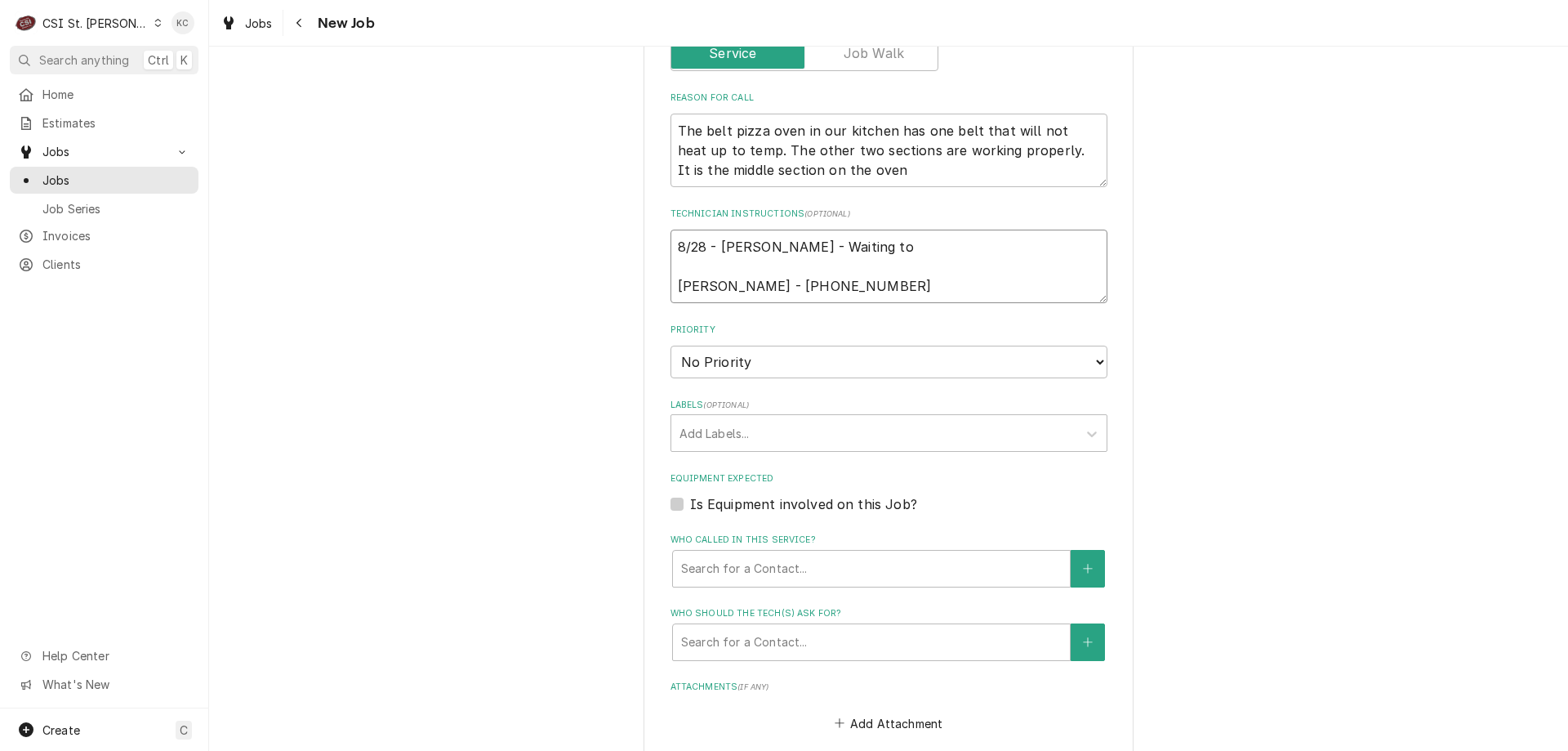
type textarea "8/28 - Kelly - Waiting to h Russell Sanders - 636 221-0281"
type textarea "x"
type textarea "8/28 - Kelly - Waiting to he Russell Sanders - 636 221-0281"
type textarea "x"
type textarea "8/28 - Kelly - Waiting to hea Russell Sanders - 636 221-0281"
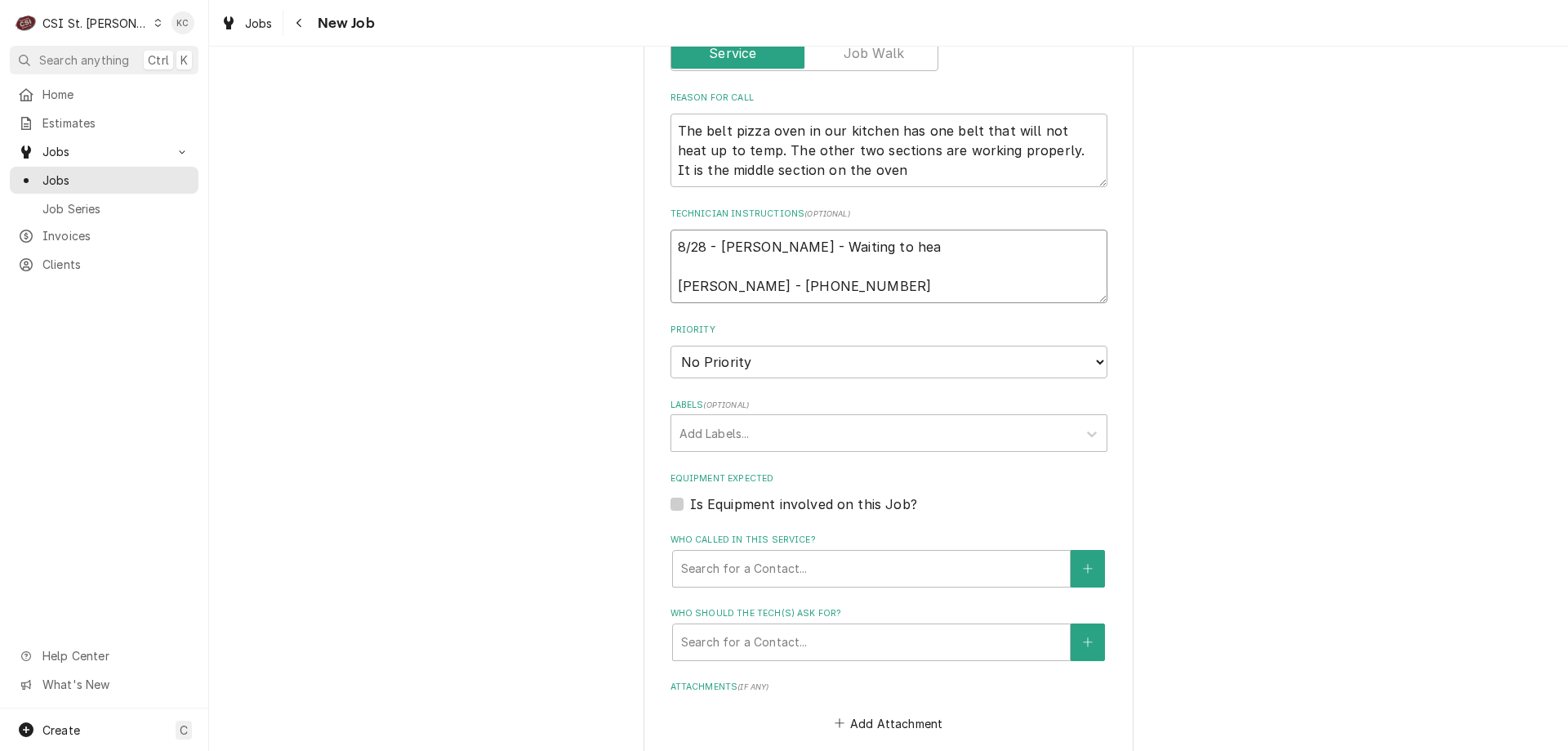
type textarea "x"
type textarea "8/28 - Kelly - Waiting to hear Russell Sanders - 636 221-0281"
type textarea "x"
type textarea "8/28 - Kelly - Waiting to hear Russell Sanders - 636 221-0281"
type textarea "x"
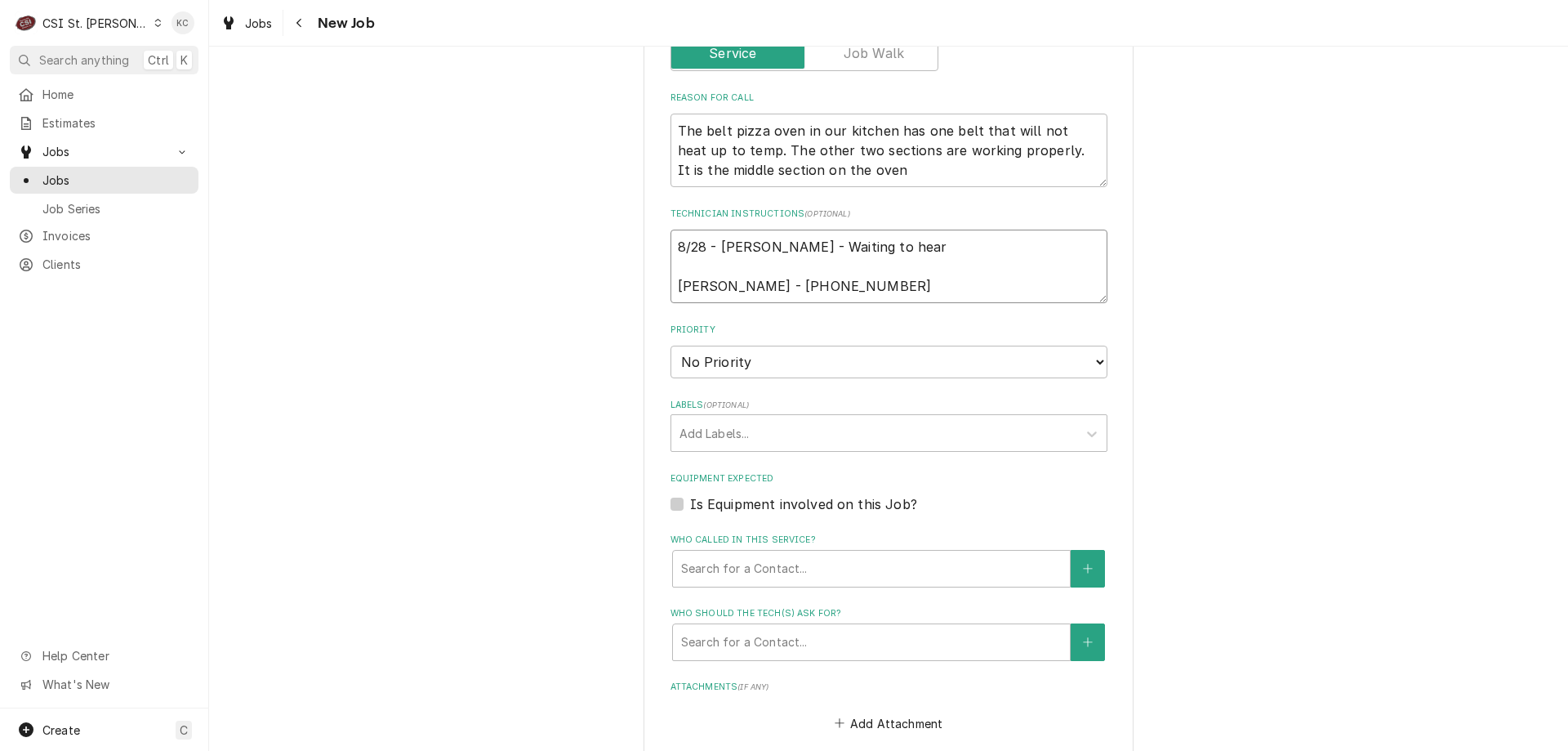
type textarea "8/28 - Kelly - Waiting to hear b Russell Sanders - 636 221-0281"
type textarea "x"
type textarea "8/28 - Kelly - Waiting to hear ba Russell Sanders - 636 221-0281"
type textarea "x"
type textarea "8/28 - Kelly - Waiting to hear bac Russell Sanders - 636 221-0281"
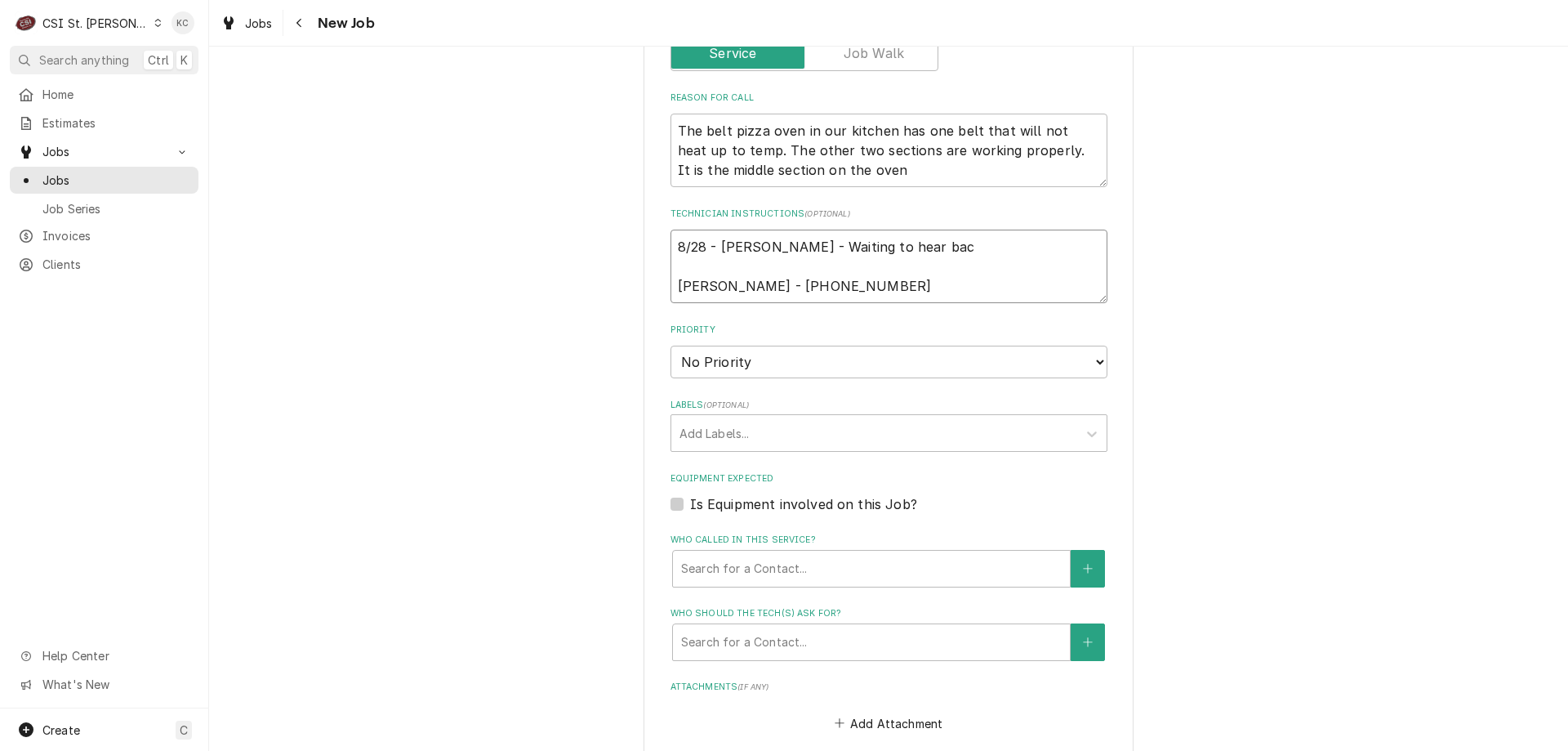
type textarea "x"
type textarea "8/28 - Kelly - Waiting to hear back Russell Sanders - 636 221-0281"
type textarea "x"
type textarea "8/28 - Kelly - Waiting to hear back Russell Sanders - 636 221-0281"
type textarea "x"
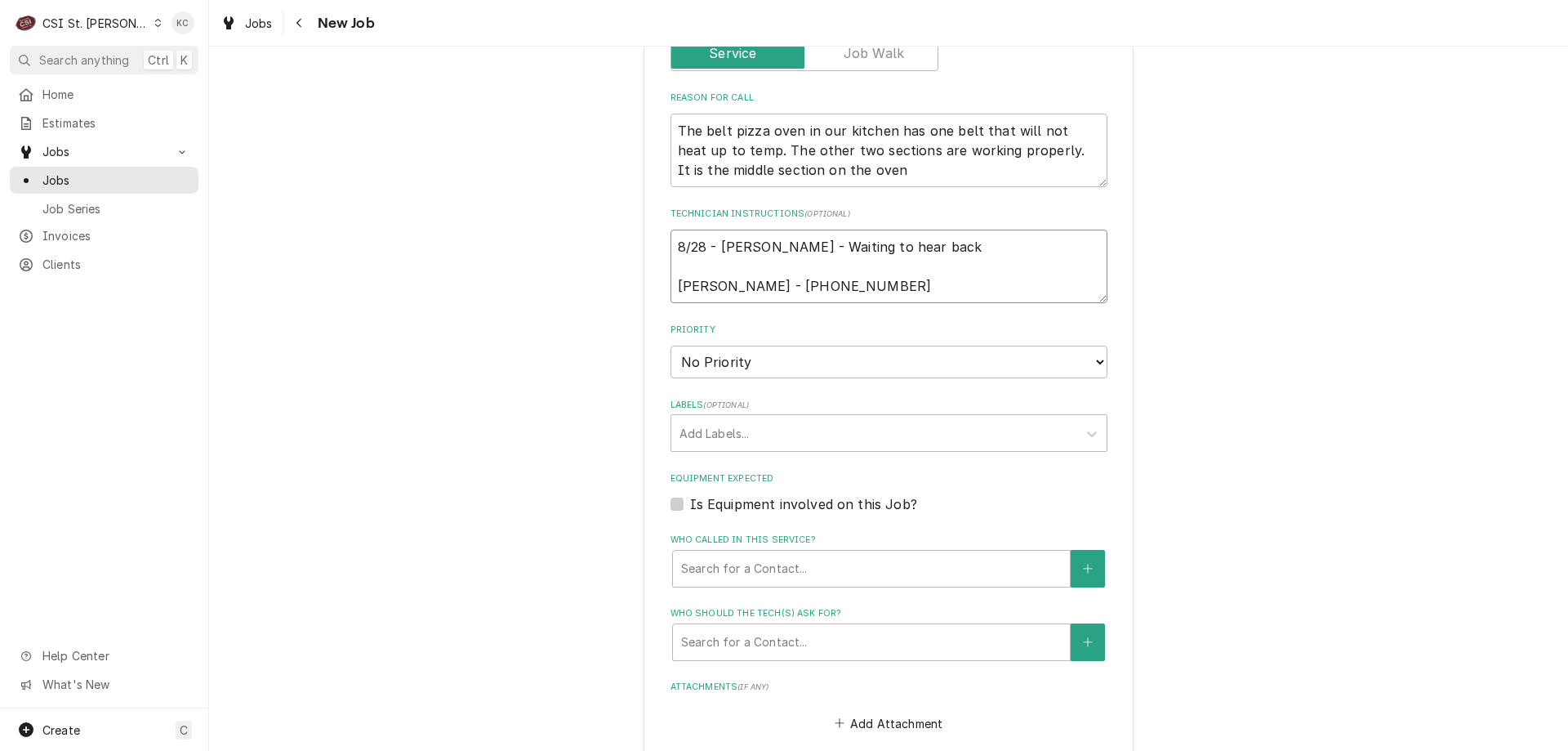
type textarea "8/28 - Kelly - Waiting to hear back a Russell Sanders - 636 221-0281"
type textarea "x"
type textarea "8/28 - Kelly - Waiting to hear back ab Russell Sanders - 636 221-0281"
type textarea "x"
type textarea "8/28 - Kelly - Waiting to hear back abo Russell Sanders - 636 221-0281"
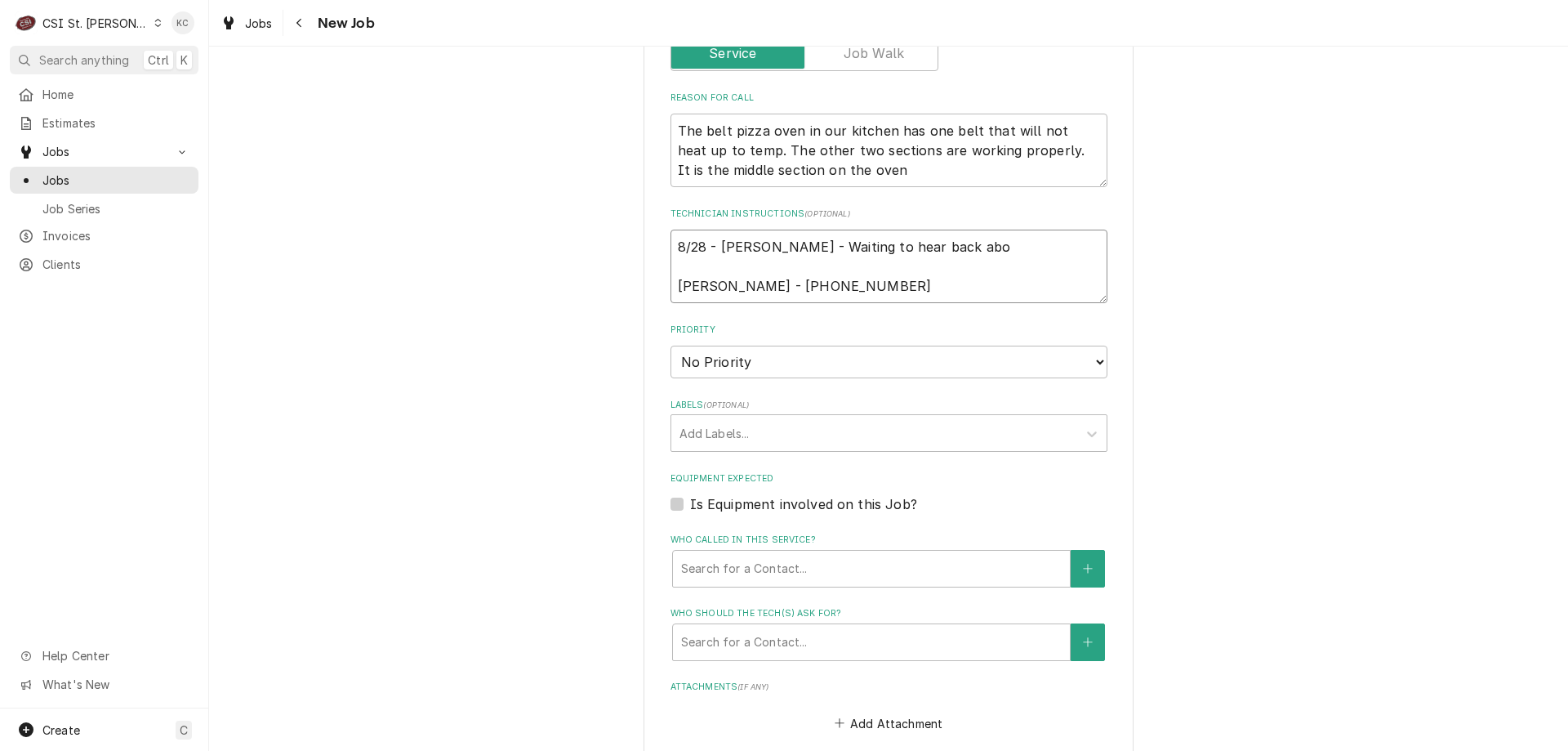
type textarea "x"
type textarea "8/28 - Kelly - Waiting to hear back abou Russell Sanders - 636 221-0281"
type textarea "x"
type textarea "8/28 - Kelly - Waiting to hear back about Russell Sanders - 636 221-0281"
type textarea "x"
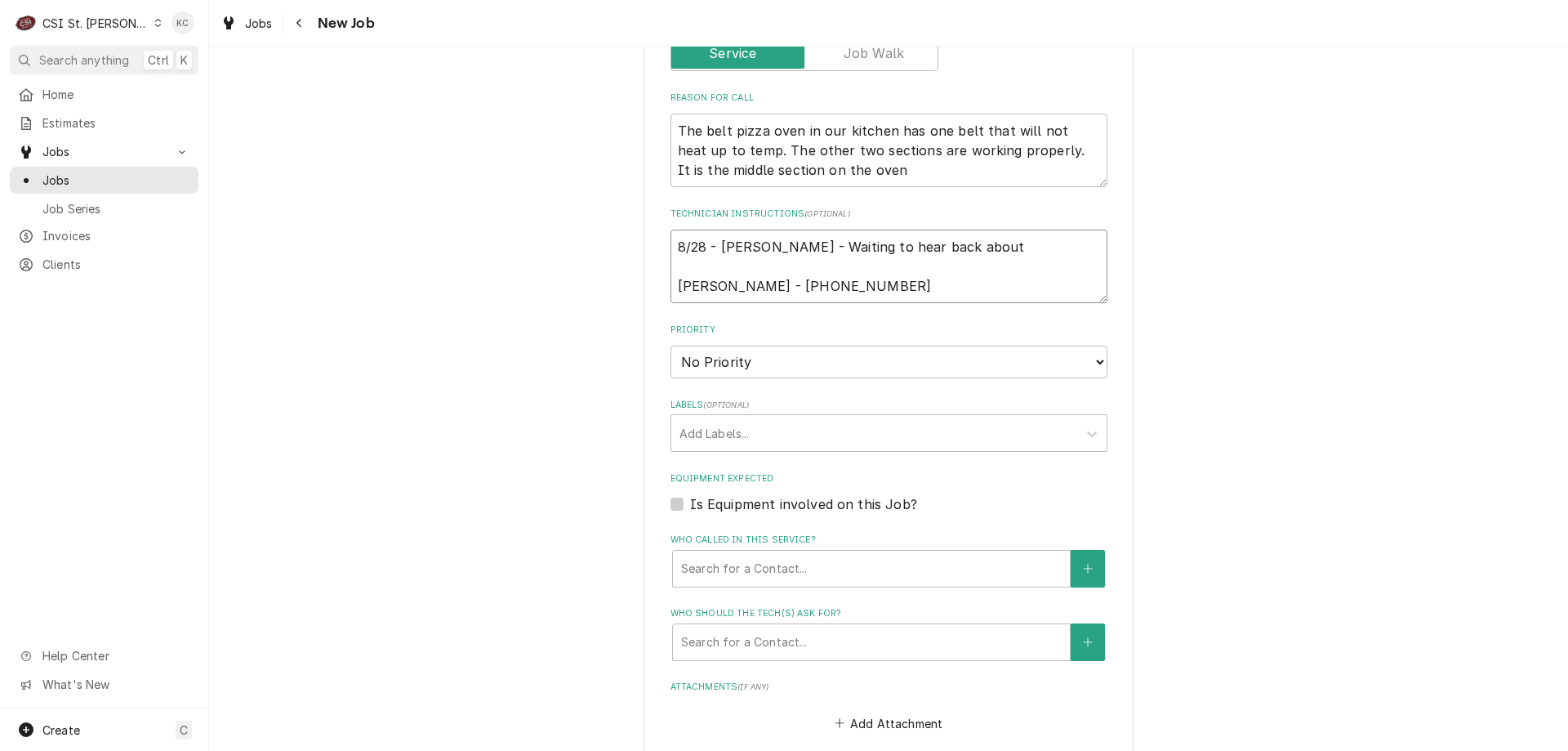
type textarea "8/28 - Kelly - Waiting to hear back about Russell Sanders - 636 221-0281"
type textarea "x"
type textarea "8/28 - Kelly - Waiting to hear back about g Russell Sanders - 636 221-0281"
type textarea "x"
type textarea "8/28 - Kelly - Waiting to hear back about go Russell Sanders - 636 221-0281"
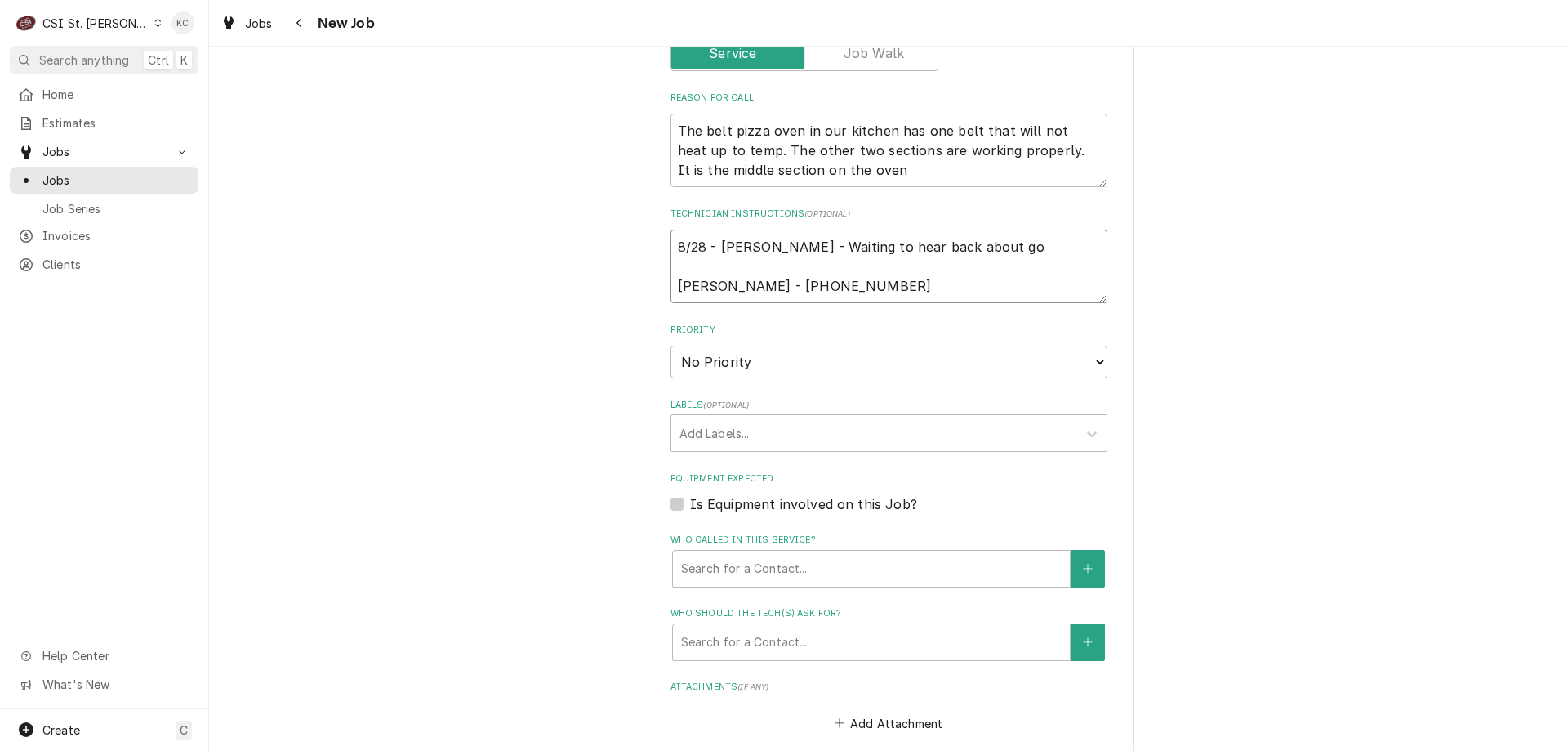
type textarea "x"
type textarea "8/28 - Kelly - Waiting to hear back about goo Russell Sanders - 636 221-0281"
type textarea "x"
type textarea "8/28 - Kelly - Waiting to hear back about good Russell Sanders - 636 221-0281"
type textarea "x"
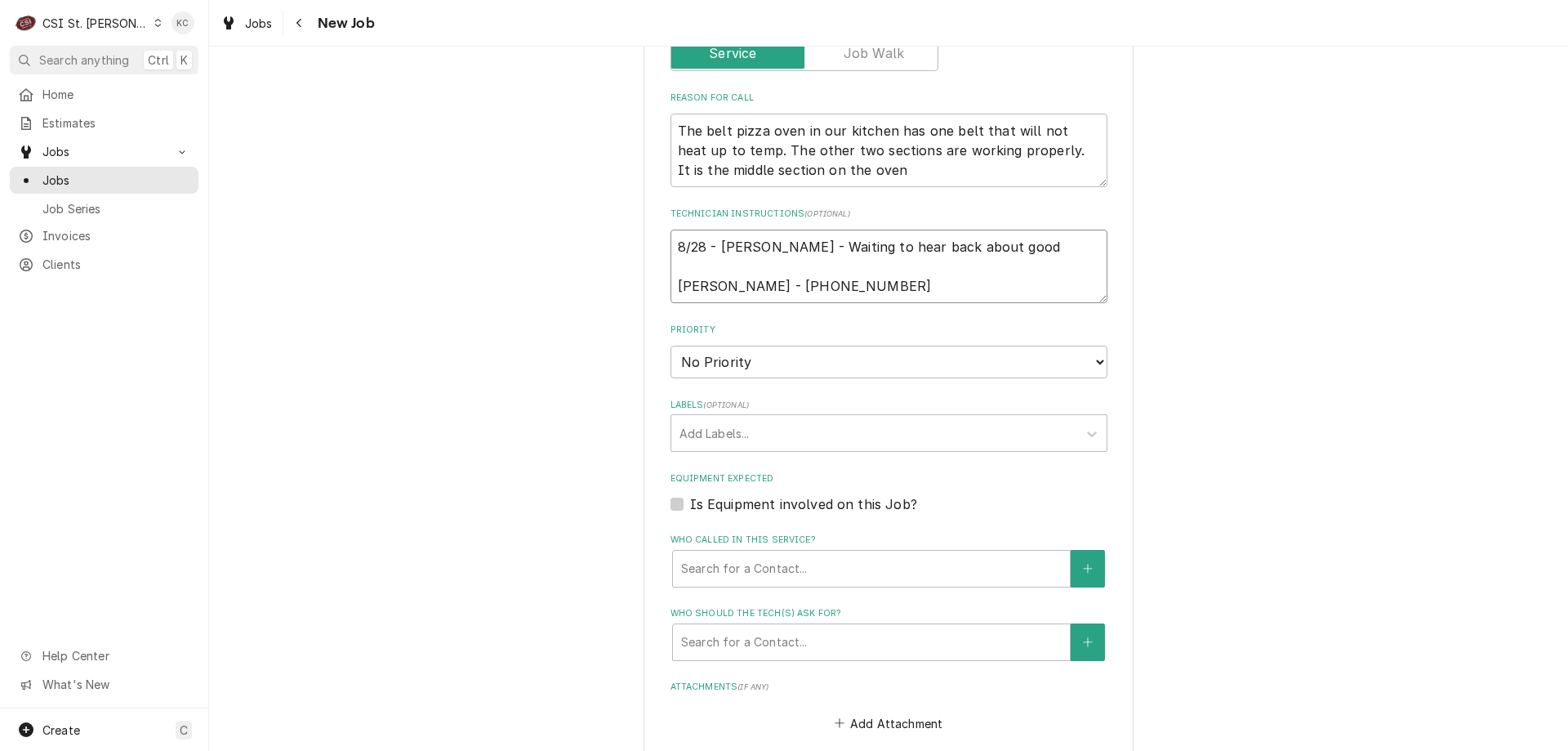
type textarea "8/28 - Kelly - Waiting to hear back about good Russell Sanders - 636 221-0281"
type textarea "x"
type textarea "8/28 - Kelly - Waiting to hear back about good s Russell Sanders - 636 221-0281"
type textarea "x"
type textarea "8/28 - Kelly - Waiting to hear back about good ser Russell Sanders - 636 221-02…"
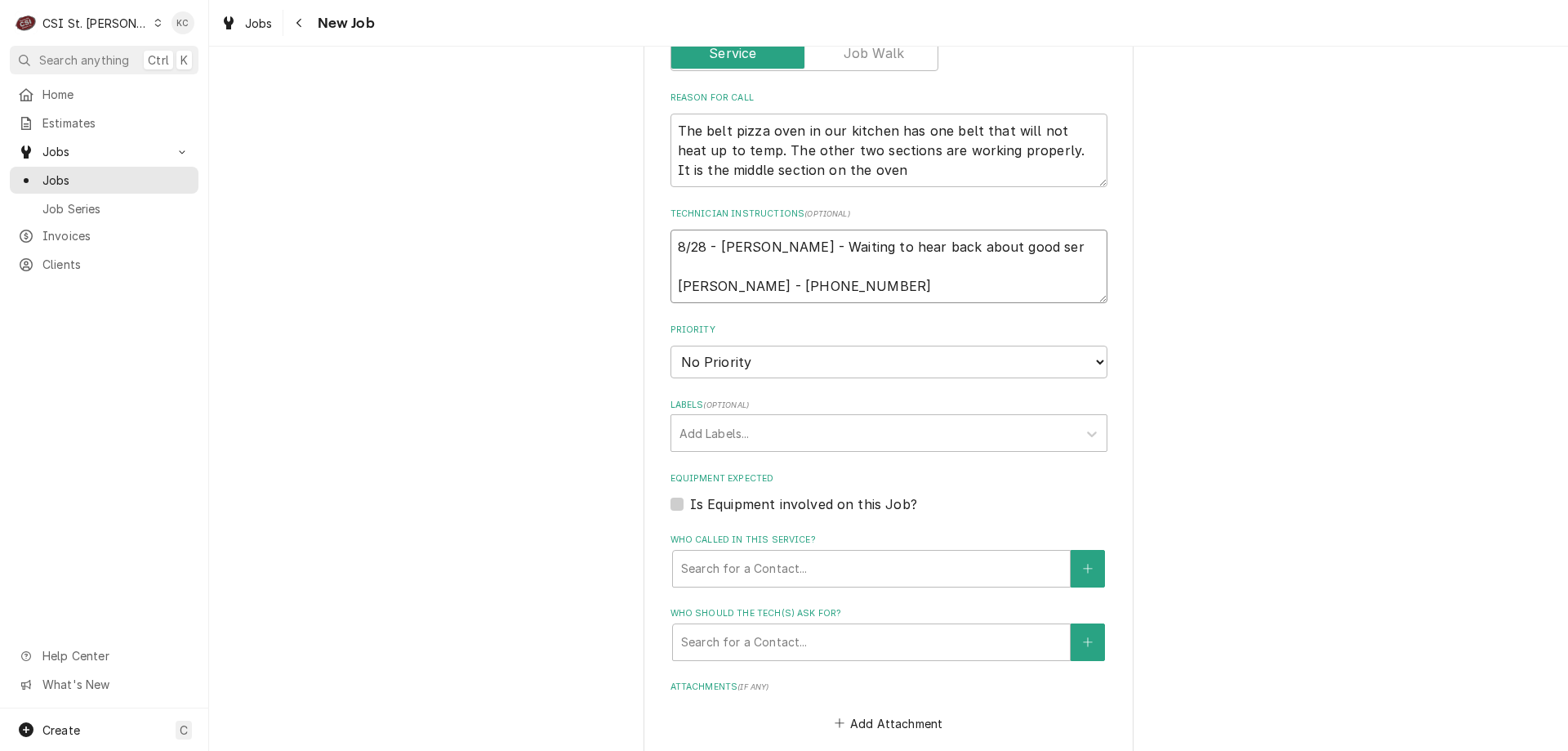
type textarea "x"
type textarea "8/28 - Kelly - Waiting to hear back about good serv Russell Sanders - 636 221-0…"
type textarea "x"
type textarea "8/28 - Kelly - Waiting to hear back about good servi Russell Sanders - 636 221-…"
type textarea "x"
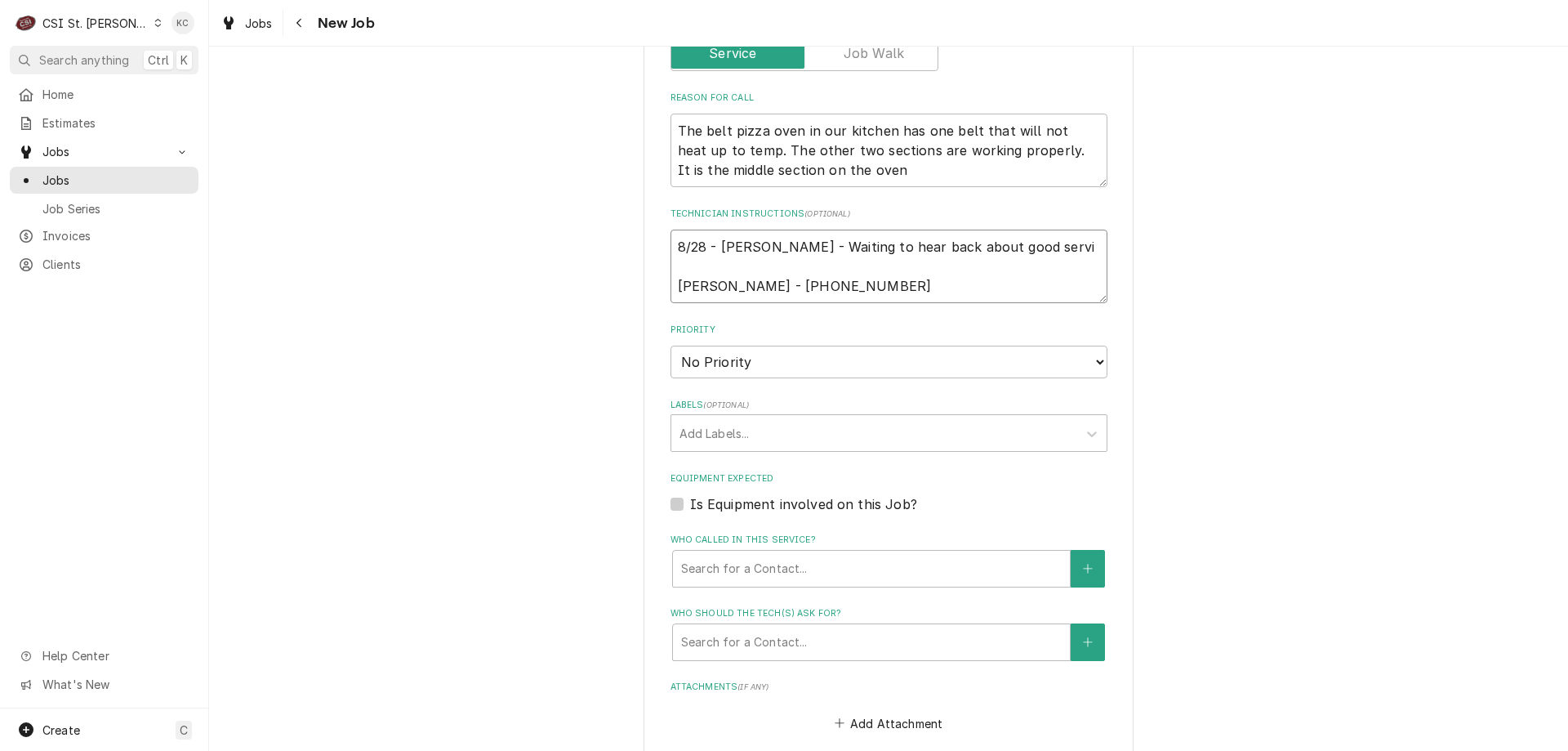
type textarea "8/28 - Kelly - Waiting to hear back about good servic Russell Sanders - 636 221…"
type textarea "x"
type textarea "8/28 - Kelly - Waiting to hear back about good service Russell Sanders - 636 22…"
type textarea "x"
type textarea "8/28 - Kelly - Waiting to hear back about good service Russell Sanders - 636 22…"
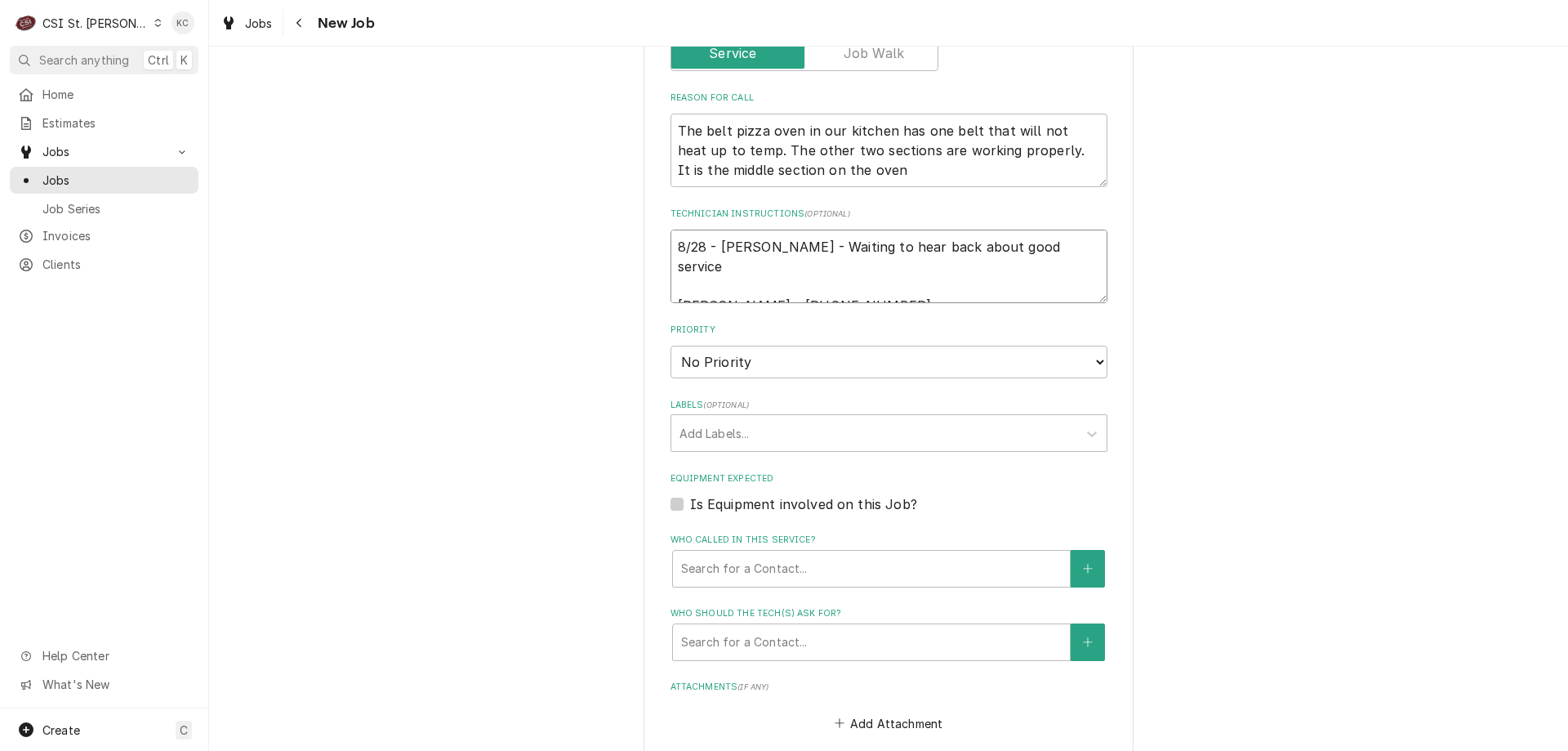
type textarea "x"
type textarea "8/28 - Kelly - Waiting to hear back about good service c Russell Sanders - 636 …"
type textarea "x"
type textarea "8/28 - Kelly - Waiting to hear back about good service Russell Sanders - 636 22…"
type textarea "x"
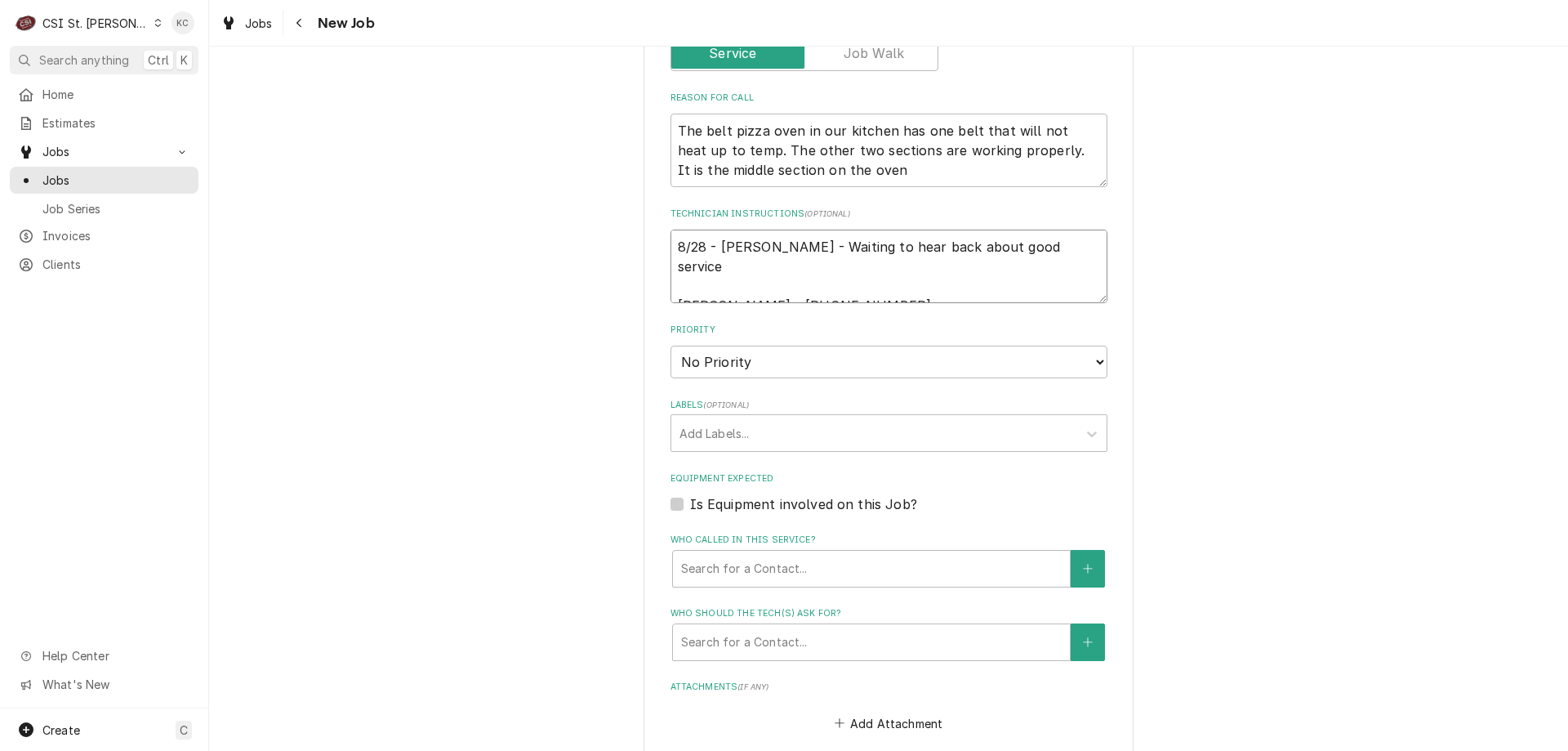
type textarea "8/28 - Kelly - Waiting to hear back about good service h Russell Sanders - 636 …"
type textarea "x"
type textarea "8/28 - Kelly - Waiting to hear back about good service ho Russell Sanders - 636…"
type textarea "x"
type textarea "8/28 - Kelly - Waiting to hear back about good service hor Russell Sanders - 63…"
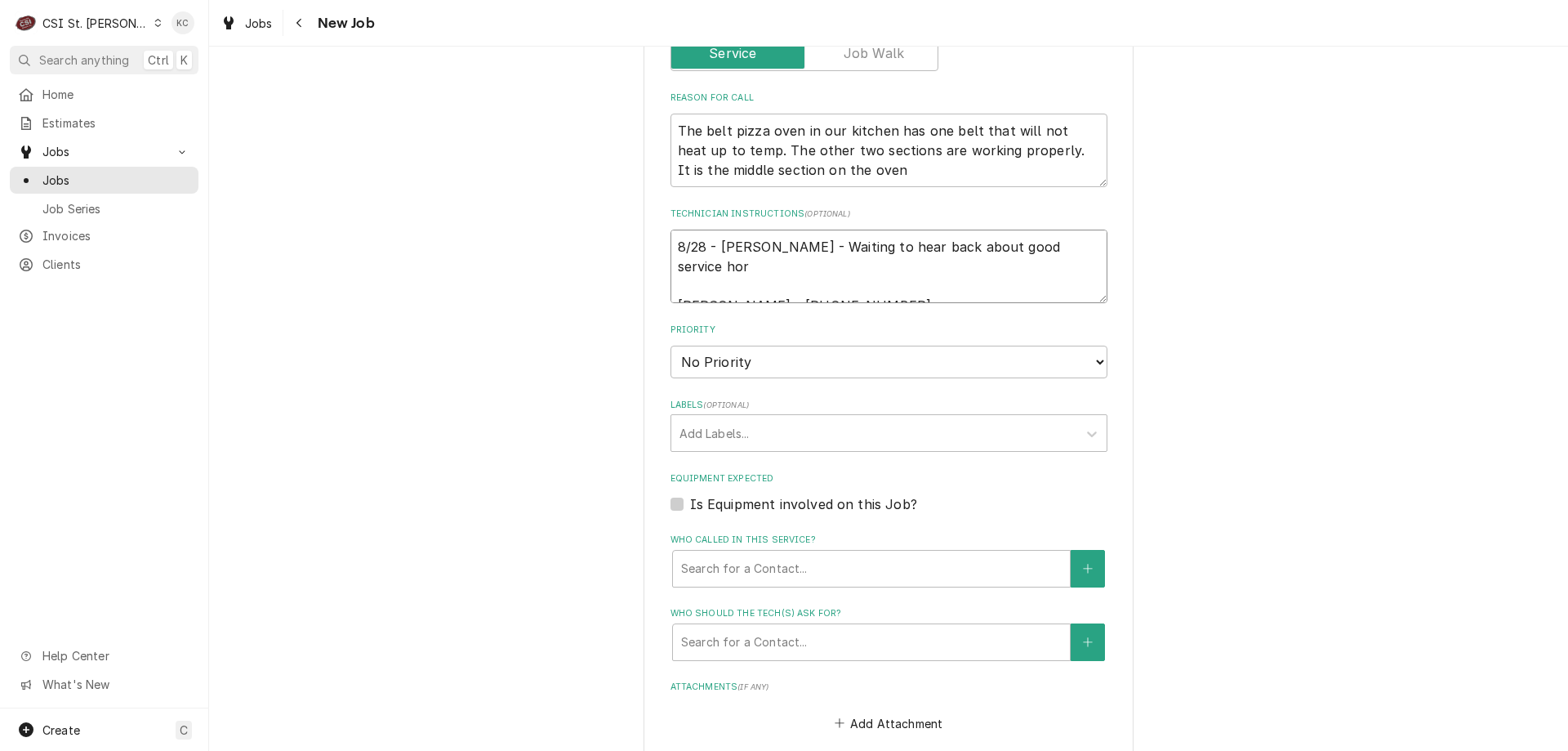
type textarea "x"
type textarea "8/28 - Kelly - Waiting to hear back about good service ho Russell Sanders - 636…"
type textarea "x"
type textarea "8/28 - Kelly - Waiting to hear back about good service hou Russell Sanders - 63…"
click at [736, 361] on select "No Priority Urgent High Medium Low" at bounding box center [888, 361] width 436 height 32
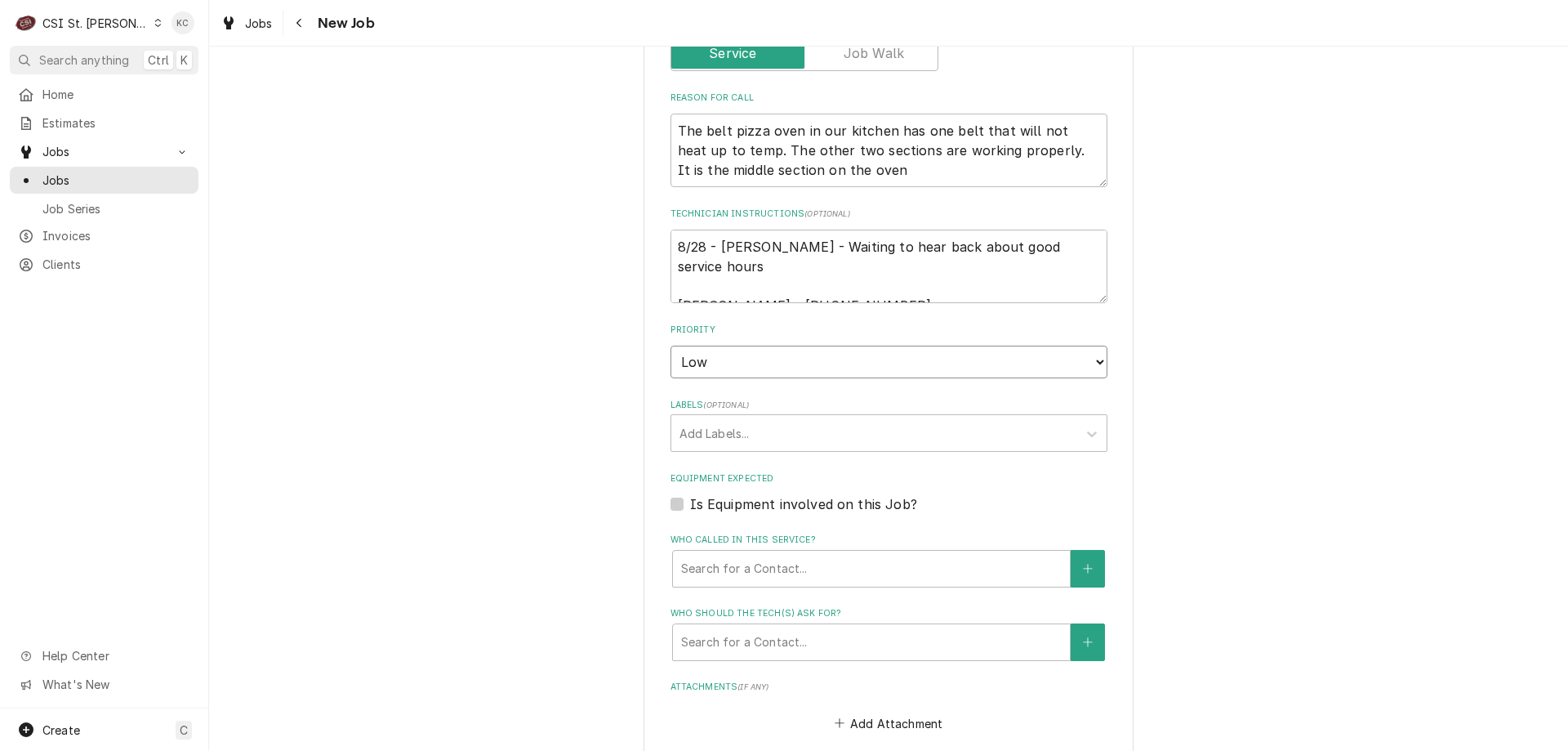
click at [671, 346] on select "No Priority Urgent High Medium Low" at bounding box center [888, 361] width 436 height 32
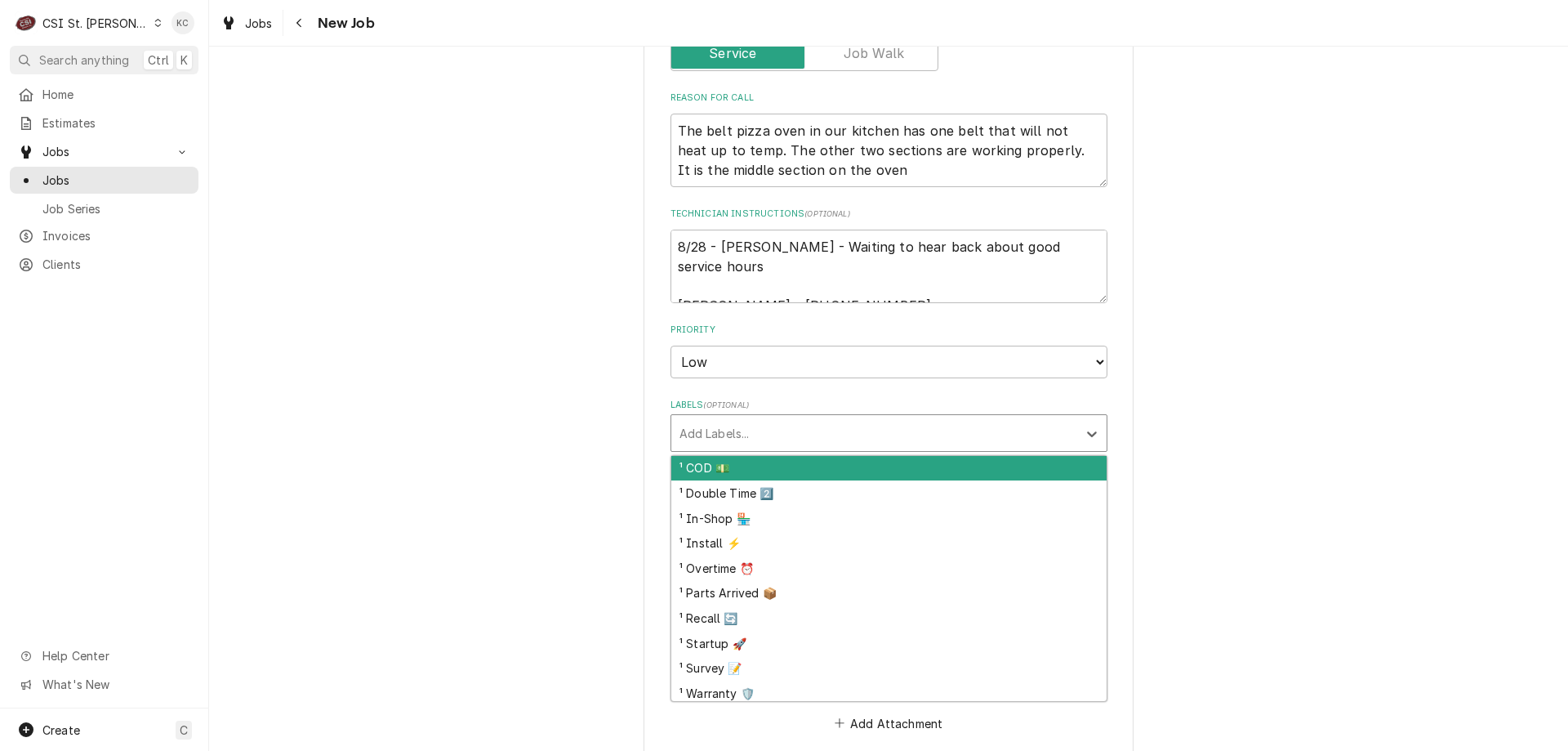
click at [741, 433] on div "Labels" at bounding box center [874, 433] width 390 height 29
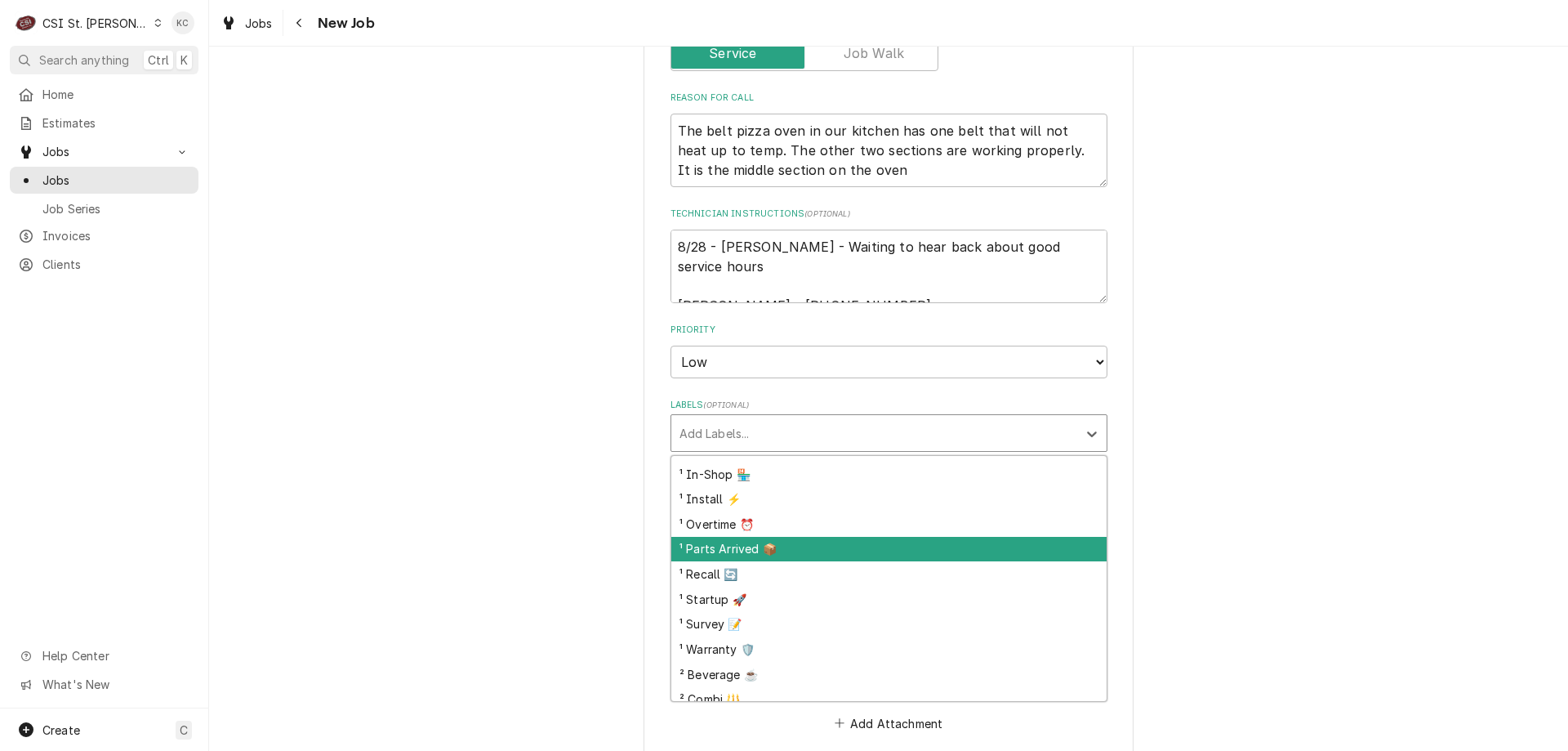
scroll to position [82, 0]
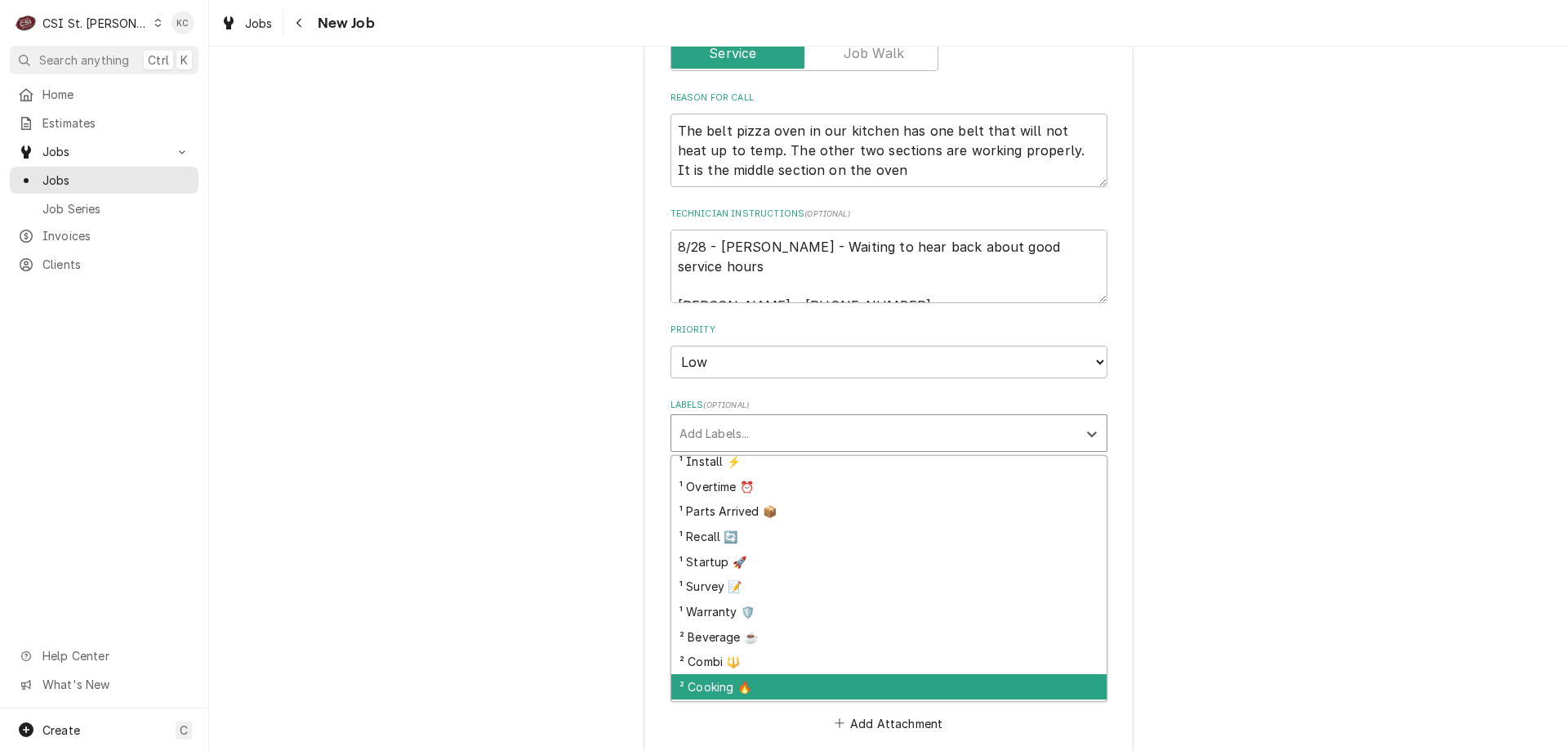
click at [762, 685] on div "² Cooking 🔥" at bounding box center [888, 687] width 435 height 25
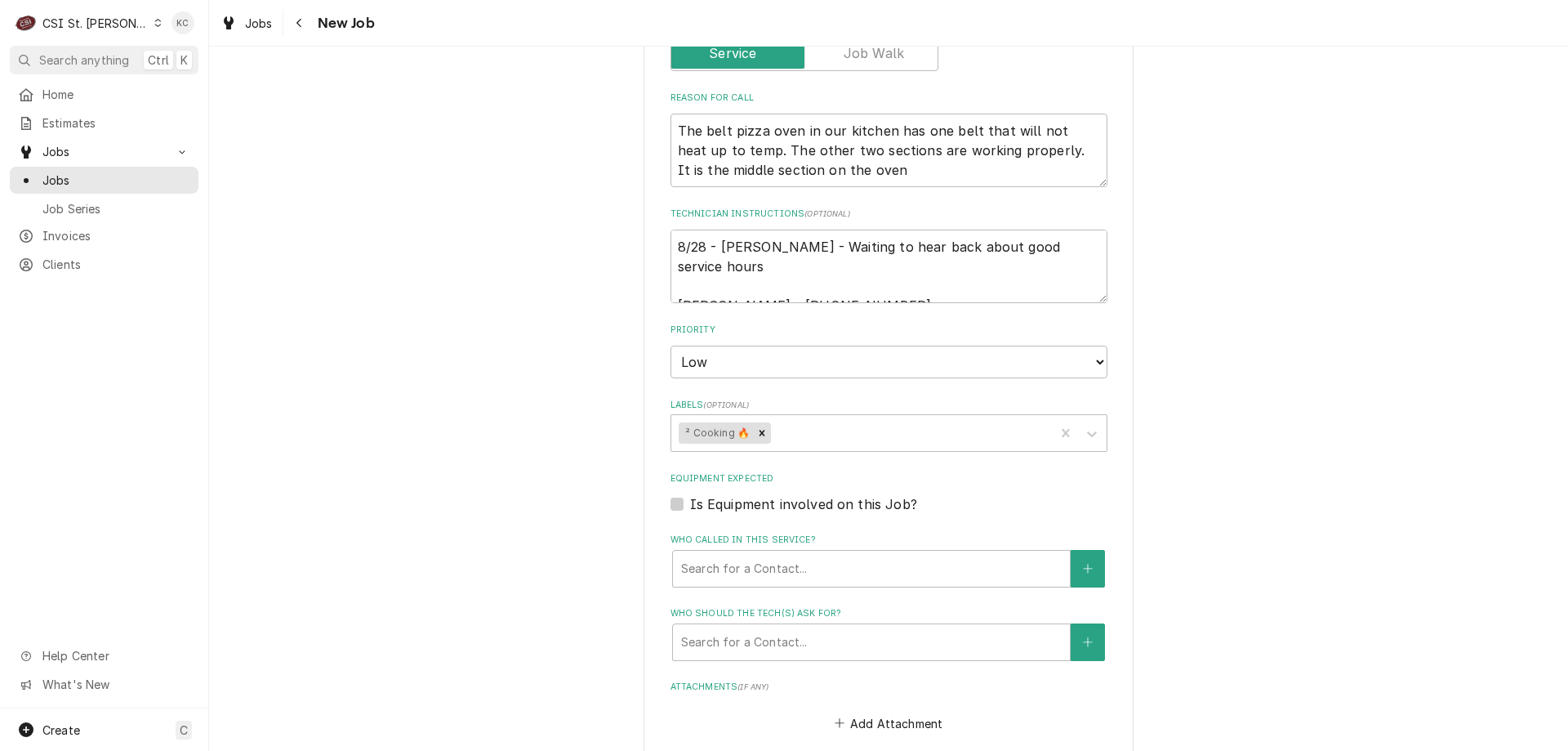
click at [1269, 505] on div "Please provide the following information to create a job: Client Details Client…" at bounding box center [888, 316] width 1359 height 1975
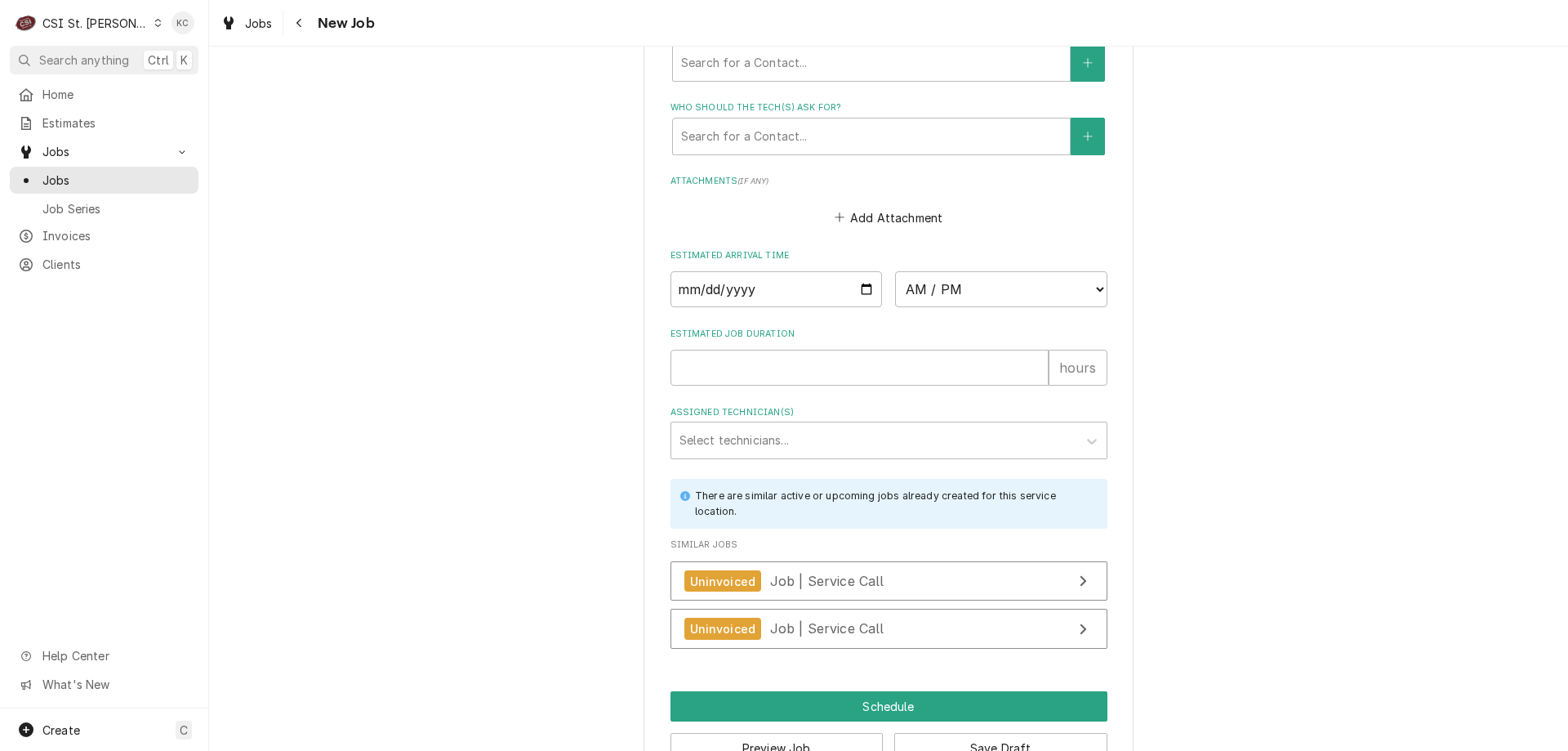
scroll to position [1288, 0]
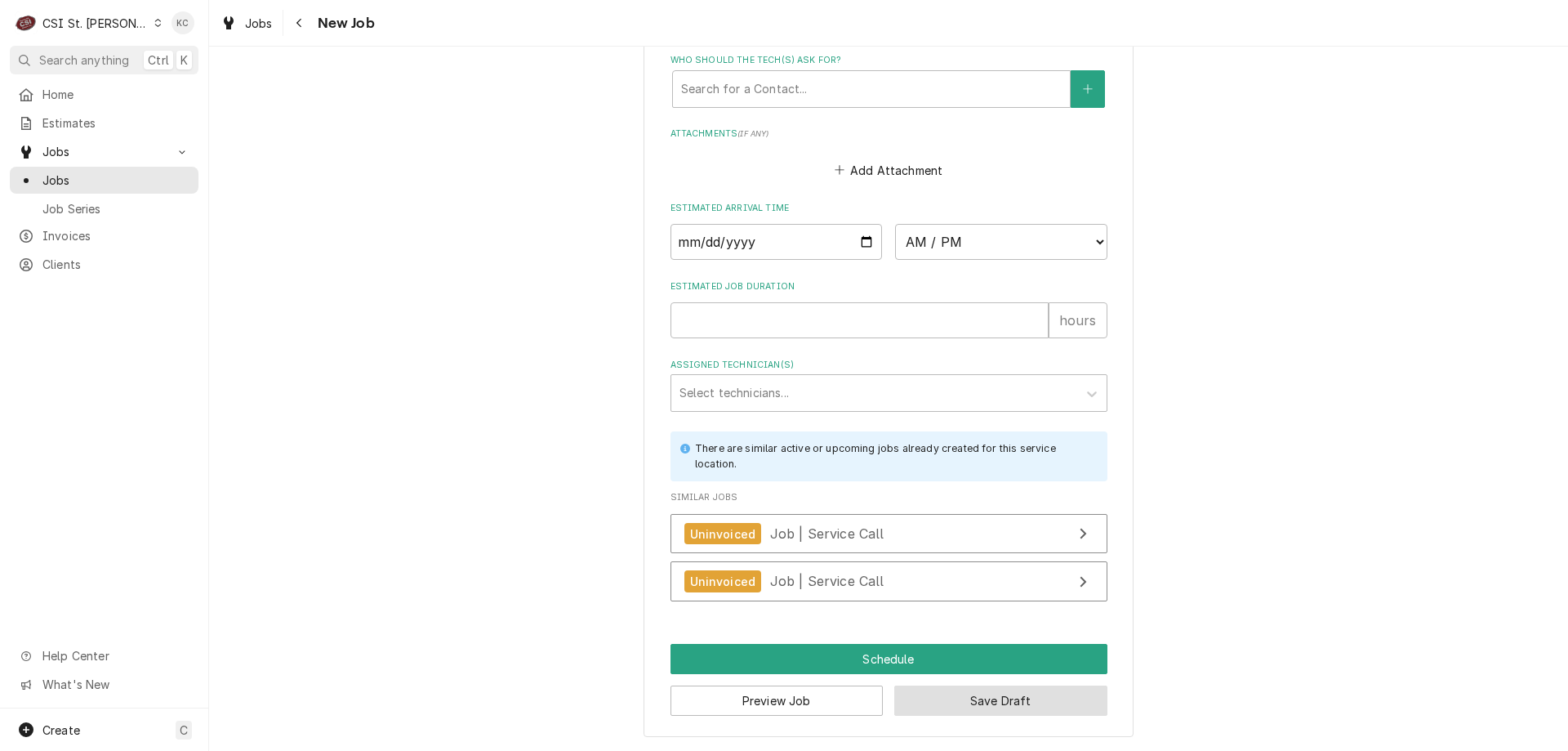
click at [1039, 711] on button "Save Draft" at bounding box center [1001, 700] width 213 height 30
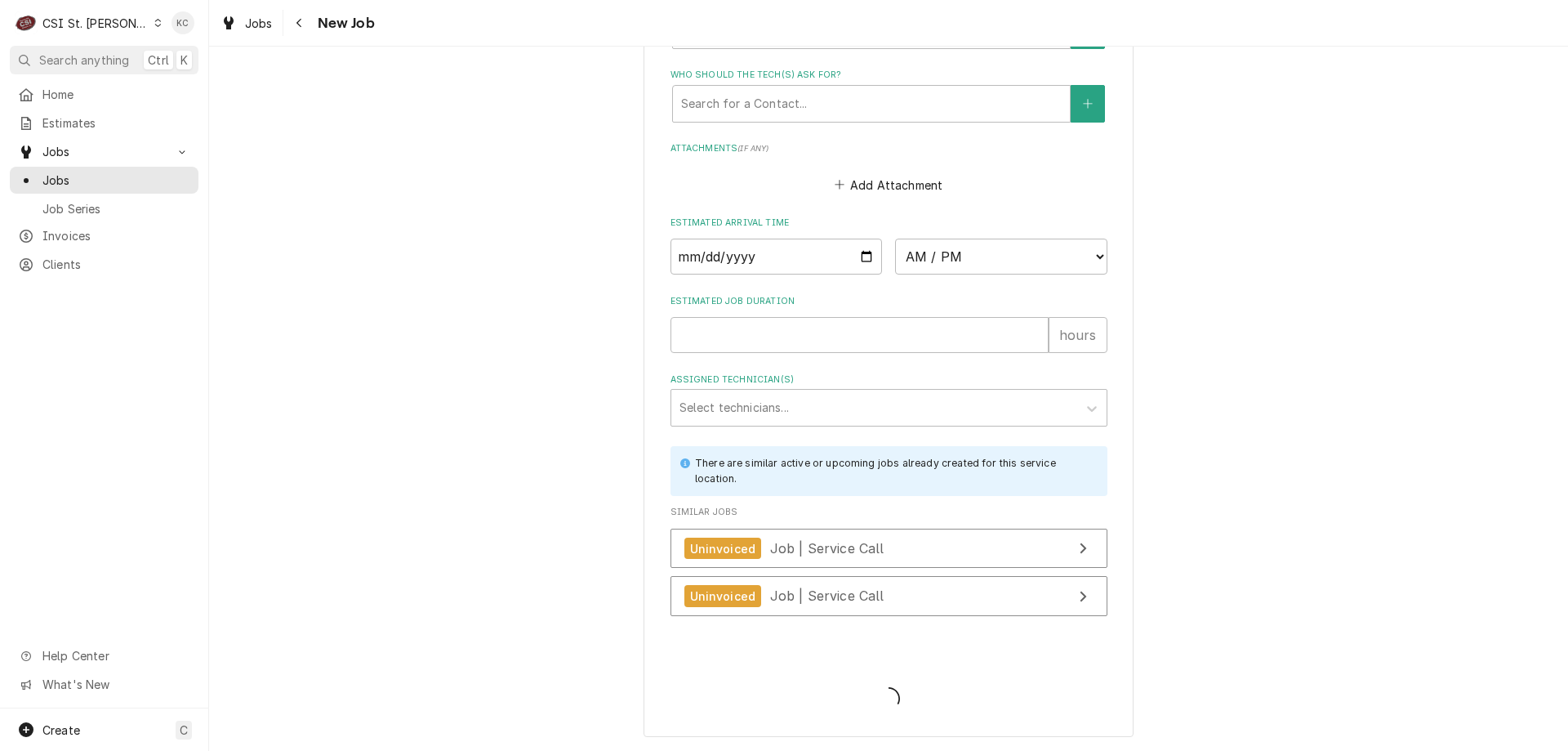
scroll to position [1273, 0]
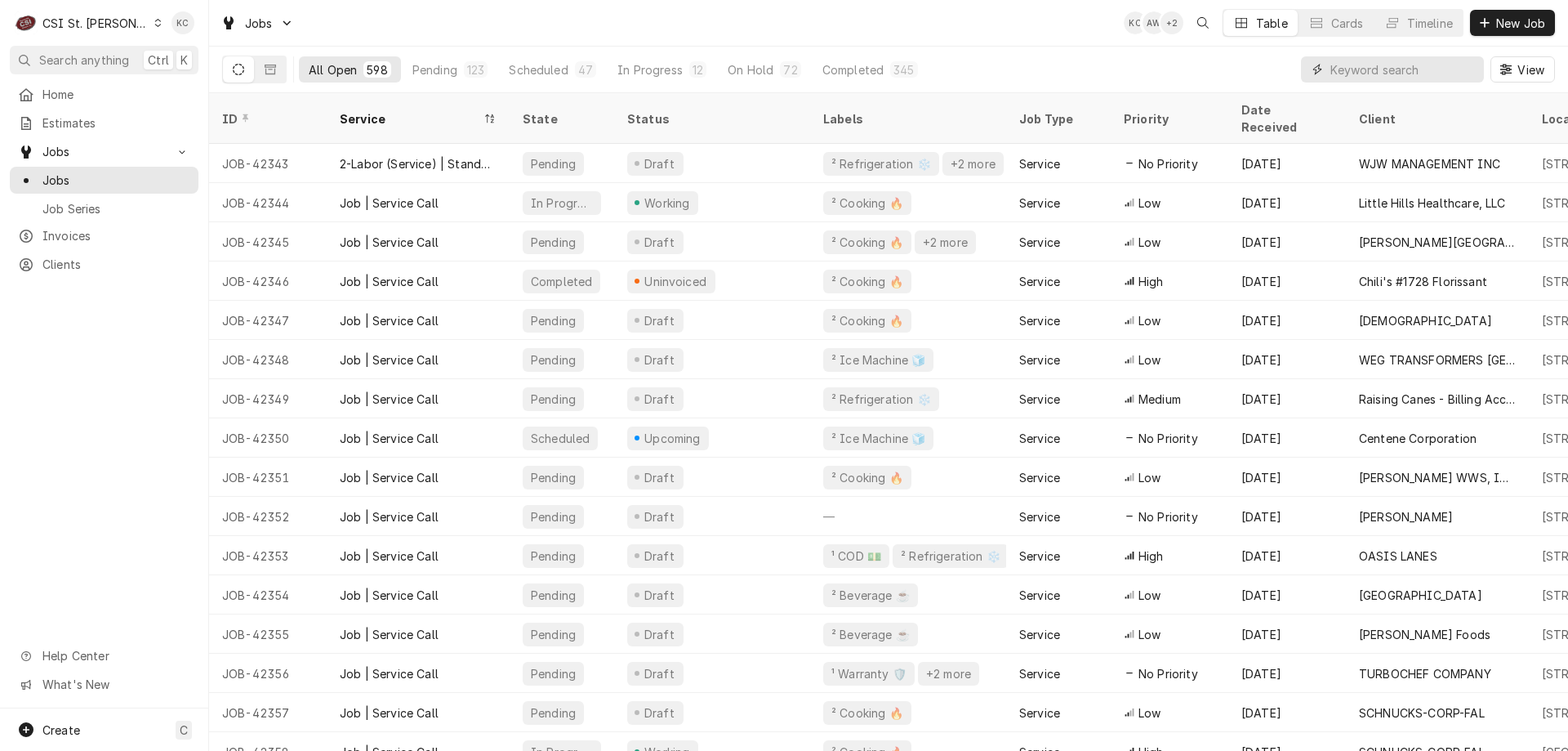
click at [1407, 73] on input "Dynamic Content Wrapper" at bounding box center [1402, 69] width 145 height 26
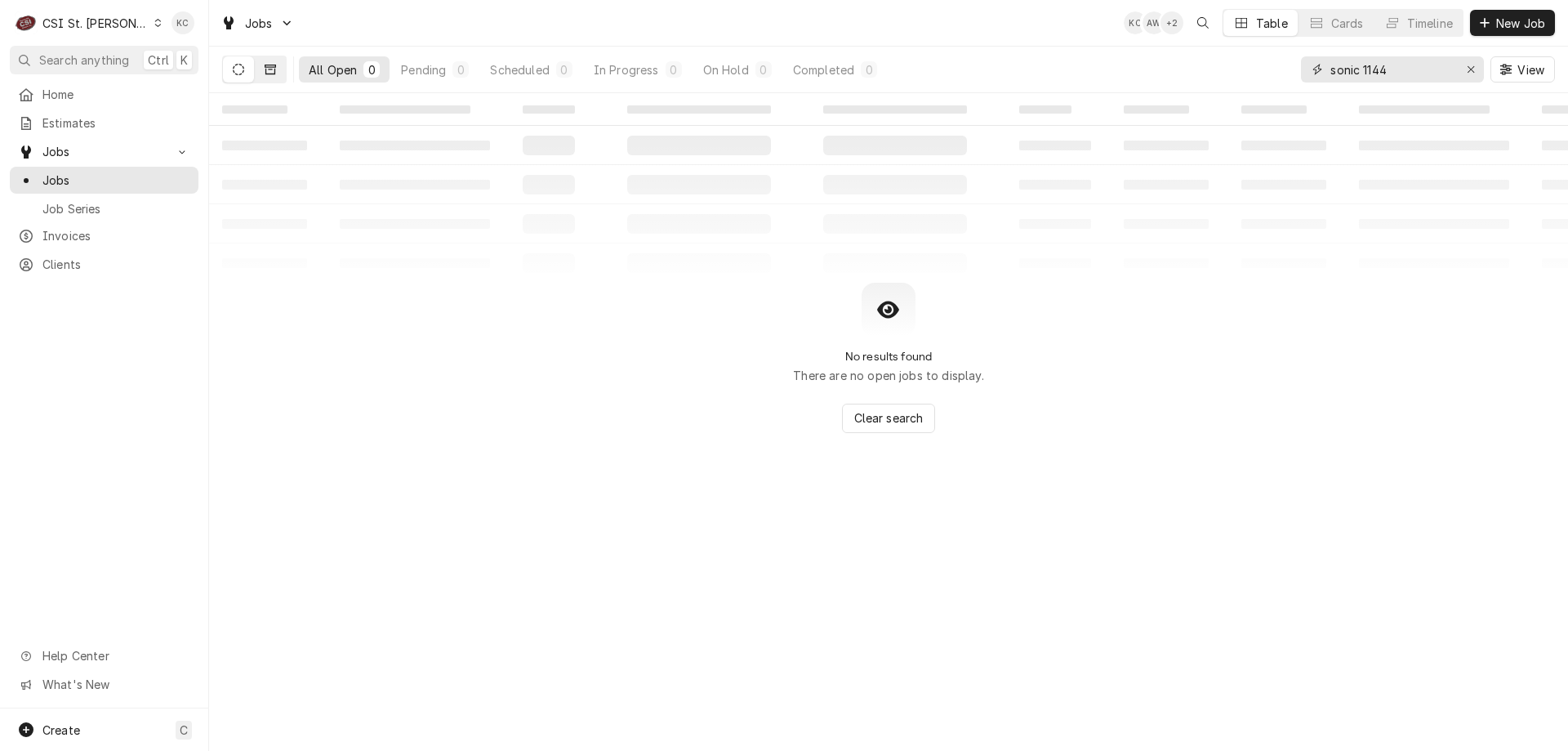
type input "sonic 1144"
click at [276, 72] on button "Dynamic Content Wrapper" at bounding box center [270, 69] width 31 height 26
click at [98, 15] on div "CSI St. [PERSON_NAME]" at bounding box center [95, 23] width 106 height 18
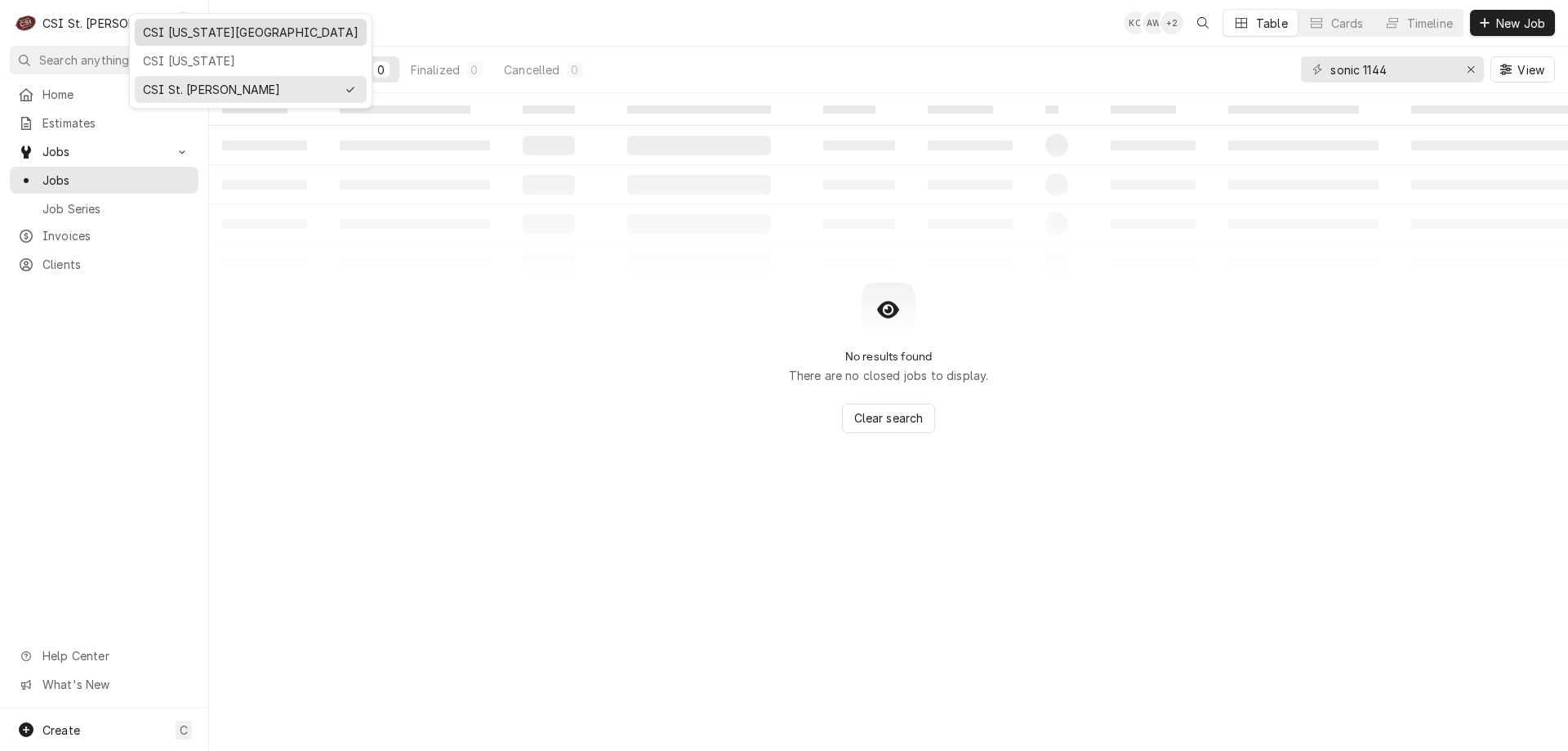
click at [178, 21] on div "CSI [US_STATE][GEOGRAPHIC_DATA]" at bounding box center [251, 32] width 232 height 27
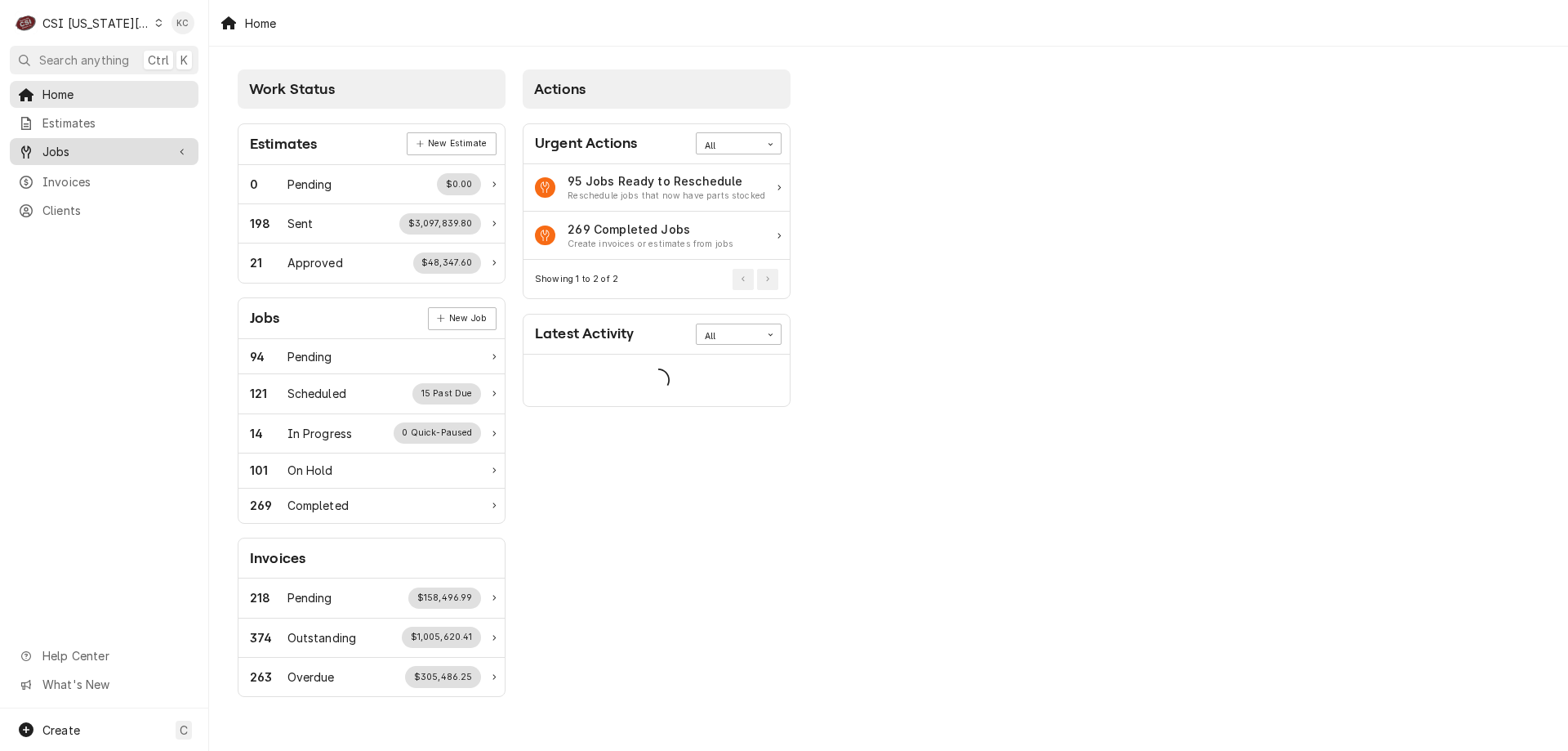
click at [57, 143] on span "Jobs" at bounding box center [103, 151] width 123 height 18
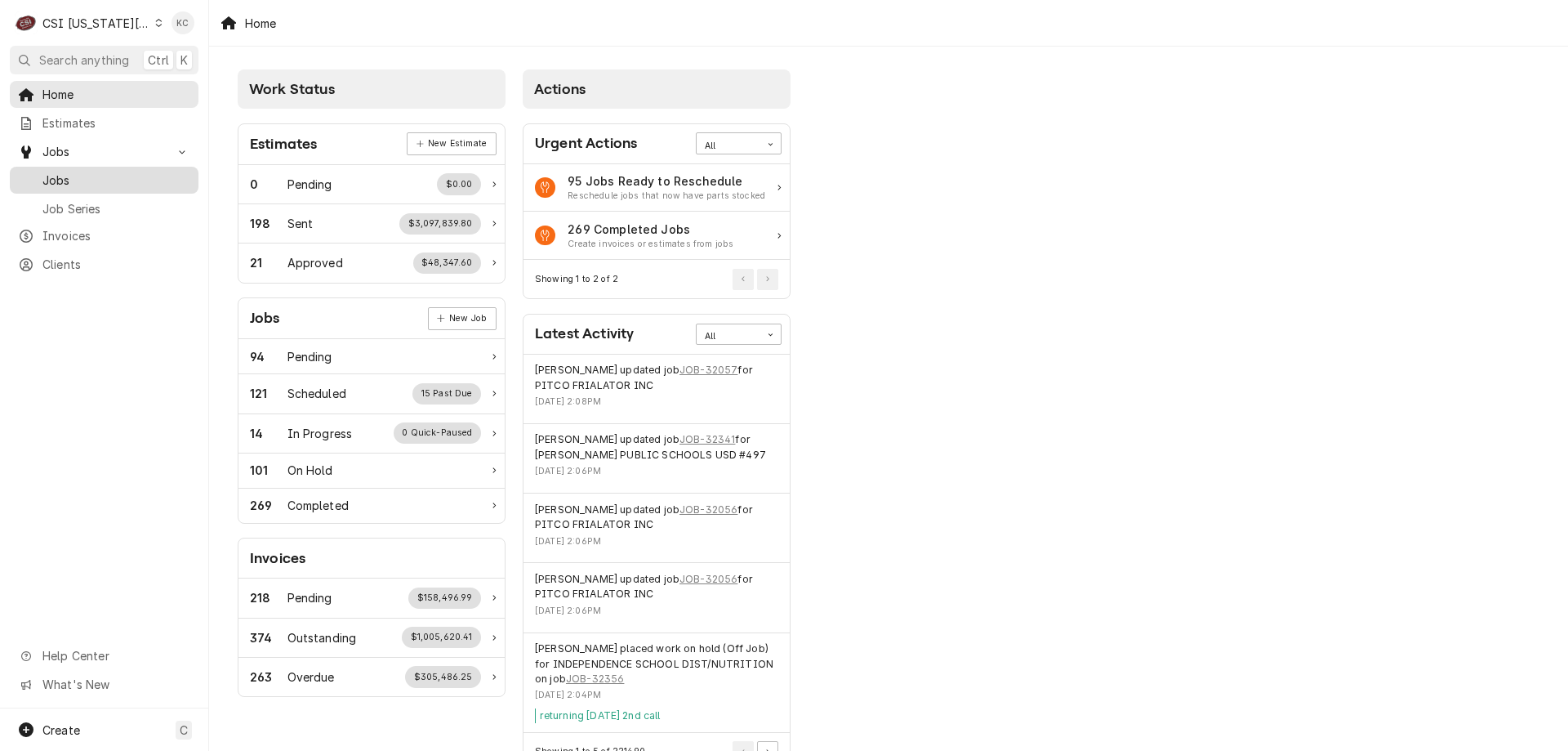
click at [58, 167] on link "Jobs" at bounding box center [103, 181] width 188 height 27
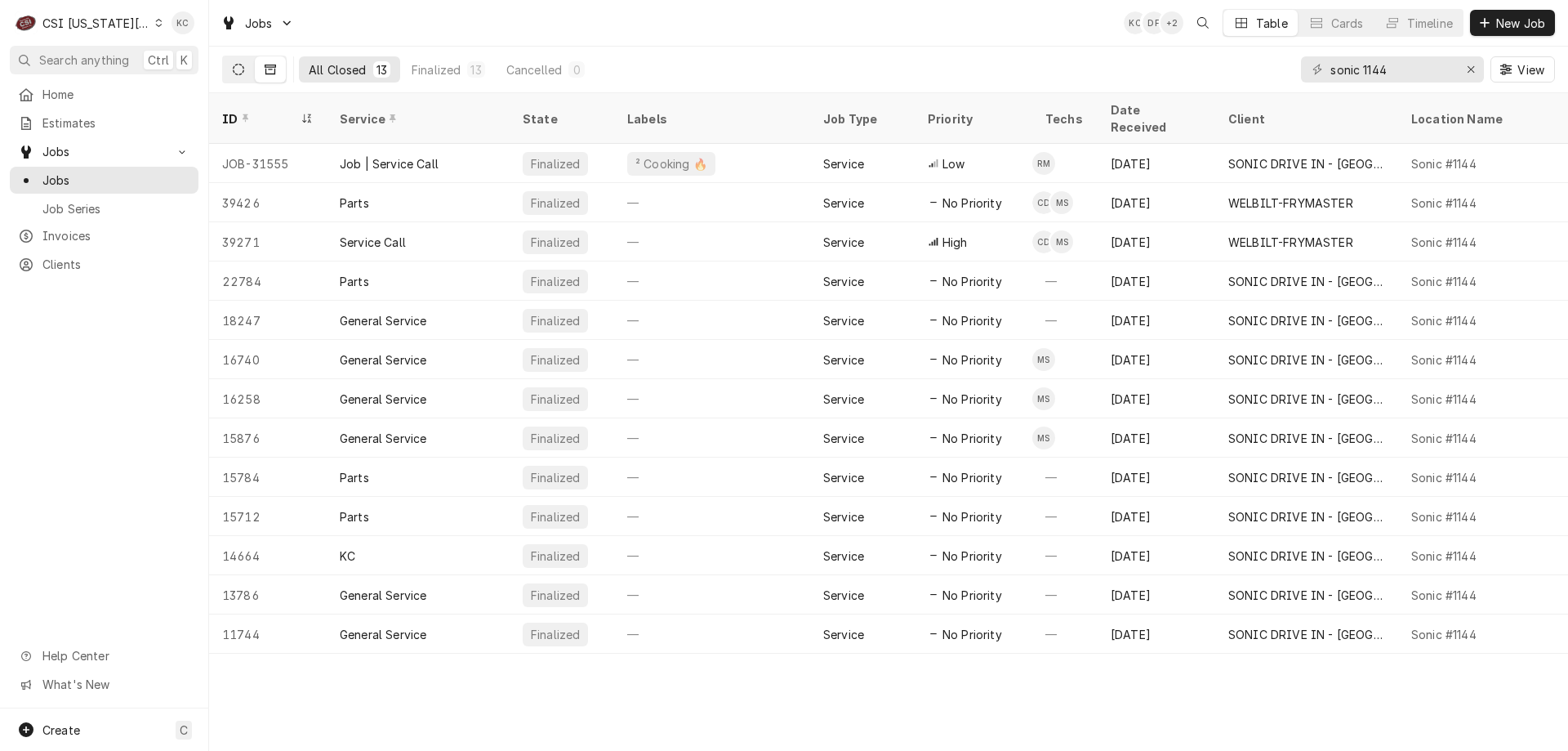
click at [237, 72] on icon "Dynamic Content Wrapper" at bounding box center [238, 69] width 12 height 12
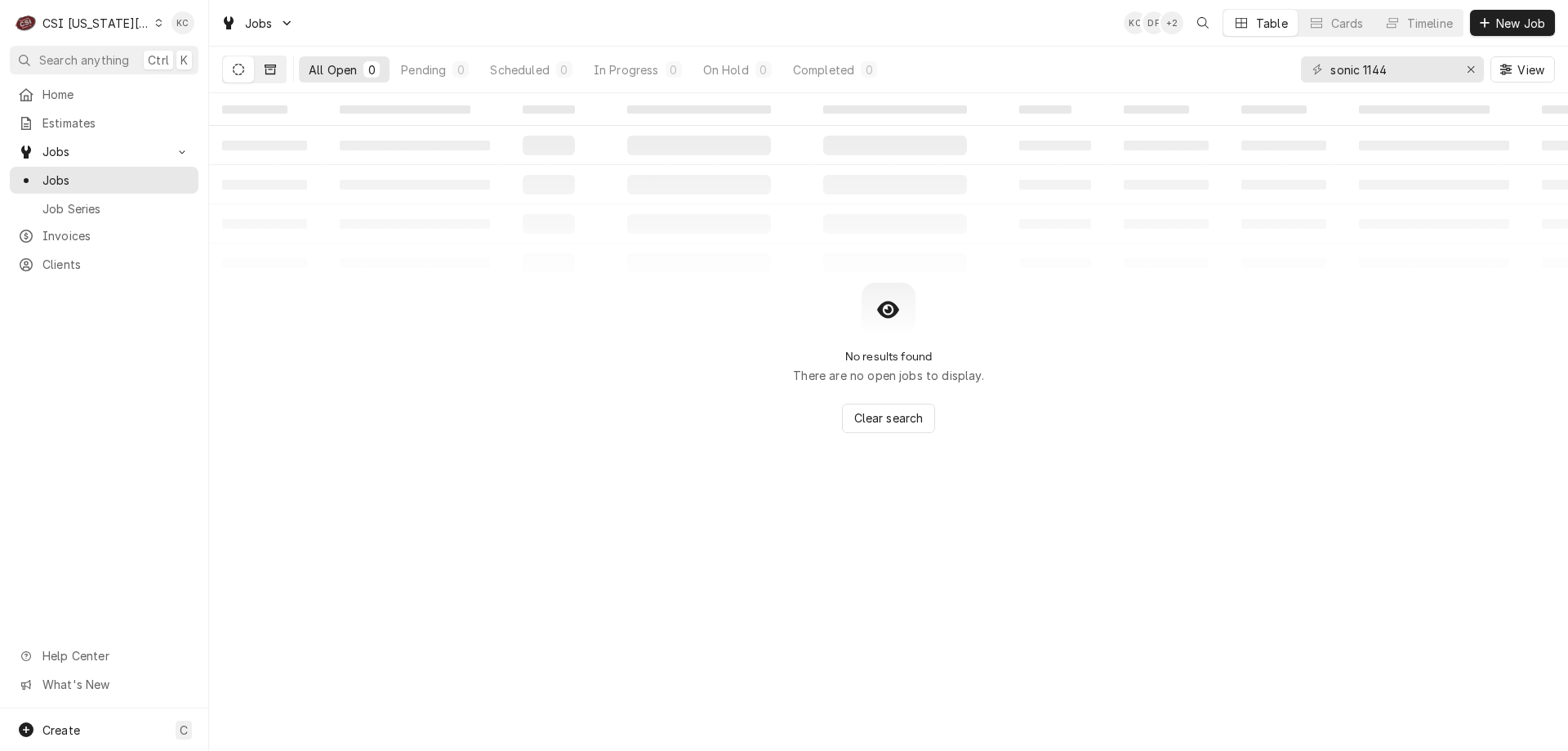
click at [281, 64] on button "Dynamic Content Wrapper" at bounding box center [270, 69] width 31 height 26
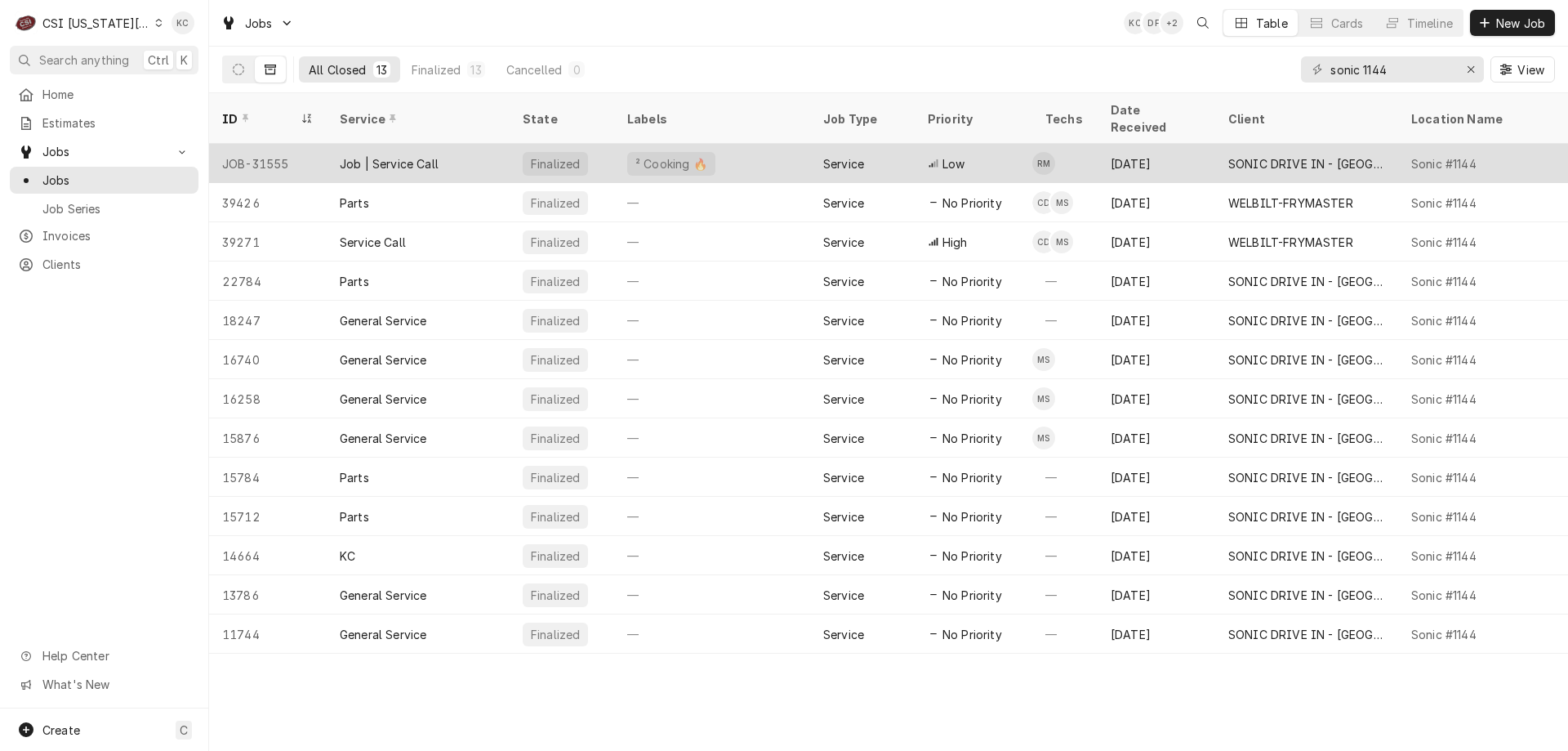
click at [756, 146] on div "² Cooking 🔥" at bounding box center [712, 163] width 196 height 39
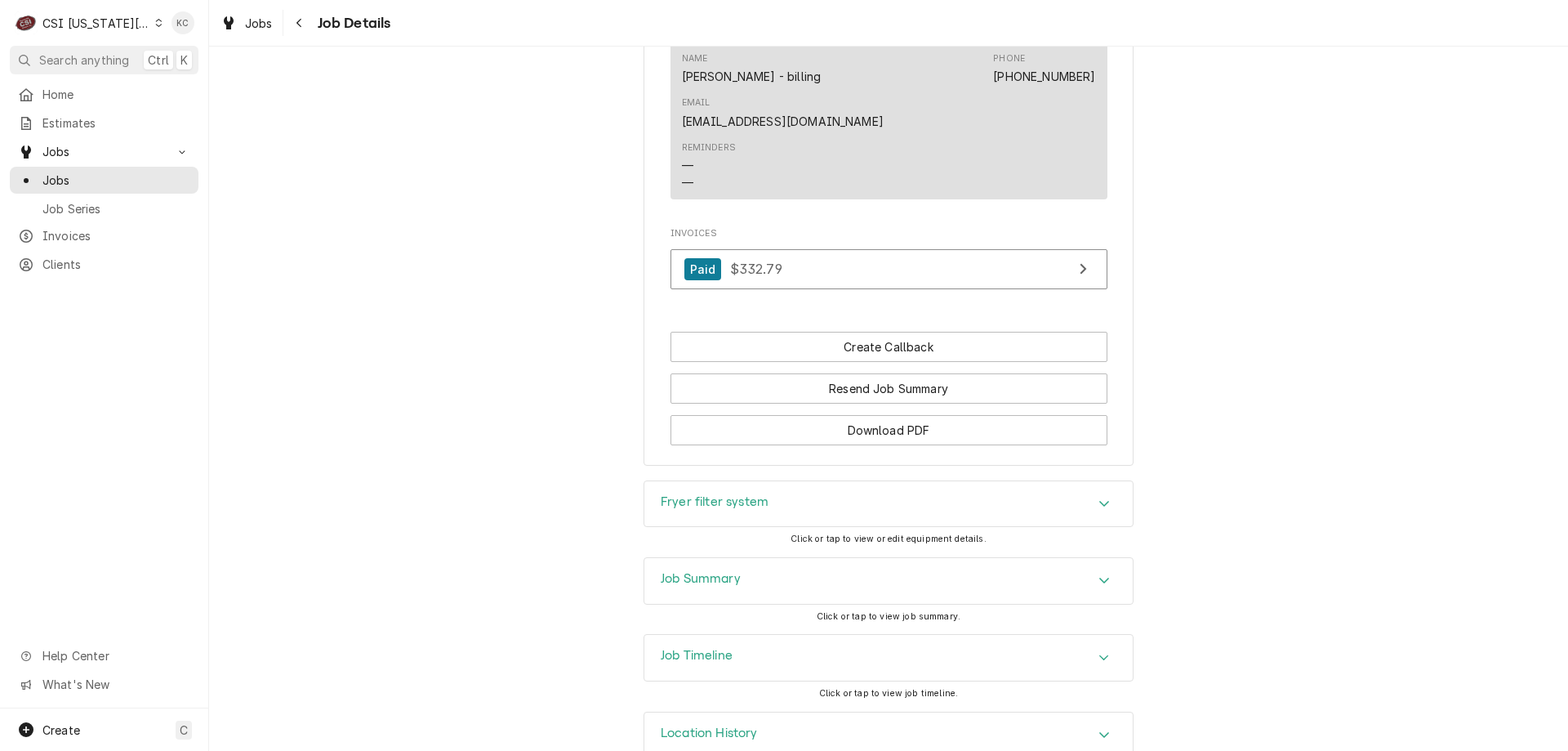
scroll to position [1472, 0]
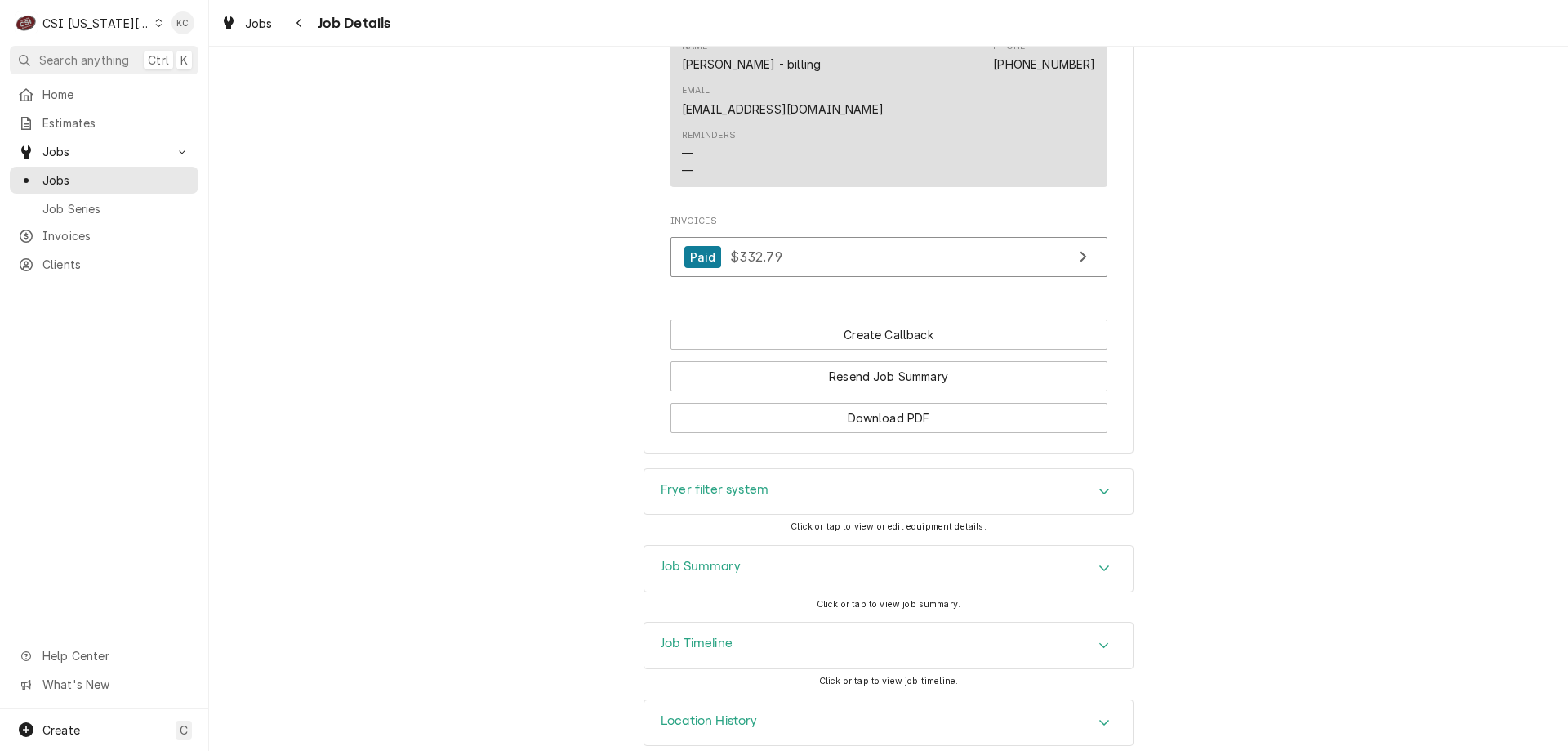
click at [653, 553] on div "Job Summary" at bounding box center [888, 568] width 488 height 46
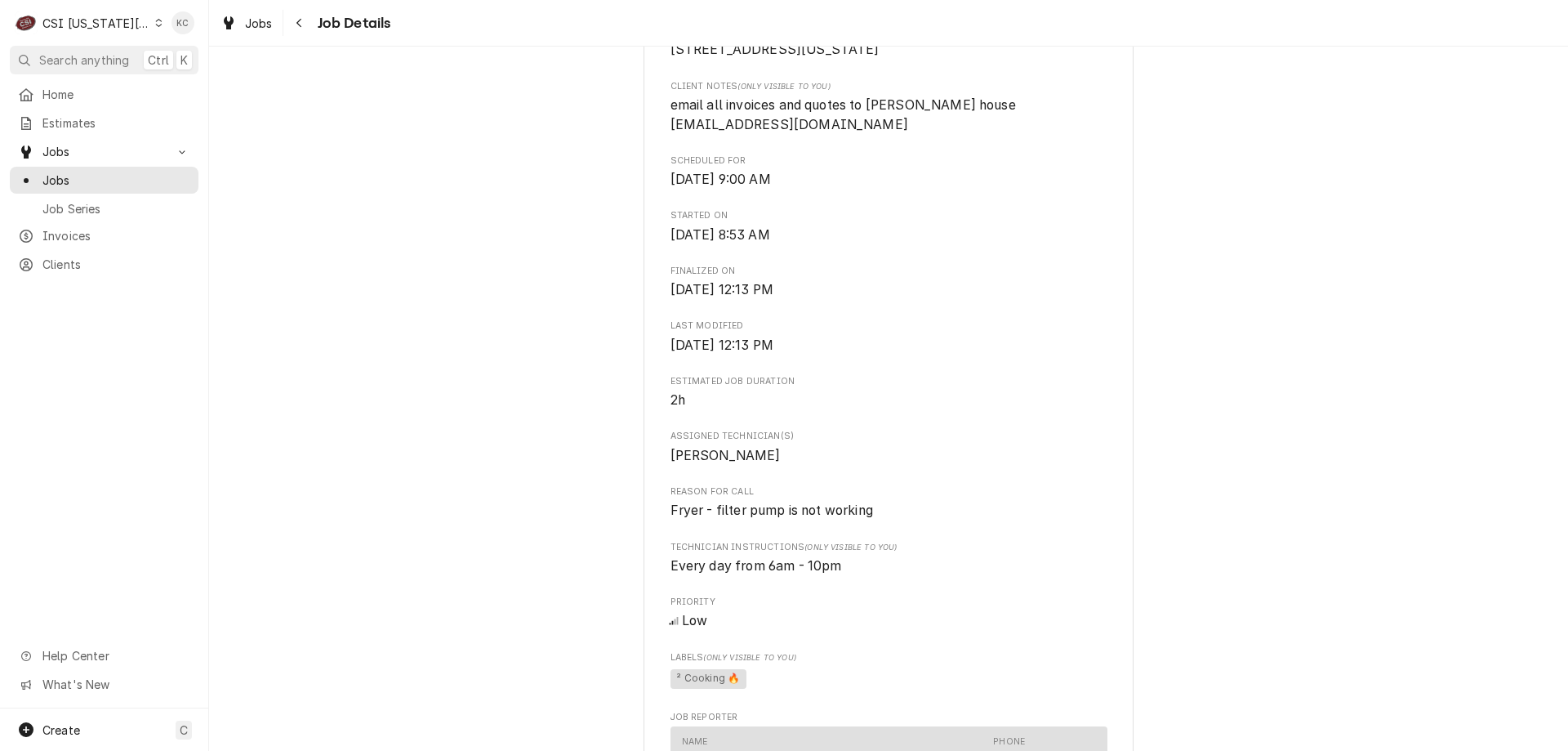
scroll to position [71, 0]
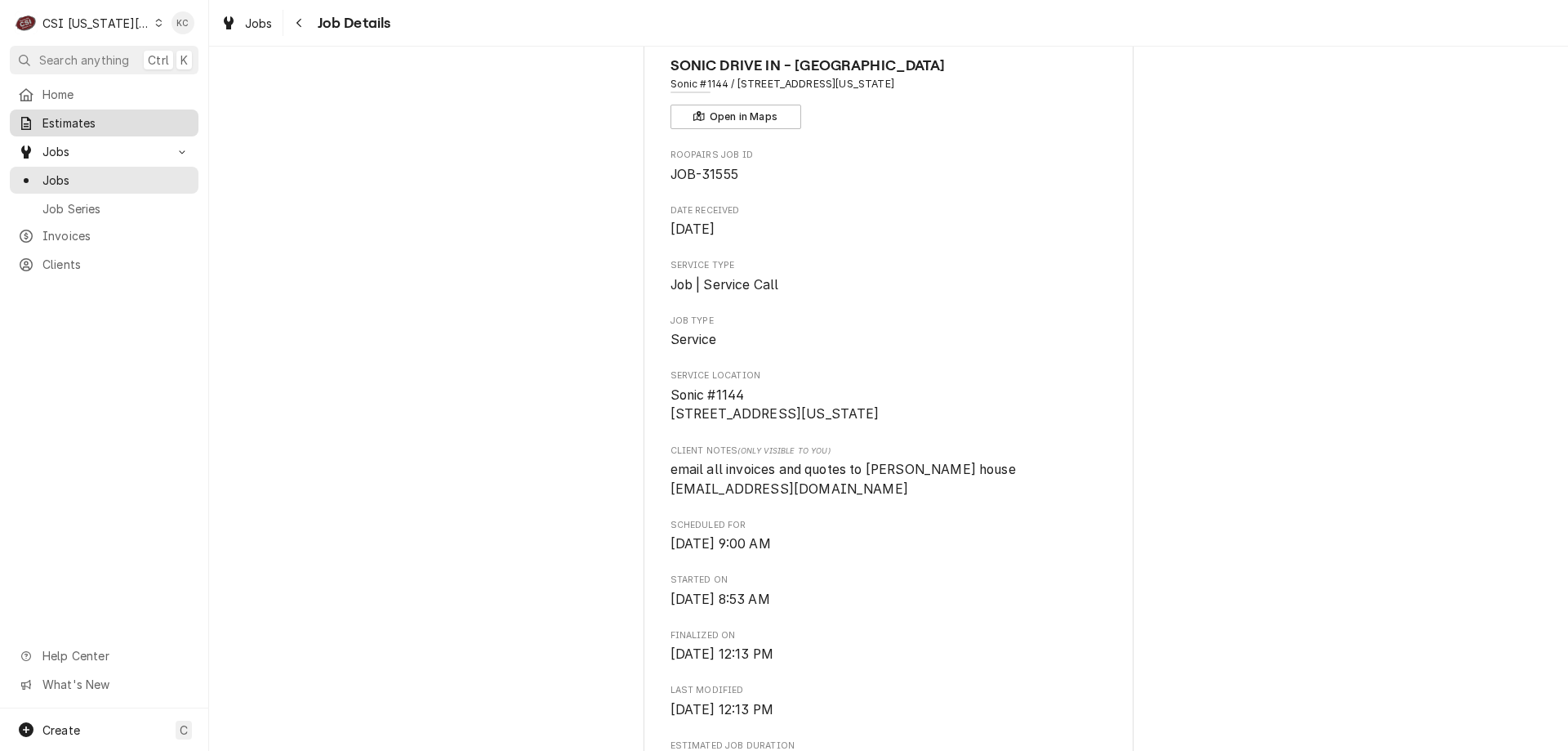
click at [107, 121] on span "Estimates" at bounding box center [115, 123] width 147 height 18
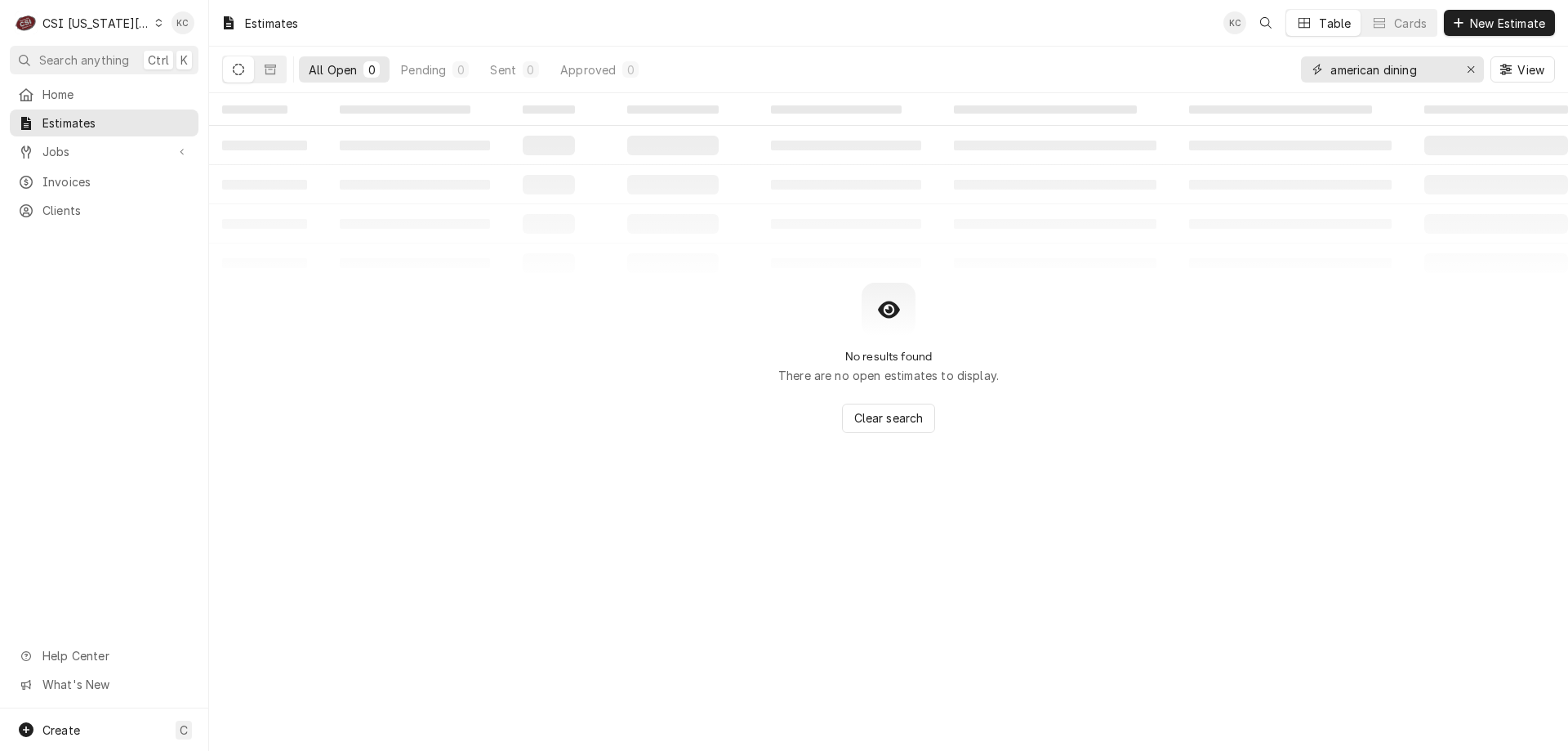
drag, startPoint x: 1420, startPoint y: 71, endPoint x: 1231, endPoint y: 66, distance: 189.1
click at [1231, 66] on div "All Open 0 Pending 0 Sent 0 Approved 0 american dining View" at bounding box center [887, 69] width 1333 height 46
type input "sonic 1144"
click at [415, 67] on div "Pending" at bounding box center [424, 70] width 45 height 18
click at [274, 68] on icon "Dynamic Content Wrapper" at bounding box center [270, 69] width 12 height 12
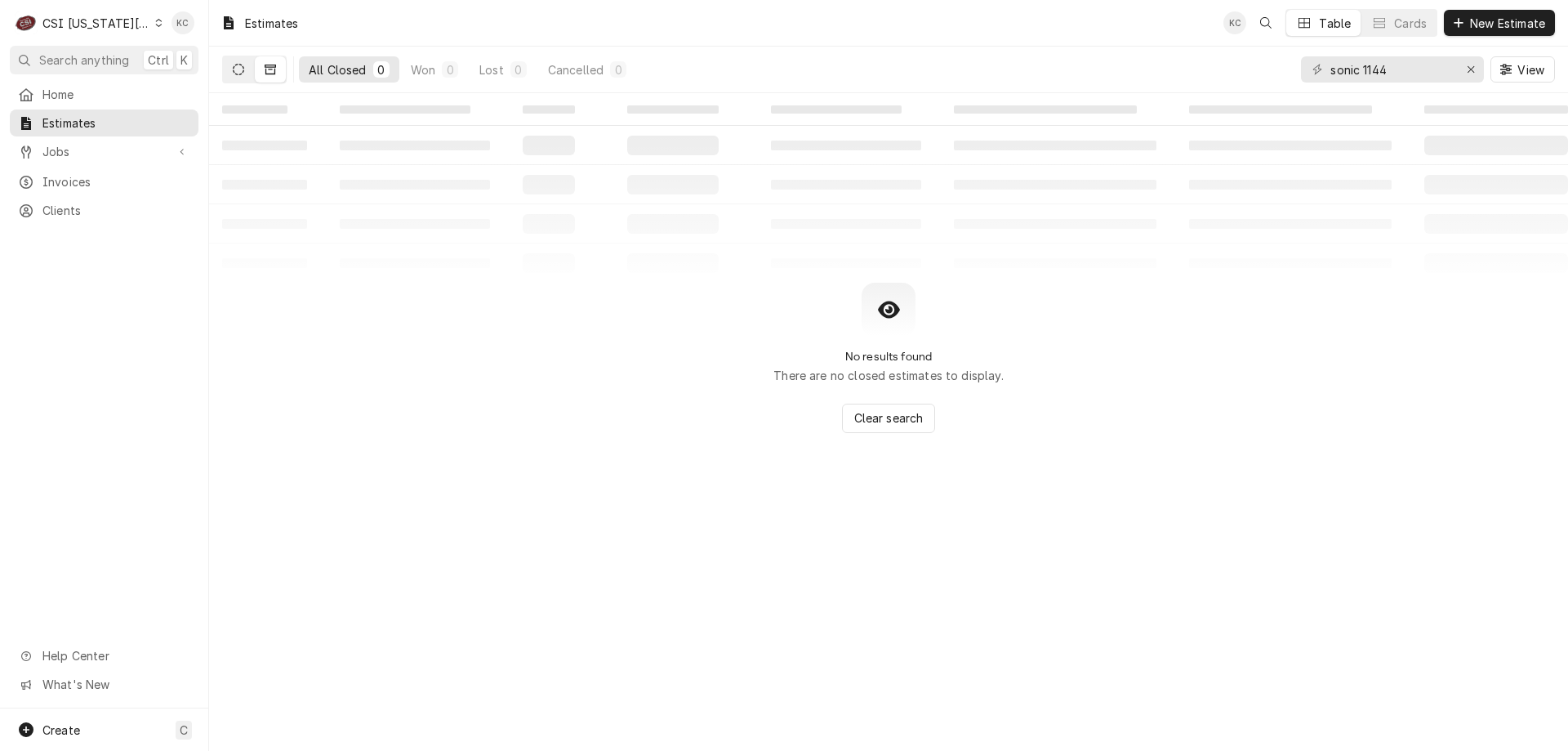
click at [240, 72] on icon "Dynamic Content Wrapper" at bounding box center [238, 69] width 12 height 12
click at [120, 151] on span "Jobs" at bounding box center [103, 151] width 123 height 18
click at [143, 182] on span "Jobs" at bounding box center [115, 181] width 147 height 18
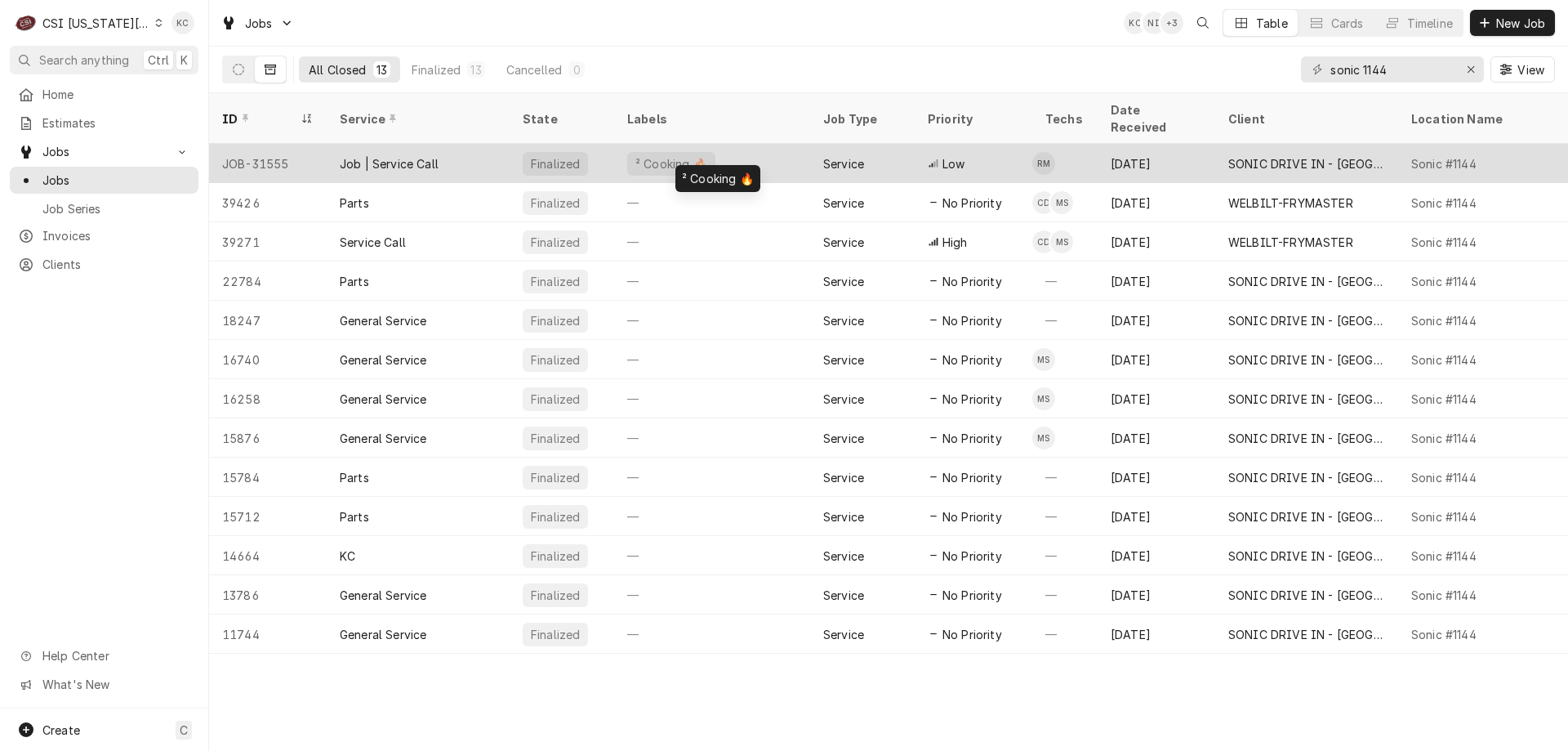
click at [754, 150] on div "² Cooking 🔥" at bounding box center [712, 163] width 196 height 39
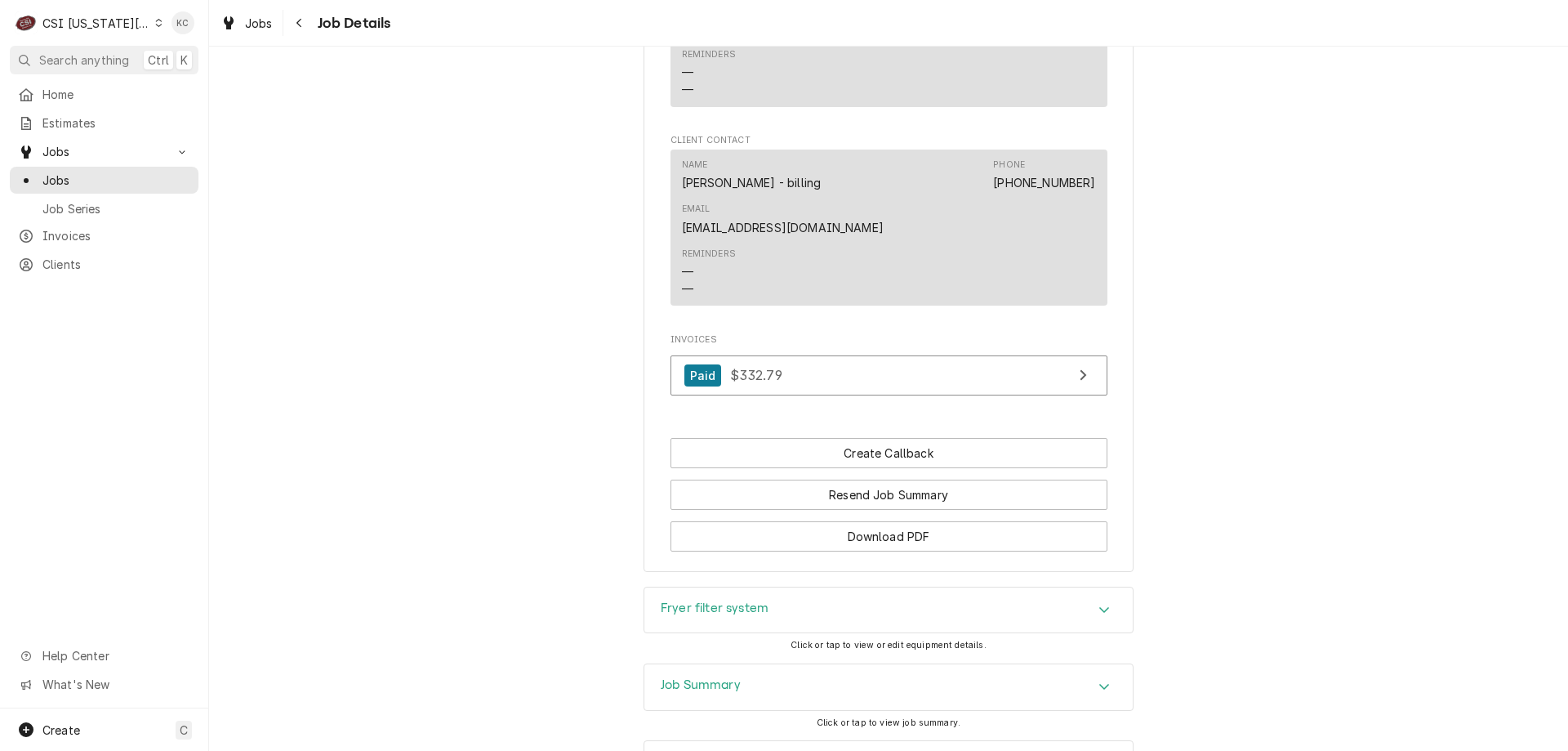
scroll to position [1472, 0]
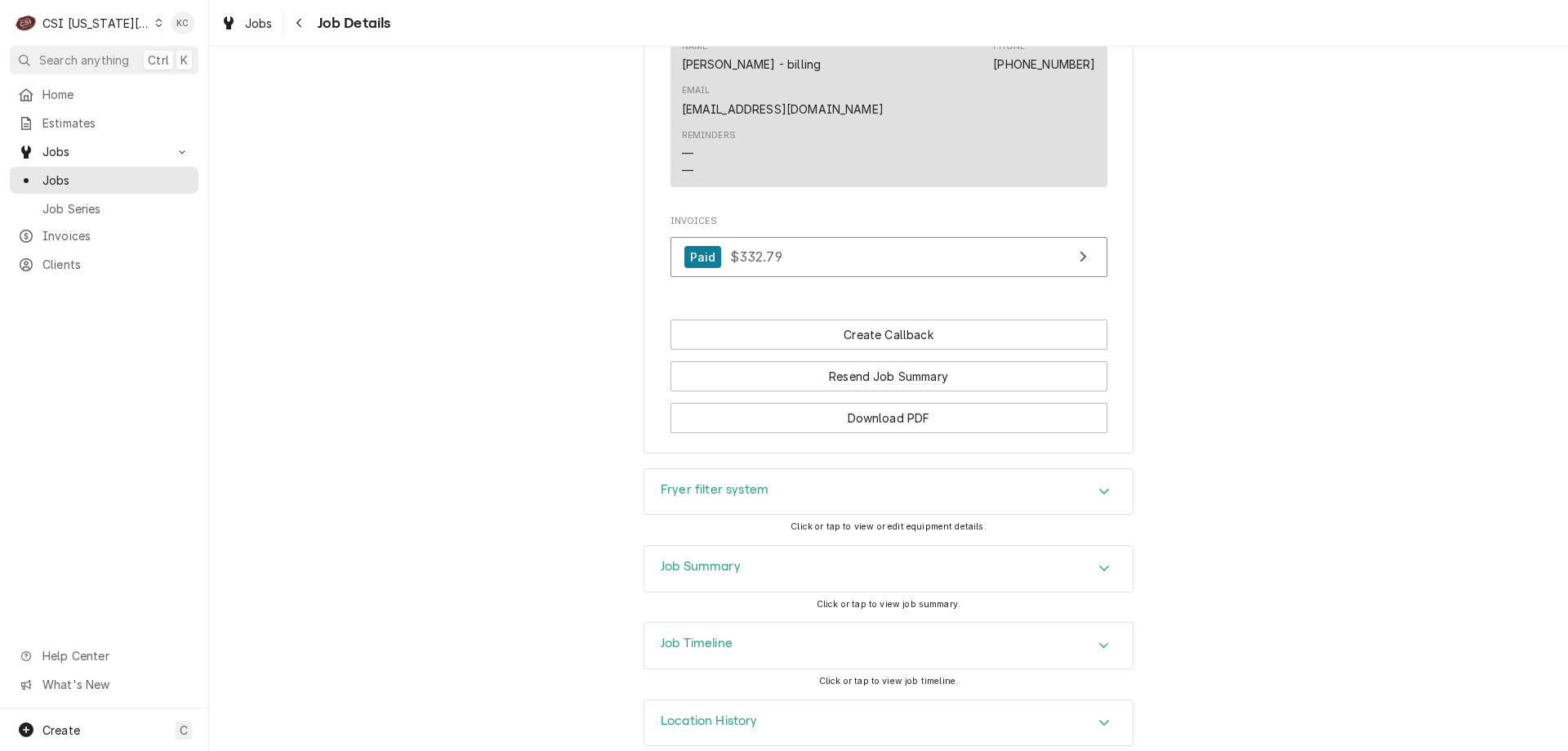
click at [698, 546] on div "Job Summary" at bounding box center [888, 568] width 488 height 46
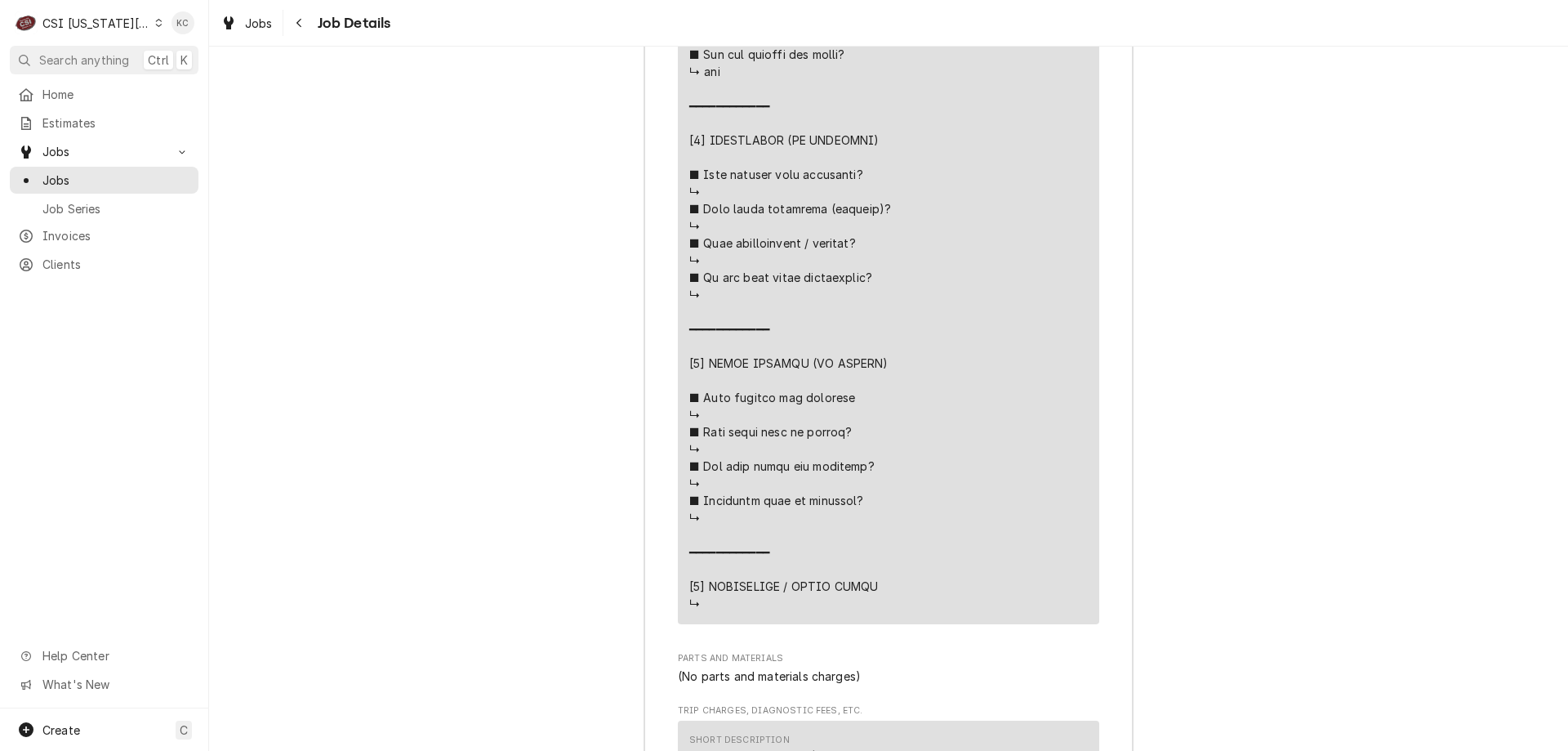
scroll to position [3708, 0]
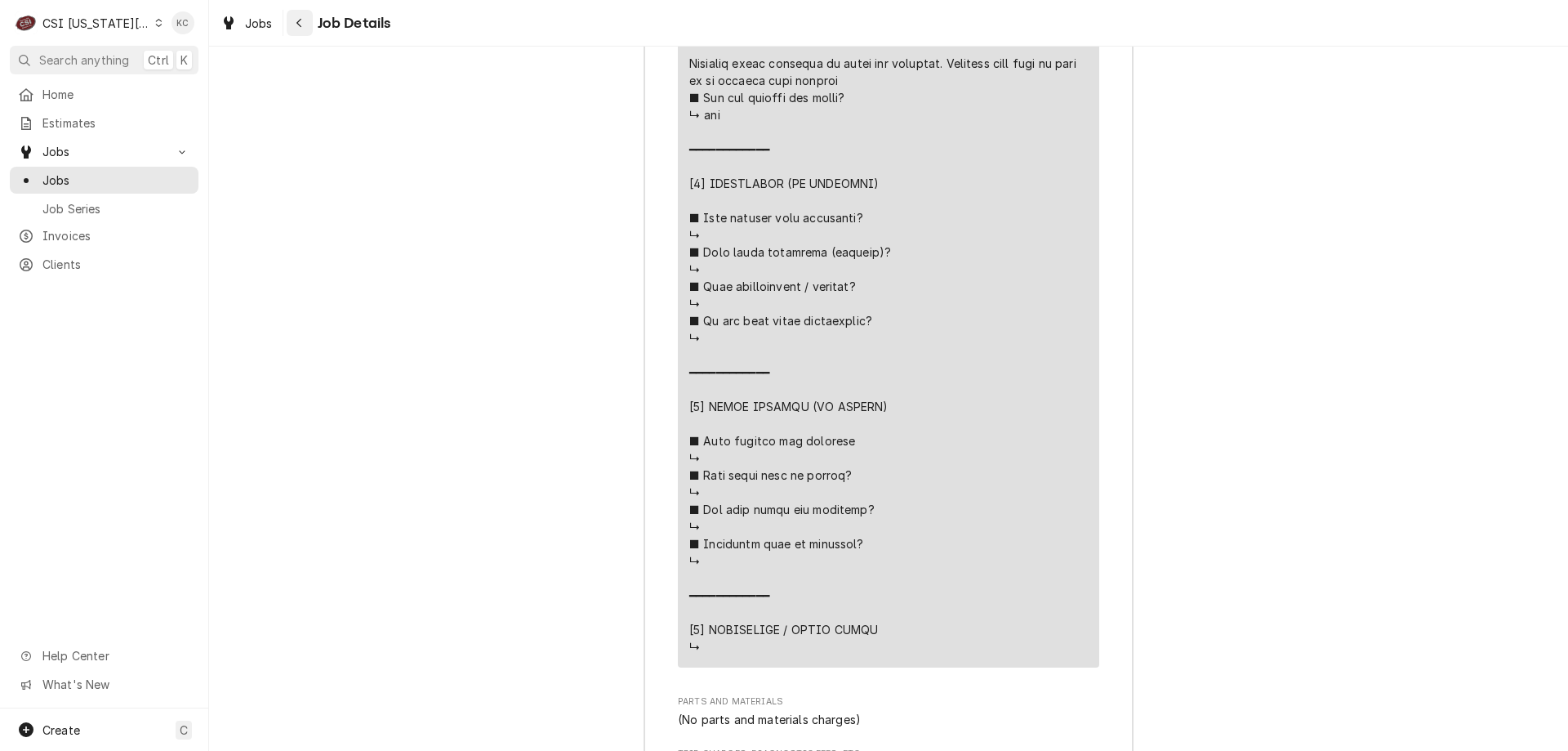
click at [300, 27] on icon "Navigate back" at bounding box center [300, 23] width 8 height 12
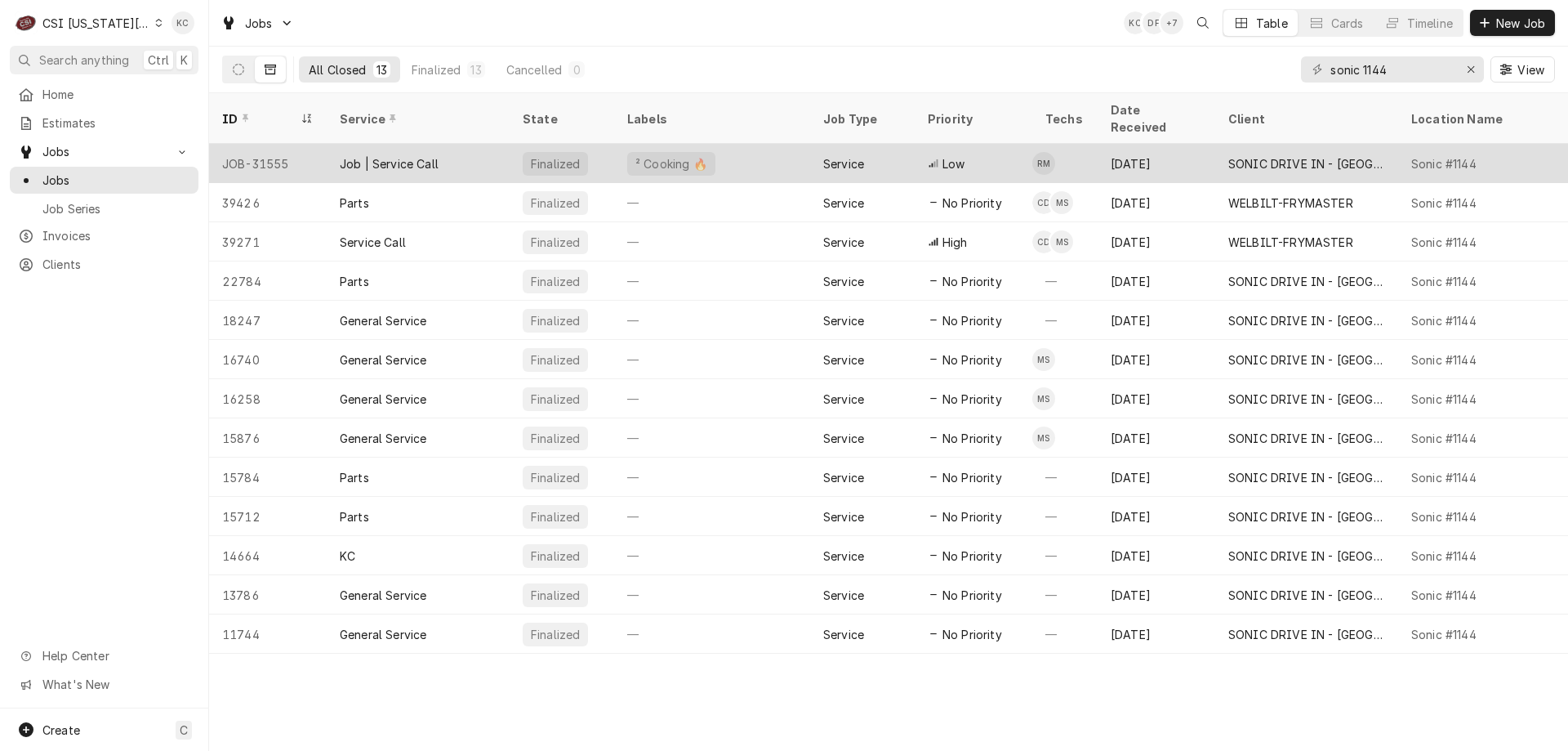
click at [267, 148] on div "JOB-31555" at bounding box center [268, 163] width 117 height 39
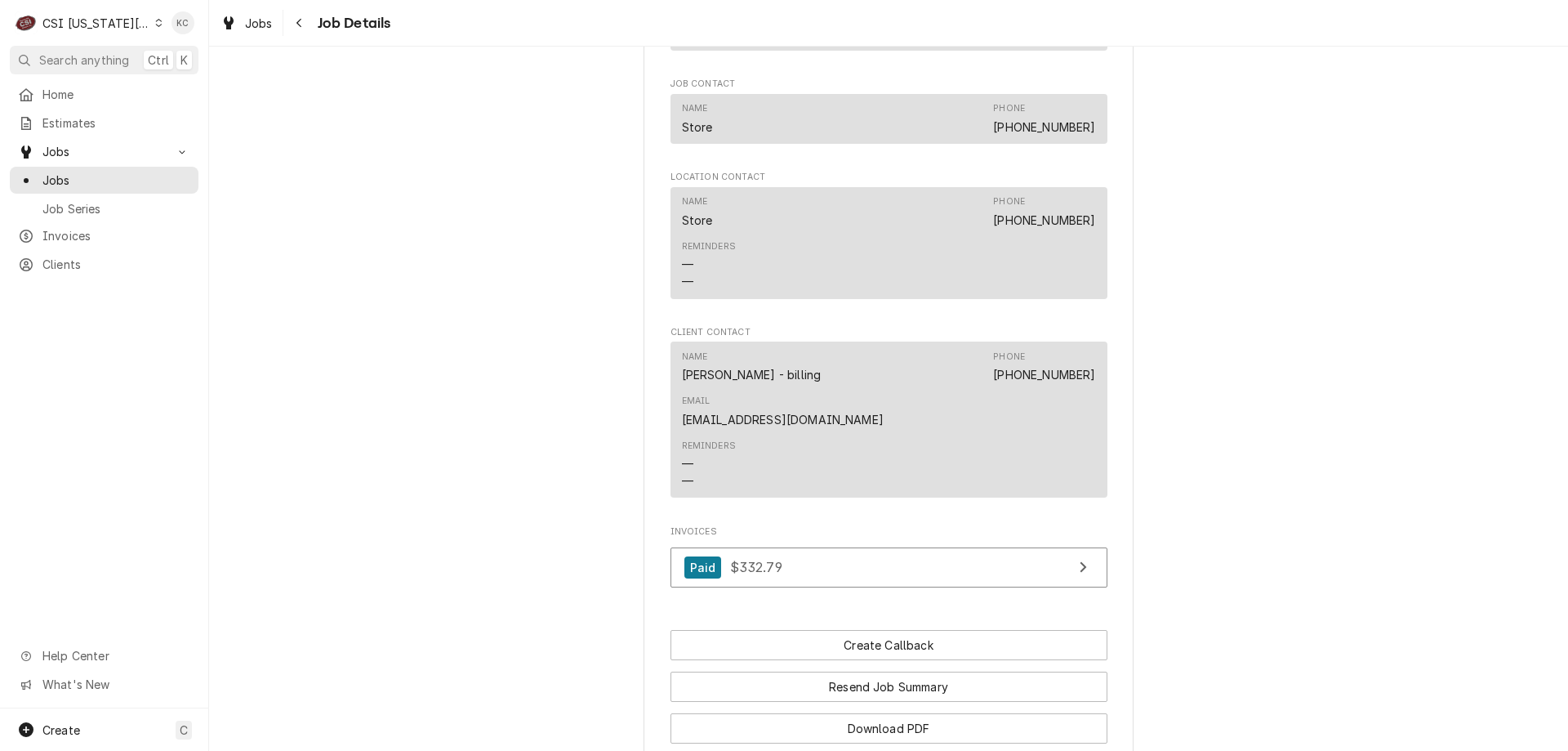
scroll to position [1464, 0]
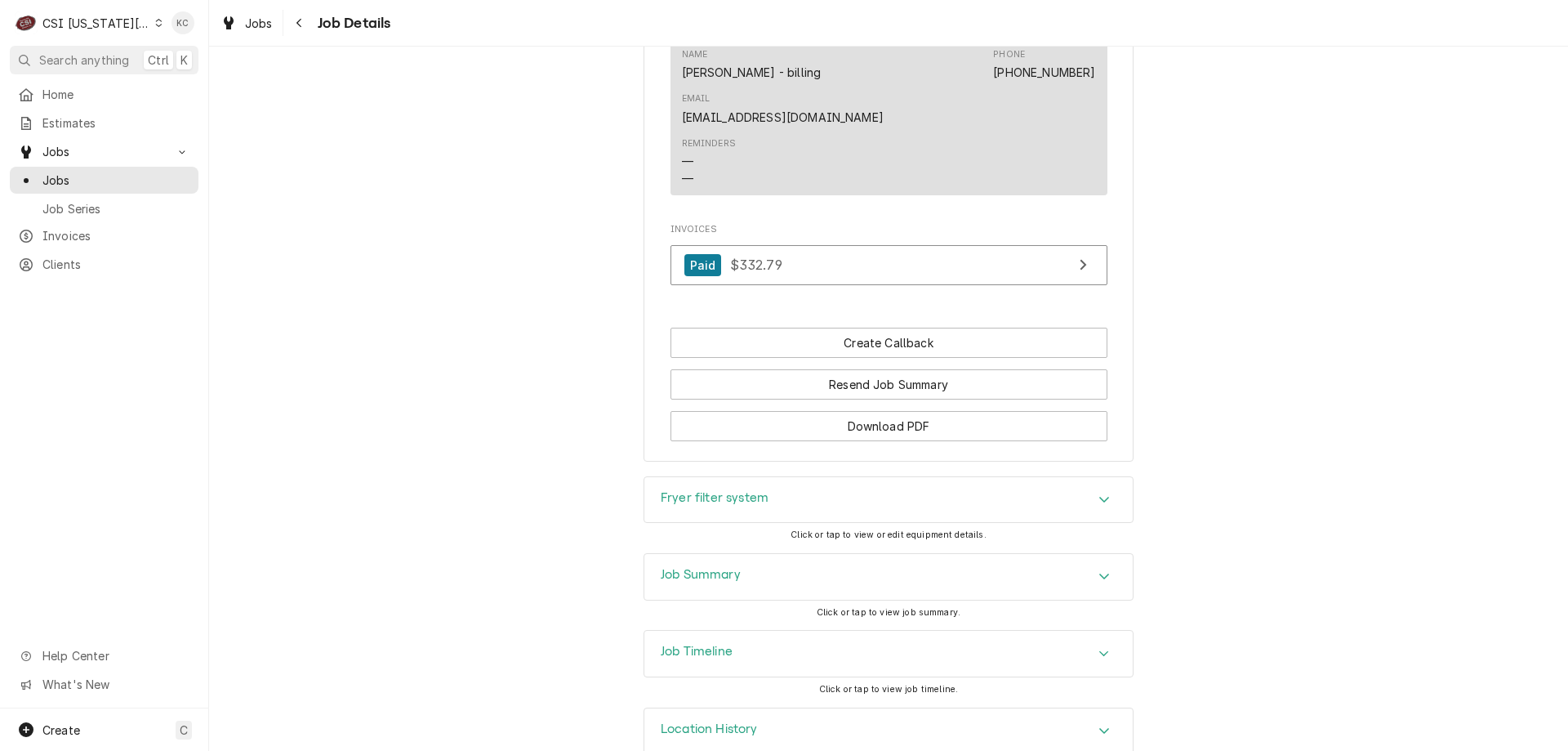
drag, startPoint x: 731, startPoint y: 538, endPoint x: 763, endPoint y: 521, distance: 36.2
click at [731, 554] on div "Job Summary" at bounding box center [888, 576] width 488 height 46
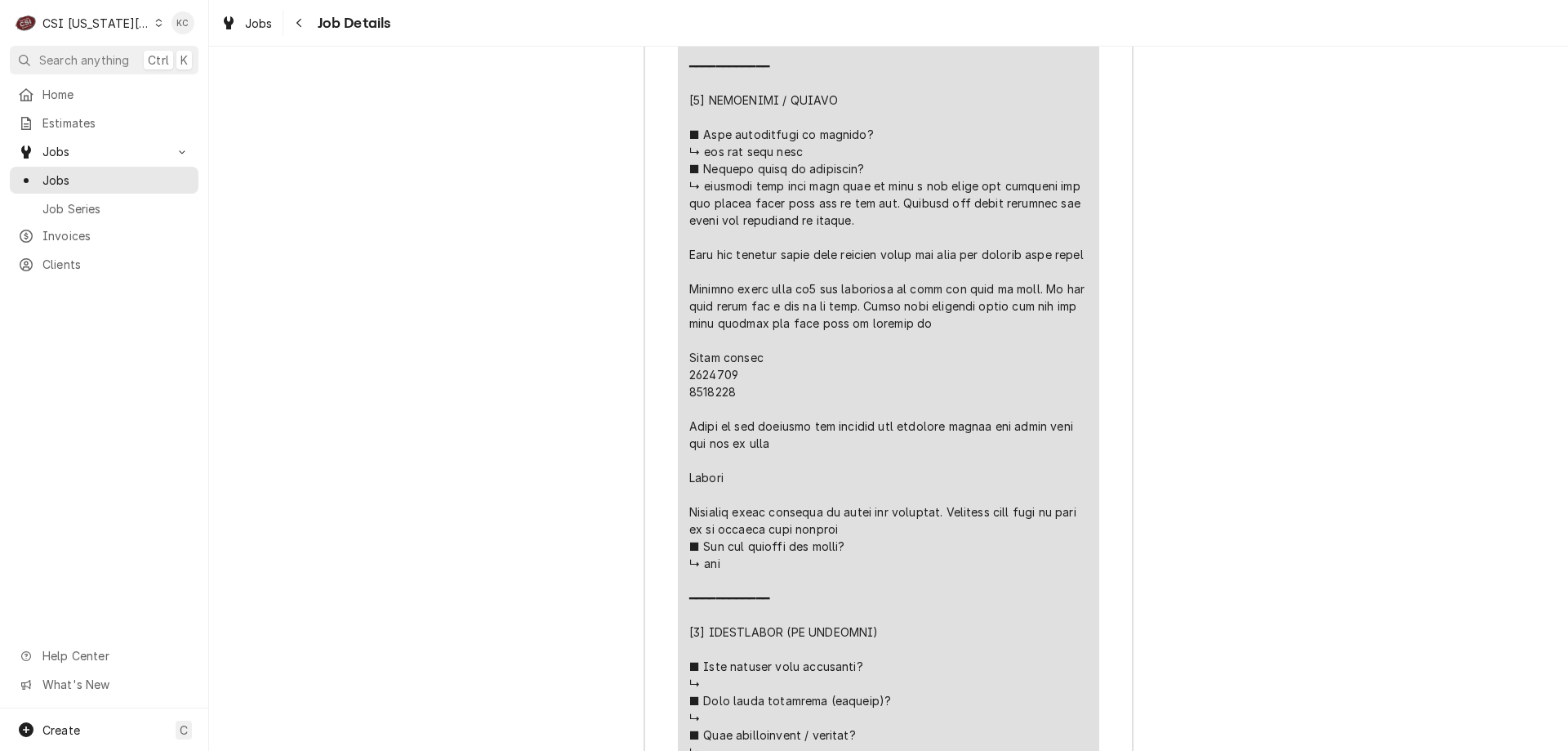
scroll to position [3272, 0]
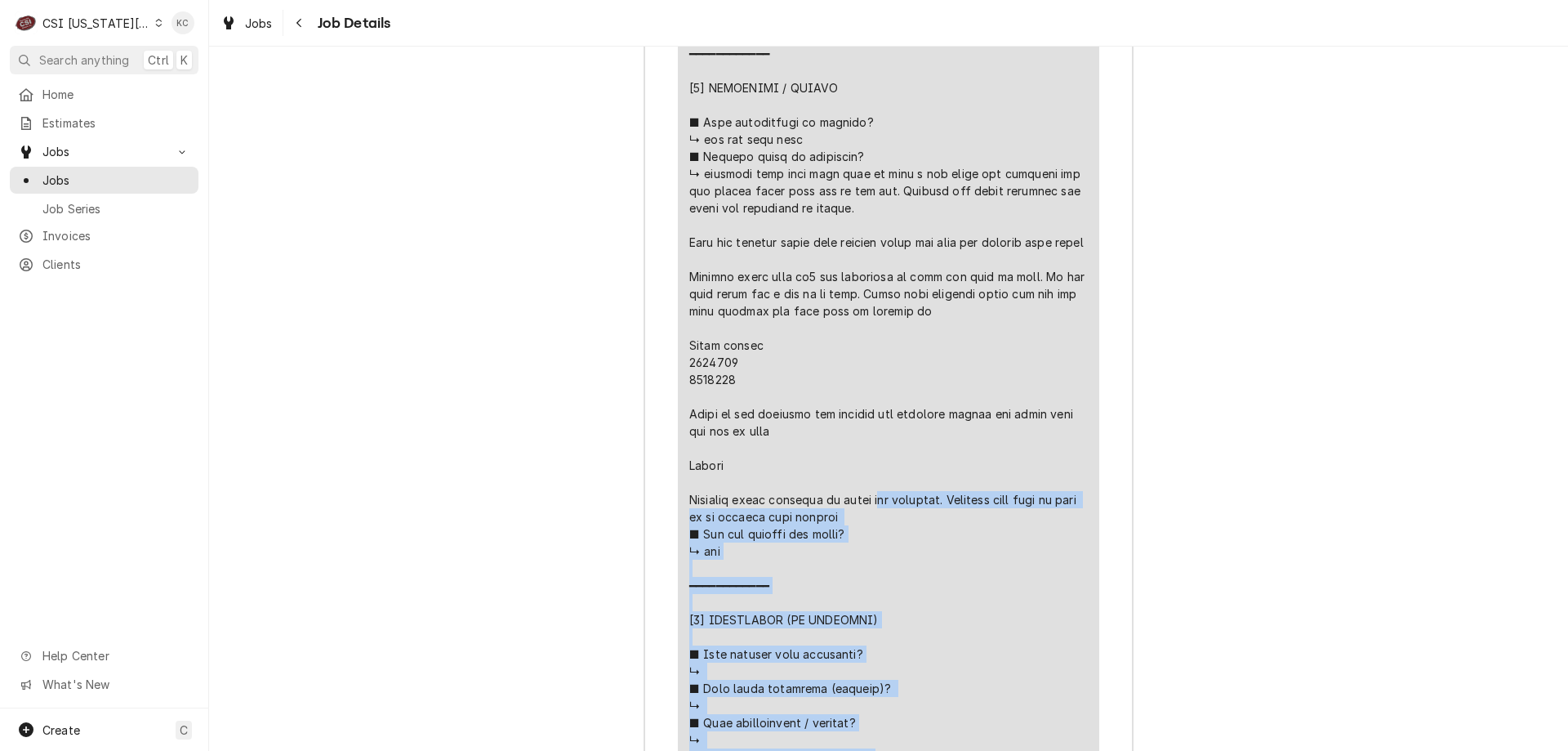
drag, startPoint x: 860, startPoint y: 512, endPoint x: 675, endPoint y: 271, distance: 303.8
click at [678, 271] on div "Short Description Job | Service Call Subtype [#1-SALE] LABR-REG Service Date Ju…" at bounding box center [888, 223] width 422 height 1764
drag, startPoint x: 702, startPoint y: 275, endPoint x: 1450, endPoint y: 271, distance: 748.0
click at [1450, 271] on div "Job Summary Roopairs Job ID JOB-31555 Service Type Job | Service Call Job Type …" at bounding box center [888, 235] width 1359 height 2982
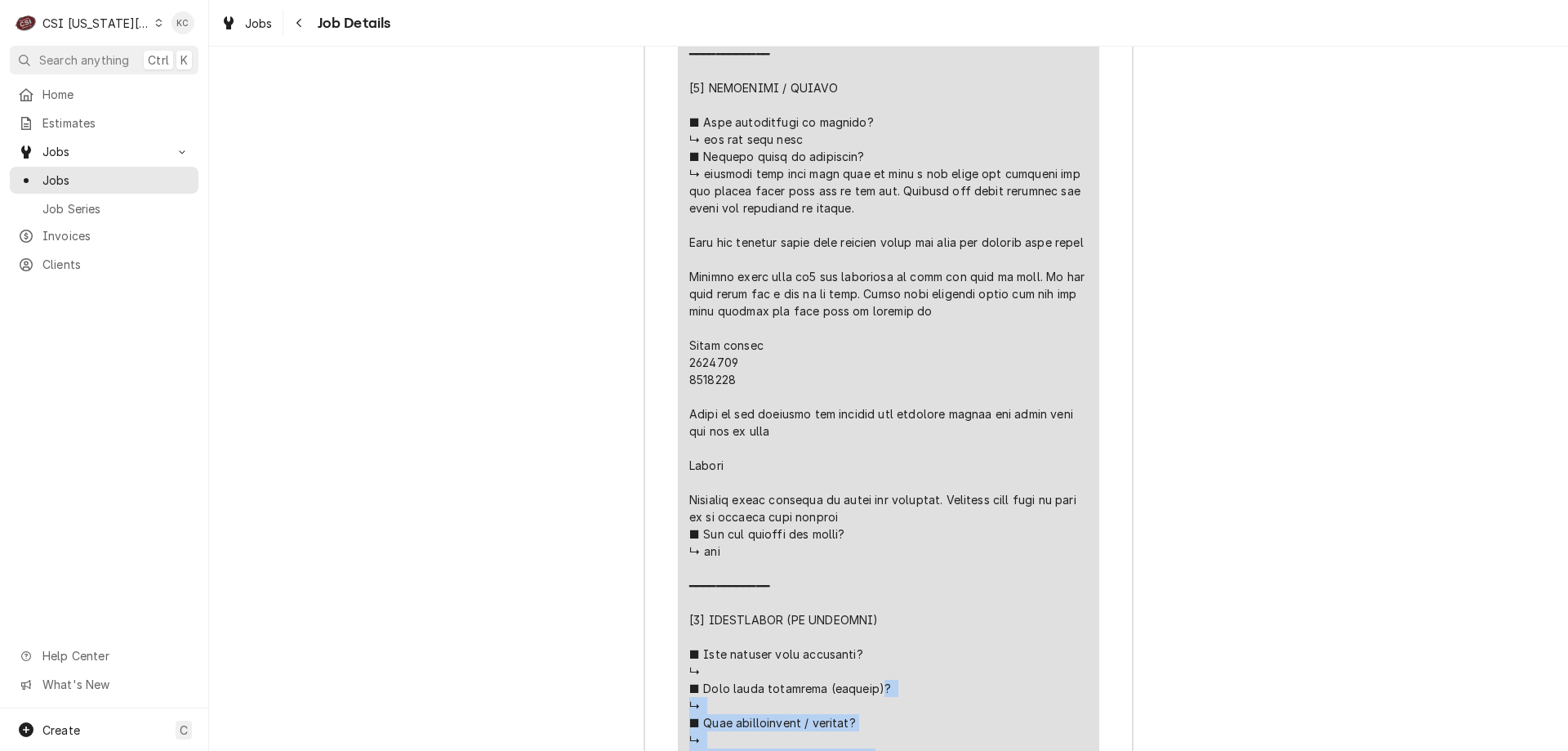
drag, startPoint x: 849, startPoint y: 515, endPoint x: 676, endPoint y: 380, distance: 219.4
click at [678, 380] on div "Short Description Job | Service Call Subtype [#1-SALE] LABR-REG Service Date Ju…" at bounding box center [888, 223] width 422 height 1764
copy div "? ↳ ■ 𝗨𝗻𝗶𝘁 𝗺𝗮𝗶𝗻𝘁𝗲𝗻𝗮𝗻𝗰𝗲𝗱 / 𝗰𝗹𝗲𝗮𝗻𝗲𝗱? ↳ ■ 𝗜𝘀 𝘁𝗵𝗲 𝘂𝗻𝗶𝘁 𝗳𝘂𝗹𝗹𝘆 𝗼𝗽𝗲𝗿𝗮𝘁𝗶𝗼𝗻𝗮𝗹? ↳ ━━━━━━━…"
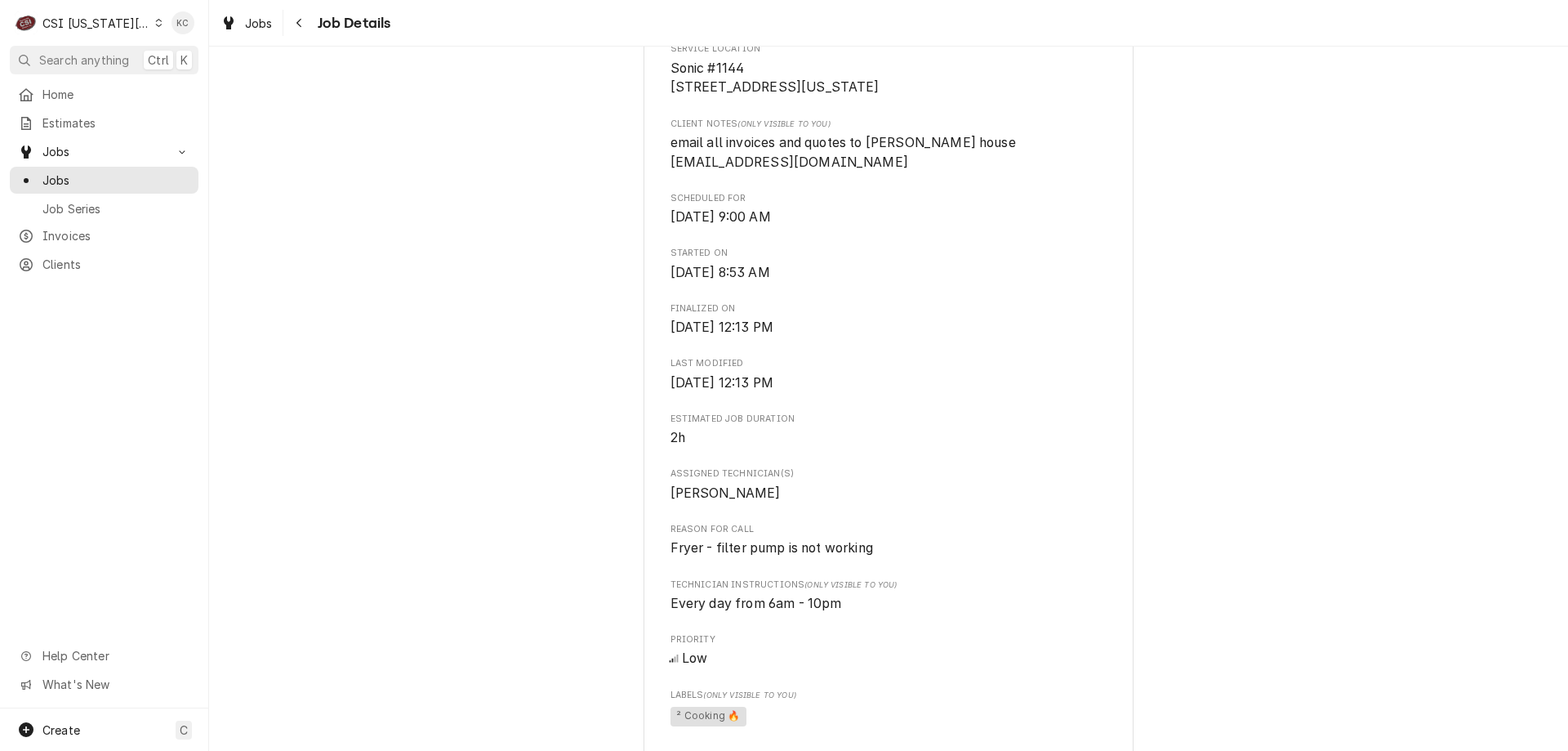
scroll to position [0, 0]
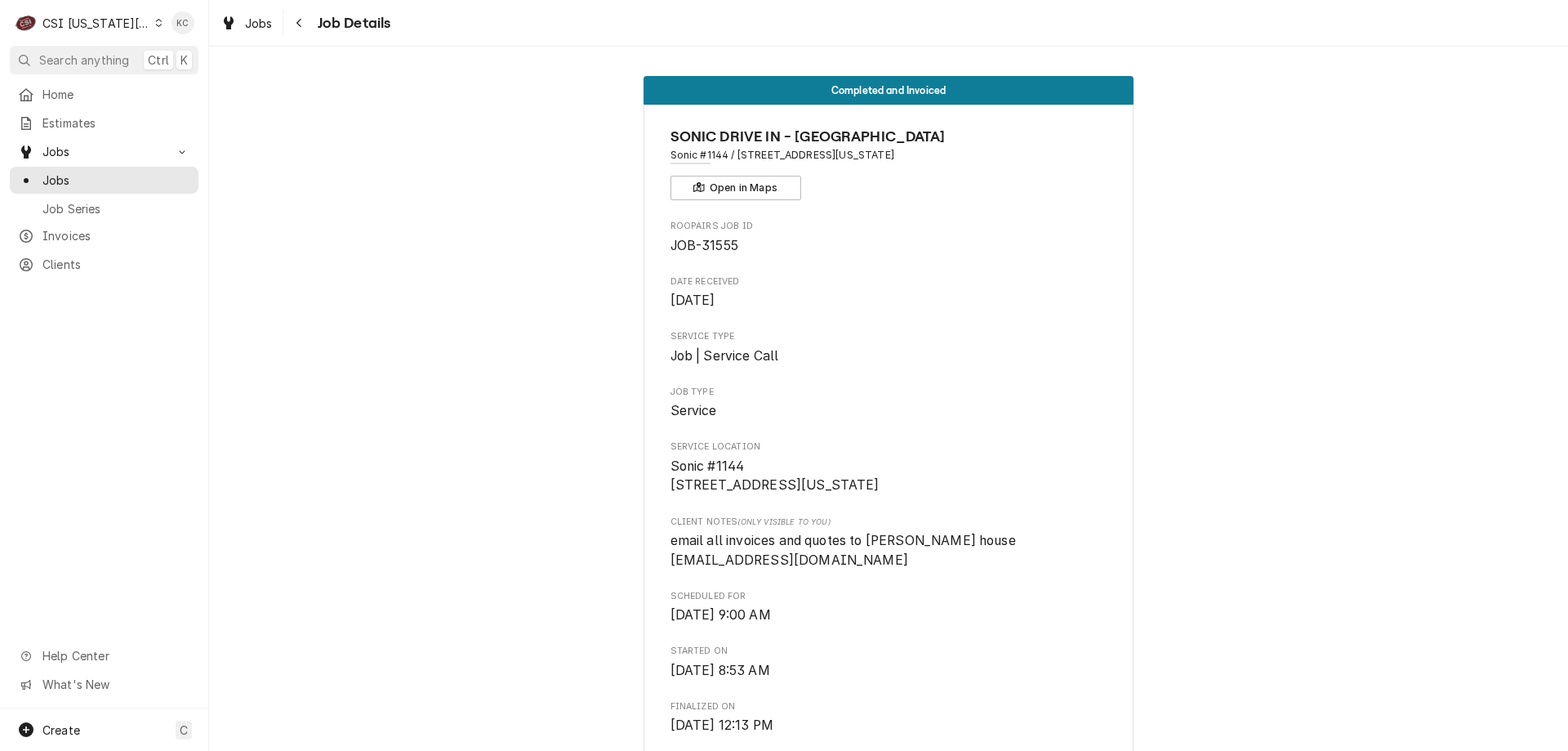
click at [63, 23] on div "CSI Kansas City" at bounding box center [96, 23] width 107 height 18
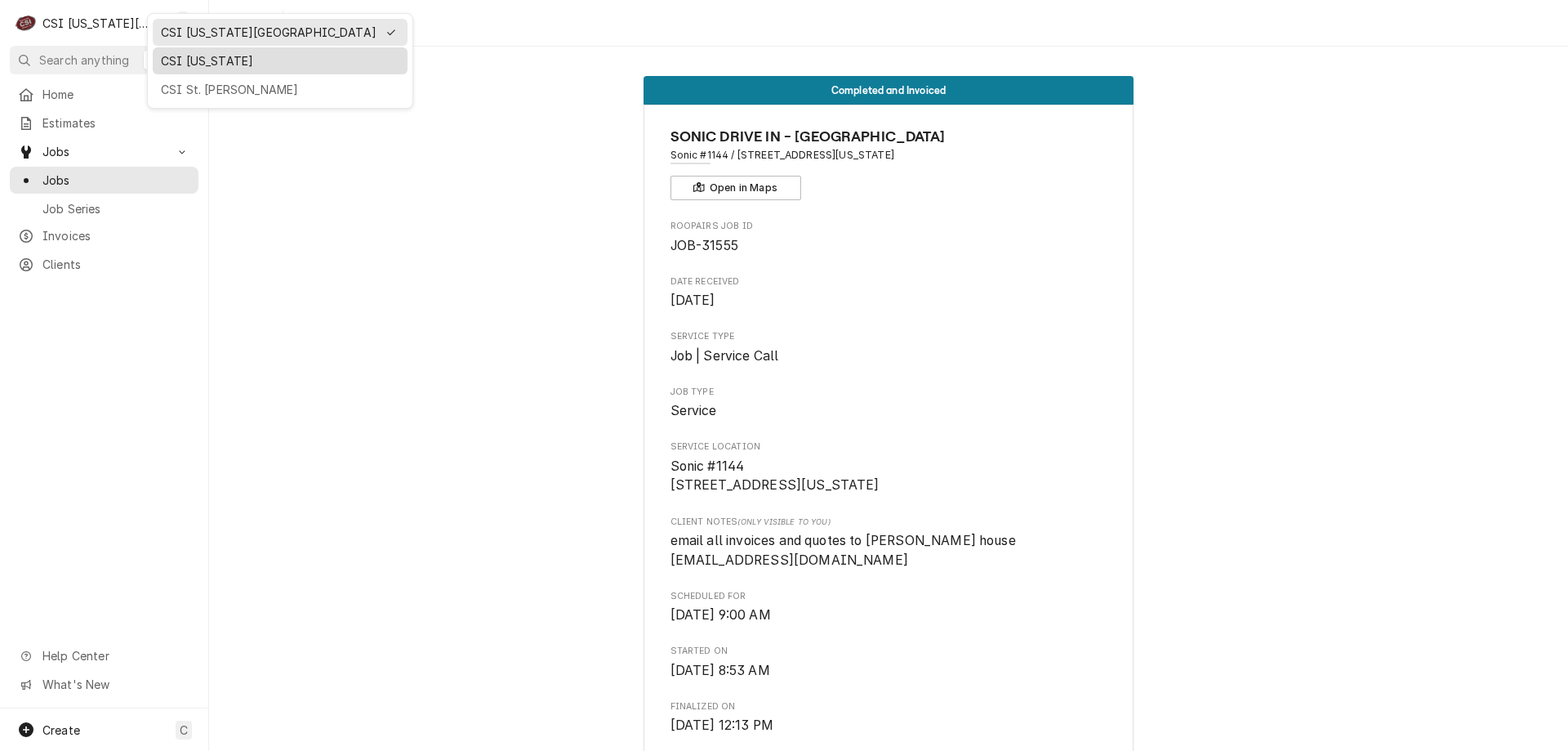
click at [192, 61] on div "CSI [US_STATE]" at bounding box center [280, 62] width 238 height 18
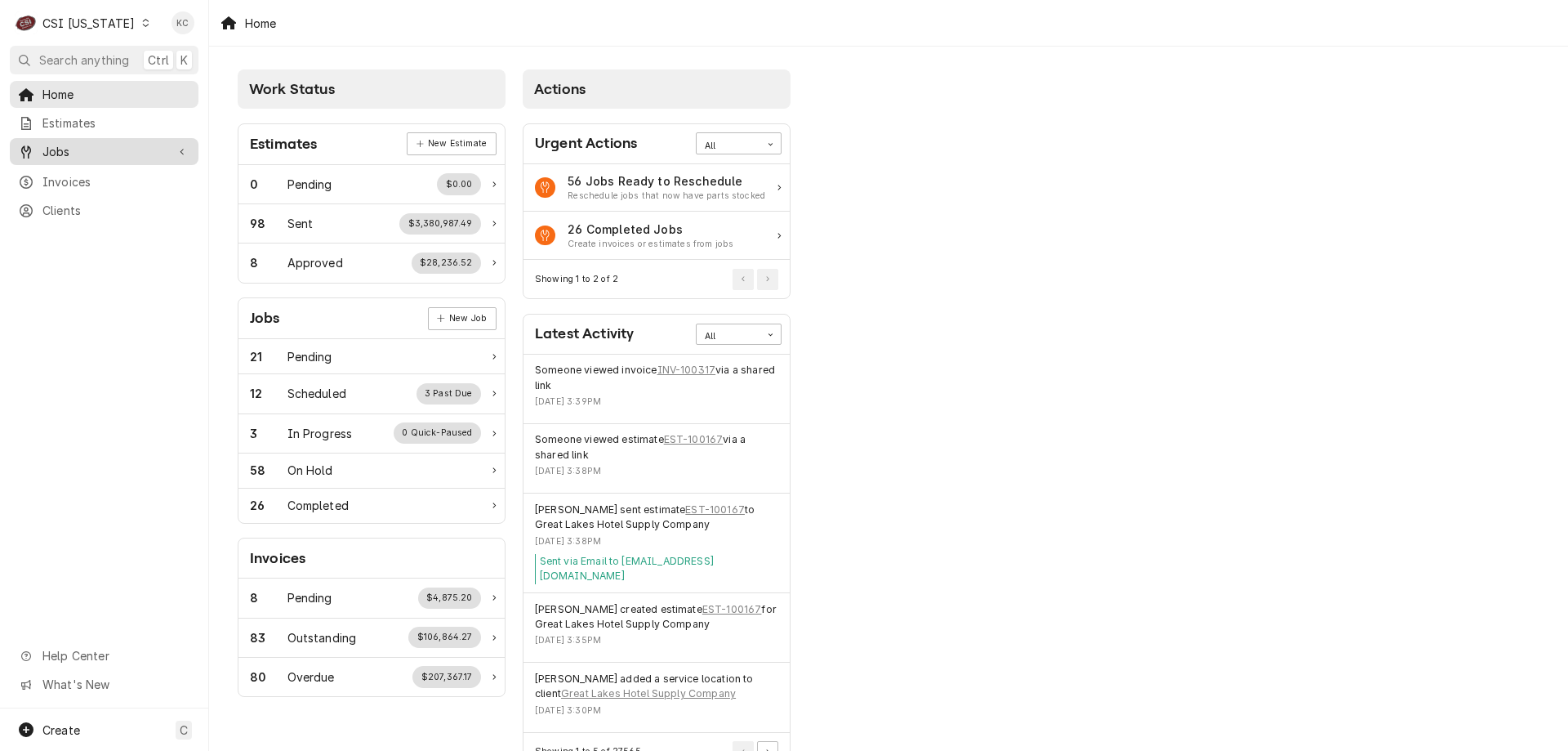
click at [67, 143] on span "Jobs" at bounding box center [103, 151] width 123 height 18
click at [65, 176] on span "Jobs" at bounding box center [115, 181] width 147 height 18
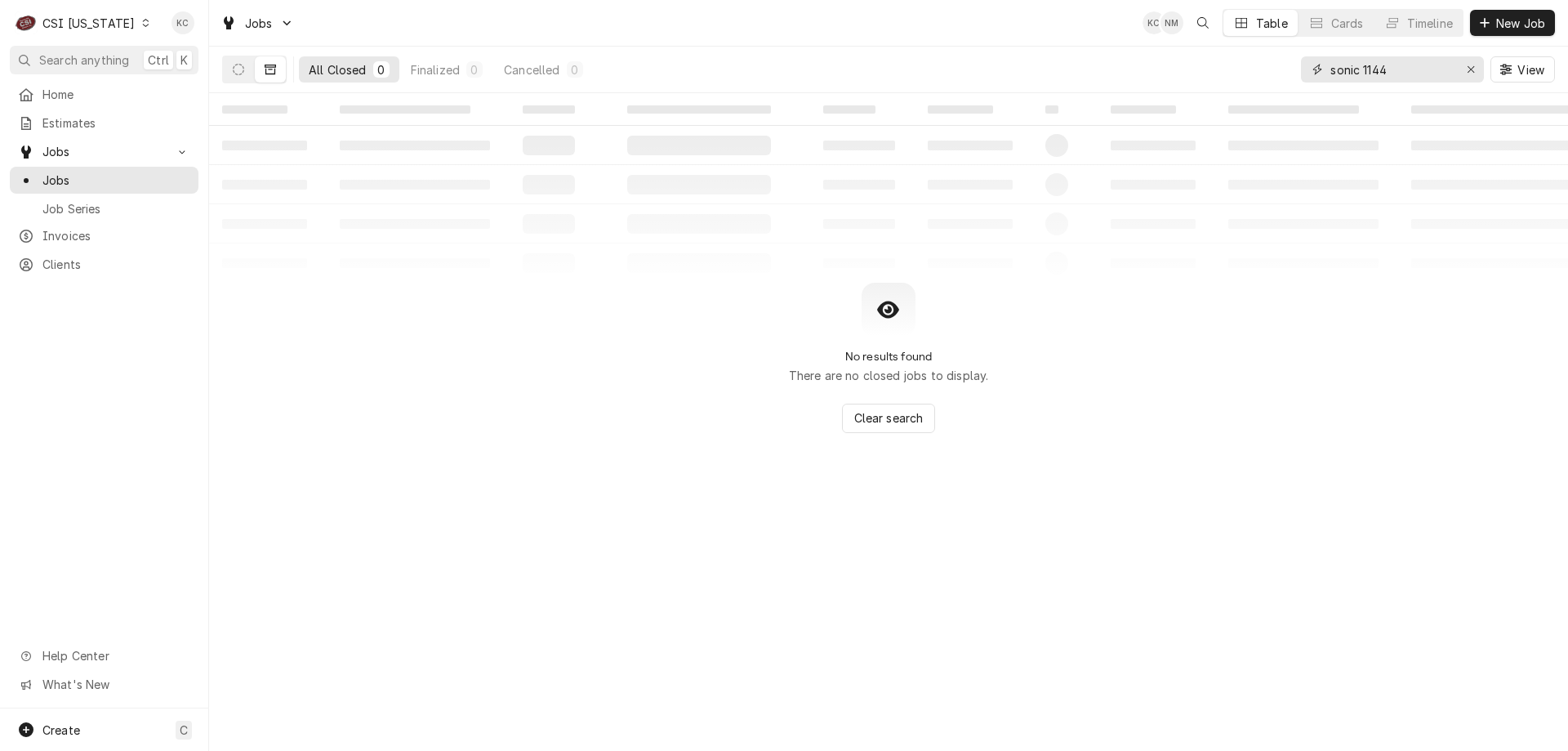
drag, startPoint x: 1444, startPoint y: 69, endPoint x: 1280, endPoint y: 67, distance: 164.0
click at [1280, 67] on div "All Closed 0 Finalized 0 Cancelled 0 sonic 1144 View" at bounding box center [887, 69] width 1333 height 46
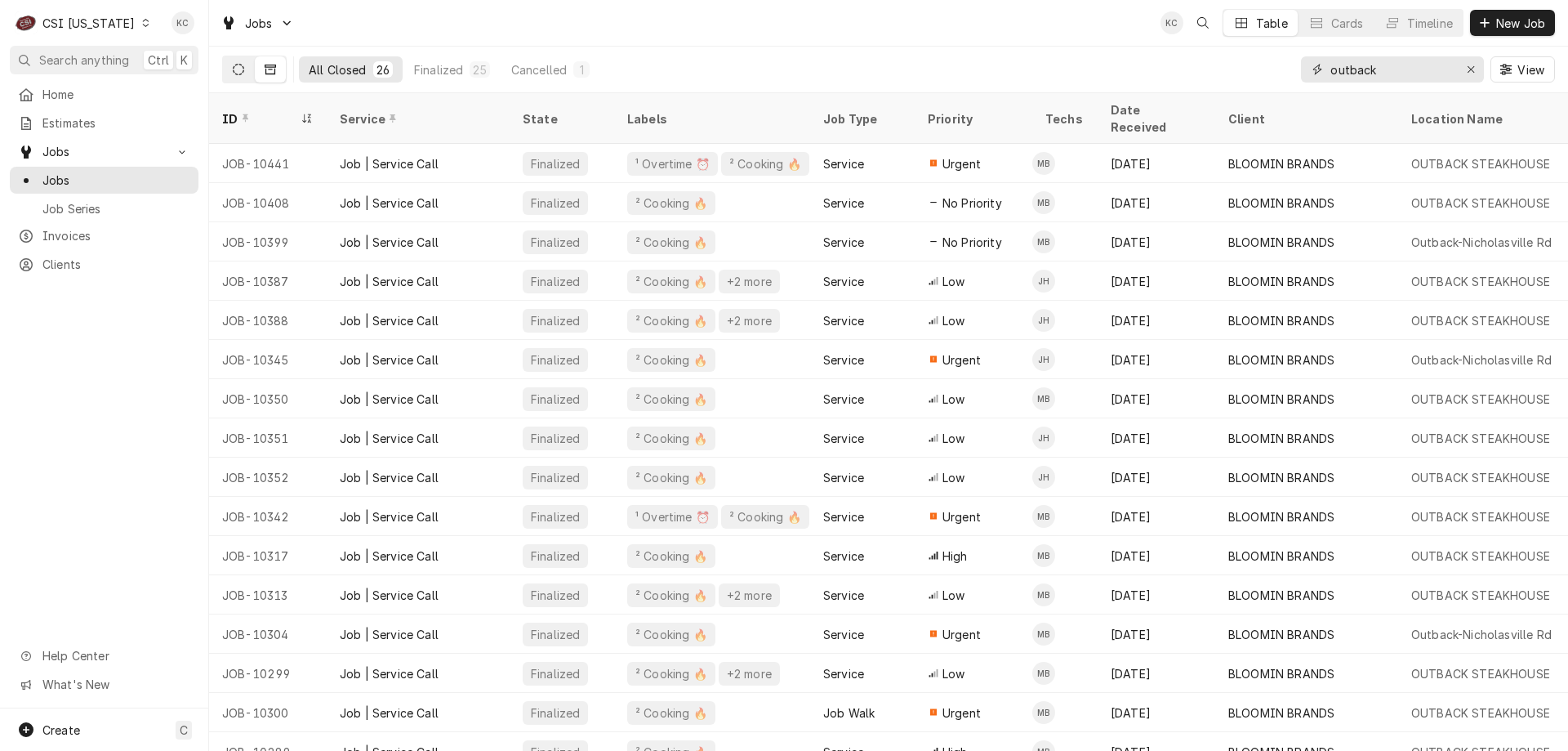
type input "outback"
click at [237, 72] on icon "Dynamic Content Wrapper" at bounding box center [238, 69] width 12 height 12
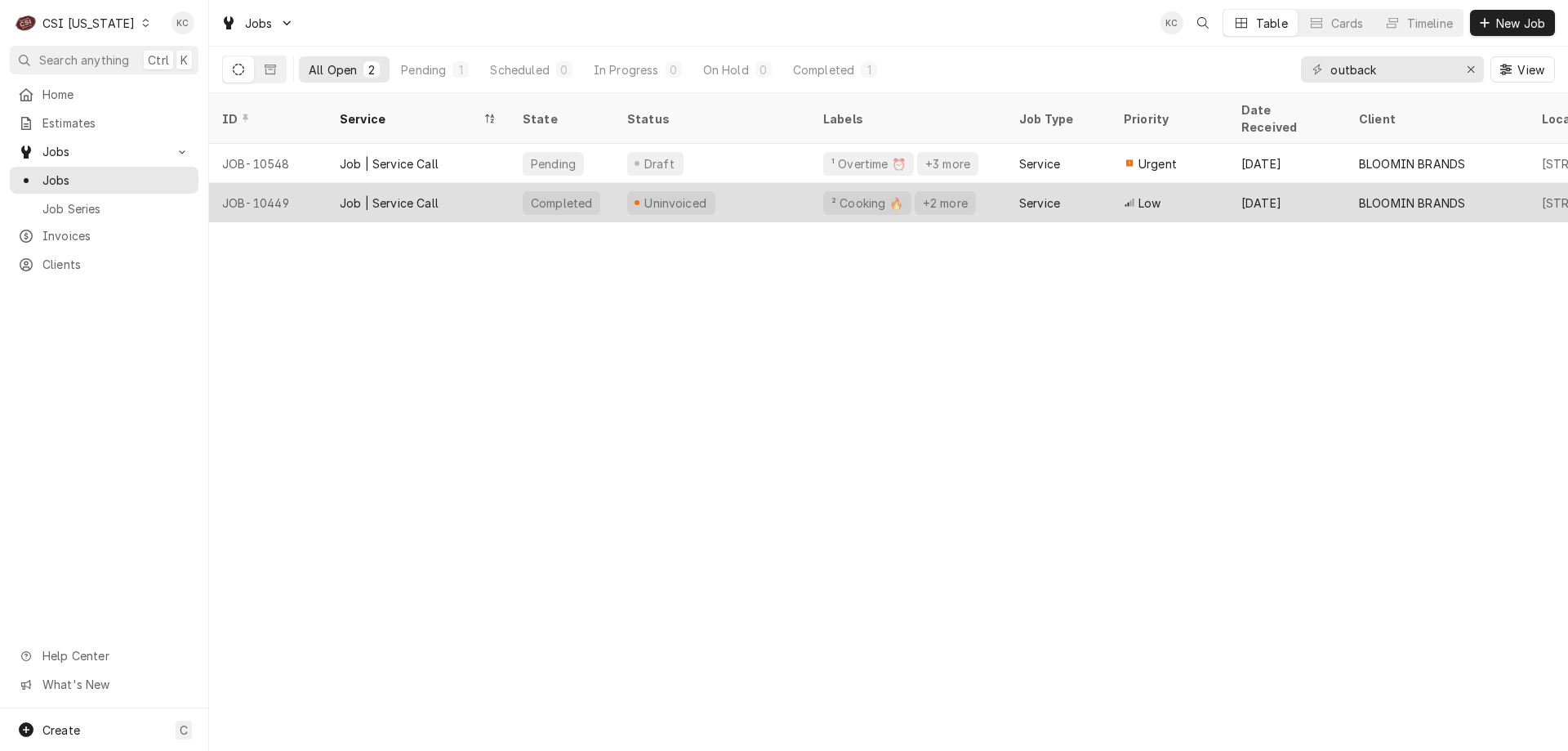
click at [683, 194] on div "Uninvoiced" at bounding box center [676, 203] width 66 height 18
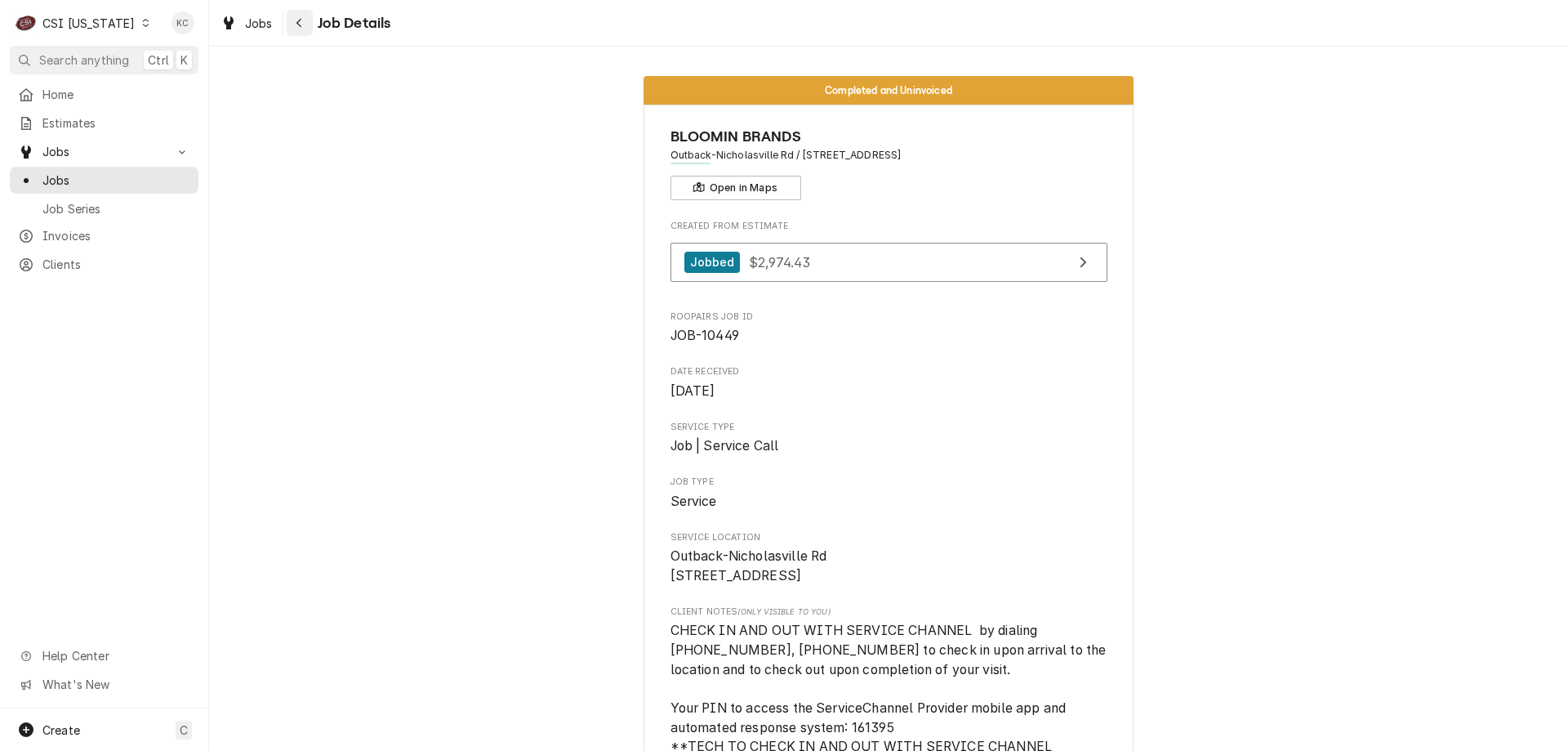
click at [302, 28] on div "Navigate back" at bounding box center [300, 22] width 17 height 17
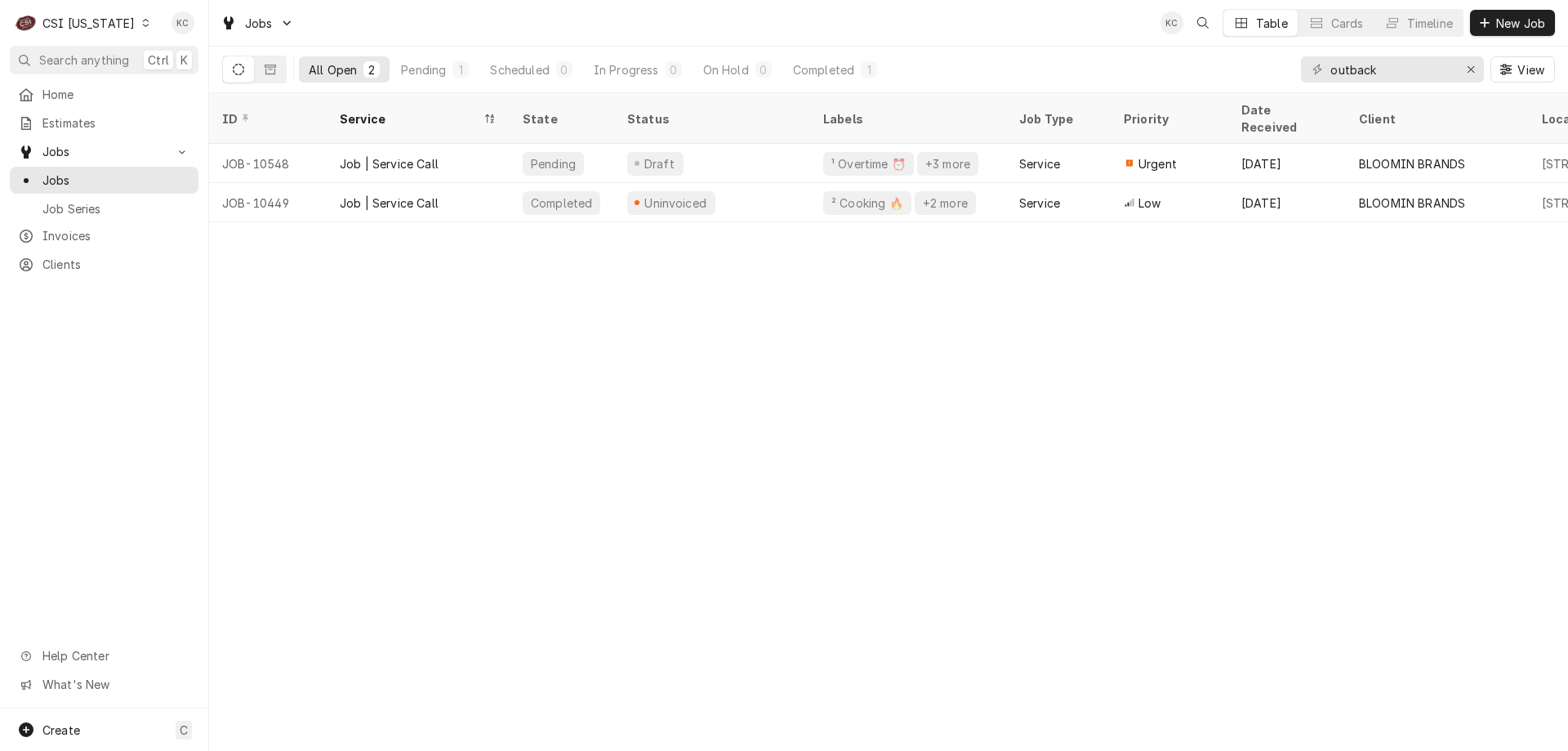
click at [140, 27] on div "Dynamic Content Wrapper" at bounding box center [145, 23] width 12 height 12
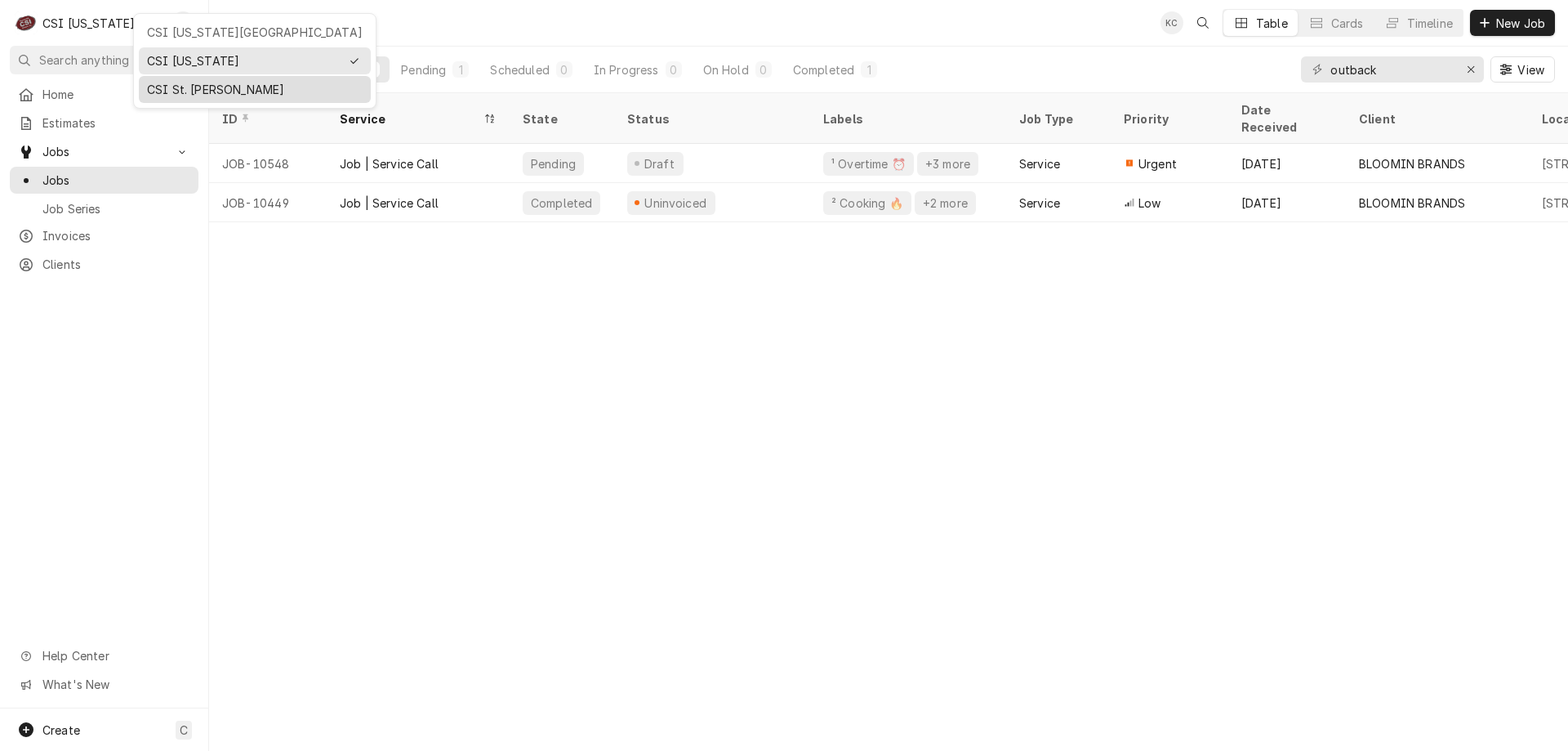
click at [207, 81] on div "CSI St. [PERSON_NAME]" at bounding box center [255, 90] width 216 height 18
